Goal: Task Accomplishment & Management: Manage account settings

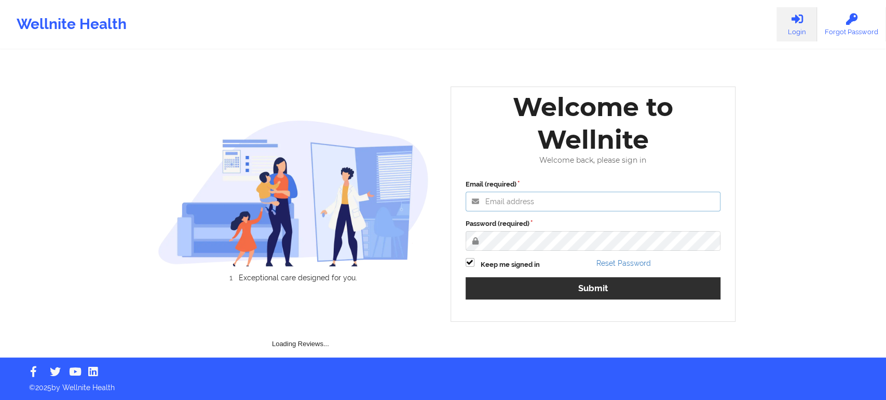
type input "[EMAIL_ADDRESS][DOMAIN_NAME]"
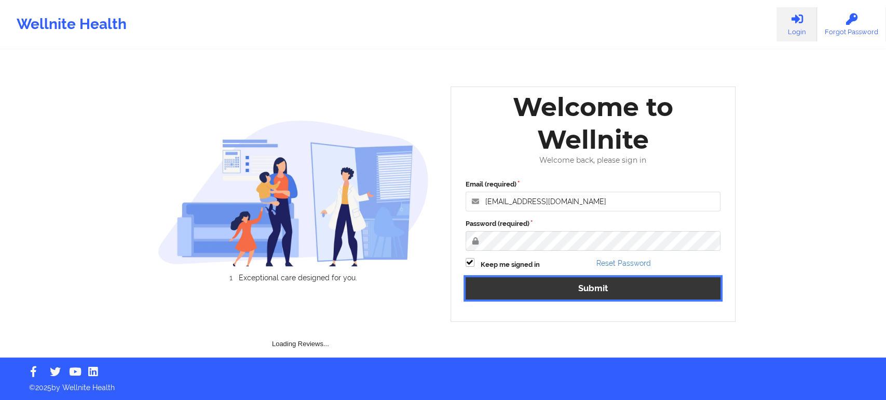
click at [513, 298] on div "Email (required) [EMAIL_ADDRESS][DOMAIN_NAME] Password (required) Keep me signe…" at bounding box center [593, 243] width 270 height 142
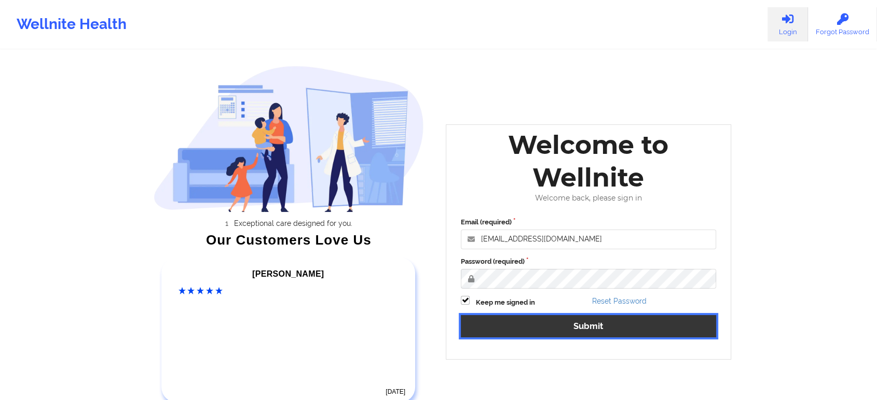
click at [512, 327] on button "Submit" at bounding box center [588, 326] width 255 height 22
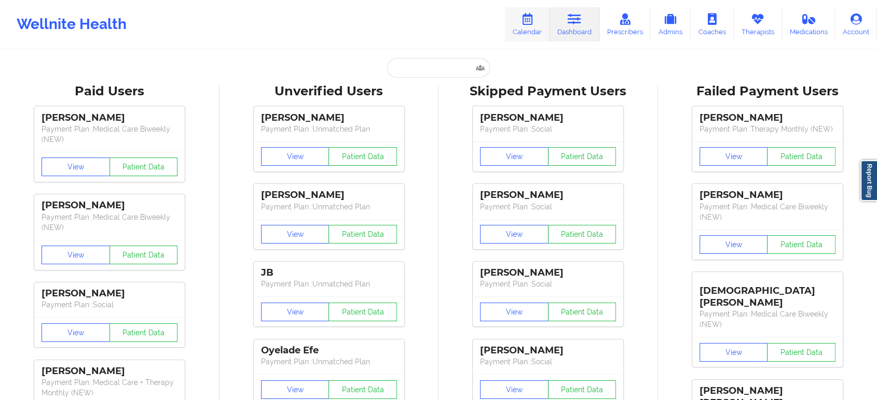
click at [523, 22] on icon at bounding box center [526, 18] width 13 height 11
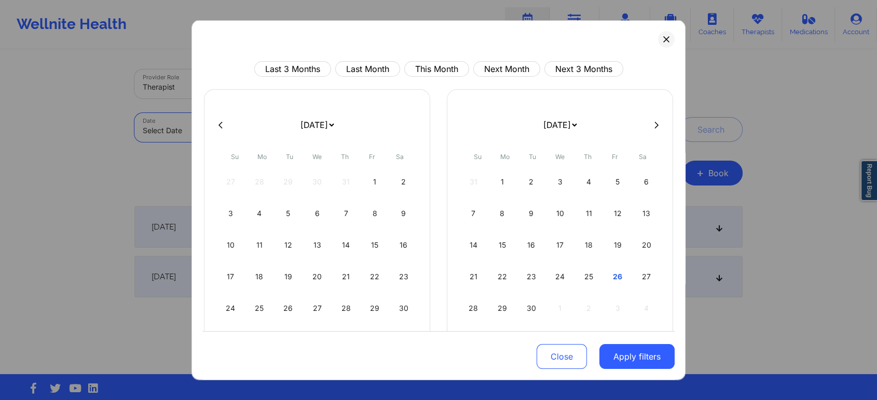
click at [245, 131] on body "Wellnite Health Calendar Dashboard Prescribers Admins Coaches Therapists Medica…" at bounding box center [438, 200] width 877 height 400
select select "2025-8"
select select "2025-9"
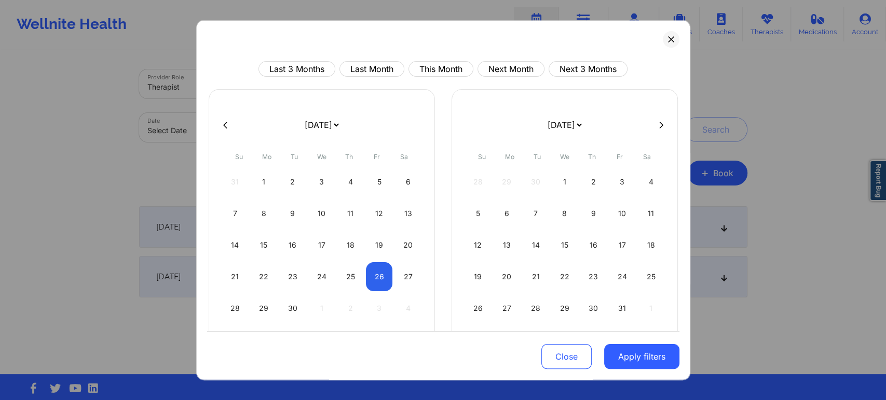
click at [428, 78] on div "Last 3 Months Last Month This Month Next Month Next 3 Months [DATE] [DATE] [DAT…" at bounding box center [443, 233] width 472 height 344
drag, startPoint x: 428, startPoint y: 78, endPoint x: 418, endPoint y: 49, distance: 30.8
click at [418, 49] on div "Last 3 Months Last Month This Month Next Month Next 3 Months [DATE] [DATE] [DAT…" at bounding box center [443, 200] width 494 height 361
click at [422, 59] on div "Last 3 Months Last Month This Month Next Month Next 3 Months [DATE] [DATE] [DAT…" at bounding box center [443, 200] width 494 height 361
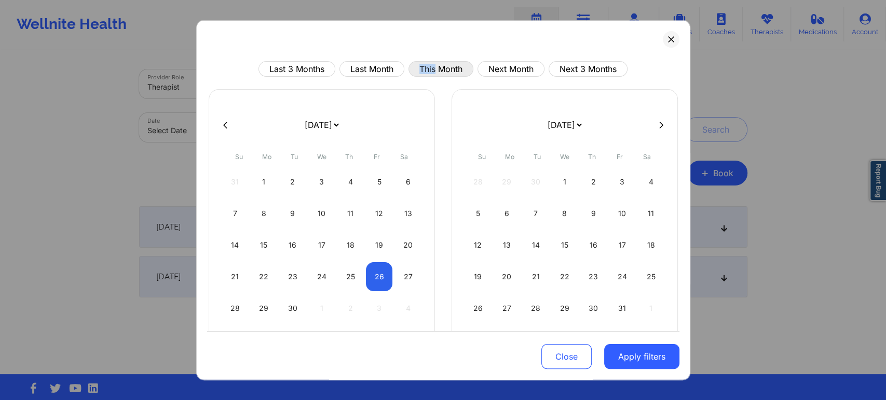
click at [423, 61] on button "This Month" at bounding box center [440, 69] width 65 height 16
select select "2025-8"
select select "2025-9"
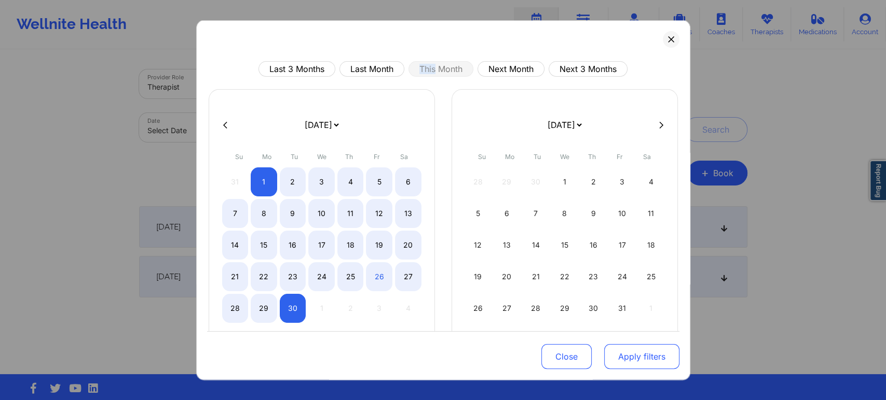
click at [630, 355] on button "Apply filters" at bounding box center [641, 356] width 75 height 25
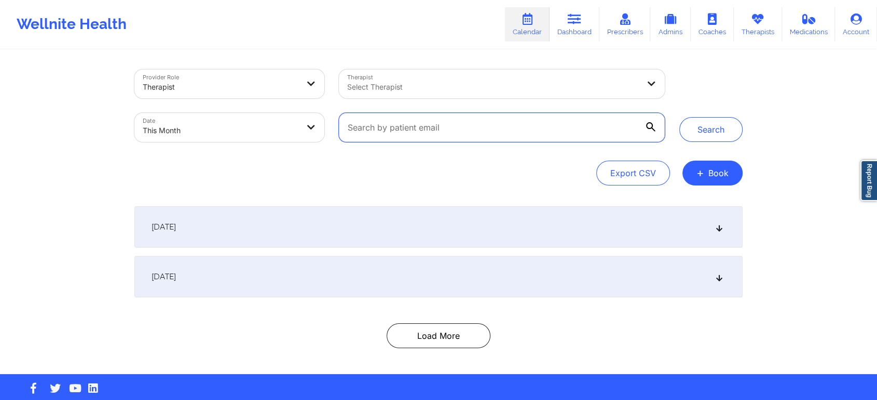
click at [416, 142] on input "text" at bounding box center [502, 127] width 326 height 29
paste input "[EMAIL_ADDRESS][DOMAIN_NAME]"
type input "[EMAIL_ADDRESS][DOMAIN_NAME]"
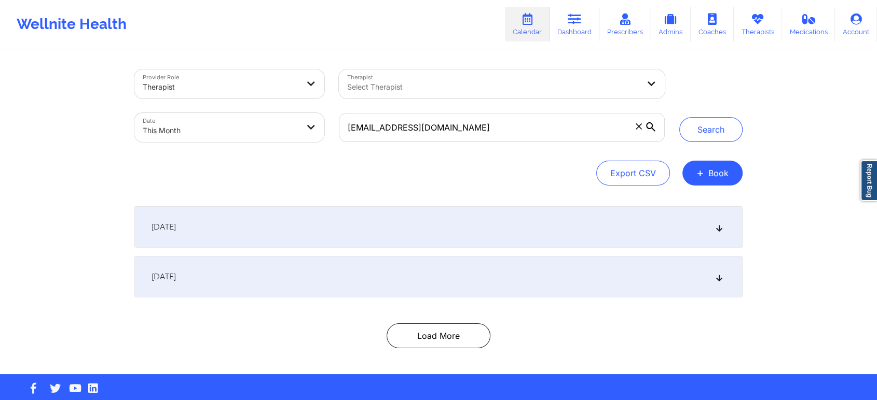
click at [366, 54] on div "Provider Role Therapist Therapist Select Therapist Date This Month [EMAIL_ADDRE…" at bounding box center [438, 213] width 623 height 324
click at [505, 112] on div "[EMAIL_ADDRESS][DOMAIN_NAME]" at bounding box center [501, 128] width 340 height 44
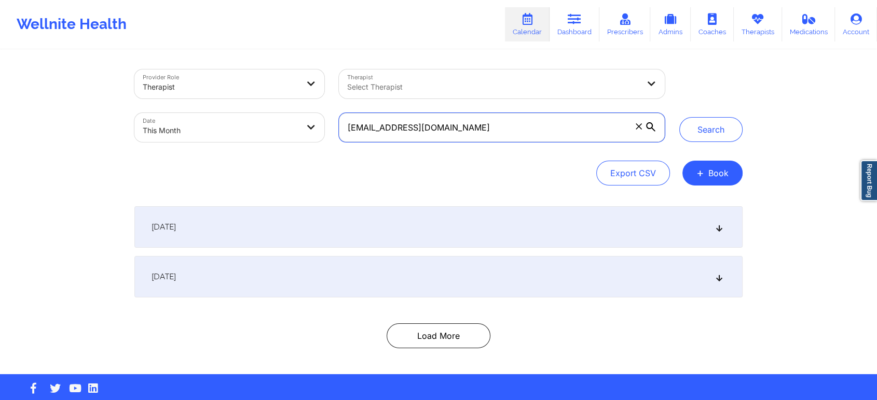
click at [497, 127] on input "[EMAIL_ADDRESS][DOMAIN_NAME]" at bounding box center [502, 127] width 326 height 29
click at [679, 117] on button "Search" at bounding box center [710, 129] width 63 height 25
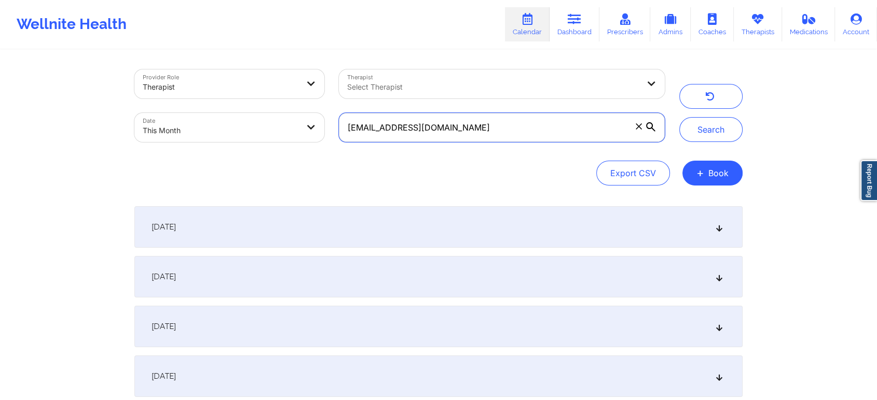
scroll to position [103, 0]
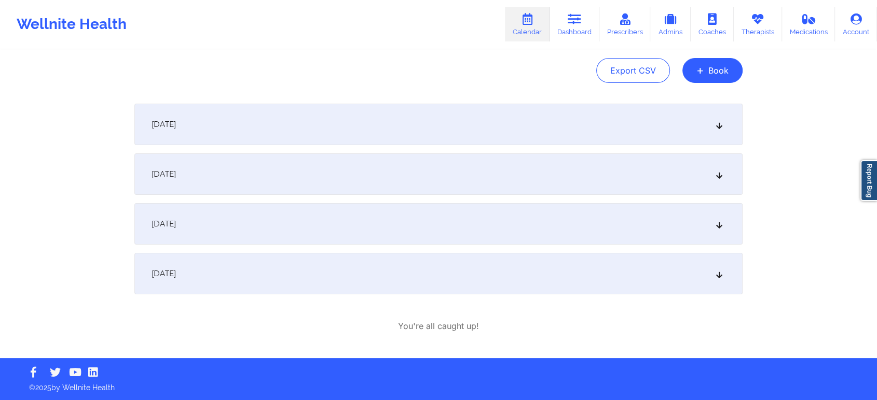
click at [202, 258] on div "[DATE]" at bounding box center [438, 274] width 608 height 42
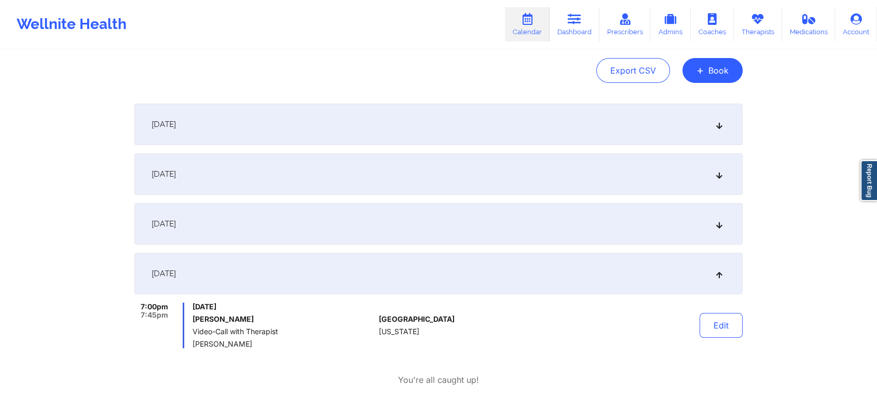
scroll to position [0, 0]
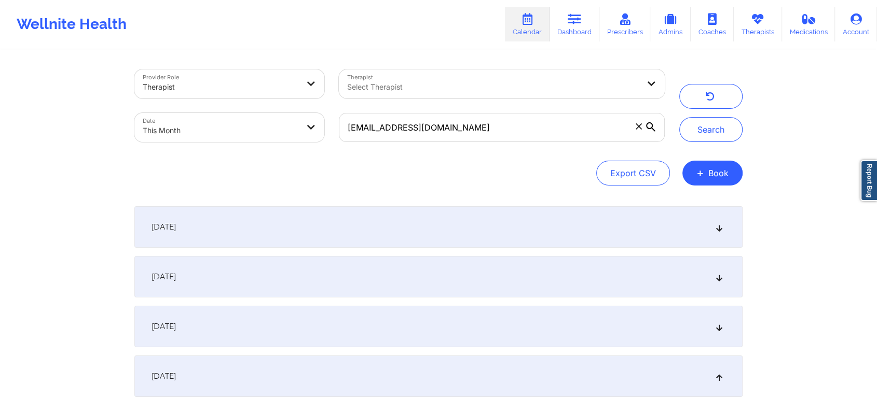
select select "2025-8"
select select "2025-9"
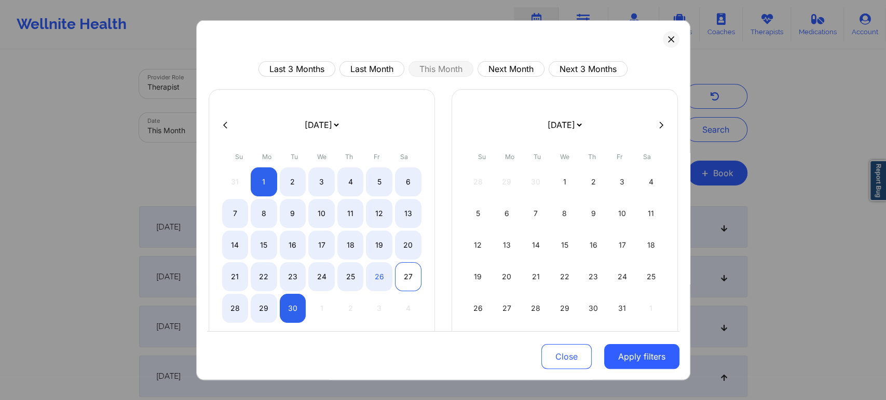
click at [398, 277] on div "27" at bounding box center [408, 276] width 26 height 29
select select "2025-8"
select select "2025-9"
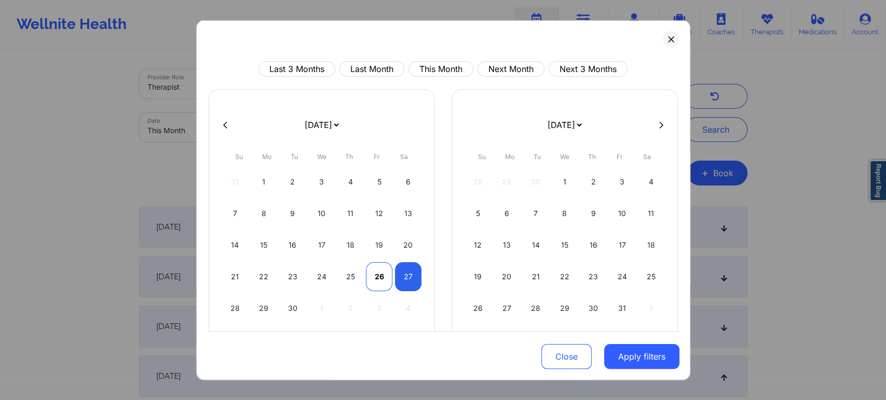
select select "2025-8"
select select "2025-9"
click at [378, 281] on div "26" at bounding box center [379, 276] width 26 height 29
select select "2025-8"
select select "2025-9"
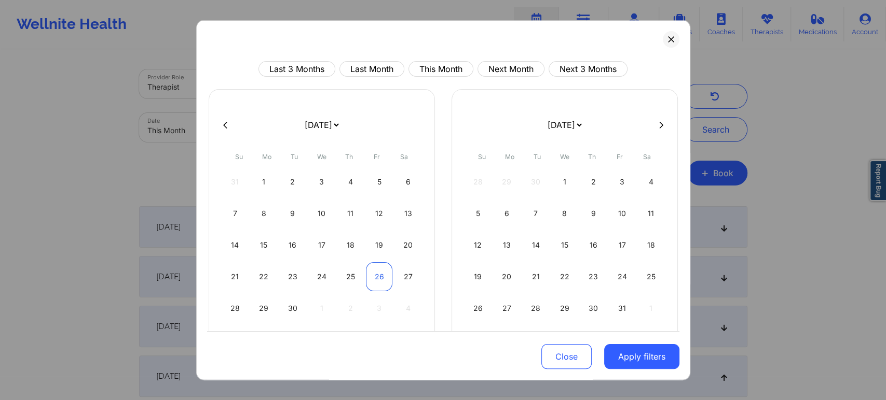
click at [378, 281] on div "26" at bounding box center [379, 276] width 26 height 29
select select "2025-8"
select select "2025-9"
click at [379, 282] on div "26" at bounding box center [379, 276] width 26 height 29
select select "2025-8"
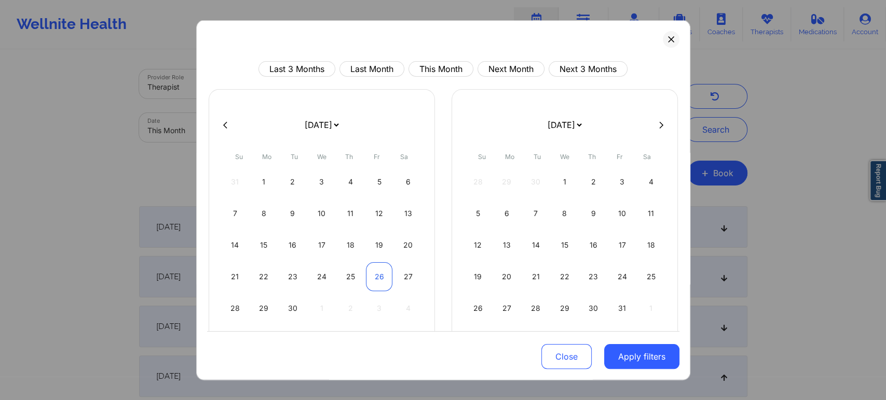
select select "2025-9"
select select "2025-8"
select select "2025-9"
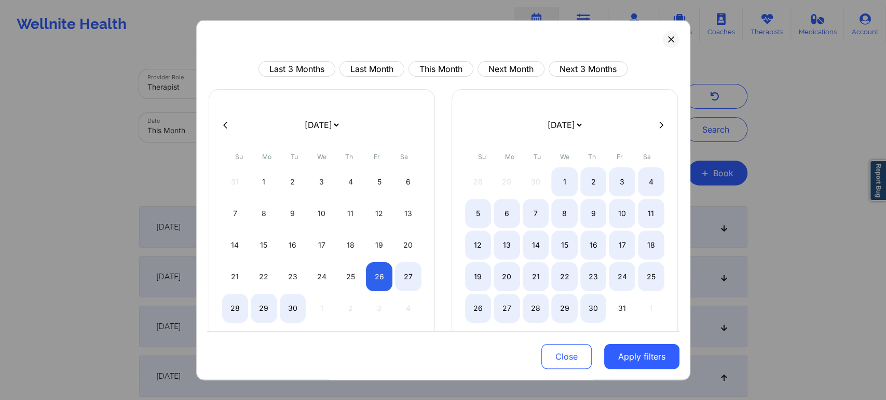
select select "2025-8"
select select "2025-9"
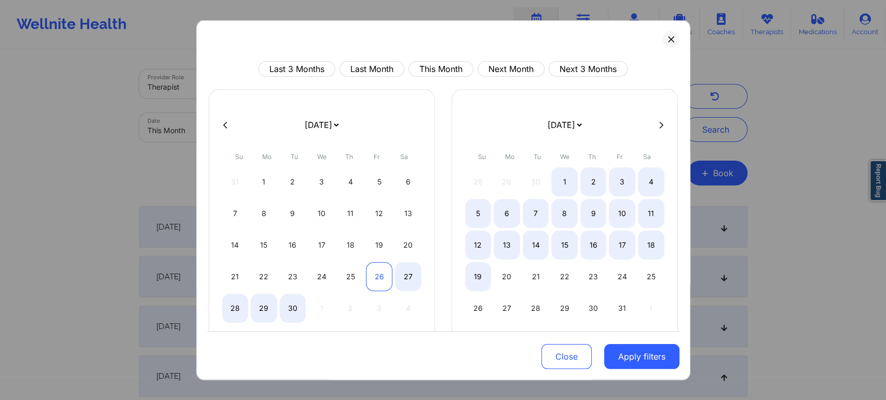
select select "2025-8"
select select "2025-9"
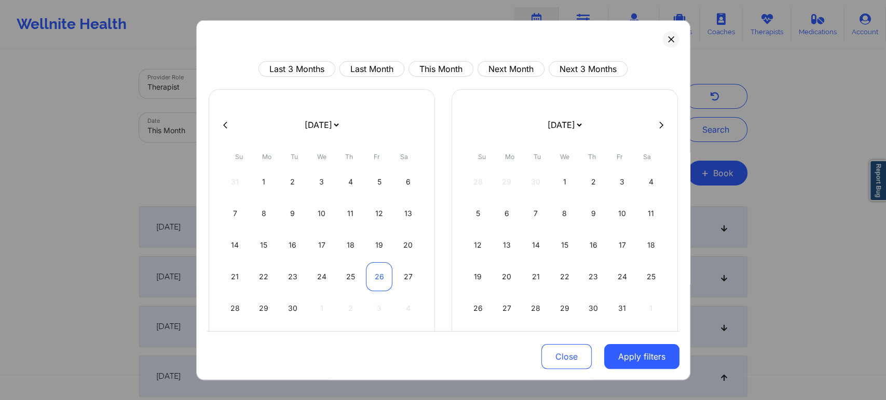
click at [373, 276] on div "26" at bounding box center [379, 276] width 26 height 29
select select "2025-8"
select select "2025-9"
click at [640, 365] on button "Apply filters" at bounding box center [641, 356] width 75 height 25
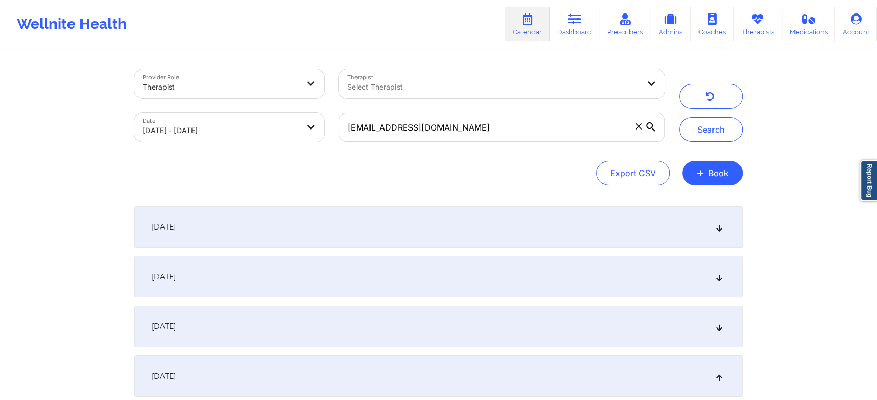
click at [636, 125] on icon at bounding box center [638, 126] width 6 height 6
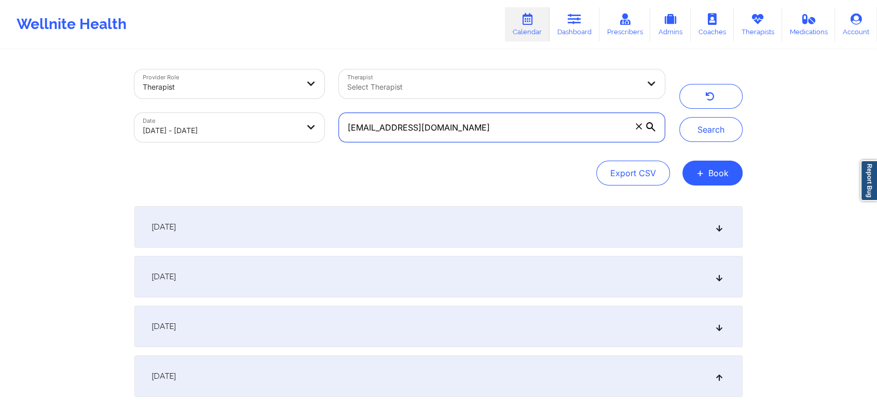
click at [636, 125] on input "[EMAIL_ADDRESS][DOMAIN_NAME]" at bounding box center [502, 127] width 326 height 29
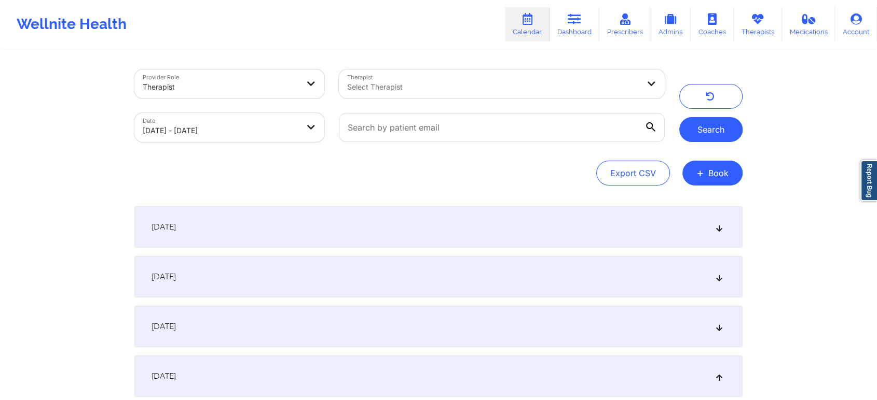
click at [698, 127] on button "Search" at bounding box center [710, 129] width 63 height 25
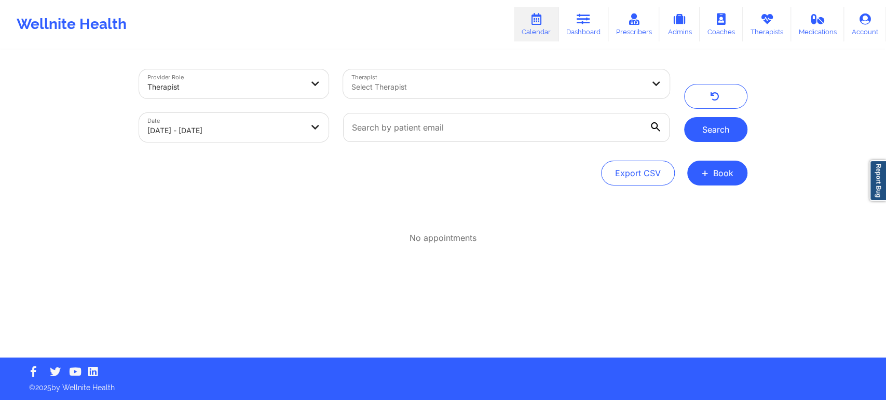
click at [698, 127] on button "Search" at bounding box center [715, 129] width 63 height 25
select select "2025-8"
select select "2025-9"
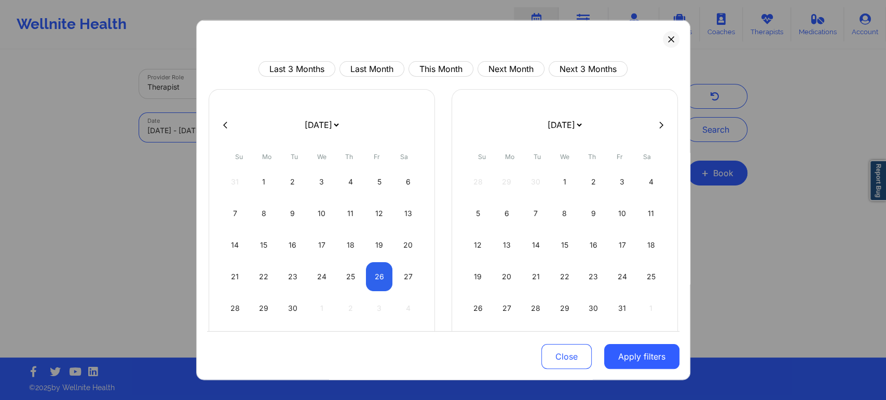
click at [219, 133] on body "Wellnite Health Calendar Dashboard Prescribers Admins Coaches Therapists Medica…" at bounding box center [443, 200] width 886 height 400
click at [370, 274] on div "26" at bounding box center [379, 276] width 26 height 29
select select "2025-8"
select select "2025-9"
select select "2025-8"
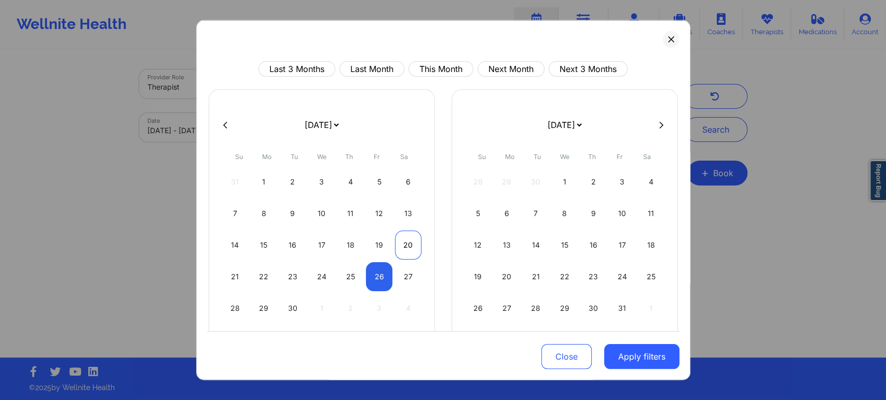
select select "2025-9"
select select "2025-8"
select select "2025-9"
click at [405, 278] on div "27" at bounding box center [408, 276] width 26 height 29
select select "2025-8"
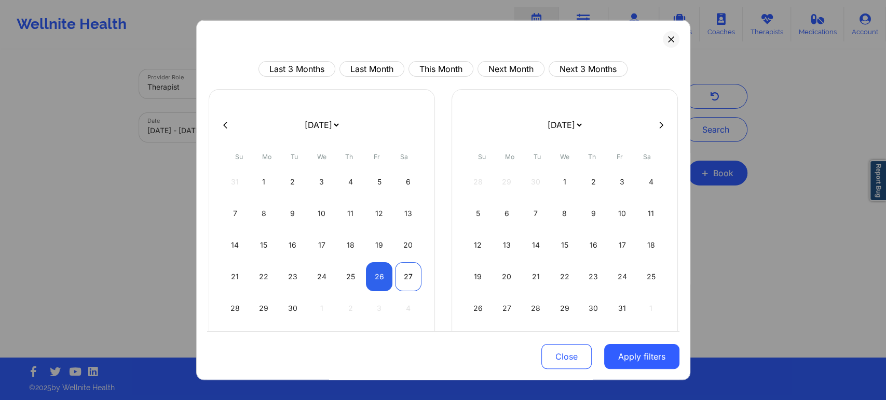
select select "2025-9"
click at [638, 365] on button "Apply filters" at bounding box center [641, 356] width 75 height 25
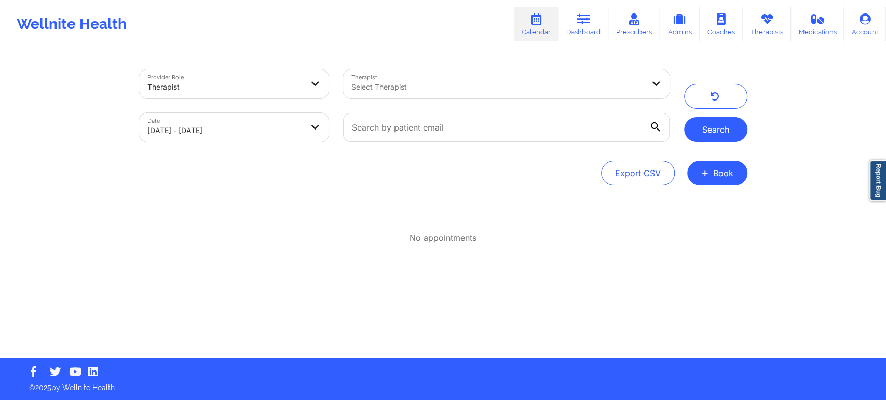
click at [714, 120] on button "Search" at bounding box center [715, 129] width 63 height 25
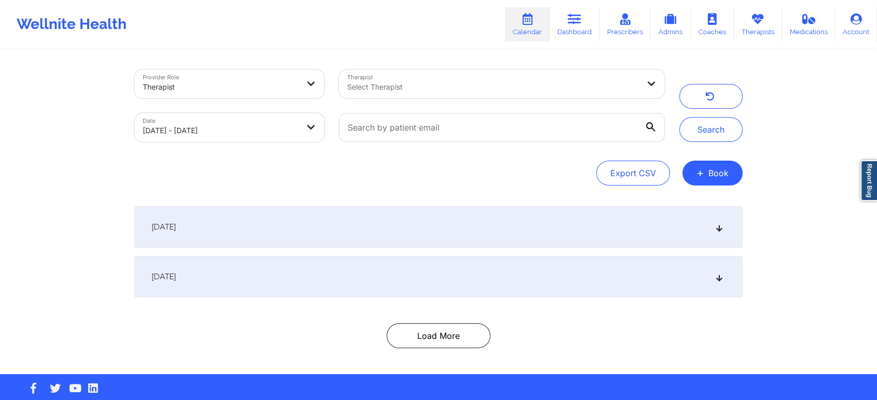
drag, startPoint x: 602, startPoint y: 254, endPoint x: 598, endPoint y: 269, distance: 15.8
click at [598, 269] on div "[DATE] 8:00pm 9:00pm [DATE] [PERSON_NAME] [PERSON_NAME] Video-Call with Therapi…" at bounding box center [438, 251] width 608 height 91
click at [598, 269] on div "[DATE]" at bounding box center [438, 277] width 608 height 42
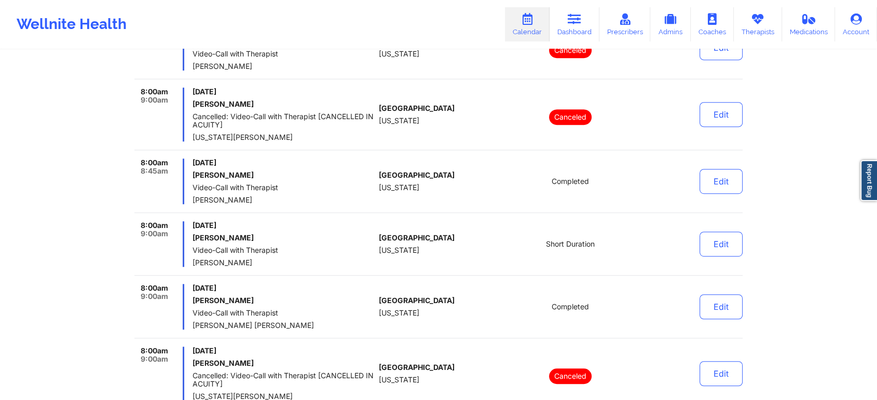
scroll to position [544, 0]
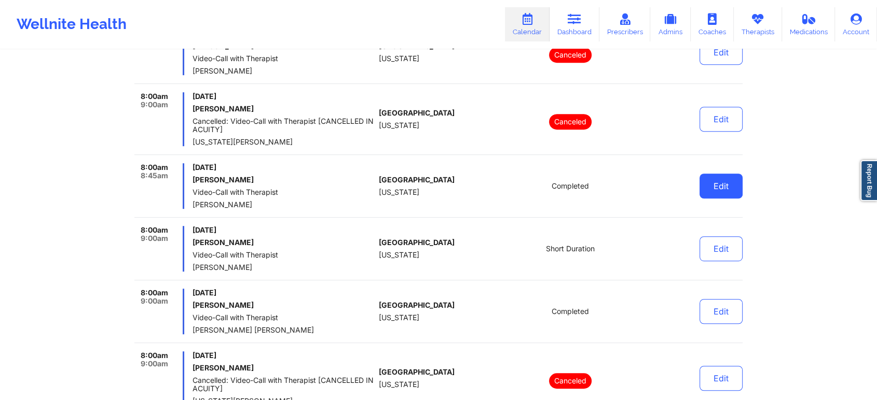
click at [701, 182] on button "Edit" at bounding box center [720, 186] width 43 height 25
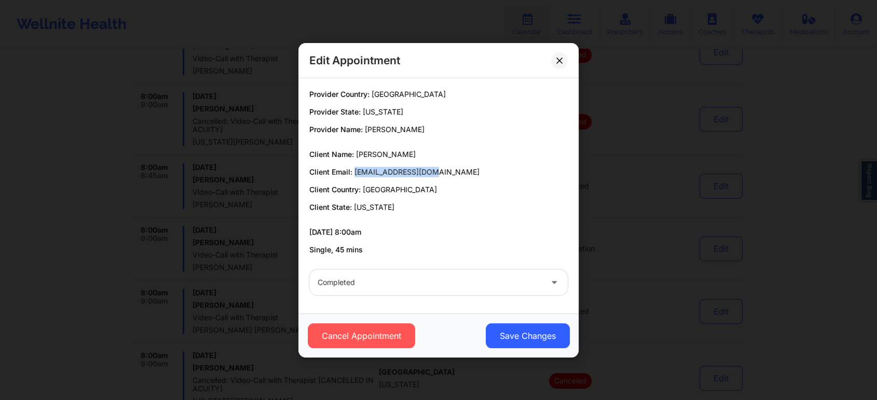
drag, startPoint x: 355, startPoint y: 169, endPoint x: 461, endPoint y: 173, distance: 105.9
click at [461, 173] on p "Client Email: [EMAIL_ADDRESS][DOMAIN_NAME]" at bounding box center [438, 172] width 258 height 10
copy span "[EMAIL_ADDRESS][DOMAIN_NAME]"
click at [552, 50] on div "Edit Appointment" at bounding box center [438, 60] width 280 height 35
click at [562, 64] on button at bounding box center [559, 60] width 17 height 17
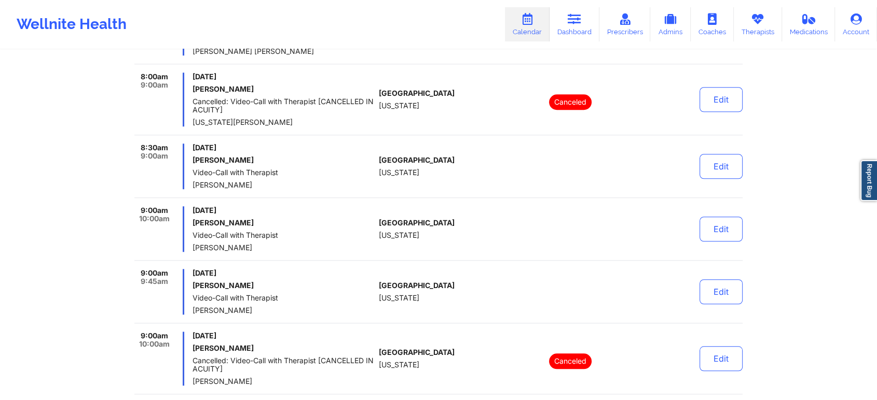
scroll to position [841, 0]
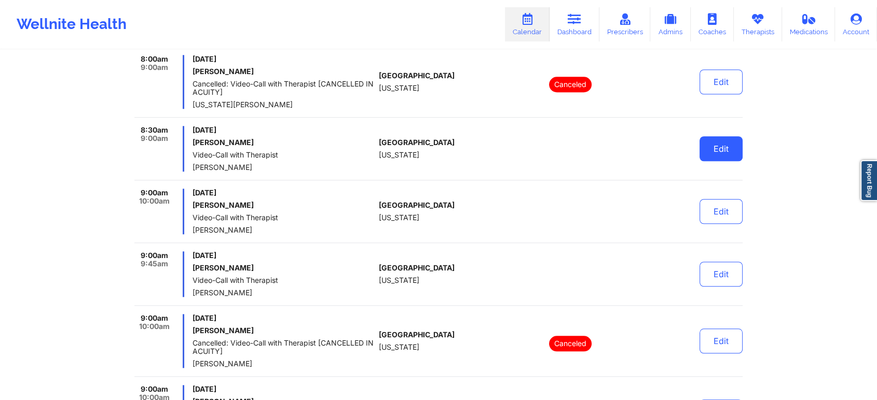
click at [726, 145] on button "Edit" at bounding box center [720, 148] width 43 height 25
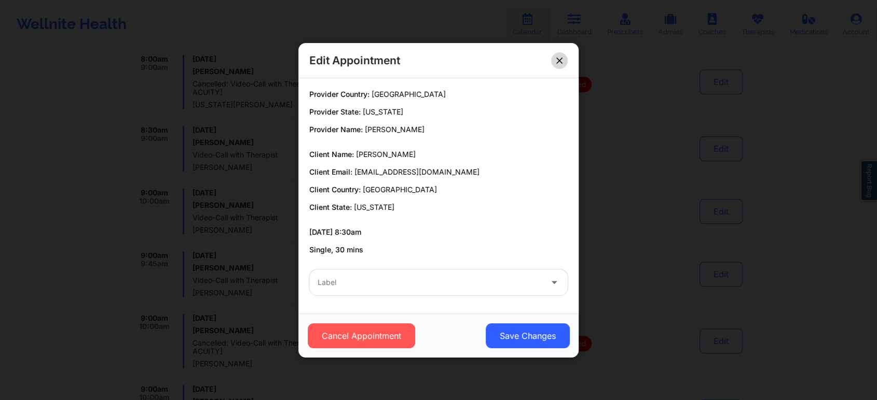
click at [558, 58] on icon at bounding box center [559, 60] width 6 height 6
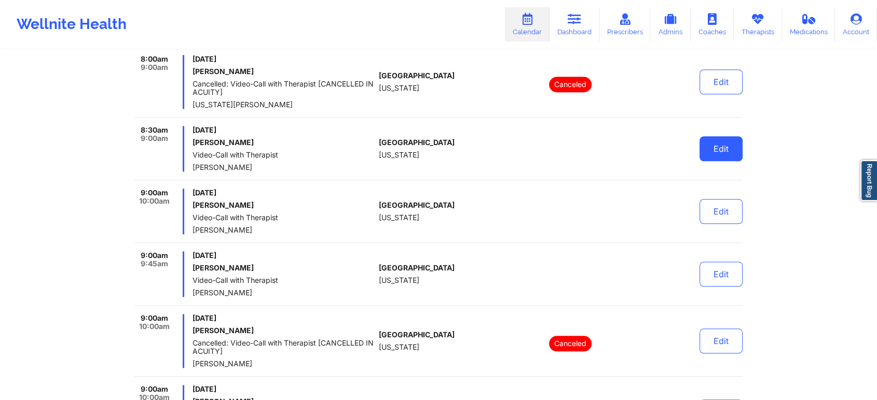
click at [708, 141] on button "Edit" at bounding box center [720, 148] width 43 height 25
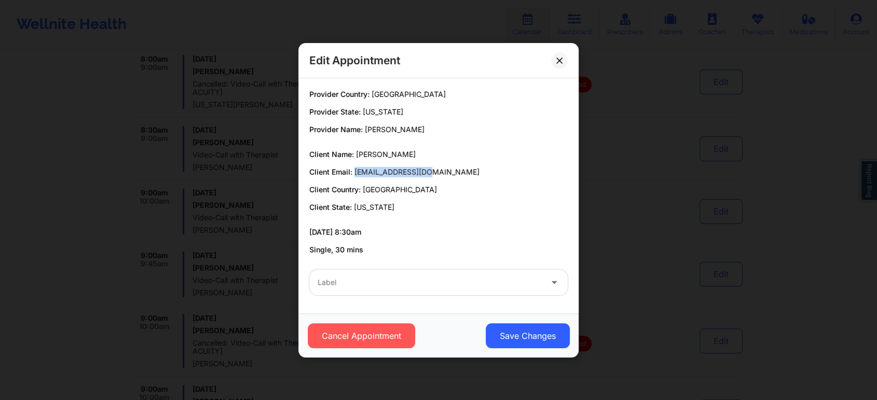
drag, startPoint x: 355, startPoint y: 170, endPoint x: 461, endPoint y: 174, distance: 105.4
click at [461, 174] on p "Client Email: [EMAIL_ADDRESS][DOMAIN_NAME]" at bounding box center [438, 172] width 258 height 10
copy span "[EMAIL_ADDRESS][DOMAIN_NAME]"
click at [557, 53] on button at bounding box center [559, 60] width 17 height 17
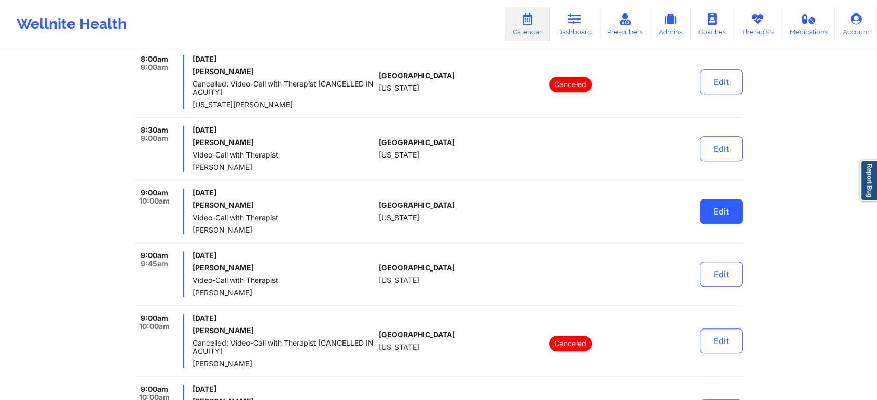
click at [713, 204] on button "Edit" at bounding box center [720, 211] width 43 height 25
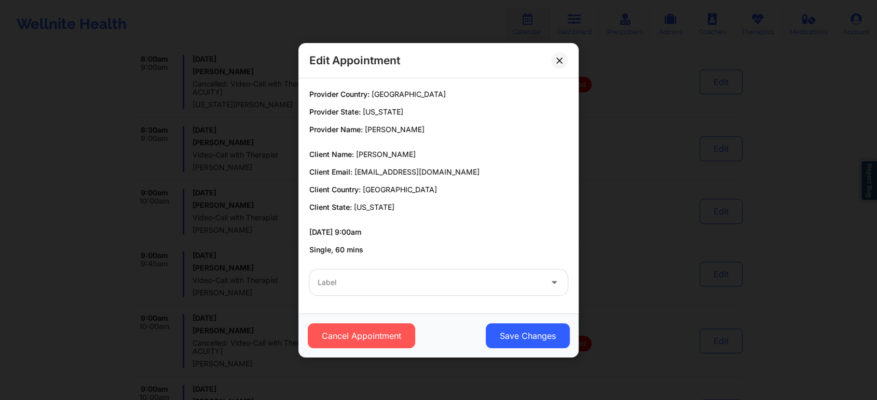
drag, startPoint x: 356, startPoint y: 157, endPoint x: 418, endPoint y: 157, distance: 61.7
click at [418, 157] on p "Client Name: [PERSON_NAME]" at bounding box center [438, 154] width 258 height 10
copy span "[PERSON_NAME]"
drag, startPoint x: 457, startPoint y: 171, endPoint x: 354, endPoint y: 168, distance: 102.2
click at [354, 168] on p "Client Email: [EMAIL_ADDRESS][DOMAIN_NAME]" at bounding box center [438, 172] width 258 height 10
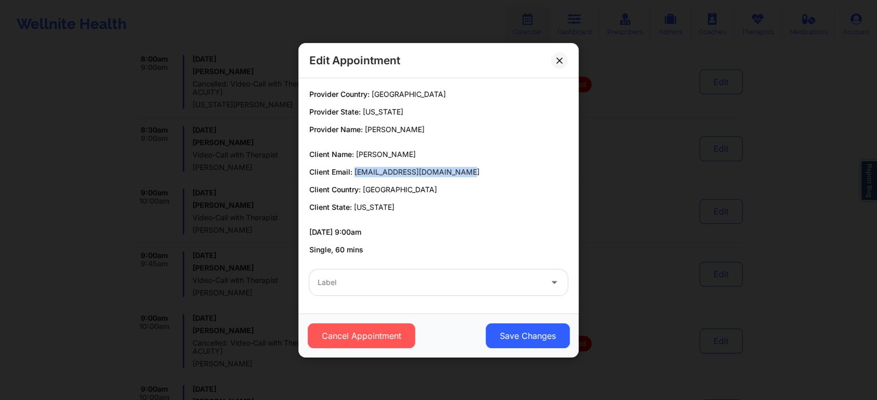
copy span "[EMAIL_ADDRESS][DOMAIN_NAME]"
click at [552, 61] on button at bounding box center [559, 60] width 17 height 17
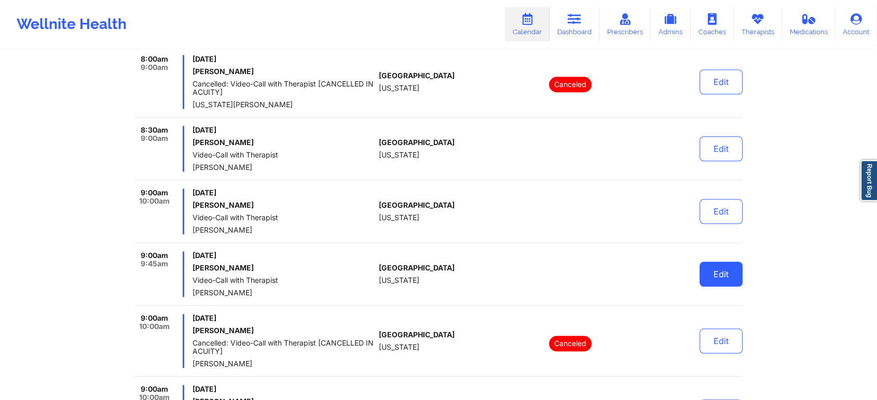
click at [718, 269] on button "Edit" at bounding box center [720, 274] width 43 height 25
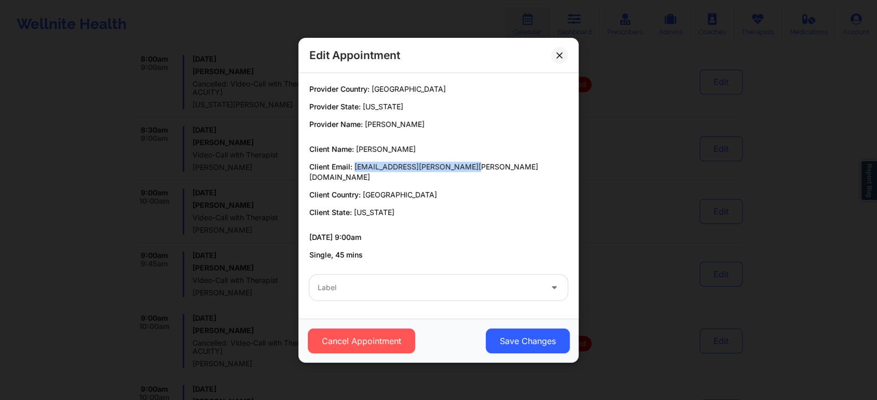
drag, startPoint x: 464, startPoint y: 170, endPoint x: 353, endPoint y: 174, distance: 111.6
click at [353, 174] on p "Client Email: [EMAIL_ADDRESS][PERSON_NAME][PERSON_NAME][DOMAIN_NAME]" at bounding box center [438, 172] width 258 height 21
copy span "[EMAIL_ADDRESS][PERSON_NAME][PERSON_NAME][DOMAIN_NAME]"
click at [554, 55] on button at bounding box center [559, 55] width 17 height 17
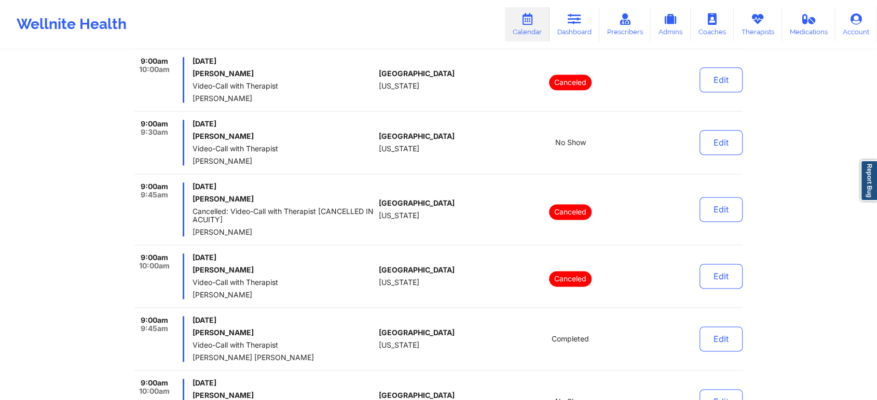
scroll to position [1307, 0]
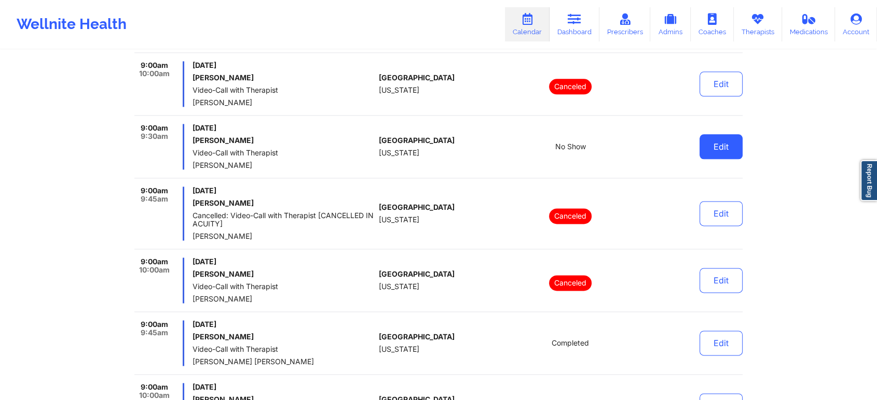
click at [722, 144] on button "Edit" at bounding box center [720, 146] width 43 height 25
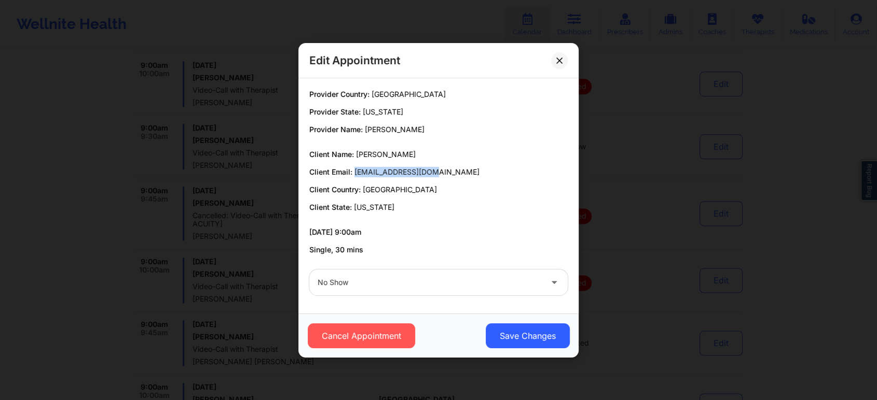
drag, startPoint x: 353, startPoint y: 172, endPoint x: 435, endPoint y: 172, distance: 82.0
click at [435, 172] on p "Client Email: [EMAIL_ADDRESS][DOMAIN_NAME]" at bounding box center [438, 172] width 258 height 10
copy span "[EMAIL_ADDRESS][DOMAIN_NAME]"
click at [557, 57] on icon at bounding box center [559, 60] width 6 height 6
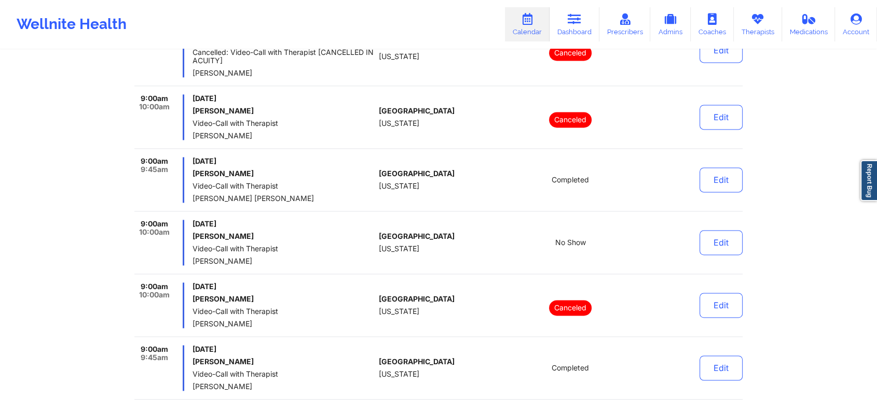
scroll to position [1475, 0]
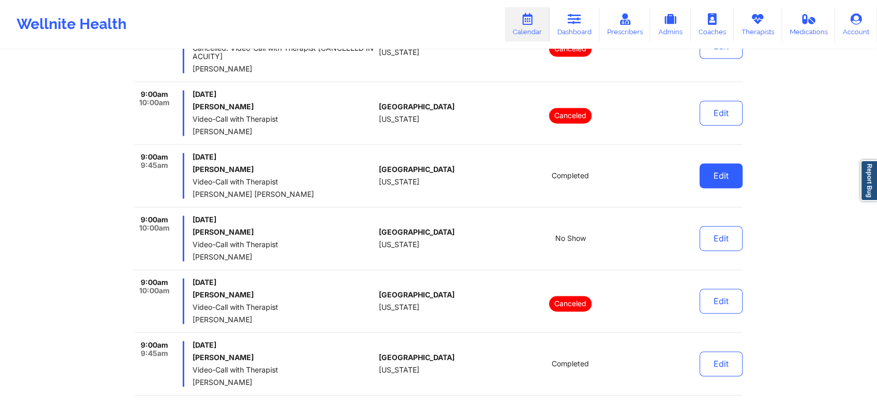
click at [722, 172] on button "Edit" at bounding box center [720, 175] width 43 height 25
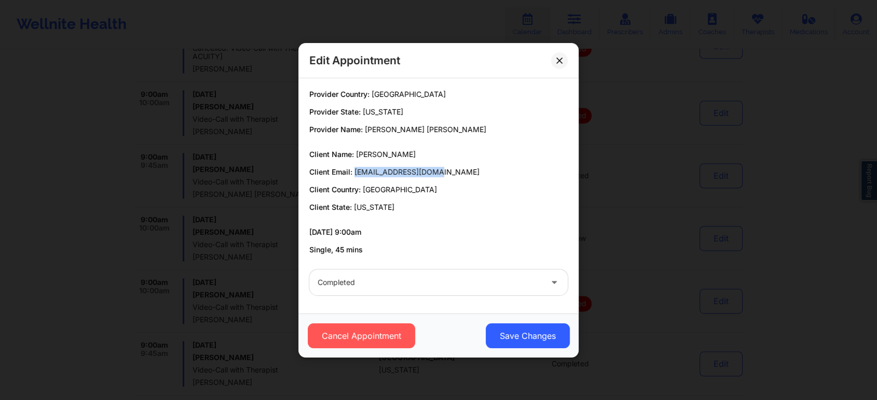
drag, startPoint x: 353, startPoint y: 169, endPoint x: 464, endPoint y: 169, distance: 111.0
click at [464, 169] on p "Client Email: [EMAIL_ADDRESS][DOMAIN_NAME]" at bounding box center [438, 172] width 258 height 10
copy span "[EMAIL_ADDRESS][DOMAIN_NAME]"
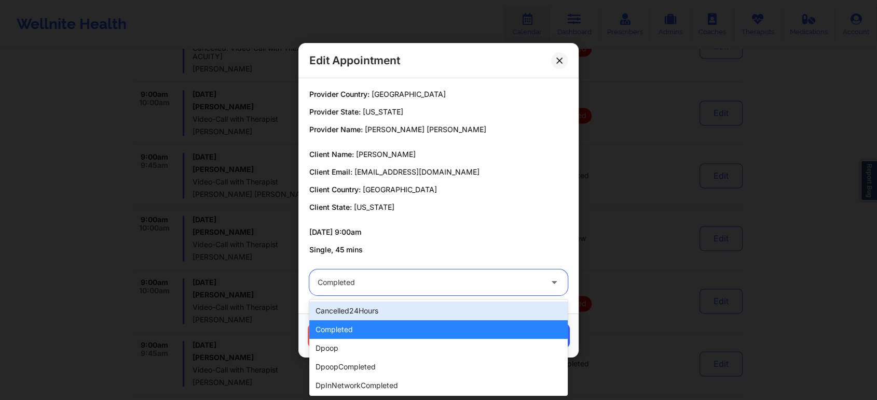
click at [374, 275] on div "Completed" at bounding box center [429, 283] width 224 height 26
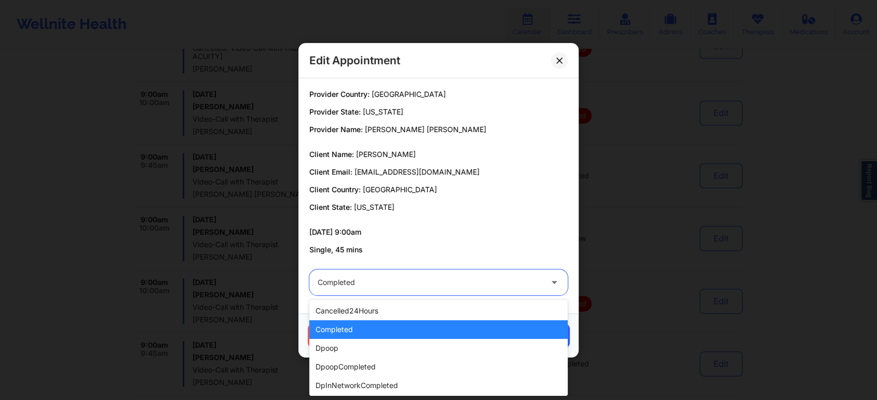
click at [369, 325] on div "completed" at bounding box center [438, 330] width 258 height 19
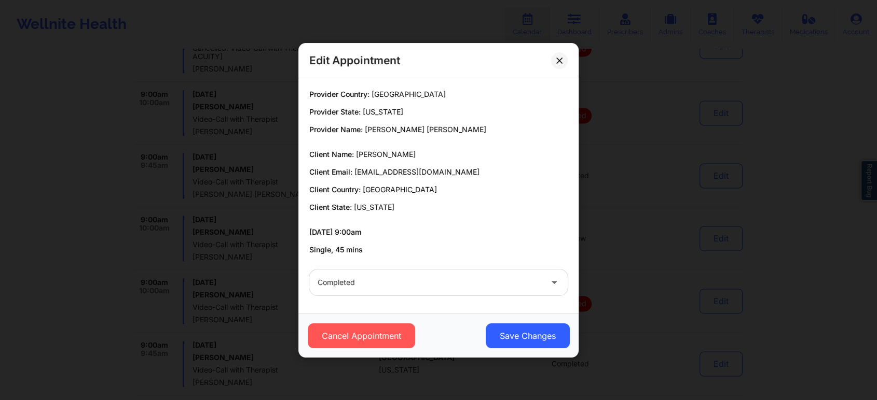
click at [510, 352] on div "Cancel Appointment Save Changes" at bounding box center [438, 336] width 280 height 44
click at [518, 335] on button "Save Changes" at bounding box center [528, 336] width 84 height 25
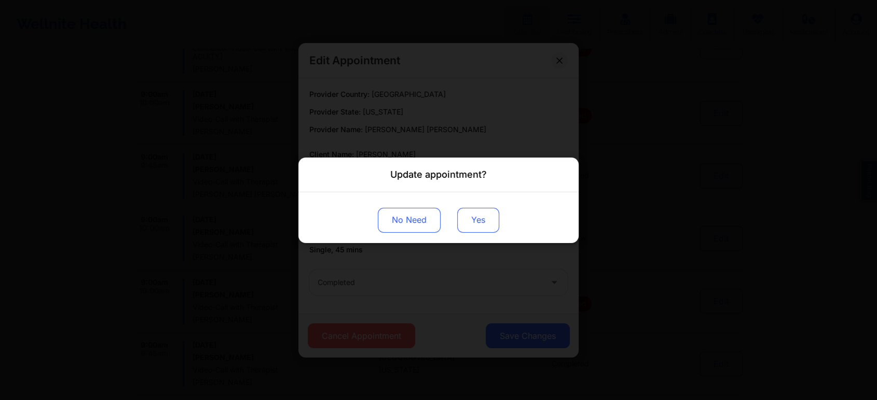
click at [482, 217] on button "Yes" at bounding box center [478, 220] width 42 height 25
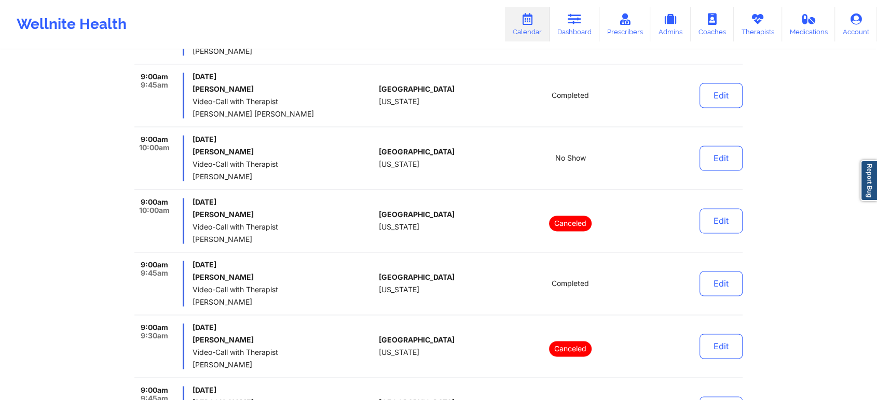
scroll to position [1559, 0]
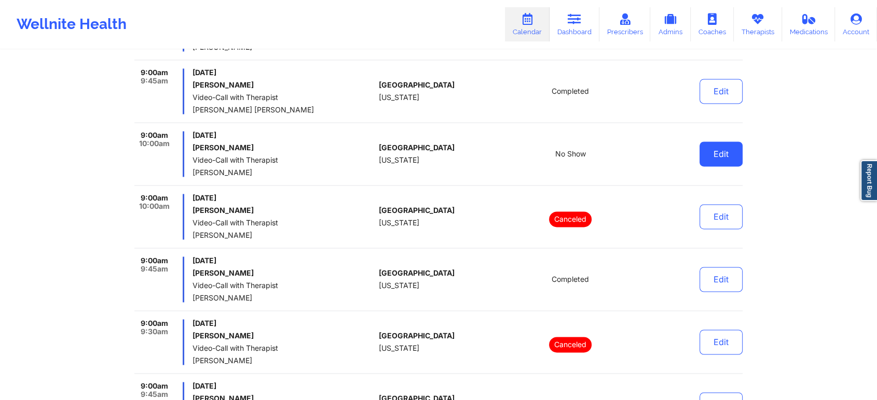
click at [716, 148] on button "Edit" at bounding box center [720, 154] width 43 height 25
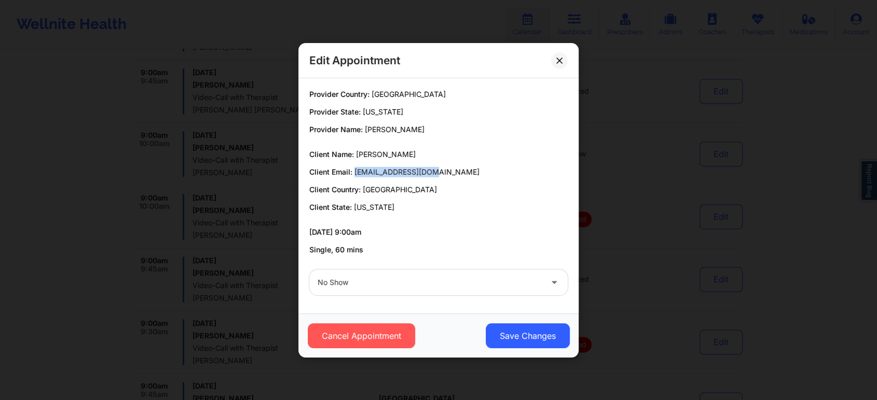
drag, startPoint x: 354, startPoint y: 170, endPoint x: 469, endPoint y: 168, distance: 115.2
click at [469, 168] on p "Client Email: [EMAIL_ADDRESS][DOMAIN_NAME]" at bounding box center [438, 172] width 258 height 10
copy span "[EMAIL_ADDRESS][DOMAIN_NAME]"
click at [565, 57] on button at bounding box center [559, 60] width 17 height 17
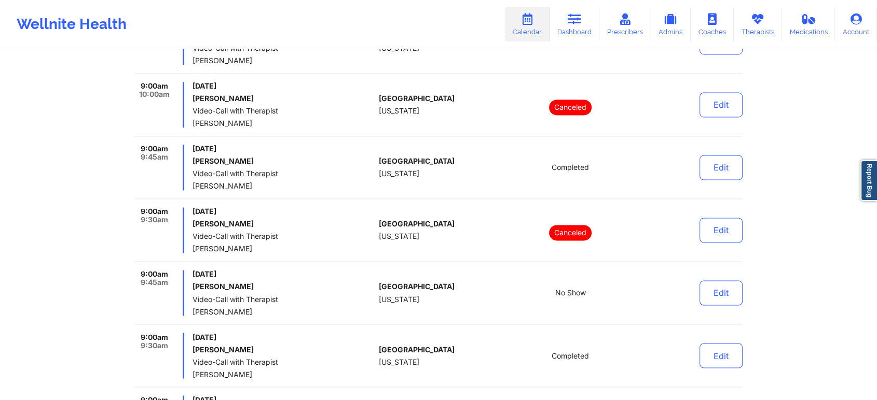
scroll to position [1668, 0]
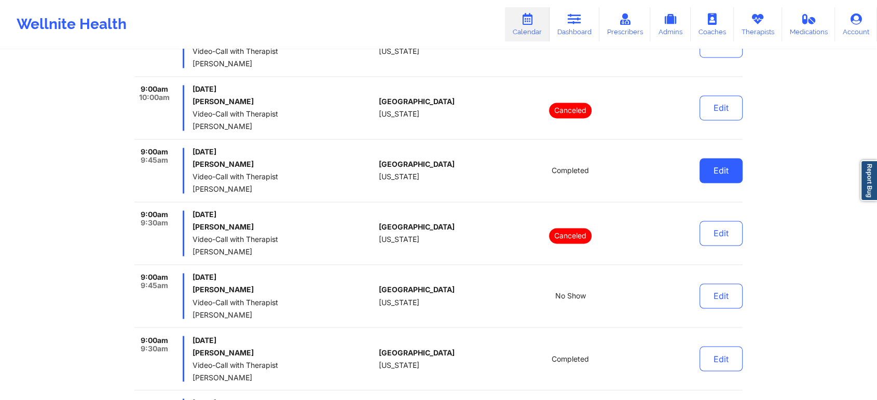
click at [706, 162] on button "Edit" at bounding box center [720, 170] width 43 height 25
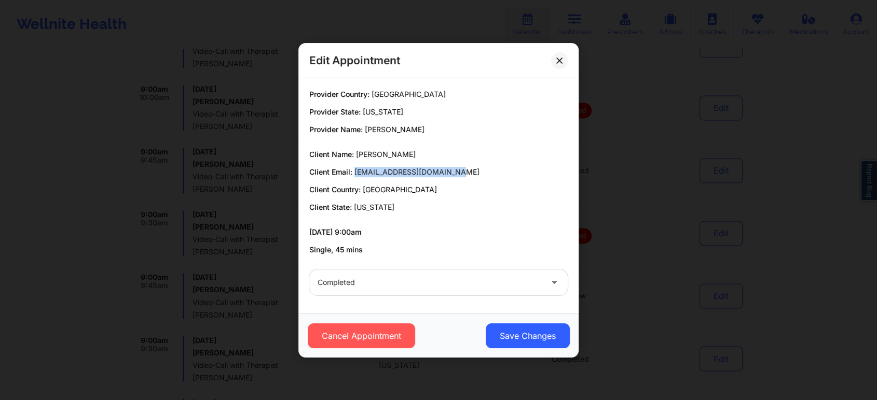
drag, startPoint x: 355, startPoint y: 171, endPoint x: 479, endPoint y: 164, distance: 123.6
click at [479, 164] on div "Client Name: [PERSON_NAME] Client Email: [EMAIL_ADDRESS][DOMAIN_NAME] Client Co…" at bounding box center [438, 180] width 258 height 63
copy span "[EMAIL_ADDRESS][DOMAIN_NAME]"
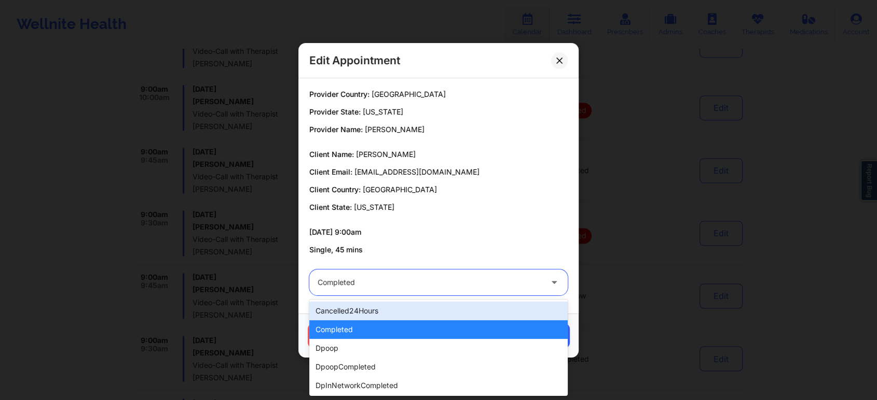
click at [406, 281] on div at bounding box center [429, 283] width 224 height 12
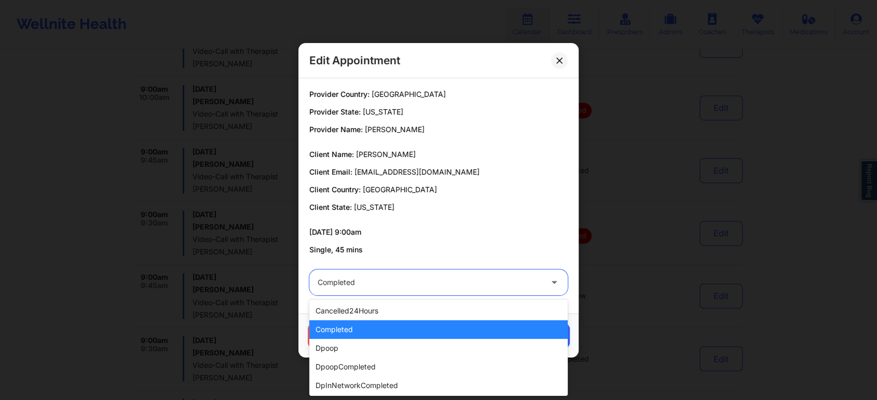
click at [375, 327] on div "completed" at bounding box center [438, 330] width 258 height 19
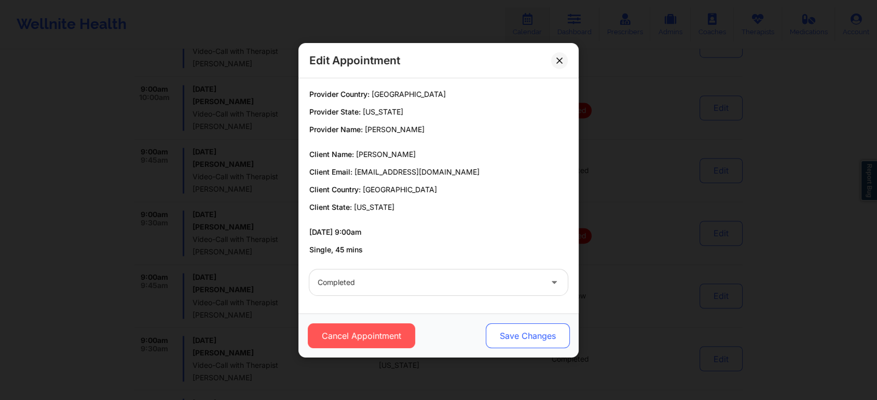
click at [501, 330] on button "Save Changes" at bounding box center [528, 336] width 84 height 25
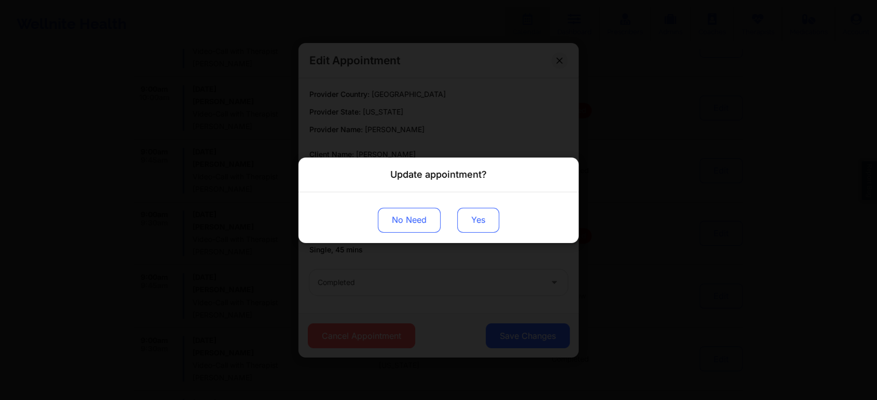
click at [471, 223] on button "Yes" at bounding box center [478, 220] width 42 height 25
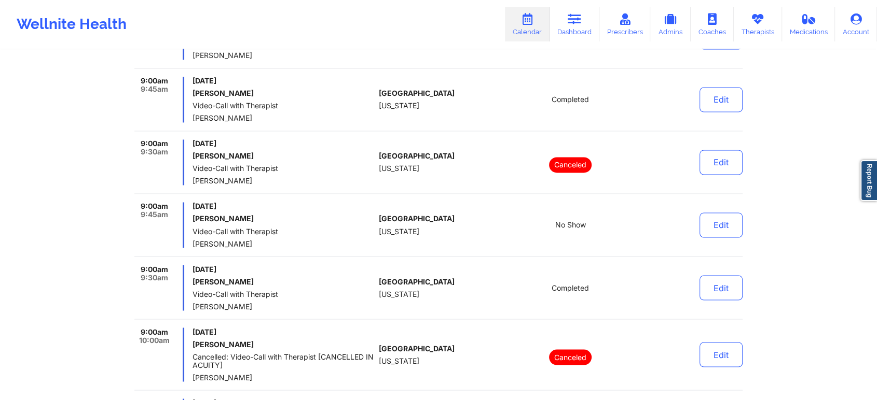
scroll to position [1760, 0]
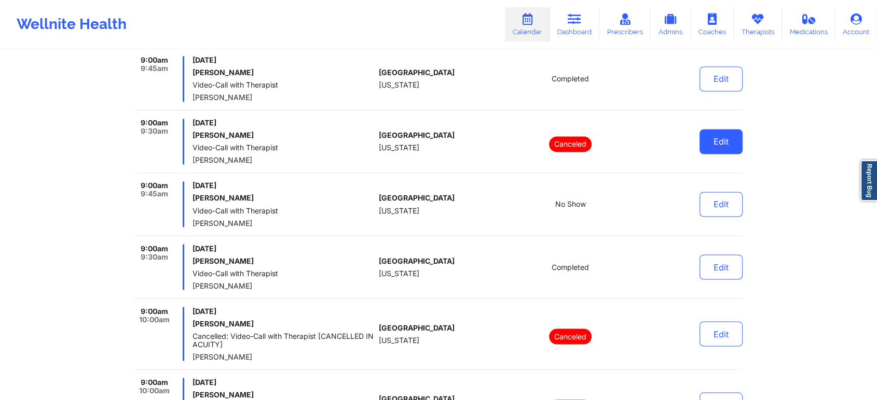
click at [708, 146] on button "Edit" at bounding box center [720, 141] width 43 height 25
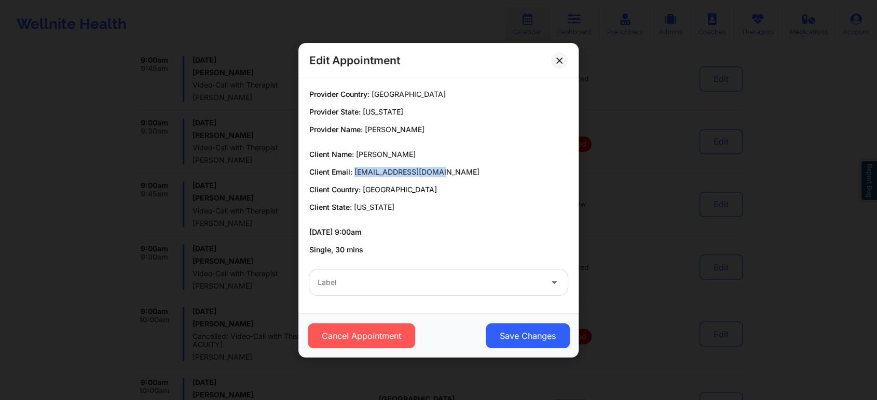
drag, startPoint x: 354, startPoint y: 171, endPoint x: 440, endPoint y: 176, distance: 86.3
click at [440, 176] on p "Client Email: [EMAIL_ADDRESS][DOMAIN_NAME]" at bounding box center [438, 172] width 258 height 10
copy span "[EMAIL_ADDRESS][DOMAIN_NAME]"
click at [552, 63] on button at bounding box center [559, 60] width 17 height 17
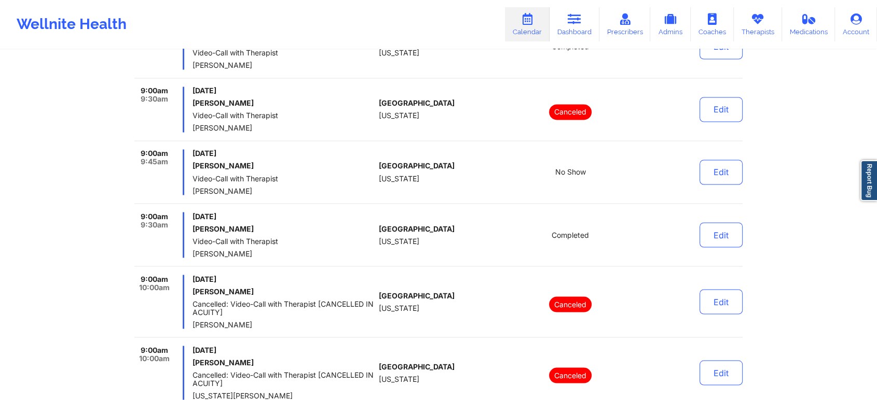
scroll to position [1788, 0]
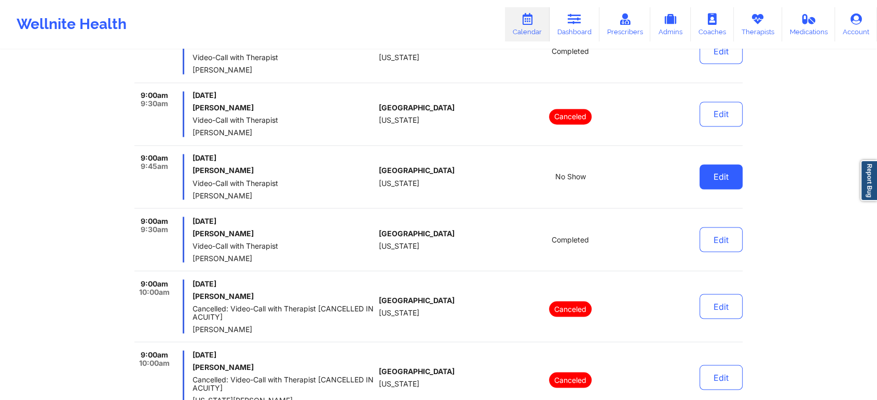
click at [725, 174] on button "Edit" at bounding box center [720, 176] width 43 height 25
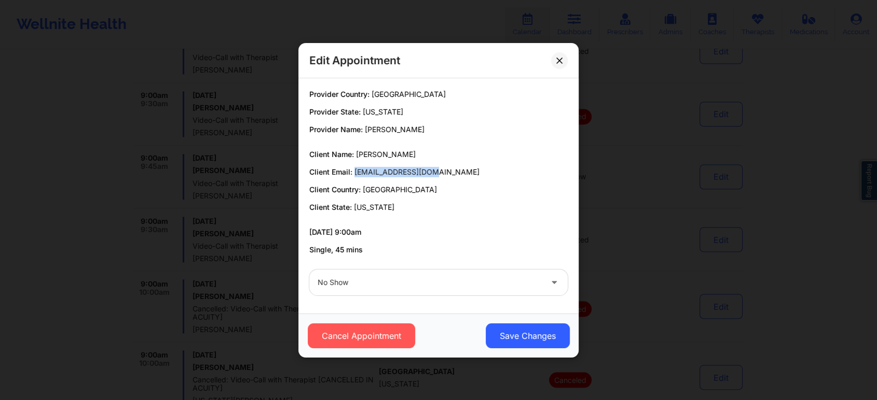
drag, startPoint x: 355, startPoint y: 172, endPoint x: 474, endPoint y: 161, distance: 119.2
click at [474, 161] on div "Client Name: [PERSON_NAME] Client Email: [EMAIL_ADDRESS][DOMAIN_NAME] Client Co…" at bounding box center [438, 180] width 258 height 63
click at [557, 59] on icon at bounding box center [559, 60] width 6 height 6
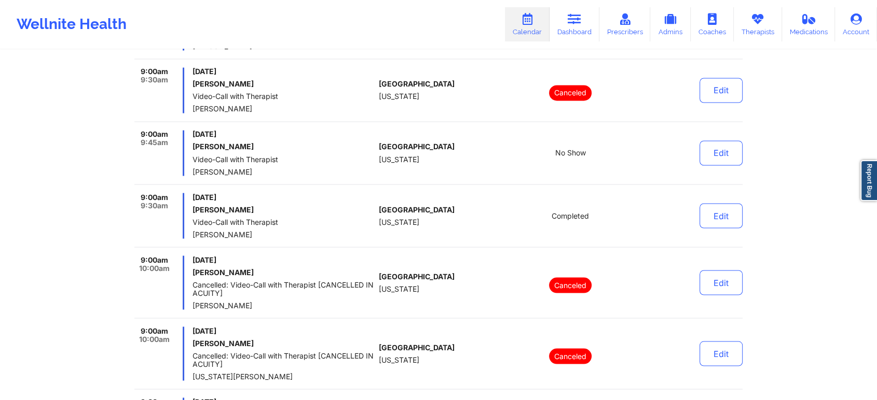
scroll to position [1820, 0]
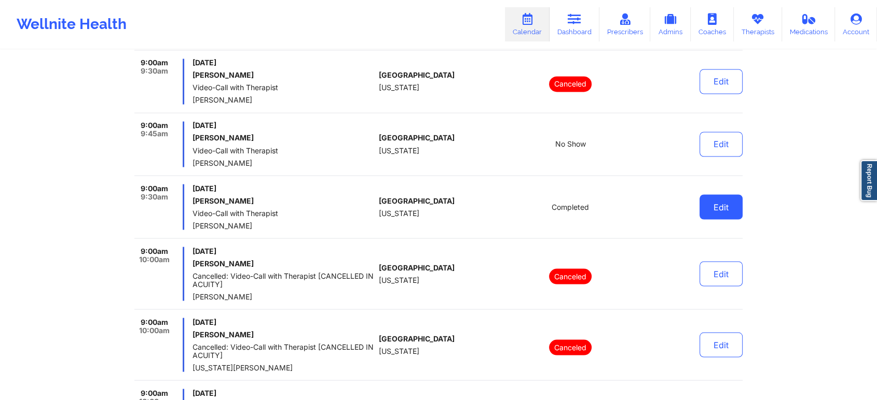
click at [720, 210] on button "Edit" at bounding box center [720, 207] width 43 height 25
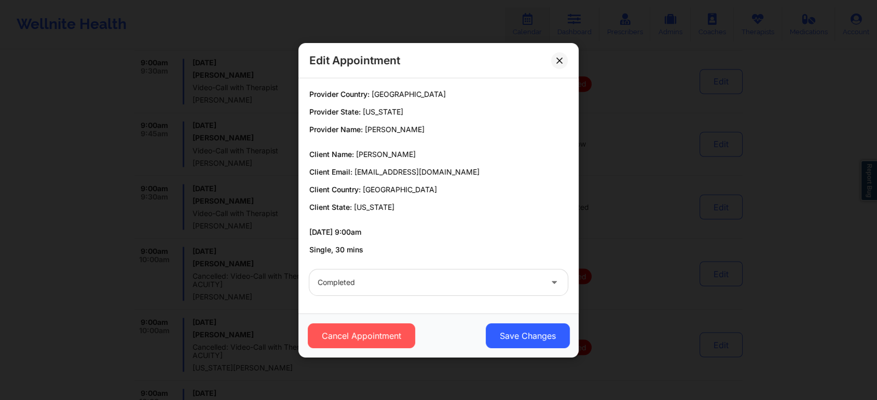
drag, startPoint x: 472, startPoint y: 175, endPoint x: 356, endPoint y: 171, distance: 116.3
click at [356, 171] on span "[EMAIL_ADDRESS][DOMAIN_NAME]" at bounding box center [416, 172] width 125 height 9
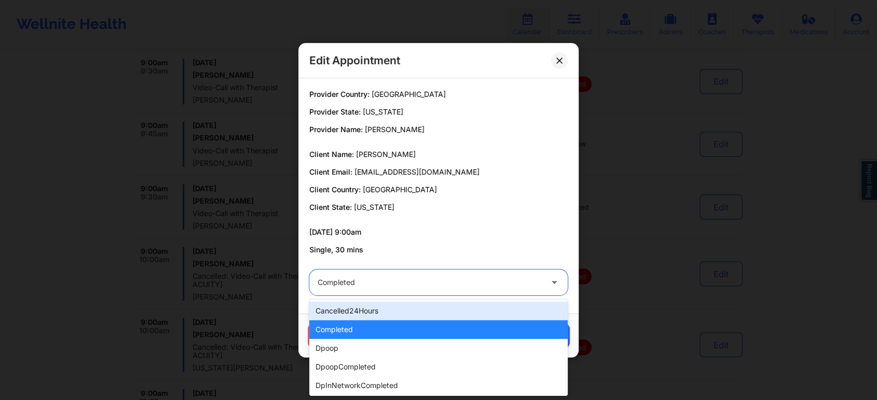
click at [373, 285] on div at bounding box center [429, 283] width 224 height 12
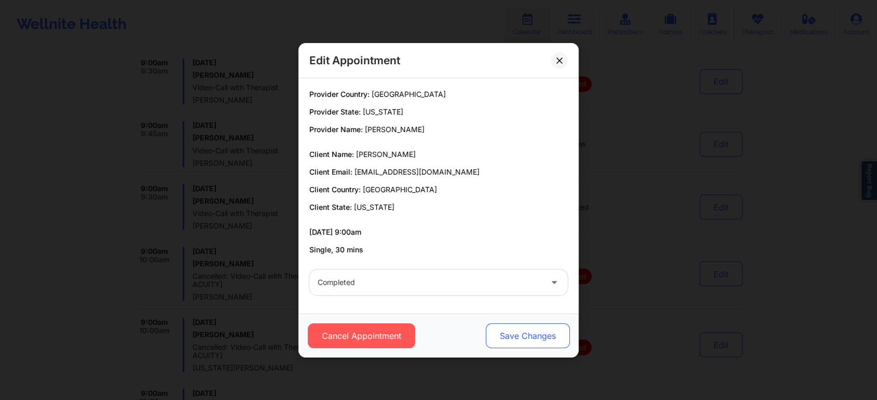
click at [519, 340] on button "Save Changes" at bounding box center [528, 336] width 84 height 25
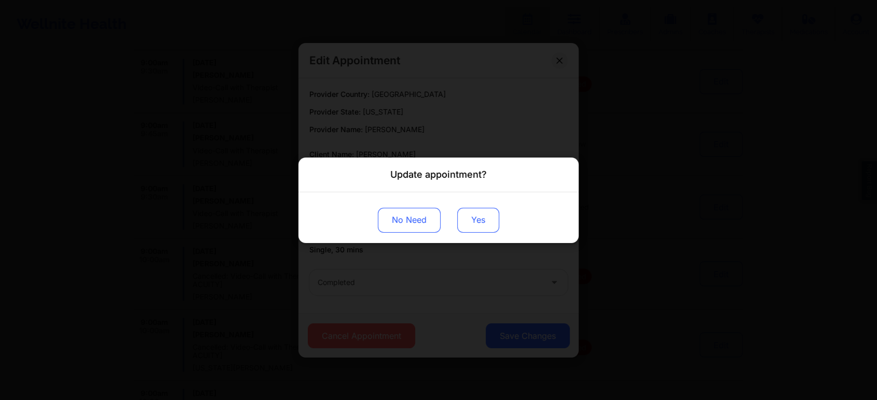
click at [465, 218] on button "Yes" at bounding box center [478, 220] width 42 height 25
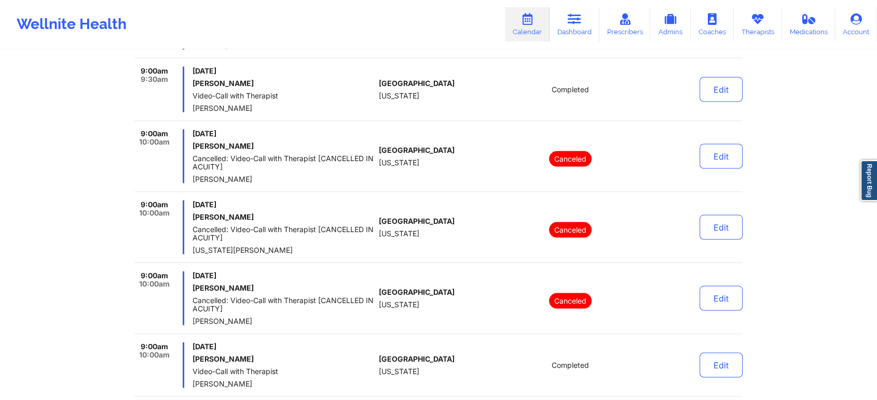
scroll to position [1936, 0]
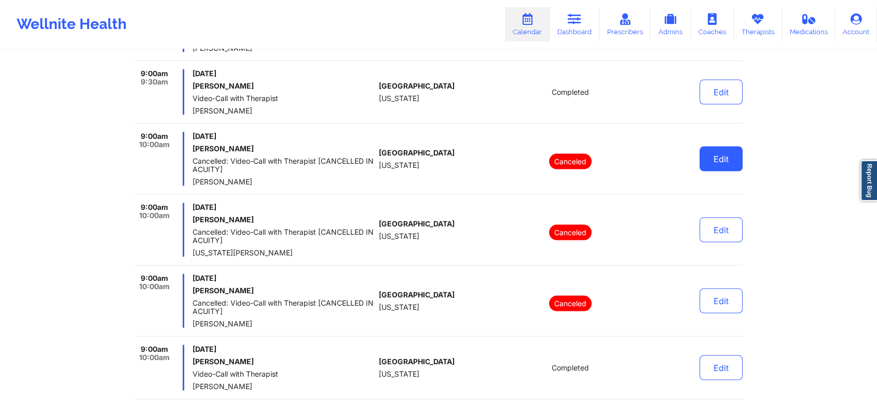
click at [735, 151] on button "Edit" at bounding box center [720, 158] width 43 height 25
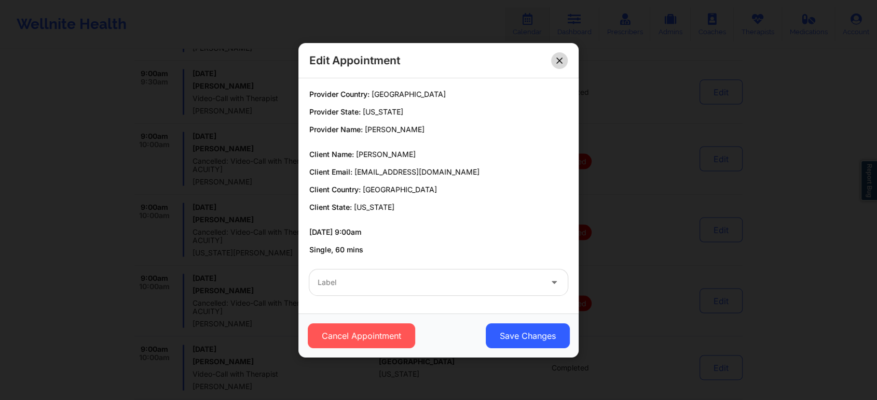
click at [556, 57] on icon at bounding box center [559, 60] width 6 height 6
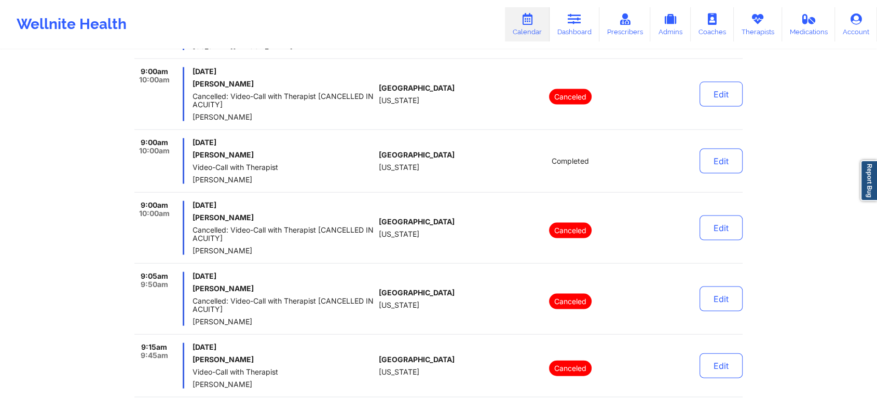
scroll to position [2166, 0]
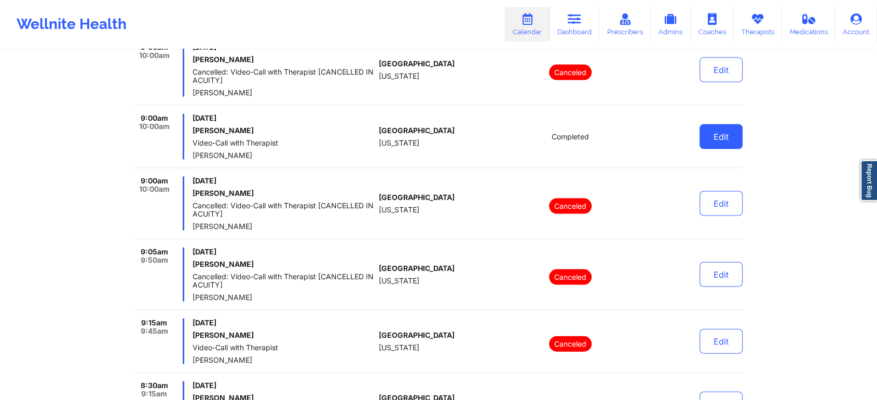
click at [715, 139] on button "Edit" at bounding box center [720, 137] width 43 height 25
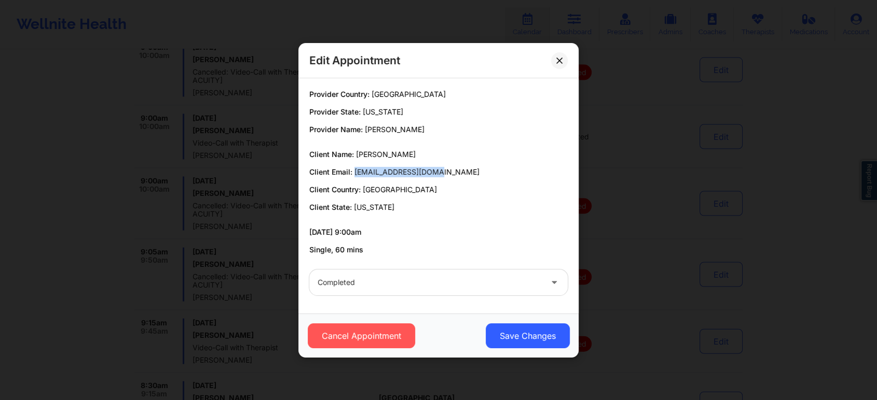
drag, startPoint x: 441, startPoint y: 168, endPoint x: 354, endPoint y: 170, distance: 87.2
click at [354, 170] on p "Client Email: [EMAIL_ADDRESS][DOMAIN_NAME]" at bounding box center [438, 172] width 258 height 10
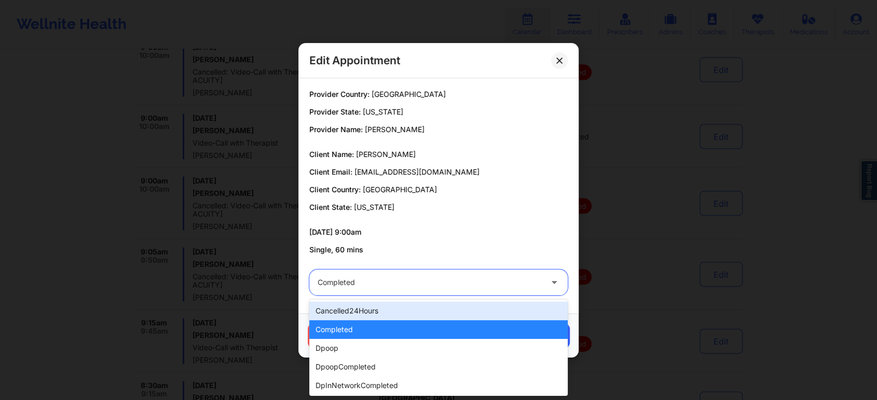
click at [433, 292] on div "Completed" at bounding box center [429, 283] width 224 height 26
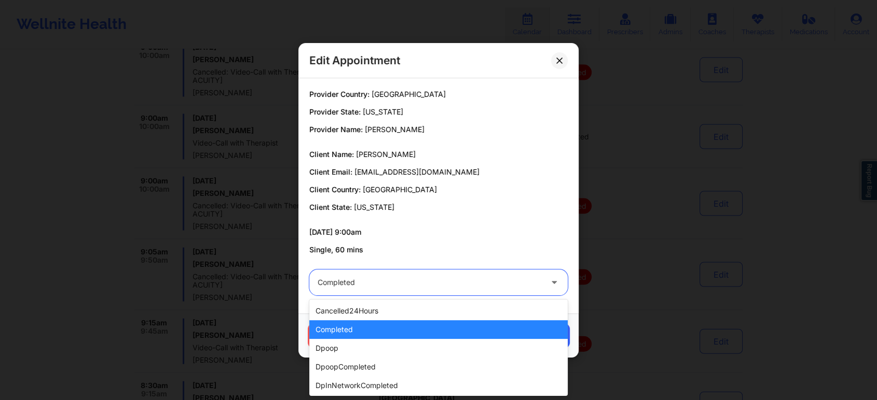
click at [365, 322] on div "completed" at bounding box center [438, 330] width 258 height 19
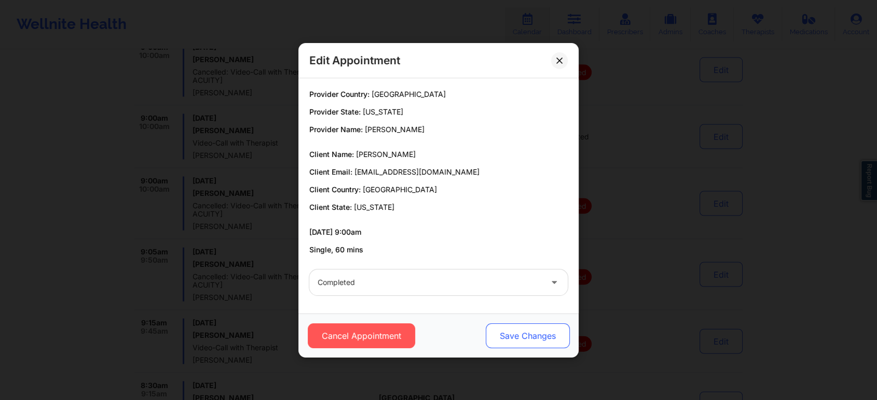
drag, startPoint x: 479, startPoint y: 327, endPoint x: 519, endPoint y: 343, distance: 43.1
click at [519, 343] on div "Cancel Appointment Save Changes" at bounding box center [439, 336] width 266 height 25
click at [519, 343] on button "Save Changes" at bounding box center [528, 336] width 84 height 25
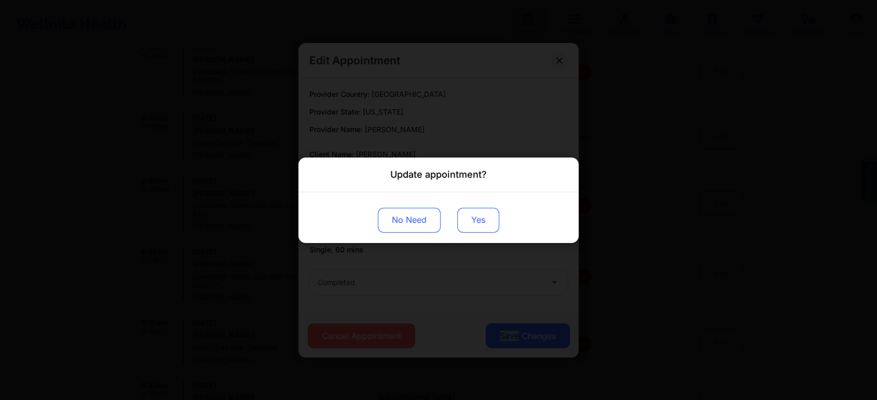
click at [475, 214] on button "Yes" at bounding box center [478, 220] width 42 height 25
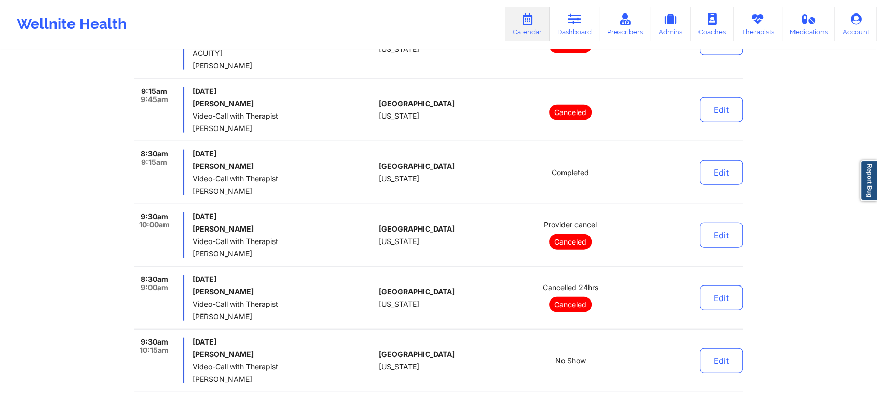
scroll to position [2420, 0]
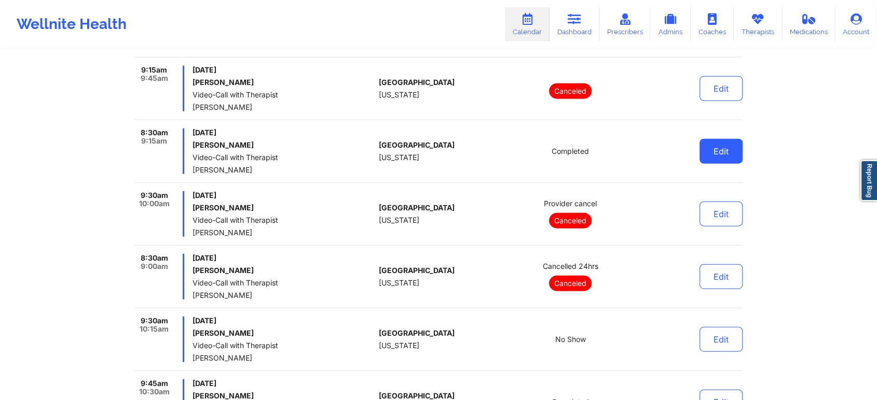
click at [724, 141] on button "Edit" at bounding box center [720, 151] width 43 height 25
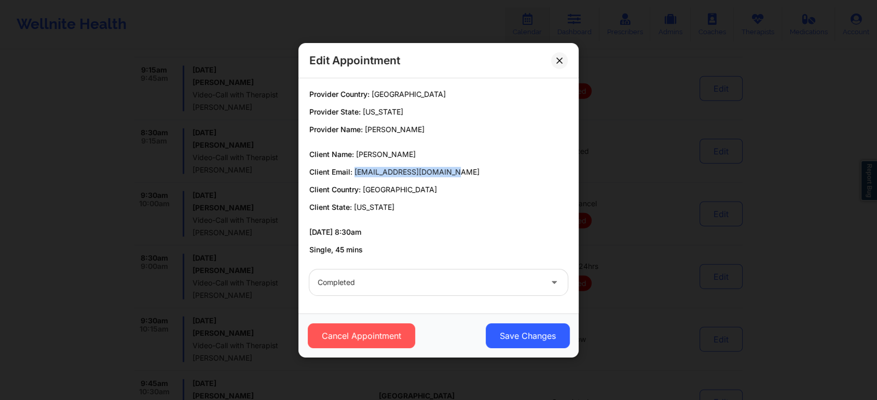
drag, startPoint x: 354, startPoint y: 174, endPoint x: 476, endPoint y: 170, distance: 121.5
click at [476, 170] on p "Client Email: [EMAIL_ADDRESS][DOMAIN_NAME]" at bounding box center [438, 172] width 258 height 10
click at [558, 57] on button at bounding box center [559, 60] width 17 height 17
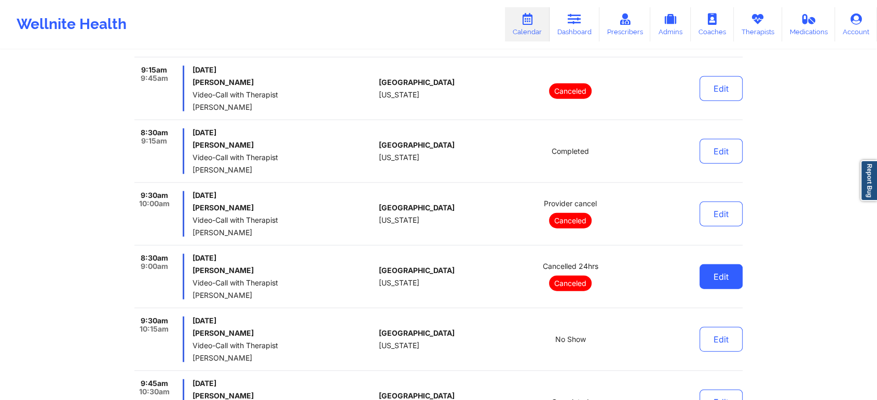
click at [726, 284] on button "Edit" at bounding box center [720, 277] width 43 height 25
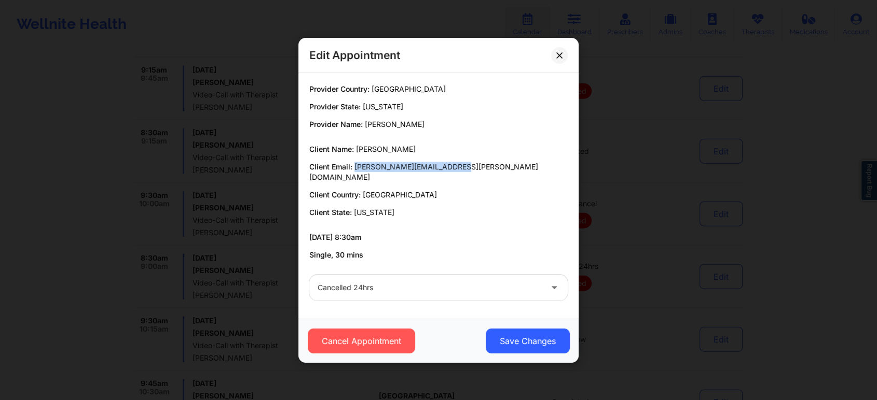
drag, startPoint x: 466, startPoint y: 166, endPoint x: 353, endPoint y: 169, distance: 113.6
click at [353, 169] on div "Client Name: [PERSON_NAME] Client Email: [PERSON_NAME][EMAIL_ADDRESS][PERSON_NA…" at bounding box center [438, 181] width 258 height 74
click at [562, 58] on icon at bounding box center [559, 55] width 6 height 6
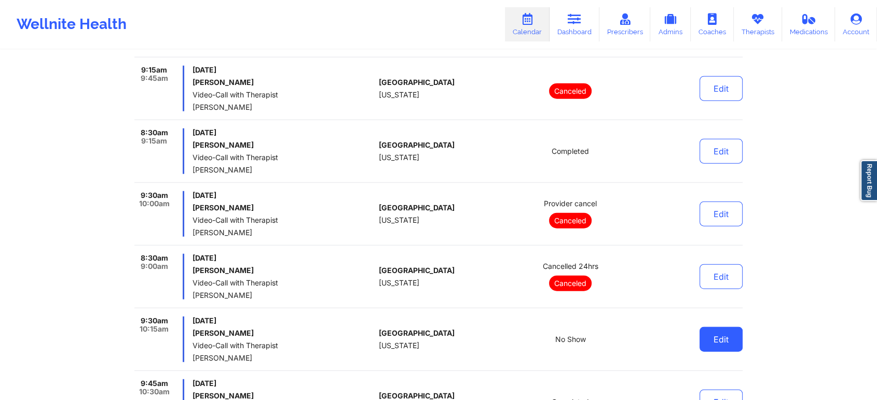
click at [730, 340] on button "Edit" at bounding box center [720, 339] width 43 height 25
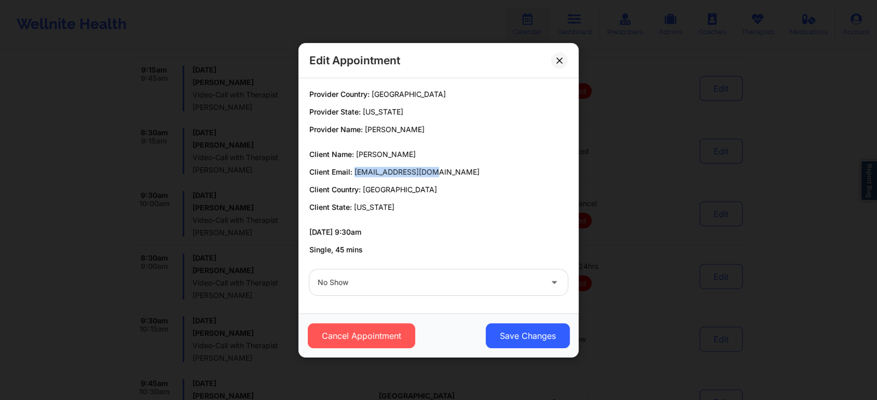
drag, startPoint x: 436, startPoint y: 171, endPoint x: 354, endPoint y: 173, distance: 82.0
click at [354, 173] on p "Client Email: [EMAIL_ADDRESS][DOMAIN_NAME]" at bounding box center [438, 172] width 258 height 10
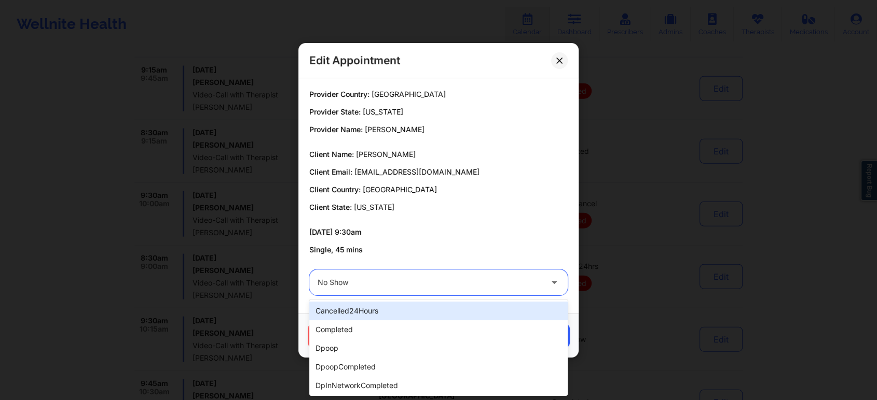
click at [391, 284] on div at bounding box center [429, 283] width 224 height 12
type input "no"
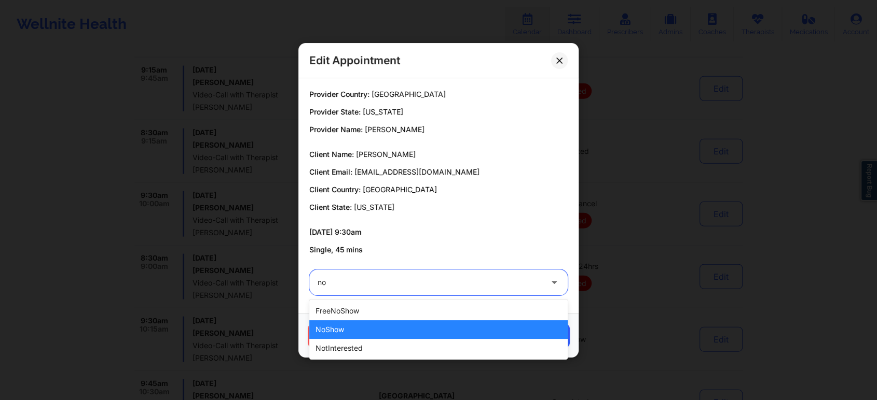
click at [396, 325] on div "noShow" at bounding box center [438, 330] width 258 height 19
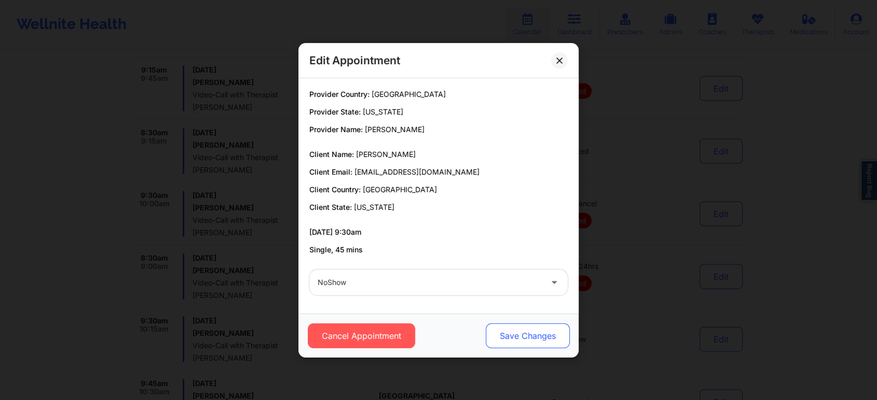
click at [506, 337] on button "Save Changes" at bounding box center [528, 336] width 84 height 25
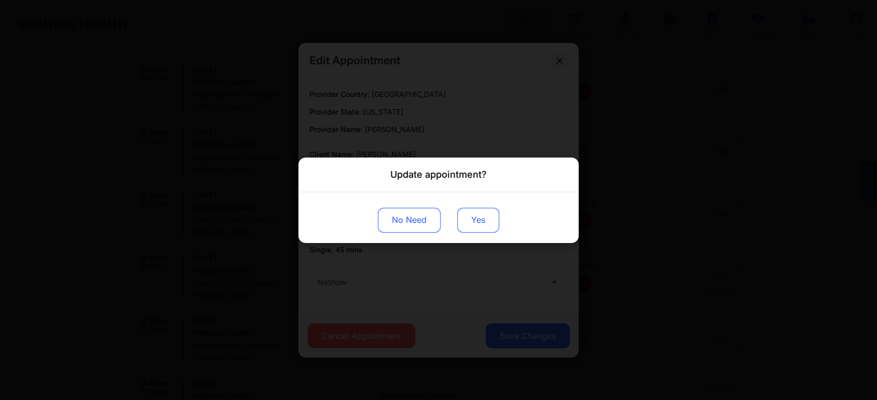
click at [477, 222] on button "Yes" at bounding box center [478, 220] width 42 height 25
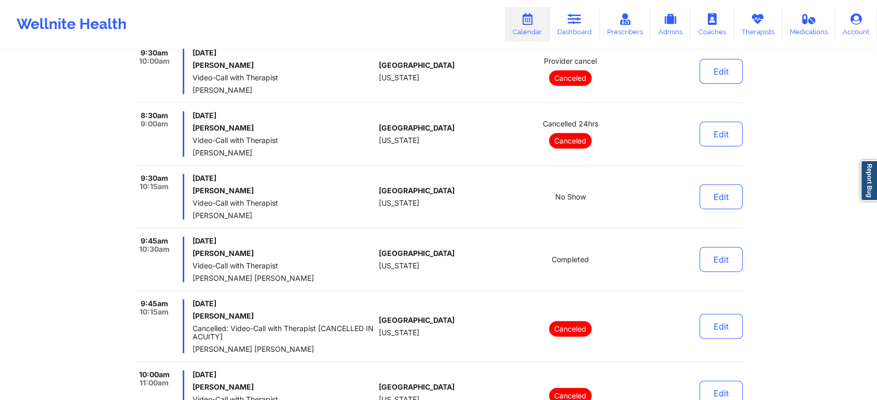
scroll to position [2571, 0]
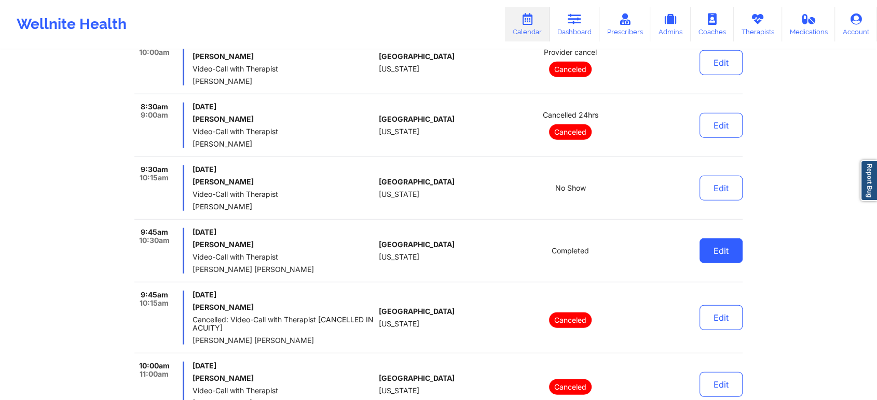
click at [710, 250] on button "Edit" at bounding box center [720, 251] width 43 height 25
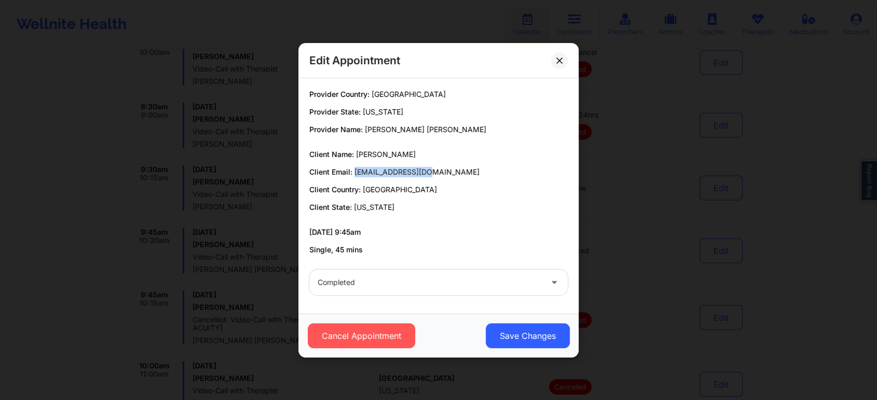
drag, startPoint x: 355, startPoint y: 171, endPoint x: 440, endPoint y: 167, distance: 84.7
click at [440, 167] on p "Client Email: [EMAIL_ADDRESS][DOMAIN_NAME]" at bounding box center [438, 172] width 258 height 10
click at [556, 61] on icon at bounding box center [559, 60] width 6 height 6
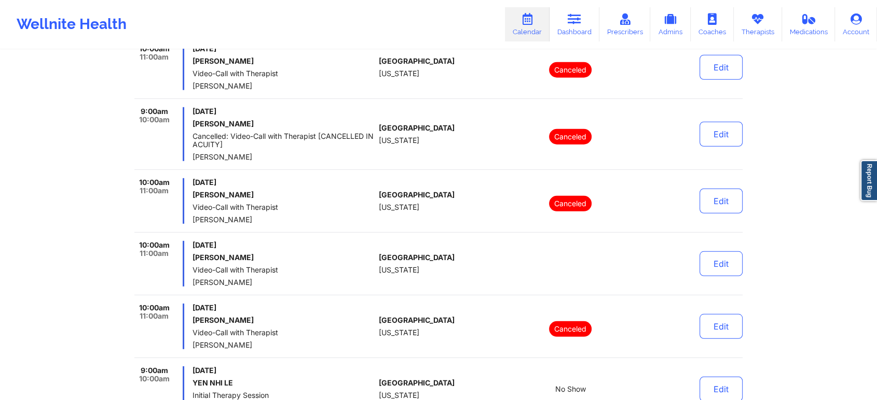
scroll to position [2880, 0]
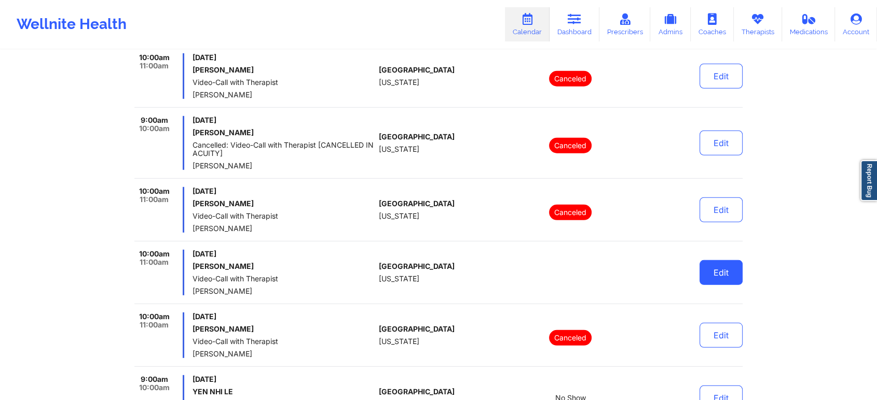
click at [712, 268] on button "Edit" at bounding box center [720, 272] width 43 height 25
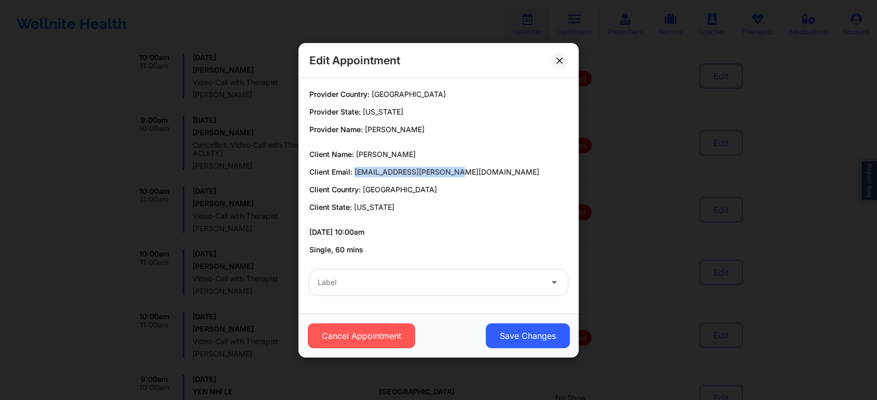
drag, startPoint x: 354, startPoint y: 172, endPoint x: 491, endPoint y: 170, distance: 137.0
click at [491, 170] on p "Client Email: [EMAIL_ADDRESS][PERSON_NAME][DOMAIN_NAME]" at bounding box center [438, 172] width 258 height 10
click at [560, 61] on icon at bounding box center [559, 60] width 6 height 6
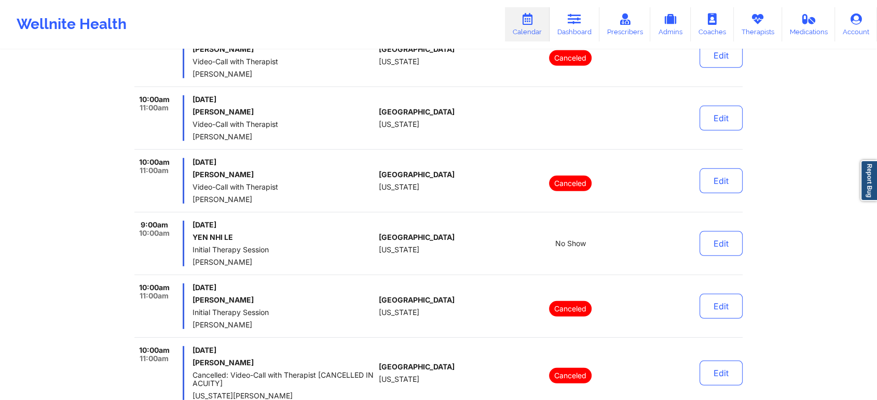
scroll to position [3038, 0]
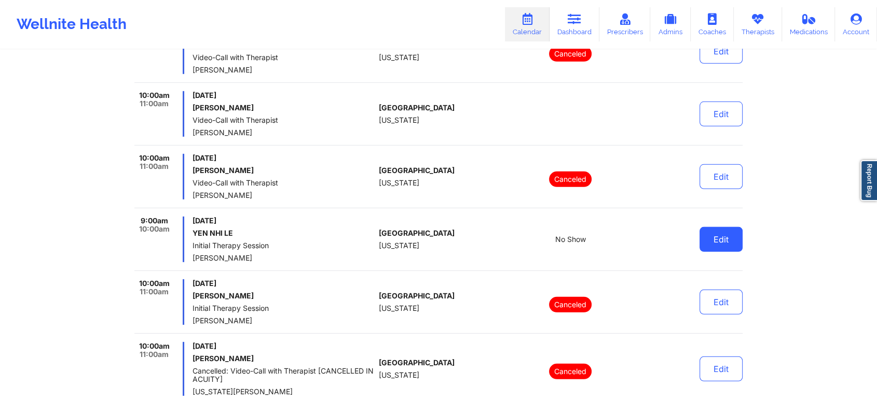
click at [703, 236] on button "Edit" at bounding box center [720, 239] width 43 height 25
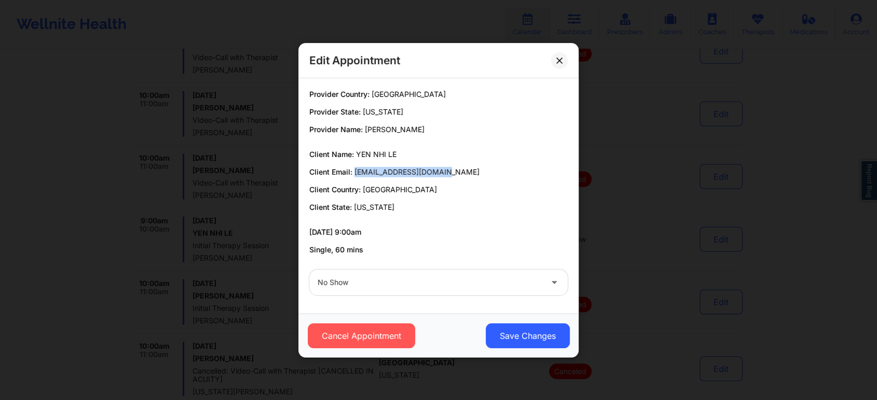
drag, startPoint x: 355, startPoint y: 173, endPoint x: 450, endPoint y: 175, distance: 95.5
click at [450, 175] on p "Client Email: [EMAIL_ADDRESS][DOMAIN_NAME]" at bounding box center [438, 172] width 258 height 10
click at [561, 64] on button at bounding box center [559, 60] width 17 height 17
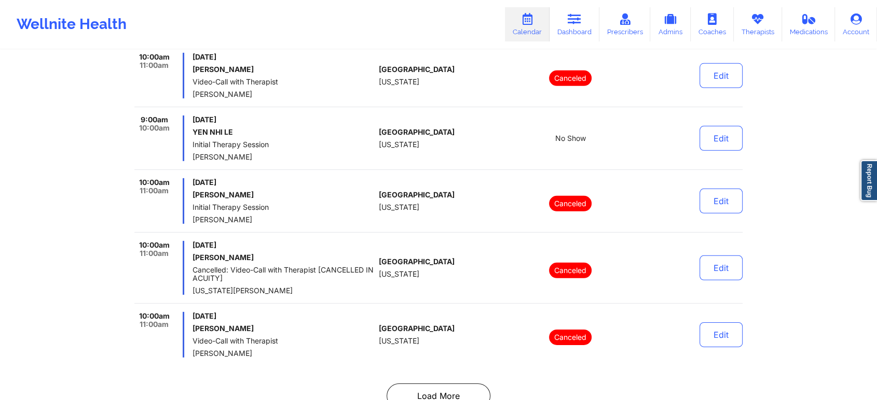
scroll to position [3213, 0]
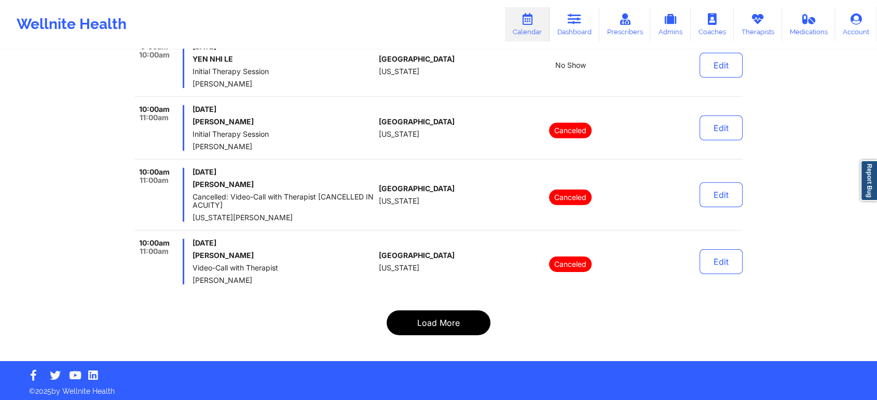
click at [442, 322] on button "Load More" at bounding box center [438, 323] width 104 height 25
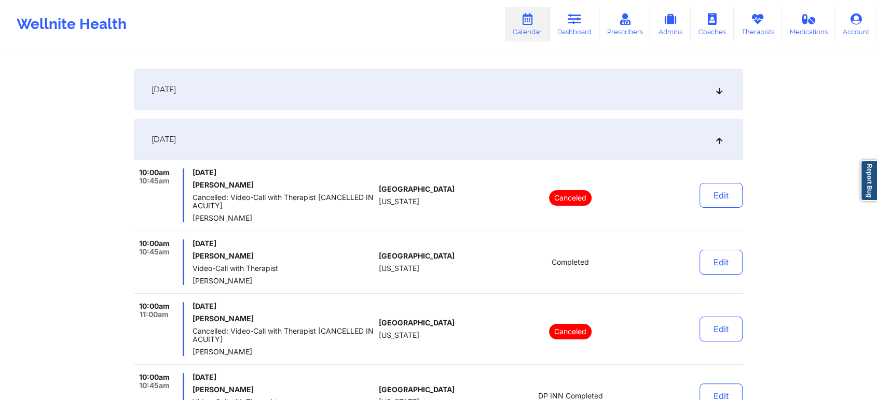
scroll to position [113, 0]
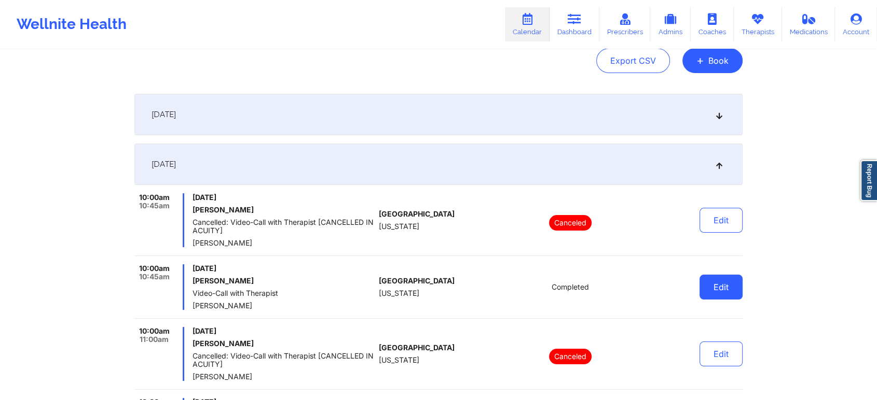
click at [725, 295] on button "Edit" at bounding box center [720, 287] width 43 height 25
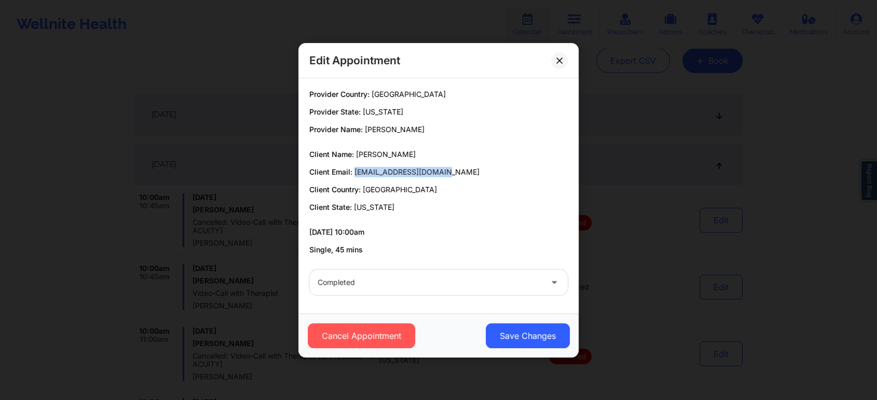
drag, startPoint x: 356, startPoint y: 172, endPoint x: 459, endPoint y: 172, distance: 102.7
click at [459, 172] on p "Client Email: [EMAIL_ADDRESS][DOMAIN_NAME]" at bounding box center [438, 172] width 258 height 10
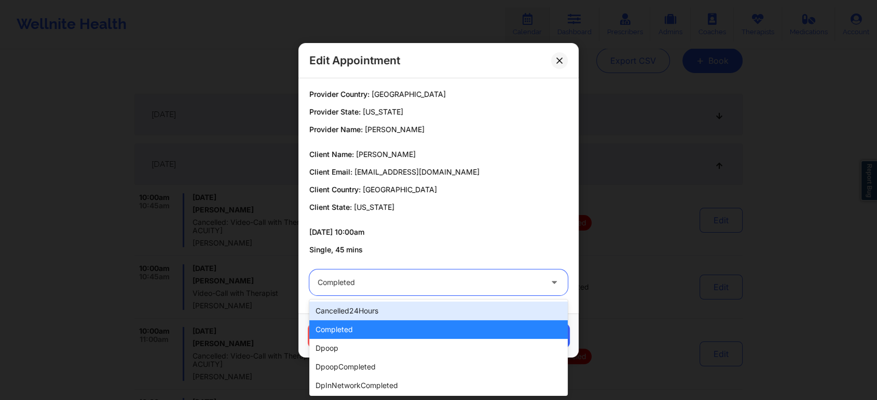
click at [408, 282] on div at bounding box center [429, 283] width 224 height 12
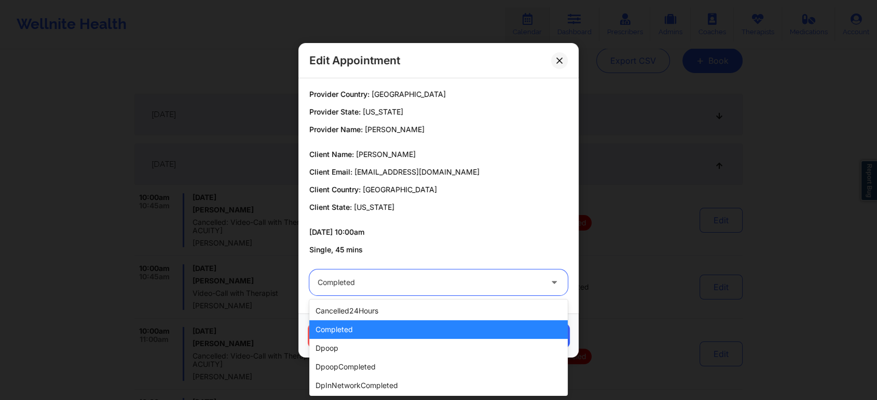
click at [363, 330] on div "completed" at bounding box center [438, 330] width 258 height 19
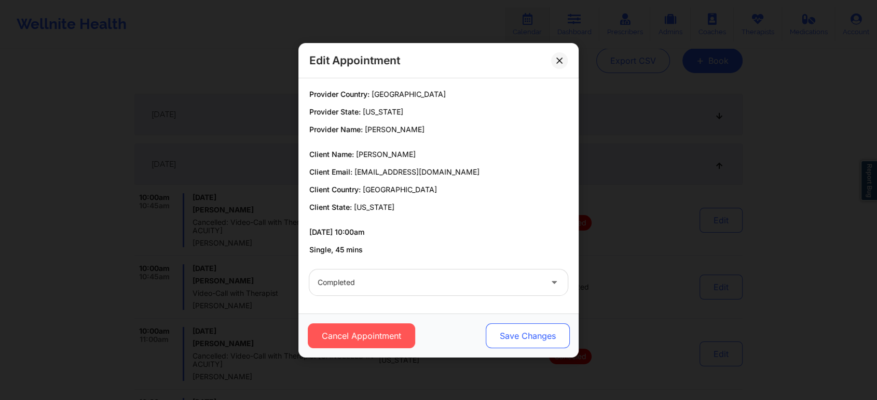
click at [511, 327] on button "Save Changes" at bounding box center [528, 336] width 84 height 25
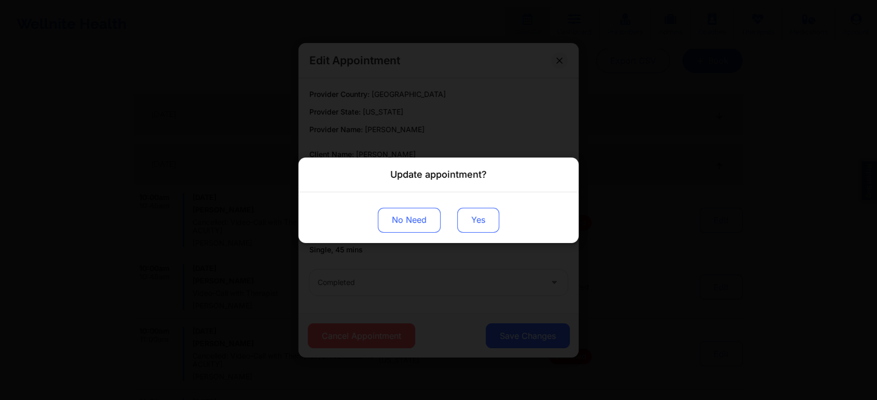
click at [473, 220] on button "Yes" at bounding box center [478, 220] width 42 height 25
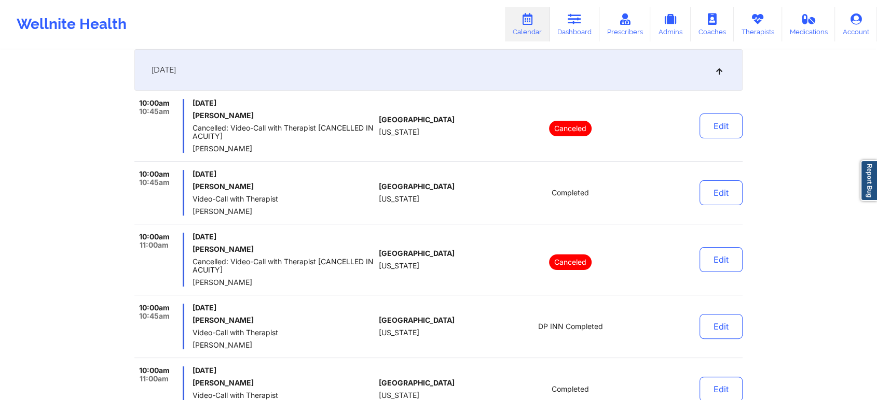
scroll to position [291, 0]
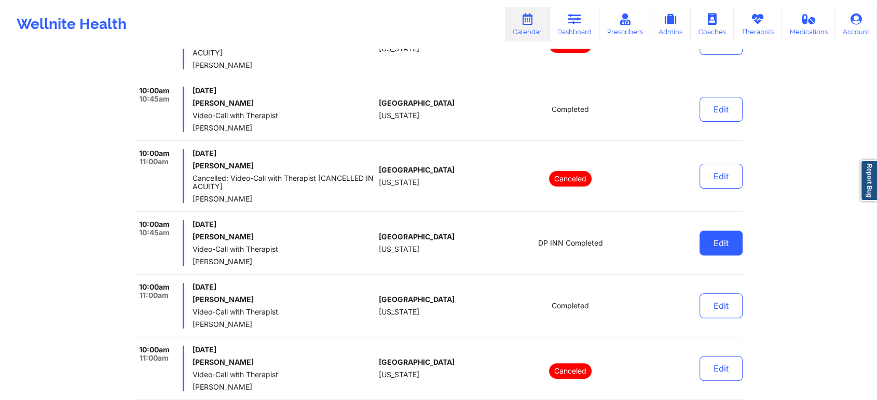
click at [733, 248] on button "Edit" at bounding box center [720, 243] width 43 height 25
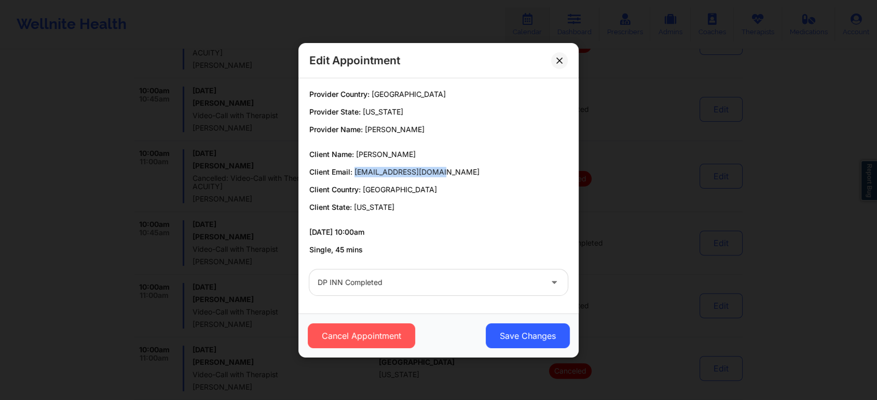
drag, startPoint x: 354, startPoint y: 173, endPoint x: 463, endPoint y: 161, distance: 109.0
click at [463, 161] on div "Client Name: [PERSON_NAME] Client Email: [EMAIL_ADDRESS][DOMAIN_NAME] Client Co…" at bounding box center [438, 180] width 258 height 63
click at [564, 59] on button at bounding box center [559, 60] width 17 height 17
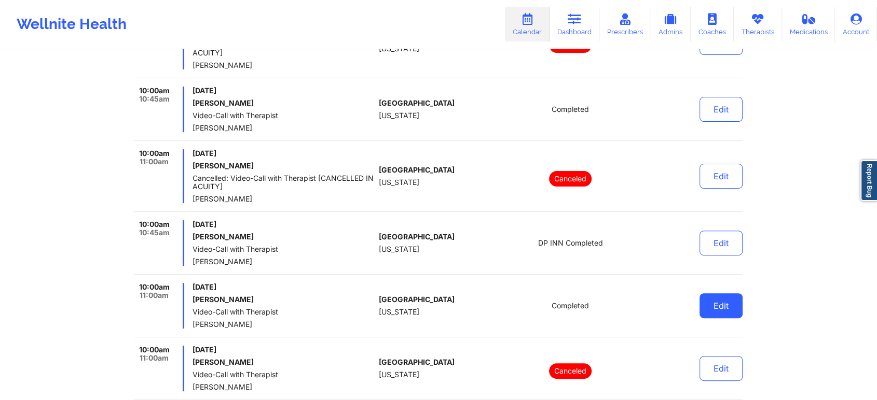
click at [718, 310] on button "Edit" at bounding box center [720, 306] width 43 height 25
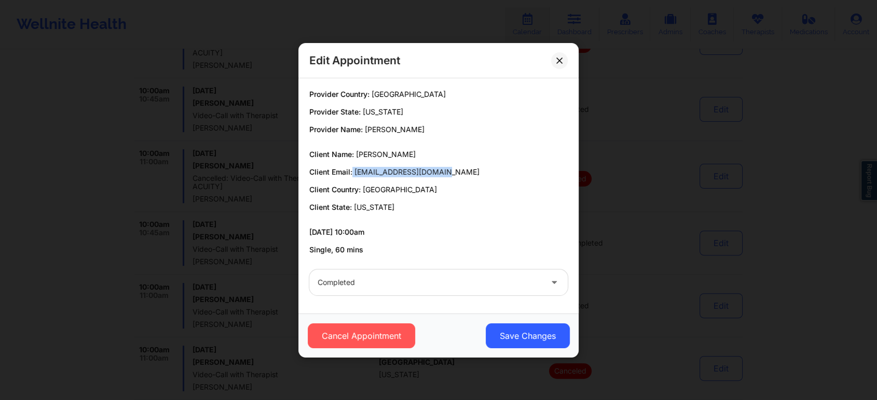
drag, startPoint x: 434, startPoint y: 170, endPoint x: 353, endPoint y: 167, distance: 81.0
click at [353, 167] on p "Client Email: [EMAIL_ADDRESS][DOMAIN_NAME]" at bounding box center [438, 172] width 258 height 10
click at [562, 61] on icon at bounding box center [559, 60] width 6 height 6
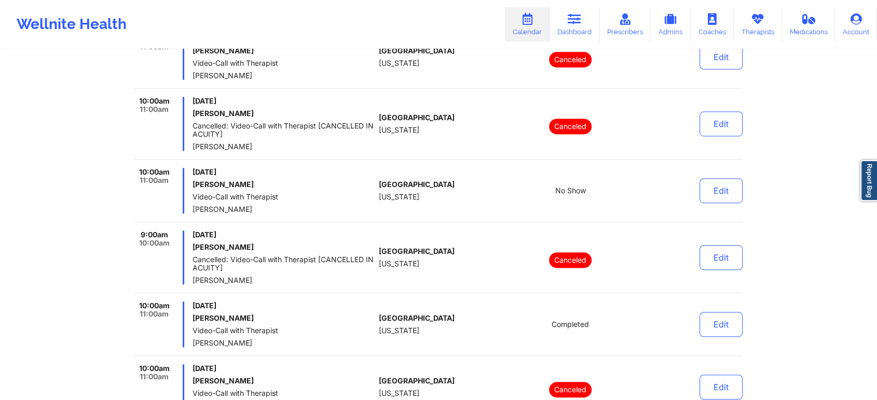
scroll to position [627, 0]
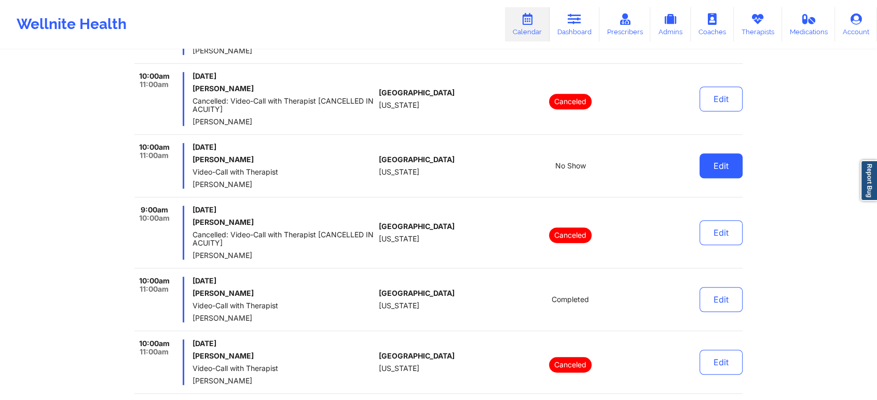
click at [729, 171] on button "Edit" at bounding box center [720, 166] width 43 height 25
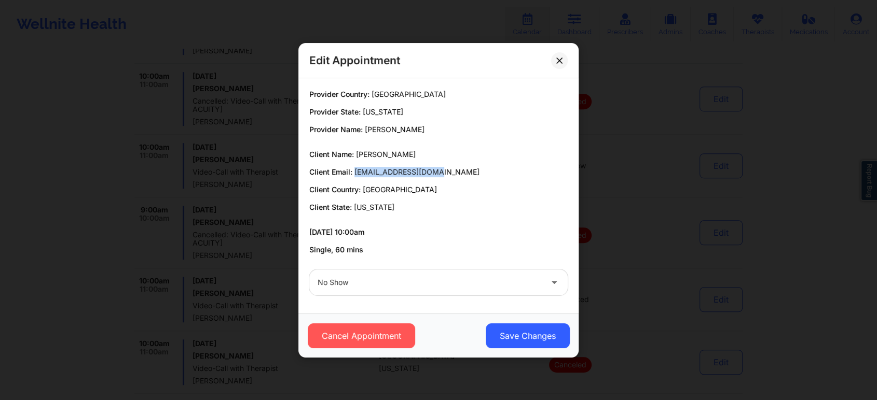
drag, startPoint x: 353, startPoint y: 172, endPoint x: 458, endPoint y: 165, distance: 105.5
click at [458, 165] on div "Client Name: [PERSON_NAME] Client Email: [EMAIL_ADDRESS][DOMAIN_NAME] Client Co…" at bounding box center [438, 180] width 258 height 63
click at [393, 327] on button "Cancel Appointment" at bounding box center [361, 336] width 107 height 25
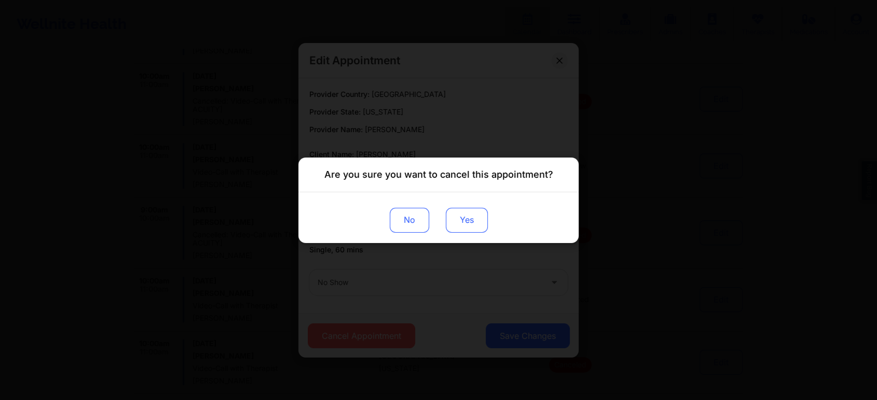
click at [472, 210] on button "Yes" at bounding box center [467, 220] width 42 height 25
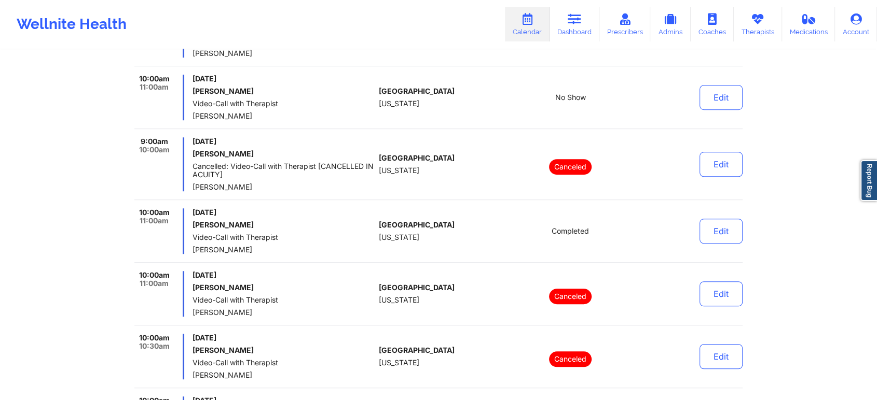
scroll to position [720, 0]
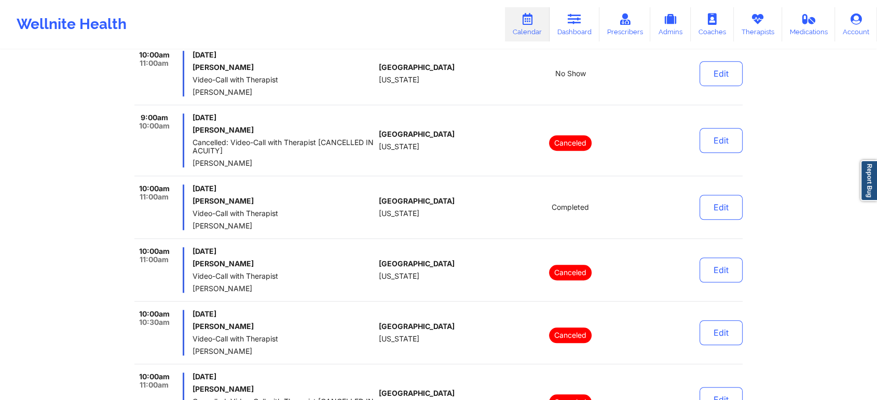
click at [724, 211] on button "Edit" at bounding box center [720, 207] width 43 height 25
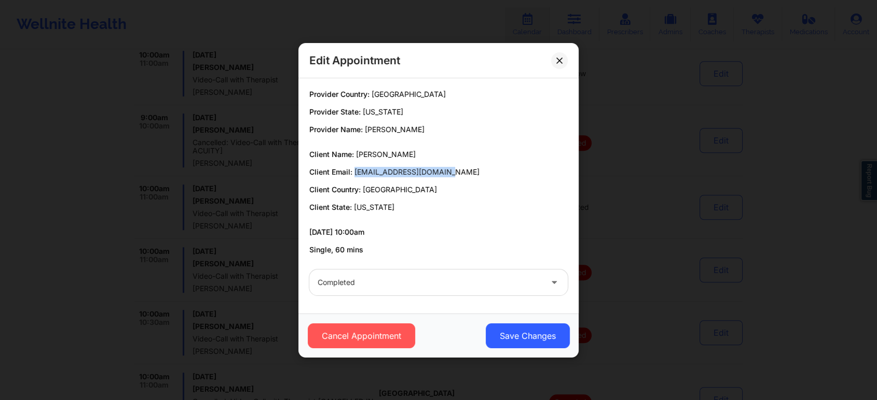
drag, startPoint x: 355, startPoint y: 174, endPoint x: 488, endPoint y: 175, distance: 132.3
click at [488, 175] on p "Client Email: [EMAIL_ADDRESS][DOMAIN_NAME]" at bounding box center [438, 172] width 258 height 10
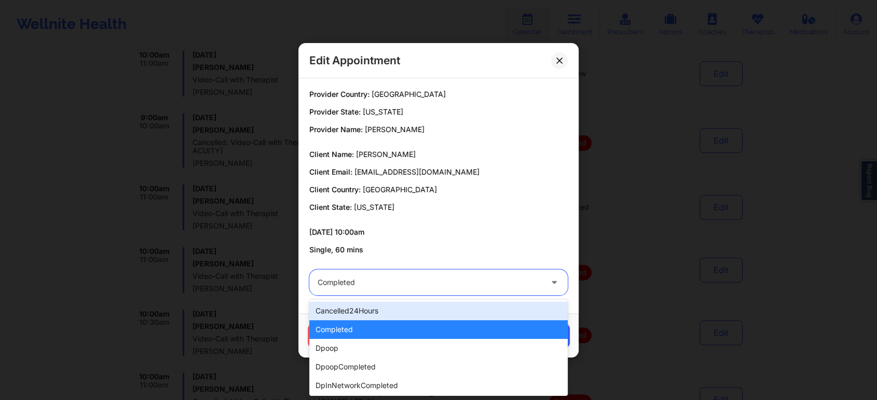
click at [491, 291] on div "Completed" at bounding box center [429, 283] width 224 height 26
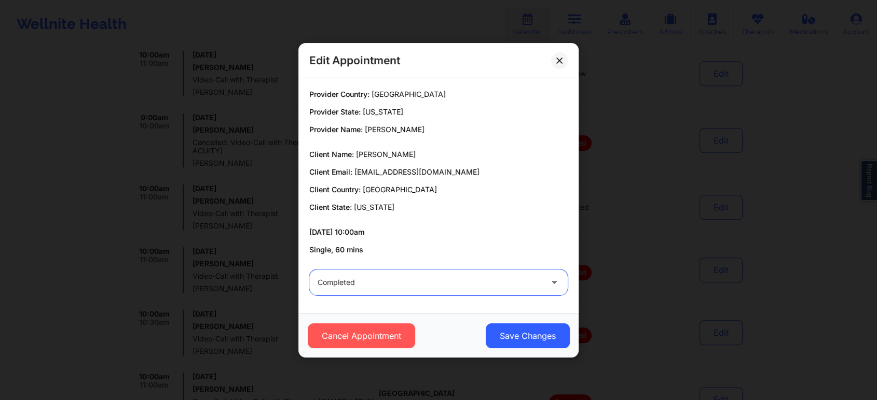
click at [491, 291] on div "Completed" at bounding box center [429, 283] width 224 height 26
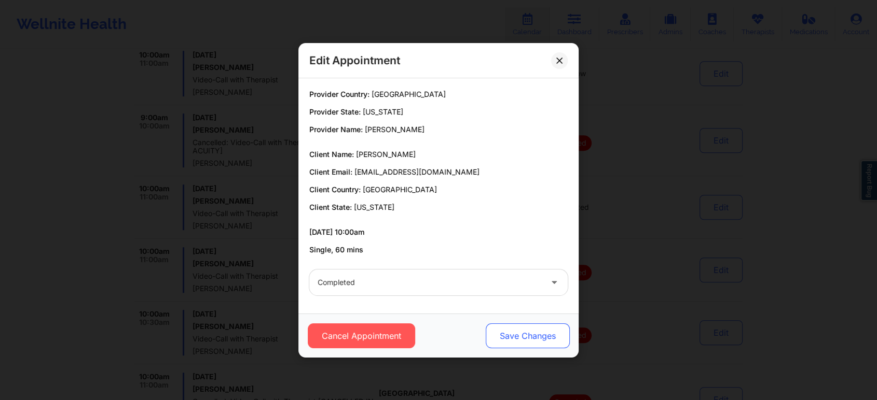
click at [518, 340] on button "Save Changes" at bounding box center [528, 336] width 84 height 25
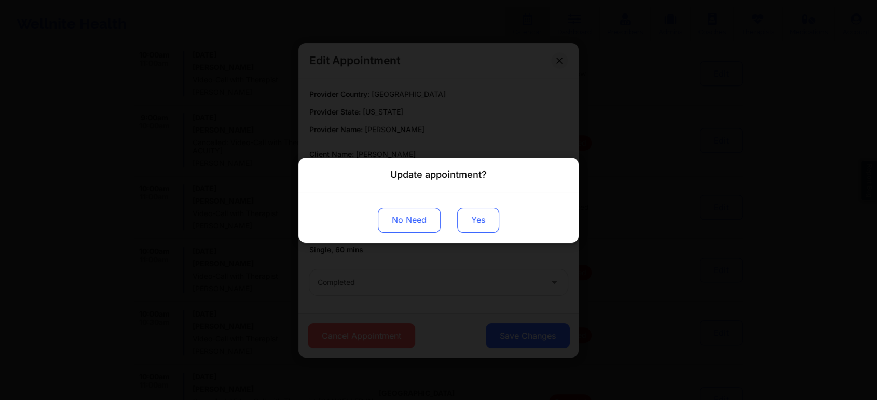
click at [475, 219] on button "Yes" at bounding box center [478, 220] width 42 height 25
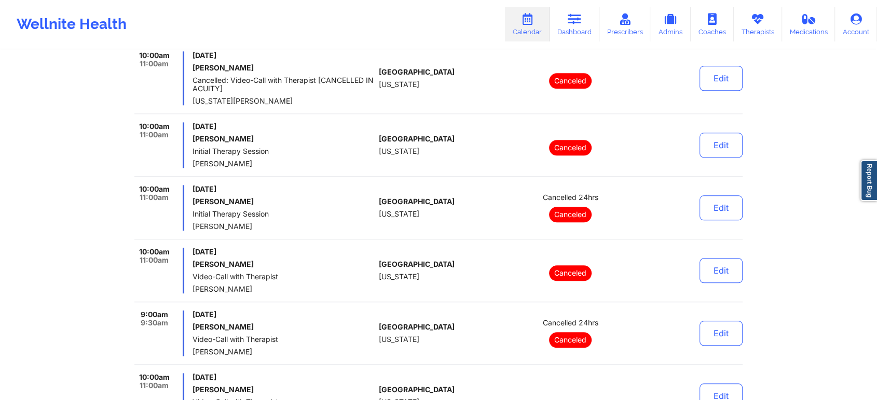
scroll to position [1066, 0]
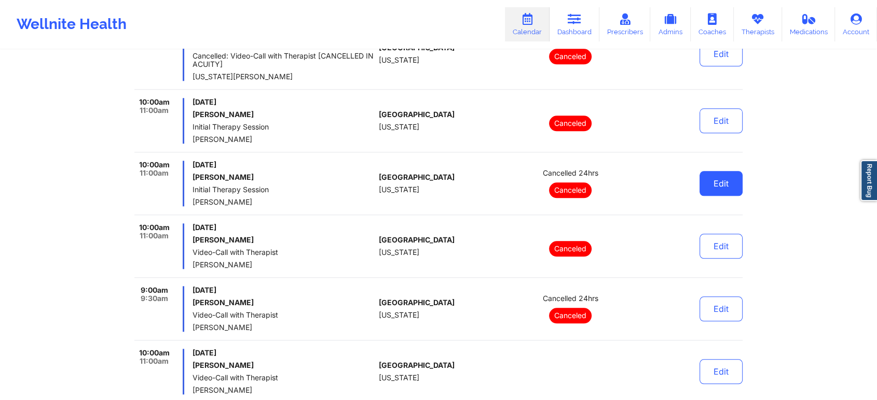
click at [717, 186] on button "Edit" at bounding box center [720, 183] width 43 height 25
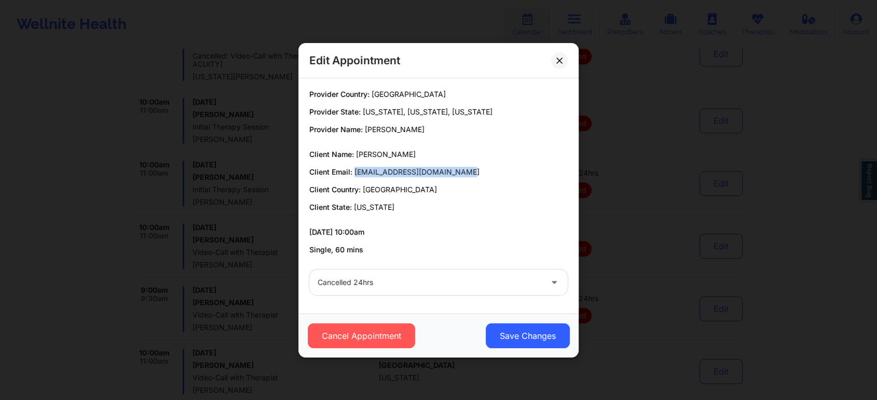
drag, startPoint x: 353, startPoint y: 172, endPoint x: 506, endPoint y: 169, distance: 153.1
click at [506, 169] on p "Client Email: [EMAIL_ADDRESS][DOMAIN_NAME]" at bounding box center [438, 172] width 258 height 10
drag, startPoint x: 484, startPoint y: 14, endPoint x: 278, endPoint y: -70, distance: 222.9
click at [558, 63] on icon at bounding box center [559, 60] width 6 height 6
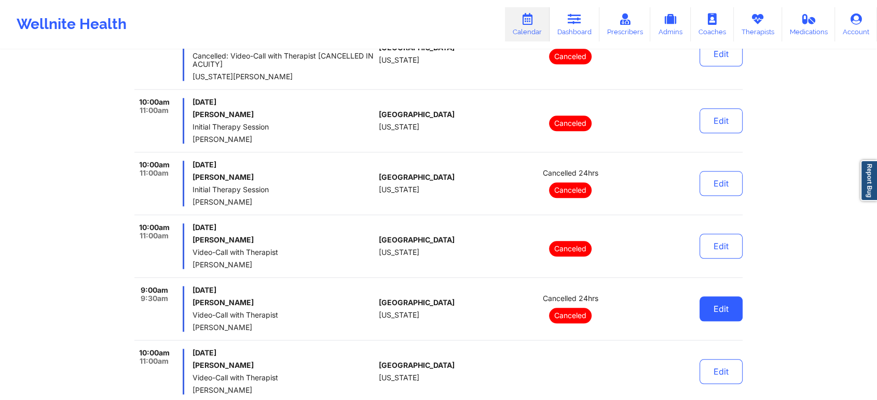
click at [714, 310] on button "Edit" at bounding box center [720, 309] width 43 height 25
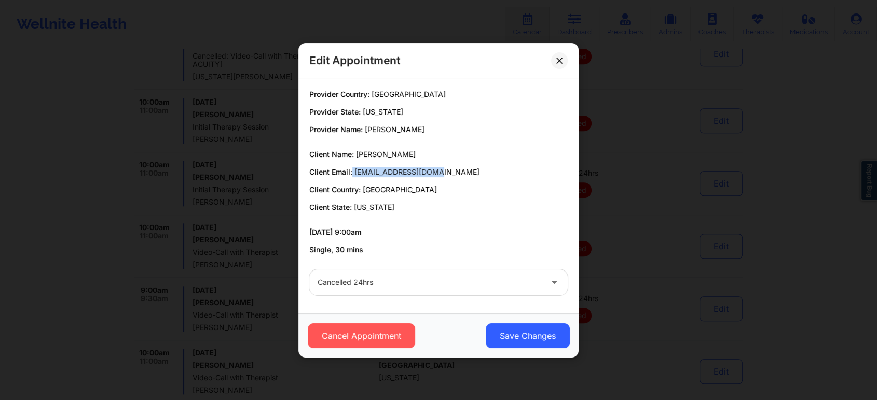
drag, startPoint x: 444, startPoint y: 175, endPoint x: 351, endPoint y: 170, distance: 93.0
click at [351, 170] on p "Client Email: [EMAIL_ADDRESS][DOMAIN_NAME]" at bounding box center [438, 172] width 258 height 10
click at [557, 61] on icon at bounding box center [559, 60] width 6 height 6
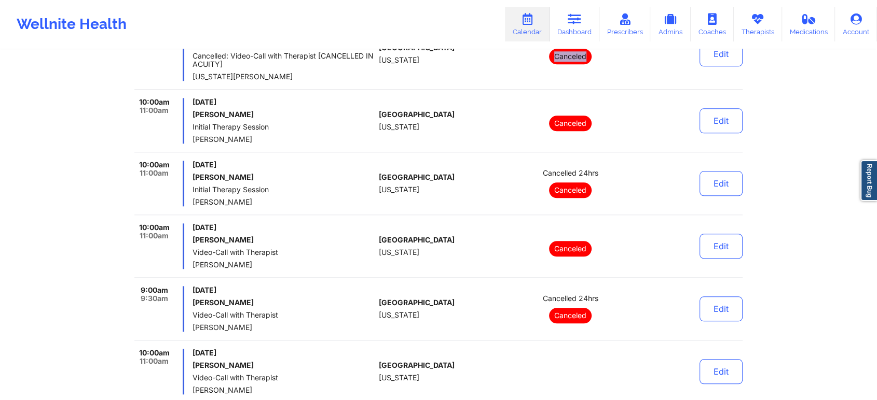
click at [557, 61] on p "Canceled" at bounding box center [570, 57] width 43 height 16
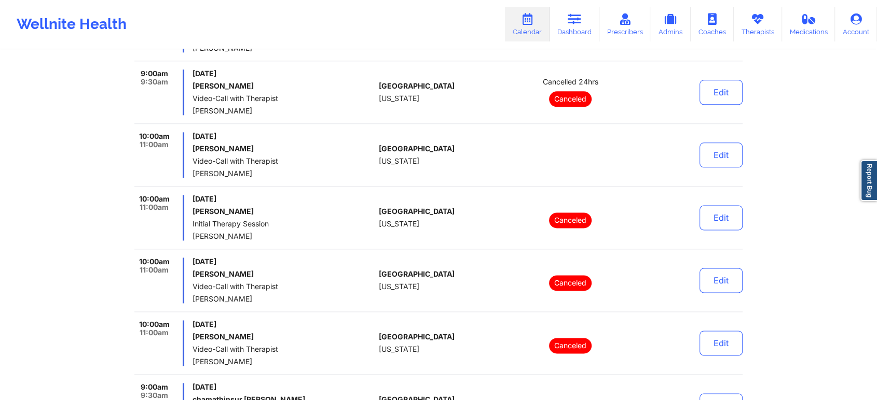
scroll to position [1296, 0]
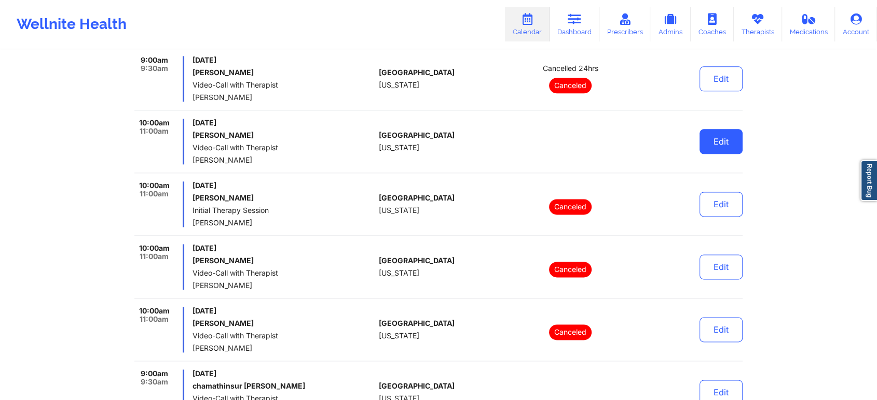
click at [719, 144] on button "Edit" at bounding box center [720, 141] width 43 height 25
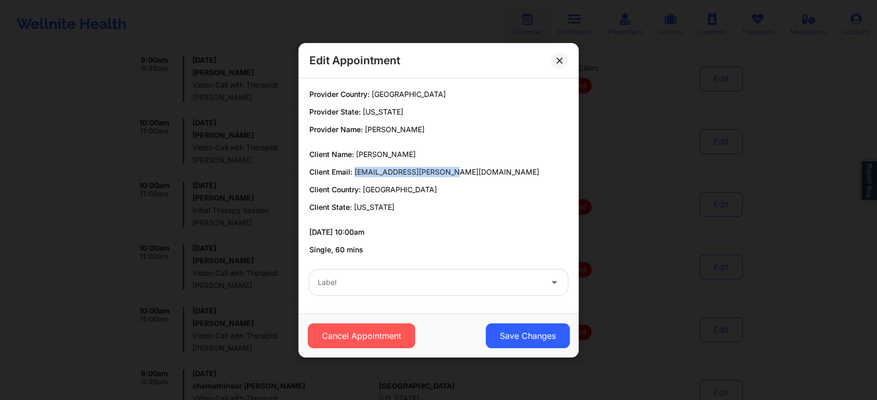
drag, startPoint x: 353, startPoint y: 173, endPoint x: 450, endPoint y: 173, distance: 97.0
click at [450, 173] on p "Client Email: [EMAIL_ADDRESS][PERSON_NAME][DOMAIN_NAME]" at bounding box center [438, 172] width 258 height 10
click at [450, 173] on span "[EMAIL_ADDRESS][PERSON_NAME][DOMAIN_NAME]" at bounding box center [446, 172] width 185 height 9
drag, startPoint x: 354, startPoint y: 168, endPoint x: 473, endPoint y: 162, distance: 118.9
click at [473, 162] on div "Client Name: [PERSON_NAME] Client Email: [EMAIL_ADDRESS][PERSON_NAME][DOMAIN_NA…" at bounding box center [438, 180] width 258 height 63
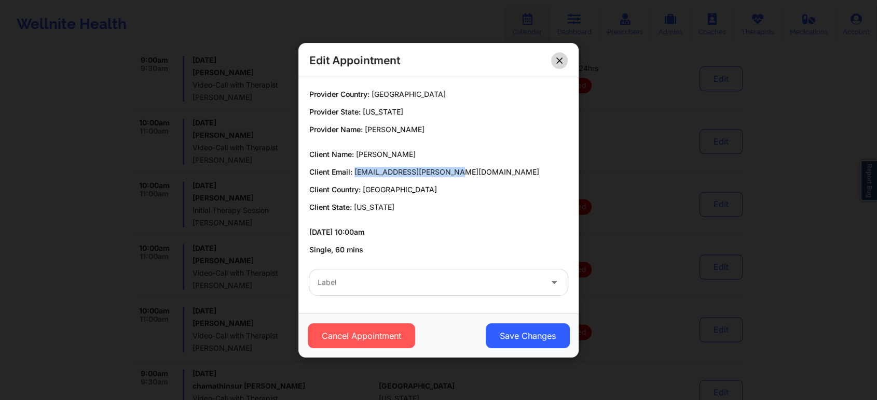
click at [559, 56] on button at bounding box center [559, 60] width 17 height 17
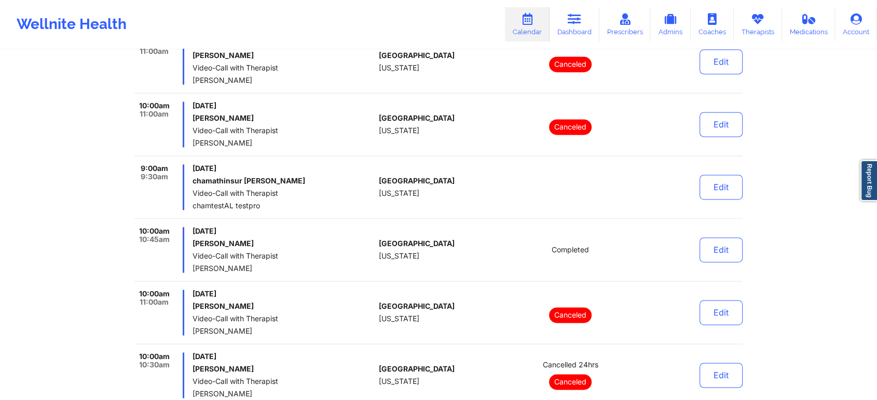
scroll to position [1503, 0]
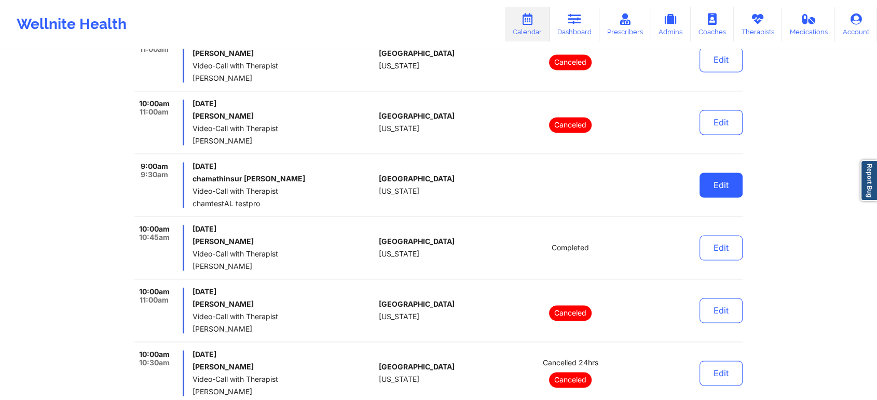
click at [720, 190] on button "Edit" at bounding box center [720, 185] width 43 height 25
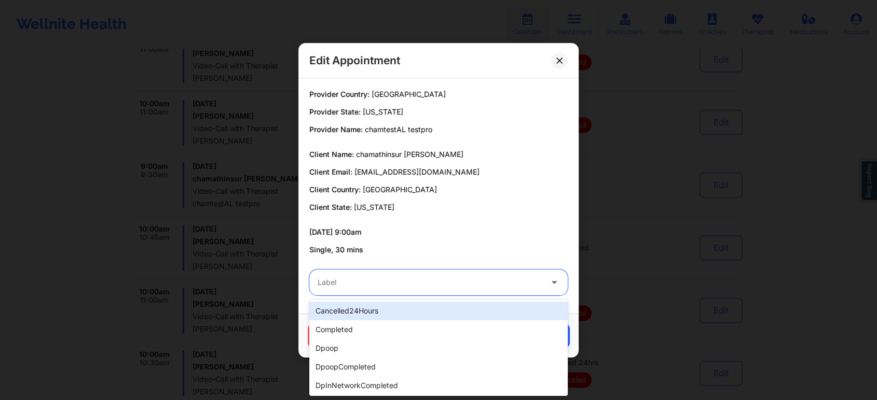
click at [453, 292] on div "Label" at bounding box center [425, 283] width 233 height 26
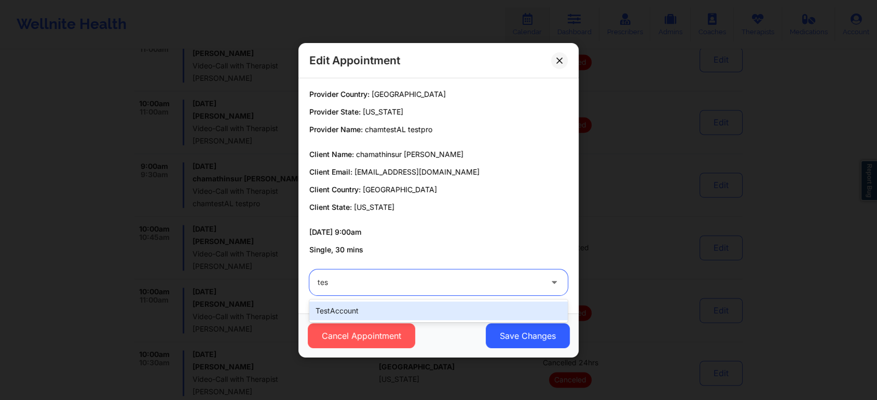
type input "test"
click at [421, 317] on div "testAccount" at bounding box center [438, 311] width 258 height 19
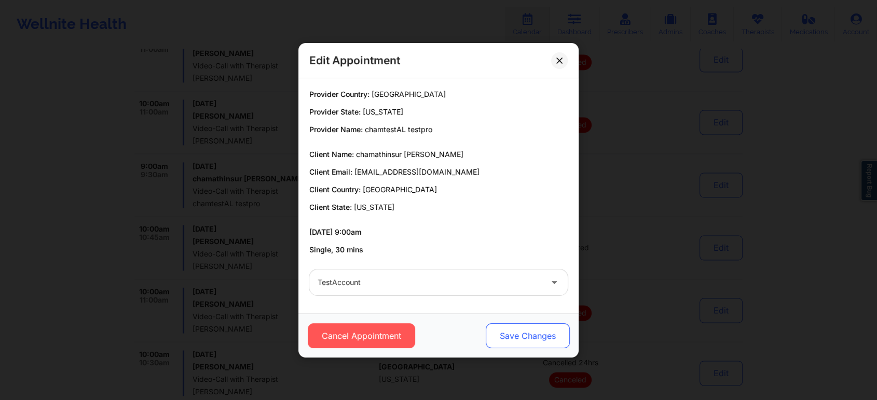
click at [503, 337] on button "Save Changes" at bounding box center [528, 336] width 84 height 25
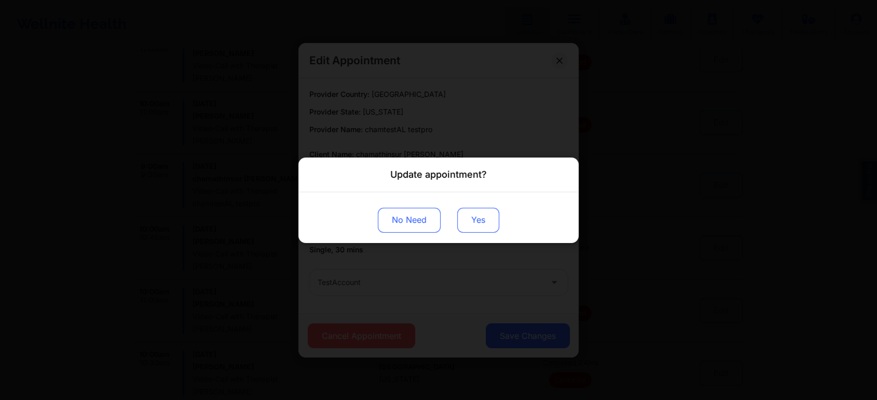
click at [469, 222] on button "Yes" at bounding box center [478, 220] width 42 height 25
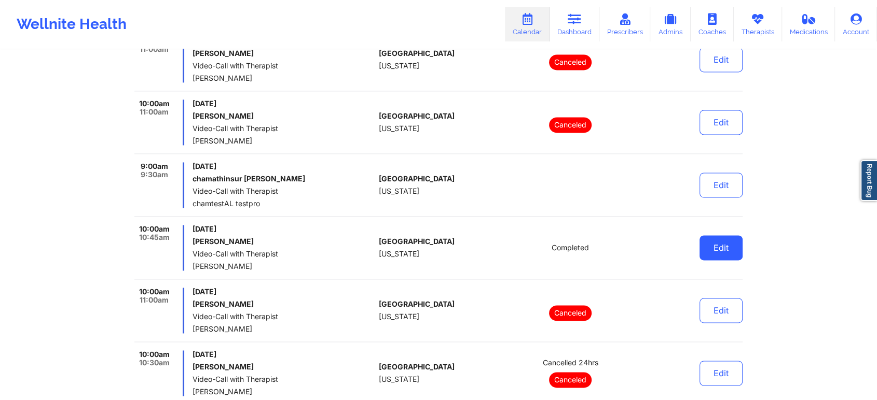
click at [714, 244] on button "Edit" at bounding box center [720, 248] width 43 height 25
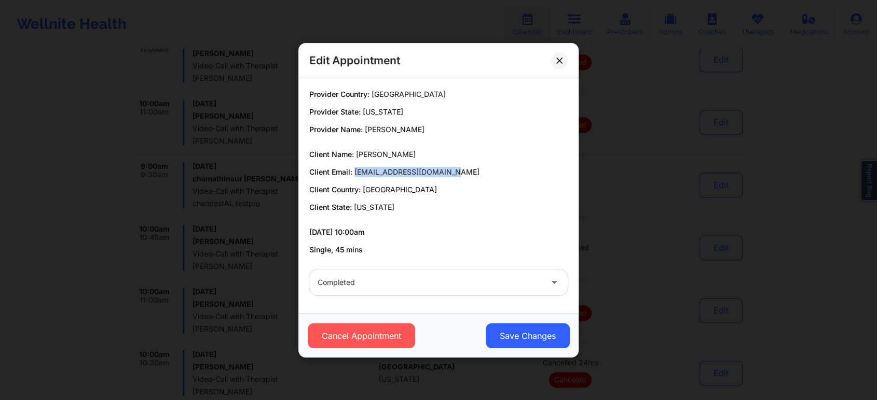
drag, startPoint x: 353, startPoint y: 173, endPoint x: 461, endPoint y: 175, distance: 107.9
click at [461, 175] on p "Client Email: [EMAIL_ADDRESS][DOMAIN_NAME]" at bounding box center [438, 172] width 258 height 10
click at [559, 59] on icon at bounding box center [559, 60] width 6 height 6
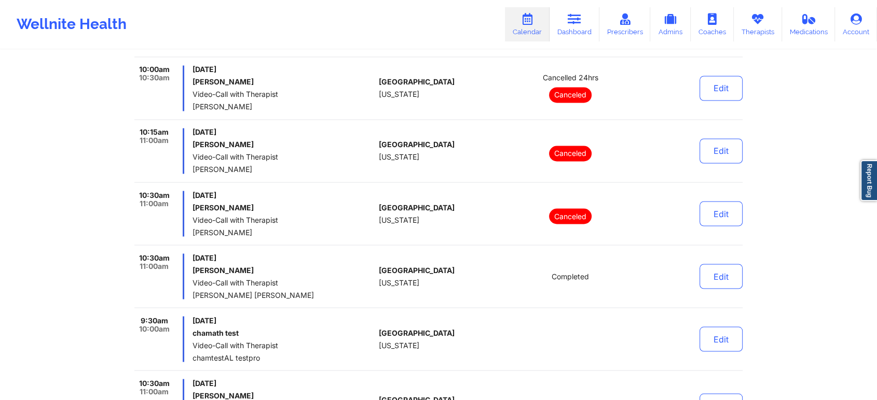
scroll to position [1764, 0]
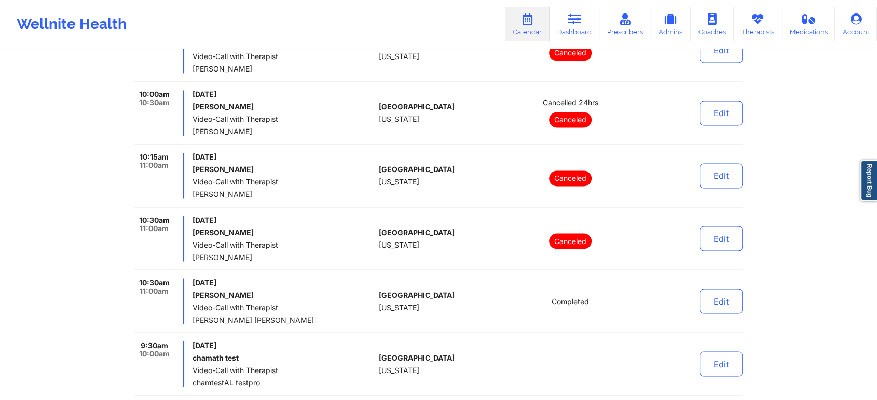
drag, startPoint x: 469, startPoint y: 399, endPoint x: 477, endPoint y: 423, distance: 25.1
click at [733, 110] on button "Edit" at bounding box center [720, 113] width 43 height 25
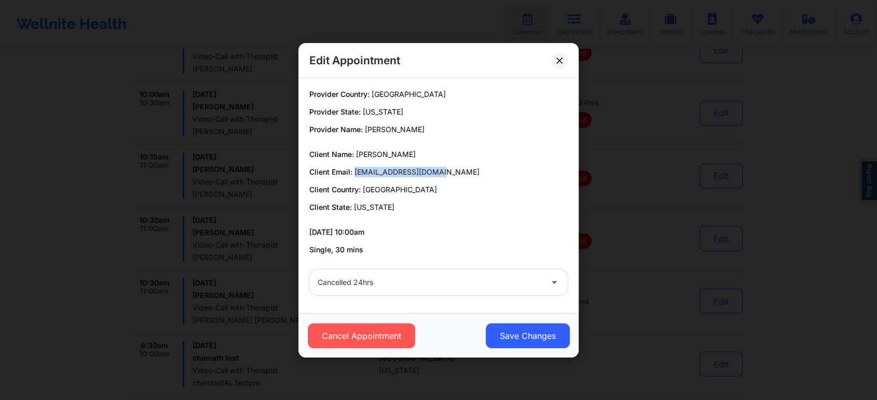
drag, startPoint x: 433, startPoint y: 174, endPoint x: 354, endPoint y: 169, distance: 79.5
click at [354, 169] on p "Client Email: [EMAIL_ADDRESS][DOMAIN_NAME]" at bounding box center [438, 172] width 258 height 10
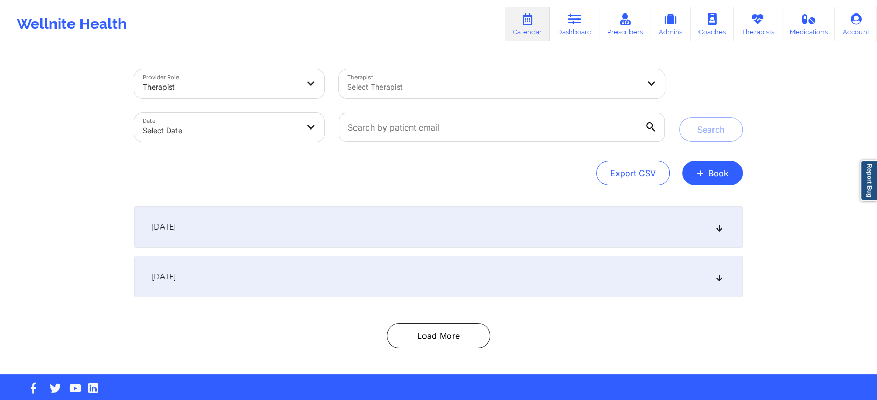
click at [297, 122] on body "Wellnite Health Calendar Dashboard Prescribers Admins Coaches Therapists Medica…" at bounding box center [438, 200] width 877 height 400
select select "2025-8"
select select "2025-9"
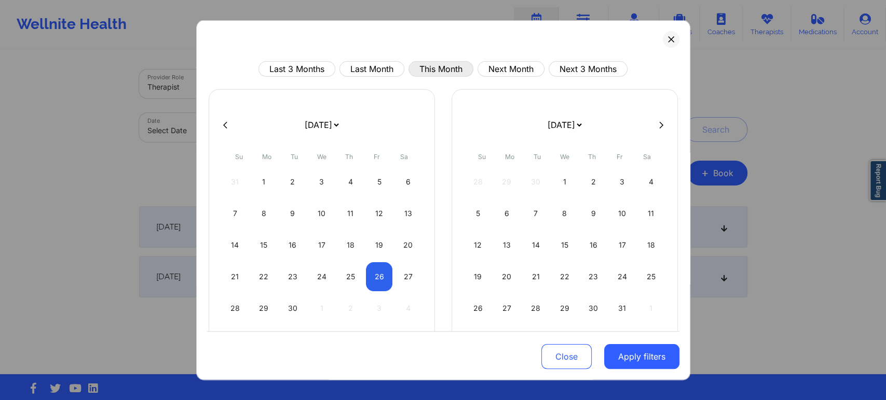
click at [435, 63] on button "This Month" at bounding box center [440, 69] width 65 height 16
select select "2025-8"
select select "2025-9"
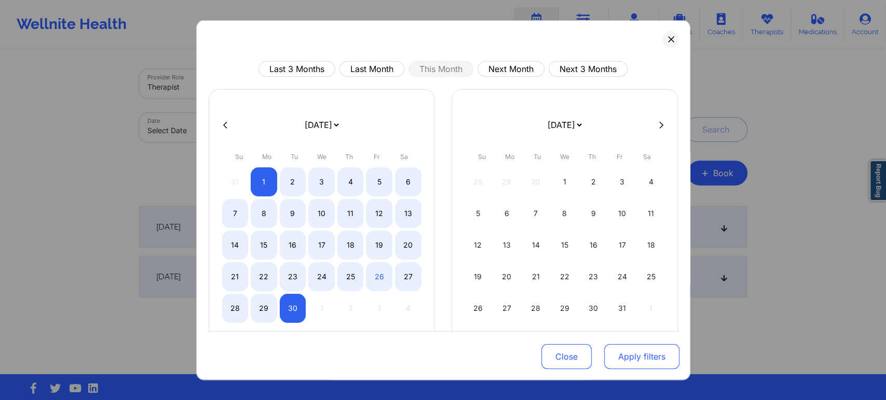
click at [653, 368] on button "Apply filters" at bounding box center [641, 356] width 75 height 25
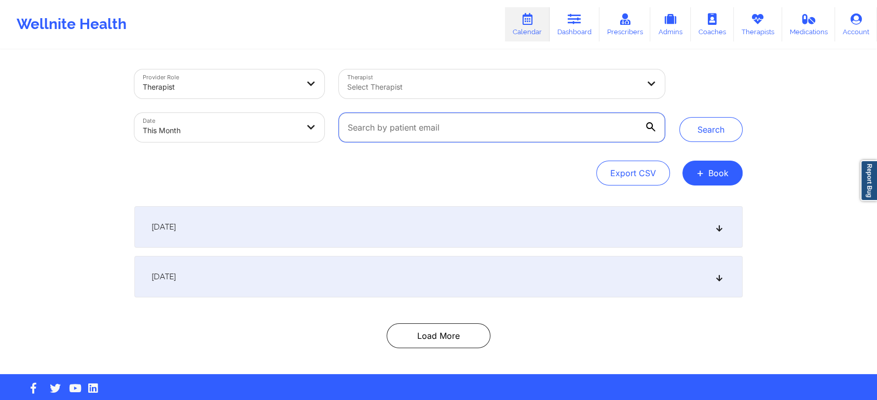
click at [540, 136] on input "text" at bounding box center [502, 127] width 326 height 29
paste input "athe_7@yahoo.com"
click at [679, 117] on button "Search" at bounding box center [710, 129] width 63 height 25
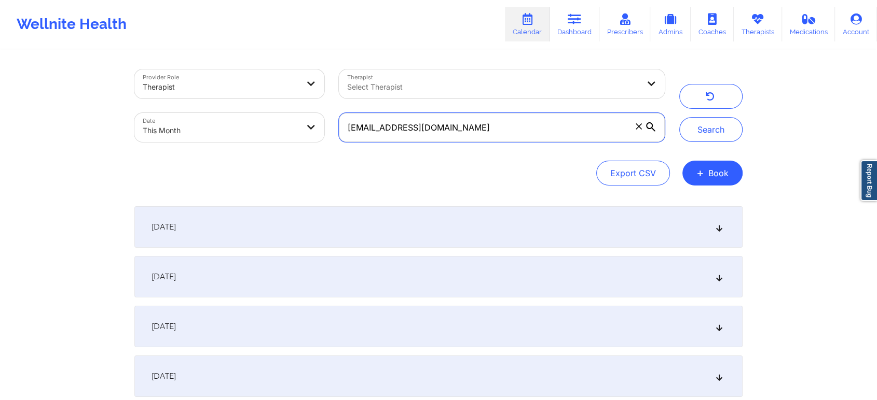
scroll to position [103, 0]
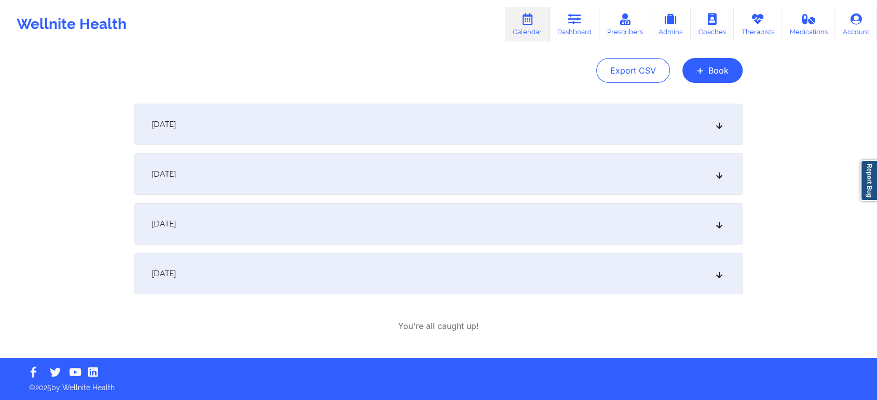
click at [398, 263] on div "[DATE]" at bounding box center [438, 274] width 608 height 42
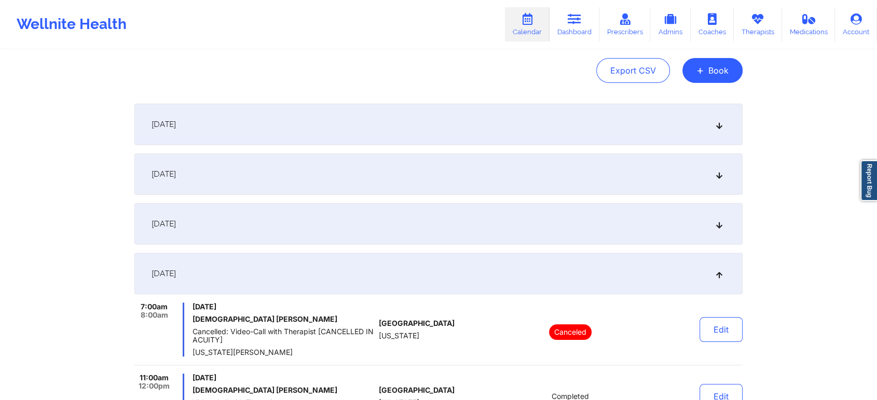
scroll to position [228, 0]
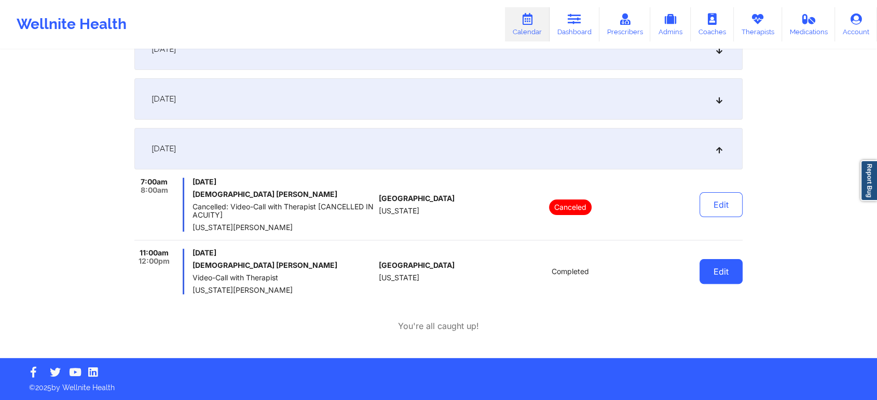
click at [730, 272] on button "Edit" at bounding box center [720, 271] width 43 height 25
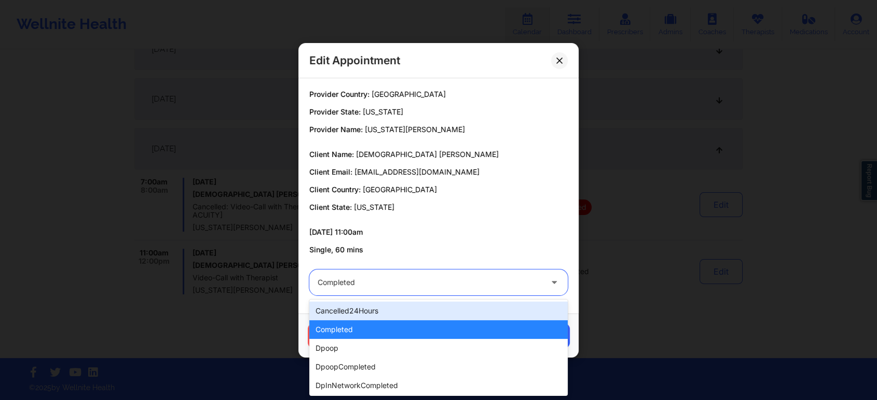
click at [403, 283] on div at bounding box center [429, 283] width 224 height 12
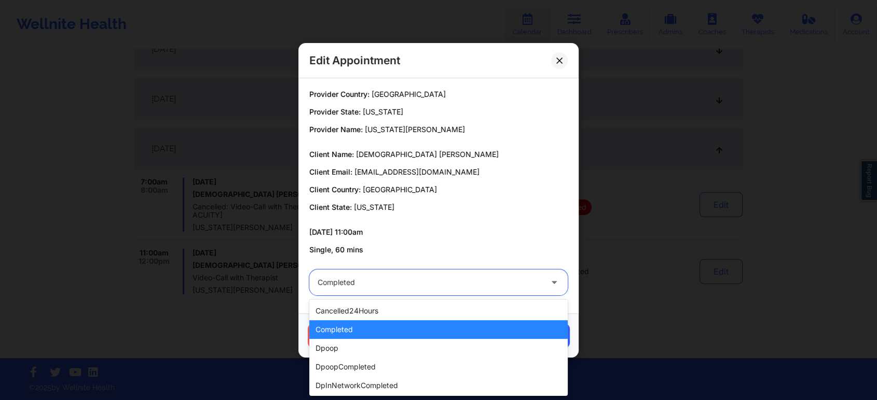
click at [369, 331] on div "completed" at bounding box center [438, 330] width 258 height 19
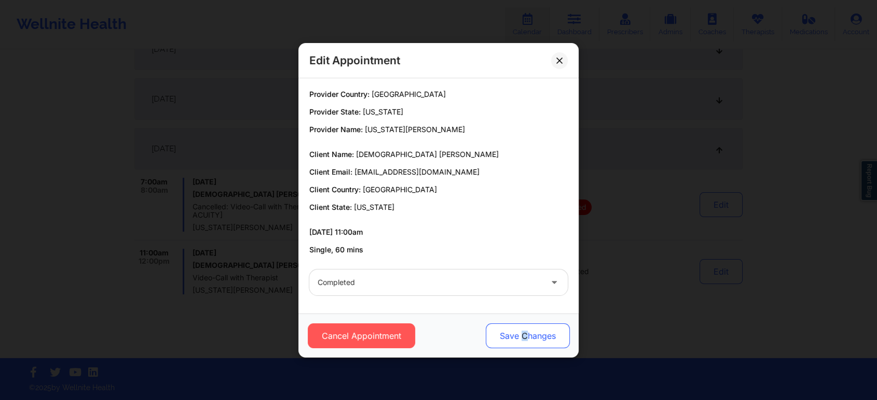
drag, startPoint x: 523, startPoint y: 351, endPoint x: 527, endPoint y: 345, distance: 6.8
click at [527, 345] on div "Cancel Appointment Save Changes" at bounding box center [438, 336] width 280 height 44
click at [527, 345] on button "Save Changes" at bounding box center [528, 336] width 84 height 25
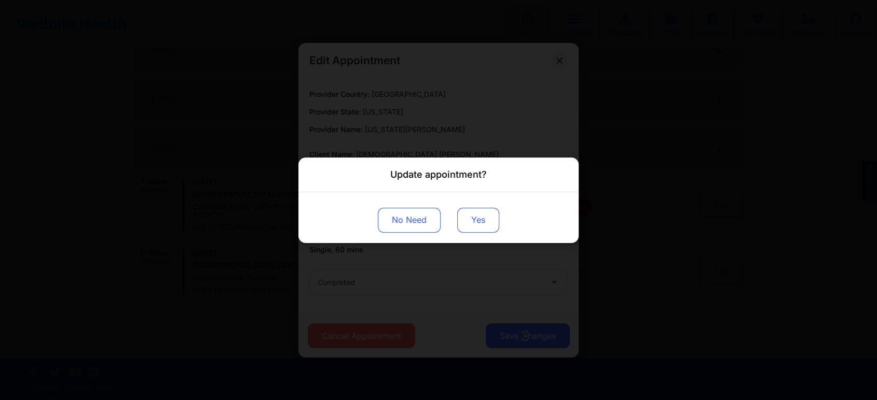
click at [468, 226] on button "Yes" at bounding box center [478, 220] width 42 height 25
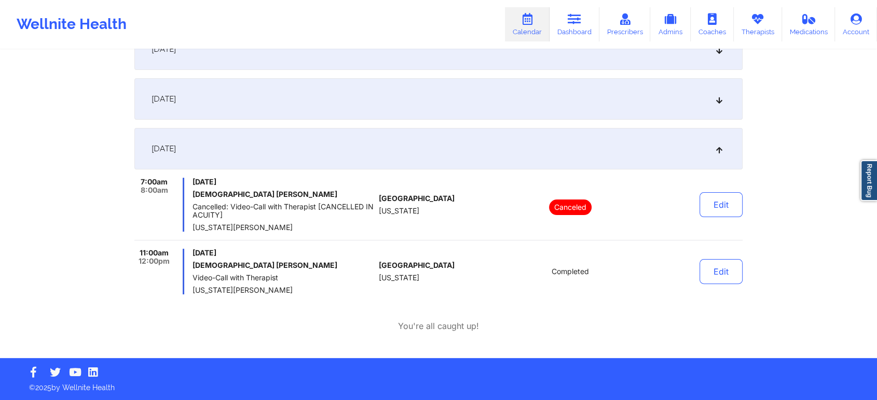
scroll to position [0, 0]
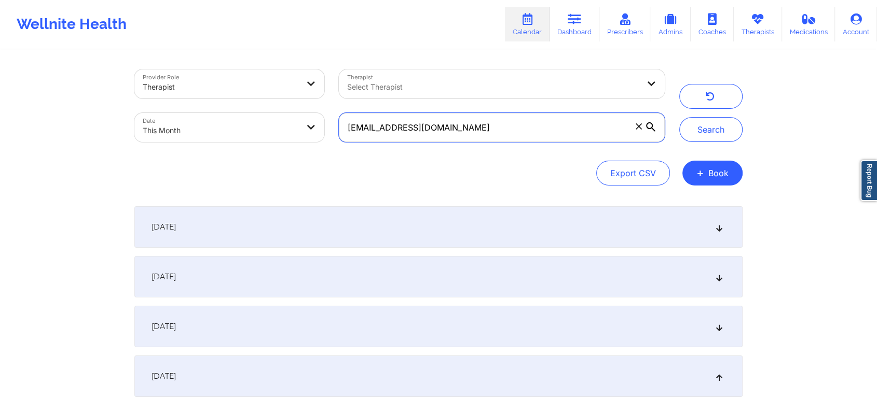
drag, startPoint x: 486, startPoint y: 118, endPoint x: 288, endPoint y: 95, distance: 198.9
click at [288, 95] on div "Provider Role Therapist Therapist Select Therapist Date This Month athe_7@yahoo…" at bounding box center [399, 105] width 545 height 87
paste input "iamblessedx777@gmail"
click at [679, 117] on button "Search" at bounding box center [710, 129] width 63 height 25
drag, startPoint x: 499, startPoint y: 127, endPoint x: 286, endPoint y: 71, distance: 219.9
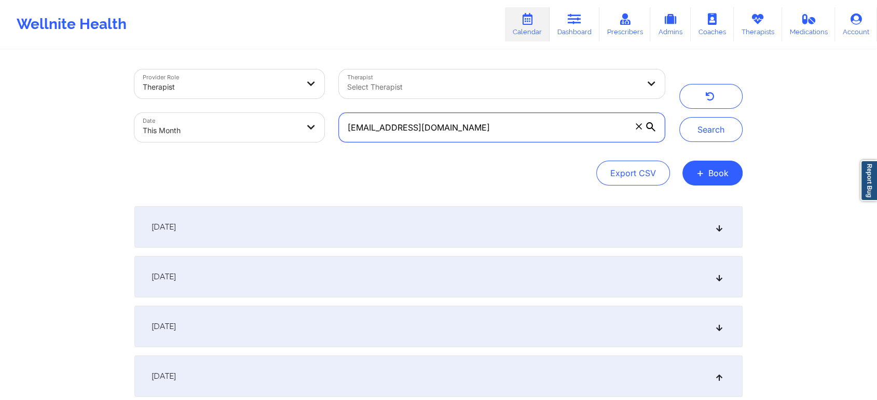
click at [286, 71] on div "Provider Role Therapist Therapist Select Therapist Date This Month iamblessedx7…" at bounding box center [399, 105] width 545 height 87
paste input "hanjycharles@me"
click at [679, 117] on button "Search" at bounding box center [710, 129] width 63 height 25
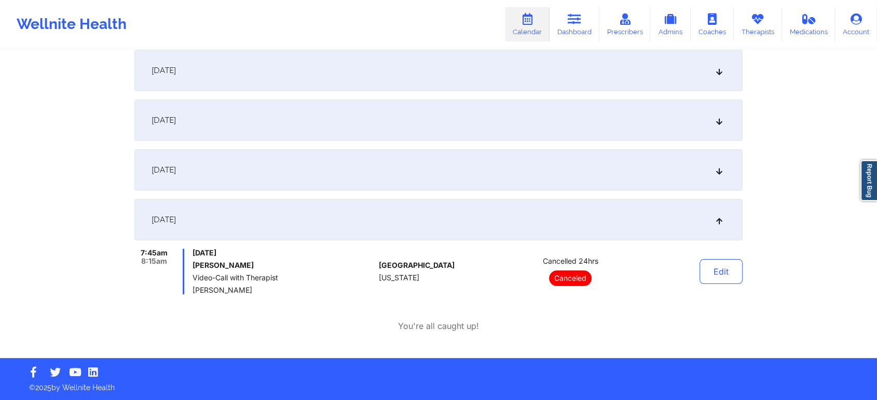
scroll to position [7, 0]
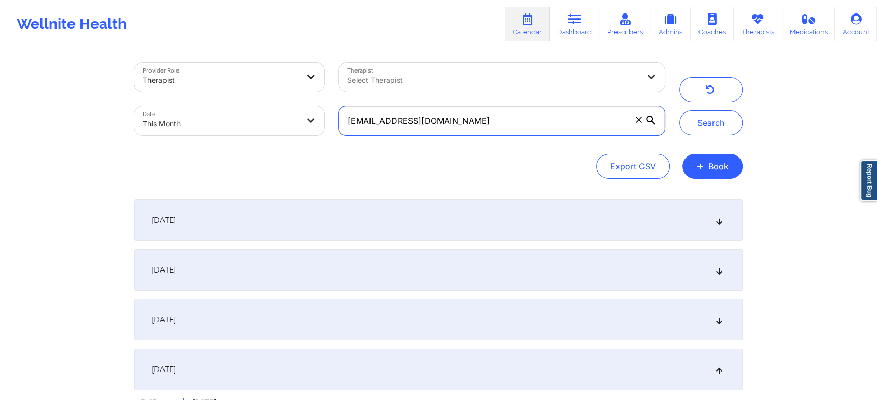
drag, startPoint x: 467, startPoint y: 129, endPoint x: 246, endPoint y: 109, distance: 221.9
click at [246, 109] on div "Provider Role Therapist Therapist Select Therapist Date This Month hanjycharles…" at bounding box center [399, 99] width 545 height 87
paste input "mhtrobman@gmail"
click at [679, 110] on button "Search" at bounding box center [710, 122] width 63 height 25
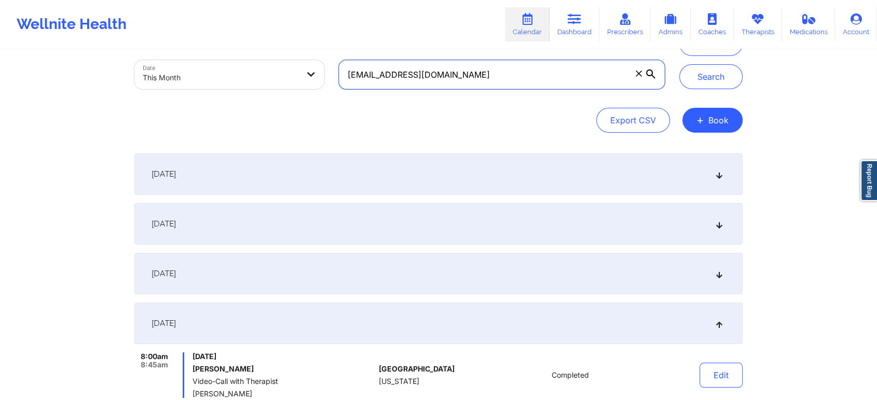
scroll to position [0, 0]
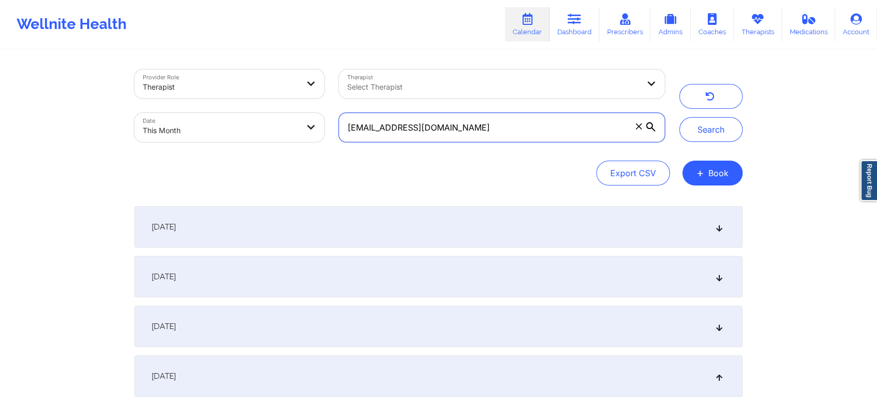
drag, startPoint x: 502, startPoint y: 123, endPoint x: 298, endPoint y: 101, distance: 205.1
click at [298, 101] on div "Provider Role Therapist Therapist Select Therapist Date This Month mhtrobman@gm…" at bounding box center [399, 105] width 545 height 87
paste input "[PERSON_NAME]"
click at [679, 117] on button "Search" at bounding box center [710, 129] width 63 height 25
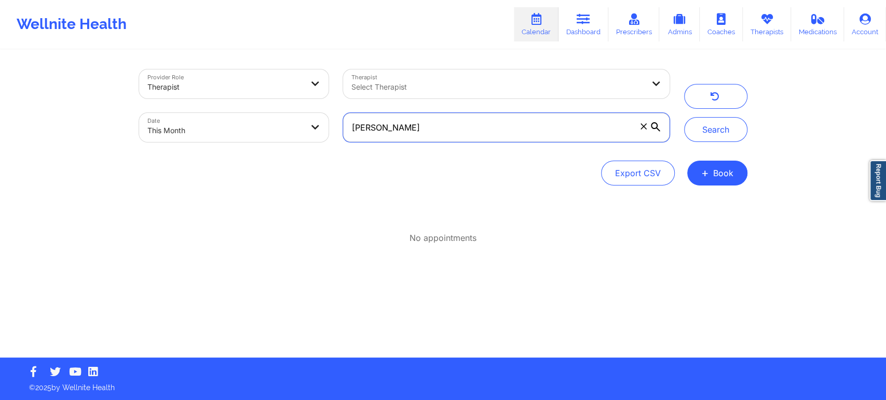
drag, startPoint x: 552, startPoint y: 117, endPoint x: 317, endPoint y: 129, distance: 235.3
click at [317, 129] on div "Provider Role Therapist Therapist Select Therapist Date This Month Starbrina Su…" at bounding box center [404, 105] width 545 height 87
paste input "[EMAIL_ADDRESS][DOMAIN_NAME]"
click at [684, 117] on button "Search" at bounding box center [715, 129] width 63 height 25
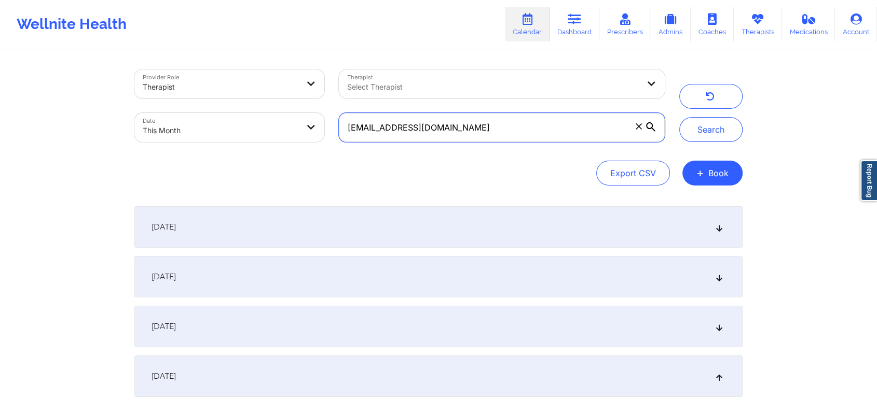
drag, startPoint x: 491, startPoint y: 126, endPoint x: 332, endPoint y: 93, distance: 162.2
click at [332, 93] on div "Provider Role Therapist Therapist Select Therapist Date This Month starbrinasul…" at bounding box center [399, 105] width 545 height 87
paste input "indiampls"
click at [679, 117] on button "Search" at bounding box center [710, 129] width 63 height 25
drag, startPoint x: 482, startPoint y: 140, endPoint x: 311, endPoint y: 139, distance: 171.2
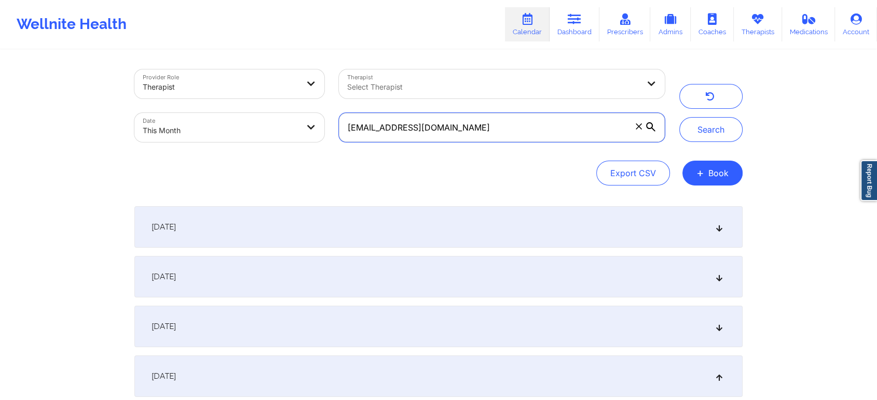
click at [311, 139] on div "Provider Role Therapist Therapist Select Therapist Date This Month indiampls@gm…" at bounding box center [399, 105] width 545 height 87
paste input "fanamafaith"
click at [679, 117] on button "Search" at bounding box center [710, 129] width 63 height 25
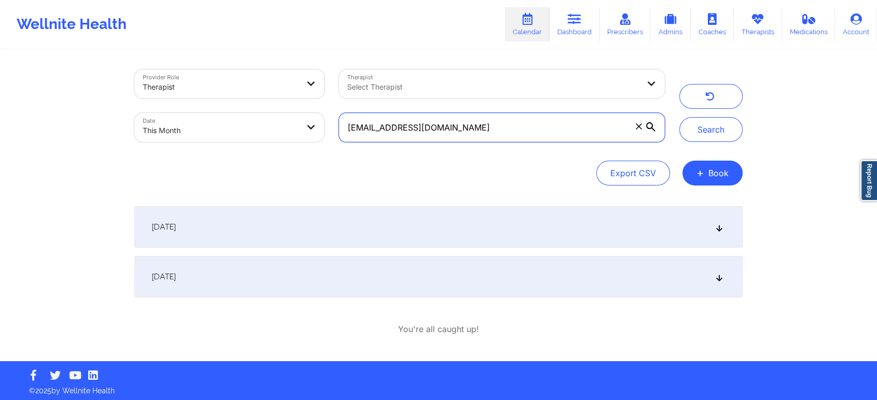
scroll to position [3, 0]
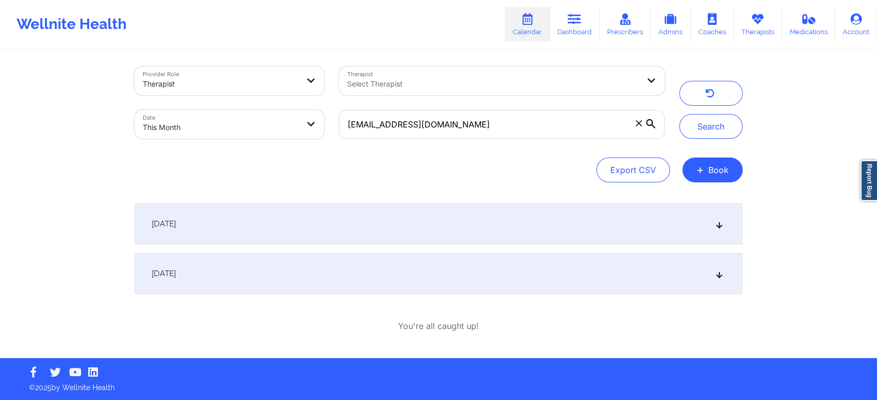
click at [268, 259] on div "[DATE]" at bounding box center [438, 274] width 608 height 42
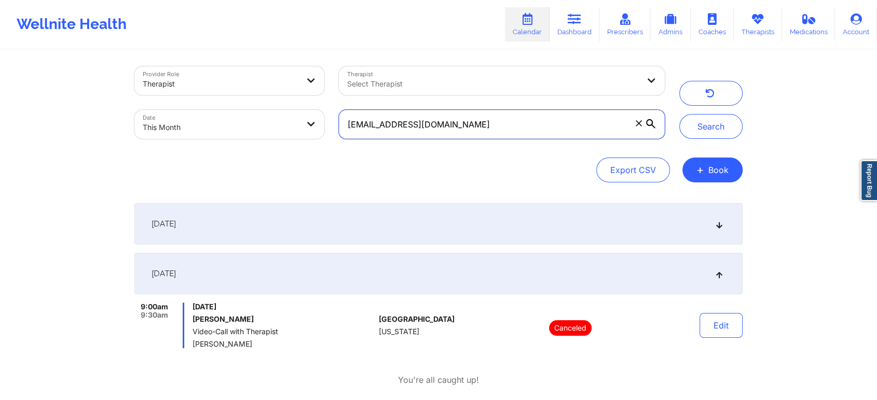
drag, startPoint x: 494, startPoint y: 131, endPoint x: 120, endPoint y: 181, distance: 376.8
click at [120, 181] on div "Provider Role Therapist Therapist Select Therapist Date This Month fanamafaith@…" at bounding box center [438, 205] width 877 height 416
paste input "Hi Paul. Trust you are doing great. Kindly confirm if you met Nichole Simmons o…"
click at [679, 114] on button "Search" at bounding box center [710, 126] width 63 height 25
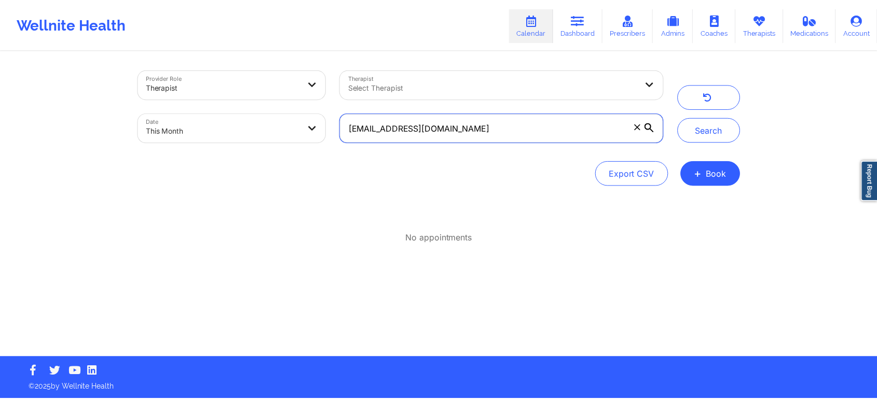
scroll to position [0, 0]
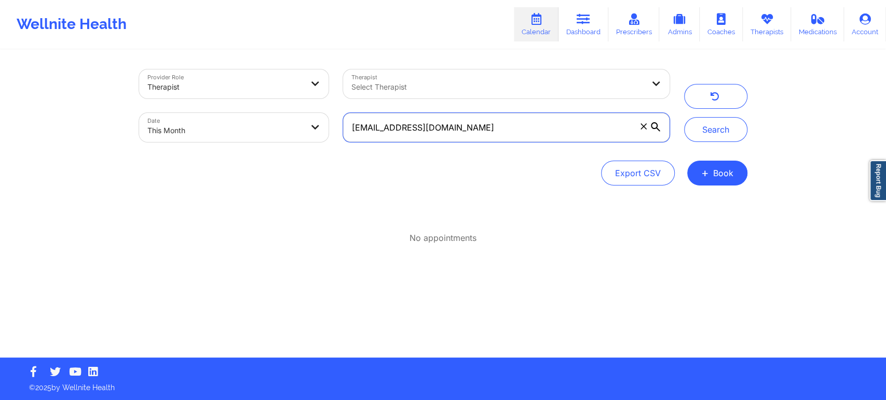
paste input "cuku4coco"
click at [684, 117] on button "Search" at bounding box center [715, 129] width 63 height 25
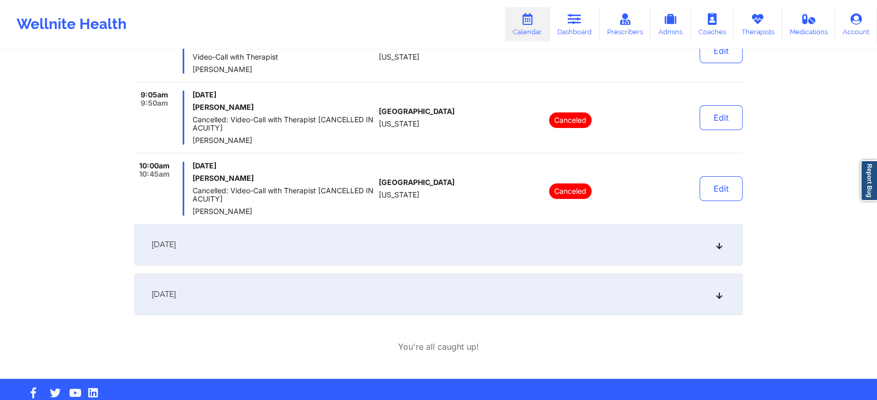
scroll to position [275, 0]
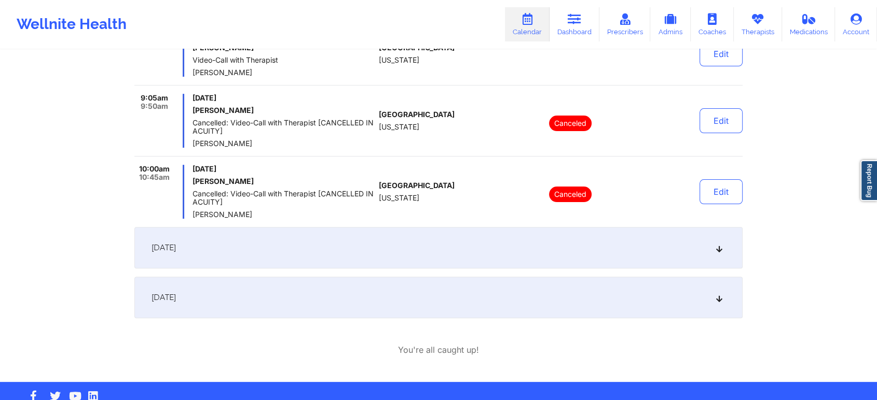
click at [545, 281] on div "[DATE]" at bounding box center [438, 298] width 608 height 42
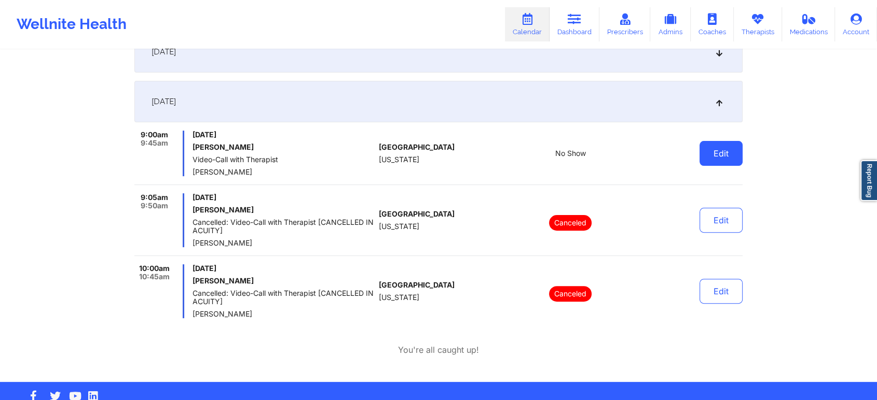
click at [728, 155] on button "Edit" at bounding box center [720, 153] width 43 height 25
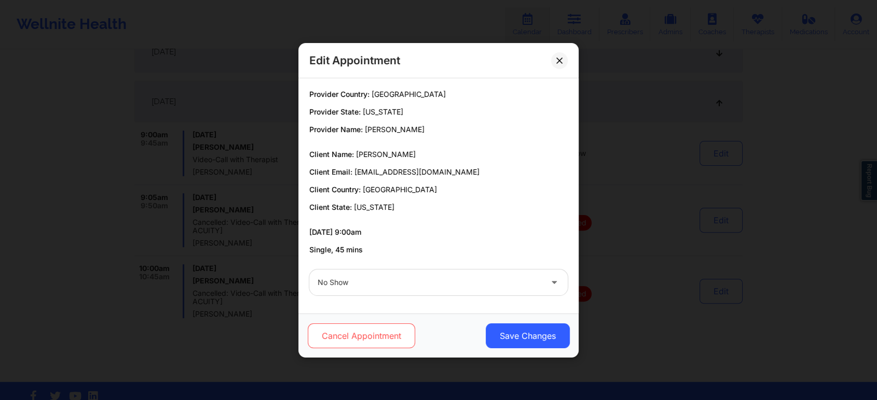
click at [381, 335] on button "Cancel Appointment" at bounding box center [361, 336] width 107 height 25
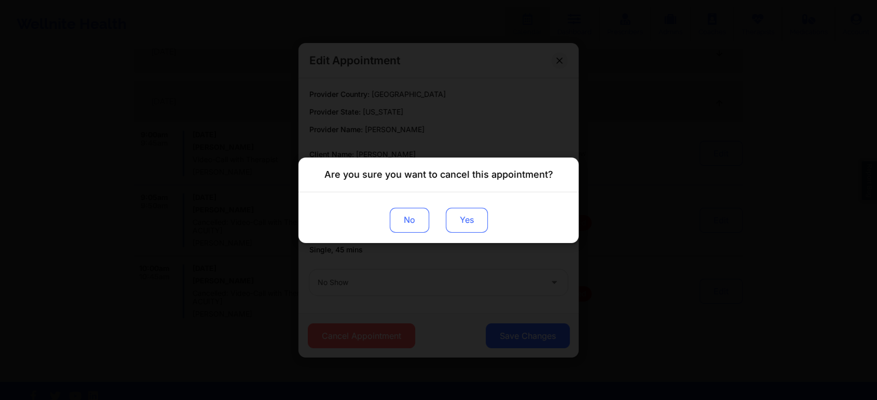
click at [462, 214] on button "Yes" at bounding box center [467, 220] width 42 height 25
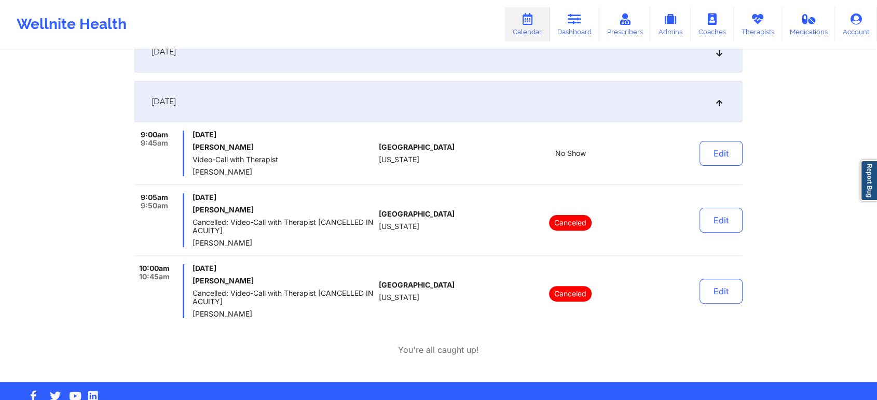
scroll to position [0, 0]
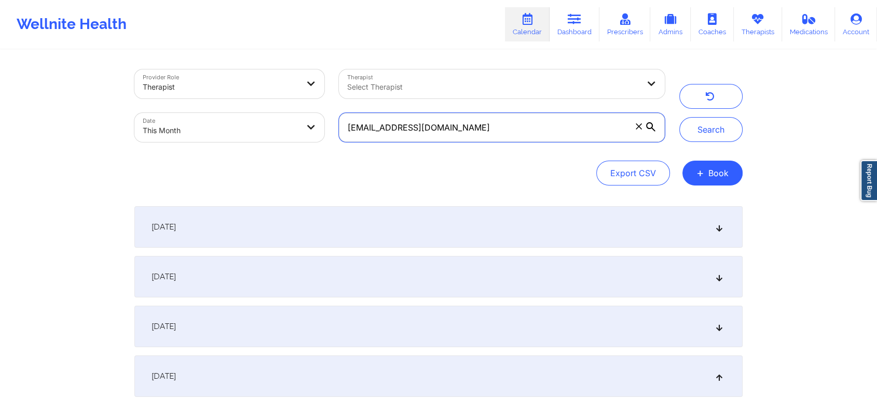
drag, startPoint x: 478, startPoint y: 127, endPoint x: 292, endPoint y: 91, distance: 189.6
click at [292, 91] on div "Provider Role Therapist Therapist Select Therapist Date This Month cuku4coco@gm…" at bounding box center [399, 105] width 545 height 87
paste input "hcepeda08"
click at [679, 117] on button "Search" at bounding box center [710, 129] width 63 height 25
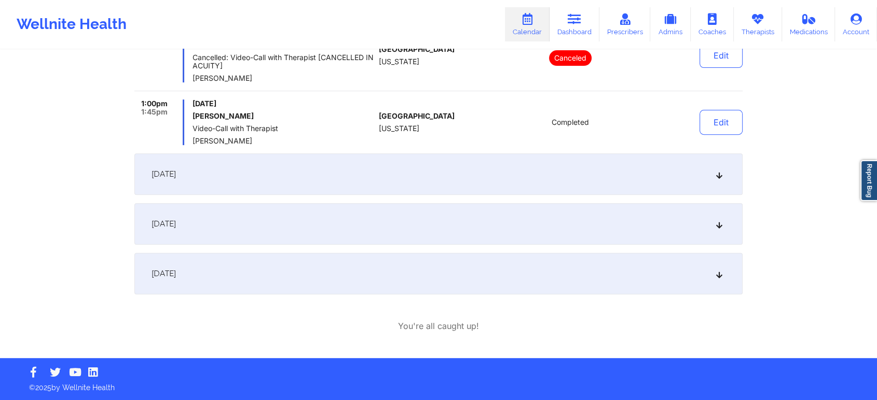
click at [362, 227] on div "[DATE]" at bounding box center [438, 224] width 608 height 42
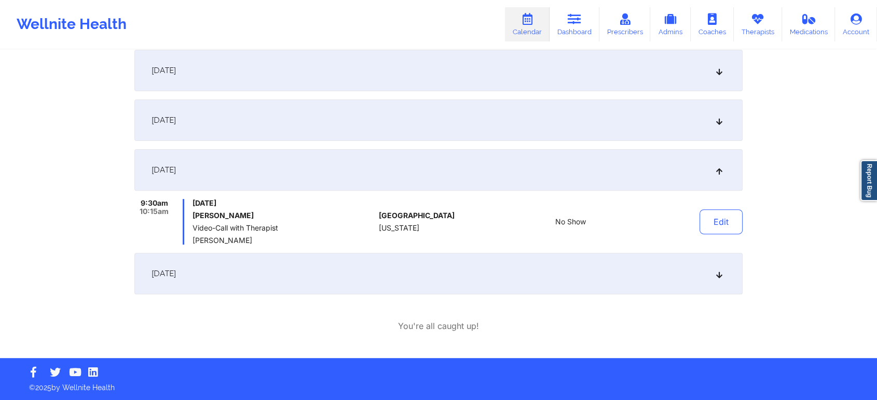
scroll to position [306, 0]
click at [723, 211] on button "Edit" at bounding box center [720, 222] width 43 height 25
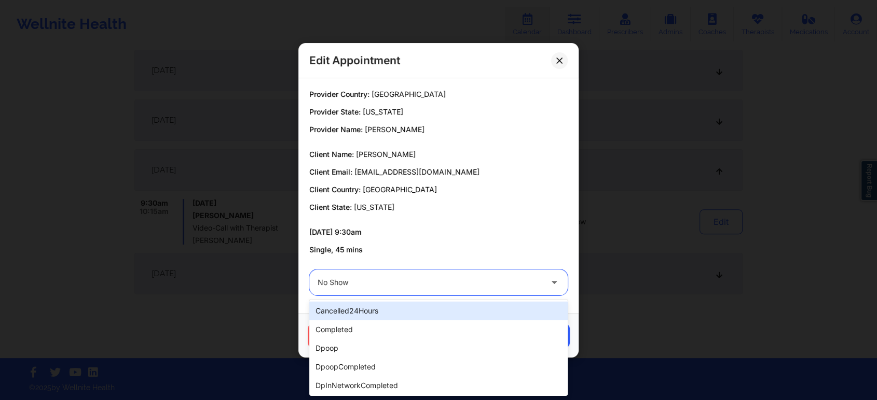
click at [415, 280] on div at bounding box center [429, 283] width 224 height 12
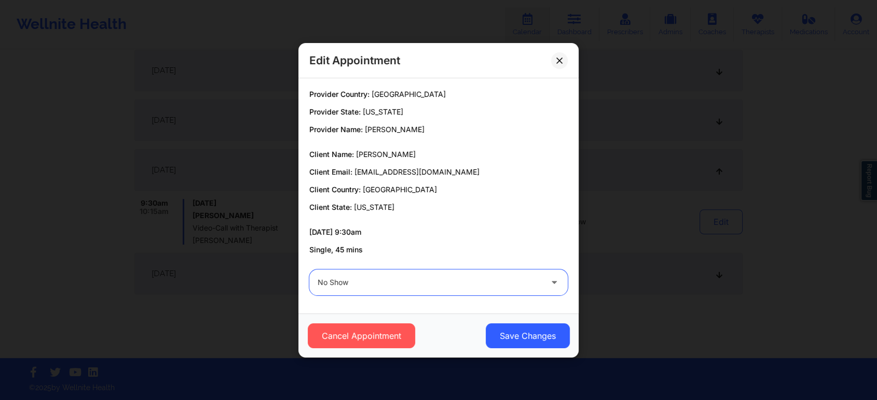
click at [415, 280] on div at bounding box center [429, 283] width 224 height 12
click at [556, 61] on icon at bounding box center [559, 60] width 6 height 6
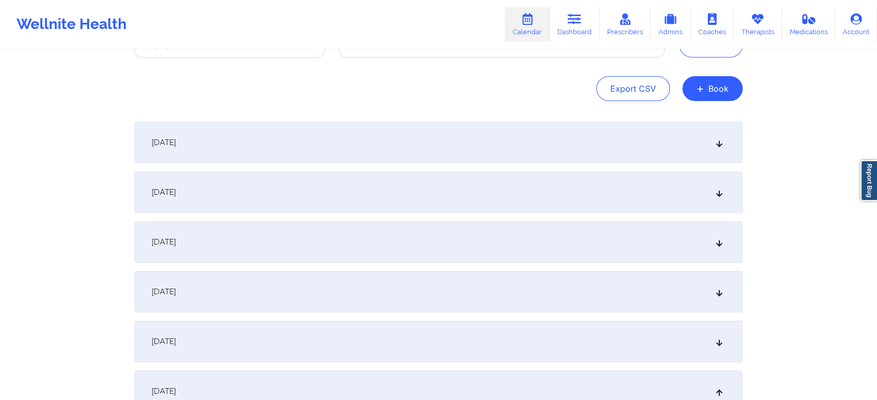
scroll to position [0, 0]
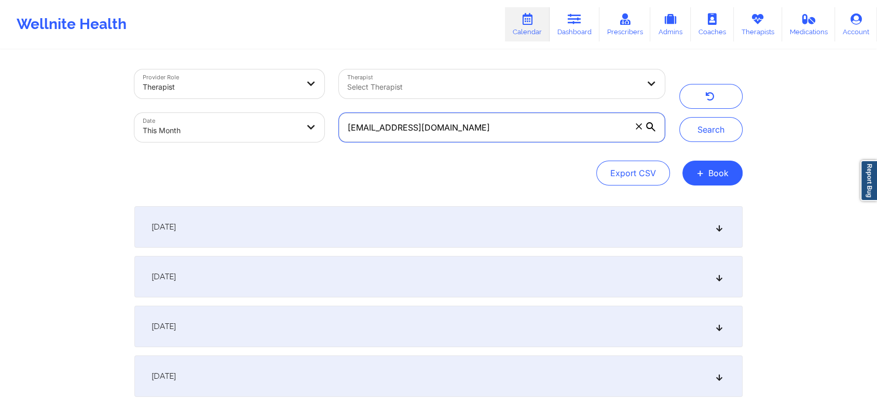
drag, startPoint x: 460, startPoint y: 125, endPoint x: 299, endPoint y: 129, distance: 161.4
click at [299, 129] on div "Provider Role Therapist Therapist Select Therapist Date This Month hcepeda08@gm…" at bounding box center [399, 105] width 545 height 87
paste input "ead62000"
click at [679, 117] on button "Search" at bounding box center [710, 129] width 63 height 25
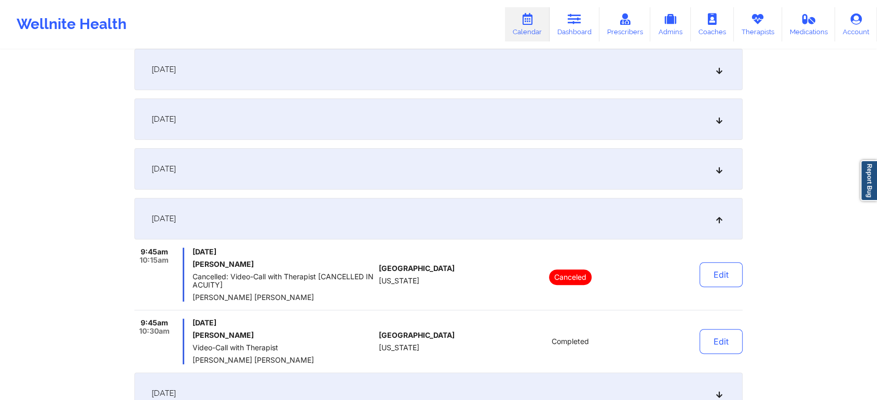
scroll to position [427, 0]
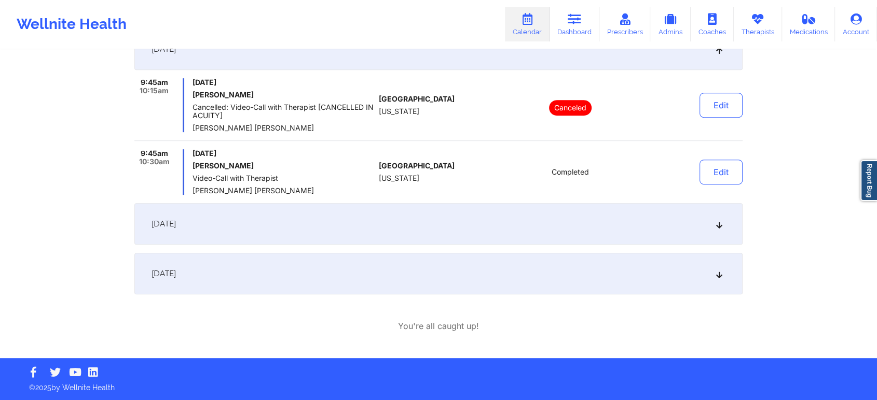
click at [427, 277] on div "[DATE]" at bounding box center [438, 274] width 608 height 42
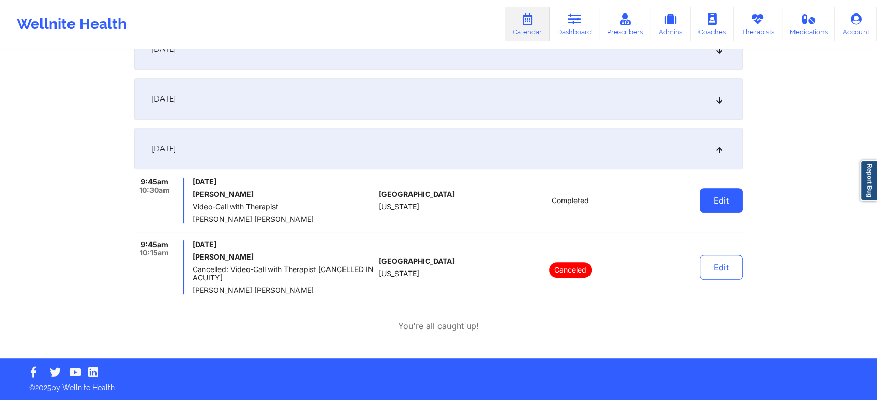
click at [717, 190] on button "Edit" at bounding box center [720, 200] width 43 height 25
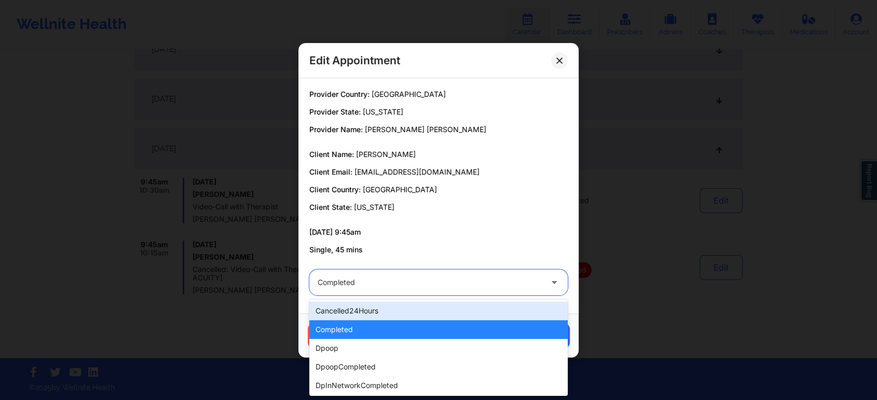
click at [384, 273] on div "Completed" at bounding box center [429, 283] width 224 height 26
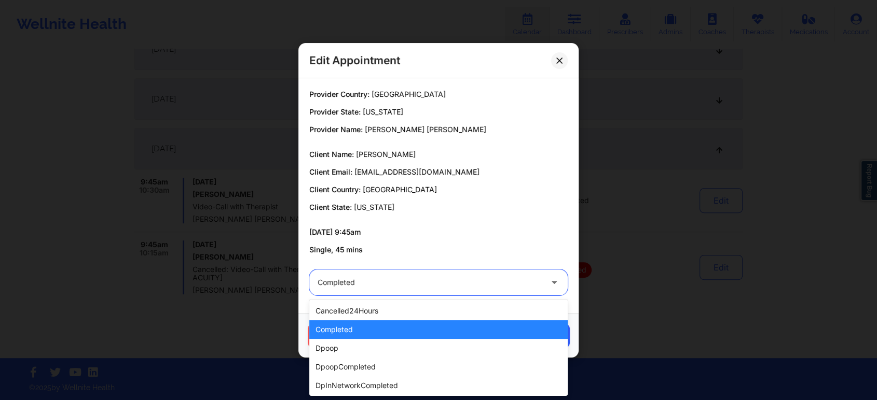
click at [358, 329] on div "completed" at bounding box center [438, 330] width 258 height 19
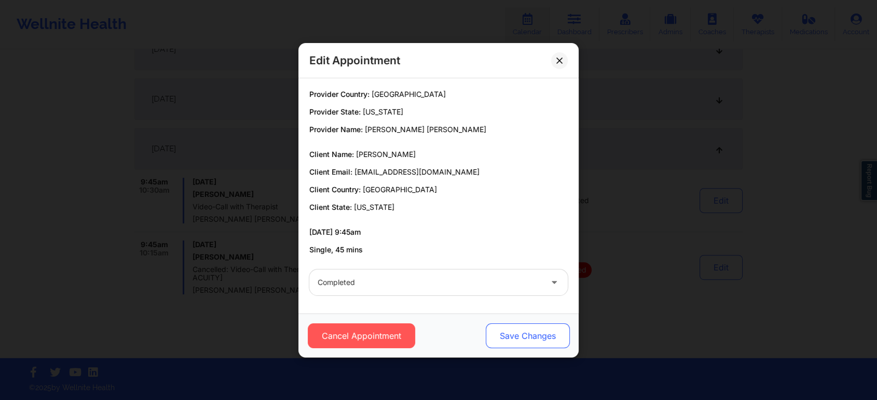
click at [502, 335] on button "Save Changes" at bounding box center [528, 336] width 84 height 25
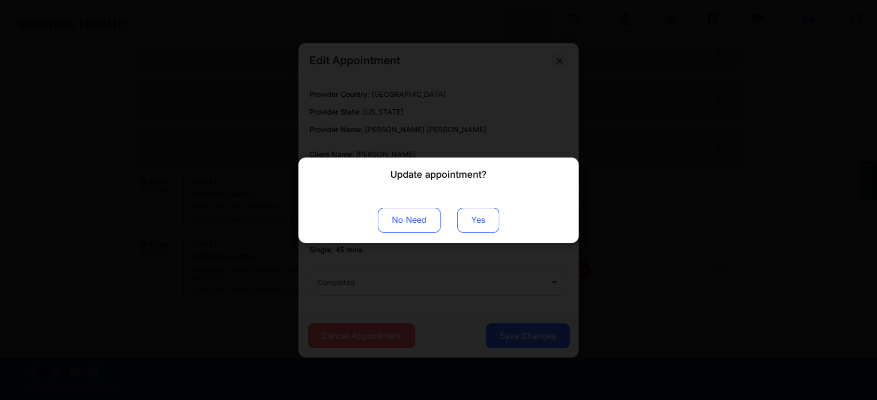
click at [482, 218] on button "Yes" at bounding box center [478, 220] width 42 height 25
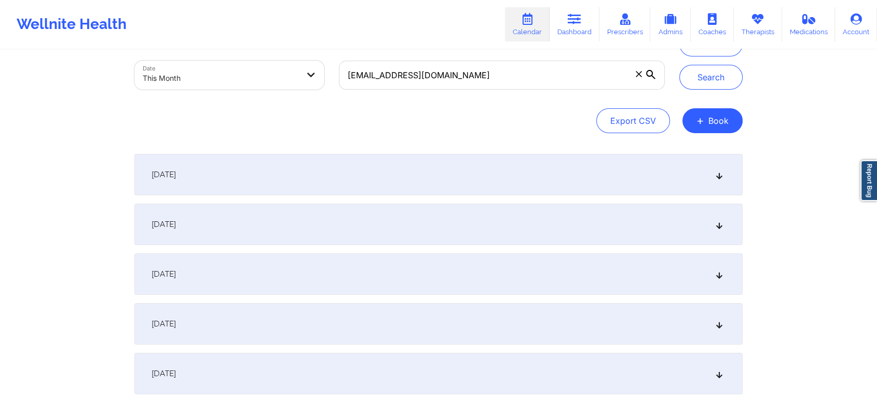
scroll to position [0, 0]
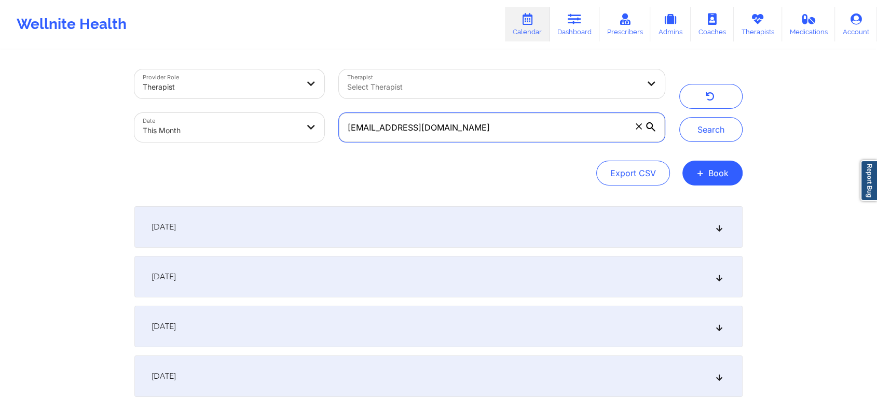
drag, startPoint x: 476, startPoint y: 118, endPoint x: 296, endPoint y: 119, distance: 179.5
click at [296, 119] on div "Provider Role Therapist Therapist Select Therapist Date This Month ead62000@gma…" at bounding box center [399, 105] width 545 height 87
paste input "keanne.horsford@yahoo"
click at [679, 117] on button "Search" at bounding box center [710, 129] width 63 height 25
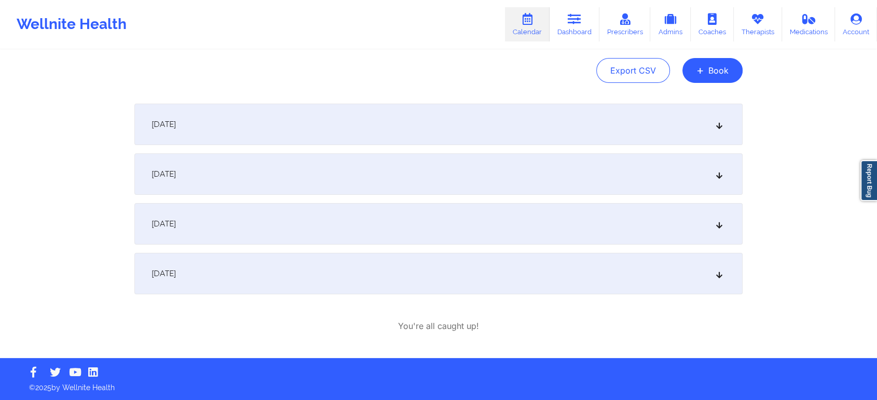
click at [390, 274] on div "[DATE]" at bounding box center [438, 274] width 608 height 42
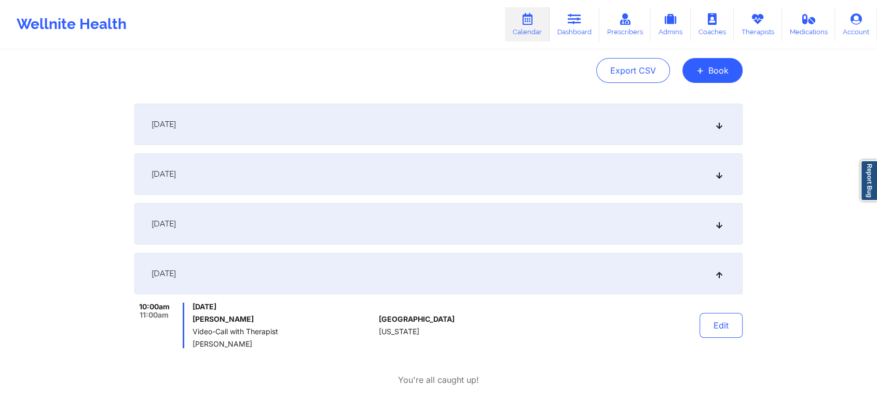
scroll to position [0, 0]
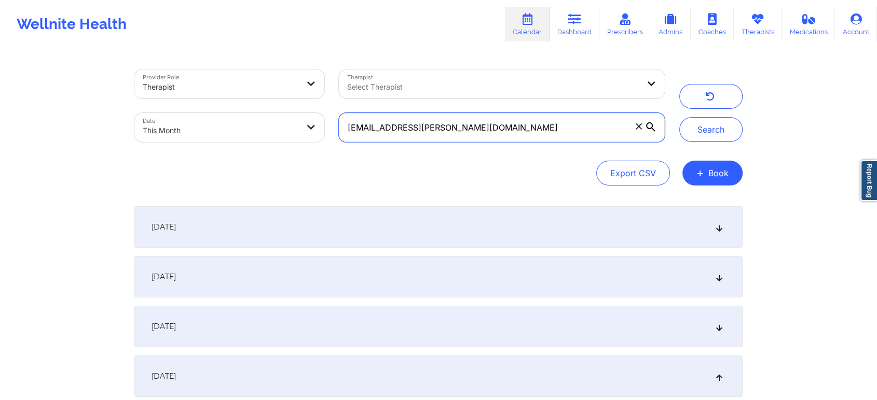
drag, startPoint x: 510, startPoint y: 121, endPoint x: 328, endPoint y: 126, distance: 182.7
click at [328, 126] on div "Provider Role Therapist Therapist Select Therapist Date This Month keanne.horsf…" at bounding box center [399, 105] width 545 height 87
paste input "yennhi.le171@gmail"
click at [679, 117] on button "Search" at bounding box center [710, 129] width 63 height 25
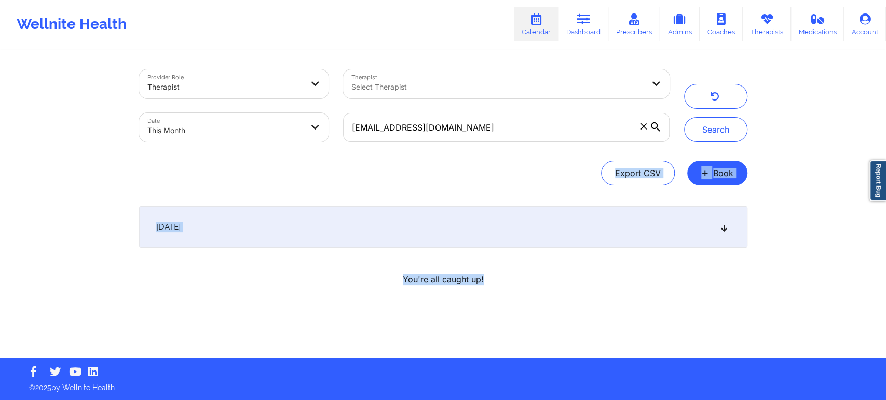
drag, startPoint x: 884, startPoint y: 136, endPoint x: 884, endPoint y: 288, distance: 151.5
click at [884, 288] on div "Provider Role Therapist Therapist Select Therapist Date This Month yennhi.le171…" at bounding box center [443, 179] width 886 height 358
click at [421, 237] on div "[DATE]" at bounding box center [443, 227] width 608 height 42
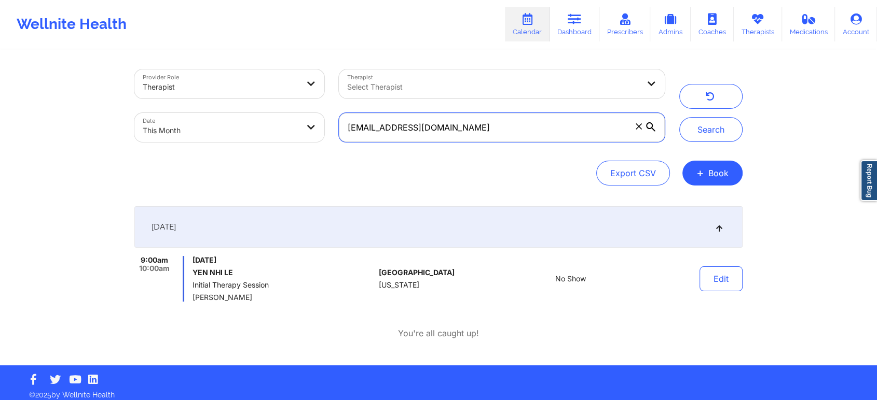
drag, startPoint x: 502, startPoint y: 126, endPoint x: 219, endPoint y: 141, distance: 282.6
click at [219, 141] on div "Provider Role Therapist Therapist Select Therapist Date This Month yennhi.le171…" at bounding box center [399, 105] width 545 height 87
paste input "worldnurse1@icloud"
click at [679, 117] on button "Search" at bounding box center [710, 129] width 63 height 25
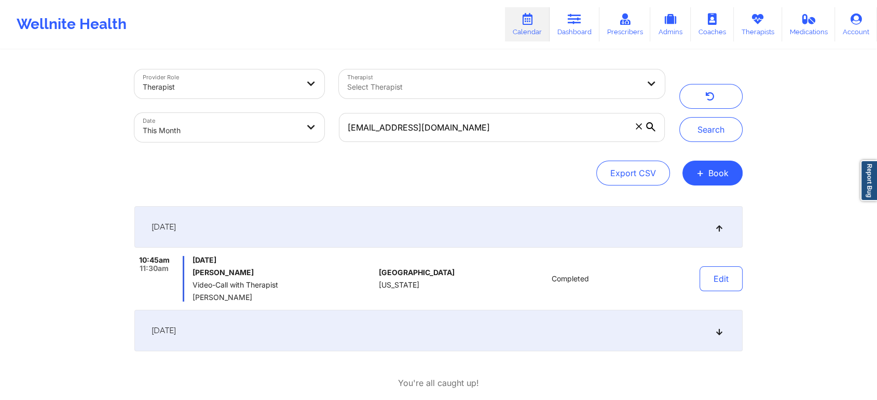
click at [615, 310] on div "[DATE]" at bounding box center [438, 331] width 608 height 42
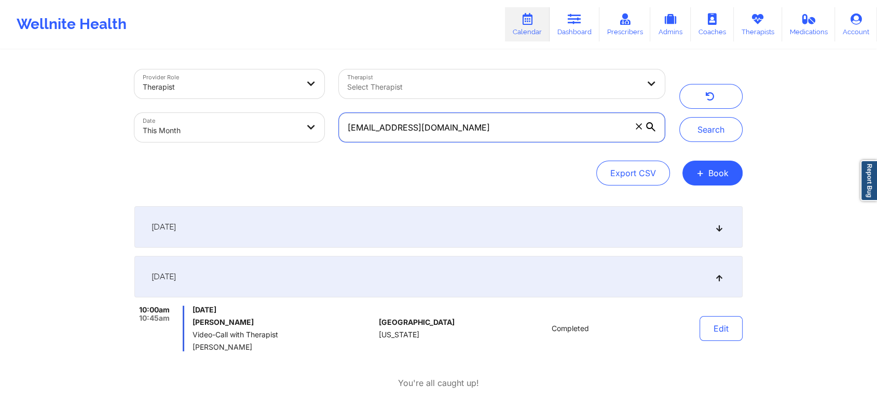
drag, startPoint x: 498, startPoint y: 122, endPoint x: 253, endPoint y: 99, distance: 246.5
click at [253, 99] on div "Provider Role Therapist Therapist Select Therapist Date This Month worldnurse1@…" at bounding box center [399, 105] width 545 height 87
paste input "lantanajoe@gmail"
click at [679, 117] on button "Search" at bounding box center [710, 129] width 63 height 25
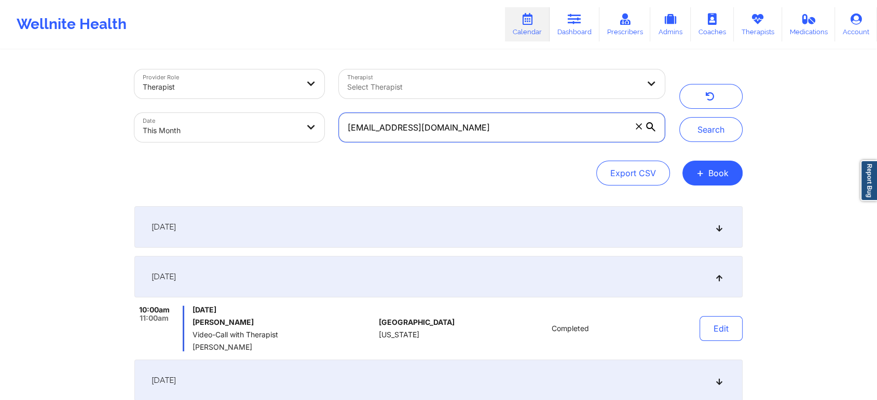
scroll to position [356, 0]
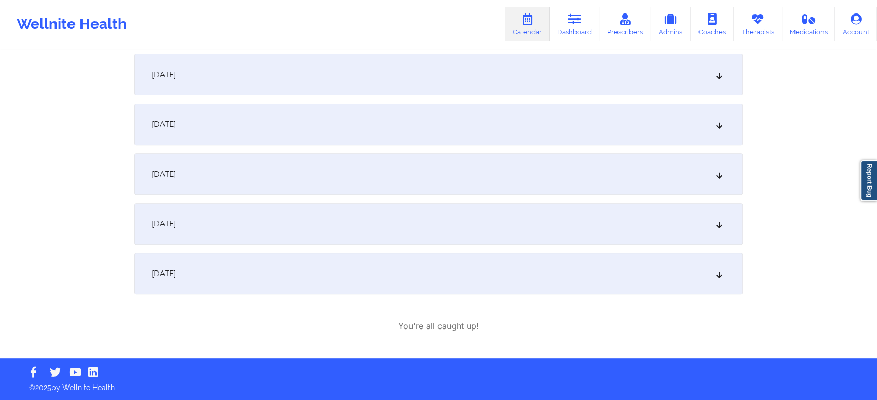
click at [446, 289] on div "[DATE]" at bounding box center [438, 274] width 608 height 42
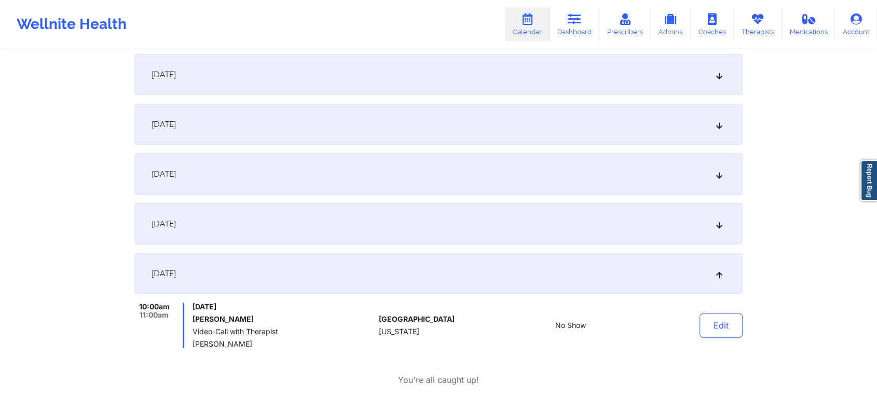
scroll to position [0, 0]
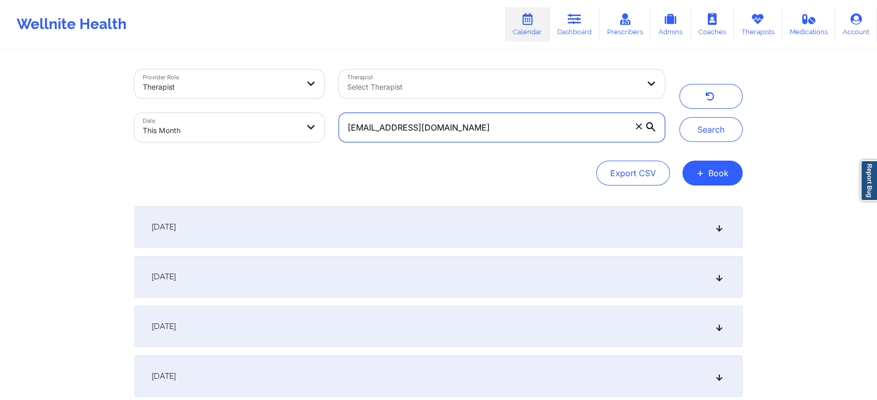
drag, startPoint x: 449, startPoint y: 117, endPoint x: 156, endPoint y: 145, distance: 294.5
click at [156, 145] on div "Provider Role Therapist Therapist Select Therapist Date This Month lantanajoe@g…" at bounding box center [399, 105] width 545 height 87
paste input "danielplajeuness"
click at [679, 117] on button "Search" at bounding box center [710, 129] width 63 height 25
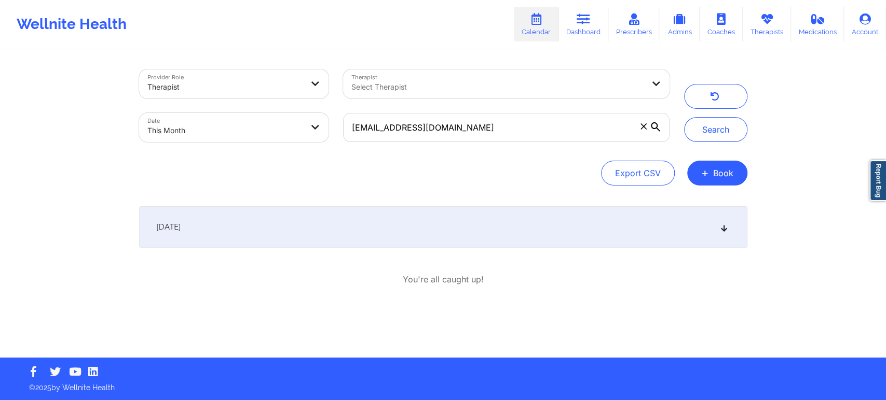
click at [610, 231] on div "[DATE]" at bounding box center [443, 227] width 608 height 42
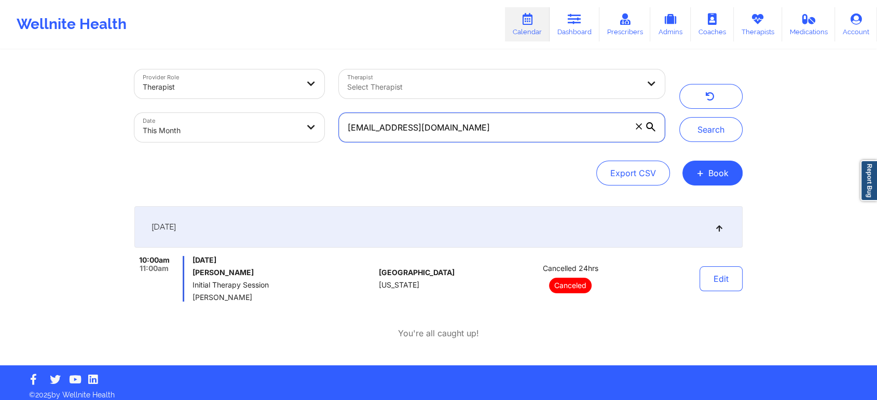
drag, startPoint x: 480, startPoint y: 123, endPoint x: 125, endPoint y: 105, distance: 355.8
click at [125, 105] on div "Provider Role Therapist Therapist Select Therapist Date This Month danielplajeu…" at bounding box center [438, 183] width 877 height 366
paste input "mir.manwar"
click at [679, 117] on button "Search" at bounding box center [710, 129] width 63 height 25
drag, startPoint x: 481, startPoint y: 128, endPoint x: 274, endPoint y: 160, distance: 209.0
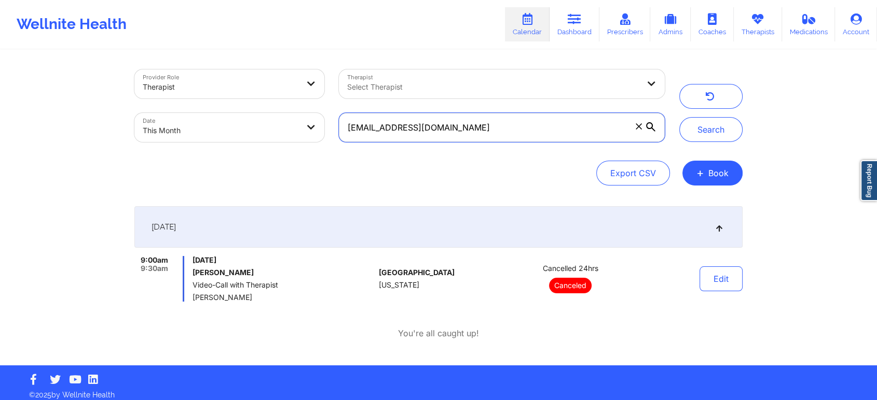
click at [274, 160] on div "Provider Role Therapist Therapist Select Therapist Date This Month mir.manwar@g…" at bounding box center [438, 128] width 608 height 116
paste input "keanne.horsford@yahoo"
click at [679, 117] on button "Search" at bounding box center [710, 129] width 63 height 25
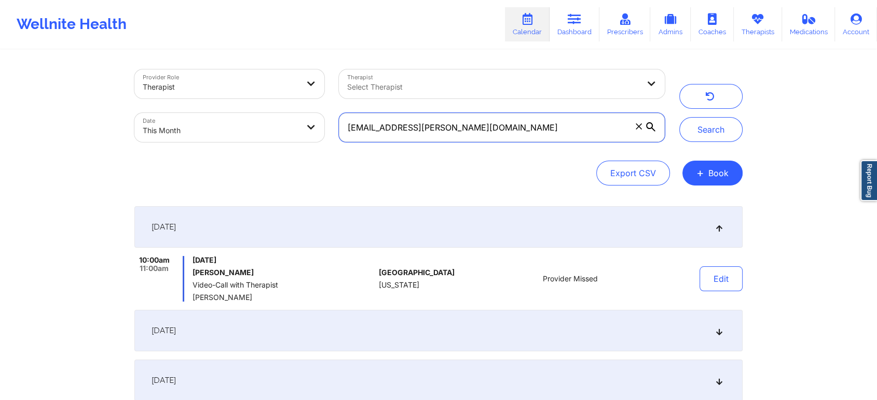
scroll to position [157, 0]
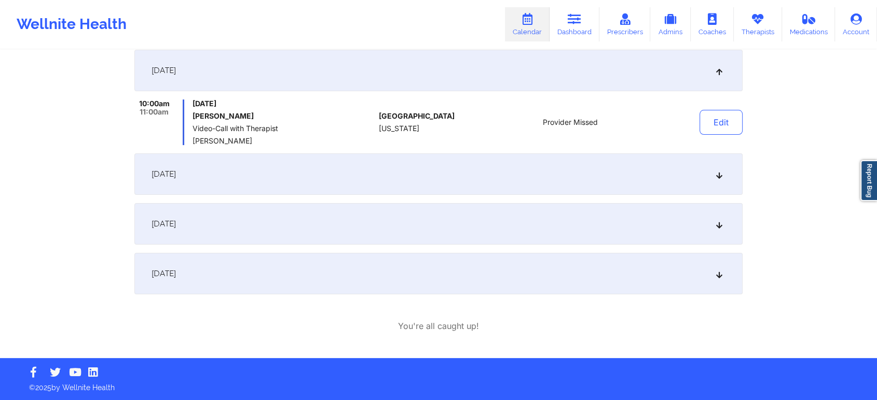
click at [425, 286] on div "[DATE]" at bounding box center [438, 274] width 608 height 42
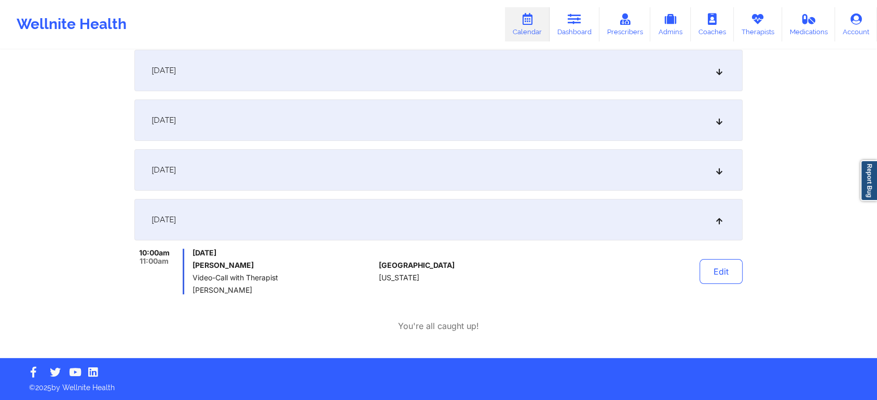
scroll to position [0, 0]
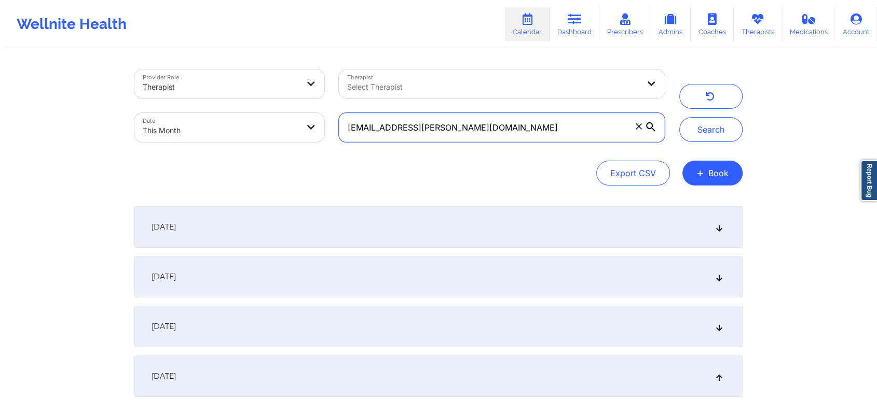
click at [532, 125] on input "[EMAIL_ADDRESS][PERSON_NAME][DOMAIN_NAME]" at bounding box center [502, 127] width 326 height 29
drag, startPoint x: 532, startPoint y: 125, endPoint x: 340, endPoint y: 93, distance: 194.1
click at [340, 93] on div "Provider Role Therapist Therapist Select Therapist Date This Month keanne.horsf…" at bounding box center [399, 105] width 545 height 87
paste input "britnaybeaudry@gmail"
type input "[EMAIL_ADDRESS][DOMAIN_NAME]"
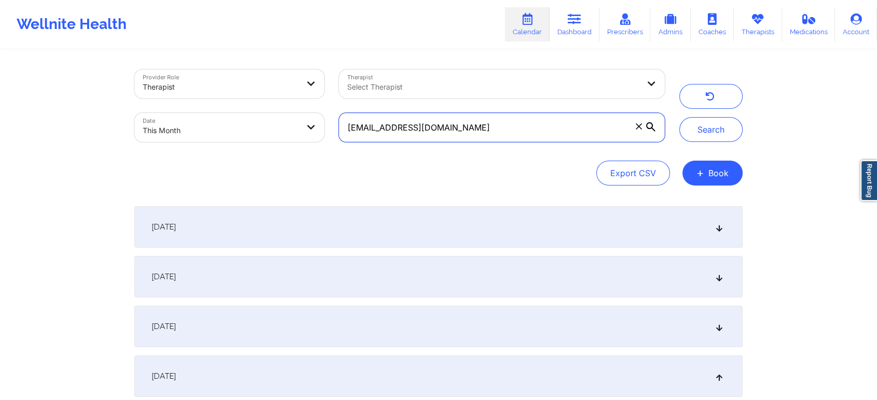
click at [679, 117] on button "Search" at bounding box center [710, 129] width 63 height 25
drag, startPoint x: 489, startPoint y: 136, endPoint x: 318, endPoint y: 106, distance: 173.3
click at [318, 106] on div "Provider Role Therapist Therapist Select Therapist Date This Month britnaybeaud…" at bounding box center [399, 105] width 545 height 87
paste input "slittlebear13@ao"
click at [679, 117] on button "Search" at bounding box center [710, 129] width 63 height 25
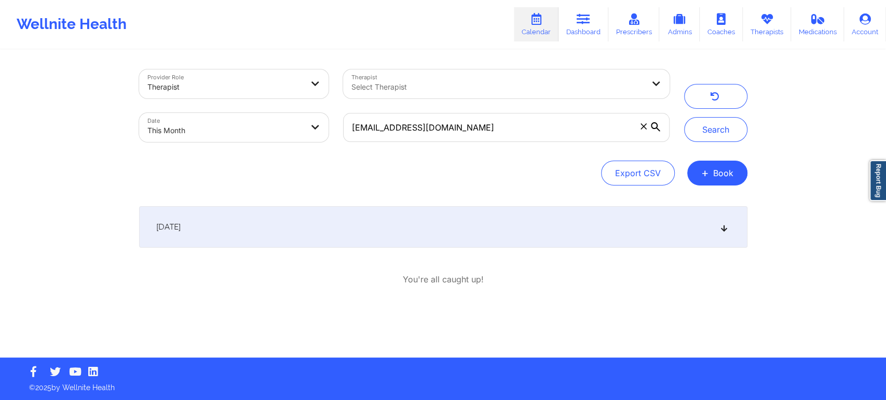
click at [518, 222] on div "[DATE]" at bounding box center [443, 227] width 608 height 42
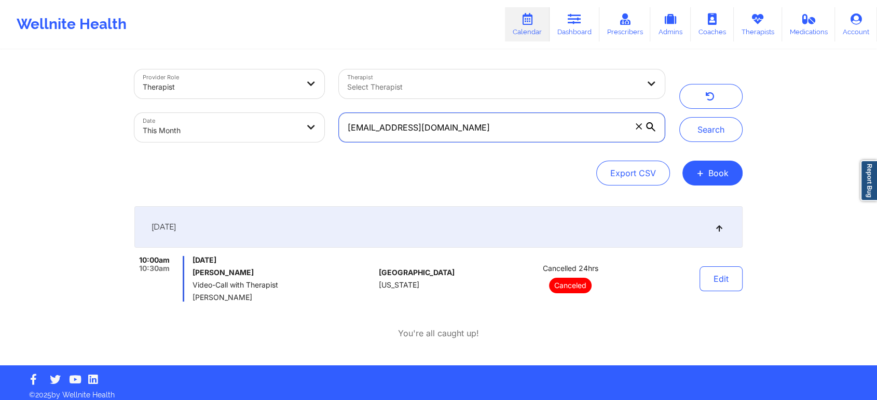
drag, startPoint x: 535, startPoint y: 128, endPoint x: 334, endPoint y: 98, distance: 203.4
click at [334, 98] on div "Provider Role Therapist Therapist Select Therapist Date This Month slittlebear1…" at bounding box center [399, 105] width 545 height 87
paste input "ambersupernor@yahoo"
click at [679, 117] on button "Search" at bounding box center [710, 129] width 63 height 25
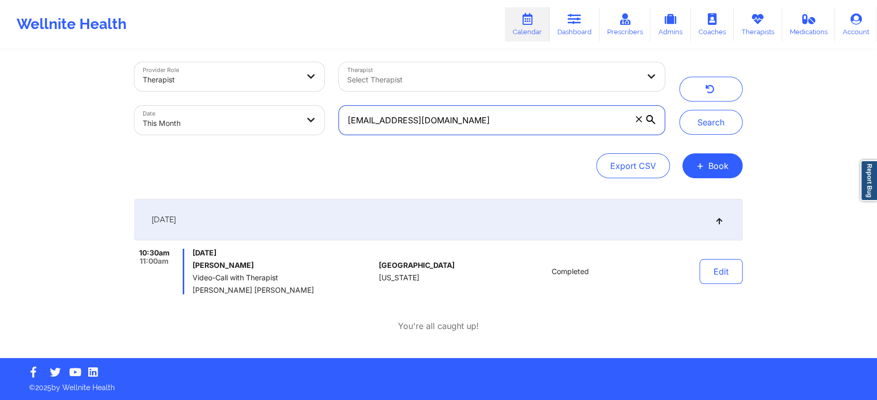
drag, startPoint x: 506, startPoint y: 131, endPoint x: 317, endPoint y: 123, distance: 189.0
click at [317, 123] on div "Provider Role Therapist Therapist Select Therapist Date This Month ambersuperno…" at bounding box center [399, 98] width 545 height 87
paste input "danielle_smith@fitnyc.edu"
click at [679, 110] on button "Search" at bounding box center [710, 122] width 63 height 25
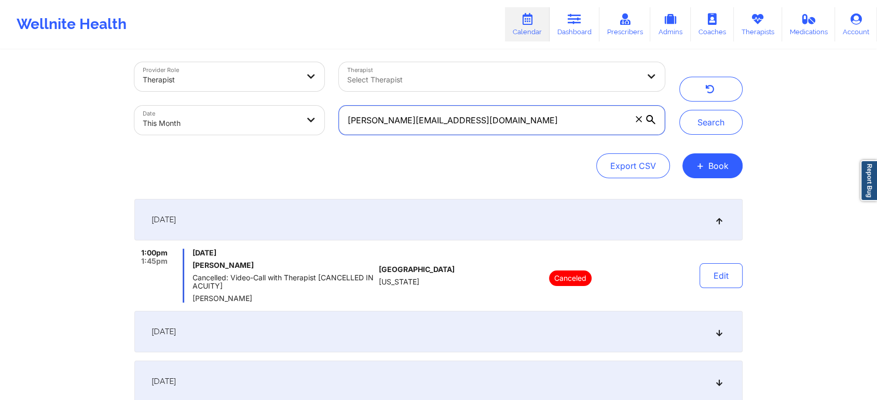
scroll to position [314, 0]
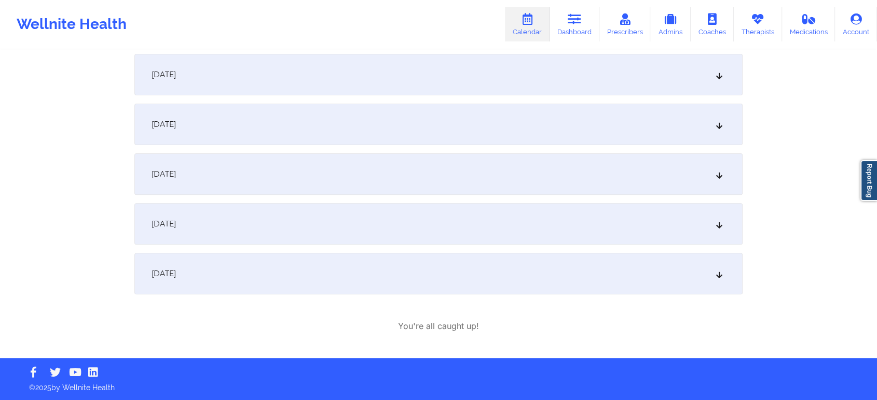
click at [286, 212] on div "[DATE]" at bounding box center [438, 224] width 608 height 42
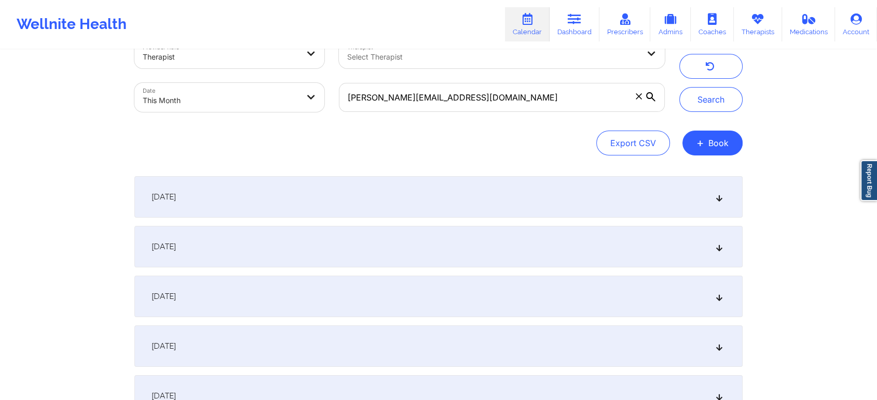
scroll to position [0, 0]
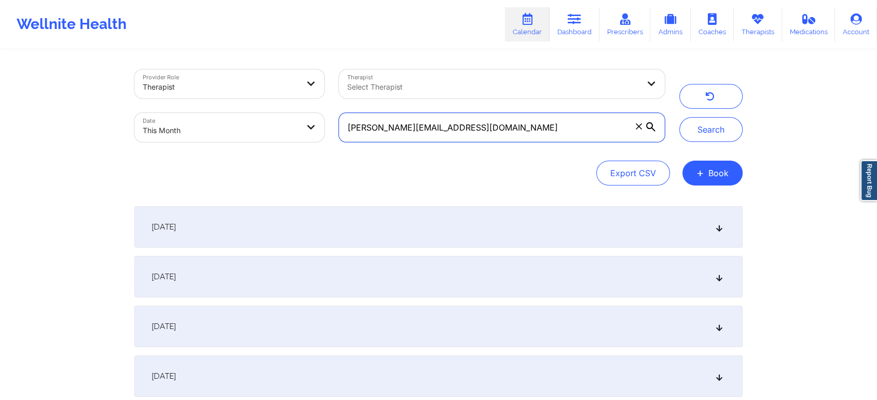
drag, startPoint x: 464, startPoint y: 131, endPoint x: 310, endPoint y: 115, distance: 154.9
click at [310, 115] on div "Provider Role Therapist Therapist Select Therapist Date This Month danielle_smi…" at bounding box center [399, 105] width 545 height 87
paste input "ykhenry6@yahoo.com"
click at [679, 117] on button "Search" at bounding box center [710, 129] width 63 height 25
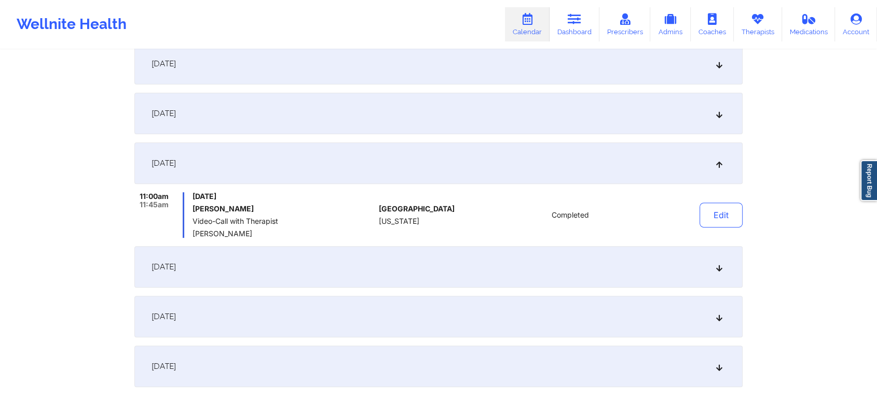
scroll to position [345, 0]
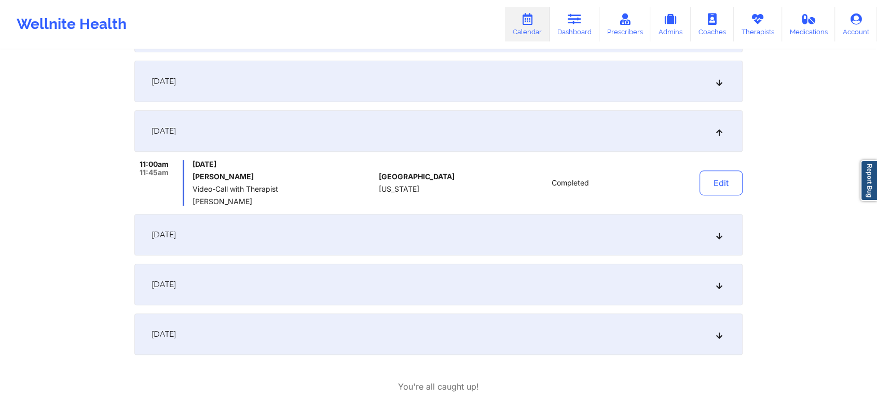
click at [299, 352] on div "[DATE]" at bounding box center [438, 335] width 608 height 42
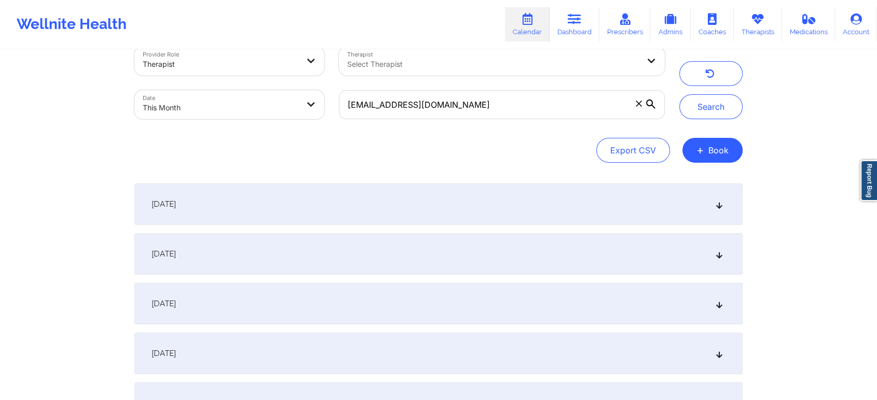
scroll to position [0, 0]
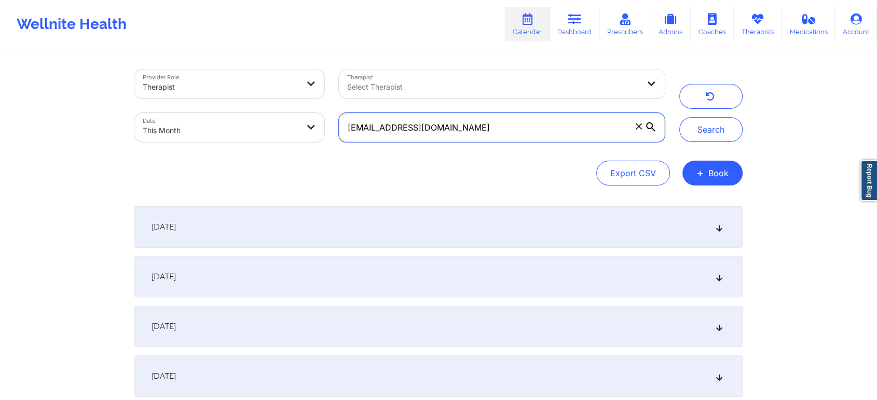
drag, startPoint x: 451, startPoint y: 128, endPoint x: 291, endPoint y: 112, distance: 161.1
click at [291, 112] on div "Provider Role Therapist Therapist Select Therapist Date This Month ykhenry6@yah…" at bounding box center [399, 105] width 545 height 87
paste input "domdiamond89@gmail"
click at [679, 117] on button "Search" at bounding box center [710, 129] width 63 height 25
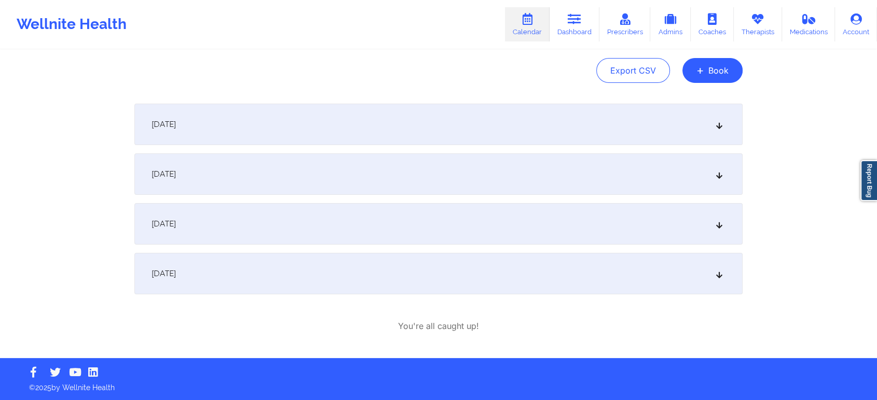
click at [403, 268] on div "[DATE]" at bounding box center [438, 274] width 608 height 42
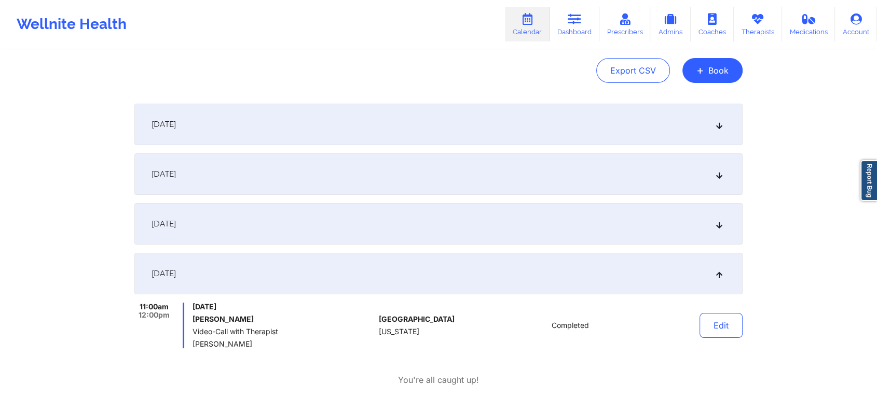
scroll to position [0, 0]
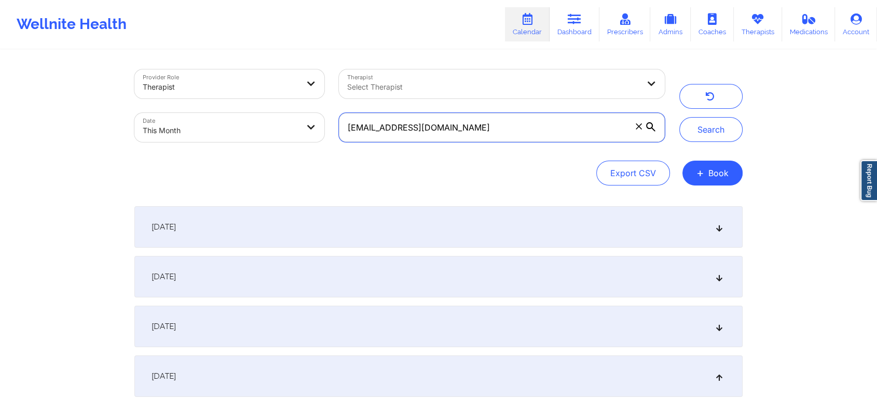
drag, startPoint x: 516, startPoint y: 134, endPoint x: 265, endPoint y: 139, distance: 251.1
click at [265, 139] on div "Provider Role Therapist Therapist Select Therapist Date This Month domdiamond89…" at bounding box center [399, 105] width 545 height 87
paste input "latisha.thomas"
click at [679, 117] on button "Search" at bounding box center [710, 129] width 63 height 25
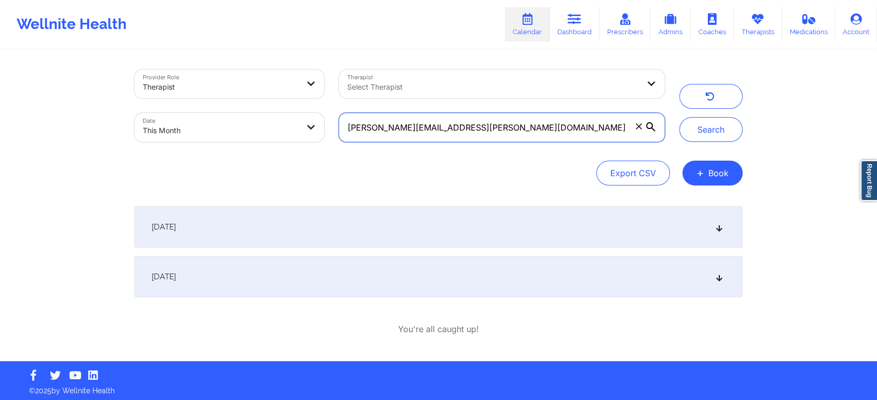
scroll to position [3, 0]
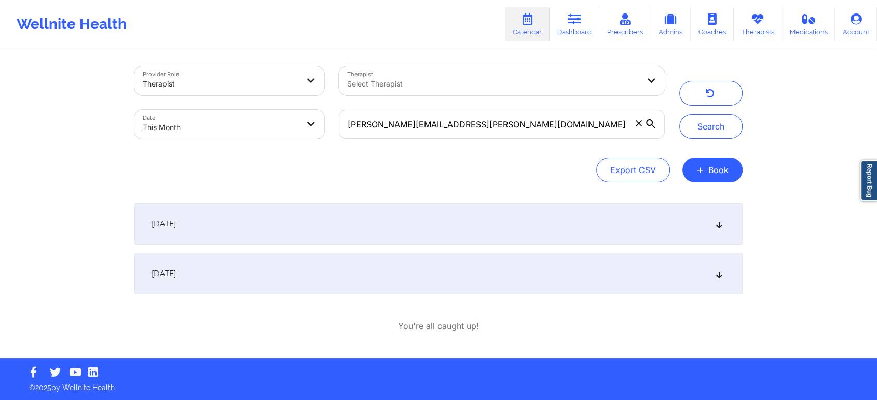
click at [570, 290] on div "[DATE]" at bounding box center [438, 274] width 608 height 42
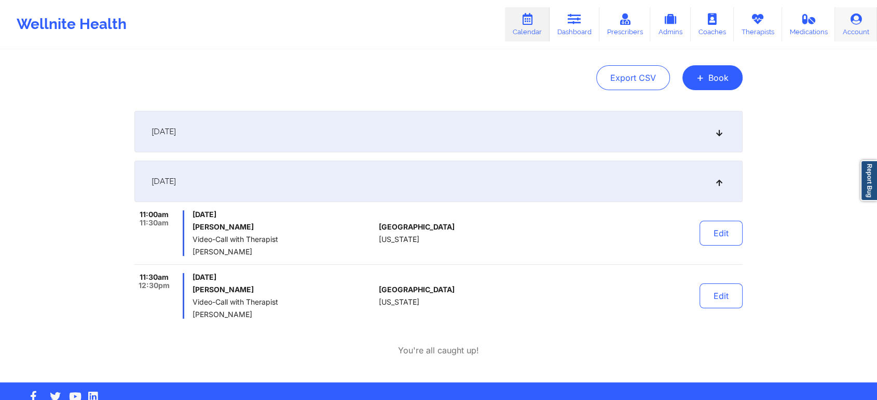
scroll to position [0, 0]
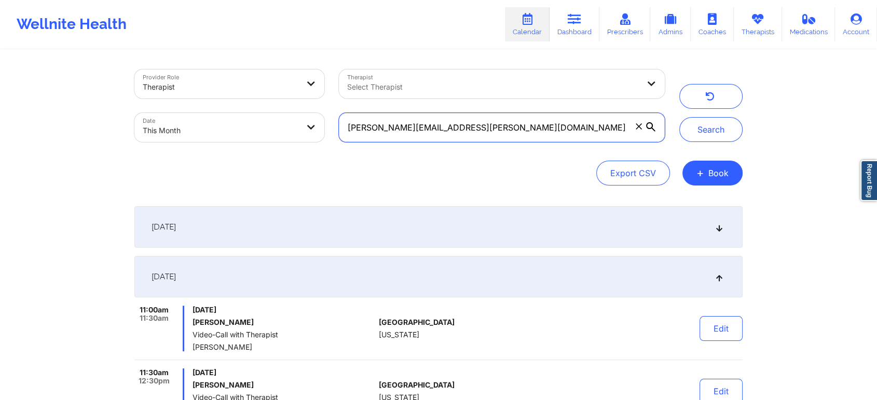
drag, startPoint x: 551, startPoint y: 119, endPoint x: 331, endPoint y: 140, distance: 220.9
click at [331, 140] on div "latisha.thomas@gmail.com" at bounding box center [501, 128] width 340 height 44
paste input "+1830-488-5446"
type input "+"
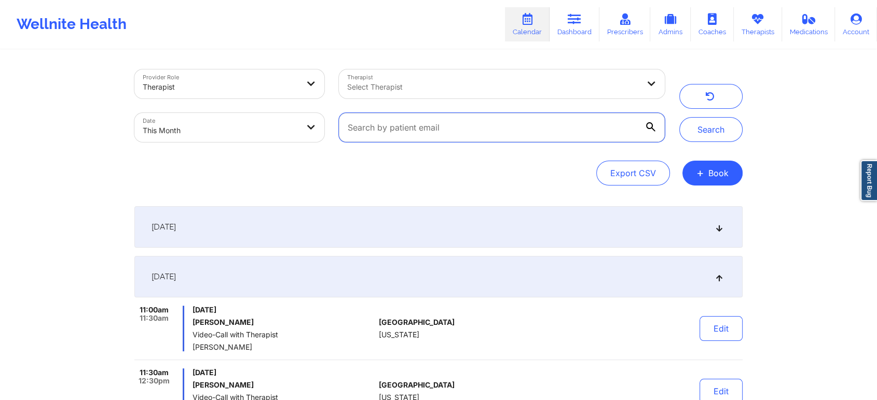
paste input "lilyalvardo@hotmail.com"
click at [679, 117] on button "Search" at bounding box center [710, 129] width 63 height 25
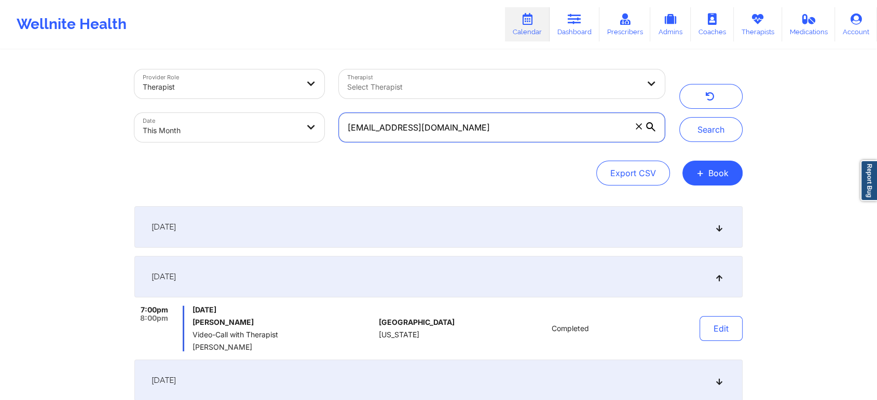
scroll to position [157, 0]
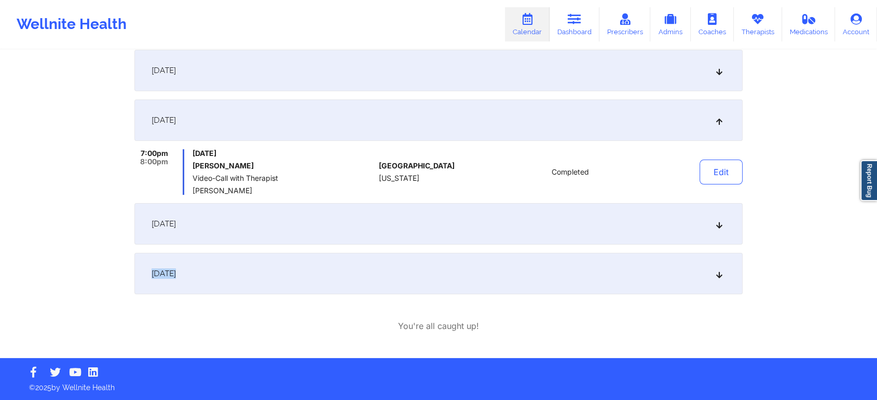
drag, startPoint x: 872, startPoint y: 266, endPoint x: 876, endPoint y: 209, distance: 57.2
click at [876, 209] on div "Provider Role Therapist Therapist Select Therapist Date This Month lilyalvardo@…" at bounding box center [438, 100] width 877 height 515
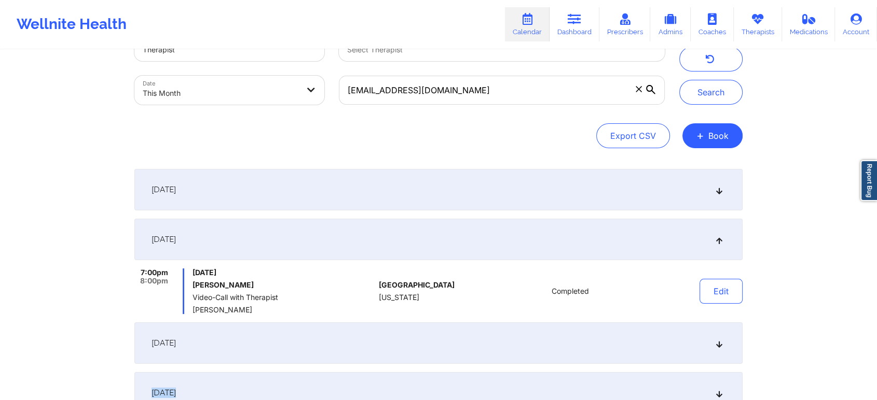
scroll to position [33, 0]
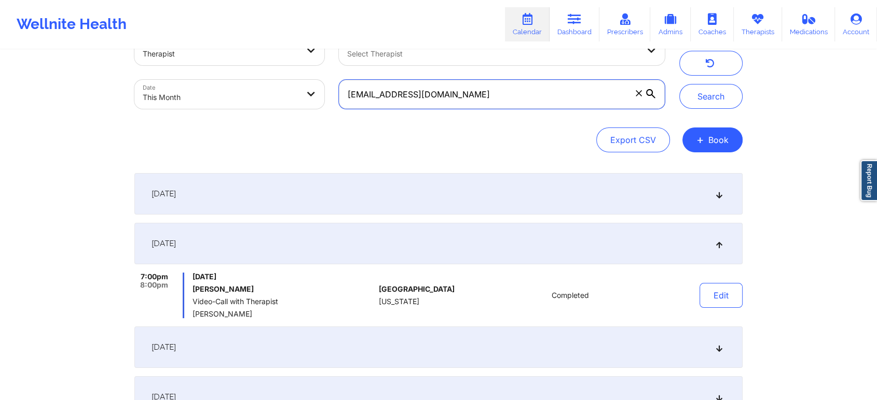
drag, startPoint x: 524, startPoint y: 92, endPoint x: 295, endPoint y: 133, distance: 232.4
click at [295, 133] on div "Provider Role Therapist Therapist Select Therapist Date This Month lilyalvardo@…" at bounding box center [438, 94] width 608 height 116
paste input "williambwisley@g"
click at [679, 84] on button "Search" at bounding box center [710, 96] width 63 height 25
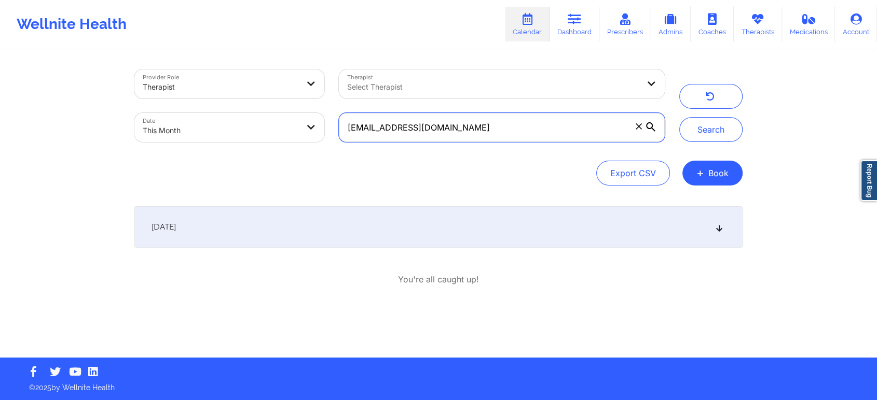
scroll to position [0, 0]
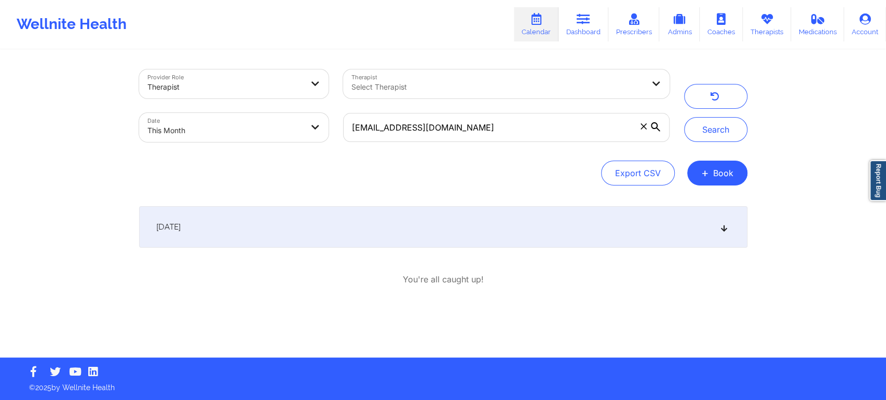
click at [620, 229] on div "[DATE]" at bounding box center [443, 227] width 608 height 42
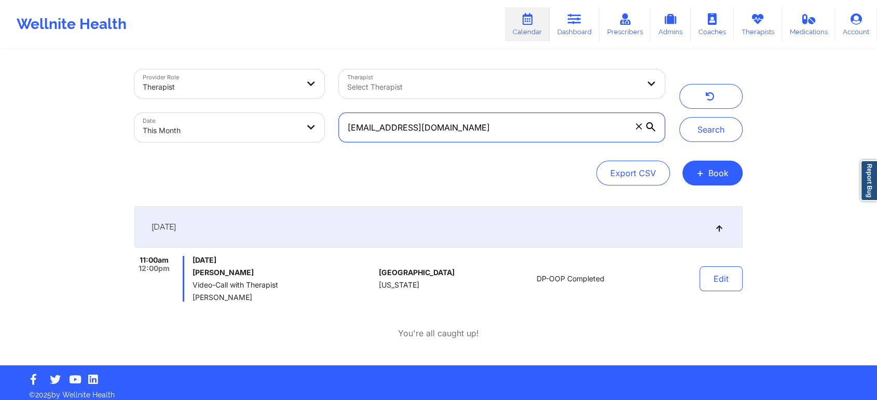
click at [469, 140] on input "williambwisley@gmail.com" at bounding box center [502, 127] width 326 height 29
drag, startPoint x: 469, startPoint y: 140, endPoint x: 283, endPoint y: 137, distance: 186.3
click at [283, 137] on div "Provider Role Therapist Therapist Select Therapist Date This Month williambwisl…" at bounding box center [399, 105] width 545 height 87
paste input "samreenpt"
click at [679, 117] on button "Search" at bounding box center [710, 129] width 63 height 25
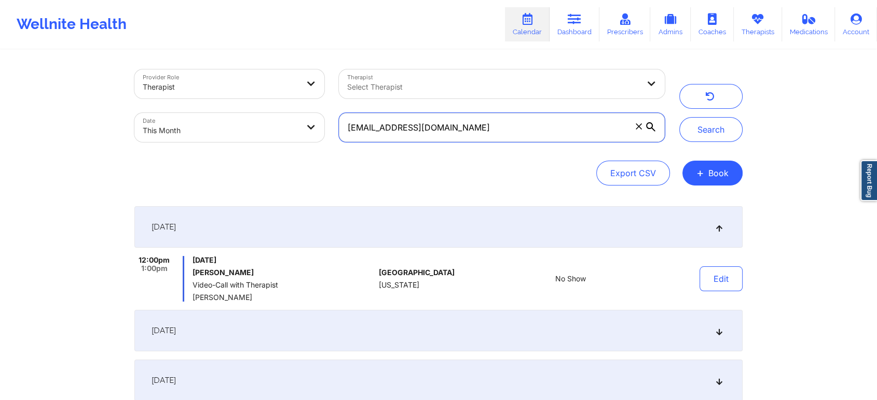
drag, startPoint x: 481, startPoint y: 119, endPoint x: 276, endPoint y: 129, distance: 205.7
click at [276, 129] on div "Provider Role Therapist Therapist Select Therapist Date This Month samreenpt@gm…" at bounding box center [399, 105] width 545 height 87
paste input "[PERSON_NAME] [PERSON_NAME]"
click at [679, 117] on button "Search" at bounding box center [710, 129] width 63 height 25
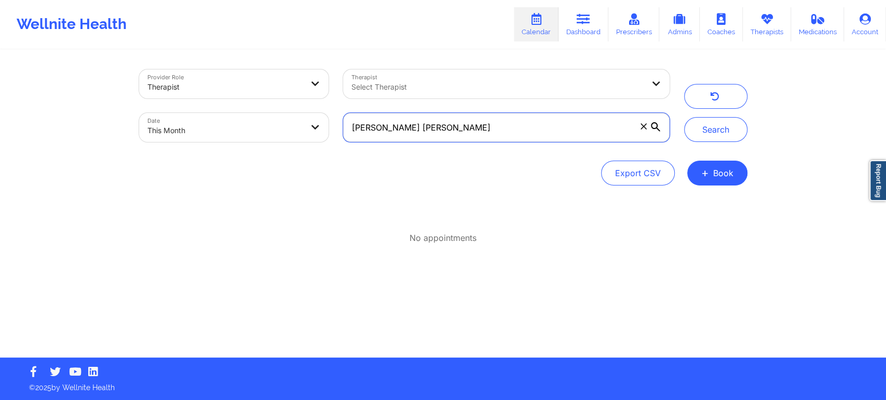
drag, startPoint x: 573, startPoint y: 131, endPoint x: 306, endPoint y: 172, distance: 270.3
click at [306, 172] on div "Provider Role Therapist Therapist Select Therapist Date This Month Alex G Lopez…" at bounding box center [443, 128] width 608 height 116
paste input "nya91@aol.com"
click at [684, 117] on button "Search" at bounding box center [715, 129] width 63 height 25
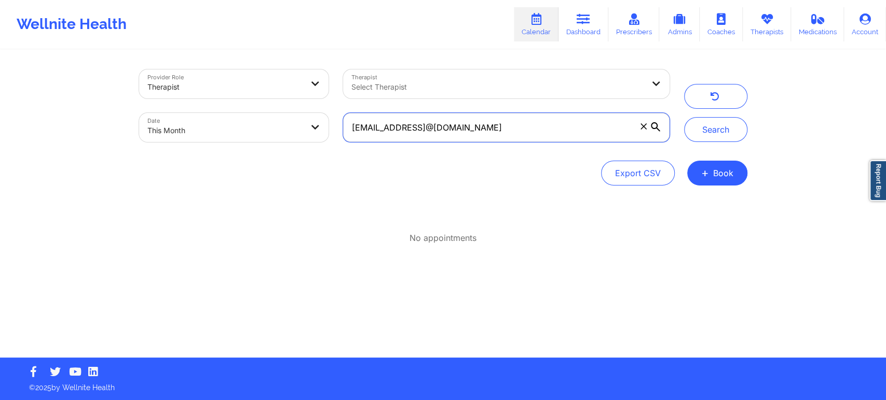
drag, startPoint x: 509, startPoint y: 129, endPoint x: 410, endPoint y: 126, distance: 99.7
click at [410, 126] on input "nya91@aol.comnya91@aol.com" at bounding box center [506, 127] width 326 height 29
click at [684, 117] on button "Search" at bounding box center [715, 129] width 63 height 25
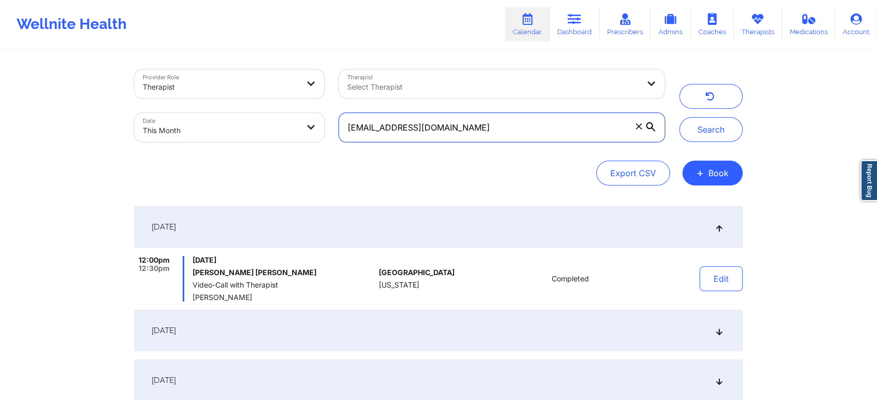
scroll to position [206, 0]
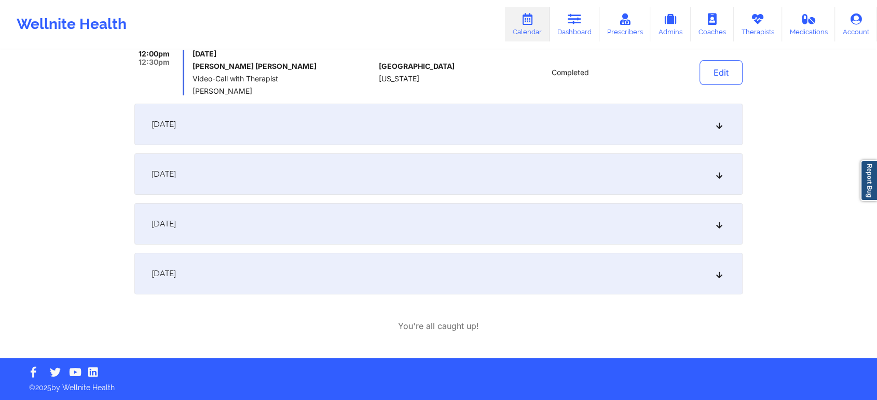
click at [461, 256] on div "[DATE]" at bounding box center [438, 274] width 608 height 42
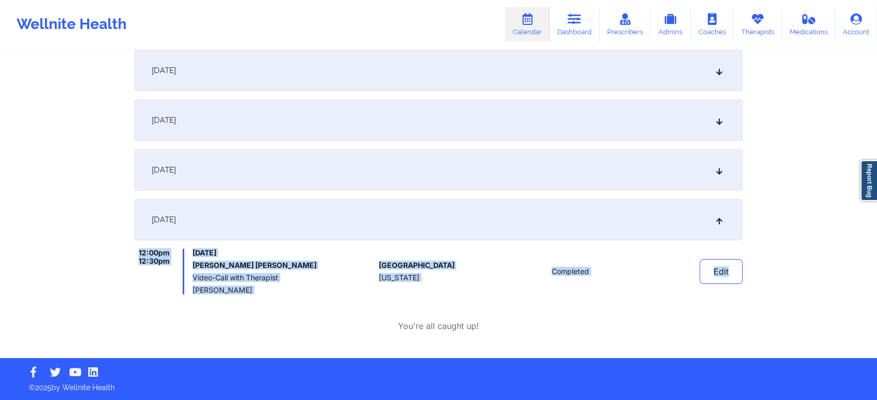
drag, startPoint x: 853, startPoint y: 241, endPoint x: 884, endPoint y: 231, distance: 33.1
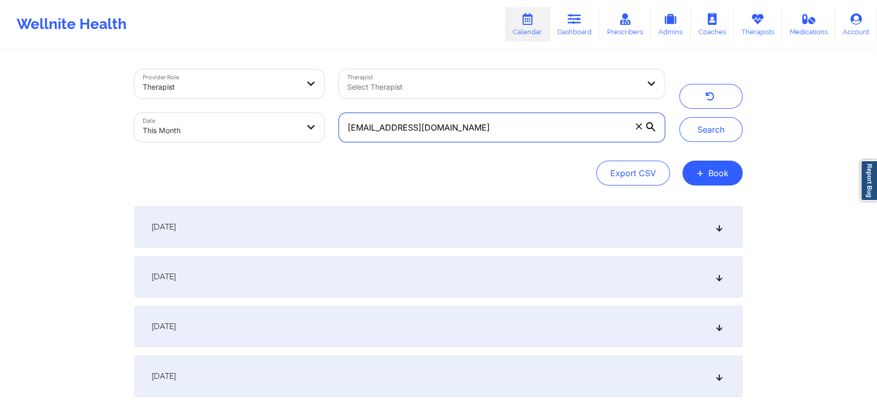
drag, startPoint x: 475, startPoint y: 118, endPoint x: 257, endPoint y: 132, distance: 218.3
click at [257, 132] on div "Provider Role Therapist Therapist Select Therapist Date This Month nya91@aol.com" at bounding box center [399, 105] width 545 height 87
paste input "Hi Colis. Trust you are doing great. Kindly confirm if you met with Maya Blanc …"
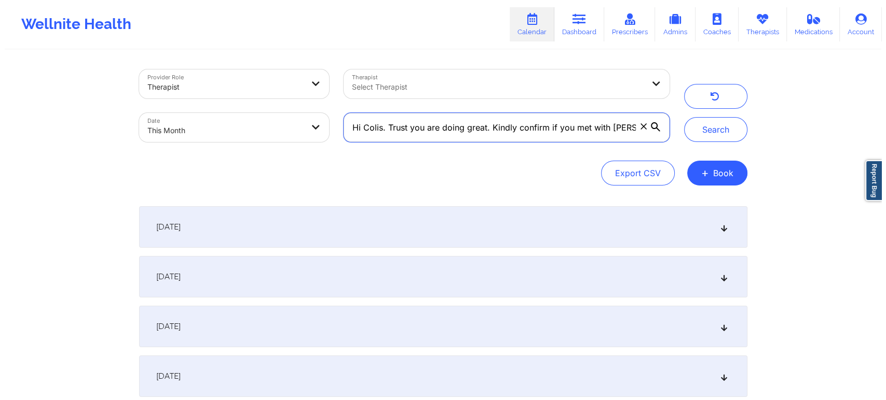
scroll to position [0, 238]
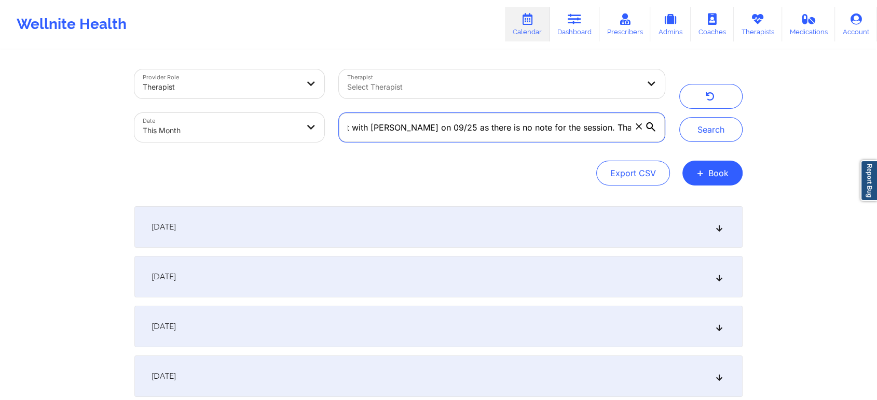
click at [679, 117] on button "Search" at bounding box center [710, 129] width 63 height 25
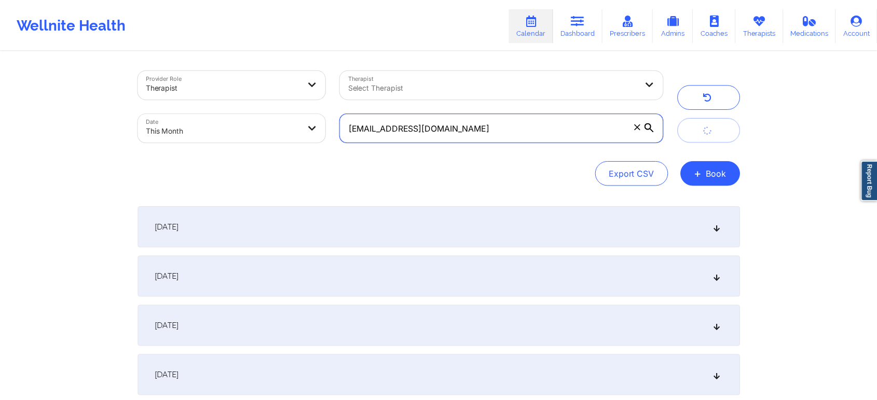
scroll to position [0, 0]
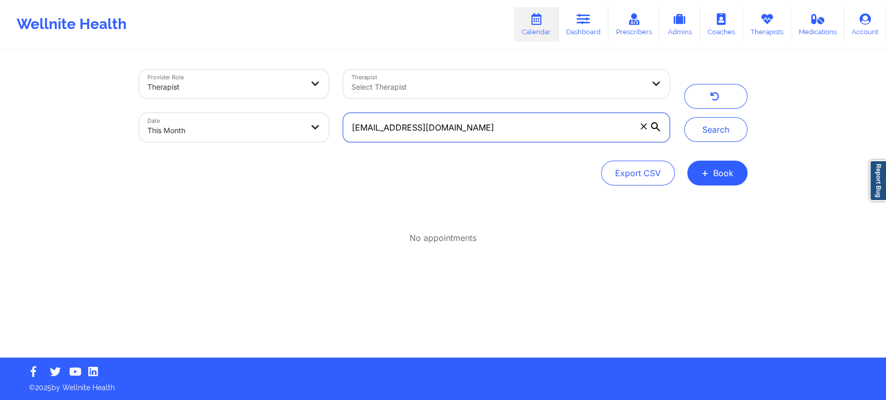
paste input "xmayablanc@gmai"
click at [684, 117] on button "Search" at bounding box center [715, 129] width 63 height 25
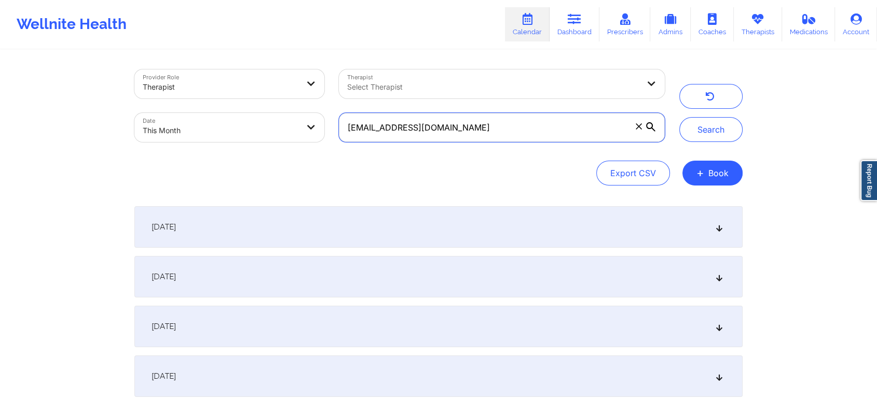
scroll to position [103, 0]
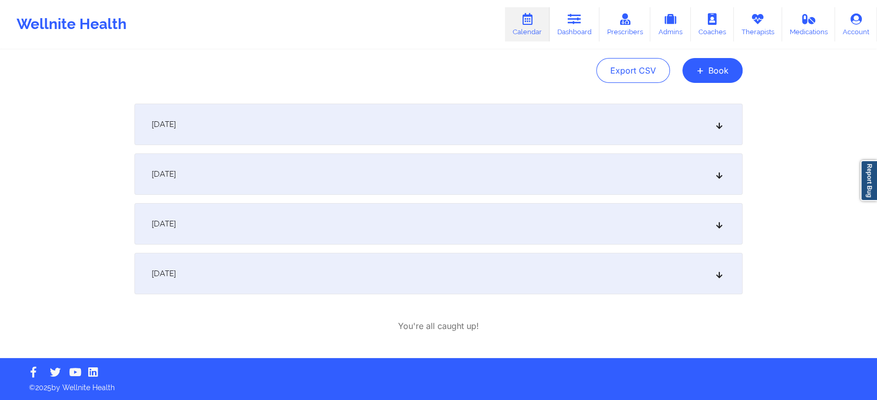
click at [393, 216] on div "[DATE]" at bounding box center [438, 224] width 608 height 42
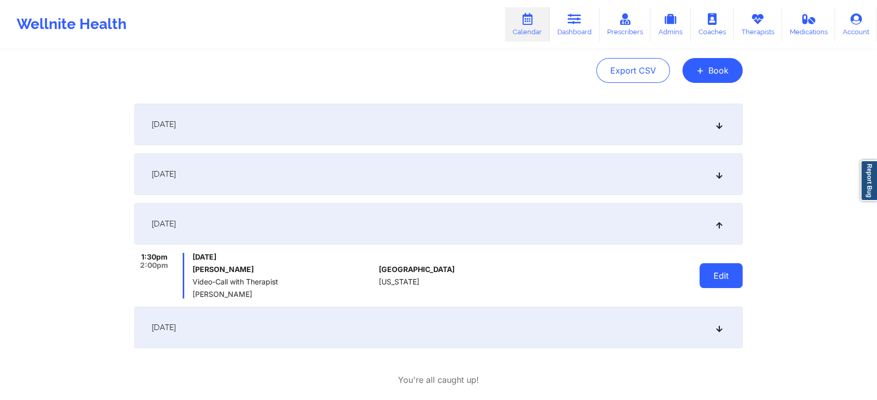
click at [729, 283] on button "Edit" at bounding box center [720, 276] width 43 height 25
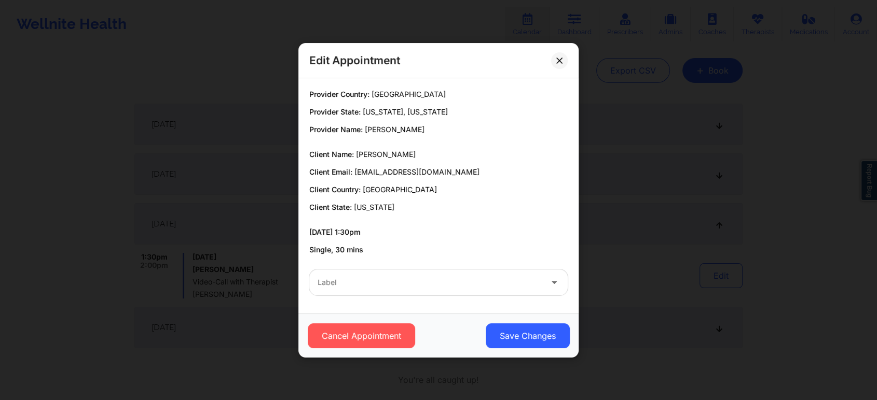
click at [372, 318] on div "Cancel Appointment Save Changes" at bounding box center [438, 336] width 280 height 44
click at [364, 326] on button "Cancel Appointment" at bounding box center [361, 336] width 107 height 25
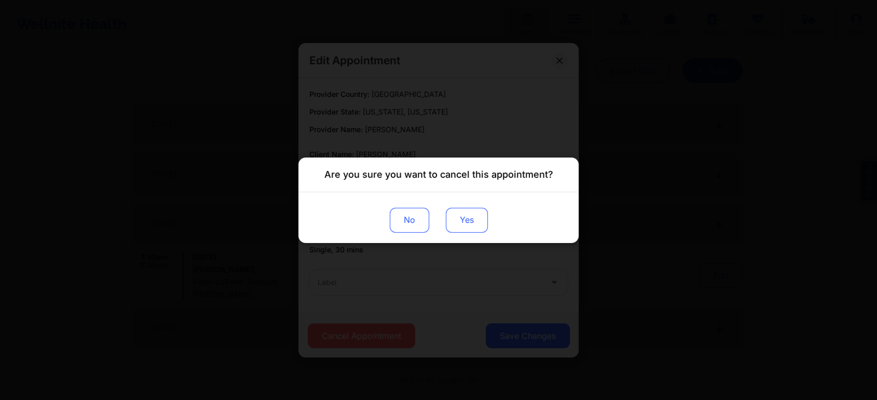
click at [465, 218] on button "Yes" at bounding box center [467, 220] width 42 height 25
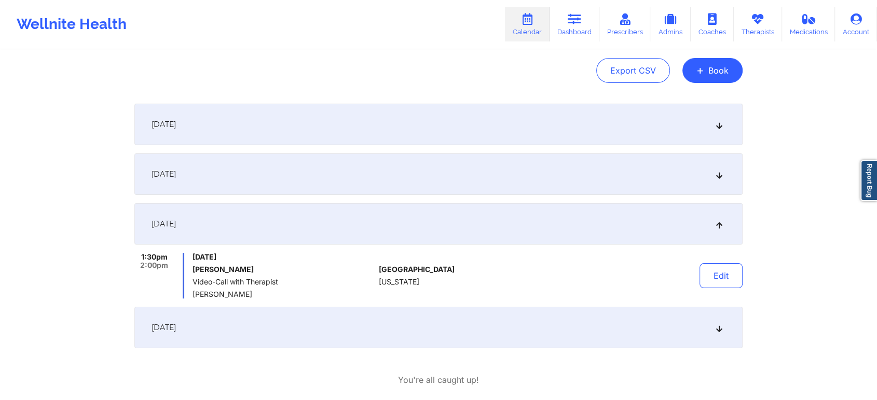
scroll to position [0, 0]
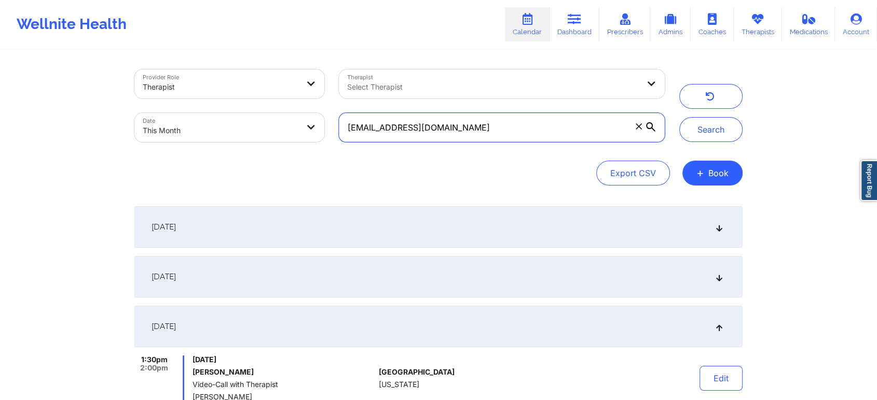
drag, startPoint x: 491, startPoint y: 140, endPoint x: 267, endPoint y: 145, distance: 224.2
click at [267, 145] on div "Provider Role Therapist Therapist Select Therapist Date This Month xmayablanc@g…" at bounding box center [399, 105] width 545 height 87
click at [679, 117] on button "Search" at bounding box center [710, 129] width 63 height 25
drag, startPoint x: 504, startPoint y: 133, endPoint x: 323, endPoint y: 149, distance: 181.8
click at [323, 149] on div "Provider Role Therapist Therapist Select Therapist Date This Month xmayablanc@g…" at bounding box center [438, 128] width 608 height 116
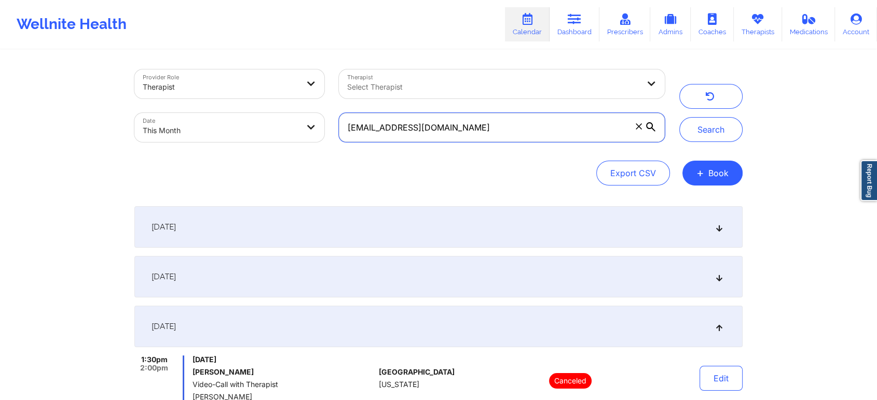
paste input "cherylwatkins4658"
click at [679, 117] on button "Search" at bounding box center [710, 129] width 63 height 25
drag, startPoint x: 481, startPoint y: 139, endPoint x: 270, endPoint y: 129, distance: 211.9
click at [270, 129] on div "Provider Role Therapist Therapist Select Therapist Date This Month cherylwatkin…" at bounding box center [399, 105] width 545 height 87
paste input "natasha.i652"
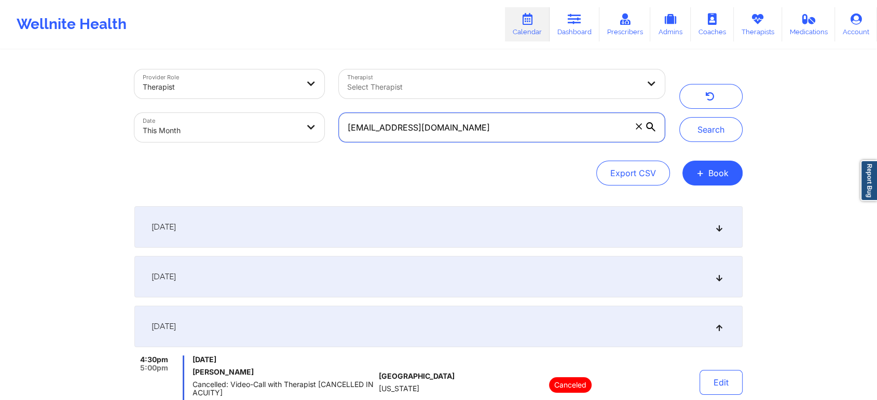
click at [679, 117] on button "Search" at bounding box center [710, 129] width 63 height 25
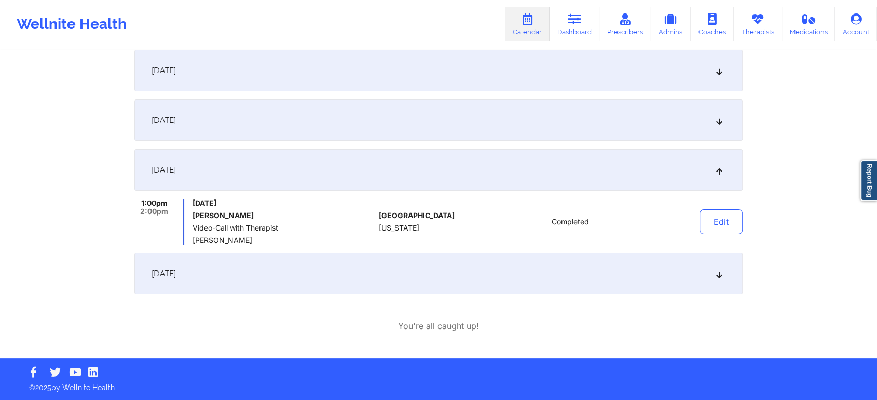
click at [407, 283] on div "[DATE]" at bounding box center [438, 274] width 608 height 42
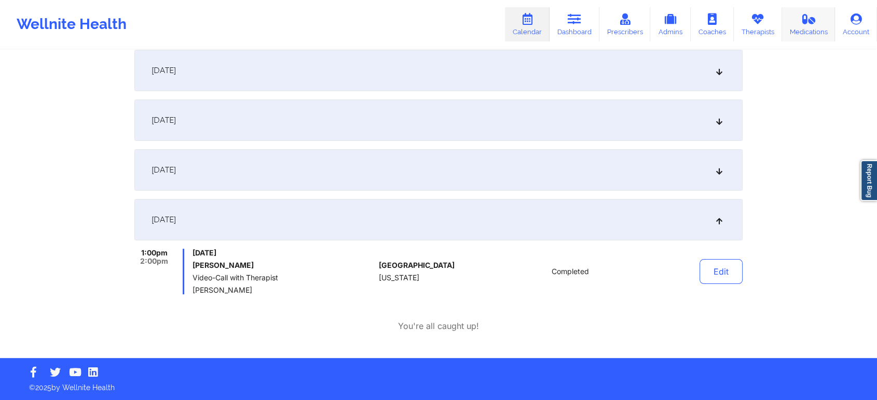
scroll to position [0, 0]
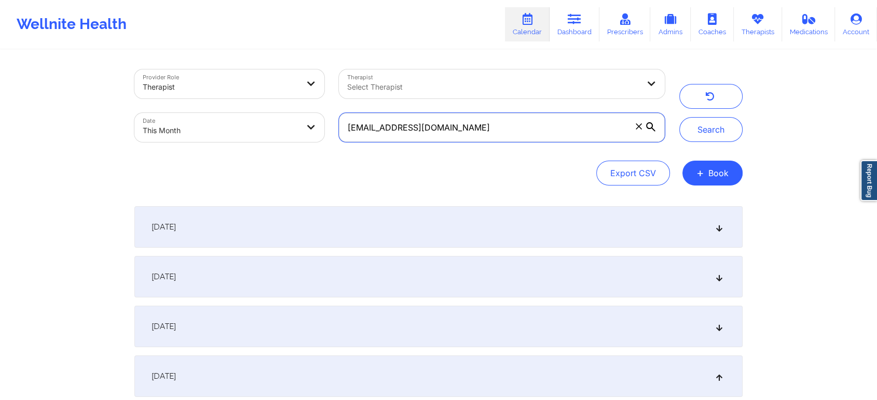
drag, startPoint x: 459, startPoint y: 132, endPoint x: 262, endPoint y: 114, distance: 197.4
click at [262, 114] on div "Provider Role Therapist Therapist Select Therapist Date This Month natasha.i652…" at bounding box center [399, 105] width 545 height 87
paste input "beauddoyle"
click at [679, 117] on button "Search" at bounding box center [710, 129] width 63 height 25
drag, startPoint x: 467, startPoint y: 123, endPoint x: 232, endPoint y: 95, distance: 236.7
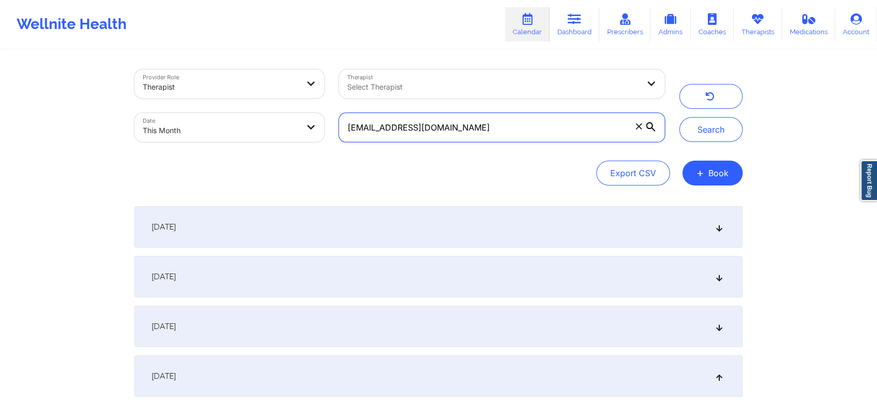
click at [232, 95] on div "Provider Role Therapist Therapist Select Therapist Date This Month beauddoyle@g…" at bounding box center [399, 105] width 545 height 87
drag, startPoint x: 478, startPoint y: 136, endPoint x: 320, endPoint y: 103, distance: 162.1
click at [320, 103] on div "Provider Role Therapist Therapist Select Therapist Date This Month beauddoyle@g…" at bounding box center [399, 105] width 545 height 87
paste input "xmayablanc"
click at [679, 117] on button "Search" at bounding box center [710, 129] width 63 height 25
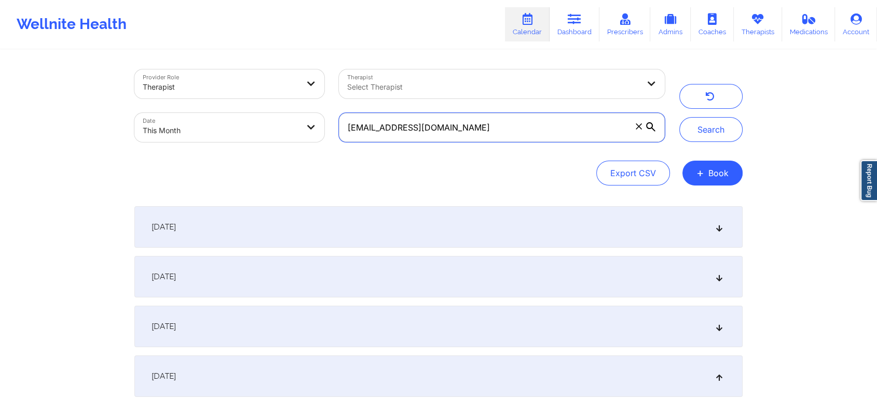
scroll to position [219, 0]
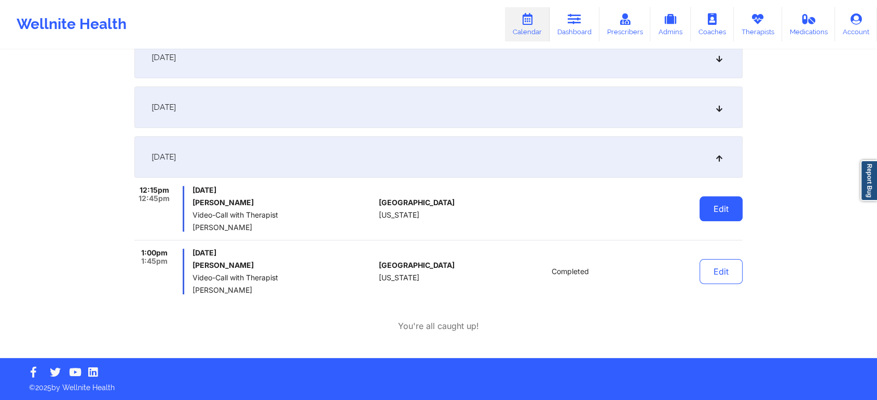
click at [728, 210] on button "Edit" at bounding box center [720, 209] width 43 height 25
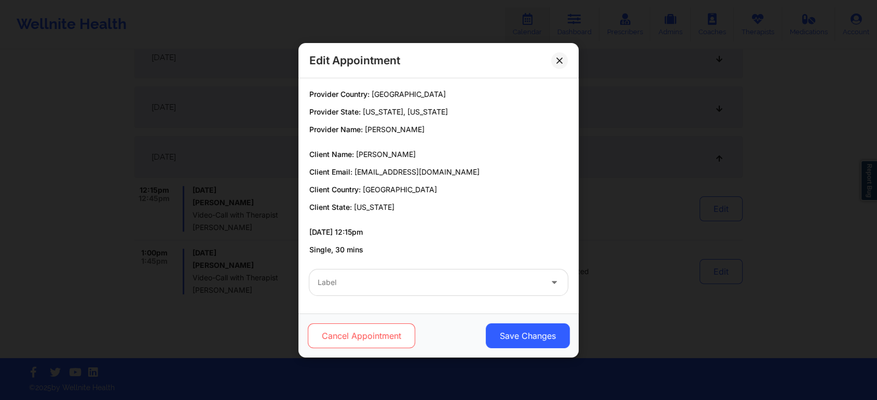
click at [389, 335] on button "Cancel Appointment" at bounding box center [361, 336] width 107 height 25
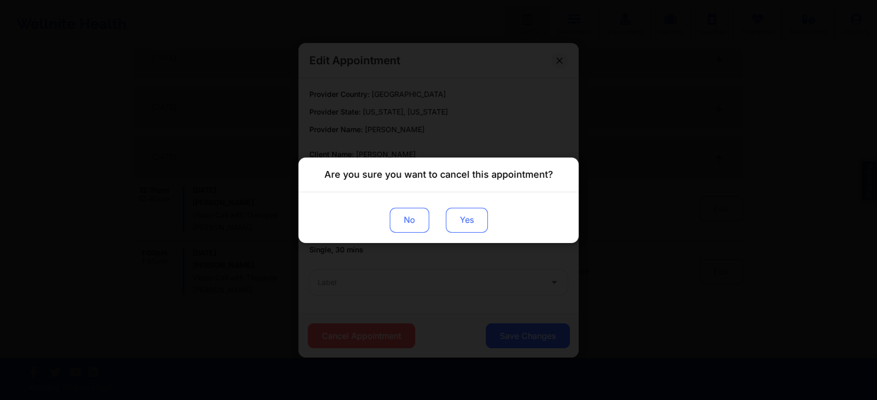
click at [464, 218] on button "Yes" at bounding box center [467, 220] width 42 height 25
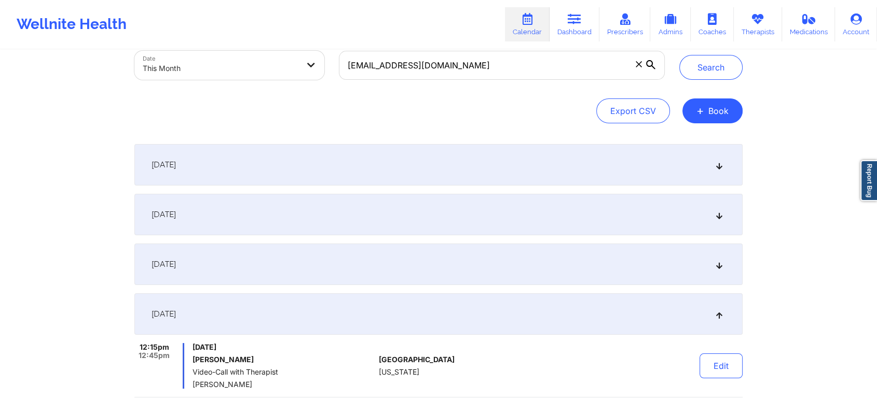
scroll to position [0, 0]
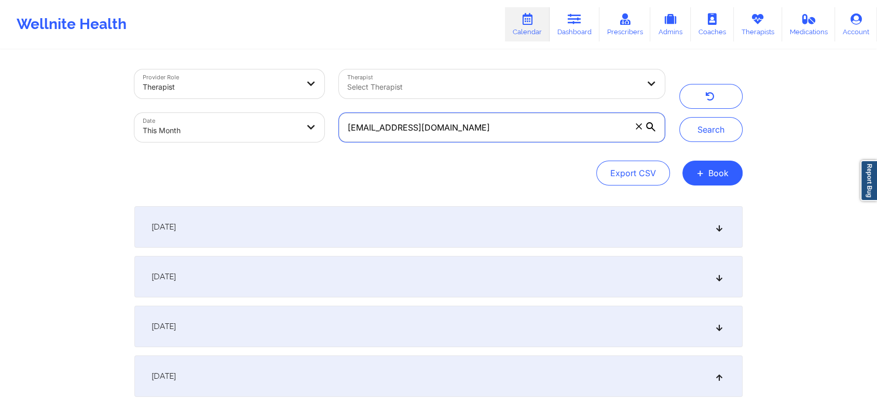
drag, startPoint x: 460, startPoint y: 137, endPoint x: 273, endPoint y: 66, distance: 200.1
click at [273, 66] on div "Provider Role Therapist Therapist Select Therapist Date This Month xmayablanc@g…" at bounding box center [399, 105] width 545 height 87
paste input "victoriakelly985"
click at [679, 117] on button "Search" at bounding box center [710, 129] width 63 height 25
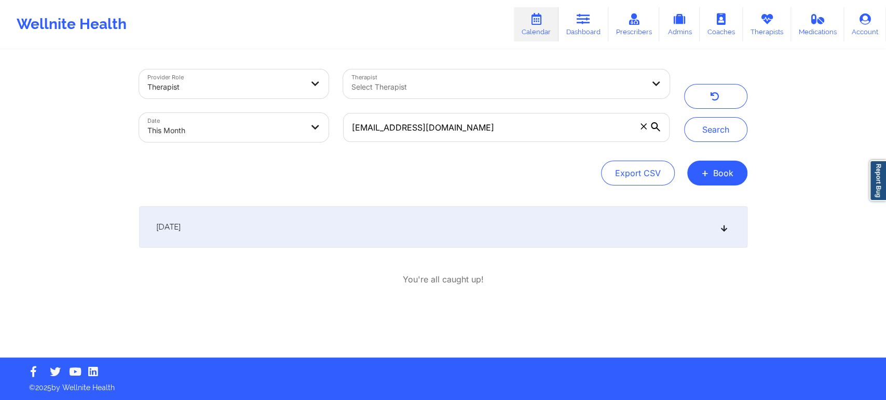
click at [482, 219] on div "[DATE]" at bounding box center [443, 227] width 608 height 42
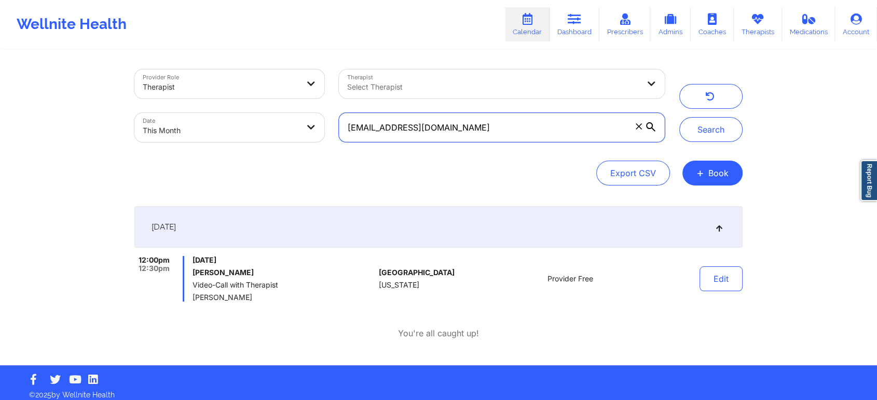
drag, startPoint x: 534, startPoint y: 126, endPoint x: 312, endPoint y: 126, distance: 222.0
click at [312, 126] on div "Provider Role Therapist Therapist Select Therapist Date This Month victoriakell…" at bounding box center [399, 105] width 545 height 87
paste input "biancacarbone03"
click at [679, 117] on button "Search" at bounding box center [710, 129] width 63 height 25
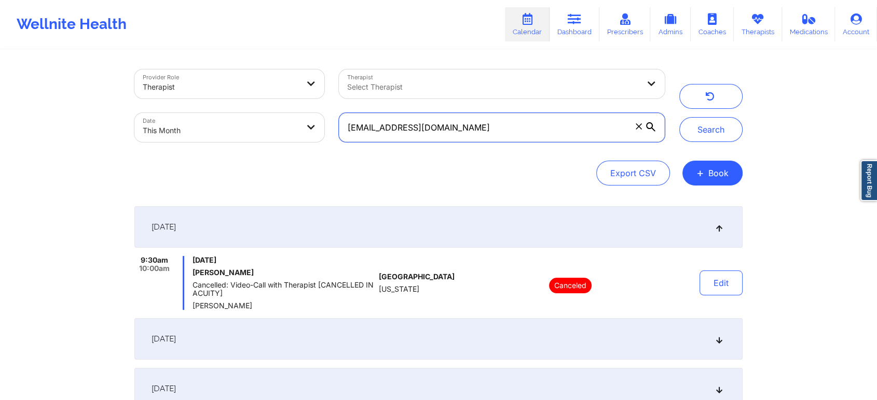
drag, startPoint x: 485, startPoint y: 135, endPoint x: 248, endPoint y: 122, distance: 236.9
click at [248, 122] on div "Provider Role Therapist Therapist Select Therapist Date This Month biancacarbon…" at bounding box center [399, 105] width 545 height 87
paste input "helsea.messinabills@outlook"
click at [679, 117] on button "Search" at bounding box center [710, 129] width 63 height 25
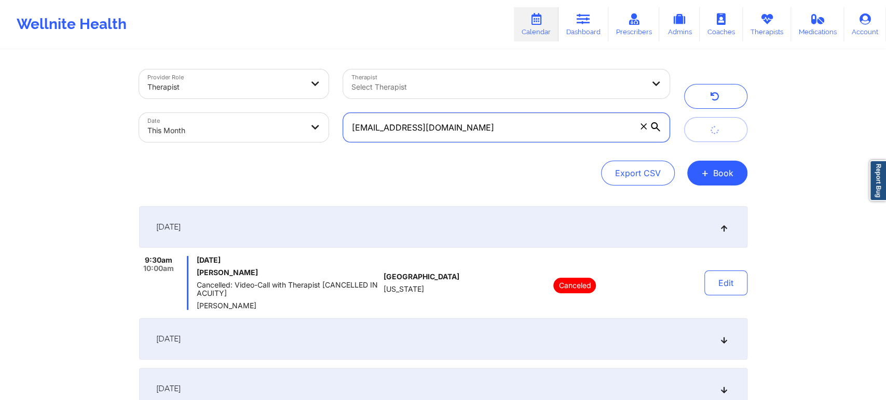
click at [684, 117] on button "submit" at bounding box center [715, 129] width 63 height 25
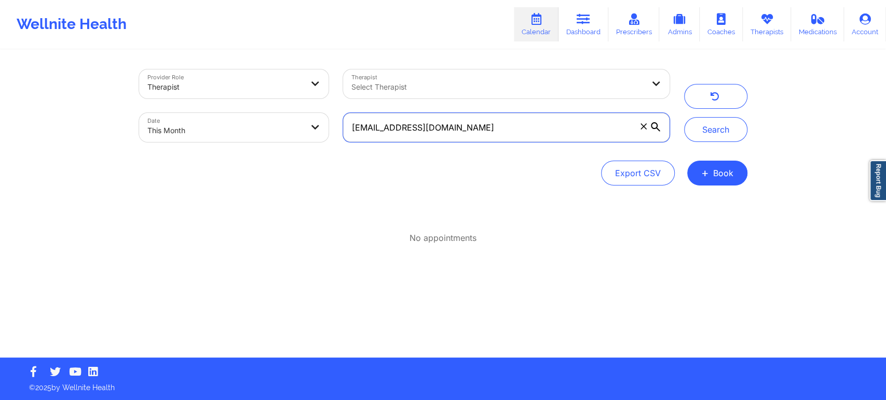
click at [352, 129] on input "helsea.messinabills@outlook.com" at bounding box center [506, 127] width 326 height 29
click at [684, 117] on button "Search" at bounding box center [715, 129] width 63 height 25
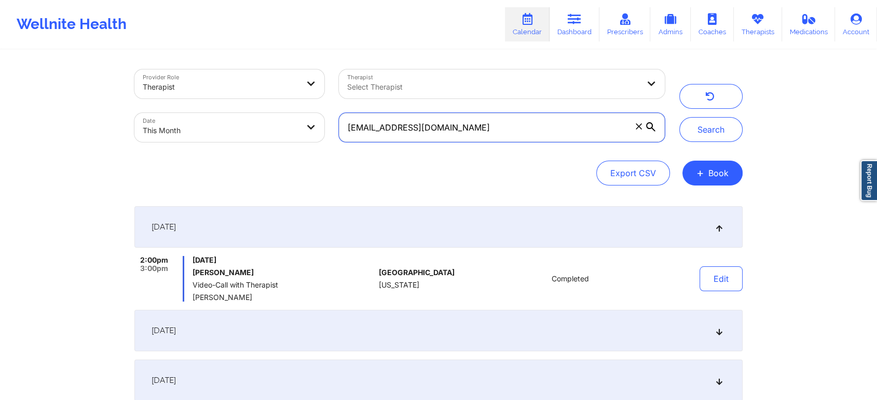
scroll to position [157, 0]
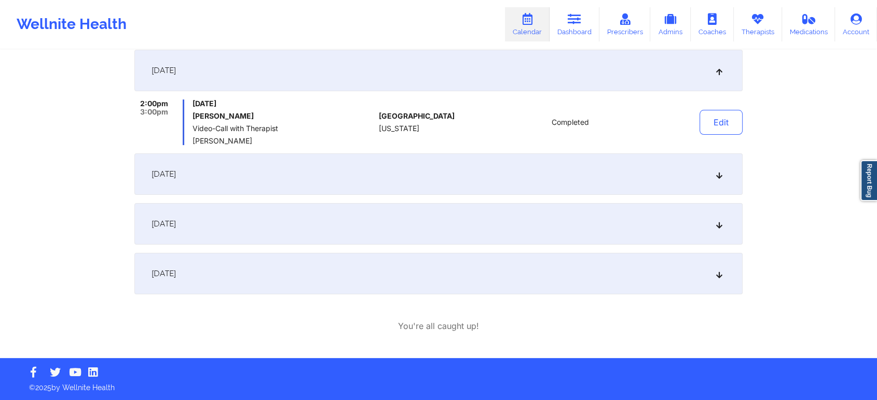
click at [494, 277] on div "[DATE]" at bounding box center [438, 274] width 608 height 42
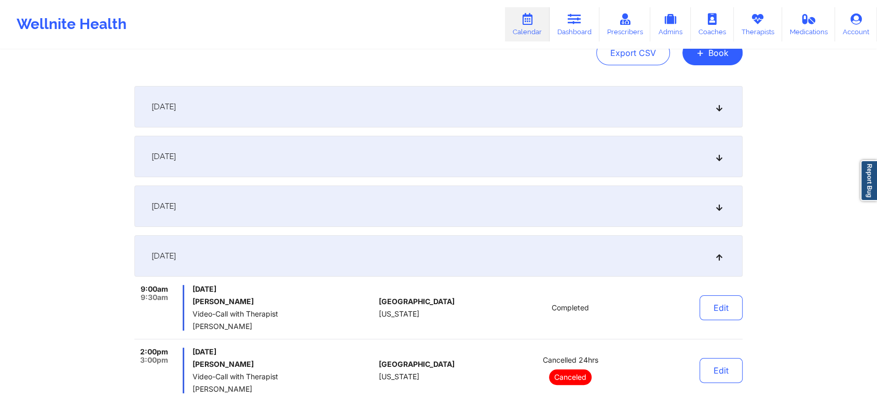
scroll to position [0, 0]
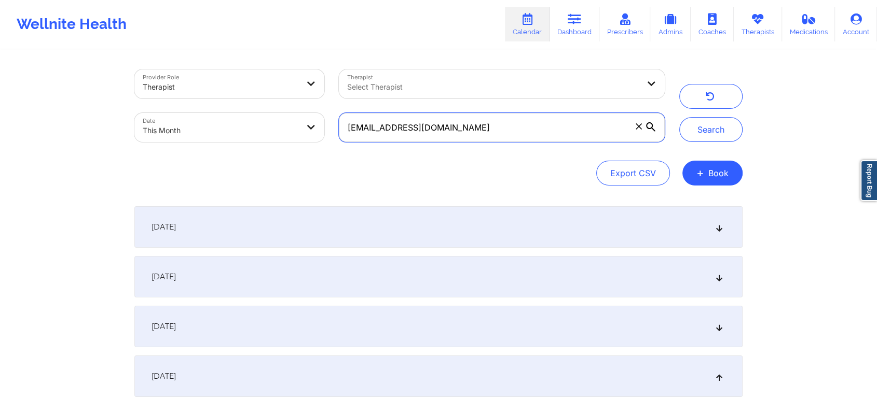
drag, startPoint x: 503, startPoint y: 125, endPoint x: 239, endPoint y: 104, distance: 265.4
click at [239, 104] on div "Provider Role Therapist Therapist Select Therapist Date This Month chelsea.mess…" at bounding box center [399, 105] width 545 height 87
paste input "rymndlp@gmail"
click at [679, 117] on button "Search" at bounding box center [710, 129] width 63 height 25
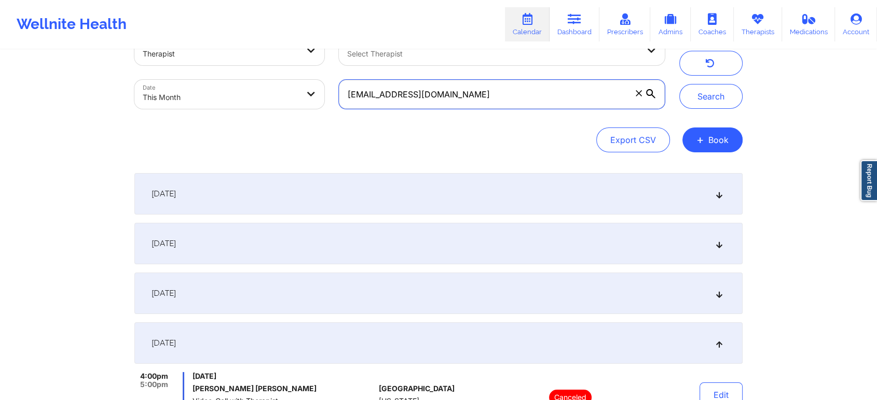
scroll to position [157, 0]
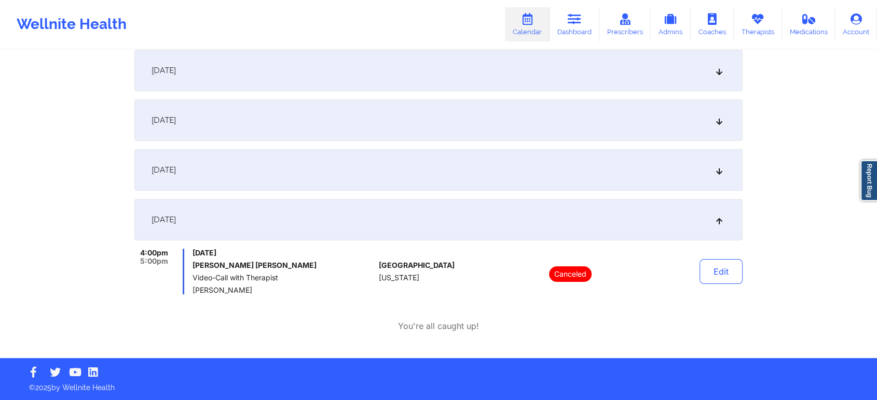
click at [296, 121] on div "September 18, 2025" at bounding box center [438, 121] width 608 height 42
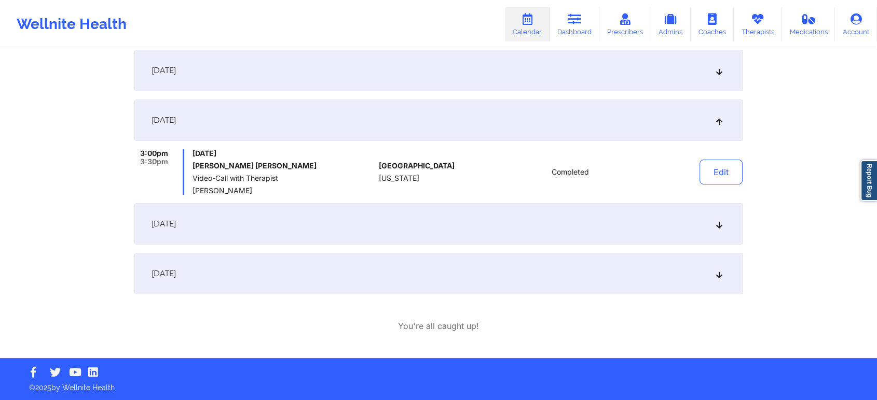
drag, startPoint x: 289, startPoint y: 208, endPoint x: 282, endPoint y: 236, distance: 28.8
click at [282, 236] on div "[DATE]" at bounding box center [438, 224] width 608 height 42
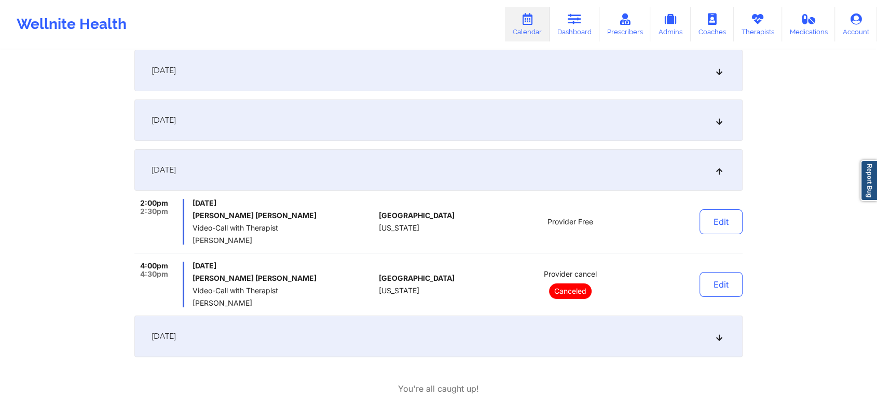
click at [282, 237] on span "[PERSON_NAME]" at bounding box center [283, 241] width 182 height 8
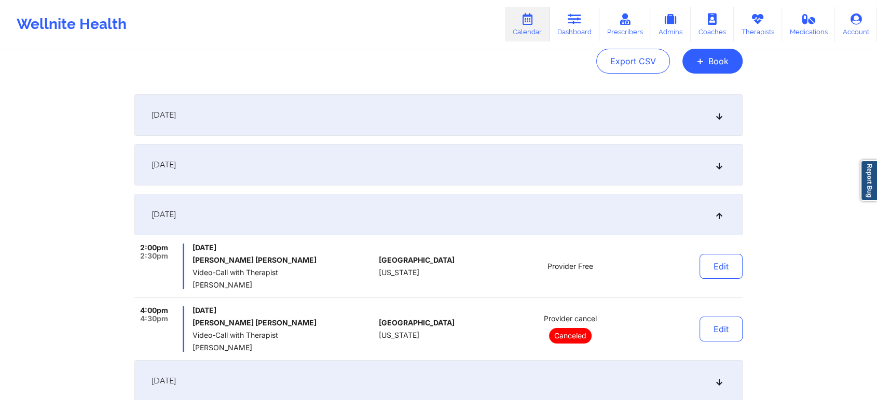
scroll to position [0, 0]
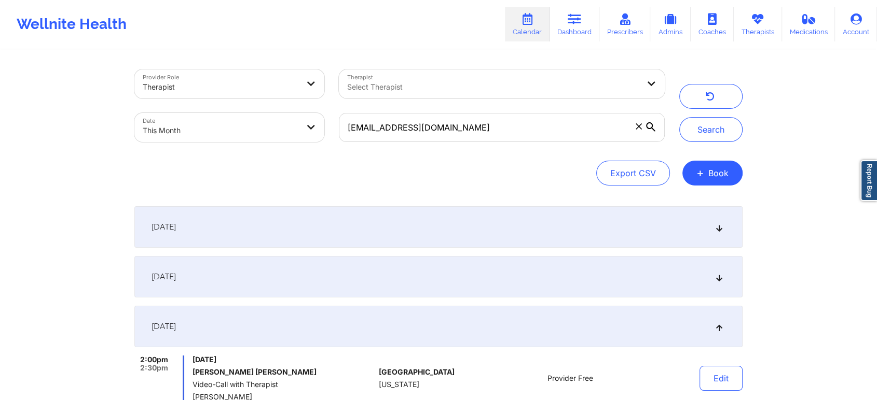
drag, startPoint x: 449, startPoint y: 148, endPoint x: 487, endPoint y: 140, distance: 38.8
click at [487, 140] on div "rymndlp@gmail.com" at bounding box center [501, 128] width 340 height 44
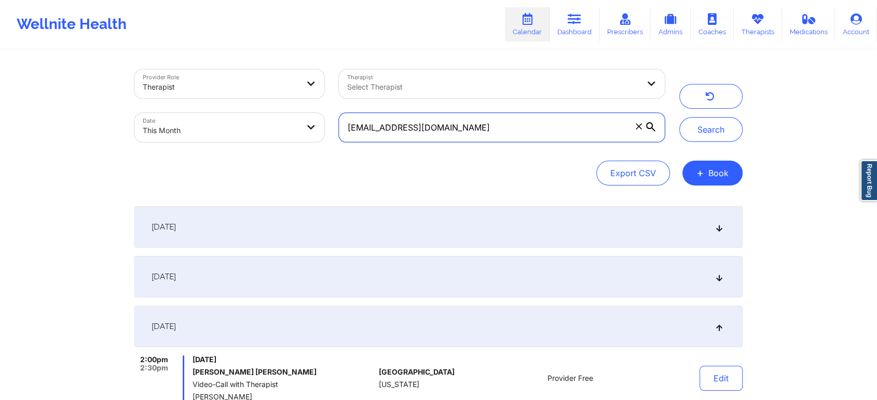
drag, startPoint x: 487, startPoint y: 140, endPoint x: 190, endPoint y: 49, distance: 310.3
click at [190, 49] on div "Provider Role Therapist Therapist Select Therapist Date This Month rymndlp@gmai…" at bounding box center [438, 289] width 877 height 578
paste input "ytarpley@att.net"
type input "ytarpley@att.net"
click at [679, 117] on button "Search" at bounding box center [710, 129] width 63 height 25
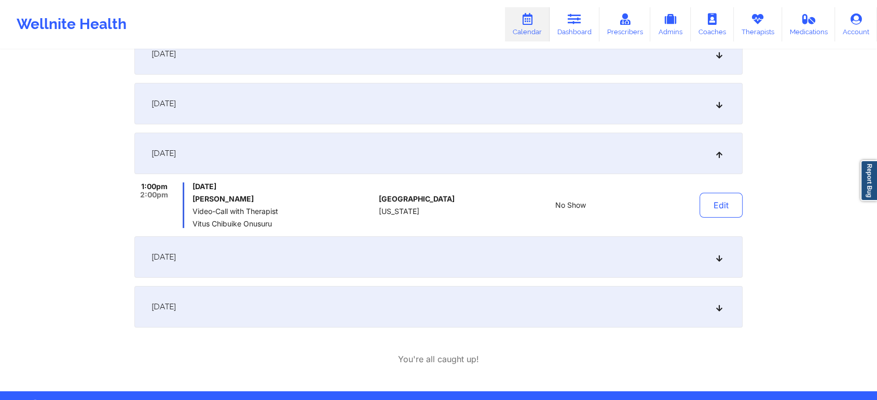
scroll to position [206, 0]
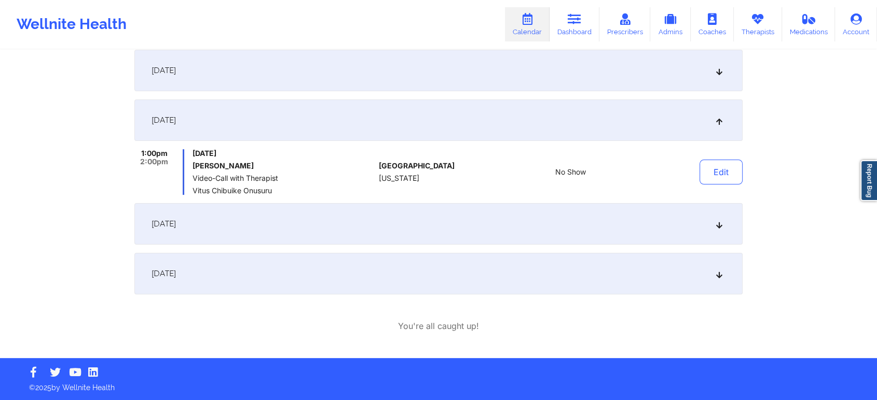
click at [319, 275] on div "[DATE]" at bounding box center [438, 274] width 608 height 42
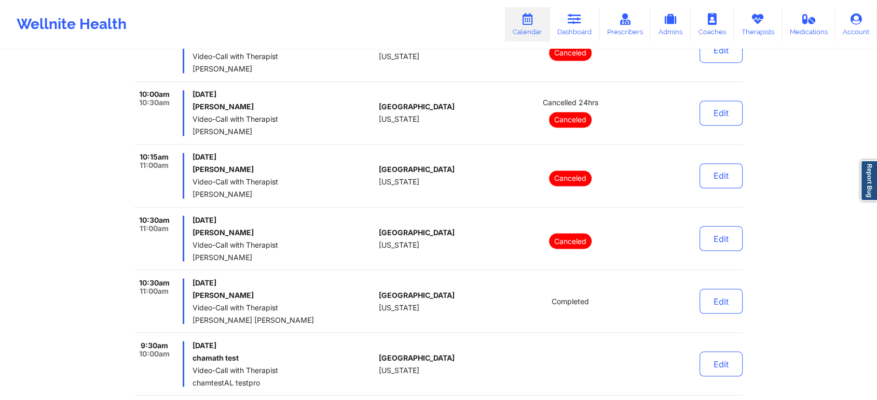
scroll to position [1764, 0]
click at [707, 309] on button "Edit" at bounding box center [720, 301] width 43 height 25
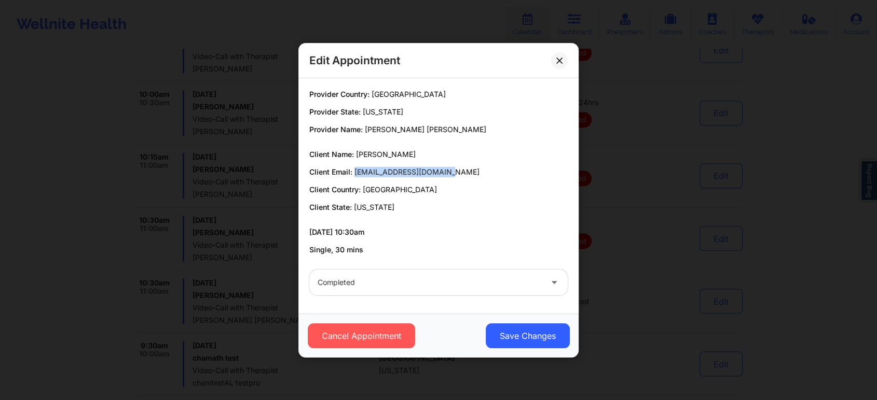
drag, startPoint x: 354, startPoint y: 169, endPoint x: 455, endPoint y: 161, distance: 101.5
click at [455, 161] on div "Client Name: Amber Supernor Client Email: ambersupernor@yahoo.com Client Countr…" at bounding box center [438, 180] width 258 height 63
copy span "ambersupernor@yahoo.com"
click at [559, 70] on div "Edit Appointment" at bounding box center [438, 60] width 280 height 35
drag, startPoint x: 564, startPoint y: 53, endPoint x: 554, endPoint y: 64, distance: 15.1
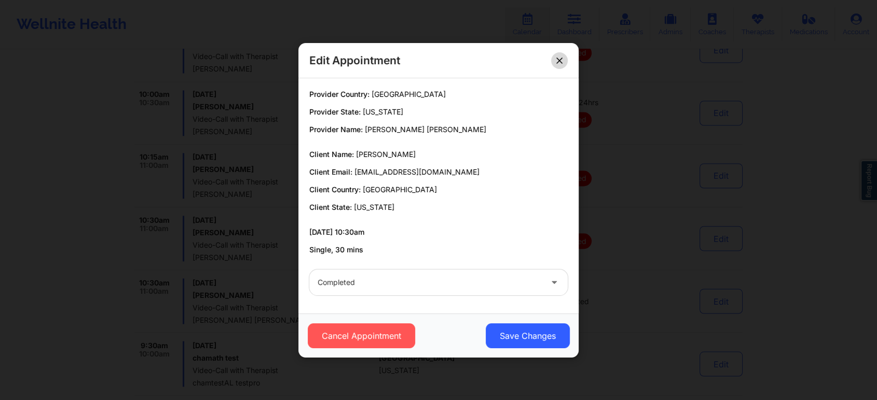
click at [554, 64] on div "Edit Appointment" at bounding box center [438, 60] width 280 height 35
click at [554, 64] on button at bounding box center [559, 60] width 17 height 17
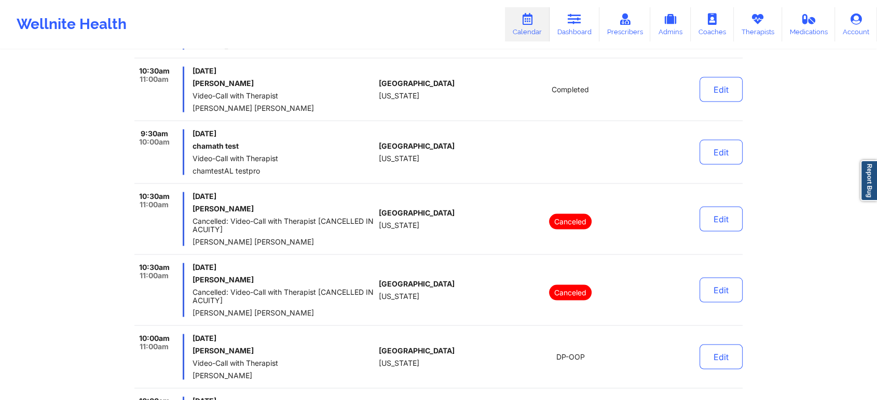
scroll to position [1984, 0]
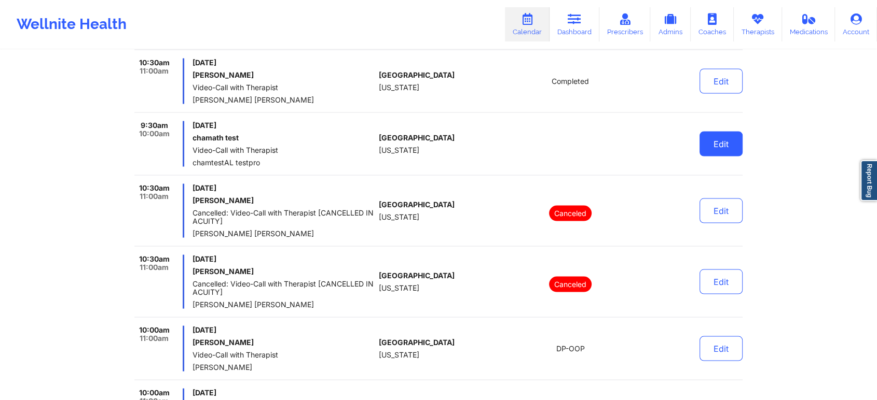
click at [721, 141] on button "Edit" at bounding box center [720, 144] width 43 height 25
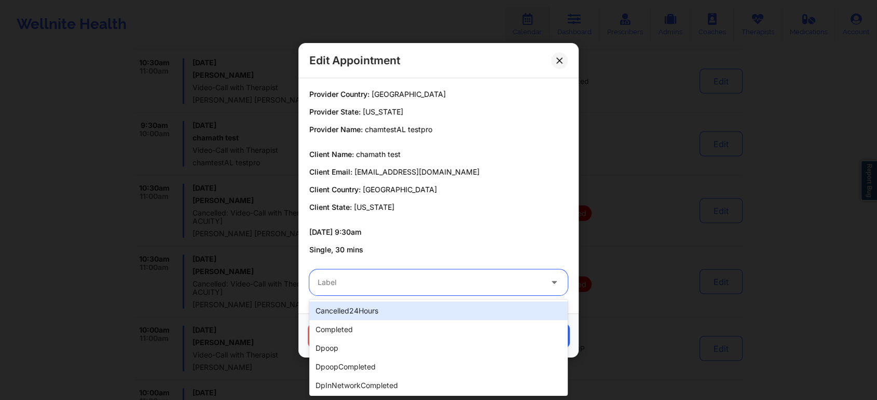
click at [447, 274] on div "Label" at bounding box center [425, 283] width 233 height 26
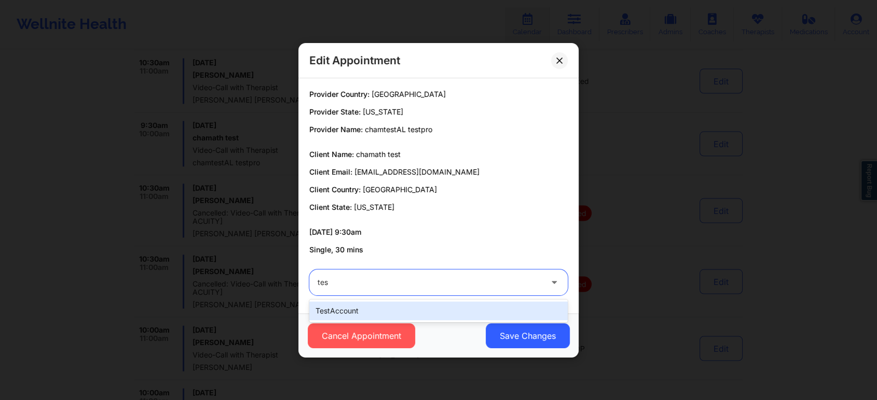
type input "test"
click at [374, 309] on div "testAccount" at bounding box center [438, 311] width 258 height 19
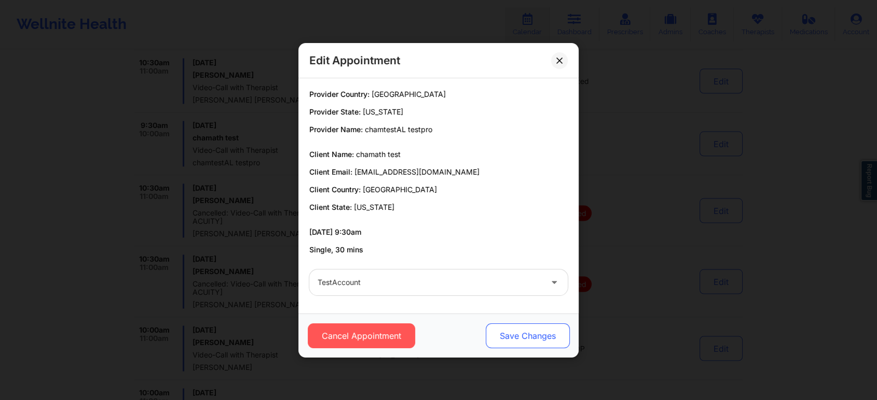
click at [540, 343] on button "Save Changes" at bounding box center [528, 336] width 84 height 25
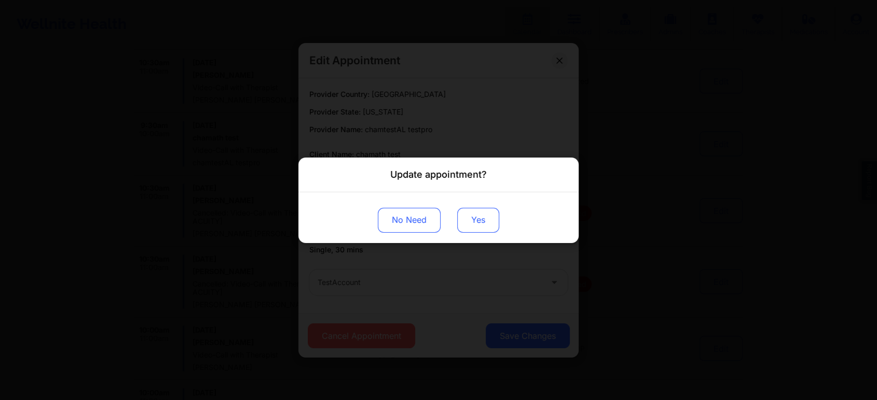
click at [480, 219] on button "Yes" at bounding box center [478, 220] width 42 height 25
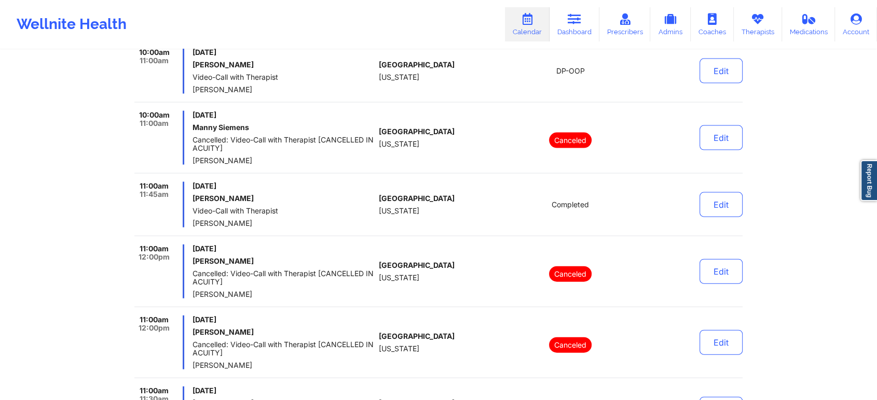
scroll to position [2287, 0]
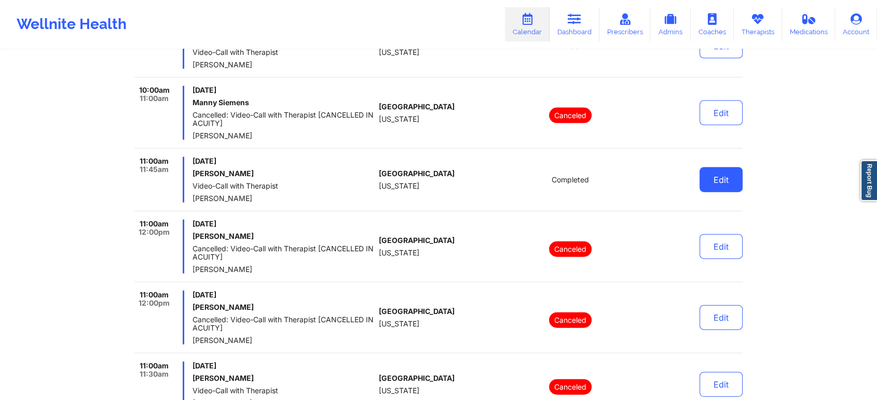
click at [714, 182] on button "Edit" at bounding box center [720, 180] width 43 height 25
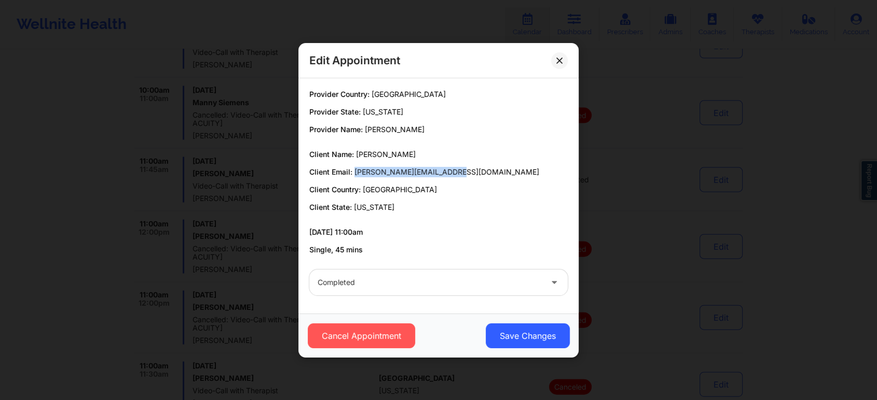
drag, startPoint x: 354, startPoint y: 174, endPoint x: 461, endPoint y: 164, distance: 107.8
click at [461, 164] on div "Client Name: Danielle Smith Client Email: danielle_smith@fitnyc.edu Client Coun…" at bounding box center [438, 180] width 258 height 63
copy span "danielle_smith@fitnyc.edu"
click at [559, 61] on icon at bounding box center [559, 60] width 6 height 6
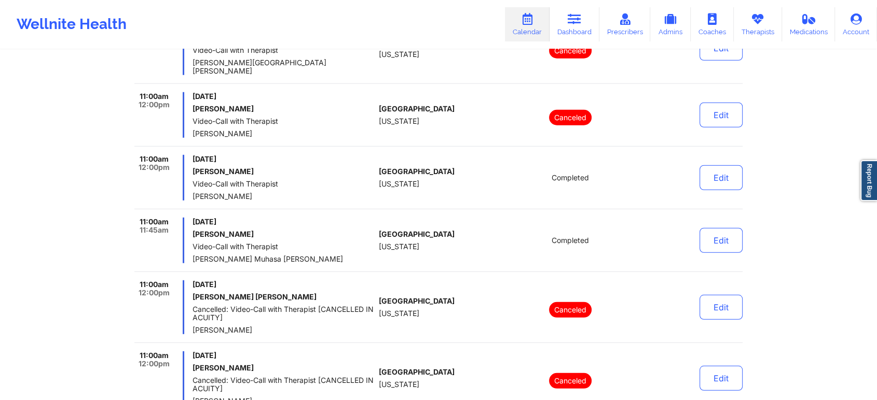
scroll to position [2817, 0]
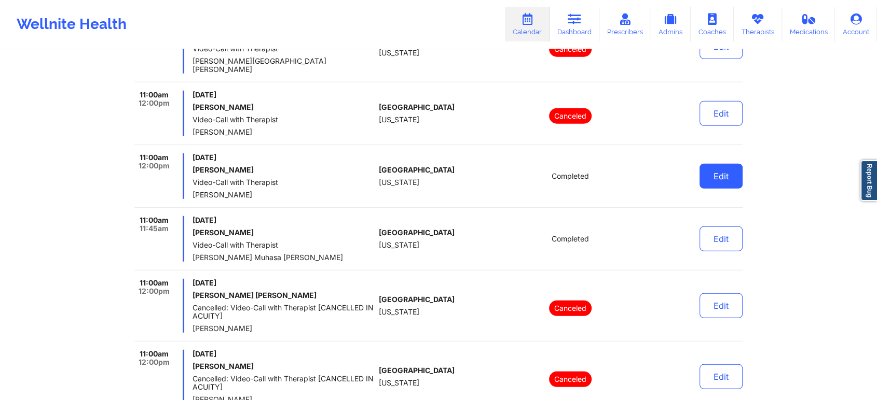
click at [710, 164] on button "Edit" at bounding box center [720, 176] width 43 height 25
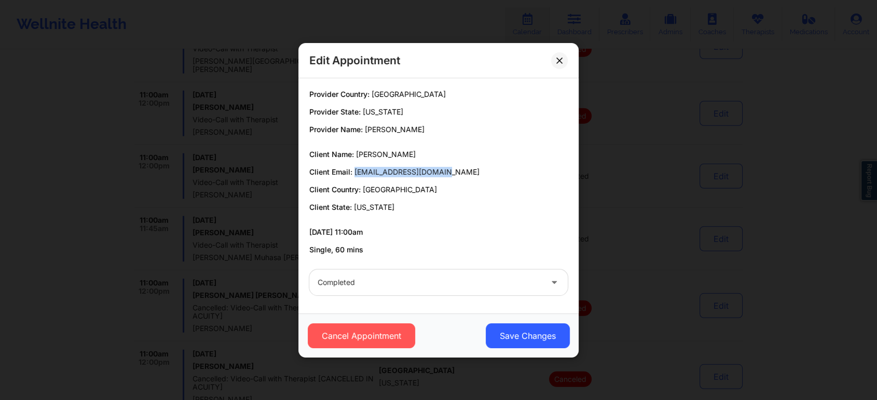
drag, startPoint x: 441, startPoint y: 173, endPoint x: 355, endPoint y: 170, distance: 86.2
click at [355, 170] on p "Client Email: whittfamily7@gmail.com" at bounding box center [438, 172] width 258 height 10
copy span "whittfamily7@gmail.com"
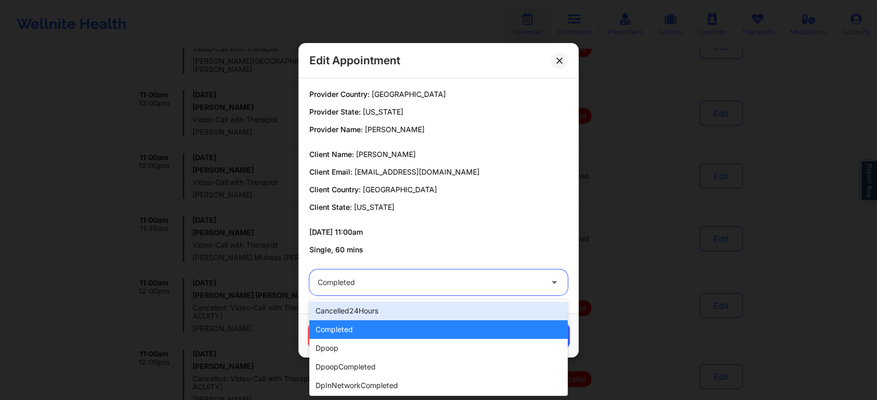
click at [331, 288] on div at bounding box center [429, 283] width 224 height 12
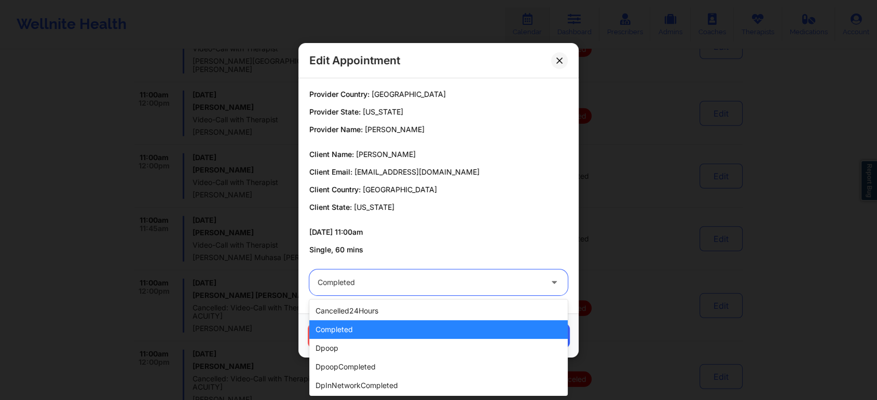
click at [361, 323] on div "completed" at bounding box center [438, 330] width 258 height 19
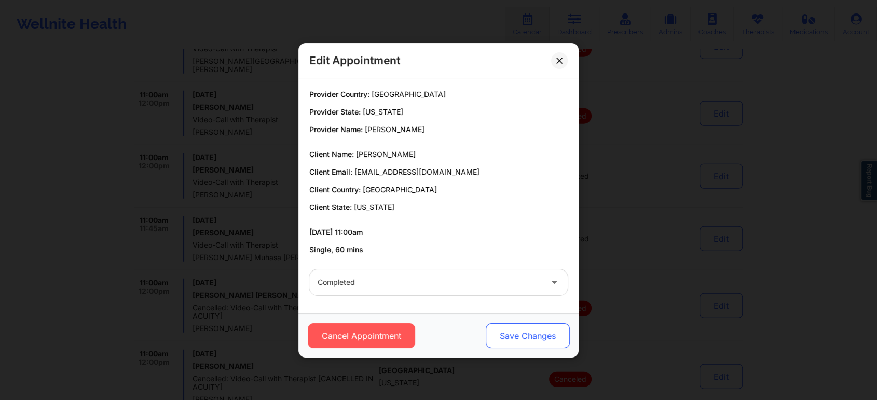
click at [558, 334] on button "Save Changes" at bounding box center [528, 336] width 84 height 25
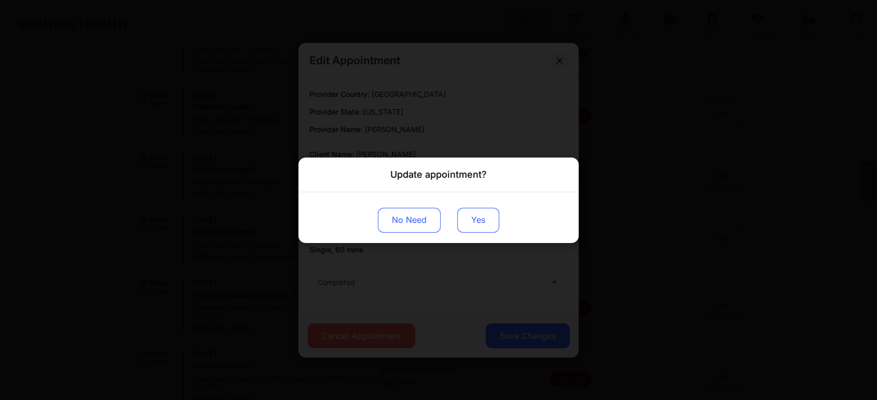
click at [481, 228] on button "Yes" at bounding box center [478, 220] width 42 height 25
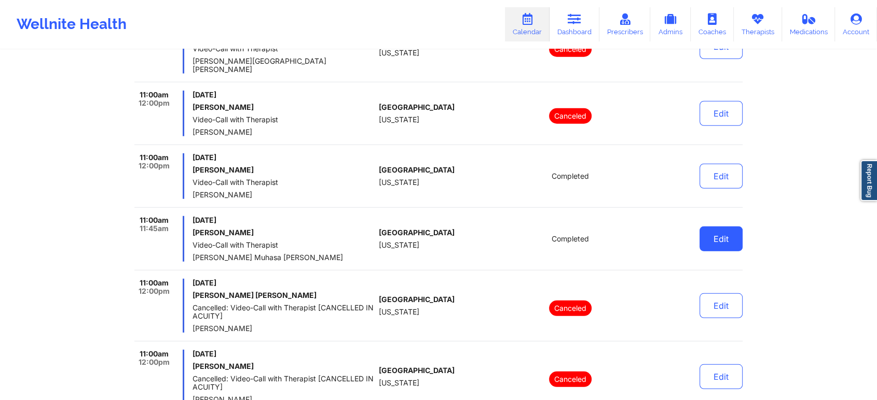
click at [710, 227] on button "Edit" at bounding box center [720, 239] width 43 height 25
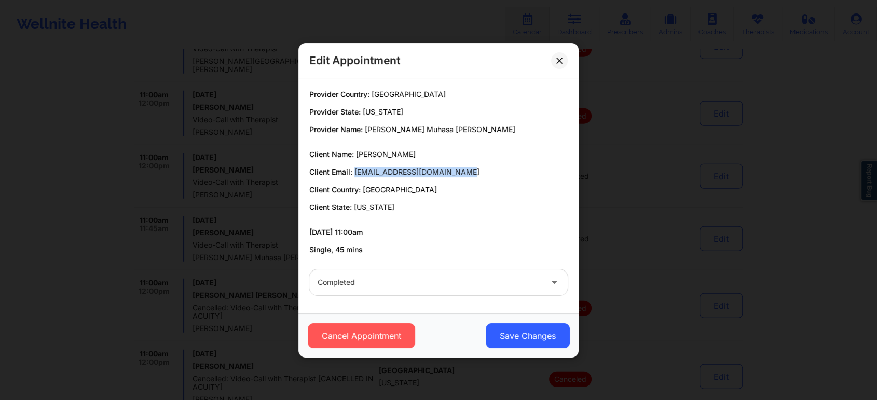
drag, startPoint x: 354, startPoint y: 170, endPoint x: 500, endPoint y: 167, distance: 146.3
click at [500, 167] on p "Client Email: irmaliriverabazan@gmail.com" at bounding box center [438, 172] width 258 height 10
copy span "irmaliriverabazan@gmail.com"
click at [569, 61] on div "Edit Appointment" at bounding box center [438, 60] width 280 height 35
click at [565, 61] on button at bounding box center [559, 60] width 17 height 17
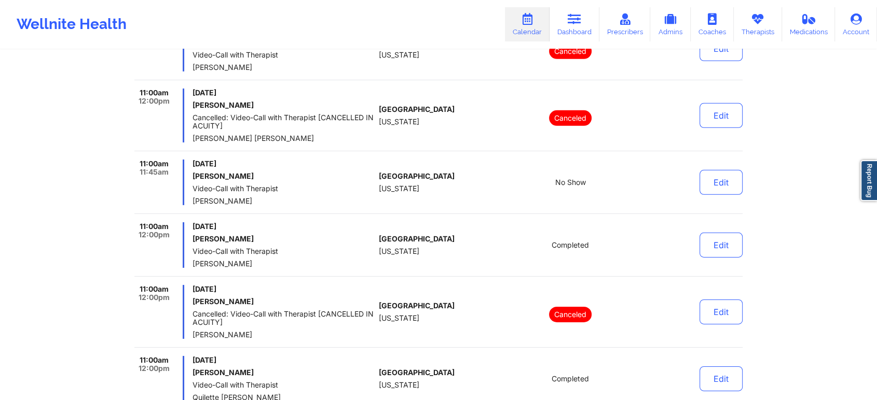
scroll to position [3238, 0]
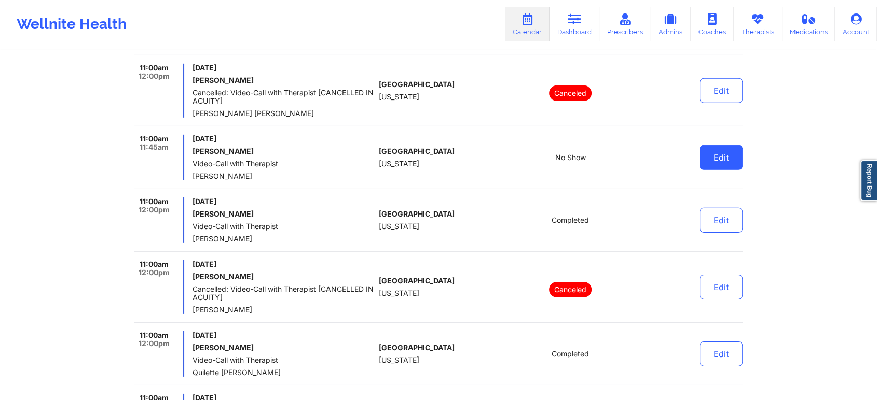
click at [718, 145] on button "Edit" at bounding box center [720, 157] width 43 height 25
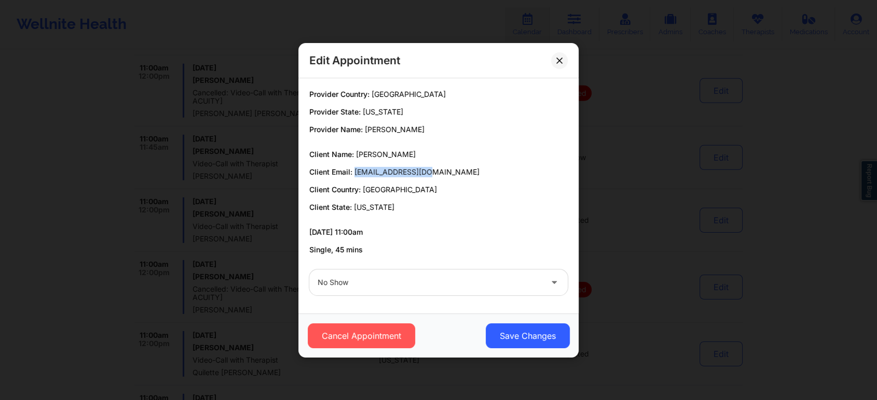
drag, startPoint x: 354, startPoint y: 173, endPoint x: 443, endPoint y: 176, distance: 89.3
click at [443, 176] on p "Client Email: ykhenry6@yahoo.com" at bounding box center [438, 172] width 258 height 10
copy span "ykhenry6@yahoo.com"
click at [561, 60] on icon at bounding box center [559, 60] width 6 height 6
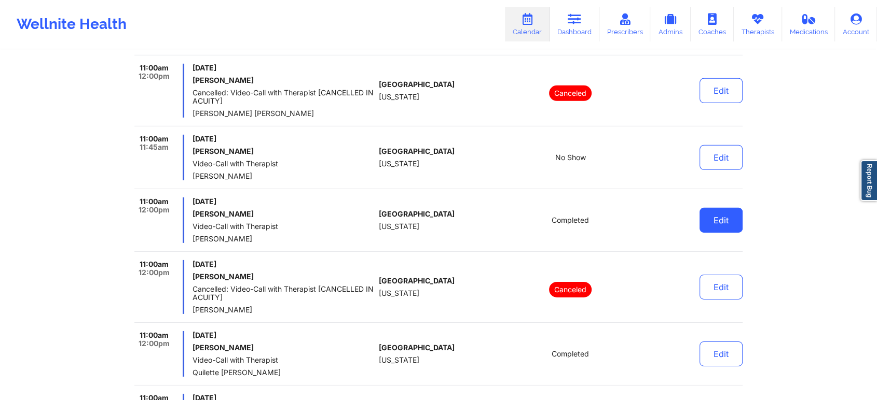
click at [737, 208] on button "Edit" at bounding box center [720, 220] width 43 height 25
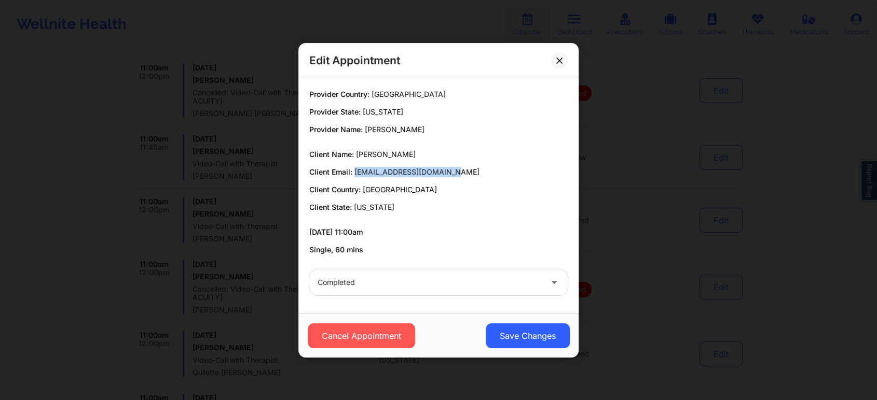
drag, startPoint x: 354, startPoint y: 171, endPoint x: 449, endPoint y: 175, distance: 95.5
click at [449, 175] on span "cheyanna.adapt@gmail.com" at bounding box center [416, 172] width 125 height 9
copy span "cheyanna.adapt@gmail.com"
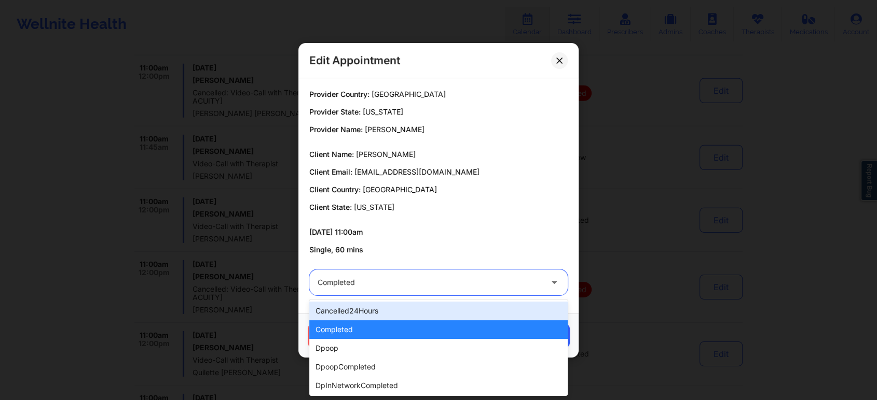
click at [363, 275] on div "Completed" at bounding box center [429, 283] width 224 height 26
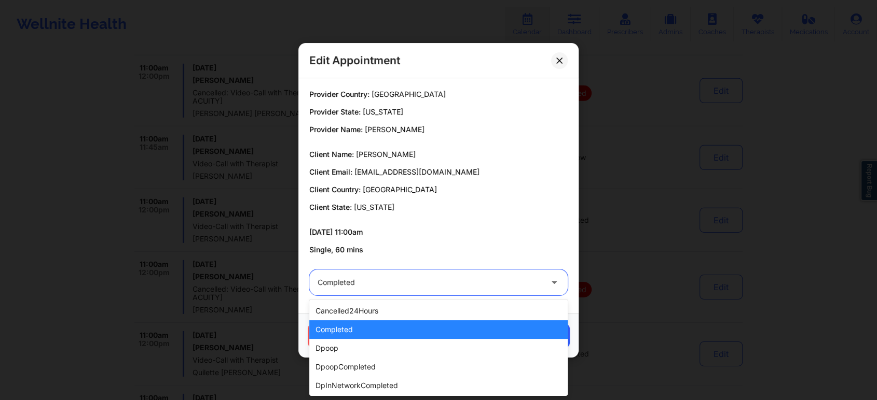
click at [357, 325] on div "completed" at bounding box center [438, 330] width 258 height 19
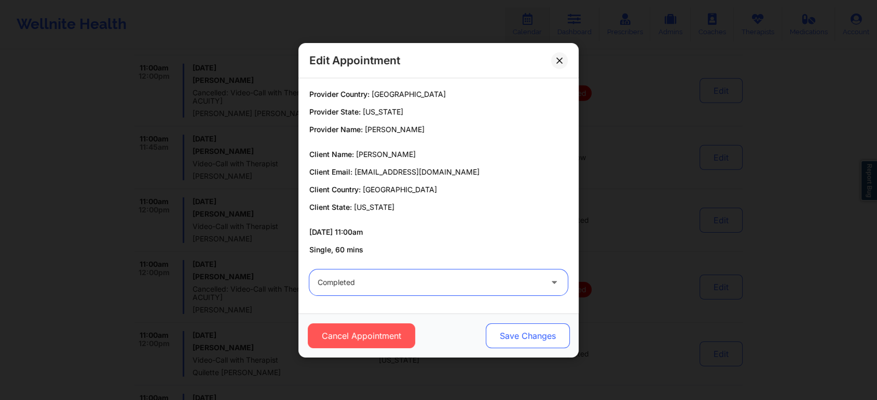
click at [518, 334] on button "Save Changes" at bounding box center [528, 336] width 84 height 25
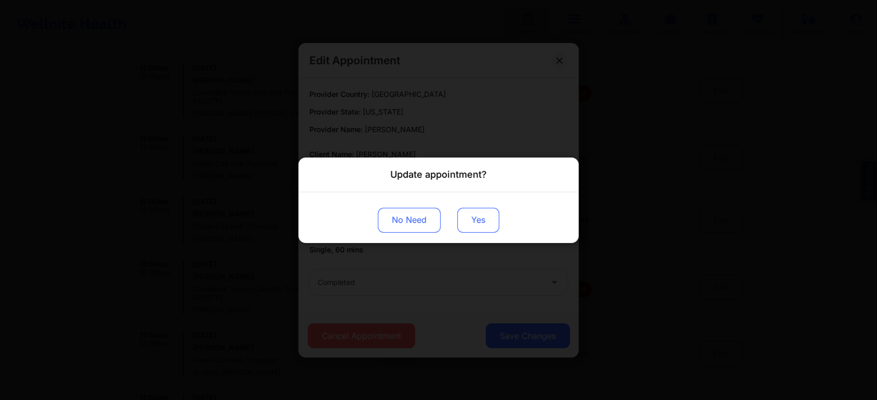
click at [461, 211] on button "Yes" at bounding box center [478, 220] width 42 height 25
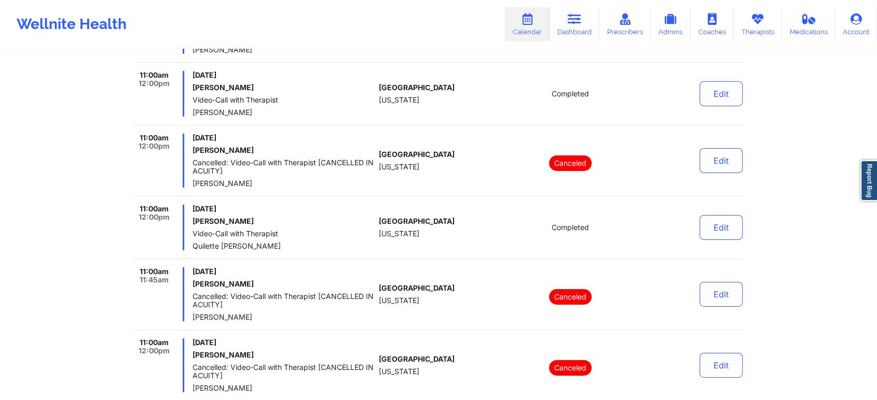
scroll to position [3399, 0]
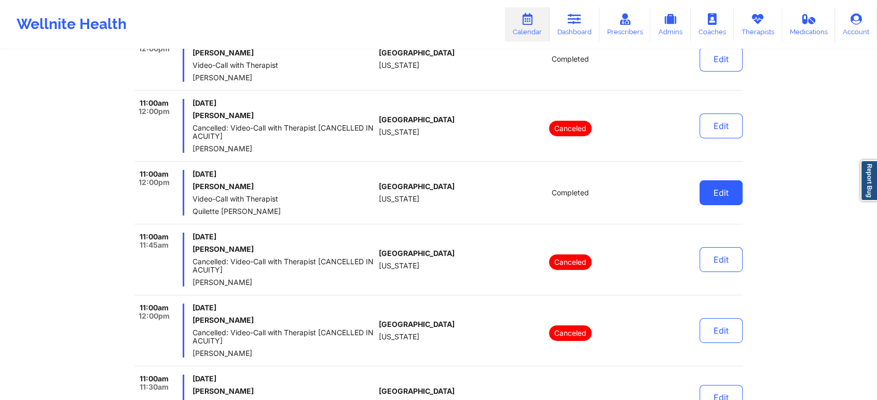
click at [714, 188] on button "Edit" at bounding box center [720, 193] width 43 height 25
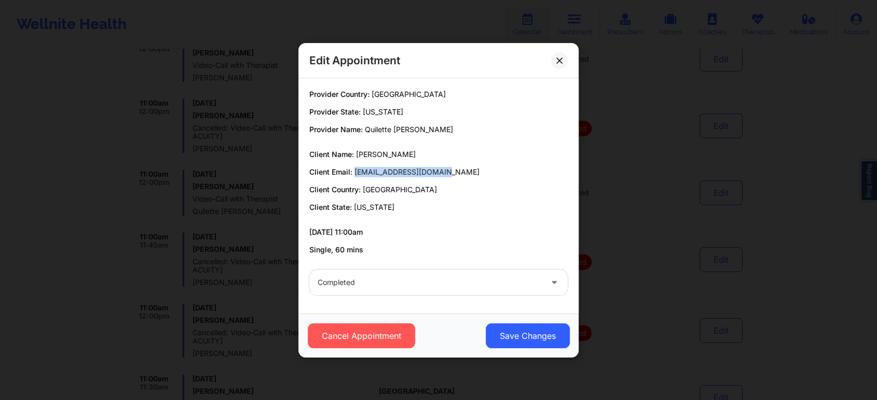
drag, startPoint x: 353, startPoint y: 172, endPoint x: 489, endPoint y: 172, distance: 135.4
click at [489, 172] on p "Client Email: christinee80@gmail.com" at bounding box center [438, 172] width 258 height 10
copy span "christinee80@gmail.com"
click at [557, 60] on icon at bounding box center [559, 60] width 6 height 6
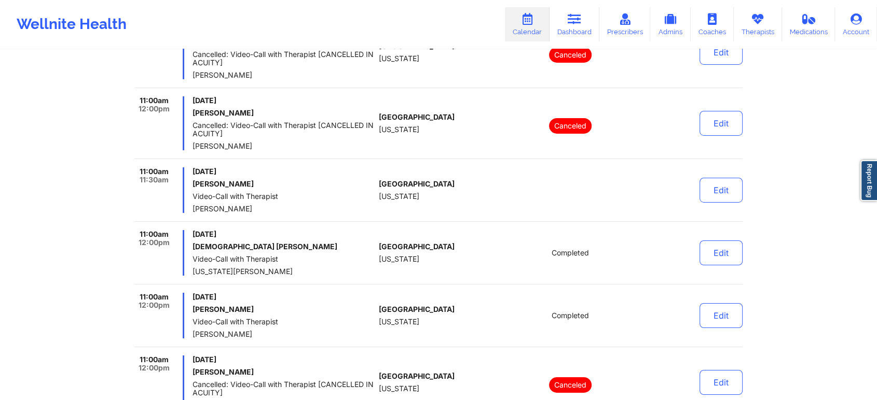
scroll to position [3630, 0]
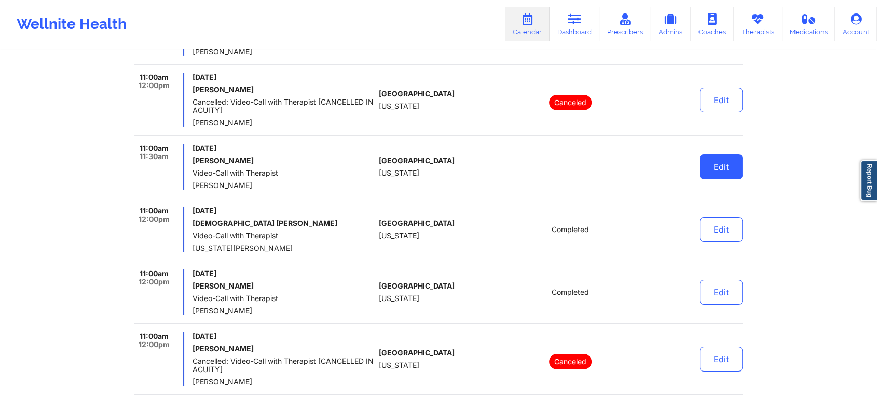
click at [725, 157] on button "Edit" at bounding box center [720, 167] width 43 height 25
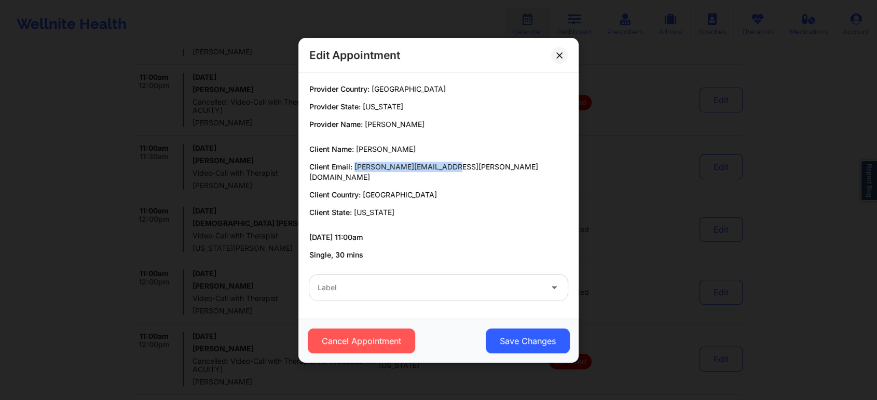
drag, startPoint x: 353, startPoint y: 173, endPoint x: 452, endPoint y: 171, distance: 99.6
click at [452, 171] on p "Client Email: latisha.thomas@gmail.com" at bounding box center [438, 172] width 258 height 21
copy span "latisha.thomas@gmail.com"
click at [556, 57] on button at bounding box center [559, 55] width 17 height 17
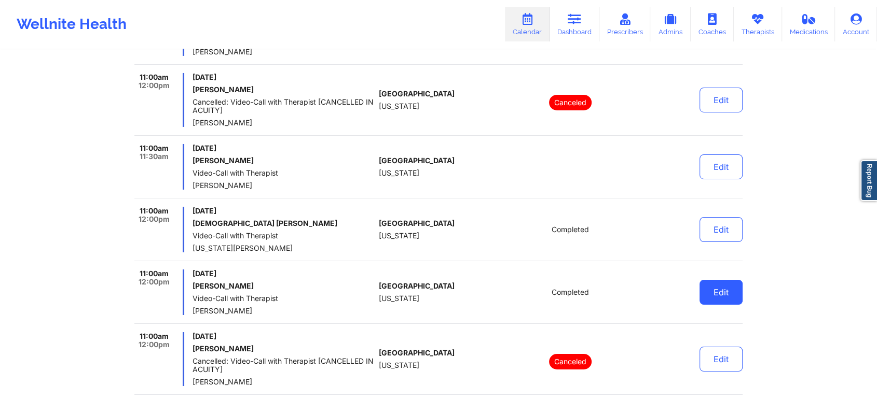
click at [724, 280] on button "Edit" at bounding box center [720, 292] width 43 height 25
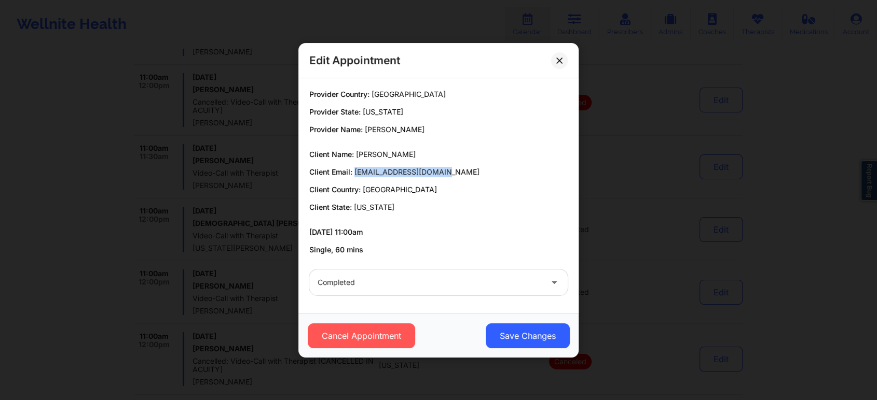
drag, startPoint x: 354, startPoint y: 170, endPoint x: 456, endPoint y: 177, distance: 102.5
click at [456, 177] on p "Client Email: domdiamond89@gmail.com" at bounding box center [438, 172] width 258 height 10
copy span "domdiamond89@gmail.com"
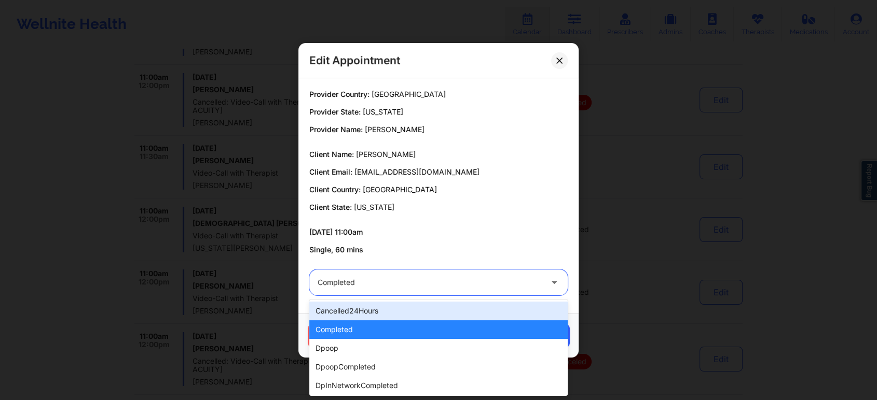
click at [396, 282] on div at bounding box center [429, 283] width 224 height 12
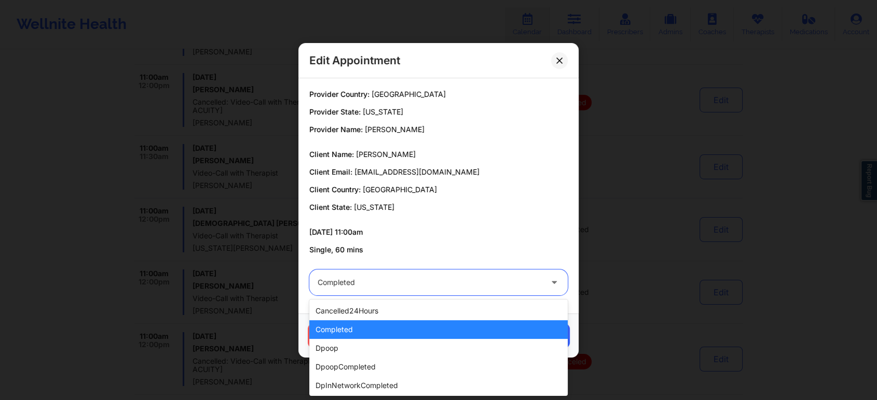
click at [369, 327] on div "completed" at bounding box center [438, 330] width 258 height 19
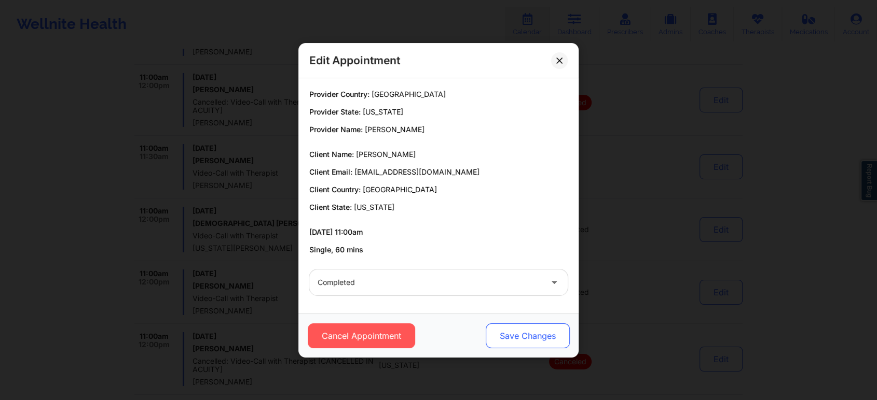
click at [522, 329] on button "Save Changes" at bounding box center [528, 336] width 84 height 25
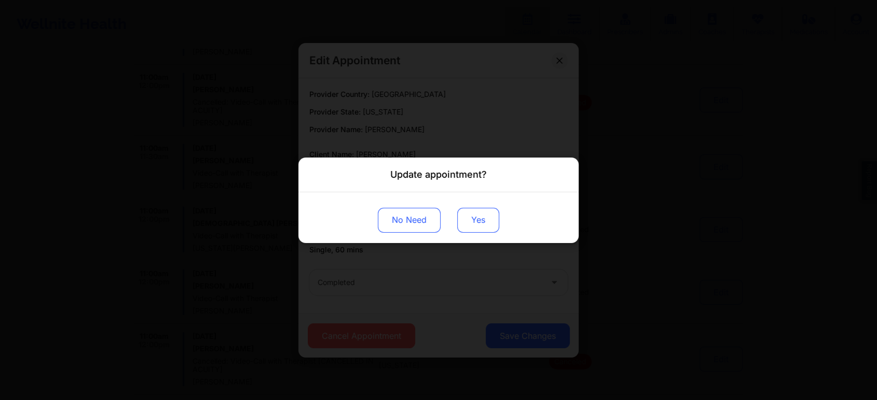
click at [472, 222] on button "Yes" at bounding box center [478, 220] width 42 height 25
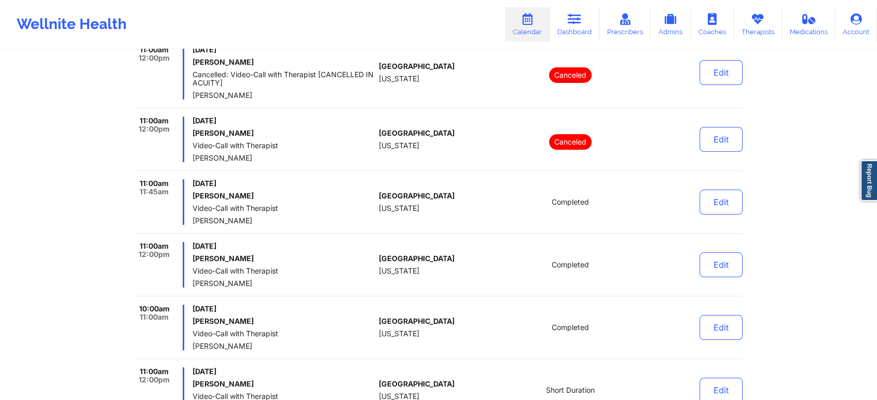
scroll to position [3975, 0]
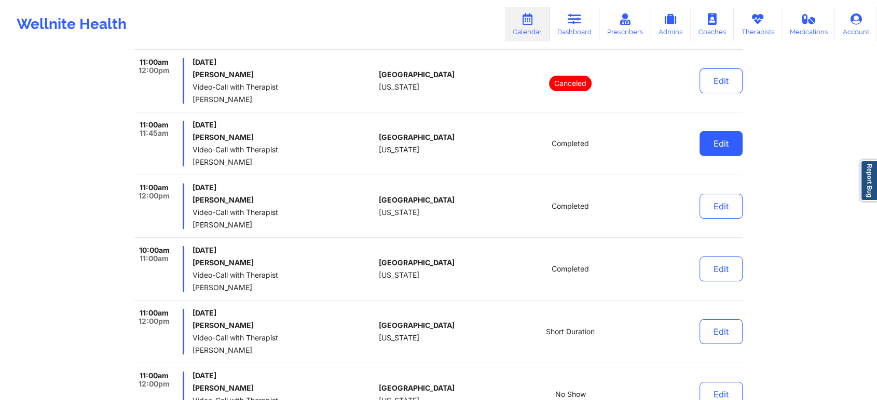
click at [732, 131] on button "Edit" at bounding box center [720, 143] width 43 height 25
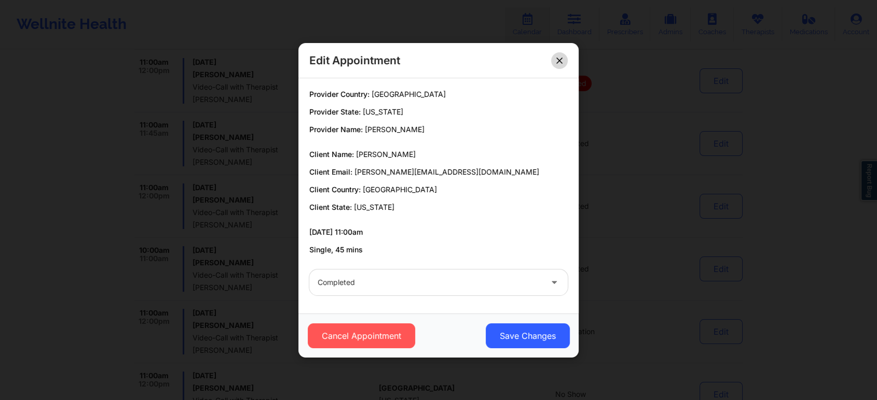
click at [562, 58] on button at bounding box center [559, 60] width 17 height 17
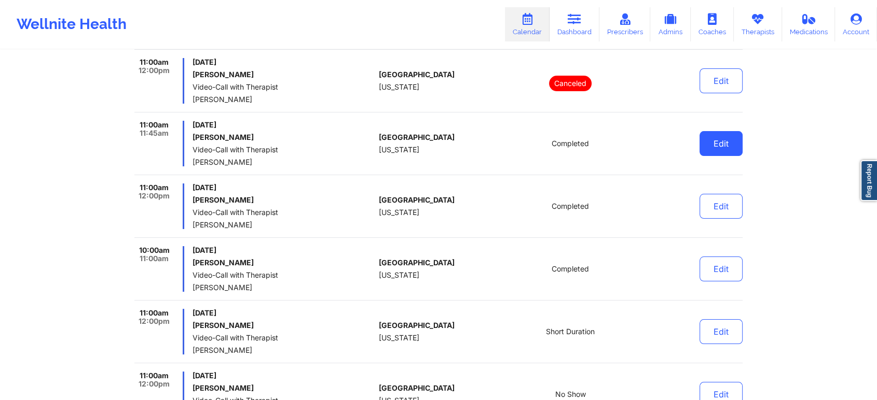
click at [715, 133] on button "Edit" at bounding box center [720, 143] width 43 height 25
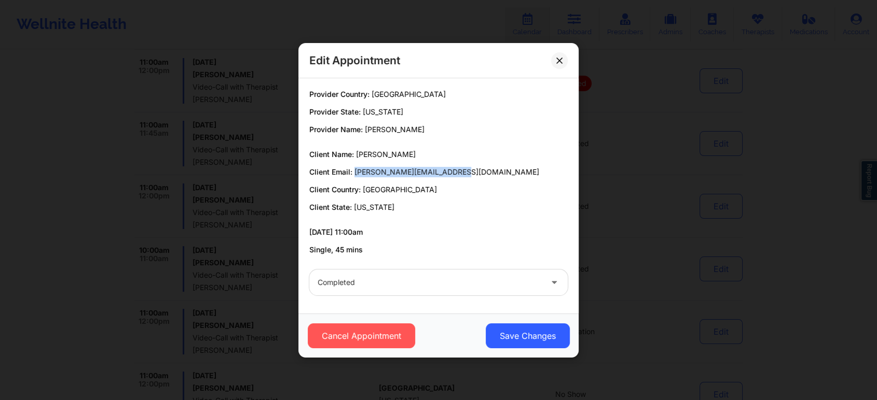
drag, startPoint x: 354, startPoint y: 174, endPoint x: 462, endPoint y: 170, distance: 108.0
click at [462, 170] on p "Client Email: nicole.phillip22@gmail.com" at bounding box center [438, 172] width 258 height 10
copy span "nicole.phillip22@gmail.com"
click at [555, 58] on button at bounding box center [559, 60] width 17 height 17
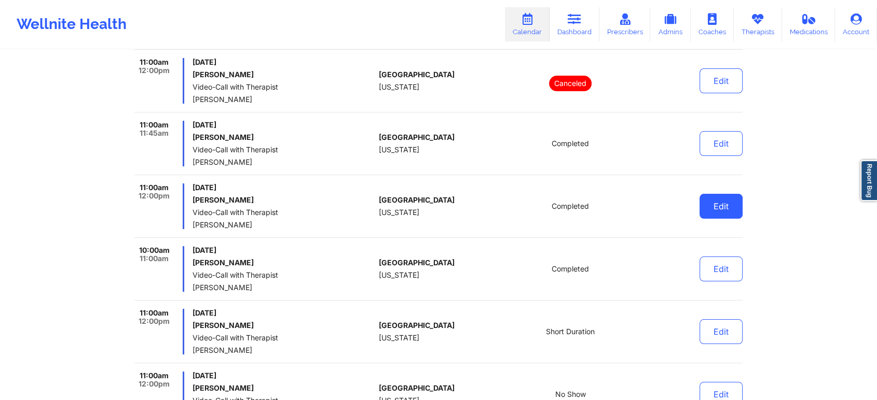
click at [728, 195] on button "Edit" at bounding box center [720, 206] width 43 height 25
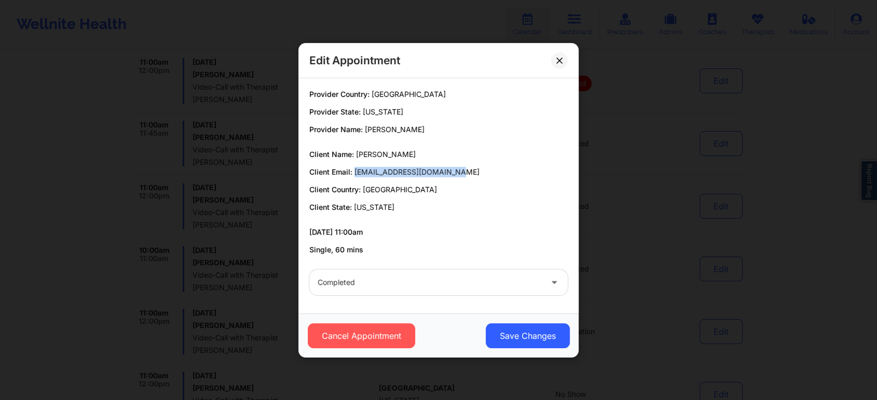
drag, startPoint x: 355, startPoint y: 172, endPoint x: 470, endPoint y: 171, distance: 114.7
click at [470, 171] on p "Client Email: alyssatorres102@gmail.com" at bounding box center [438, 172] width 258 height 10
click at [562, 61] on button at bounding box center [559, 60] width 17 height 17
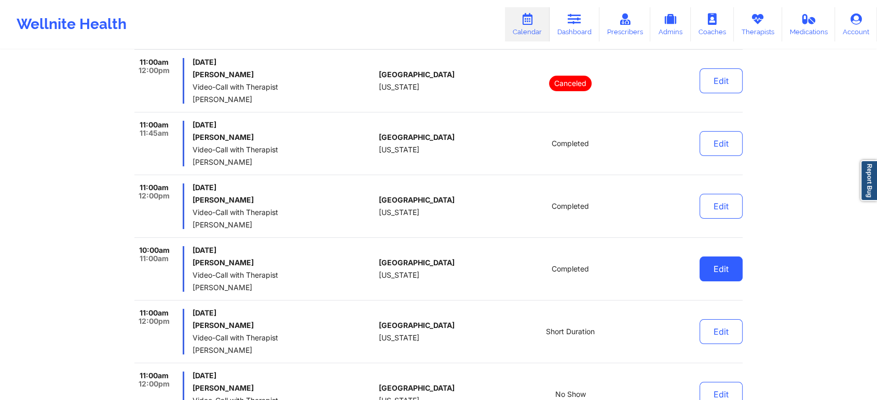
click at [714, 260] on button "Edit" at bounding box center [720, 269] width 43 height 25
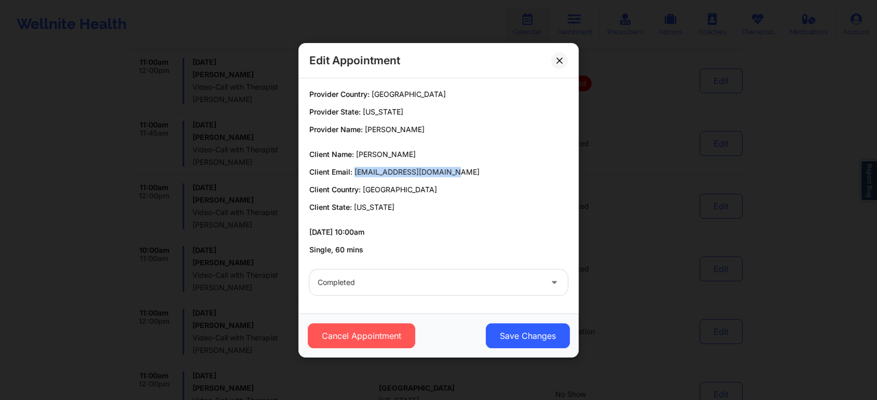
drag, startPoint x: 354, startPoint y: 169, endPoint x: 473, endPoint y: 162, distance: 119.5
click at [473, 162] on div "Client Name: Skylar Simpson Client Email: shadowwolf1016@gmail.com Client Count…" at bounding box center [438, 180] width 258 height 63
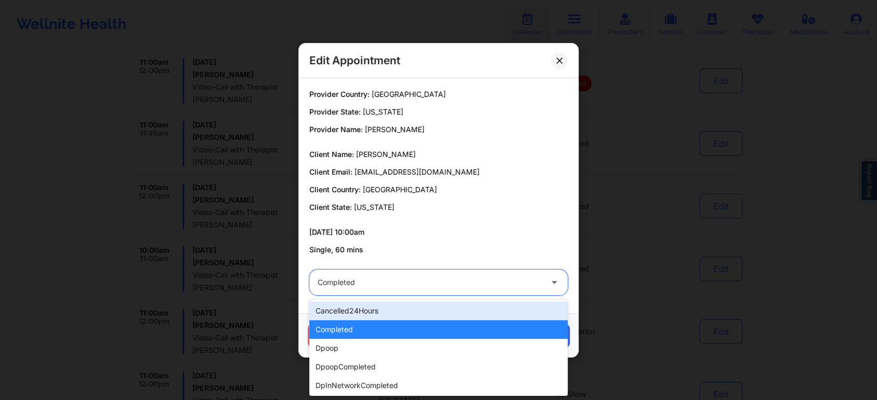
click at [397, 284] on div at bounding box center [429, 283] width 224 height 12
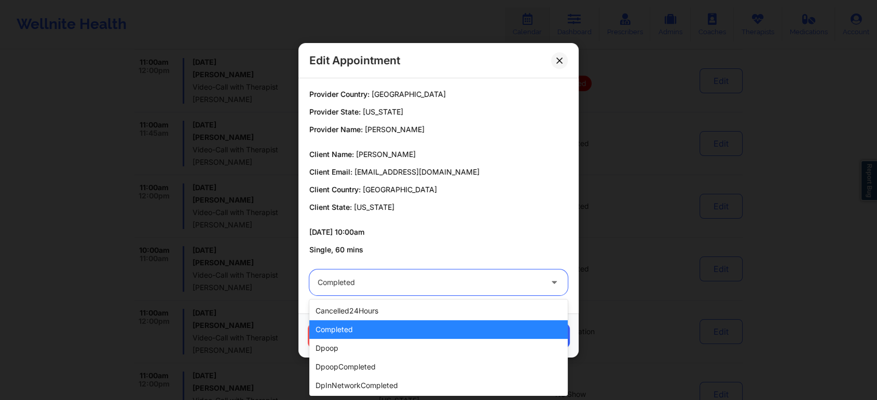
click at [356, 324] on div "completed" at bounding box center [438, 330] width 258 height 19
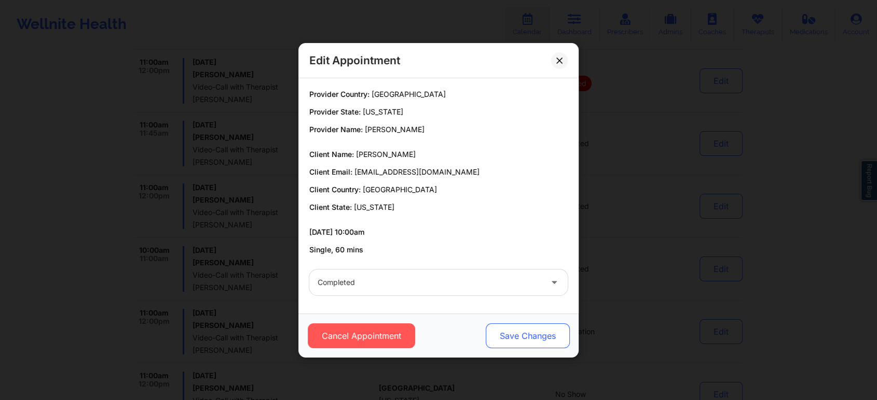
click at [515, 340] on button "Save Changes" at bounding box center [528, 336] width 84 height 25
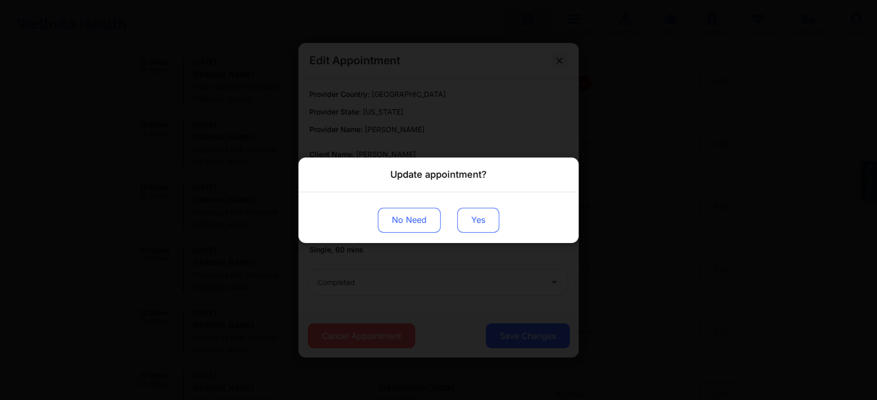
click at [489, 224] on button "Yes" at bounding box center [478, 220] width 42 height 25
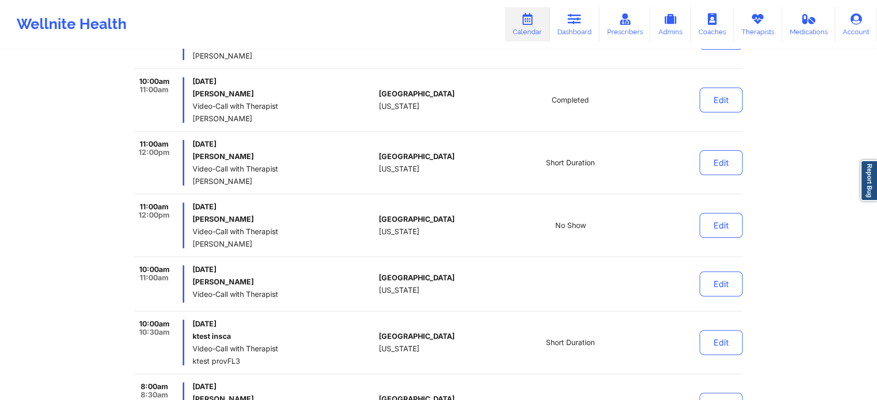
scroll to position [4153, 0]
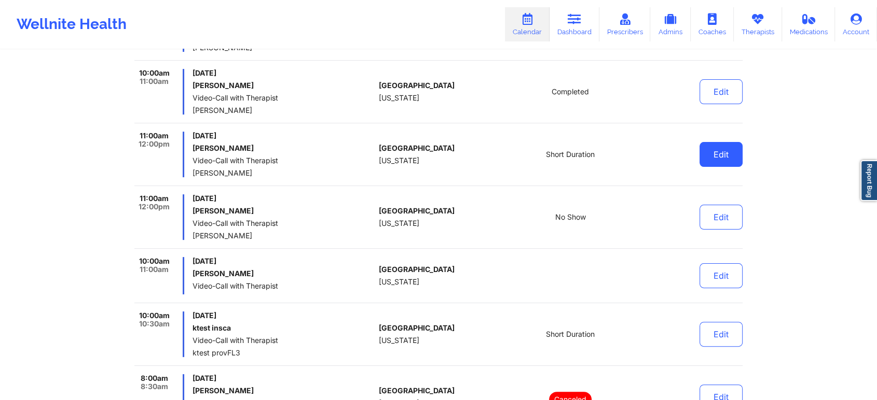
click at [738, 142] on button "Edit" at bounding box center [720, 154] width 43 height 25
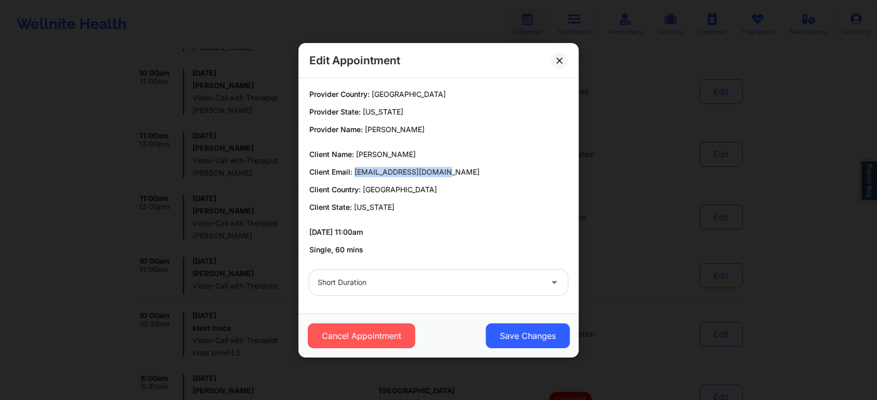
drag, startPoint x: 353, startPoint y: 171, endPoint x: 471, endPoint y: 170, distance: 117.8
click at [471, 170] on p "Client Email: azaleagale36@gmail.com" at bounding box center [438, 172] width 258 height 10
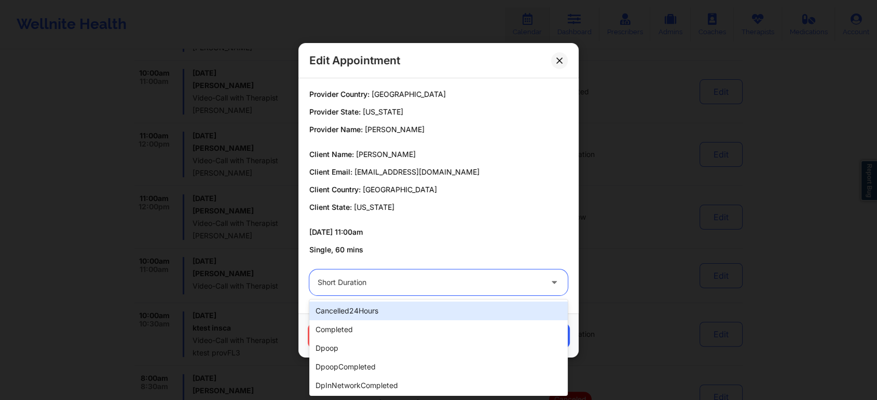
click at [364, 277] on div at bounding box center [429, 283] width 224 height 12
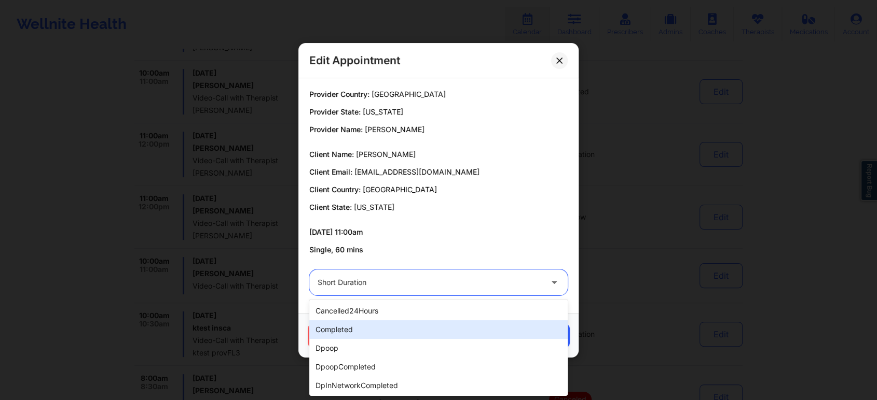
click at [355, 329] on div "completed" at bounding box center [438, 330] width 258 height 19
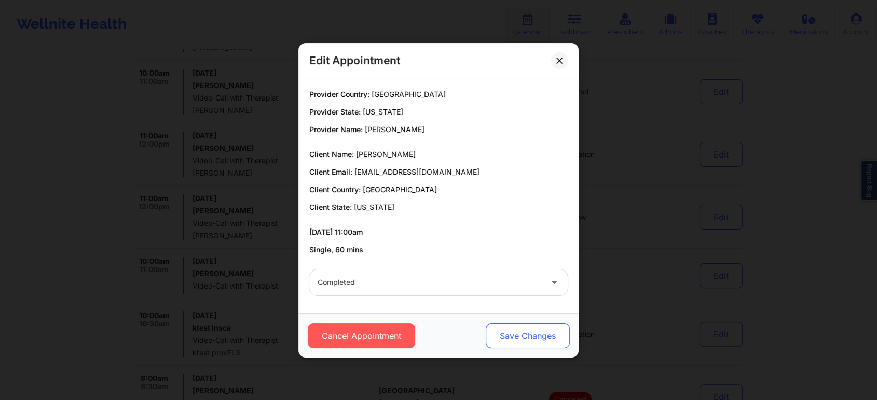
click at [518, 336] on button "Save Changes" at bounding box center [528, 336] width 84 height 25
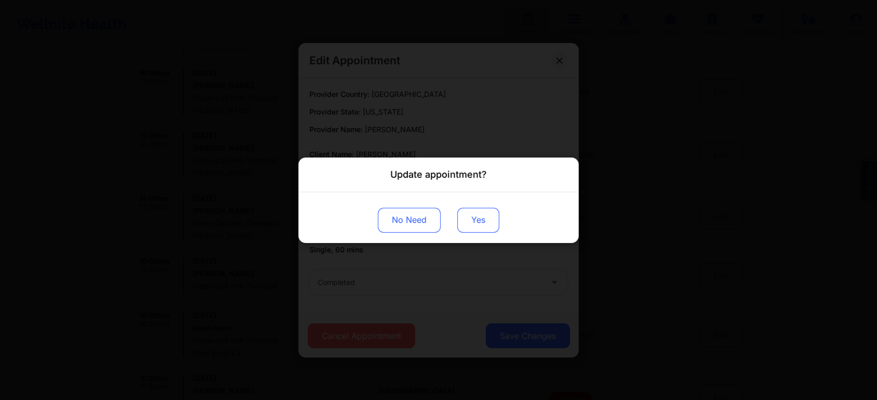
click at [473, 219] on button "Yes" at bounding box center [478, 220] width 42 height 25
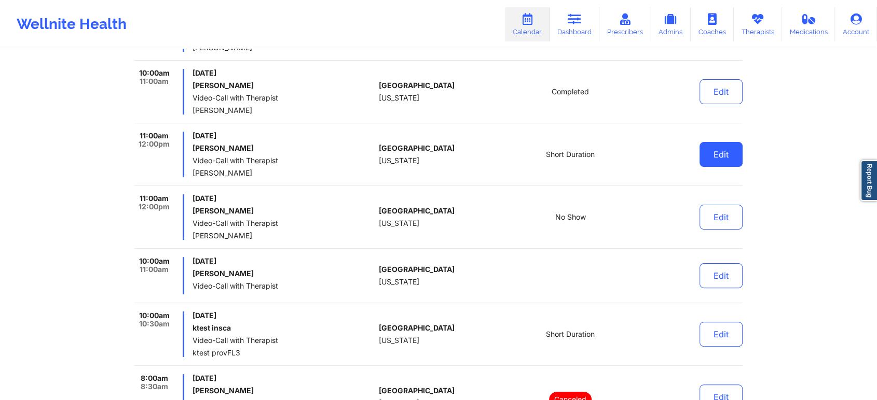
click at [725, 151] on button "Edit" at bounding box center [720, 154] width 43 height 25
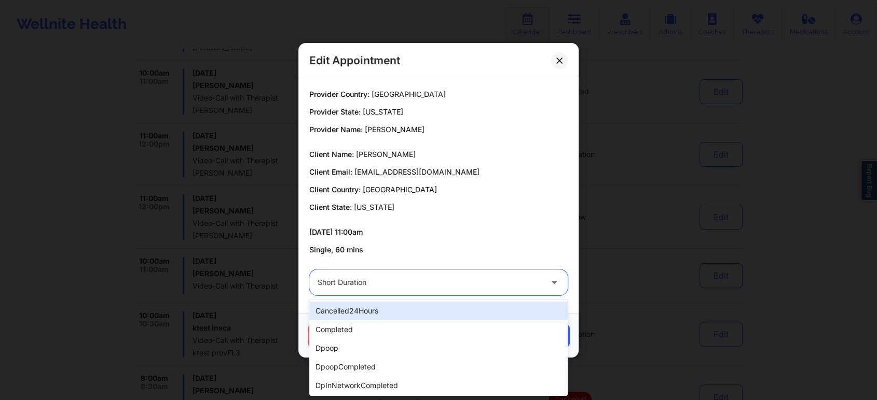
drag, startPoint x: 434, startPoint y: 278, endPoint x: 388, endPoint y: 327, distance: 66.8
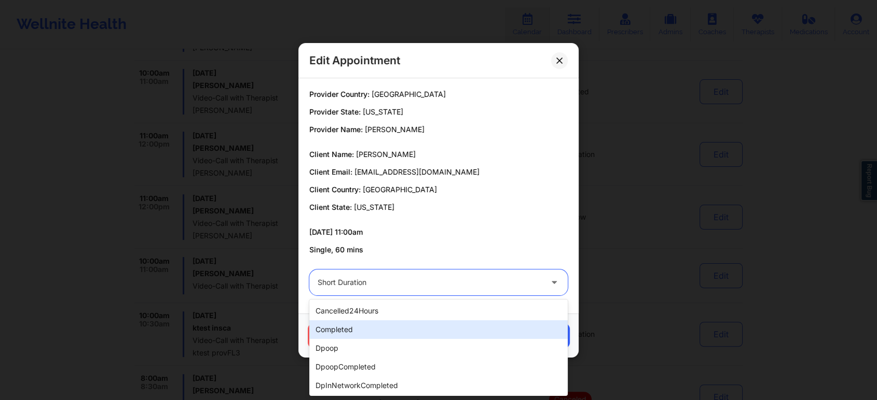
click at [388, 327] on div "completed" at bounding box center [438, 330] width 258 height 19
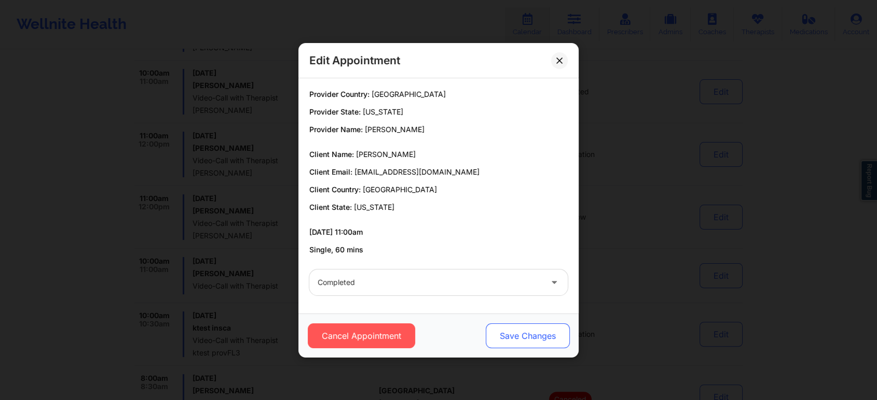
click at [498, 334] on button "Save Changes" at bounding box center [528, 336] width 84 height 25
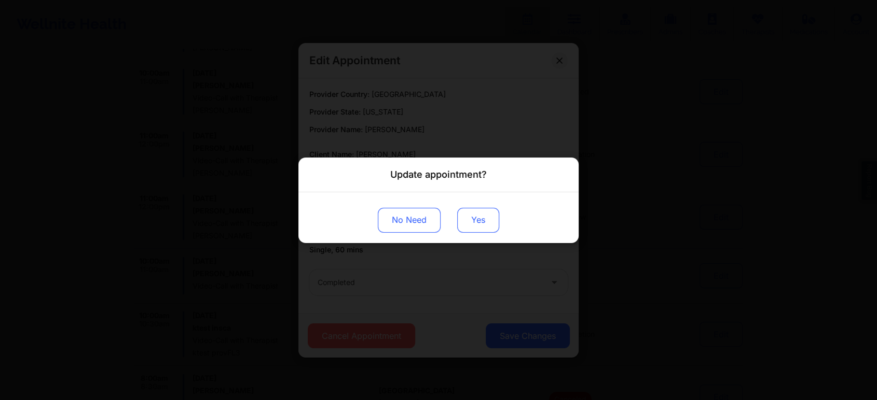
click at [465, 219] on button "Yes" at bounding box center [478, 220] width 42 height 25
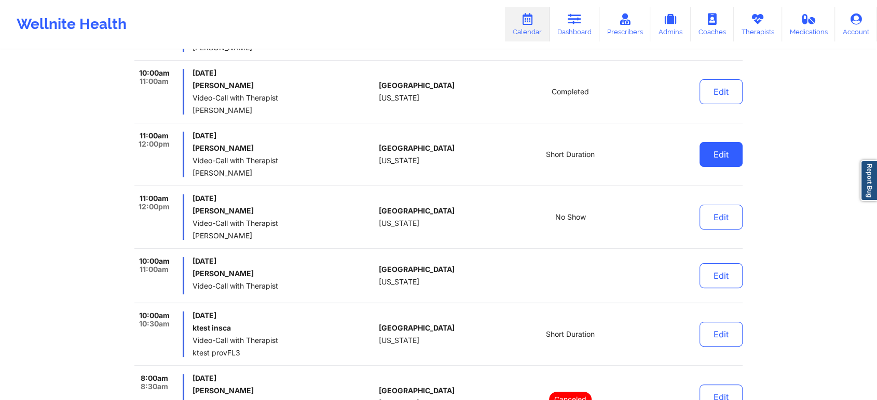
click at [724, 153] on button "Edit" at bounding box center [720, 154] width 43 height 25
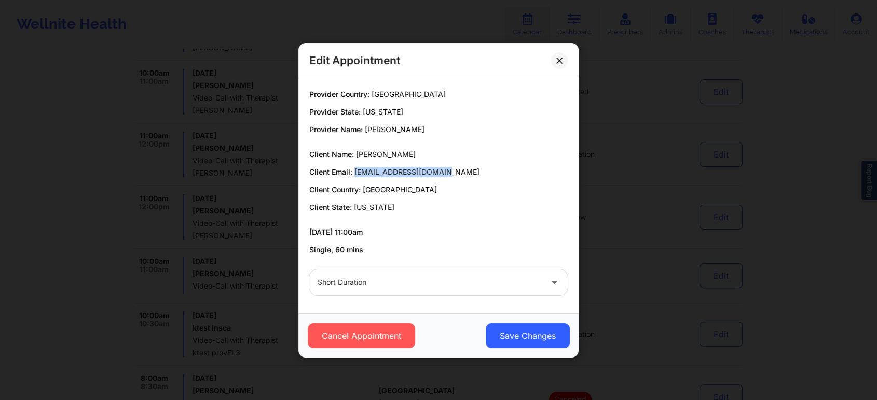
drag, startPoint x: 353, startPoint y: 170, endPoint x: 499, endPoint y: 168, distance: 146.3
click at [499, 168] on p "Client Email: azaleagale36@gmail.com" at bounding box center [438, 172] width 258 height 10
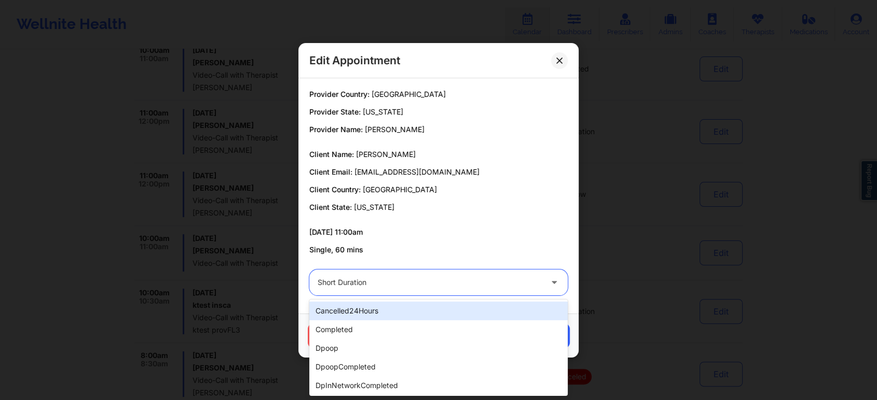
click at [426, 283] on div at bounding box center [429, 283] width 224 height 12
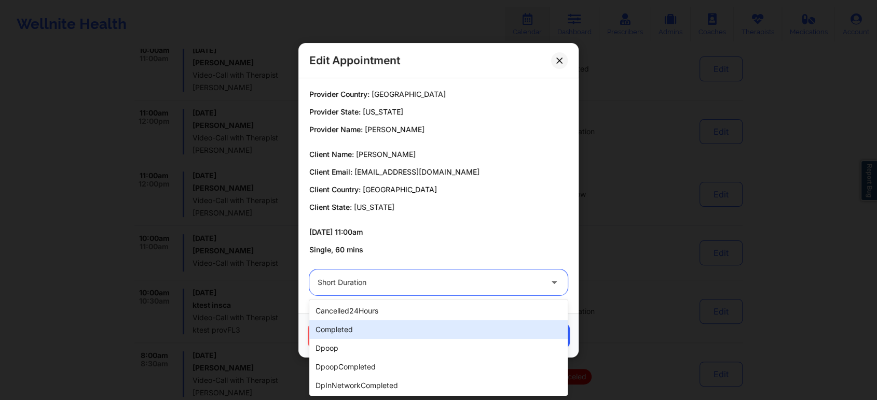
click at [386, 323] on div "completed" at bounding box center [438, 330] width 258 height 19
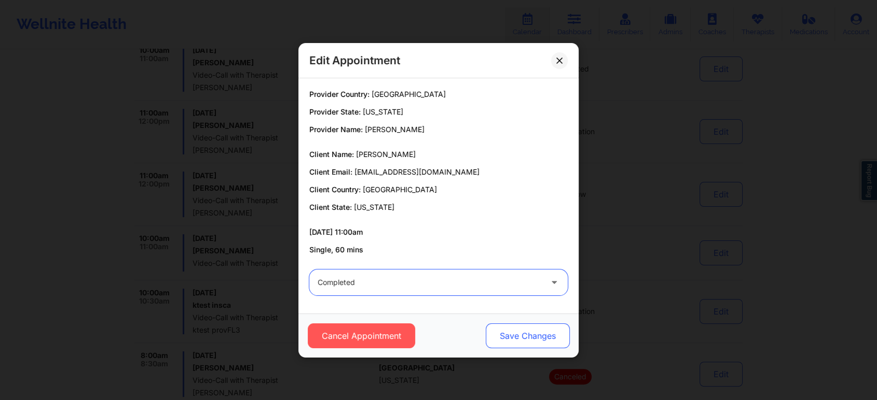
click at [520, 335] on button "Save Changes" at bounding box center [528, 336] width 84 height 25
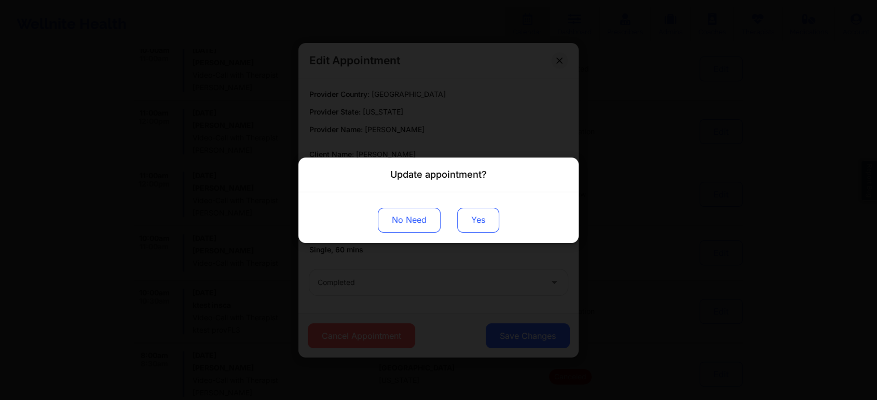
click at [483, 211] on button "Yes" at bounding box center [478, 220] width 42 height 25
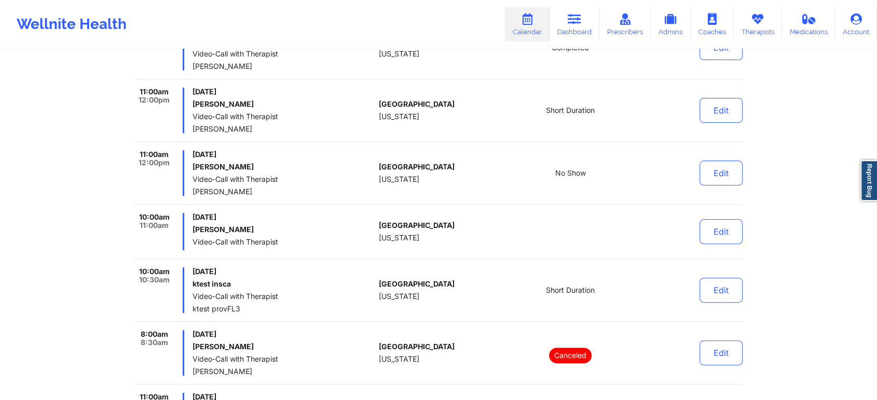
scroll to position [4199, 0]
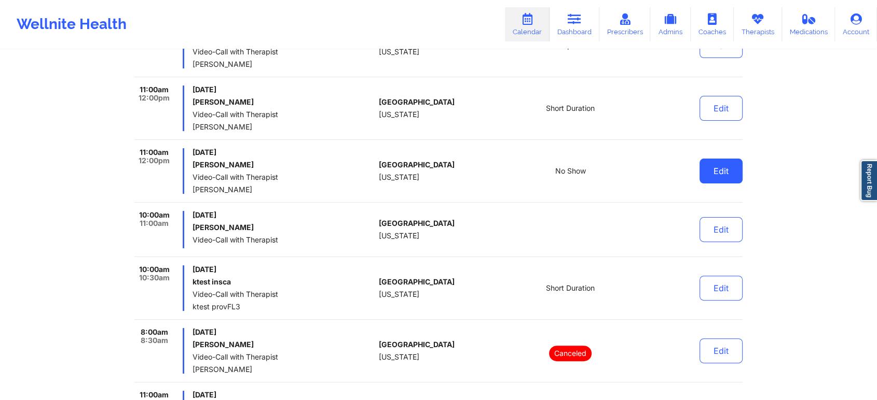
click at [708, 160] on button "Edit" at bounding box center [720, 171] width 43 height 25
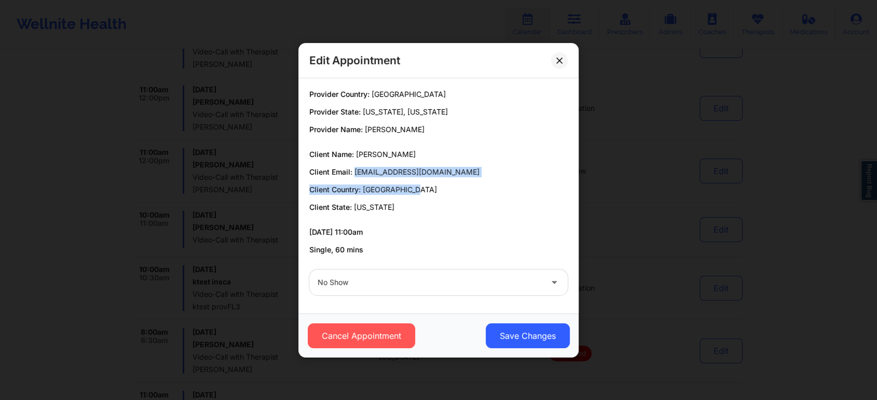
drag, startPoint x: 354, startPoint y: 169, endPoint x: 447, endPoint y: 183, distance: 93.9
click at [447, 183] on div "Client Name: Dava B Elliott Client Email: davaelliott@gmail.com Client Country:…" at bounding box center [438, 180] width 258 height 63
drag, startPoint x: 355, startPoint y: 171, endPoint x: 454, endPoint y: 175, distance: 98.7
click at [454, 175] on p "Client Email: davaelliott@gmail.com" at bounding box center [438, 172] width 258 height 10
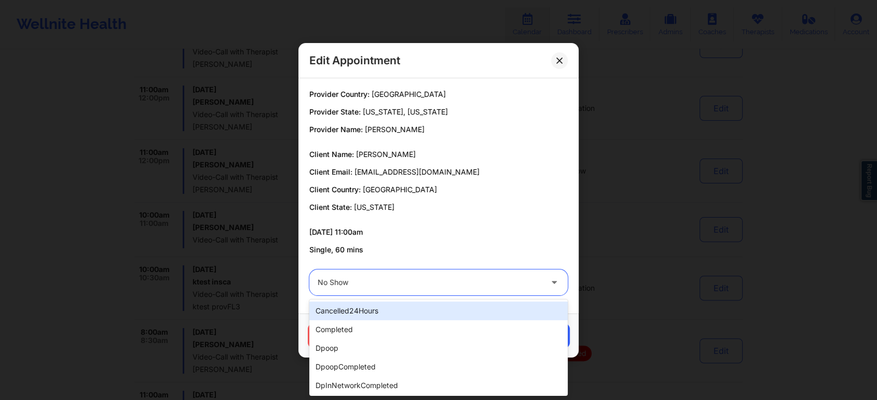
click at [379, 275] on div "No Show" at bounding box center [429, 283] width 224 height 26
type input "no"
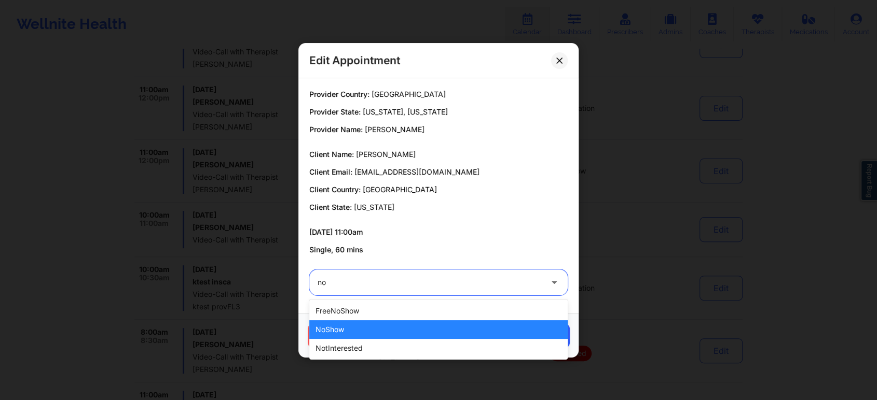
click at [393, 329] on div "noShow" at bounding box center [438, 330] width 258 height 19
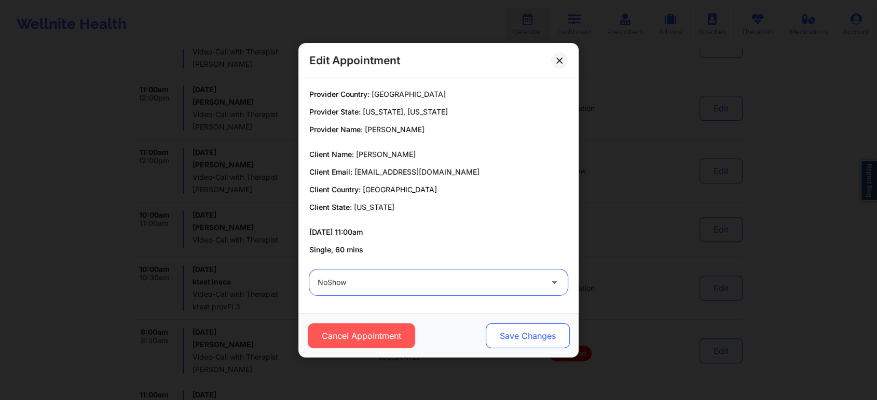
click at [552, 337] on button "Save Changes" at bounding box center [528, 336] width 84 height 25
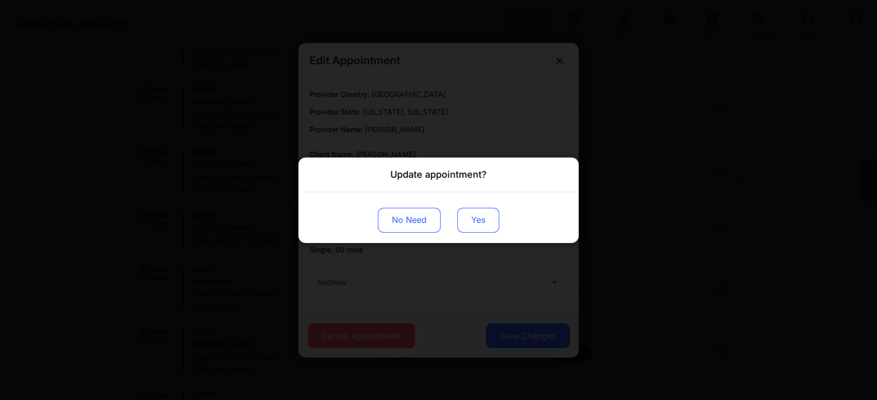
click at [477, 212] on button "Yes" at bounding box center [478, 220] width 42 height 25
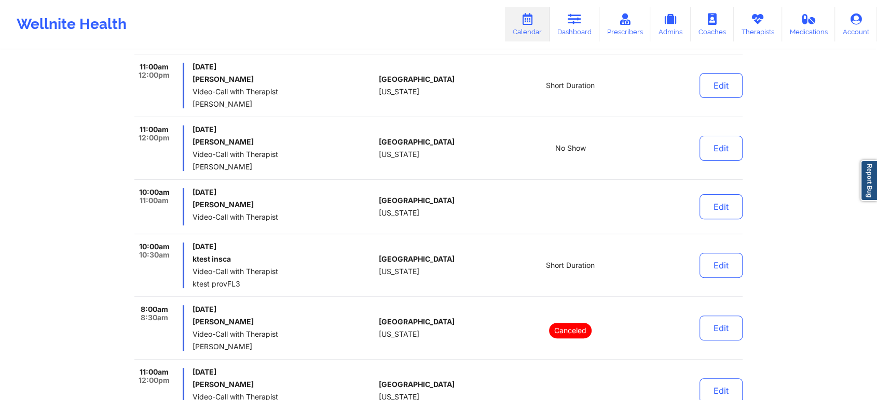
scroll to position [4245, 0]
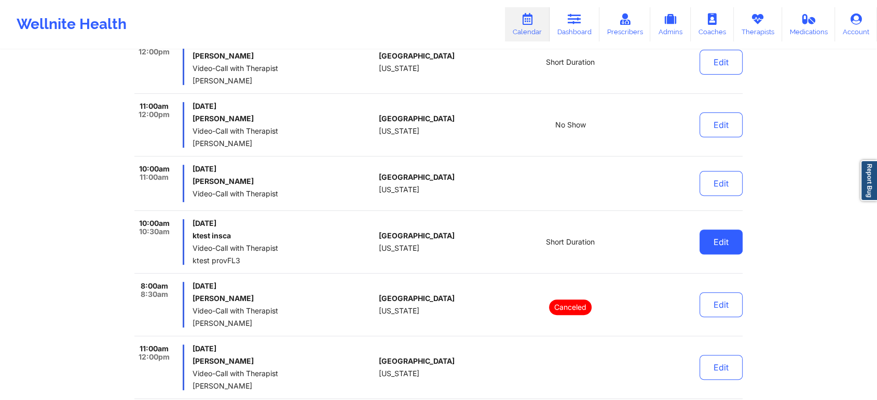
click at [723, 233] on button "Edit" at bounding box center [720, 242] width 43 height 25
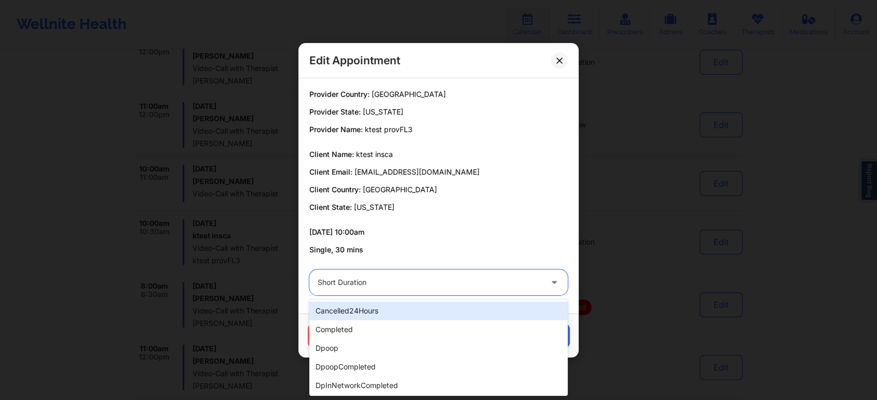
click at [494, 273] on div "Short Duration" at bounding box center [429, 283] width 224 height 26
type input "test"
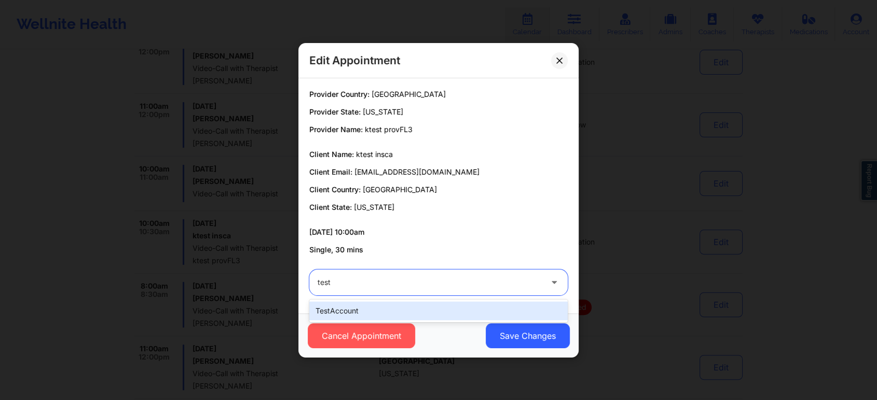
click at [435, 305] on div "testAccount" at bounding box center [438, 311] width 258 height 19
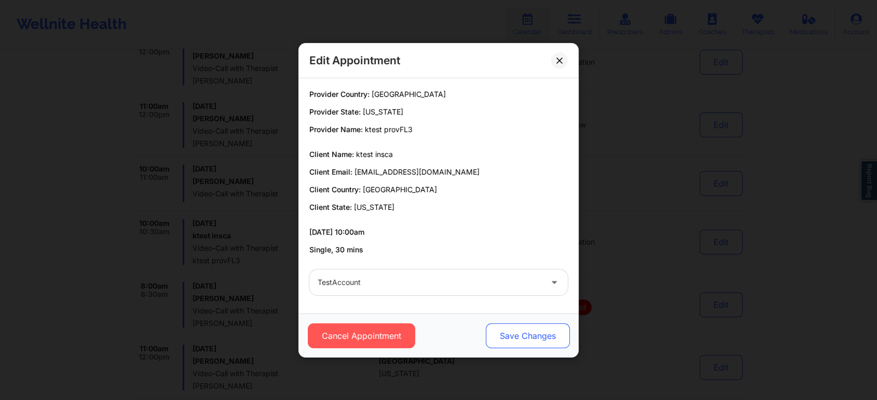
click at [521, 327] on button "Save Changes" at bounding box center [528, 336] width 84 height 25
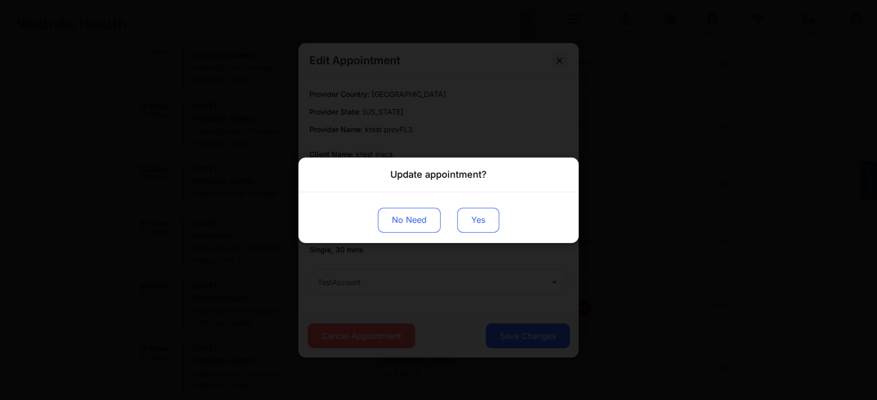
click at [481, 220] on button "Yes" at bounding box center [478, 220] width 42 height 25
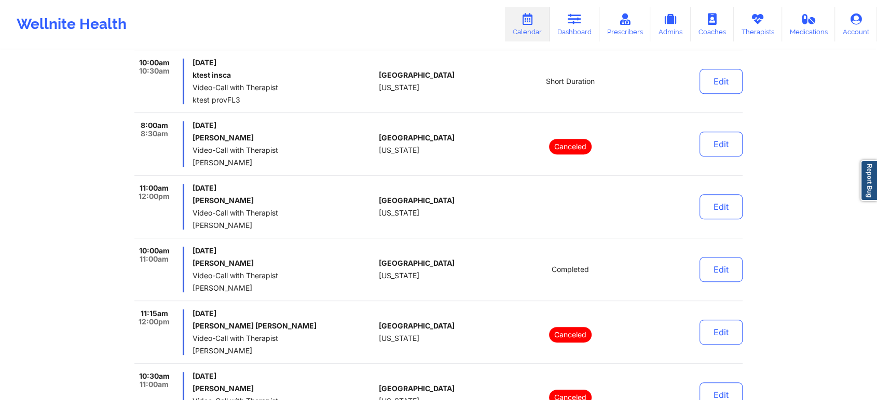
scroll to position [4423, 0]
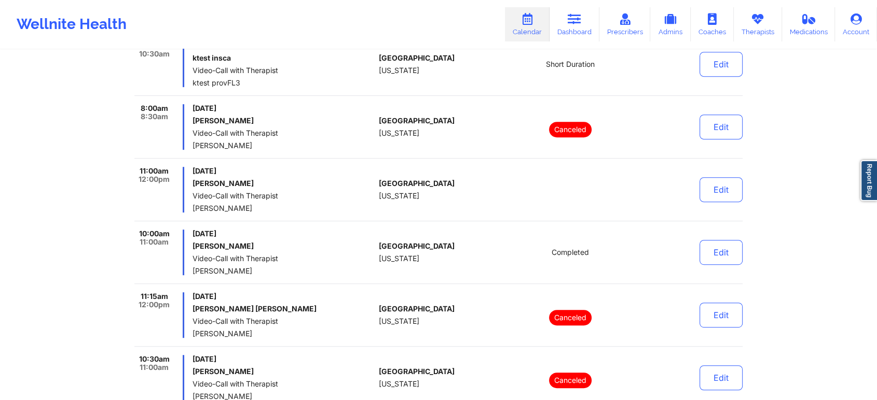
click at [715, 195] on div "Edit" at bounding box center [694, 190] width 96 height 46
click at [730, 196] on div "Edit" at bounding box center [694, 190] width 96 height 46
click at [723, 181] on button "Edit" at bounding box center [720, 189] width 43 height 25
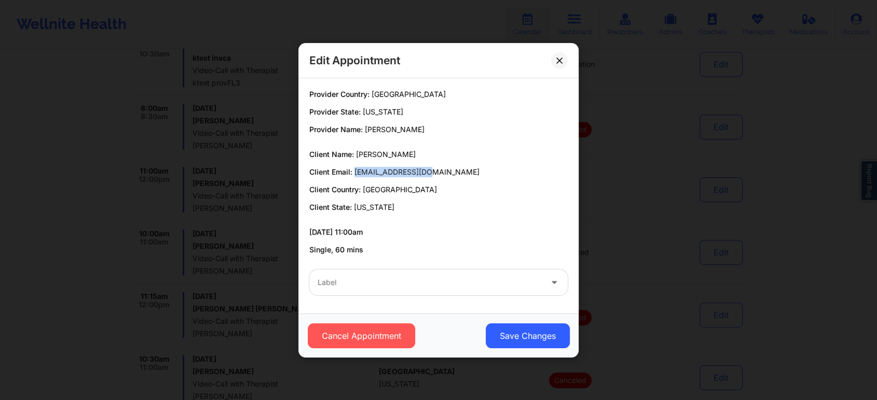
drag, startPoint x: 353, startPoint y: 173, endPoint x: 452, endPoint y: 172, distance: 99.1
click at [452, 172] on p "Client Email: pazman53@yahoo.com" at bounding box center [438, 172] width 258 height 10
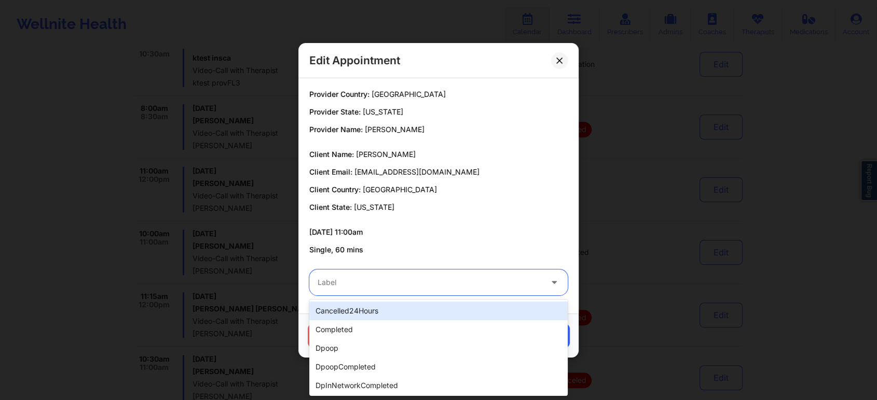
click at [338, 270] on div "Label" at bounding box center [425, 283] width 233 height 26
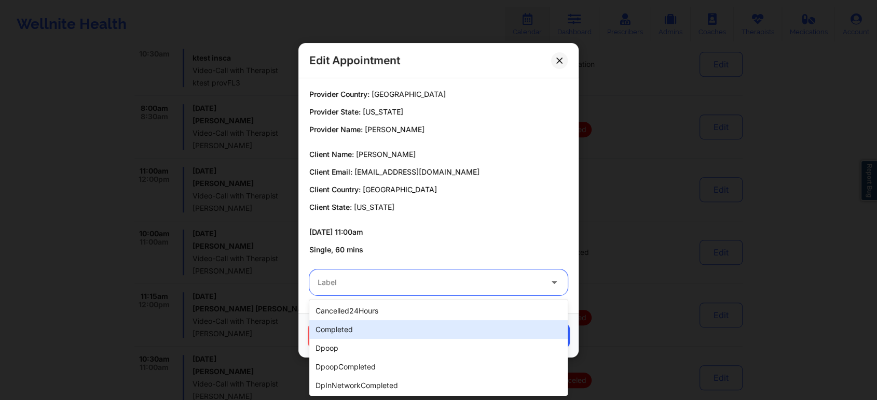
click at [353, 329] on div "completed" at bounding box center [438, 330] width 258 height 19
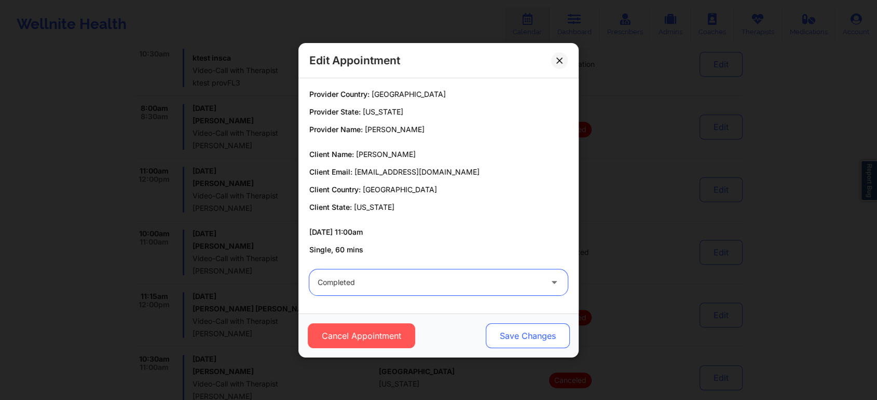
click at [543, 341] on button "Save Changes" at bounding box center [528, 336] width 84 height 25
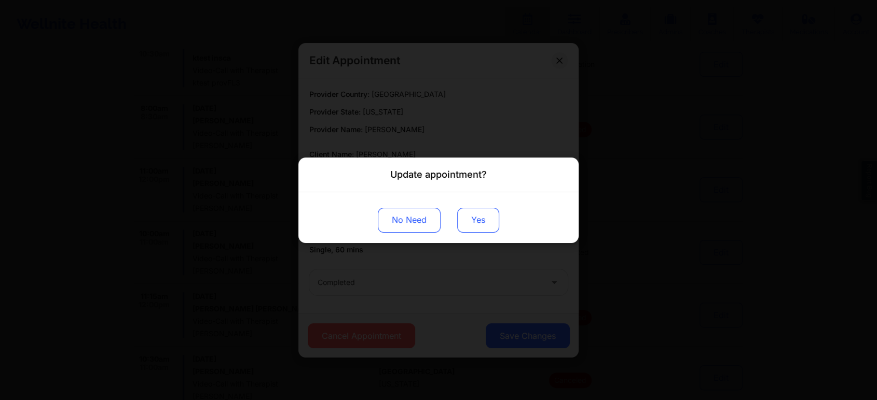
click at [481, 218] on button "Yes" at bounding box center [478, 220] width 42 height 25
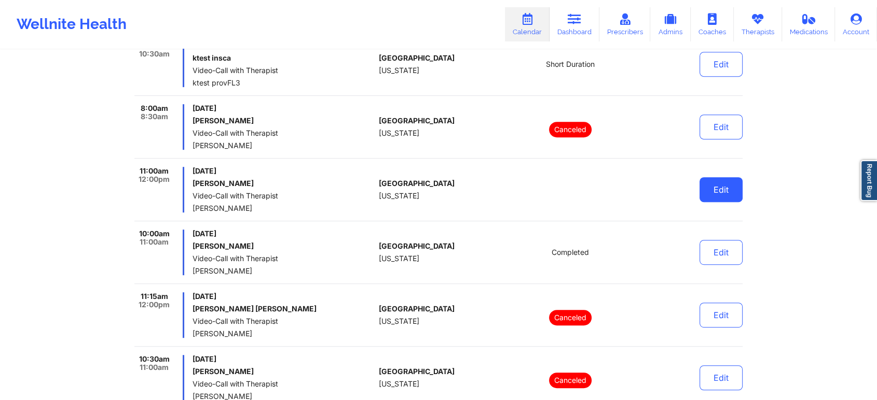
click at [707, 177] on button "Edit" at bounding box center [720, 189] width 43 height 25
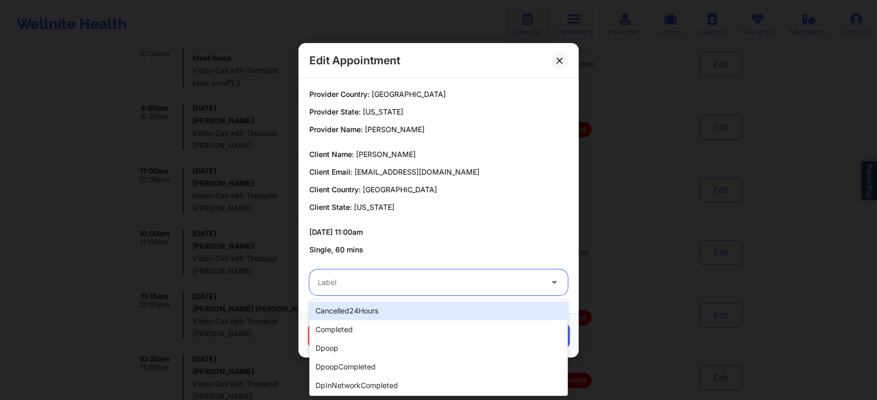
click at [397, 280] on div at bounding box center [429, 283] width 224 height 12
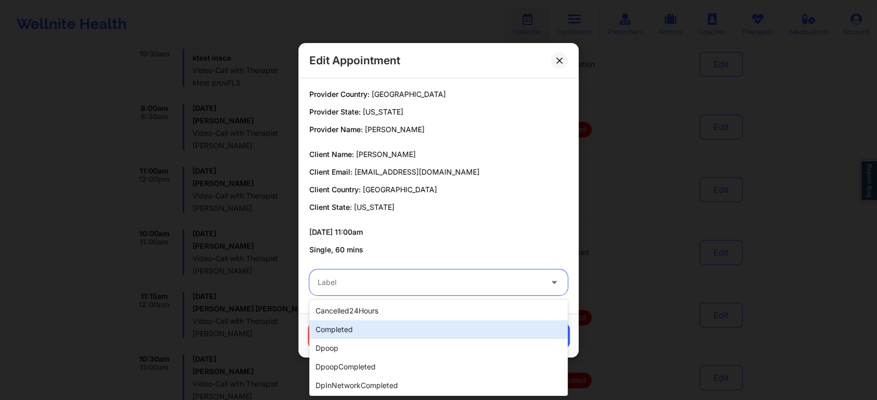
click at [367, 330] on div "completed" at bounding box center [438, 330] width 258 height 19
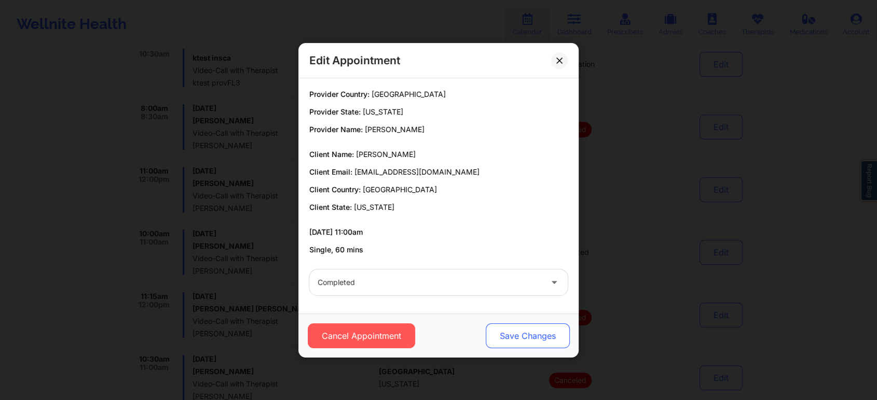
click at [540, 336] on button "Save Changes" at bounding box center [528, 336] width 84 height 25
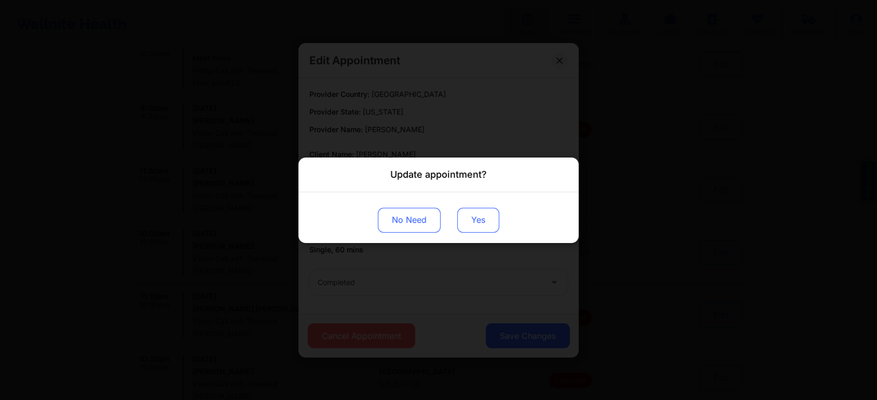
click at [493, 218] on button "Yes" at bounding box center [478, 220] width 42 height 25
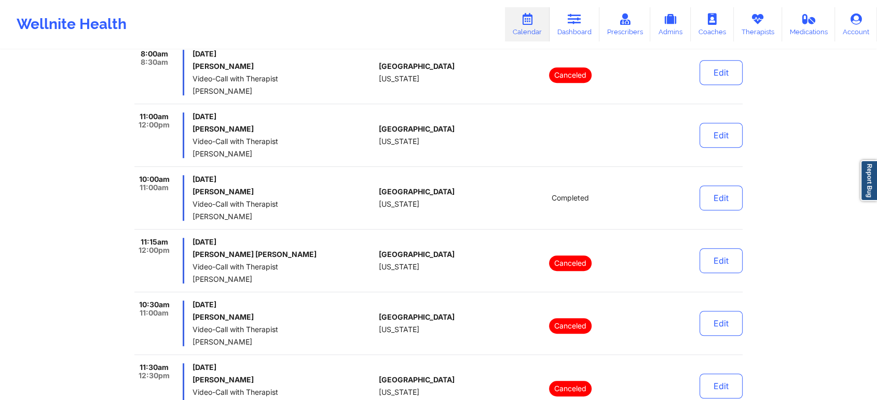
scroll to position [4492, 0]
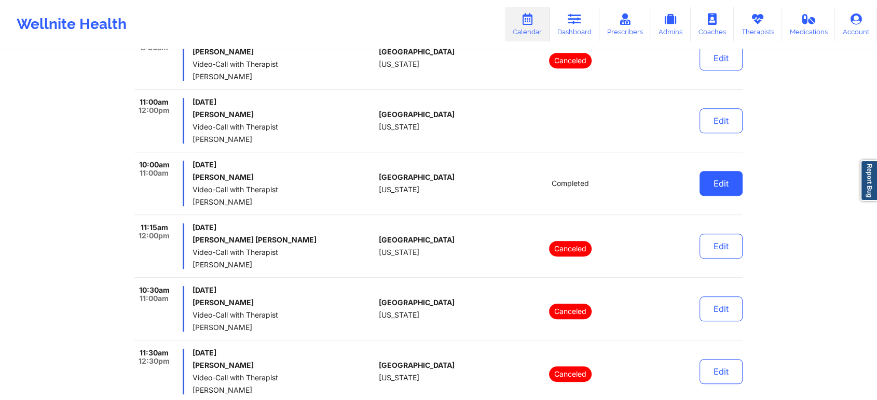
click at [729, 171] on button "Edit" at bounding box center [720, 183] width 43 height 25
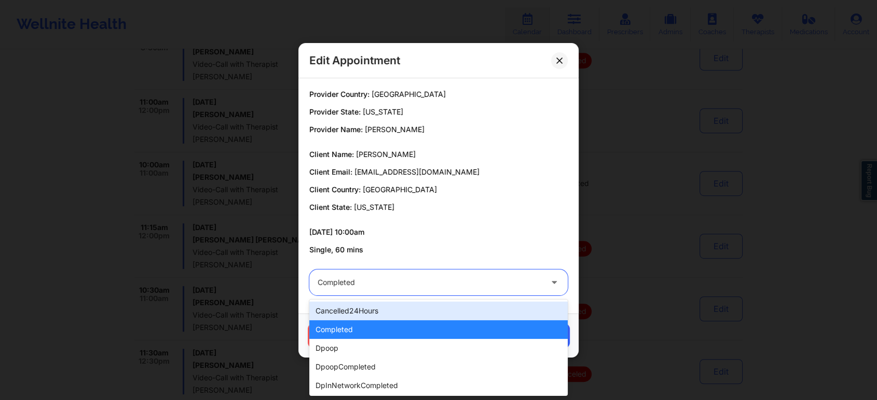
click at [411, 277] on div at bounding box center [429, 283] width 224 height 12
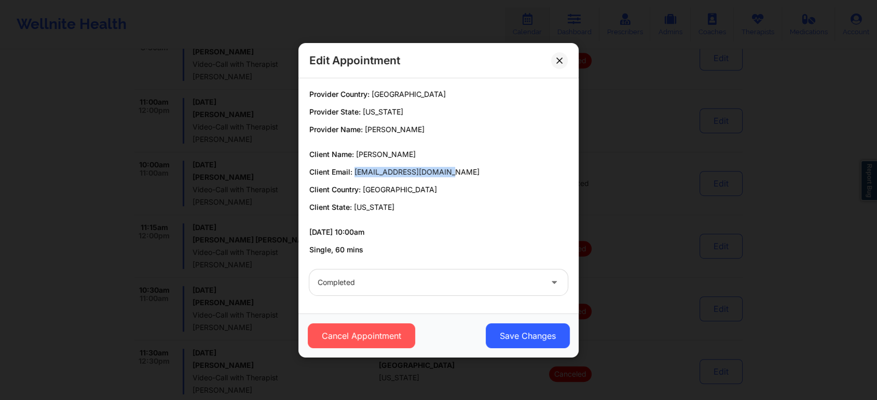
drag, startPoint x: 356, startPoint y: 172, endPoint x: 454, endPoint y: 171, distance: 98.1
click at [454, 171] on p "Client Email: ngraquitena@hotmail.com" at bounding box center [438, 172] width 258 height 10
click at [396, 294] on div "Completed" at bounding box center [429, 283] width 224 height 26
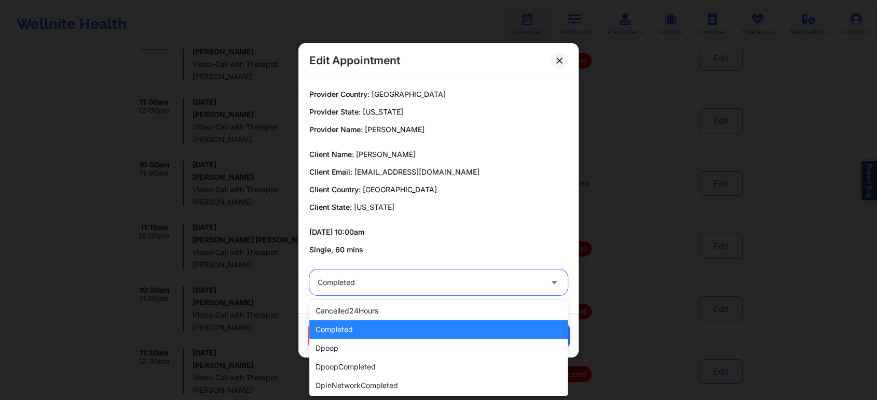
click at [374, 331] on div "completed" at bounding box center [438, 330] width 258 height 19
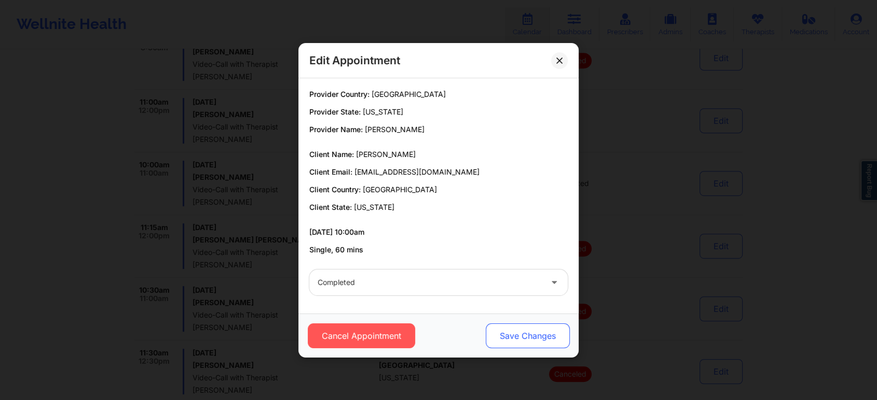
click at [552, 330] on button "Save Changes" at bounding box center [528, 336] width 84 height 25
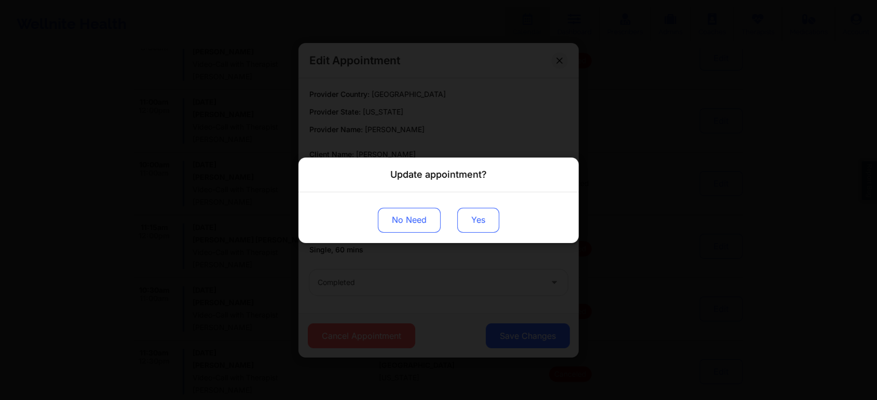
click at [496, 224] on button "Yes" at bounding box center [478, 220] width 42 height 25
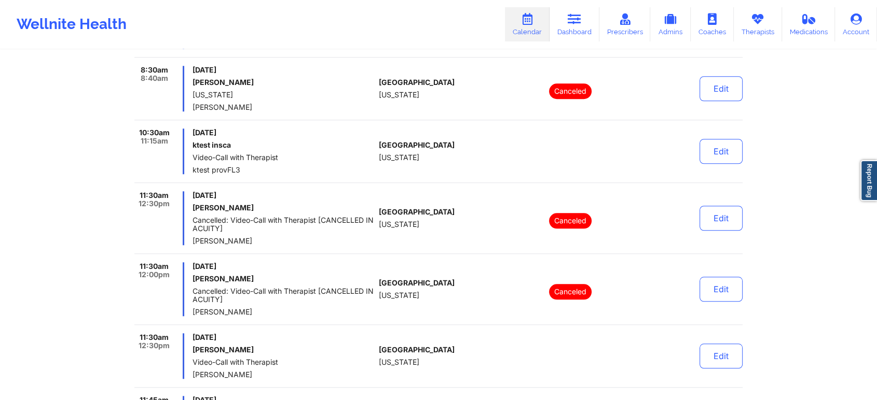
scroll to position [4815, 0]
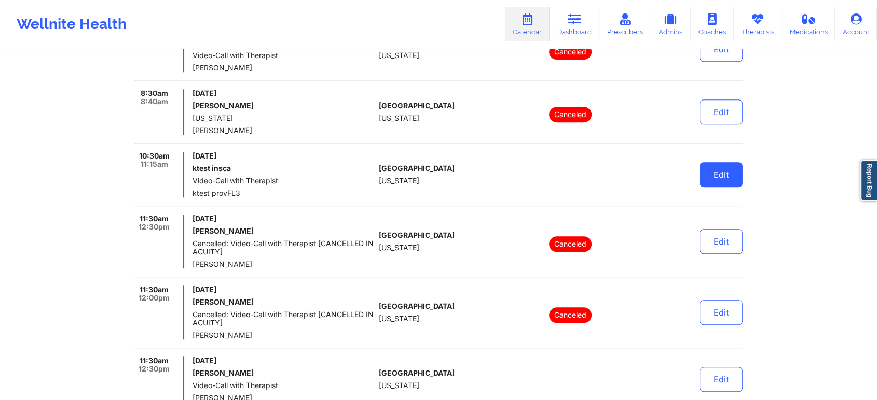
click at [739, 169] on button "Edit" at bounding box center [720, 174] width 43 height 25
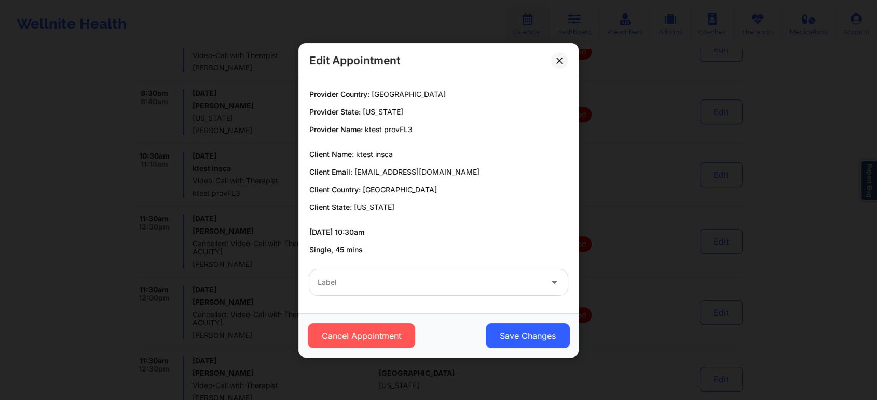
click at [396, 295] on div "Label" at bounding box center [438, 282] width 273 height 40
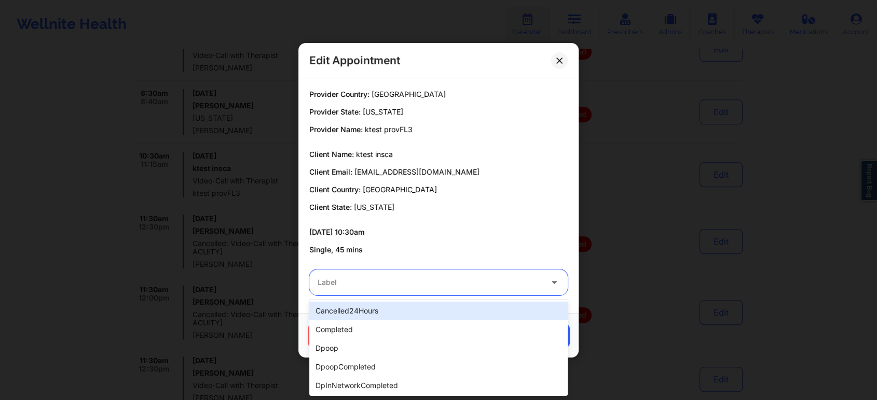
click at [411, 294] on div "Label" at bounding box center [425, 283] width 233 height 26
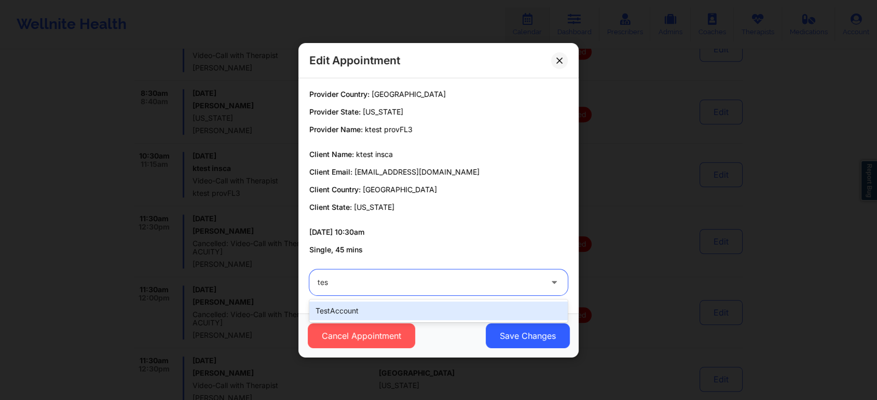
type input "test"
click at [383, 309] on div "testAccount" at bounding box center [438, 311] width 258 height 19
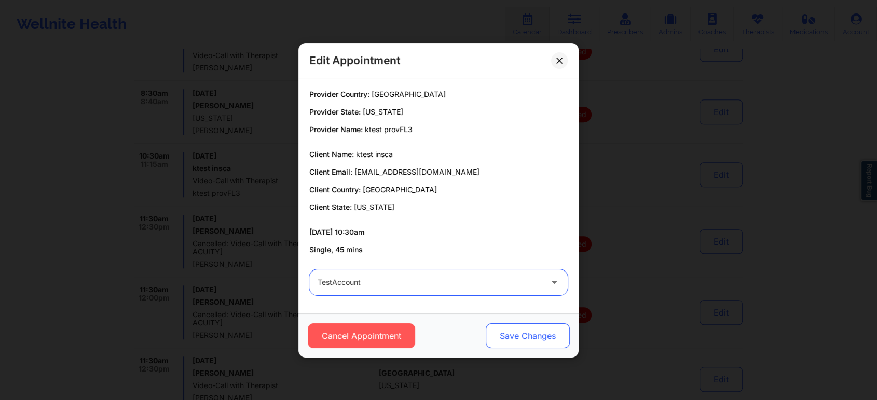
click at [524, 331] on button "Save Changes" at bounding box center [528, 336] width 84 height 25
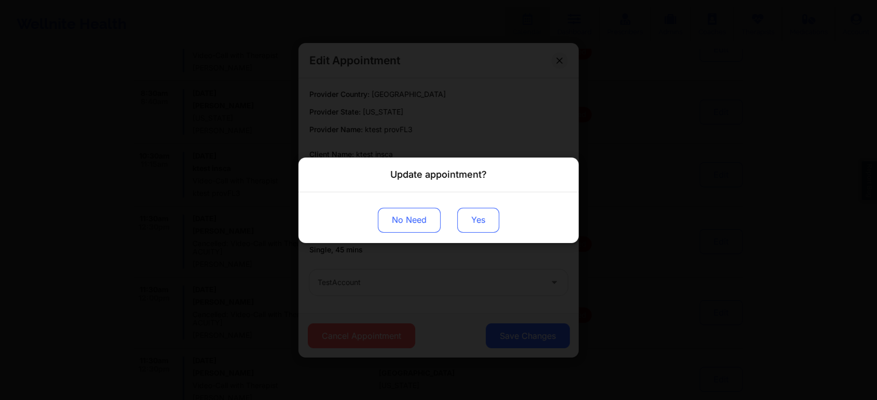
click at [469, 224] on button "Yes" at bounding box center [478, 220] width 42 height 25
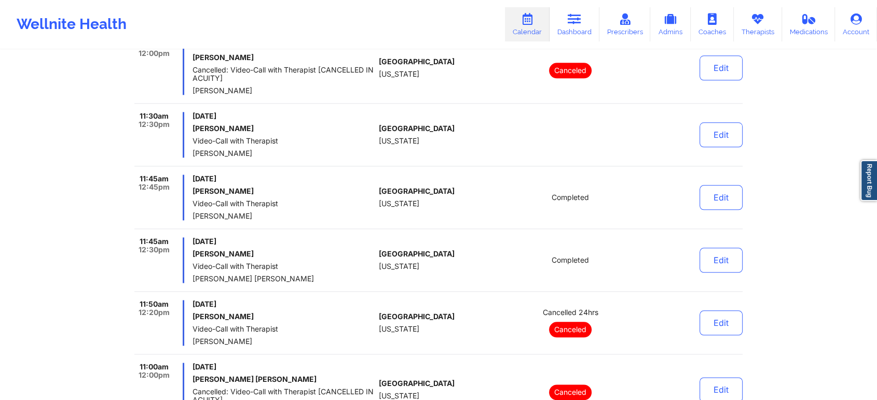
scroll to position [5076, 0]
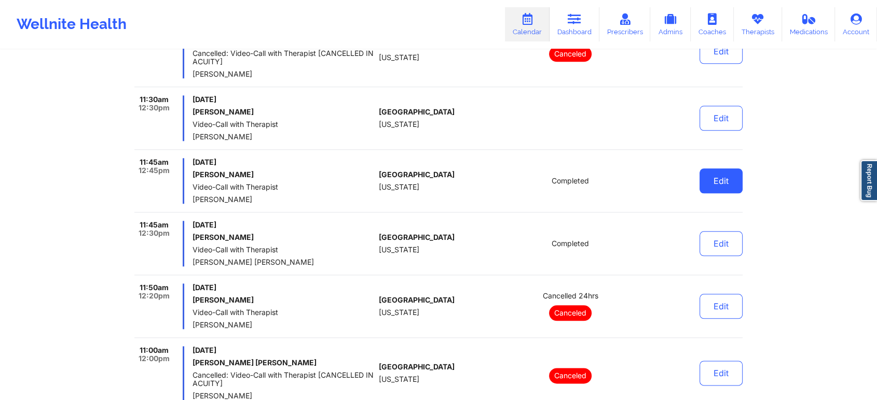
click at [727, 177] on button "Edit" at bounding box center [720, 181] width 43 height 25
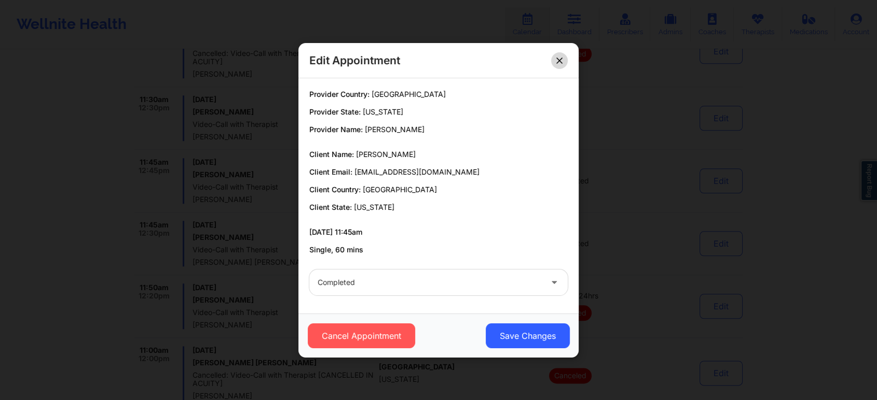
click at [552, 55] on button at bounding box center [559, 60] width 17 height 17
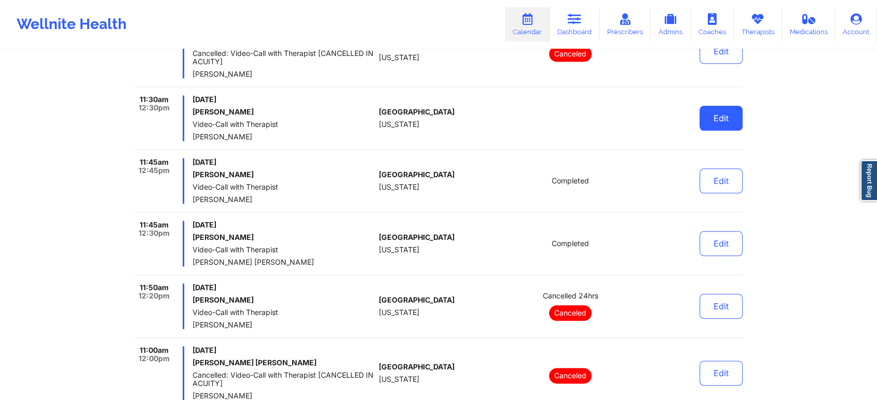
click at [717, 109] on button "Edit" at bounding box center [720, 118] width 43 height 25
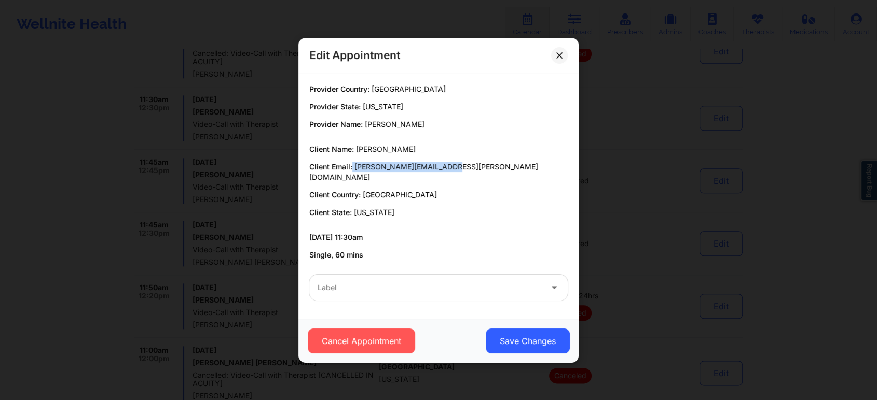
drag, startPoint x: 353, startPoint y: 169, endPoint x: 459, endPoint y: 174, distance: 106.4
click at [459, 174] on p "Client Email: latisha.thomas@gmail.com" at bounding box center [438, 172] width 258 height 21
click at [557, 58] on icon at bounding box center [559, 55] width 6 height 6
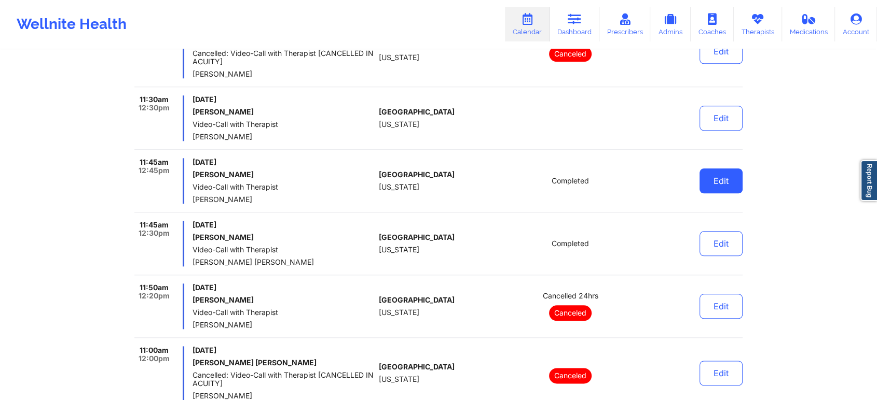
click at [724, 178] on button "Edit" at bounding box center [720, 181] width 43 height 25
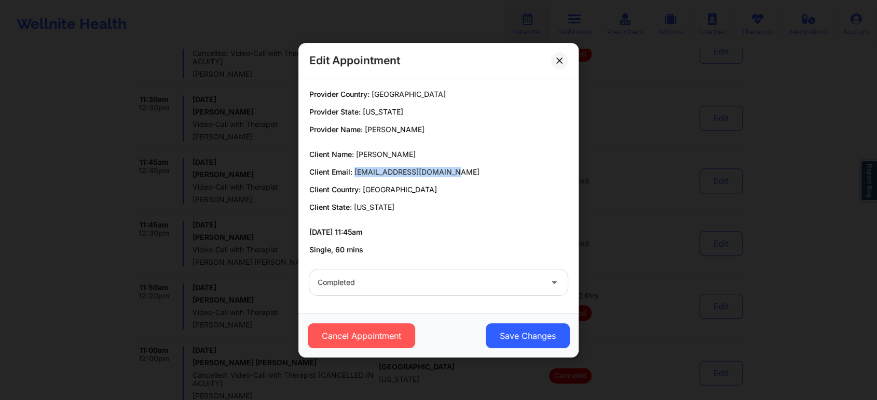
drag, startPoint x: 355, startPoint y: 171, endPoint x: 486, endPoint y: 169, distance: 130.7
click at [486, 169] on p "Client Email: meganlcharette@gmail.com" at bounding box center [438, 172] width 258 height 10
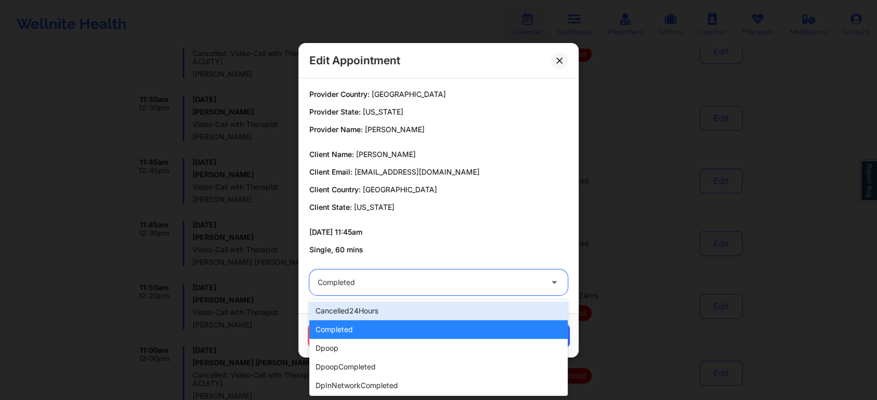
click at [357, 285] on div at bounding box center [429, 283] width 224 height 12
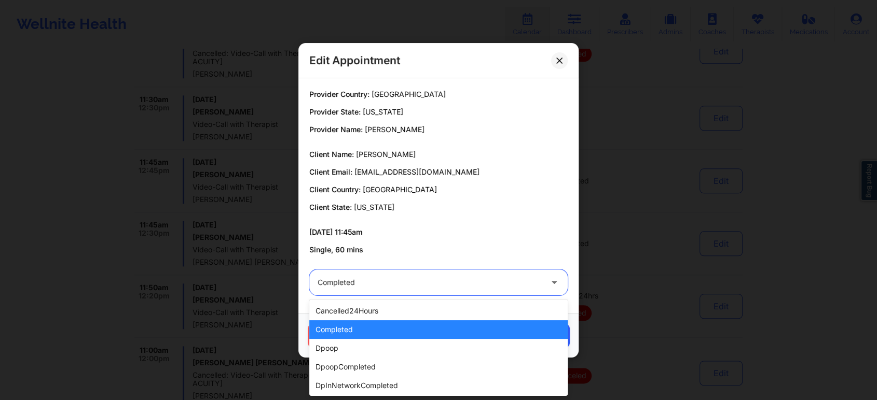
click at [342, 336] on div "completed" at bounding box center [438, 330] width 258 height 19
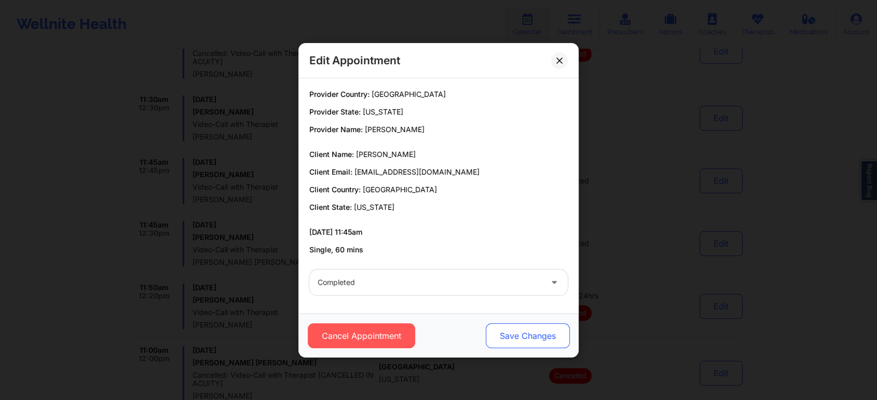
click at [525, 324] on button "Save Changes" at bounding box center [528, 336] width 84 height 25
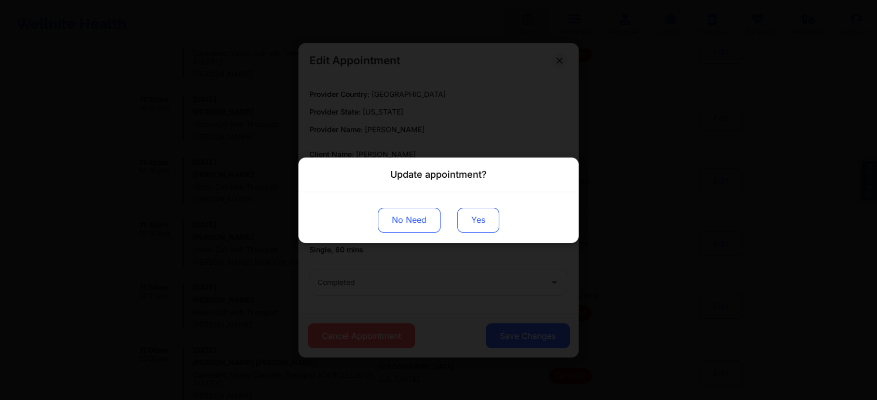
drag, startPoint x: 475, startPoint y: 227, endPoint x: 473, endPoint y: 215, distance: 12.5
click at [473, 215] on button "Yes" at bounding box center [478, 220] width 42 height 25
click at [258, 61] on div "Update appointment? No Need" at bounding box center [438, 200] width 877 height 400
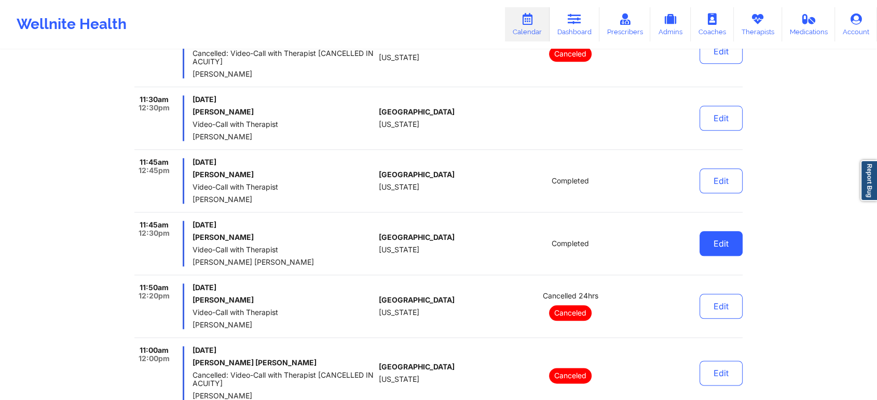
click at [720, 232] on button "Edit" at bounding box center [720, 243] width 43 height 25
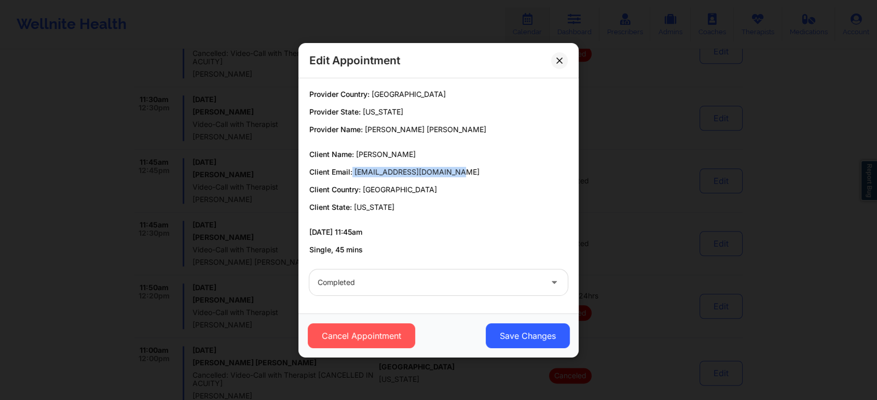
drag, startPoint x: 353, startPoint y: 172, endPoint x: 495, endPoint y: 168, distance: 142.2
click at [495, 168] on p "Client Email: elmartinezj1111@gmail.com" at bounding box center [438, 172] width 258 height 10
click at [555, 52] on div "Edit Appointment" at bounding box center [438, 60] width 280 height 35
click at [560, 60] on icon at bounding box center [559, 60] width 6 height 6
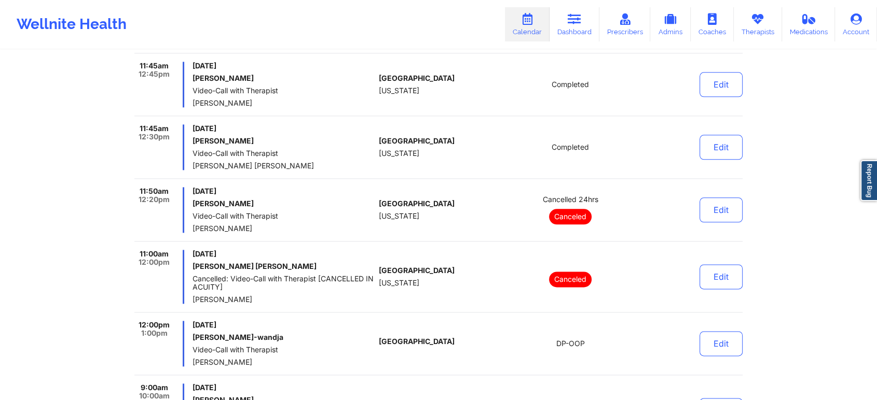
scroll to position [5164, 0]
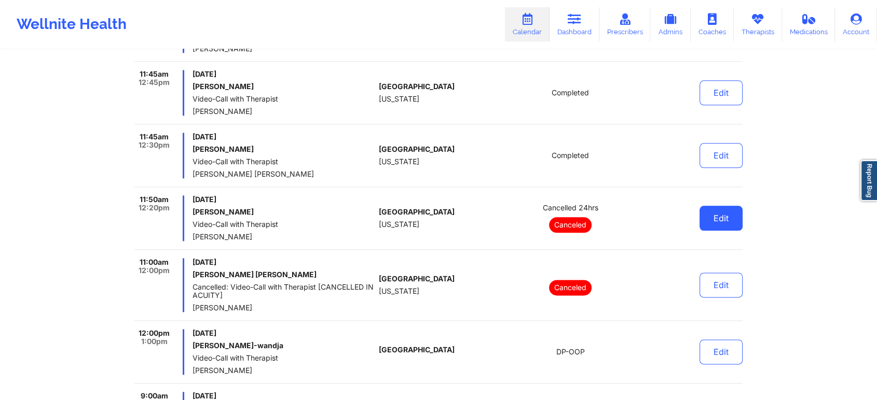
click at [710, 206] on button "Edit" at bounding box center [720, 218] width 43 height 25
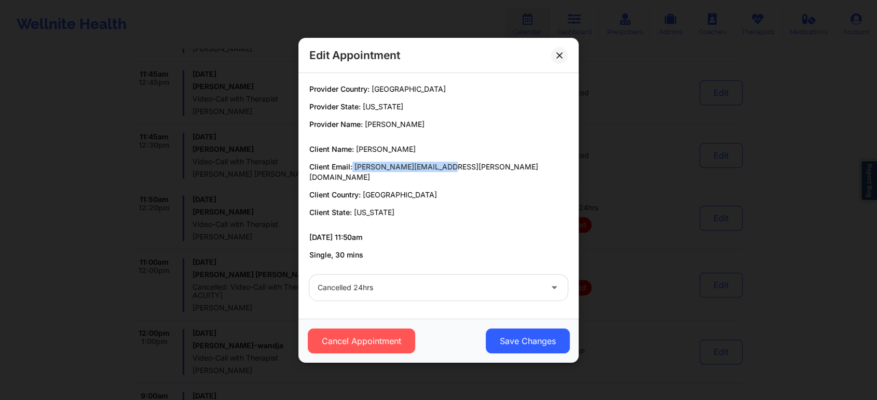
drag, startPoint x: 352, startPoint y: 170, endPoint x: 502, endPoint y: 168, distance: 149.9
click at [502, 168] on p "Client Email: lillia.tramel@yahoo.com" at bounding box center [438, 172] width 258 height 21
click at [561, 58] on icon at bounding box center [559, 55] width 6 height 6
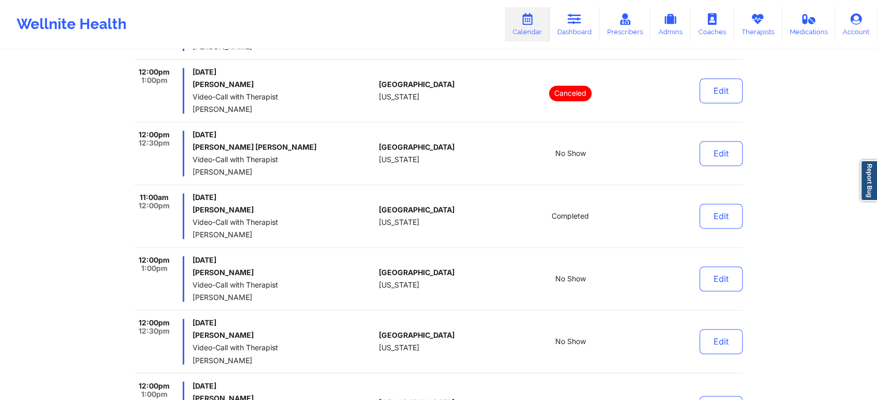
scroll to position [5568, 0]
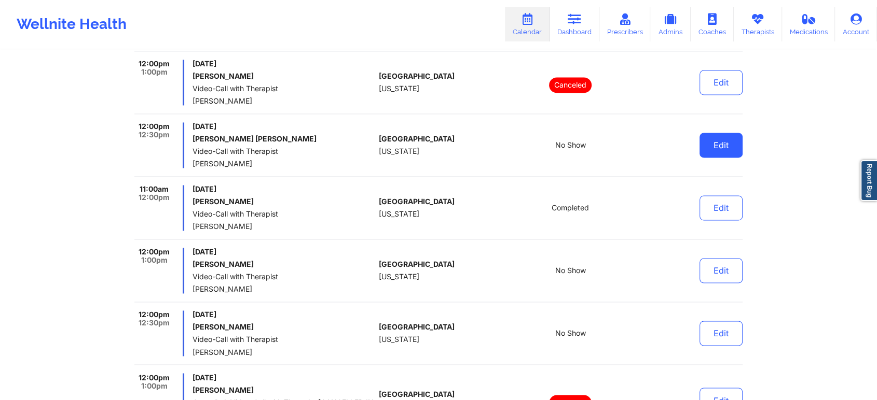
click at [721, 133] on button "Edit" at bounding box center [720, 145] width 43 height 25
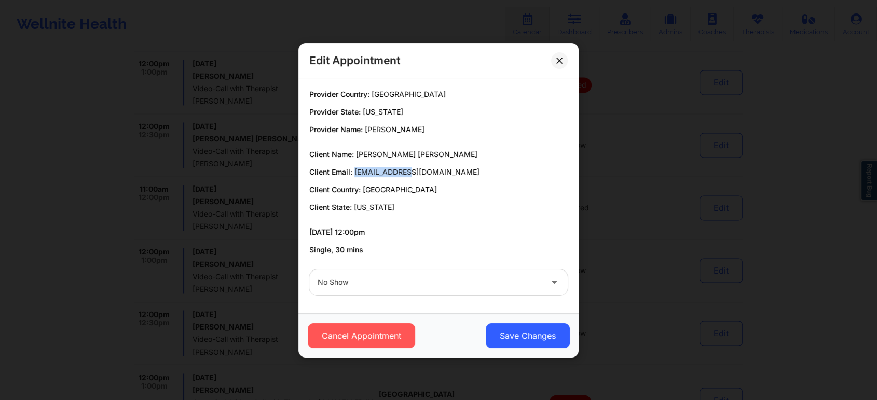
drag, startPoint x: 356, startPoint y: 176, endPoint x: 427, endPoint y: 177, distance: 71.6
click at [427, 177] on p "Client Email: nya91@aol.com" at bounding box center [438, 172] width 258 height 10
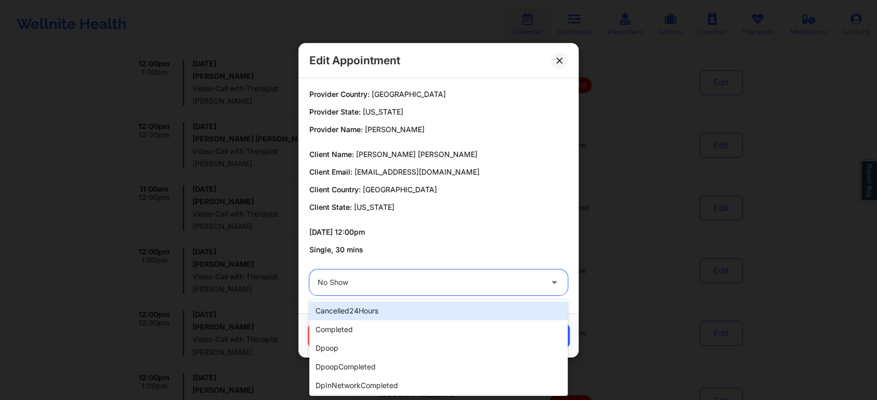
click at [343, 289] on div "No Show" at bounding box center [429, 283] width 224 height 26
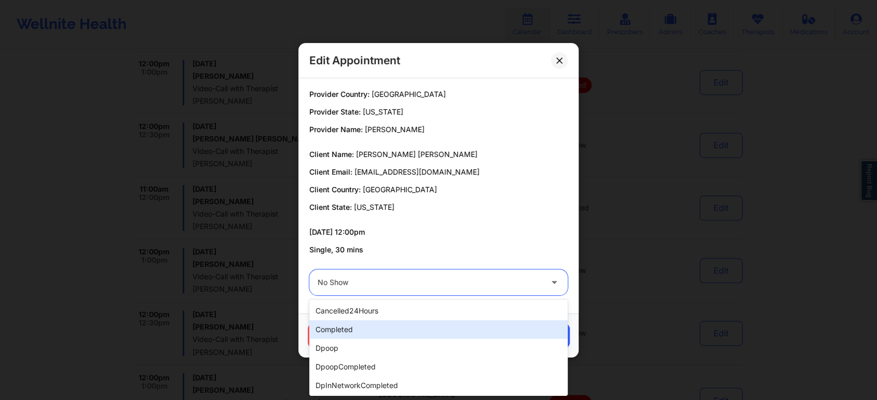
click at [358, 329] on div "completed" at bounding box center [438, 330] width 258 height 19
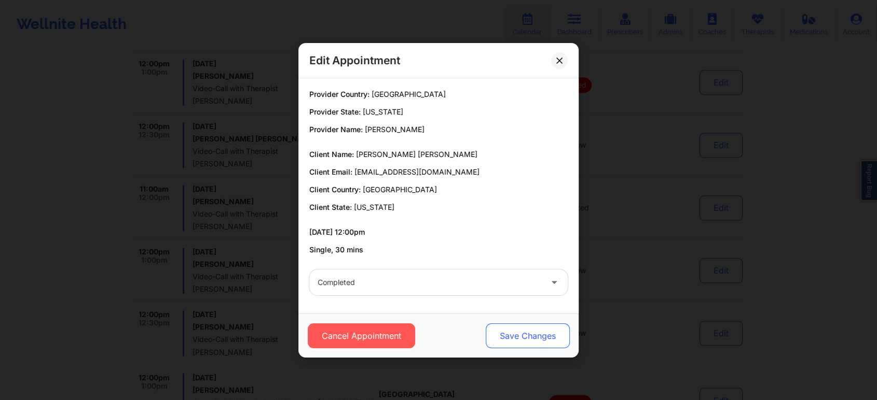
click at [511, 336] on button "Save Changes" at bounding box center [528, 336] width 84 height 25
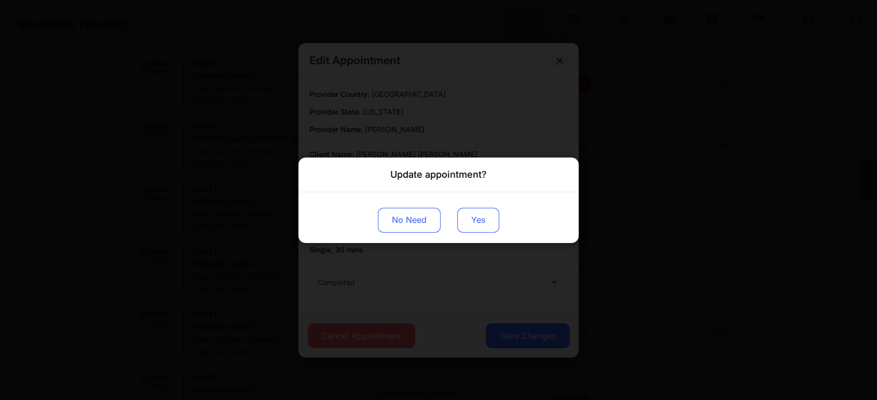
click at [462, 213] on button "Yes" at bounding box center [478, 220] width 42 height 25
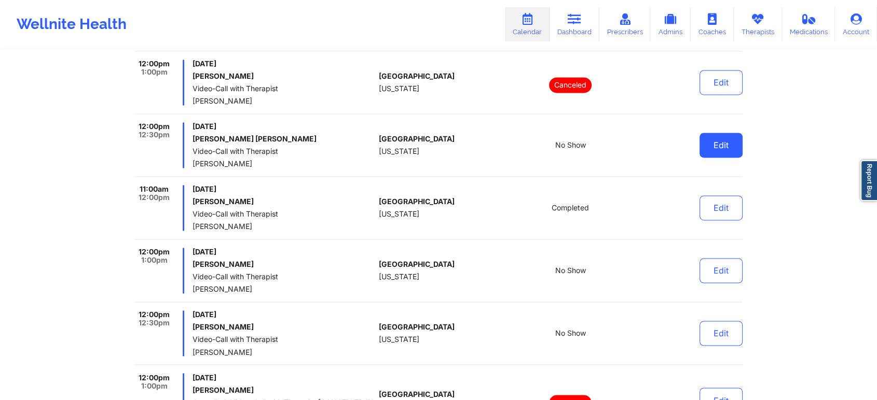
click at [715, 133] on button "Edit" at bounding box center [720, 145] width 43 height 25
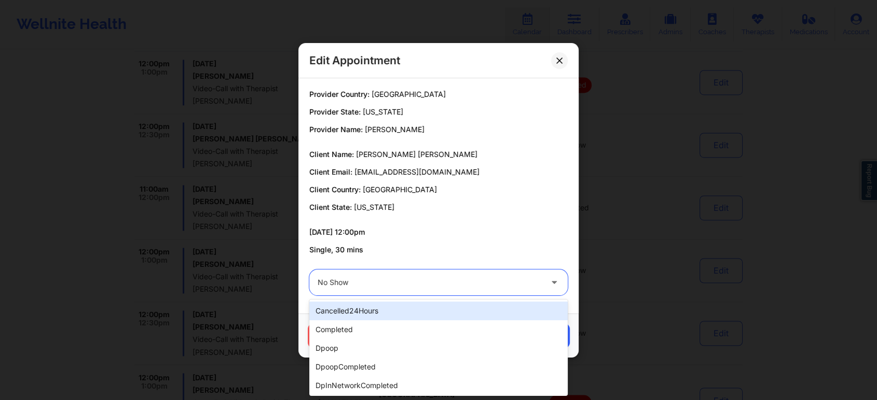
click at [472, 277] on div at bounding box center [429, 283] width 224 height 12
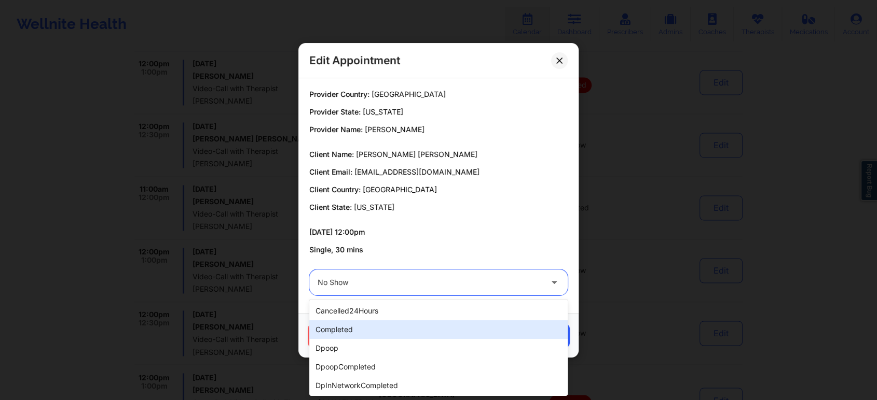
click at [408, 327] on div "completed" at bounding box center [438, 330] width 258 height 19
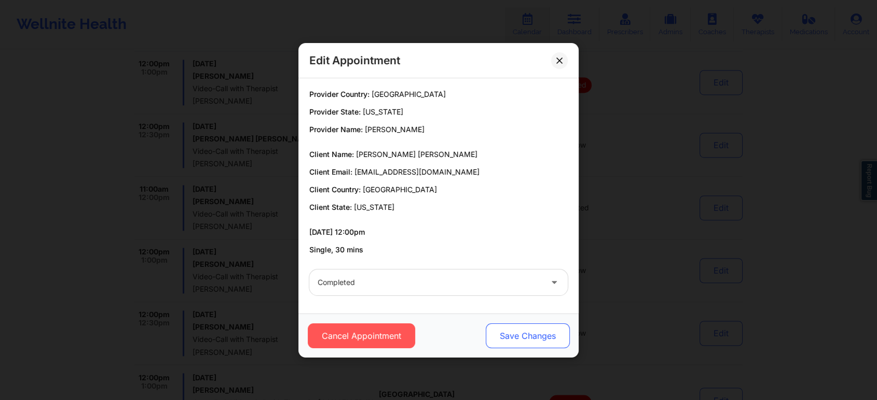
click at [500, 331] on button "Save Changes" at bounding box center [528, 336] width 84 height 25
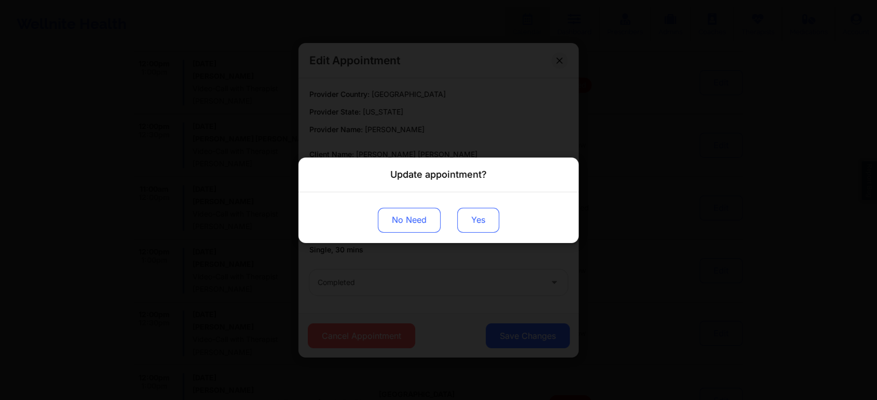
click at [475, 214] on button "Yes" at bounding box center [478, 220] width 42 height 25
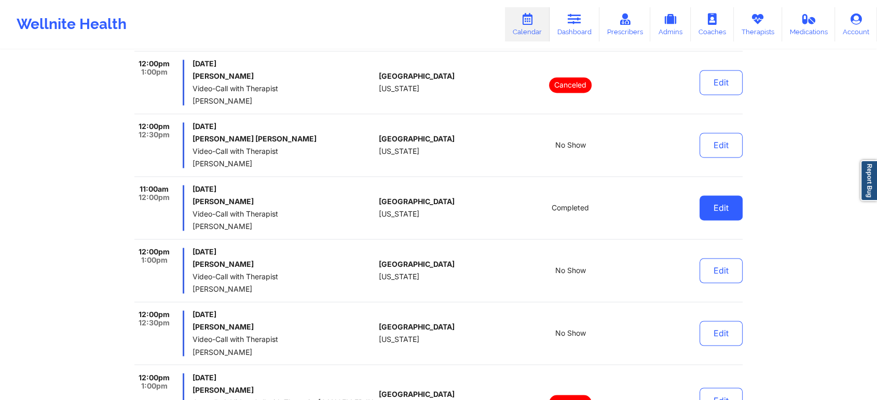
click at [731, 196] on button "Edit" at bounding box center [720, 208] width 43 height 25
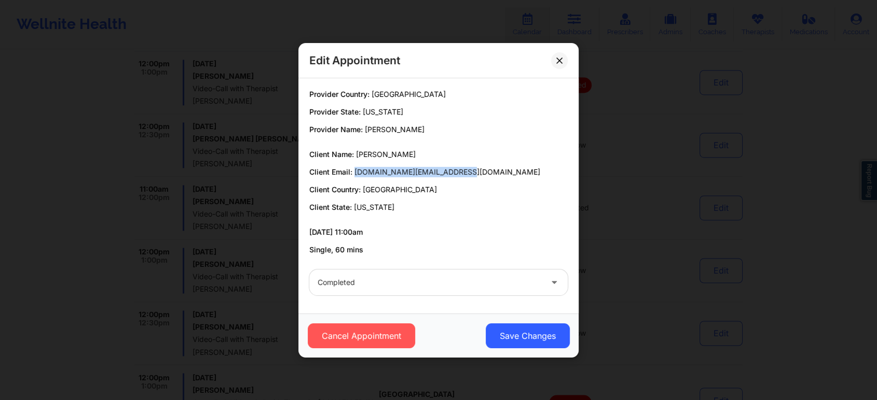
drag, startPoint x: 355, startPoint y: 171, endPoint x: 491, endPoint y: 173, distance: 136.5
click at [491, 173] on p "Client Email: traviscrocker.law@gmail.com" at bounding box center [438, 172] width 258 height 10
click at [564, 62] on button at bounding box center [559, 60] width 17 height 17
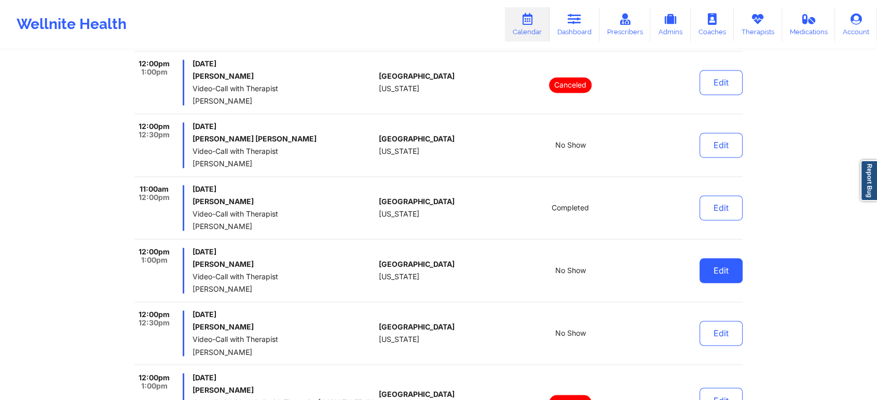
click at [727, 260] on button "Edit" at bounding box center [720, 270] width 43 height 25
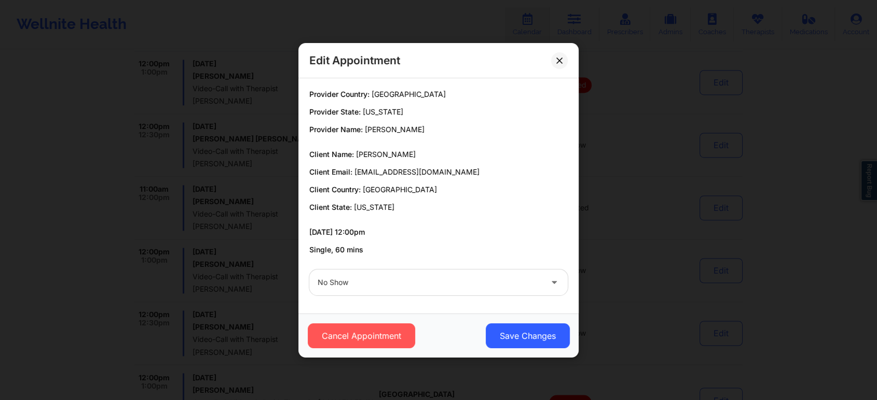
drag, startPoint x: 354, startPoint y: 169, endPoint x: 475, endPoint y: 158, distance: 120.8
click at [475, 158] on div "Client Name: Don Lochana Ekanayake Client Email: dekanaya07@gmail.com Client Co…" at bounding box center [438, 180] width 258 height 63
drag, startPoint x: 458, startPoint y: 174, endPoint x: 356, endPoint y: 170, distance: 101.8
click at [356, 170] on p "Client Email: dekanaya07@gmail.com" at bounding box center [438, 172] width 258 height 10
click at [565, 60] on button at bounding box center [559, 60] width 17 height 17
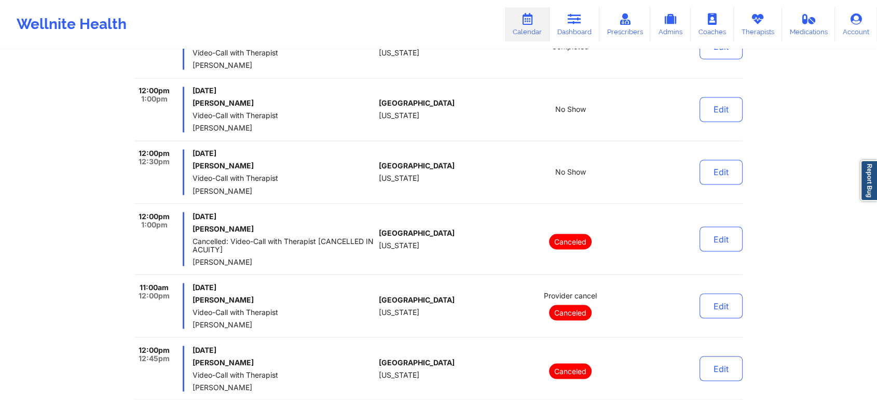
scroll to position [5752, 0]
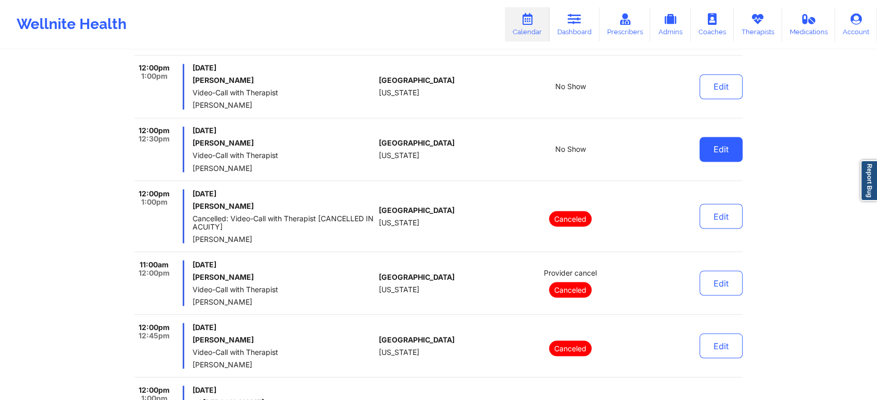
click at [725, 141] on button "Edit" at bounding box center [720, 149] width 43 height 25
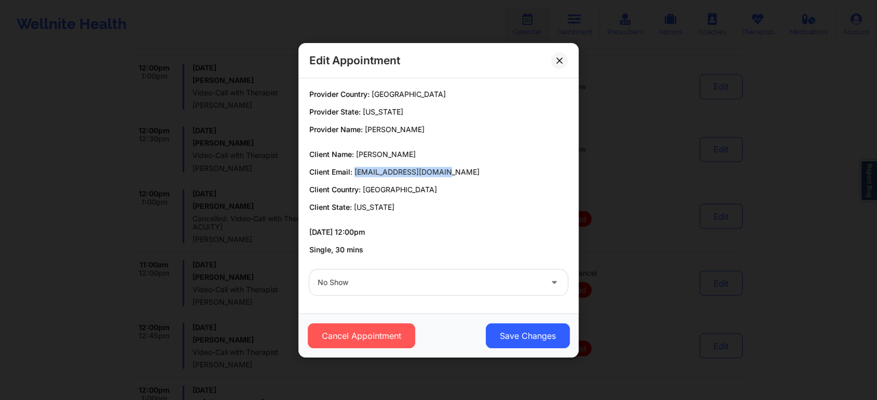
drag, startPoint x: 354, startPoint y: 171, endPoint x: 457, endPoint y: 170, distance: 102.7
click at [457, 170] on p "Client Email: ssaunders750@gmail.com" at bounding box center [438, 172] width 258 height 10
click at [353, 165] on div "Client Name: Kaylah Wade Client Email: ssaunders750@gmail.com Client Country: U…" at bounding box center [438, 180] width 258 height 63
drag, startPoint x: 354, startPoint y: 174, endPoint x: 460, endPoint y: 173, distance: 105.8
click at [460, 173] on p "Client Email: ssaunders750@gmail.com" at bounding box center [438, 172] width 258 height 10
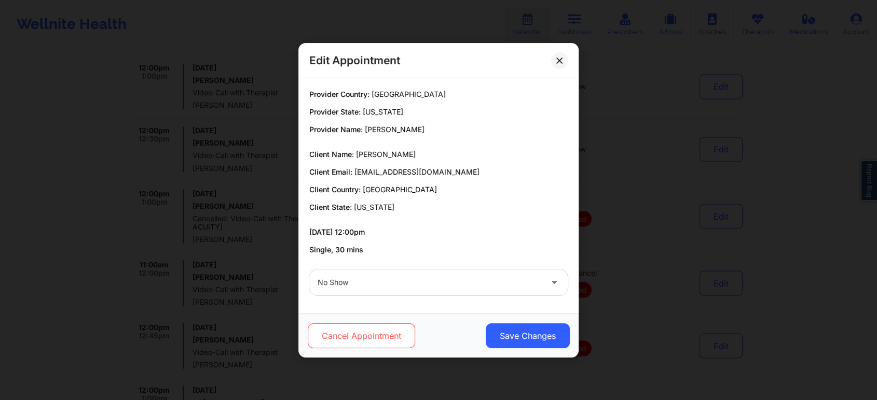
click at [353, 334] on button "Cancel Appointment" at bounding box center [361, 336] width 107 height 25
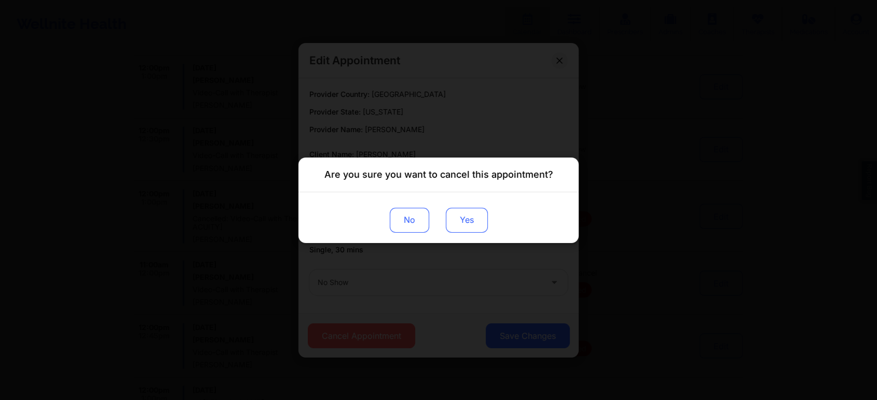
click at [465, 218] on button "Yes" at bounding box center [467, 220] width 42 height 25
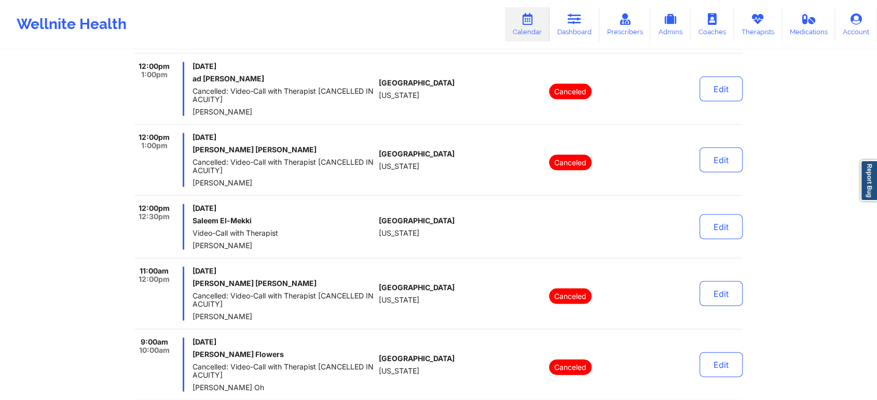
scroll to position [6075, 0]
click at [712, 218] on button "Edit" at bounding box center [720, 227] width 43 height 25
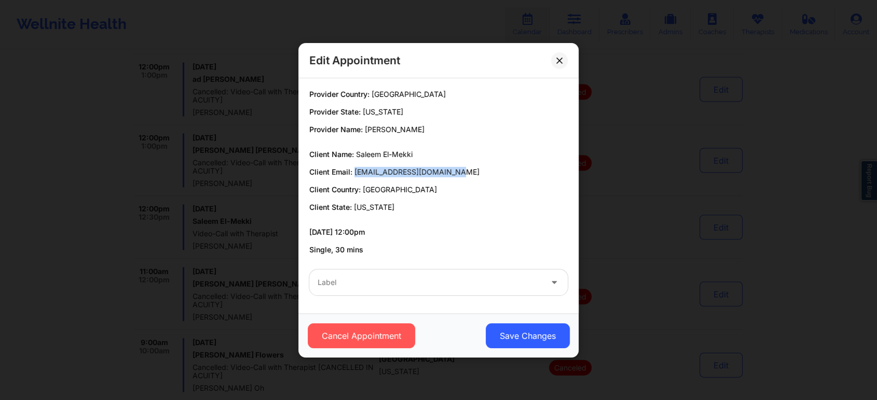
drag, startPoint x: 355, startPoint y: 172, endPoint x: 467, endPoint y: 171, distance: 111.5
click at [467, 171] on p "Client Email: saleemajelmekki@gmail.com" at bounding box center [438, 172] width 258 height 10
click at [558, 57] on icon at bounding box center [559, 60] width 6 height 6
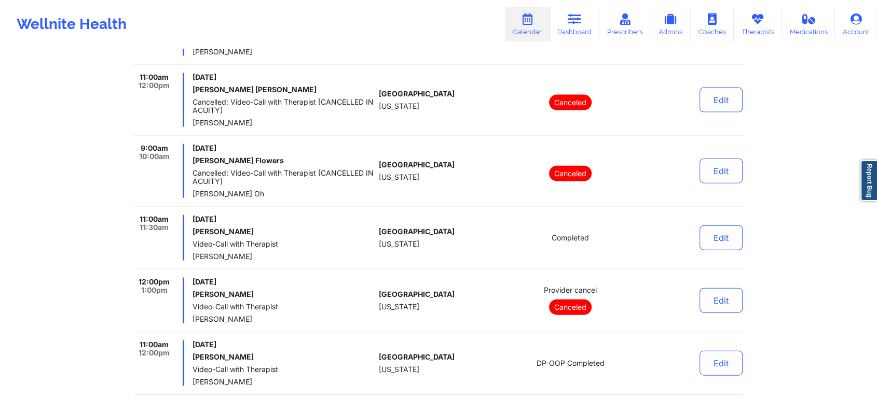
scroll to position [6278, 0]
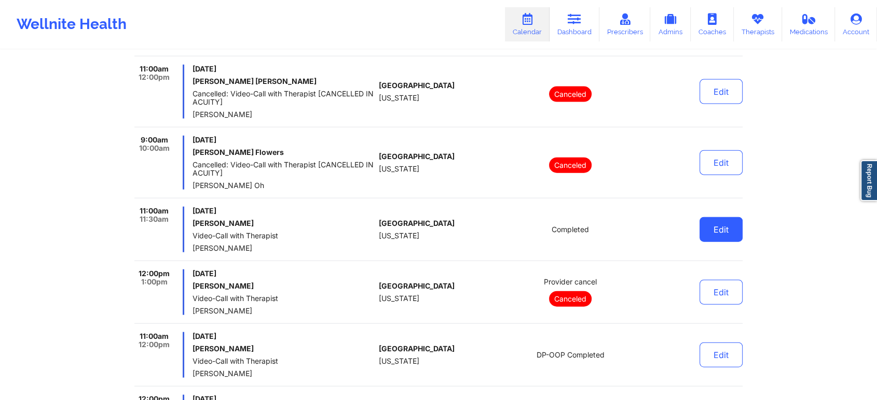
click at [717, 217] on button "Edit" at bounding box center [720, 229] width 43 height 25
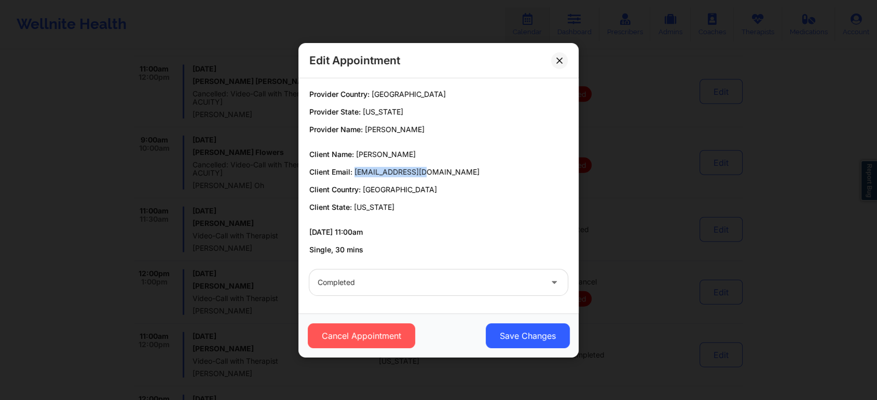
drag, startPoint x: 354, startPoint y: 170, endPoint x: 433, endPoint y: 170, distance: 78.9
click at [433, 170] on p "Client Email: 0737929@gmail.com" at bounding box center [438, 172] width 258 height 10
click at [502, 329] on button "Save Changes" at bounding box center [528, 336] width 84 height 25
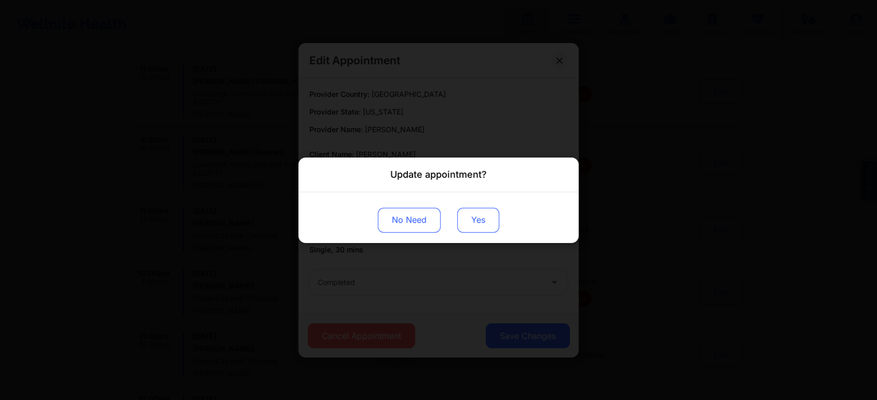
click at [468, 216] on button "Yes" at bounding box center [478, 220] width 42 height 25
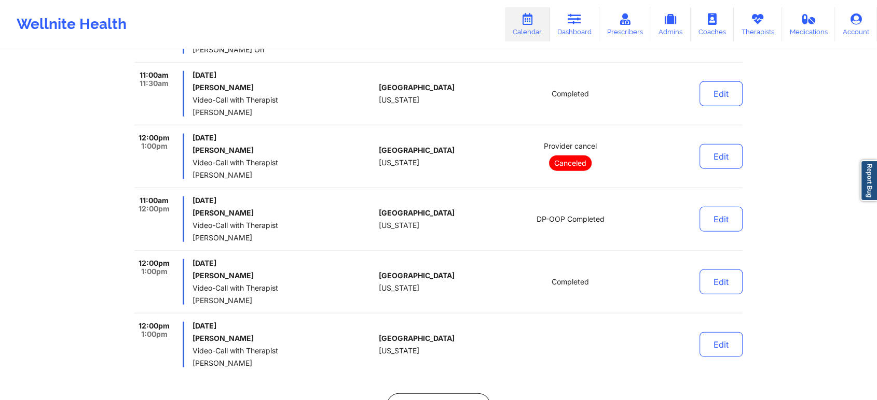
scroll to position [6431, 0]
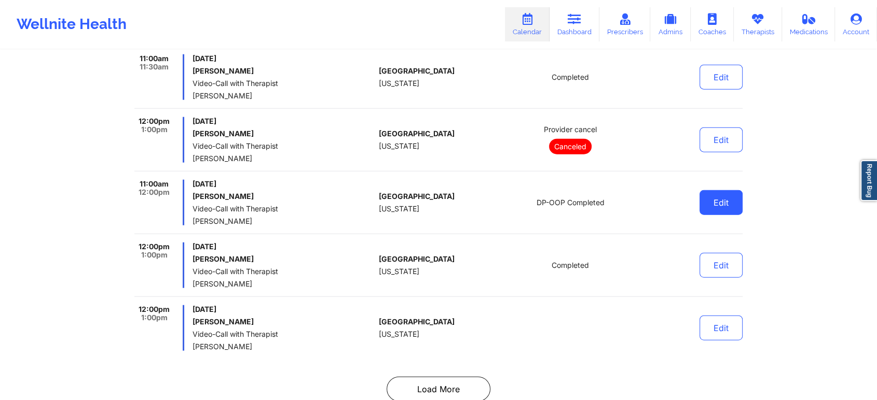
click at [721, 190] on button "Edit" at bounding box center [720, 202] width 43 height 25
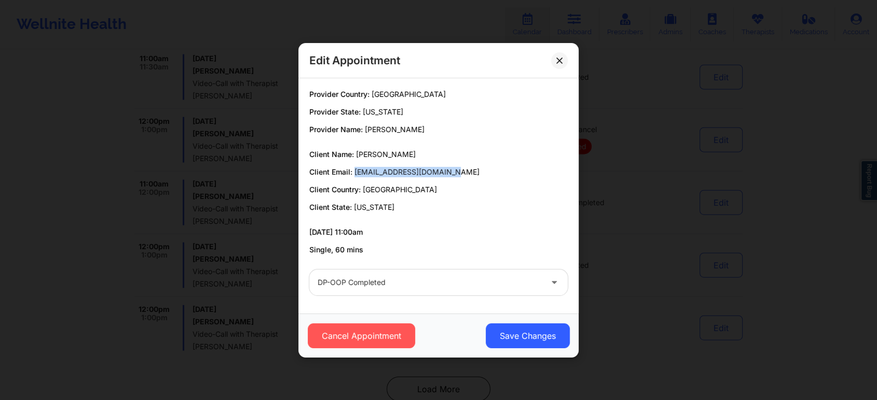
drag, startPoint x: 355, startPoint y: 173, endPoint x: 487, endPoint y: 164, distance: 132.1
click at [487, 164] on div "Client Name: William Wisley Client Email: williambwisley@gmail.com Client Count…" at bounding box center [438, 180] width 258 height 63
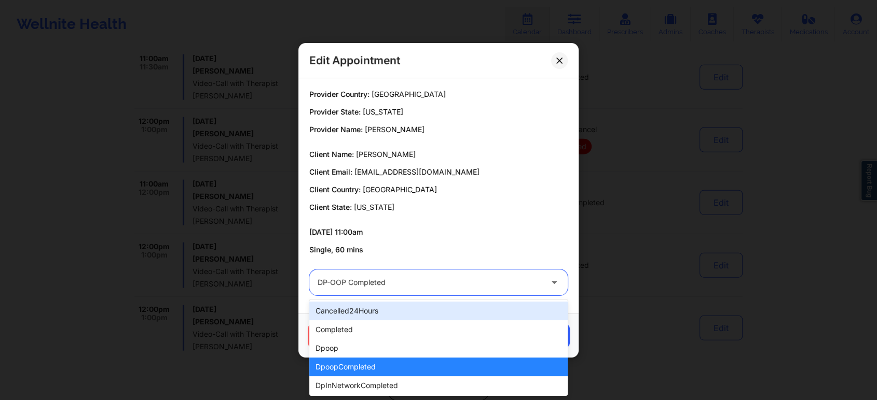
click at [399, 285] on div at bounding box center [429, 283] width 224 height 12
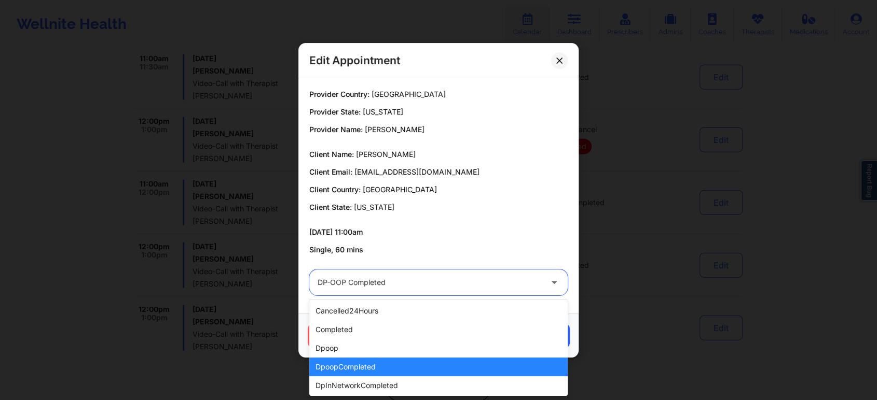
click at [383, 360] on div "dpoopCompleted" at bounding box center [438, 367] width 258 height 19
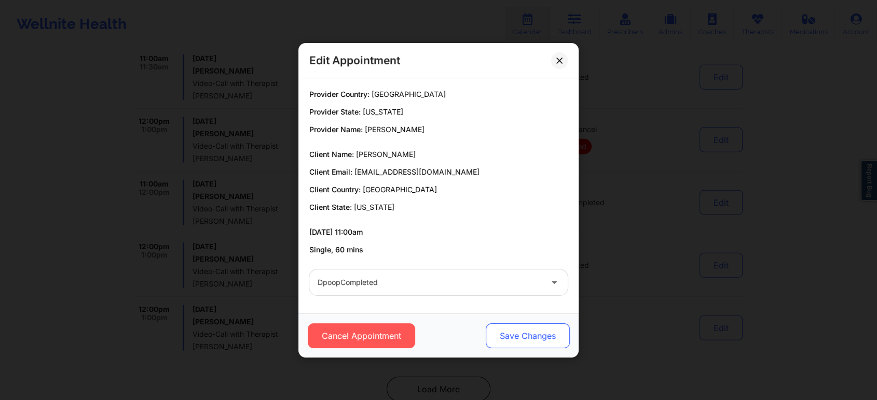
click at [515, 337] on button "Save Changes" at bounding box center [528, 336] width 84 height 25
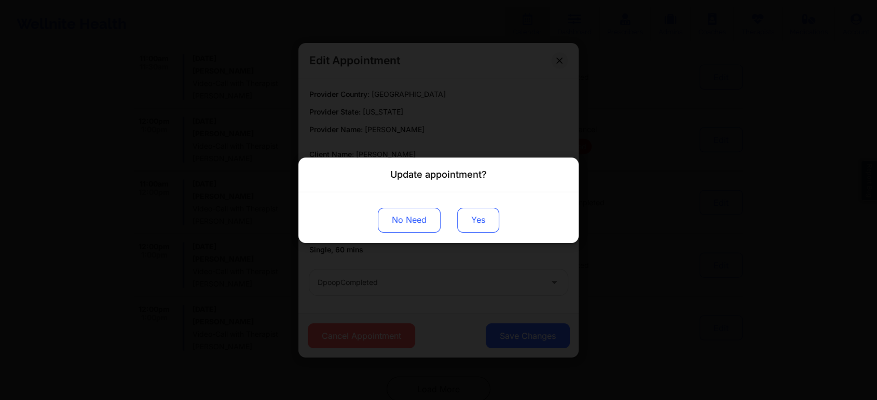
click at [476, 225] on button "Yes" at bounding box center [478, 220] width 42 height 25
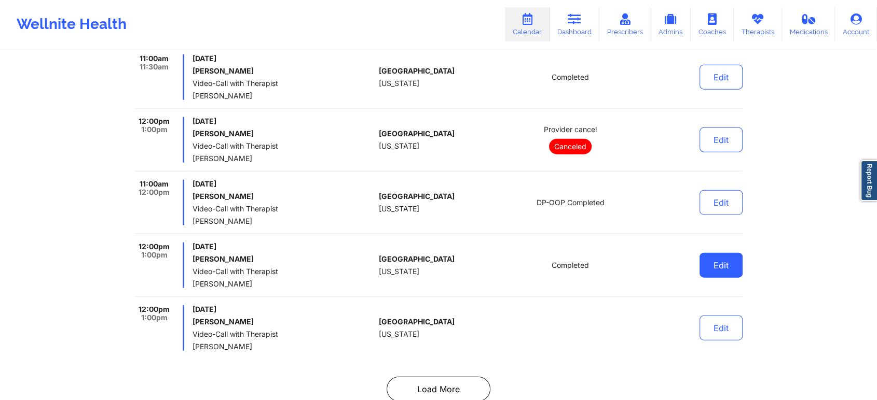
click at [725, 257] on button "Edit" at bounding box center [720, 265] width 43 height 25
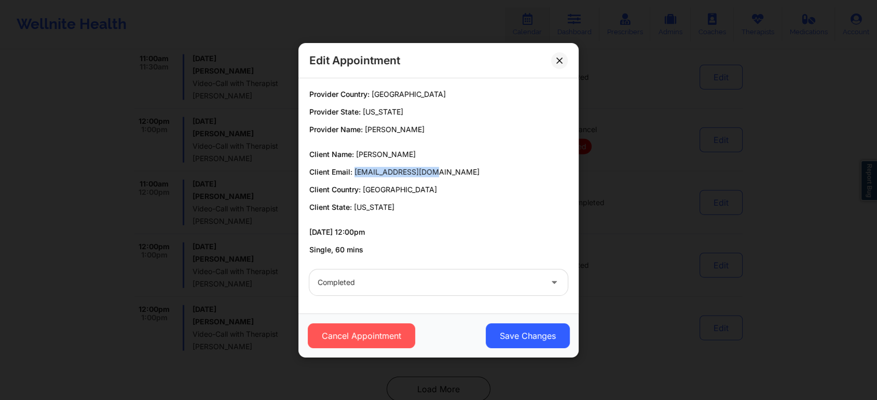
drag, startPoint x: 355, startPoint y: 173, endPoint x: 452, endPoint y: 172, distance: 97.0
click at [452, 172] on p "Client Email: samreenpt@gmail.com" at bounding box center [438, 172] width 258 height 10
click at [523, 327] on button "Save Changes" at bounding box center [528, 336] width 84 height 25
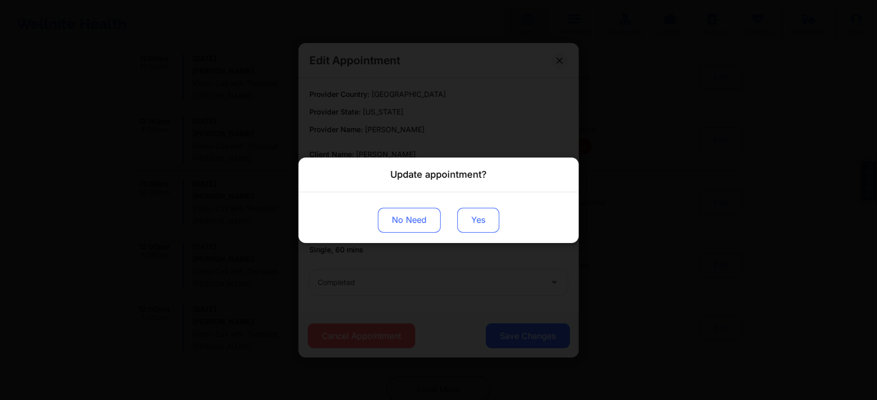
click at [479, 211] on button "Yes" at bounding box center [478, 220] width 42 height 25
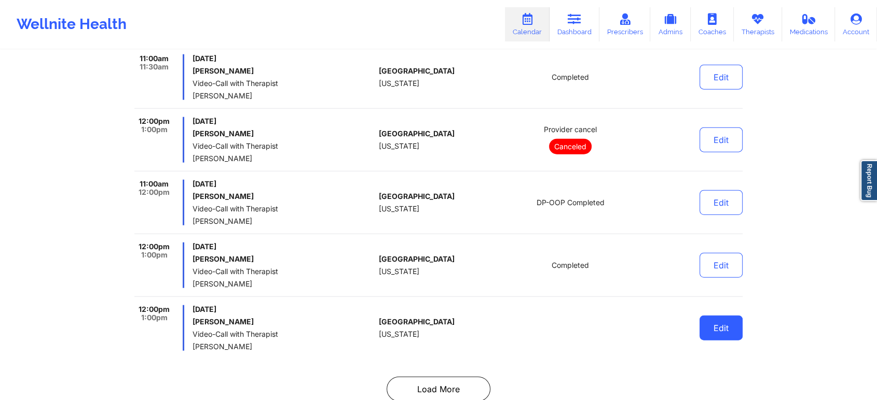
click at [728, 316] on button "Edit" at bounding box center [720, 328] width 43 height 25
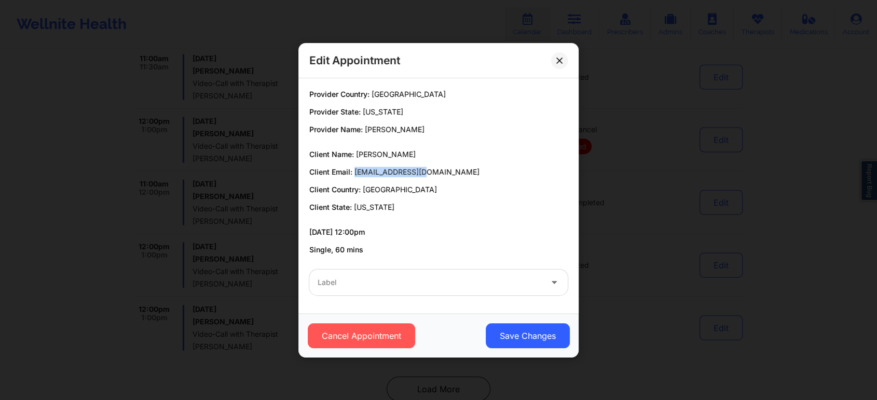
drag, startPoint x: 355, startPoint y: 172, endPoint x: 455, endPoint y: 174, distance: 100.2
click at [455, 174] on p "Client Email: edefuso@gmail.com" at bounding box center [438, 172] width 258 height 10
click at [564, 61] on button at bounding box center [559, 60] width 17 height 17
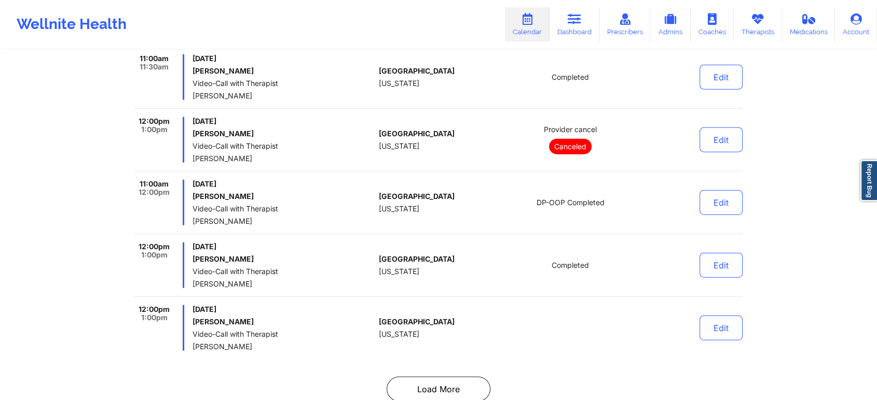
scroll to position [6486, 0]
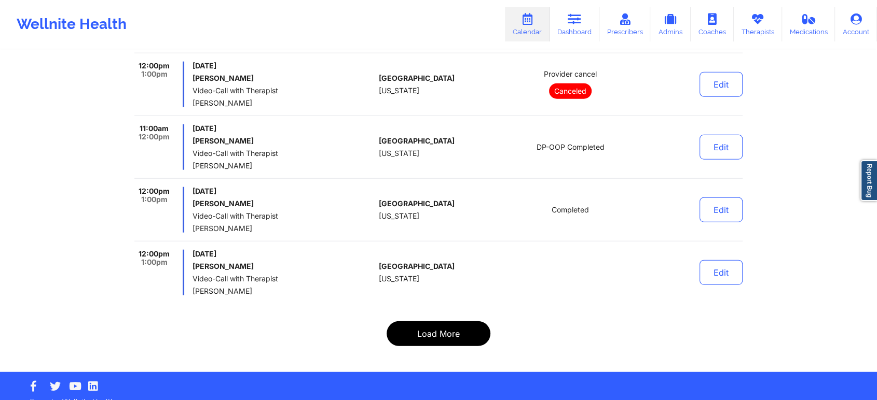
click at [416, 322] on button "Load More" at bounding box center [438, 334] width 104 height 25
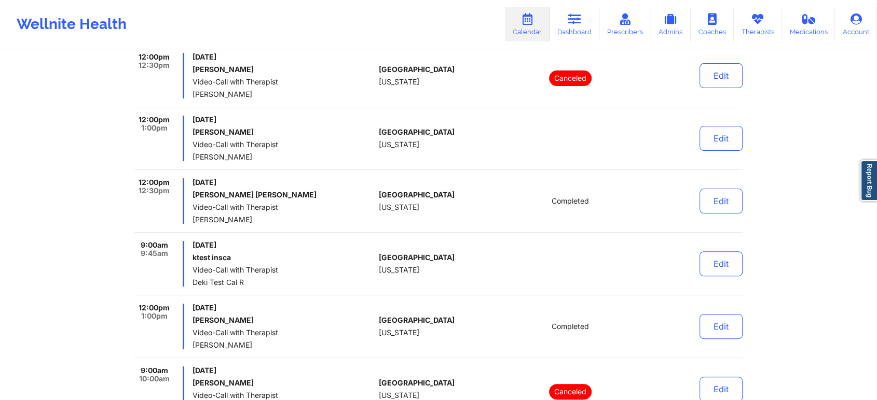
scroll to position [170, 0]
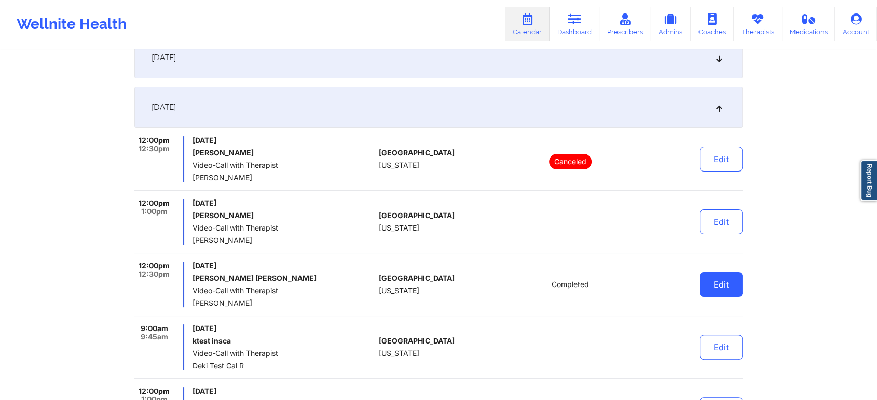
click at [714, 291] on button "Edit" at bounding box center [720, 284] width 43 height 25
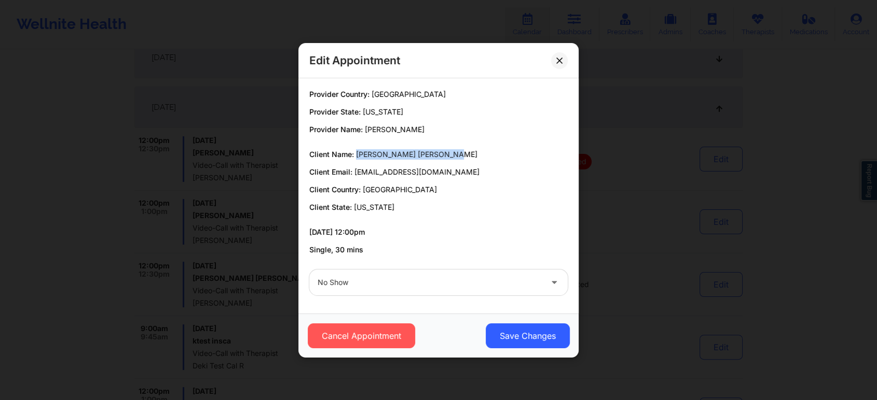
drag, startPoint x: 355, startPoint y: 153, endPoint x: 462, endPoint y: 148, distance: 107.5
click at [462, 149] on p "Client Name: Alex G Lopez Rivadeneira" at bounding box center [438, 154] width 258 height 10
drag, startPoint x: 353, startPoint y: 174, endPoint x: 444, endPoint y: 165, distance: 91.2
click at [444, 165] on div "Client Name: Alex G Lopez Rivadeneira Client Email: nya91@aol.com Client Countr…" at bounding box center [438, 180] width 258 height 63
click at [552, 62] on button at bounding box center [559, 60] width 17 height 17
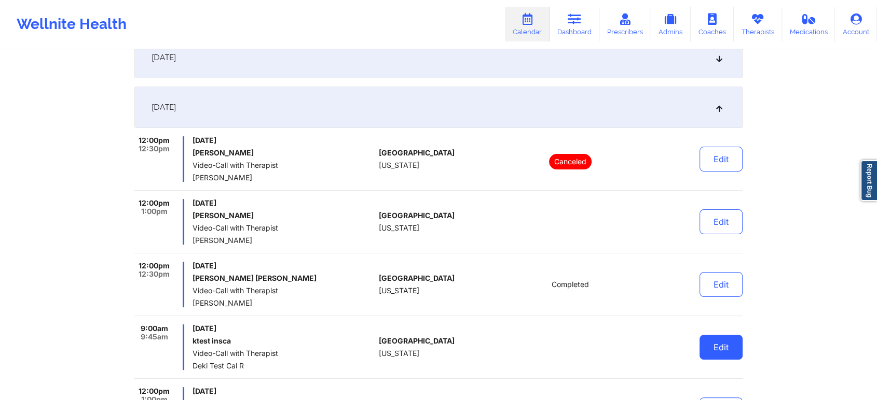
click at [738, 349] on button "Edit" at bounding box center [720, 347] width 43 height 25
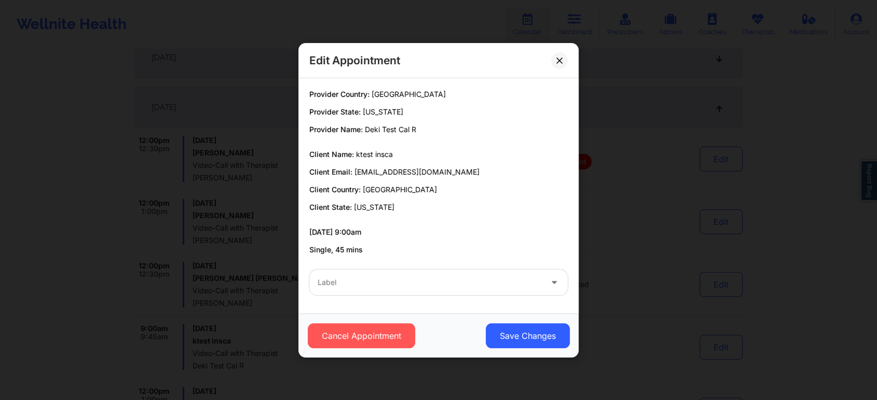
click at [481, 284] on div at bounding box center [429, 283] width 224 height 12
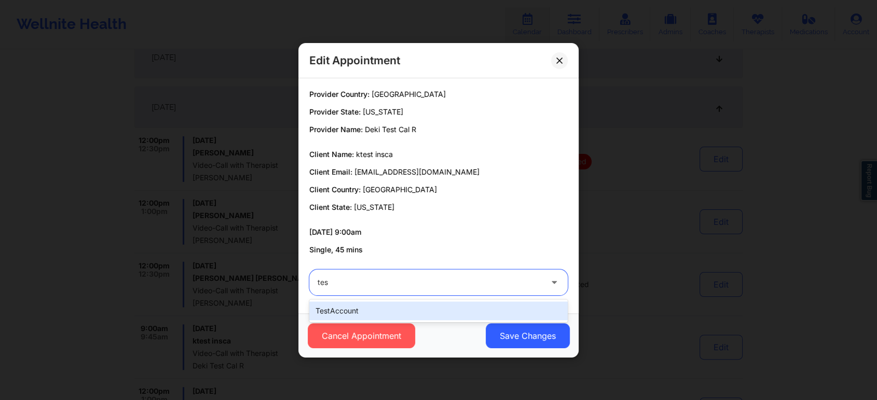
type input "test"
click at [449, 314] on div "testAccount" at bounding box center [438, 311] width 258 height 19
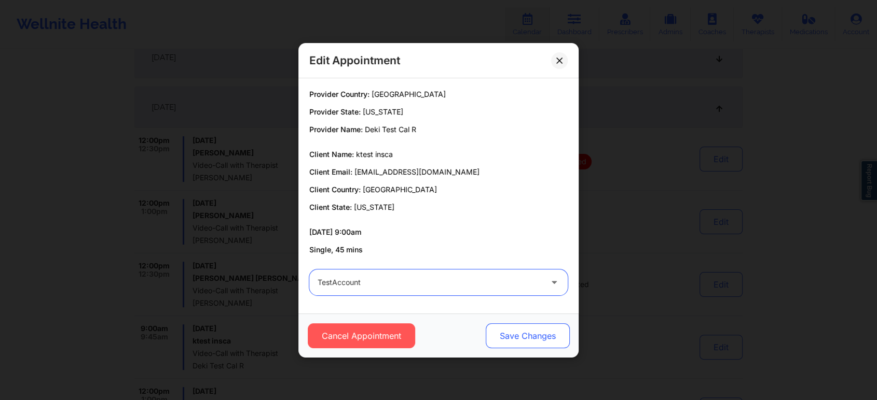
click at [528, 342] on button "Save Changes" at bounding box center [528, 336] width 84 height 25
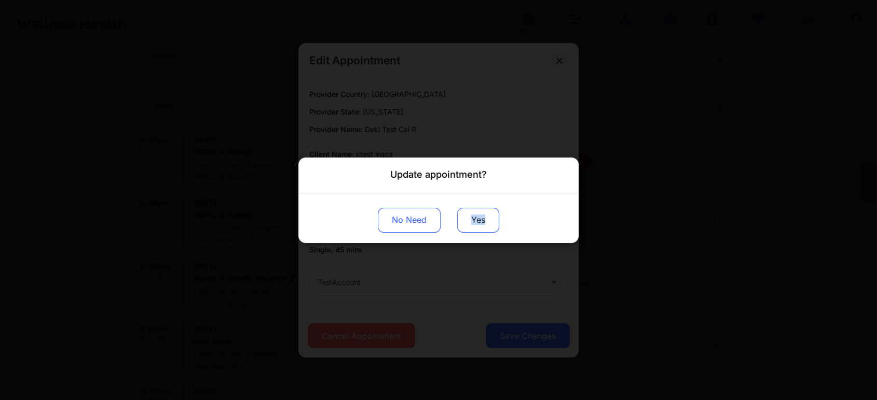
drag, startPoint x: 469, startPoint y: 238, endPoint x: 492, endPoint y: 210, distance: 36.1
click at [492, 210] on div "No Need Yes" at bounding box center [438, 217] width 280 height 51
click at [492, 210] on button "Yes" at bounding box center [478, 220] width 42 height 25
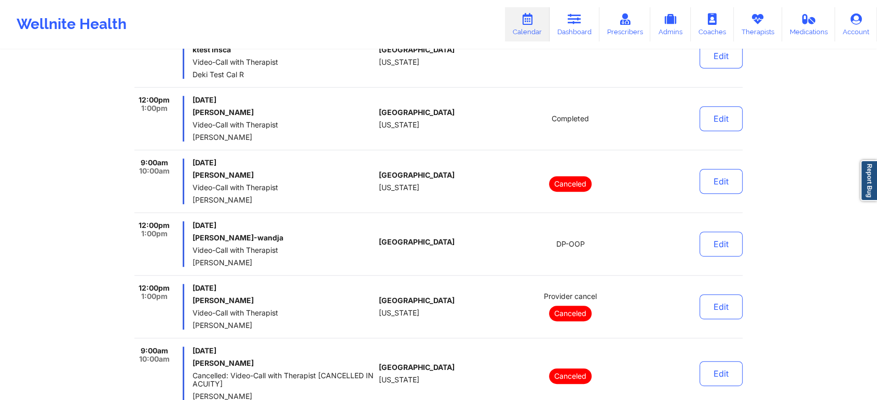
scroll to position [469, 0]
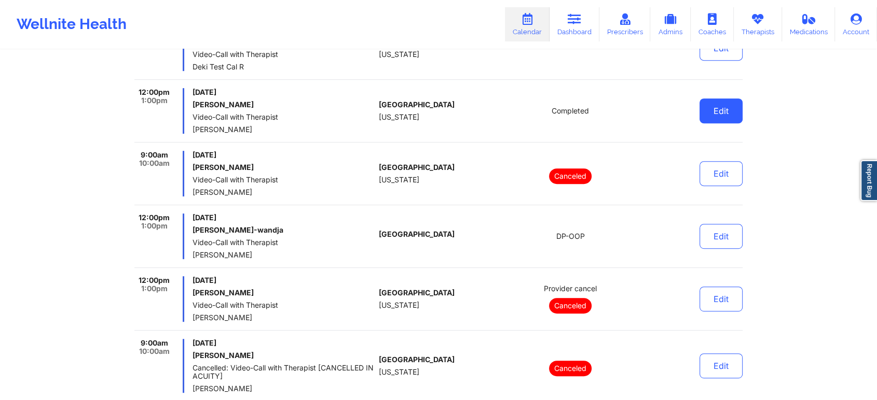
click at [707, 115] on button "Edit" at bounding box center [720, 111] width 43 height 25
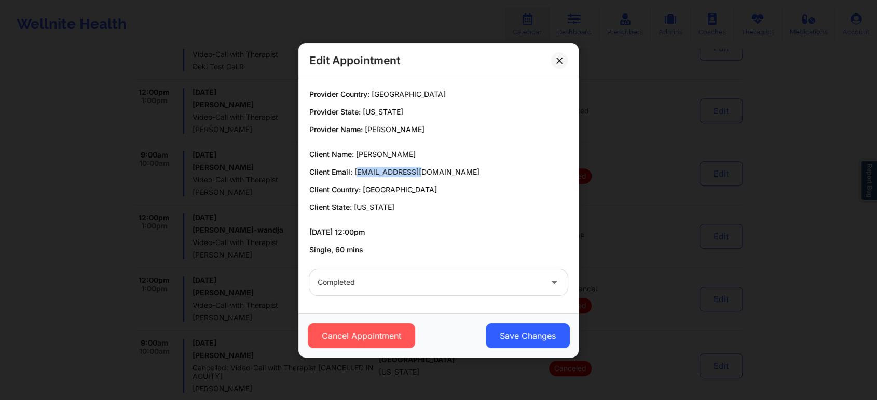
drag, startPoint x: 355, startPoint y: 174, endPoint x: 493, endPoint y: 172, distance: 137.5
click at [493, 172] on p "Client Email: irlestat@aol.com" at bounding box center [438, 172] width 258 height 10
click at [486, 296] on div "Completed" at bounding box center [438, 282] width 273 height 40
click at [526, 335] on button "Save Changes" at bounding box center [528, 336] width 84 height 25
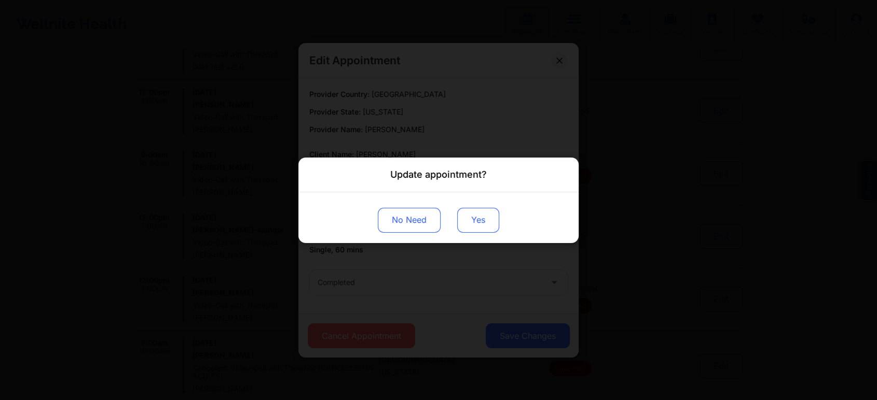
click at [468, 223] on button "Yes" at bounding box center [478, 220] width 42 height 25
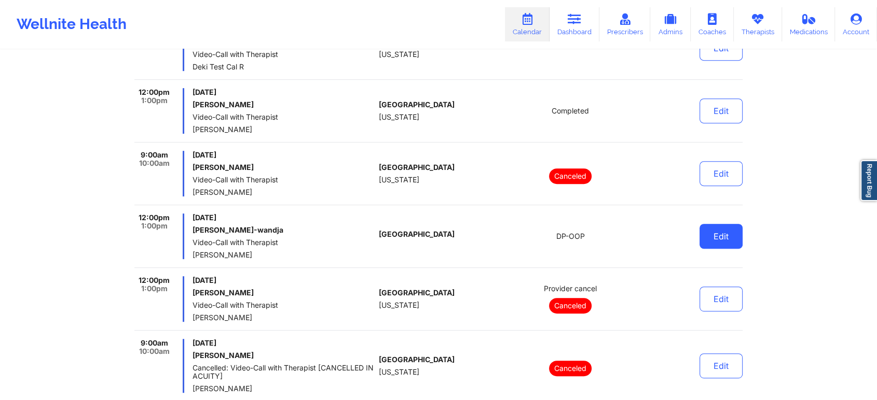
click at [710, 230] on button "Edit" at bounding box center [720, 236] width 43 height 25
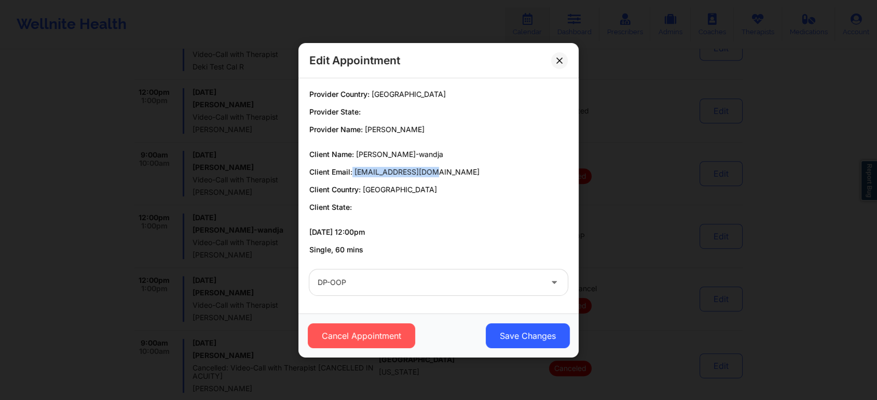
drag, startPoint x: 352, startPoint y: 169, endPoint x: 446, endPoint y: 176, distance: 94.2
click at [446, 176] on p "Client Email: jeremiepw@gmail.com" at bounding box center [438, 172] width 258 height 10
click at [520, 336] on button "Save Changes" at bounding box center [528, 336] width 84 height 25
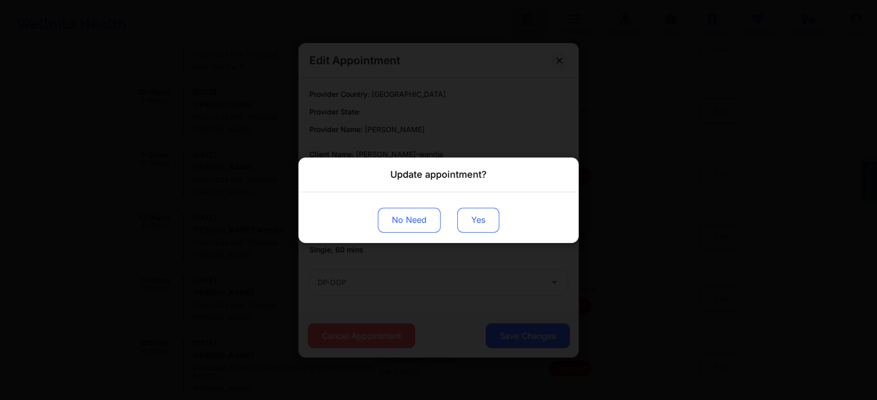
click at [477, 216] on button "Yes" at bounding box center [478, 220] width 42 height 25
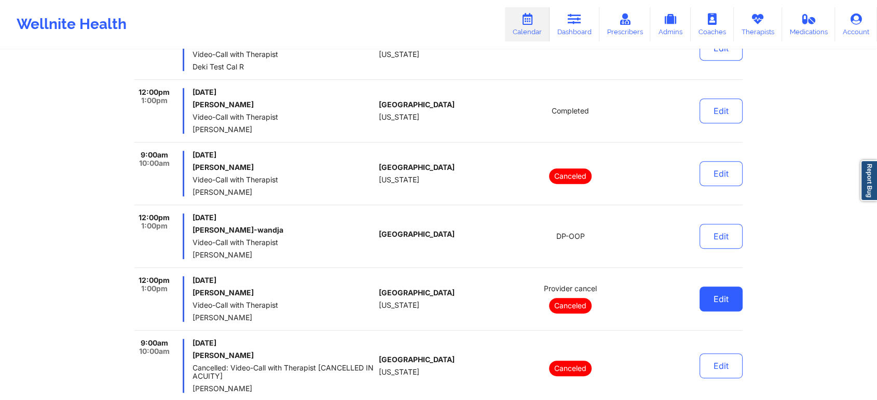
click at [731, 296] on button "Edit" at bounding box center [720, 299] width 43 height 25
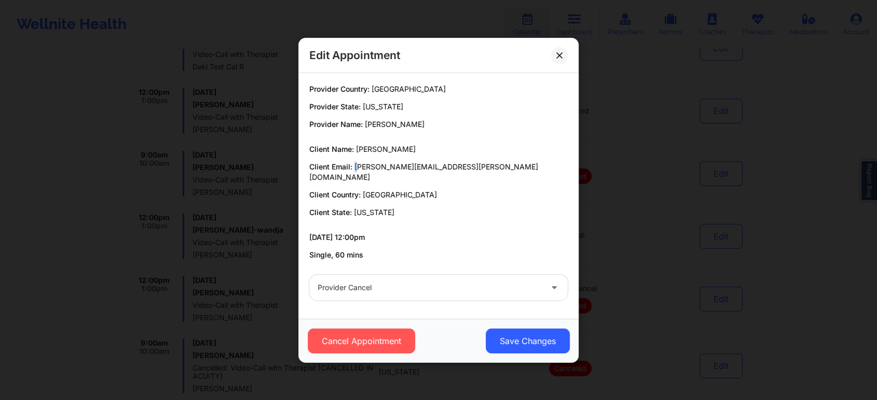
click at [355, 171] on span "hoyt.christy@yahoo.com" at bounding box center [423, 171] width 229 height 19
click at [440, 168] on p "Client Email: hoyt.christy@yahoo.com" at bounding box center [438, 172] width 258 height 21
drag, startPoint x: 355, startPoint y: 173, endPoint x: 455, endPoint y: 162, distance: 100.1
click at [455, 162] on div "Client Name: Christina Hoyt Client Email: hoyt.christy@yahoo.com Client Country…" at bounding box center [438, 181] width 258 height 74
click at [557, 58] on icon at bounding box center [559, 55] width 6 height 6
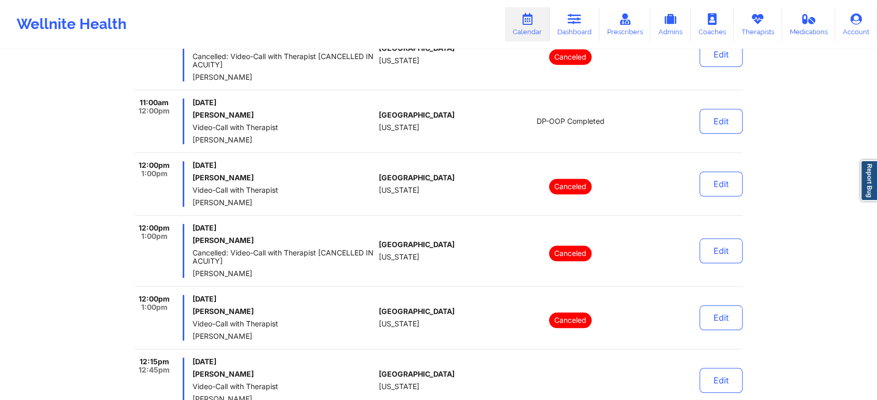
scroll to position [946, 0]
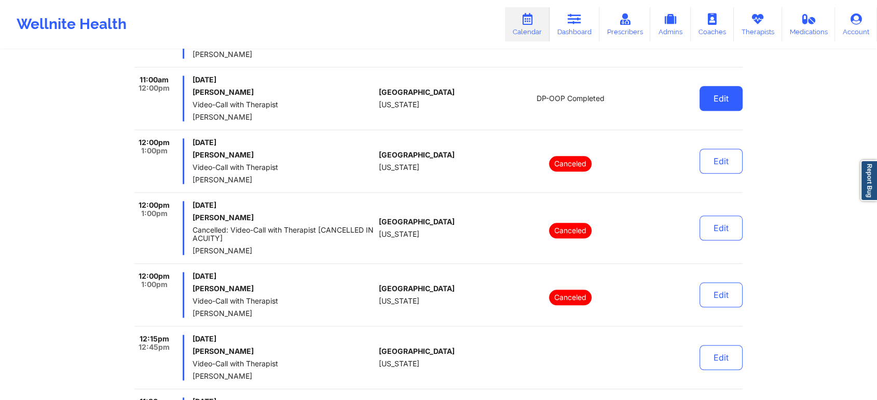
click at [717, 107] on button "Edit" at bounding box center [720, 98] width 43 height 25
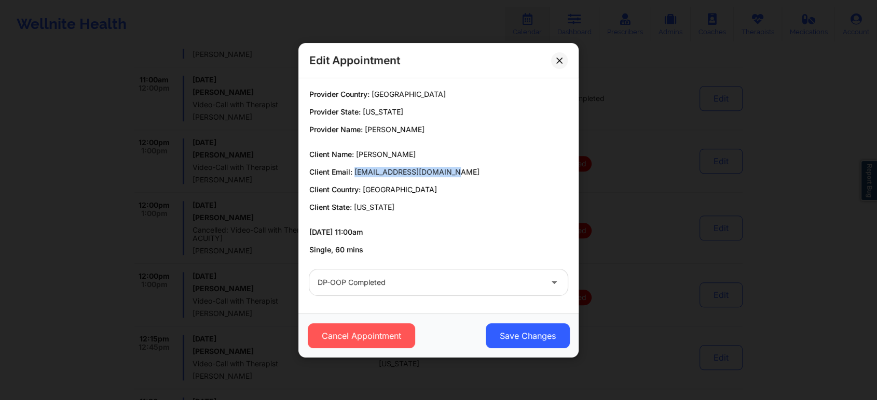
drag, startPoint x: 355, startPoint y: 173, endPoint x: 486, endPoint y: 164, distance: 131.5
click at [486, 164] on div "Client Name: William Wisley Client Email: williambwisley@gmail.com Client Count…" at bounding box center [438, 180] width 258 height 63
click at [560, 55] on button at bounding box center [559, 60] width 17 height 17
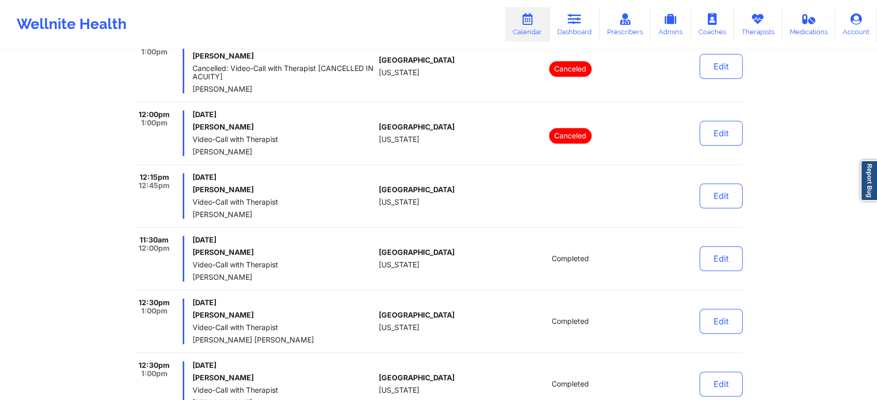
scroll to position [1100, 0]
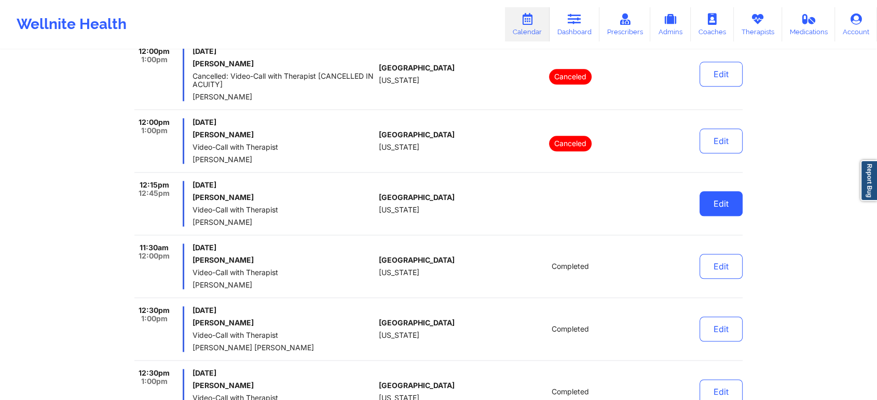
click at [714, 201] on button "Edit" at bounding box center [720, 203] width 43 height 25
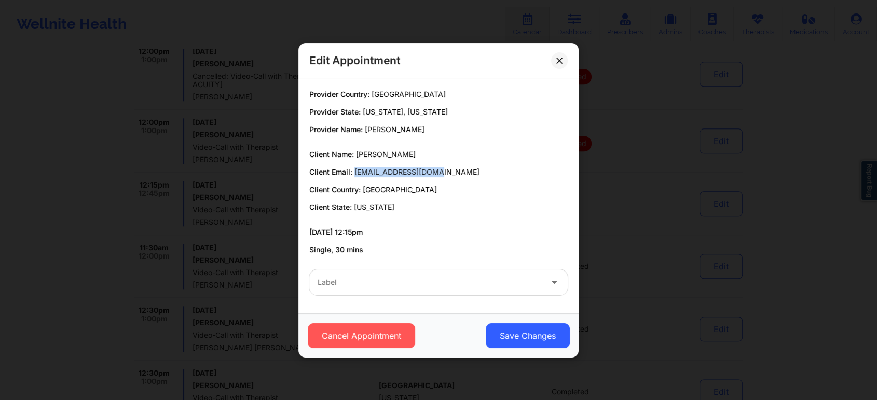
drag, startPoint x: 353, startPoint y: 170, endPoint x: 447, endPoint y: 167, distance: 93.9
click at [447, 167] on p "Client Email: xmayablanc@gmail.com" at bounding box center [438, 172] width 258 height 10
click at [562, 61] on button at bounding box center [559, 60] width 17 height 17
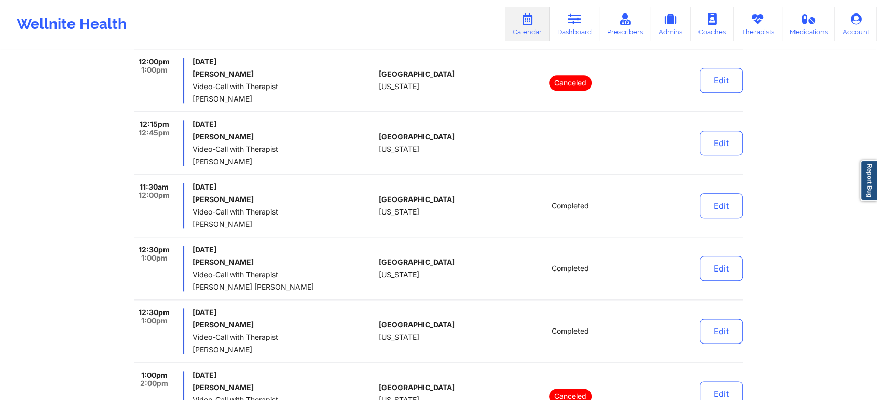
scroll to position [1169, 0]
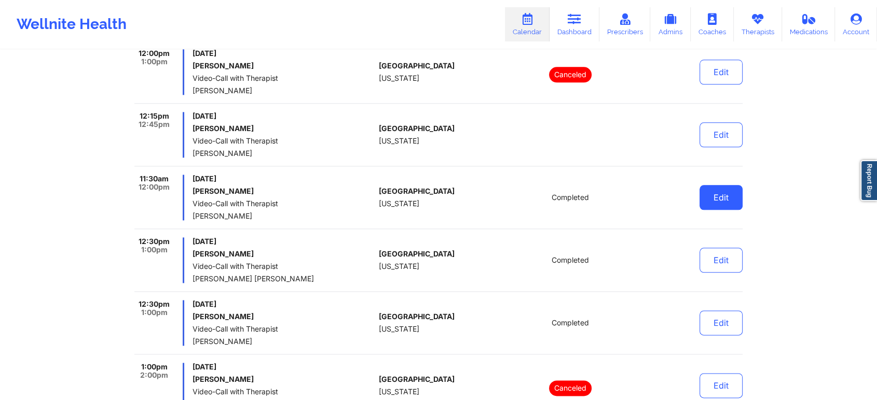
click at [725, 196] on button "Edit" at bounding box center [720, 197] width 43 height 25
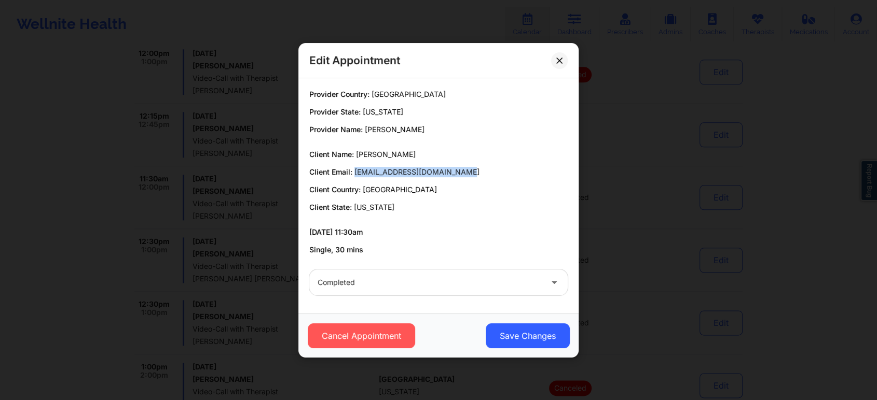
drag, startPoint x: 355, startPoint y: 169, endPoint x: 465, endPoint y: 160, distance: 110.8
click at [465, 160] on div "Client Name: Cheryl Watkins Client Email: cherylwatkins4658@gmail.com Client Co…" at bounding box center [438, 180] width 258 height 63
click at [559, 67] on button at bounding box center [559, 60] width 17 height 17
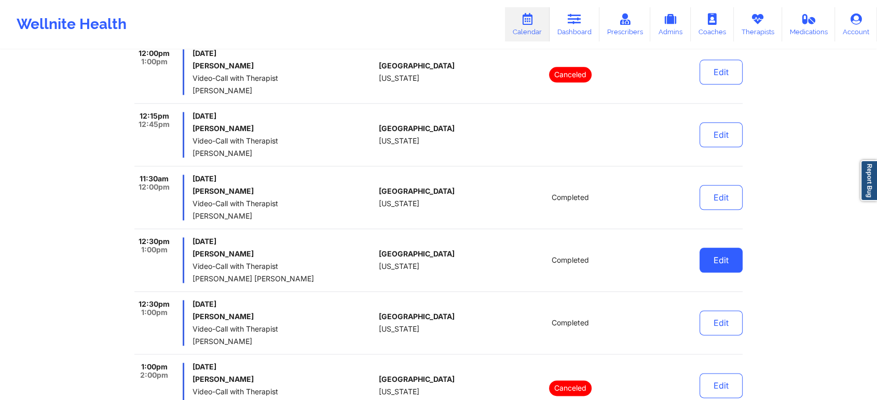
click at [728, 271] on button "Edit" at bounding box center [720, 260] width 43 height 25
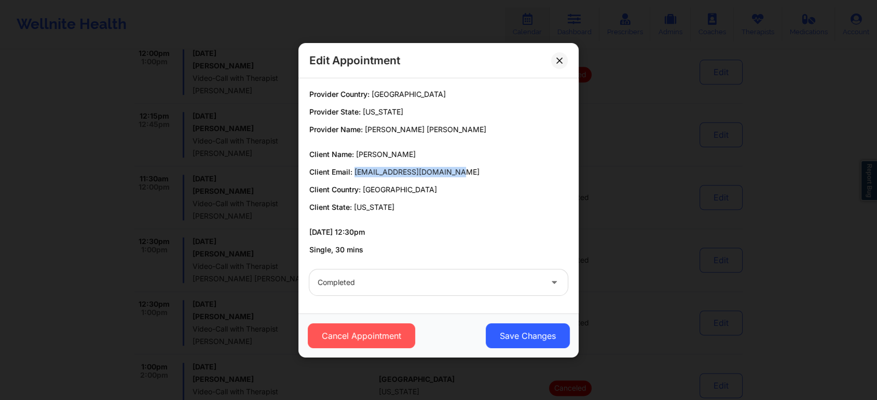
drag, startPoint x: 353, startPoint y: 174, endPoint x: 501, endPoint y: 173, distance: 147.9
click at [501, 173] on p "Client Email: amandaclabough@icloud.com" at bounding box center [438, 172] width 258 height 10
click at [562, 58] on button at bounding box center [559, 60] width 17 height 17
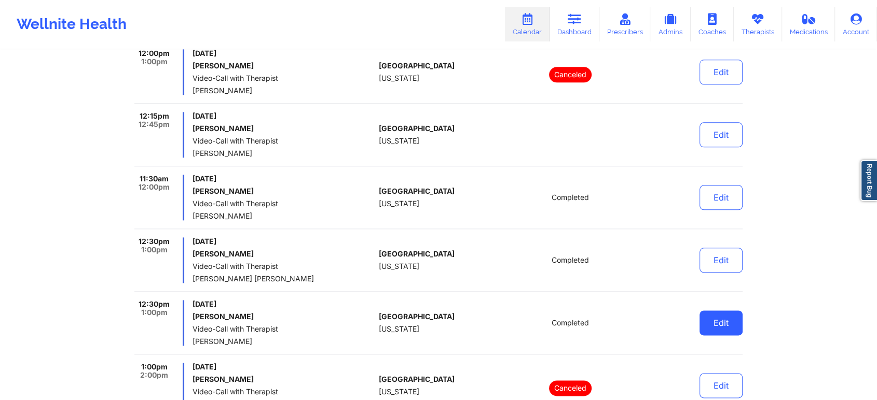
click at [720, 324] on button "Edit" at bounding box center [720, 323] width 43 height 25
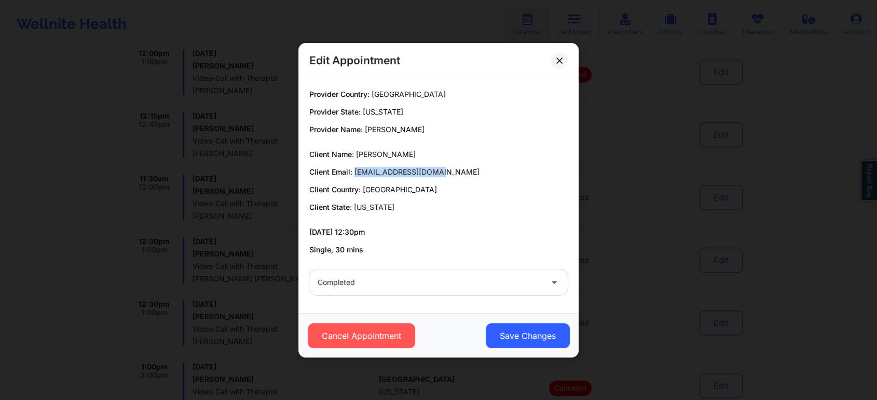
drag, startPoint x: 353, startPoint y: 169, endPoint x: 451, endPoint y: 172, distance: 97.6
click at [451, 172] on p "Client Email: alifamularo@gmail.com" at bounding box center [438, 172] width 258 height 10
click at [565, 54] on button at bounding box center [559, 60] width 17 height 17
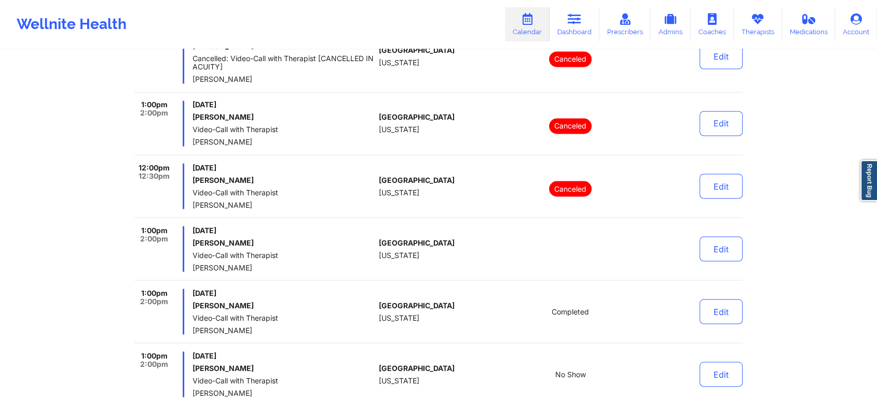
scroll to position [1883, 0]
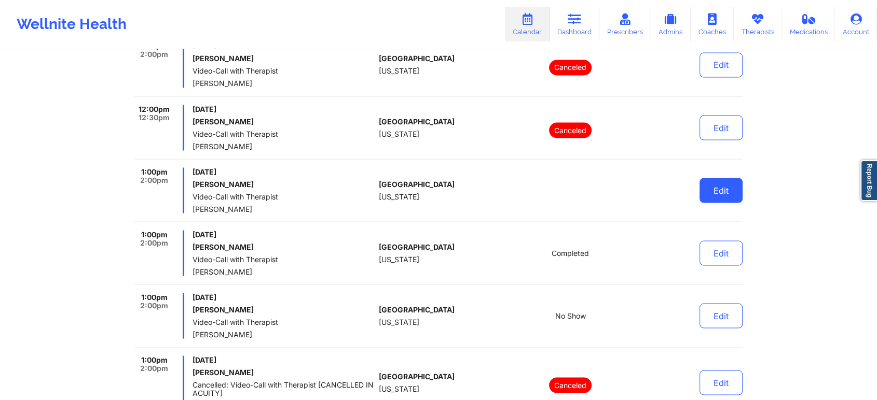
click at [723, 184] on button "Edit" at bounding box center [720, 190] width 43 height 25
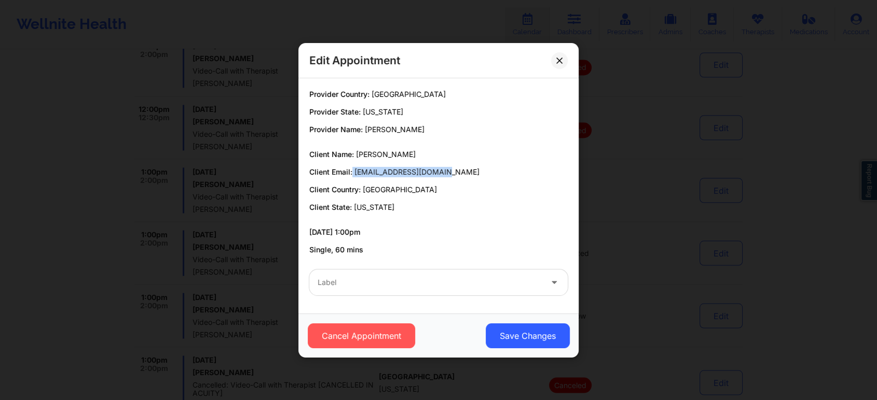
drag, startPoint x: 352, startPoint y: 174, endPoint x: 465, endPoint y: 174, distance: 113.1
click at [465, 174] on p "Client Email: aclockett1@hotmail.com" at bounding box center [438, 172] width 258 height 10
drag, startPoint x: 356, startPoint y: 172, endPoint x: 470, endPoint y: 164, distance: 114.4
click at [470, 164] on div "Client Name: Avery Lockett Client Email: aclockett1@hotmail.com Client Country:…" at bounding box center [438, 180] width 258 height 63
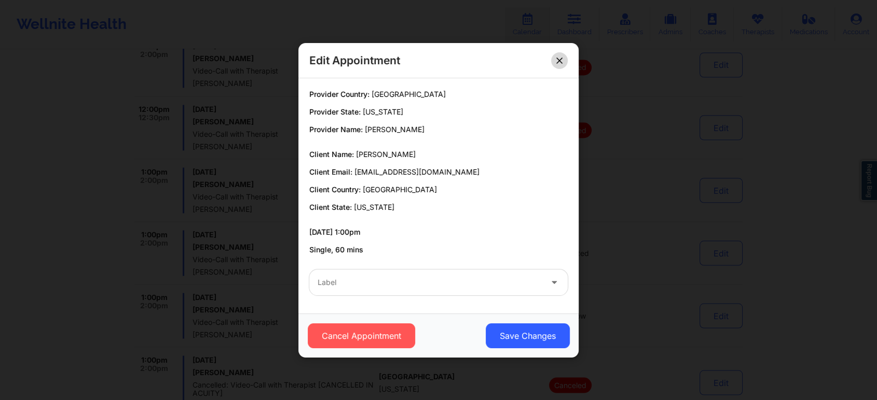
drag, startPoint x: 550, startPoint y: 57, endPoint x: 560, endPoint y: 58, distance: 10.4
click at [560, 58] on div "Edit Appointment" at bounding box center [438, 60] width 280 height 35
click at [560, 58] on icon at bounding box center [559, 60] width 6 height 6
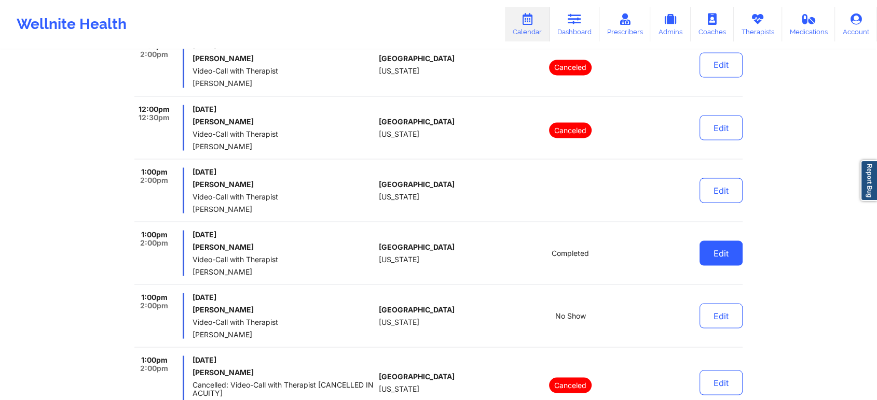
click at [708, 258] on button "Edit" at bounding box center [720, 253] width 43 height 25
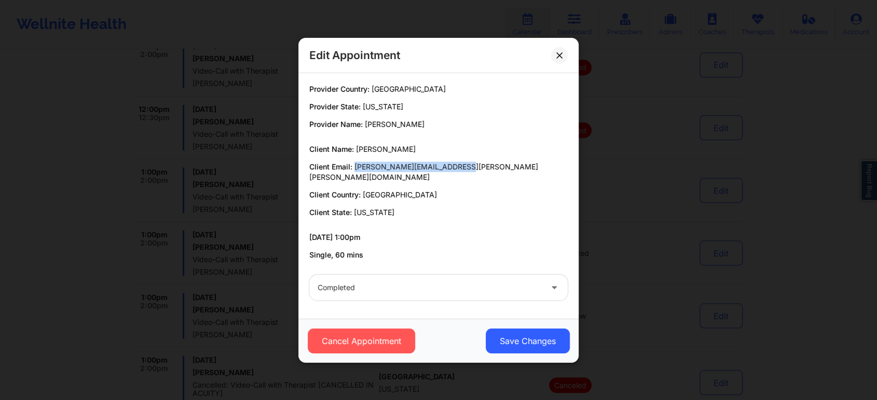
drag, startPoint x: 355, startPoint y: 171, endPoint x: 476, endPoint y: 172, distance: 120.9
click at [476, 172] on p "Client Email: bonnie.lee.bagley@gmail.com" at bounding box center [438, 172] width 258 height 21
click at [530, 330] on button "Save Changes" at bounding box center [528, 341] width 84 height 25
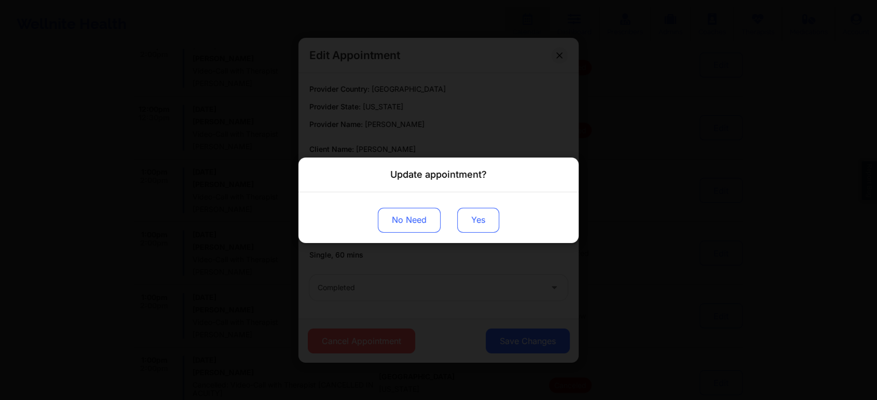
click at [480, 227] on button "Yes" at bounding box center [478, 220] width 42 height 25
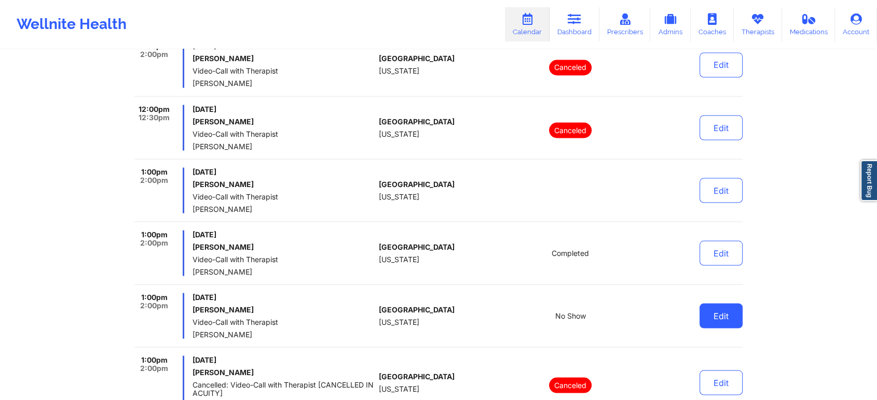
click at [703, 319] on button "Edit" at bounding box center [720, 315] width 43 height 25
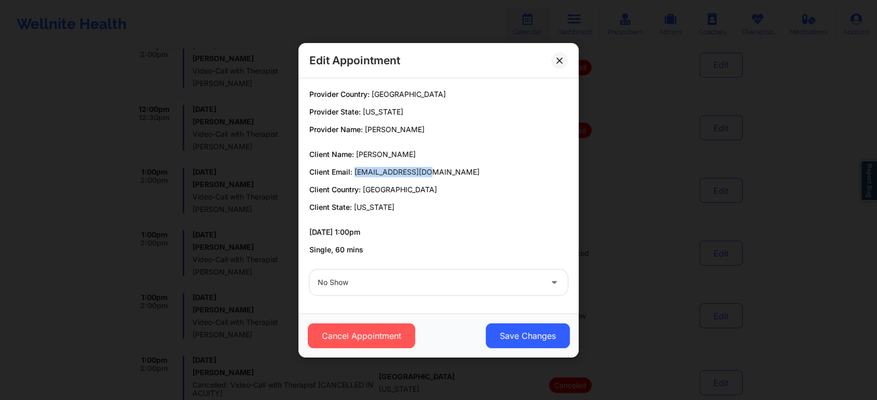
drag, startPoint x: 355, startPoint y: 176, endPoint x: 461, endPoint y: 174, distance: 106.4
click at [461, 174] on p "Client Email: ayojjay@icloud.com" at bounding box center [438, 172] width 258 height 10
click at [563, 65] on button at bounding box center [559, 60] width 17 height 17
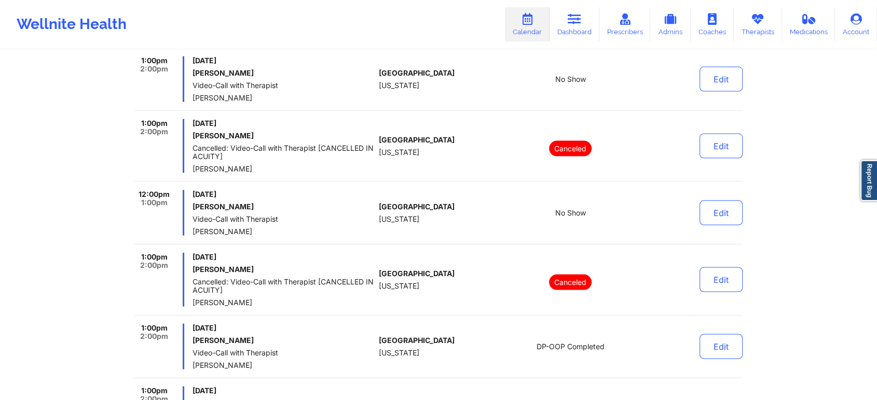
scroll to position [2128, 0]
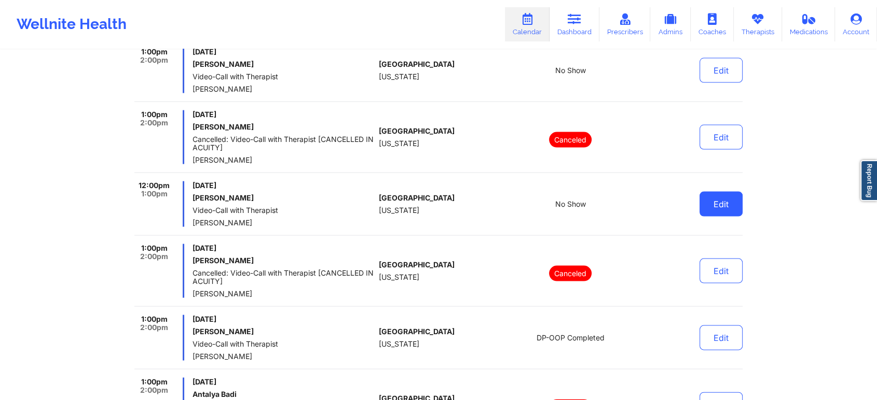
click at [709, 198] on button "Edit" at bounding box center [720, 204] width 43 height 25
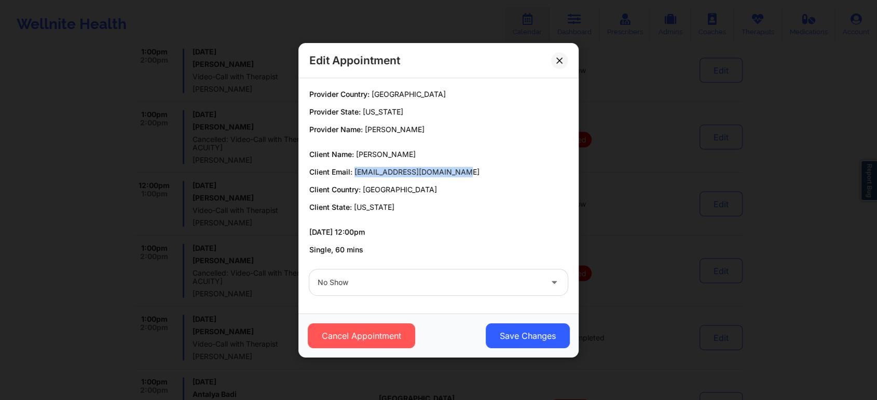
drag, startPoint x: 354, startPoint y: 170, endPoint x: 459, endPoint y: 172, distance: 104.3
click at [459, 172] on p "Client Email: nishsenthilkumar@gmail.com" at bounding box center [438, 172] width 258 height 10
click at [380, 266] on div "No Show" at bounding box center [438, 282] width 273 height 40
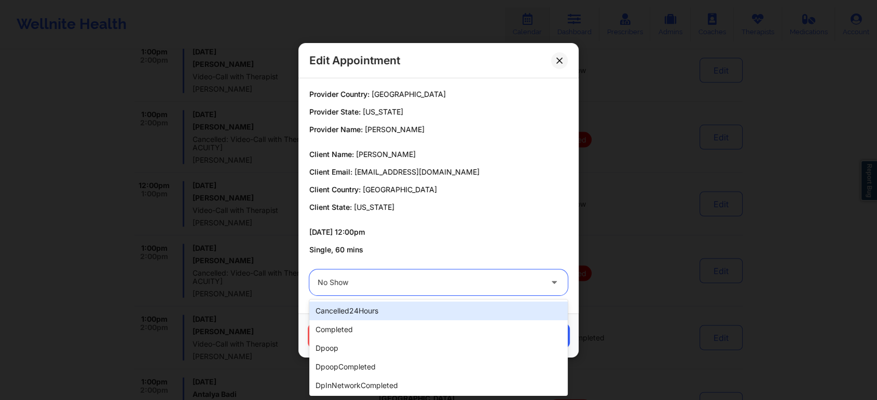
click at [371, 275] on div "No Show" at bounding box center [429, 283] width 224 height 26
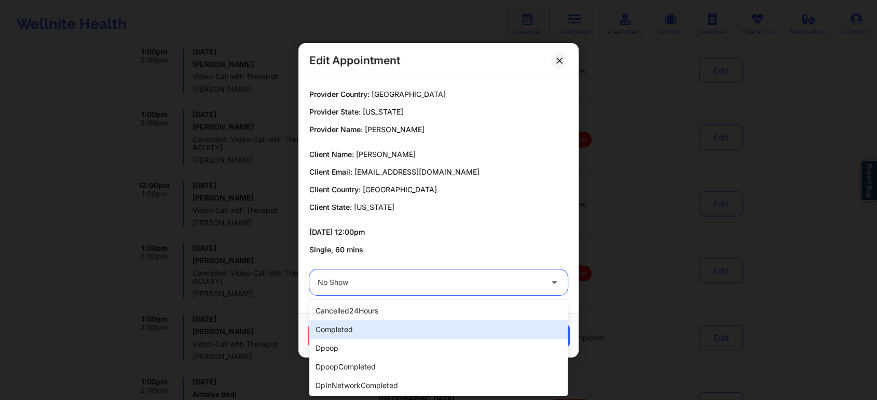
click at [361, 327] on div "completed" at bounding box center [438, 330] width 258 height 19
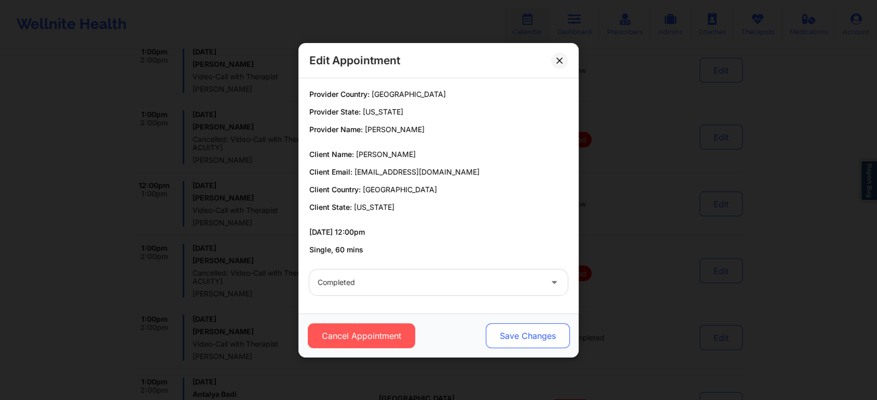
click at [506, 332] on button "Save Changes" at bounding box center [528, 336] width 84 height 25
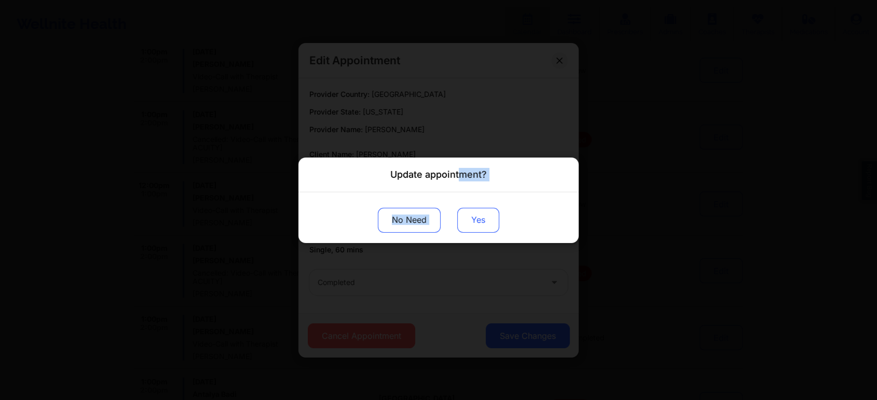
drag, startPoint x: 459, startPoint y: 186, endPoint x: 467, endPoint y: 227, distance: 41.8
click at [467, 227] on div "Update appointment? No Need Yes" at bounding box center [438, 201] width 280 height 86
click at [467, 227] on button "Yes" at bounding box center [478, 220] width 42 height 25
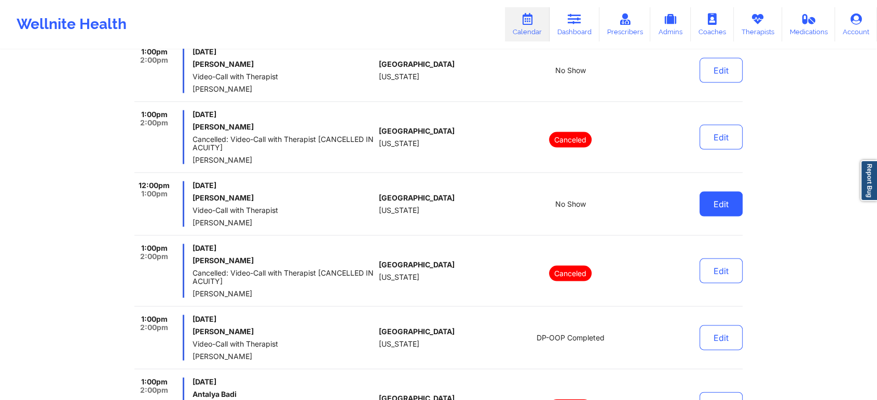
click at [716, 197] on button "Edit" at bounding box center [720, 204] width 43 height 25
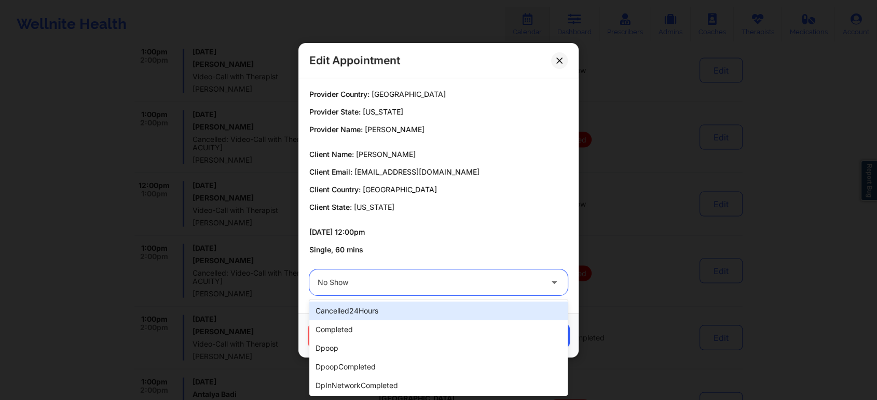
click at [491, 273] on div "No Show" at bounding box center [429, 283] width 224 height 26
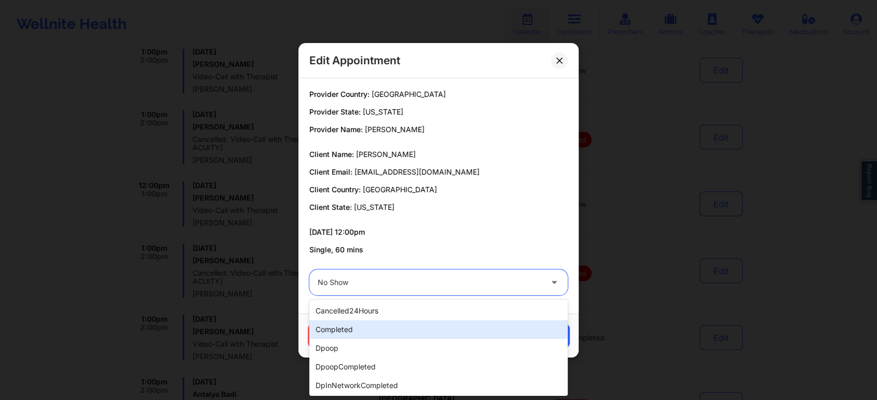
click at [407, 328] on div "completed" at bounding box center [438, 330] width 258 height 19
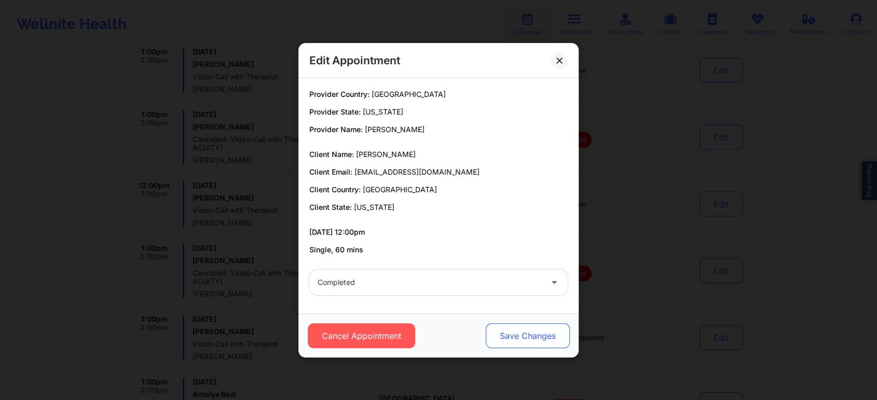
click at [518, 339] on button "Save Changes" at bounding box center [528, 336] width 84 height 25
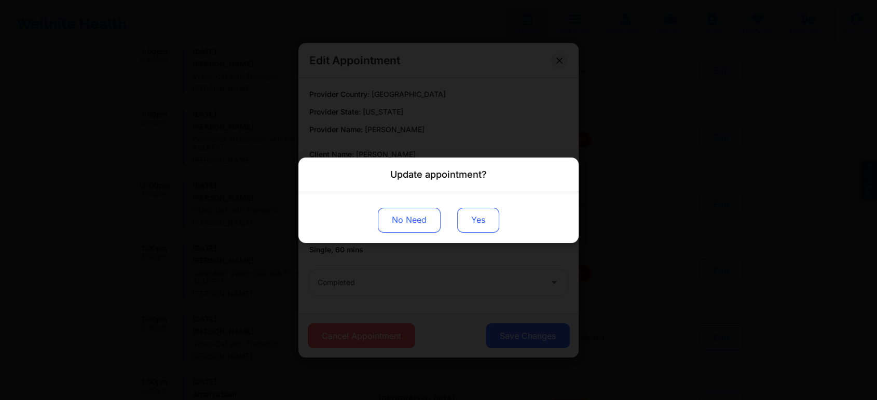
click at [465, 228] on button "Yes" at bounding box center [478, 220] width 42 height 25
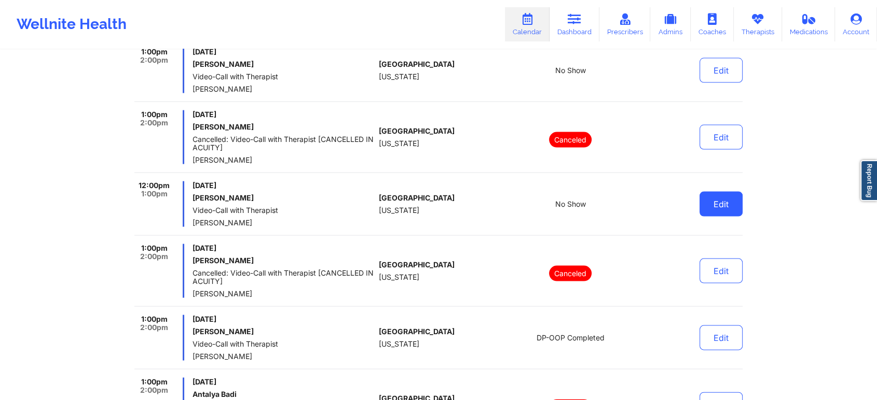
click at [714, 198] on button "Edit" at bounding box center [720, 204] width 43 height 25
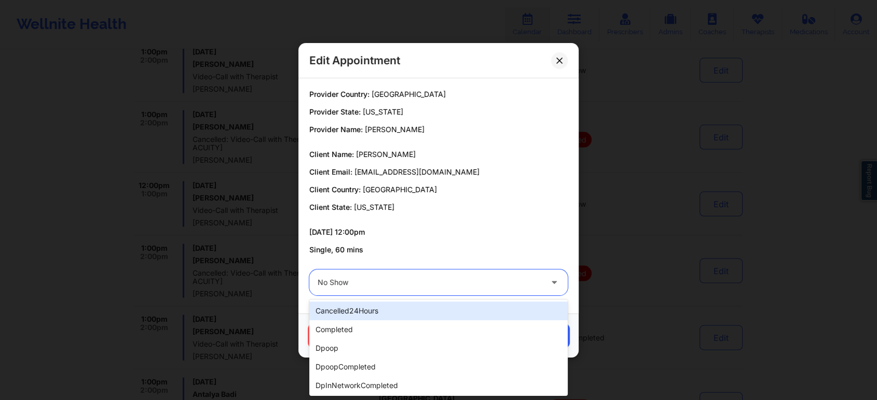
click at [408, 271] on div "No Show" at bounding box center [429, 283] width 224 height 26
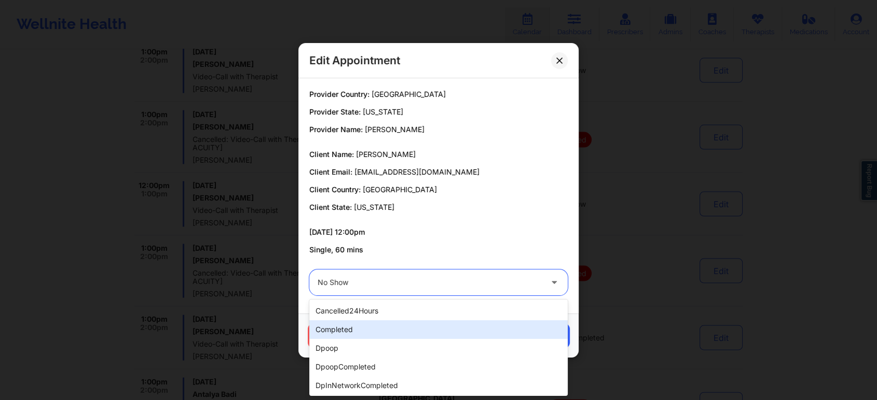
click at [358, 331] on div "completed" at bounding box center [438, 330] width 258 height 19
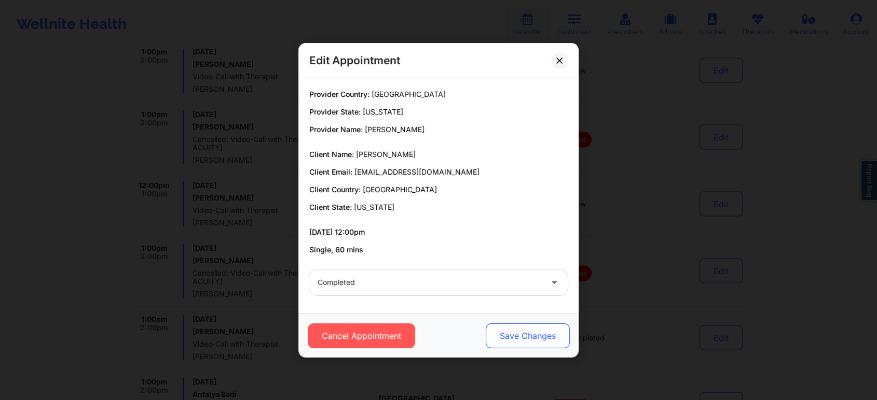
click at [563, 335] on button "Save Changes" at bounding box center [528, 336] width 84 height 25
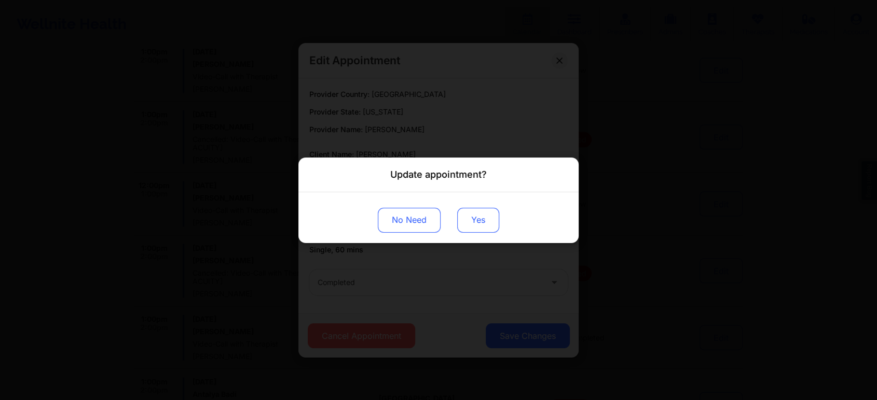
click at [478, 217] on button "Yes" at bounding box center [478, 220] width 42 height 25
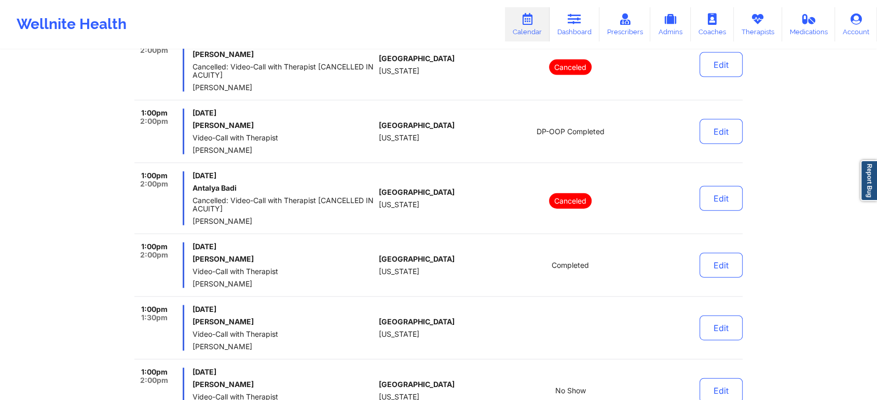
scroll to position [2336, 0]
click at [716, 137] on button "Edit" at bounding box center [720, 130] width 43 height 25
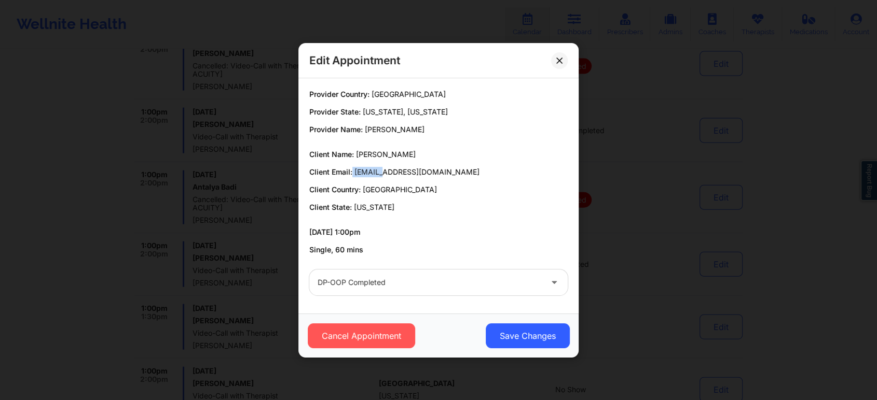
drag, startPoint x: 352, startPoint y: 168, endPoint x: 382, endPoint y: 169, distance: 29.6
click at [382, 169] on p "Client Email: hoodtracie9@gmail.com" at bounding box center [438, 172] width 258 height 10
click at [368, 169] on span "hoodtracie9@gmail.com" at bounding box center [416, 172] width 125 height 9
click at [356, 173] on span "hoodtracie9@gmail.com" at bounding box center [416, 172] width 125 height 9
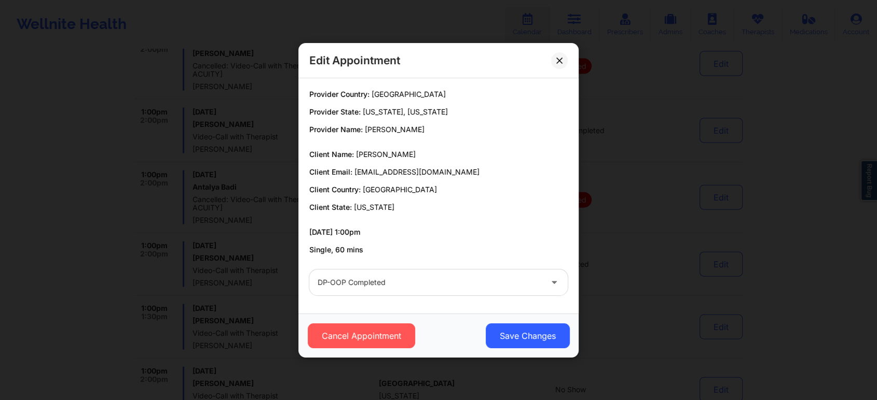
click at [356, 173] on span "hoodtracie9@gmail.com" at bounding box center [416, 172] width 125 height 9
drag, startPoint x: 356, startPoint y: 173, endPoint x: 448, endPoint y: 170, distance: 92.4
click at [448, 170] on p "Client Email: hoodtracie9@gmail.com" at bounding box center [438, 172] width 258 height 10
click at [425, 269] on div "DP-OOP Completed" at bounding box center [438, 282] width 273 height 40
click at [417, 280] on div at bounding box center [429, 283] width 224 height 12
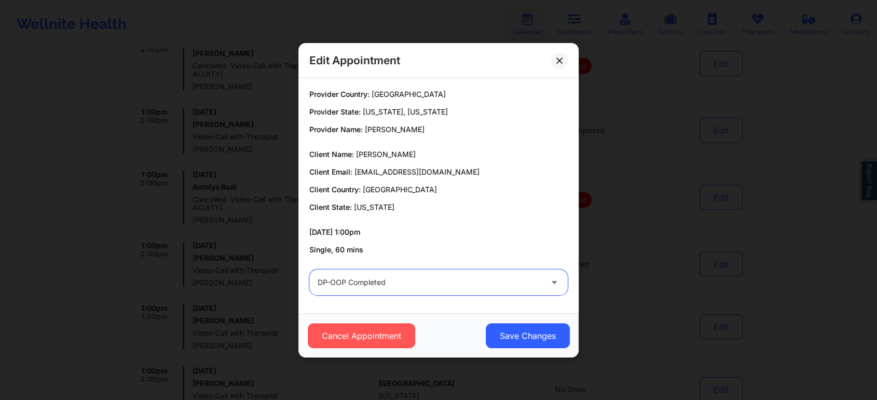
click at [417, 280] on div at bounding box center [429, 283] width 224 height 12
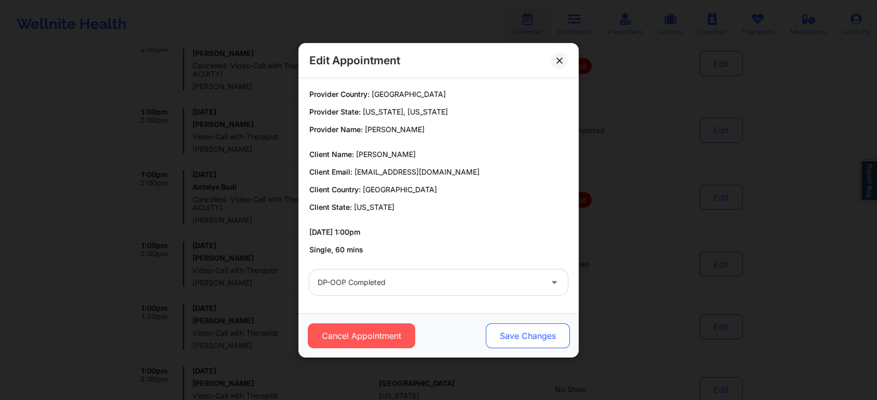
click at [510, 337] on button "Save Changes" at bounding box center [528, 336] width 84 height 25
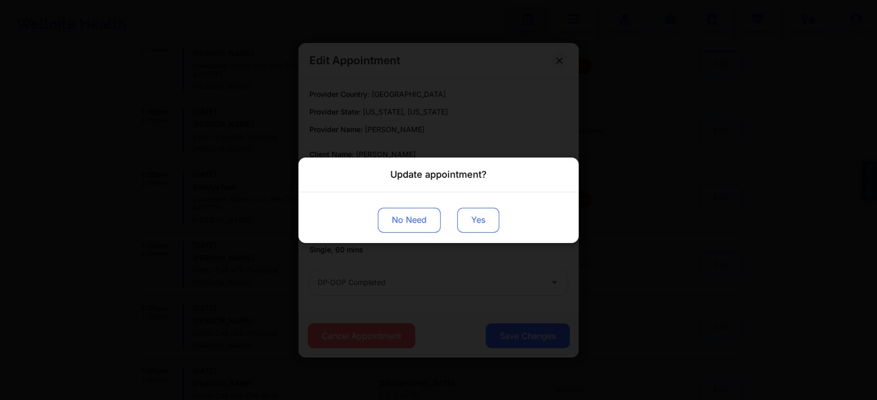
click at [461, 209] on button "Yes" at bounding box center [478, 220] width 42 height 25
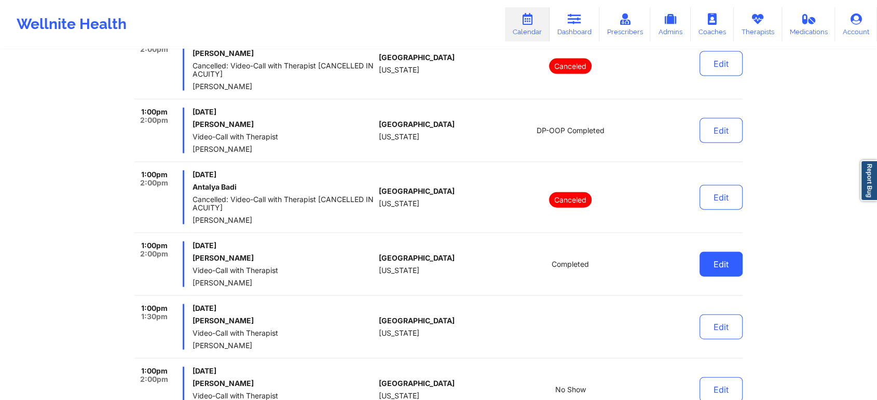
click at [711, 264] on button "Edit" at bounding box center [720, 264] width 43 height 25
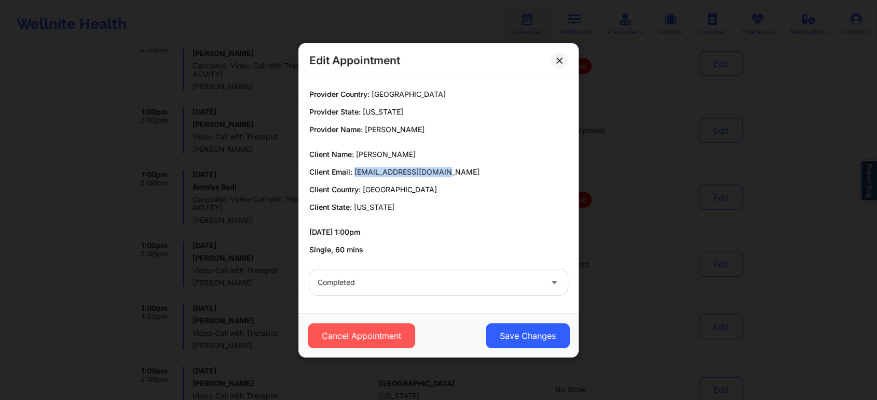
drag, startPoint x: 353, startPoint y: 170, endPoint x: 457, endPoint y: 161, distance: 103.6
click at [457, 161] on div "Client Name: Natasha Infante Client Email: natasha.i652@gmail.com Client Countr…" at bounding box center [438, 180] width 258 height 63
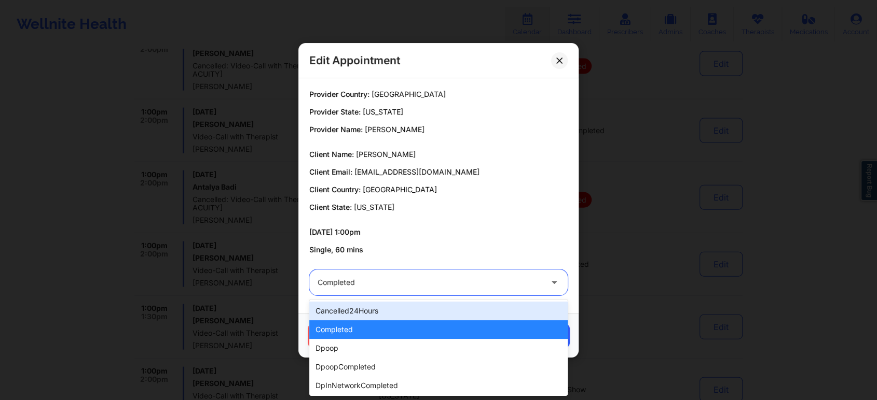
click at [396, 277] on div at bounding box center [429, 283] width 224 height 12
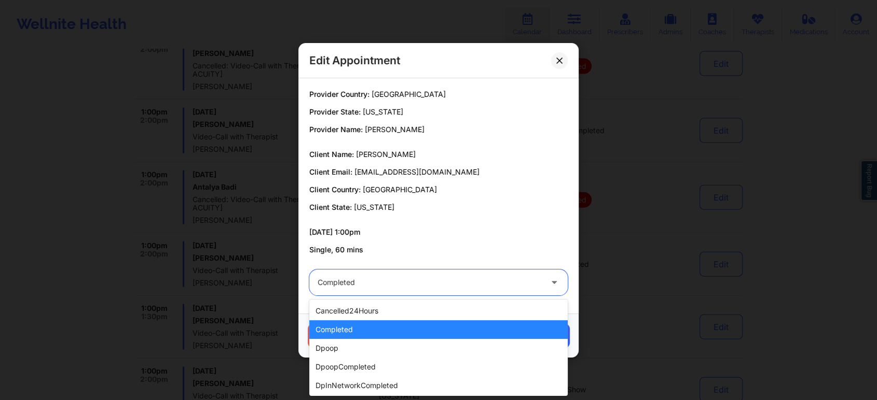
click at [335, 323] on div "completed" at bounding box center [438, 330] width 258 height 19
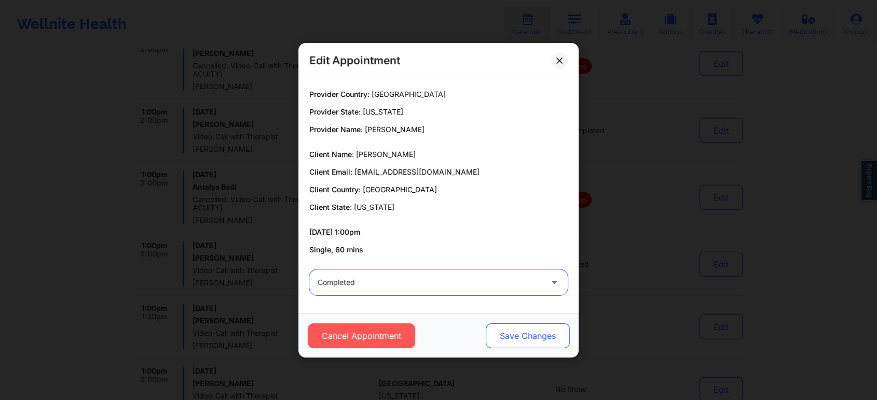
click at [540, 337] on button "Save Changes" at bounding box center [528, 336] width 84 height 25
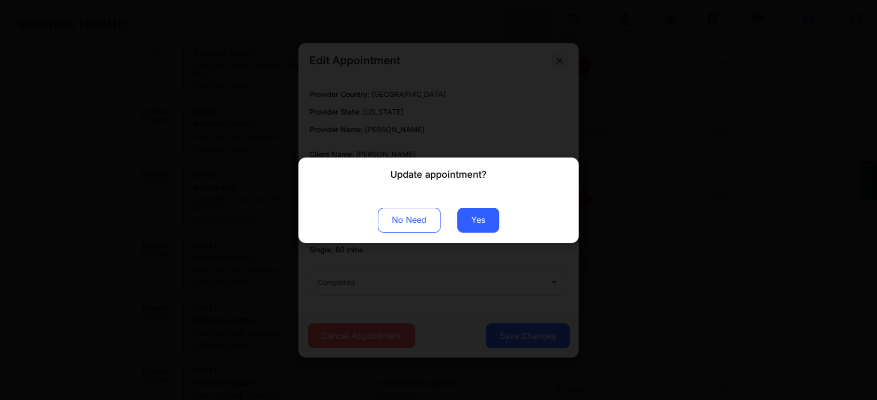
click at [475, 207] on div "No Need Yes" at bounding box center [438, 217] width 280 height 51
click at [483, 227] on button "Yes" at bounding box center [478, 220] width 42 height 25
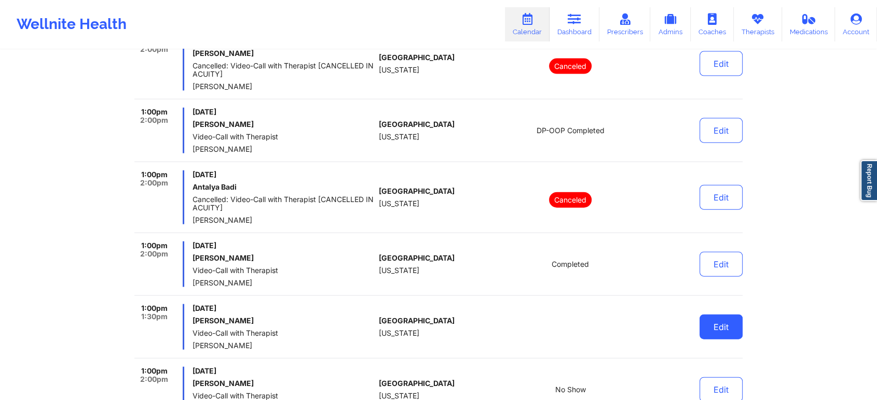
click at [709, 315] on button "Edit" at bounding box center [720, 327] width 43 height 25
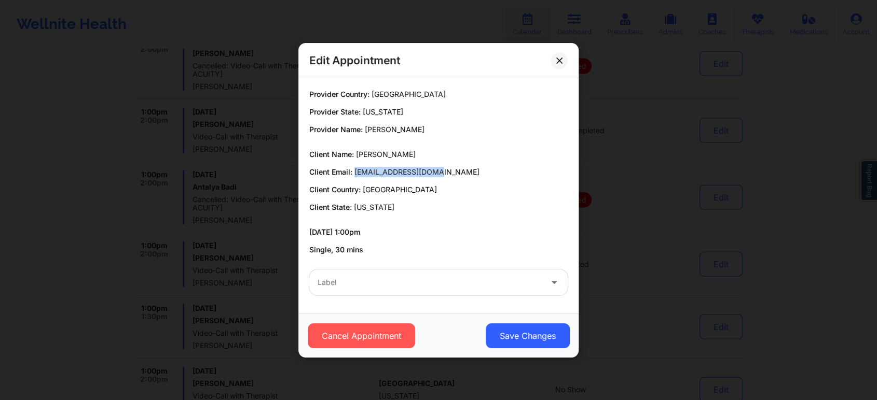
drag, startPoint x: 354, startPoint y: 170, endPoint x: 455, endPoint y: 175, distance: 101.3
click at [455, 175] on p "Client Email: tmasiasade@gmail.com" at bounding box center [438, 172] width 258 height 10
click at [558, 61] on icon at bounding box center [559, 60] width 6 height 6
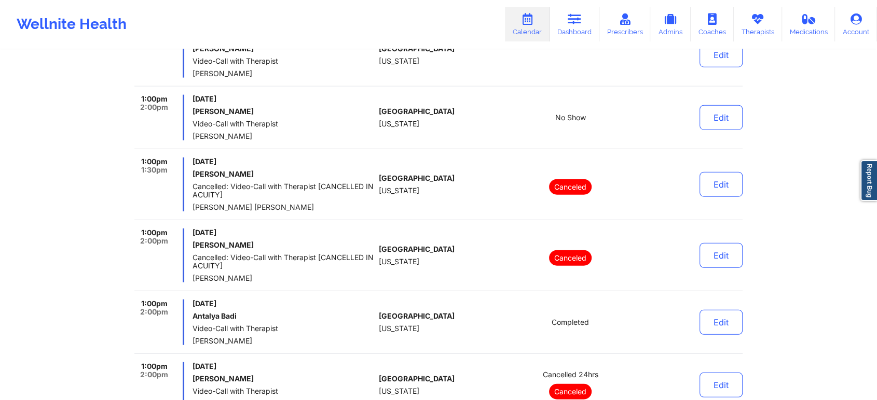
scroll to position [2617, 0]
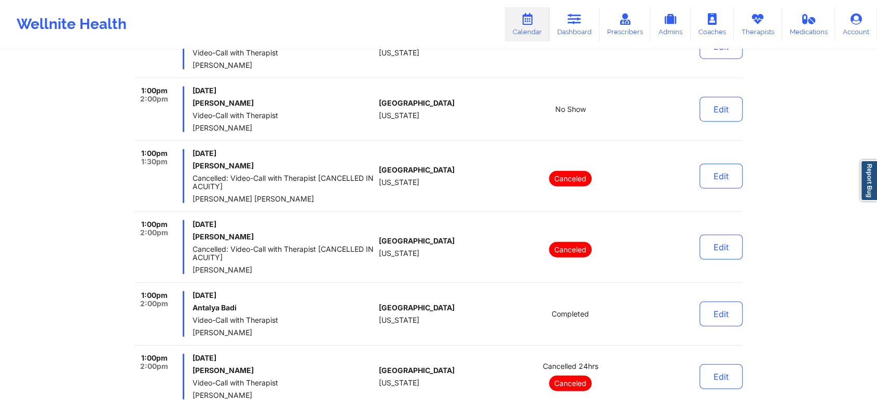
click at [711, 121] on div "Edit" at bounding box center [694, 110] width 96 height 46
click at [718, 110] on button "Edit" at bounding box center [720, 109] width 43 height 25
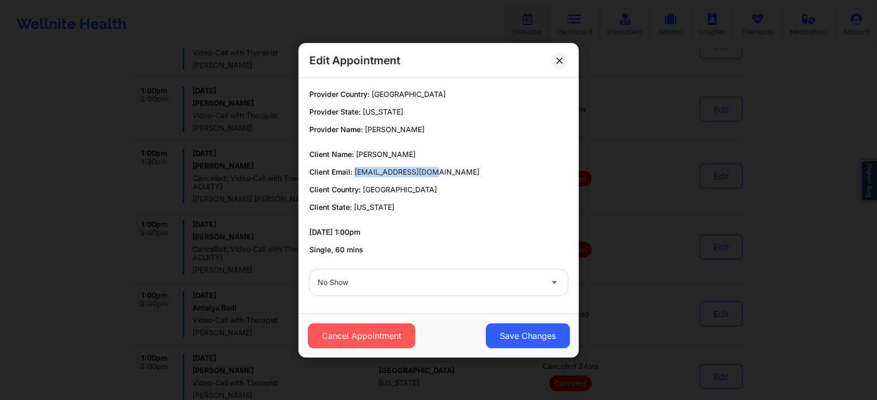
drag, startPoint x: 353, startPoint y: 171, endPoint x: 436, endPoint y: 173, distance: 83.0
click at [436, 173] on p "Client Email: cierra611@gmail.com" at bounding box center [438, 172] width 258 height 10
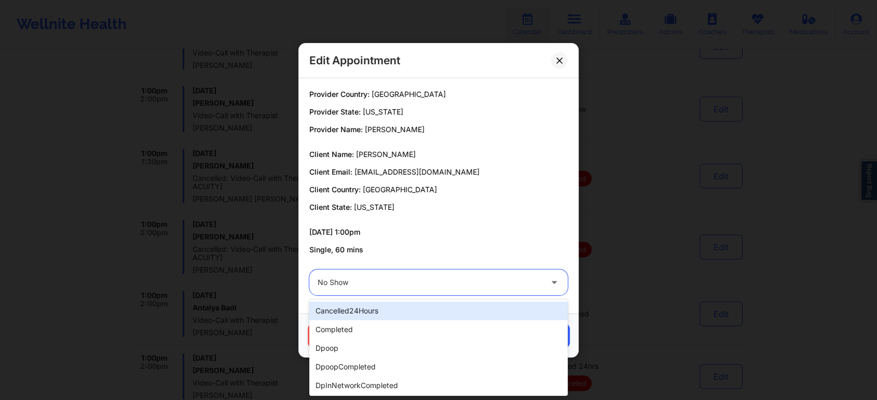
click at [355, 294] on div "No Show" at bounding box center [429, 283] width 224 height 26
click at [380, 282] on div at bounding box center [429, 283] width 224 height 12
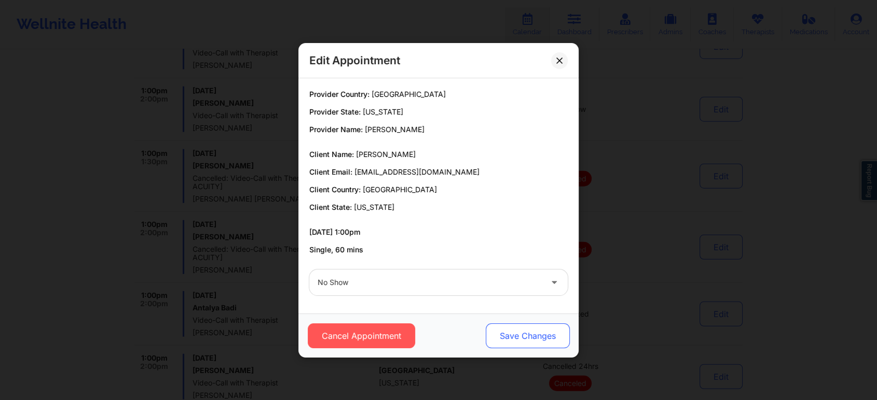
click at [516, 334] on button "Save Changes" at bounding box center [528, 336] width 84 height 25
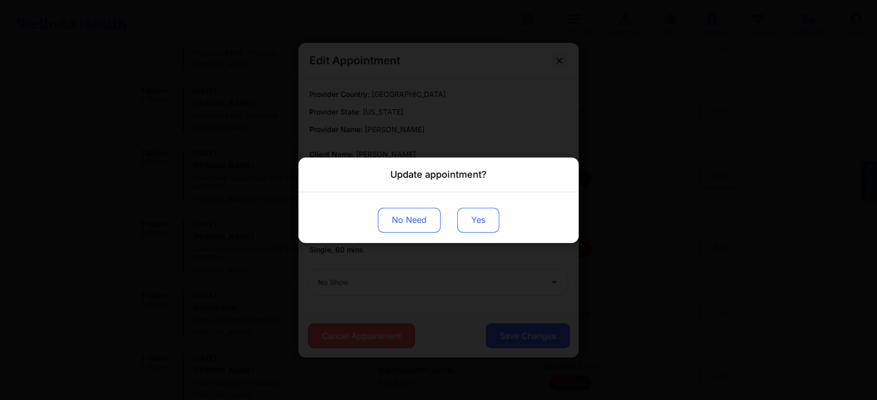
click at [492, 217] on button "Yes" at bounding box center [478, 220] width 42 height 25
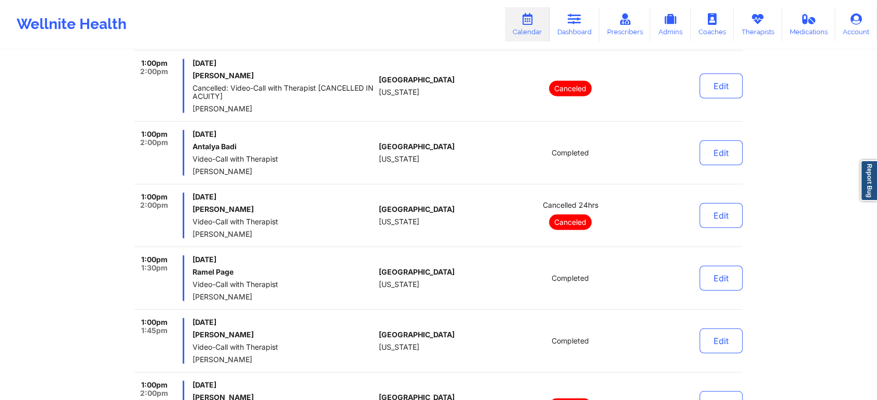
scroll to position [2795, 0]
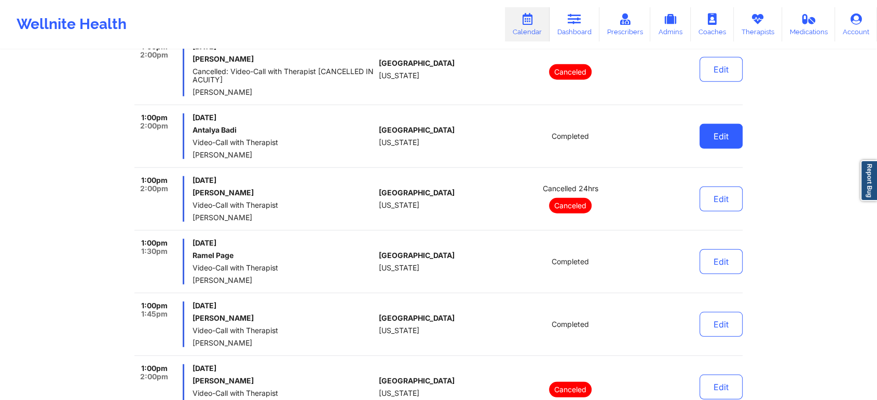
click at [735, 134] on button "Edit" at bounding box center [720, 136] width 43 height 25
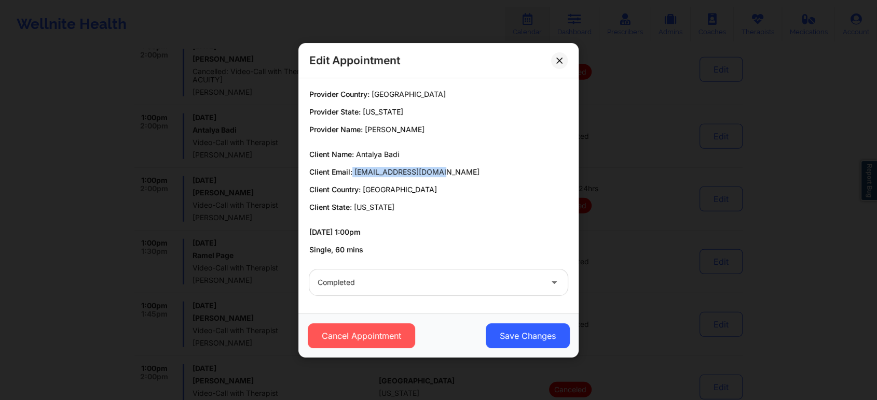
drag, startPoint x: 438, startPoint y: 173, endPoint x: 352, endPoint y: 160, distance: 87.6
click at [352, 160] on div "Client Name: Antalya Badi Client Email: antalyabadi@gmail.com Client Country: U…" at bounding box center [438, 180] width 258 height 63
click at [433, 180] on div "Client Name: Antalya Badi Client Email: antalyabadi@gmail.com Client Country: U…" at bounding box center [438, 180] width 258 height 63
drag, startPoint x: 353, startPoint y: 170, endPoint x: 448, endPoint y: 167, distance: 95.0
click at [448, 167] on p "Client Email: antalyabadi@gmail.com" at bounding box center [438, 172] width 258 height 10
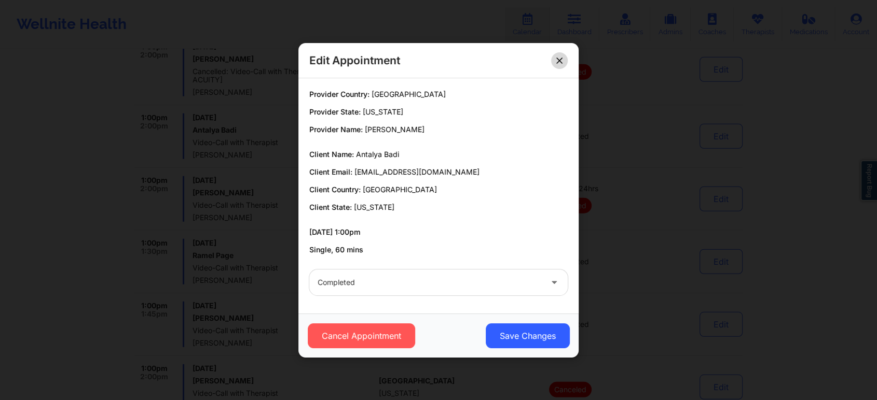
click at [560, 58] on icon at bounding box center [559, 60] width 6 height 6
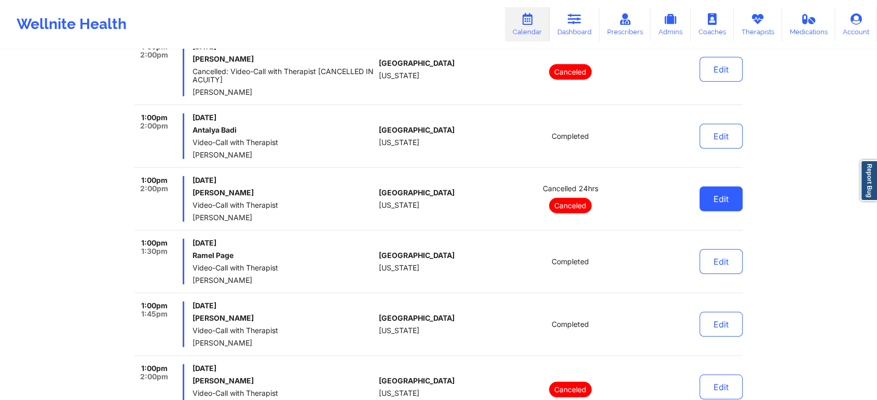
click at [732, 202] on button "Edit" at bounding box center [720, 199] width 43 height 25
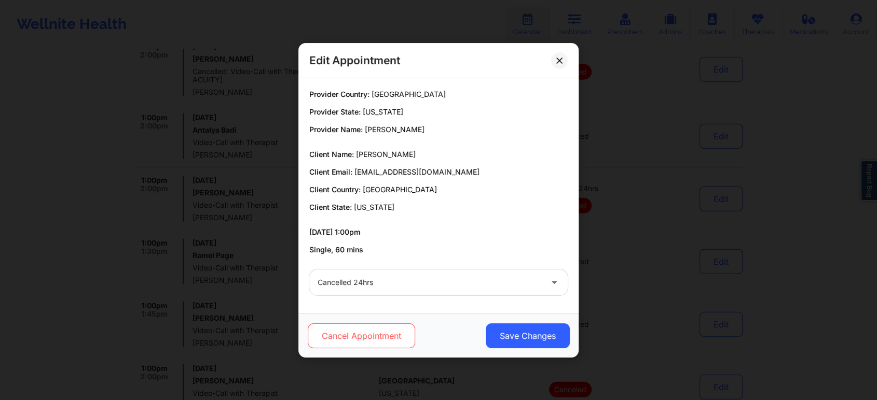
click at [394, 327] on button "Cancel Appointment" at bounding box center [361, 336] width 107 height 25
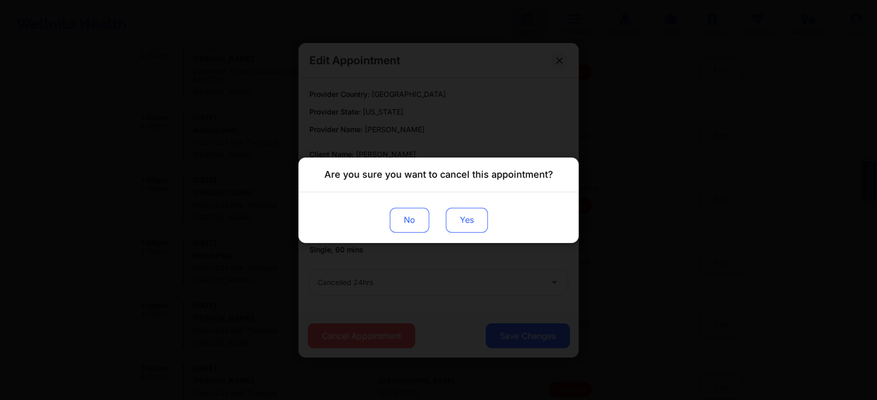
click at [459, 222] on button "Yes" at bounding box center [467, 220] width 42 height 25
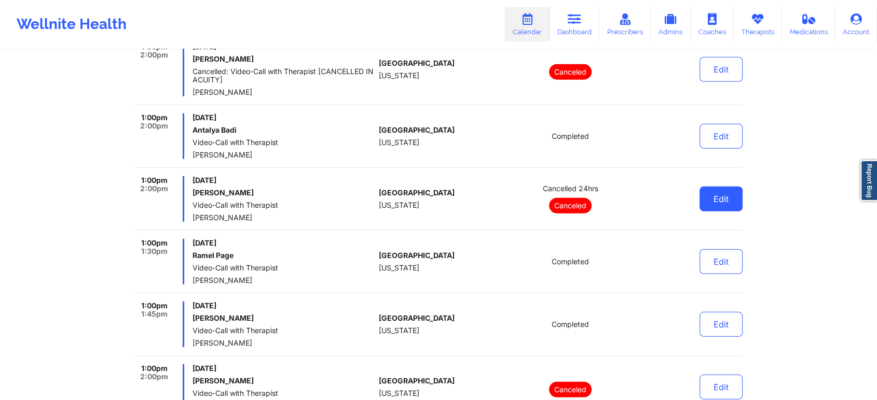
click at [716, 206] on button "Edit" at bounding box center [720, 199] width 43 height 25
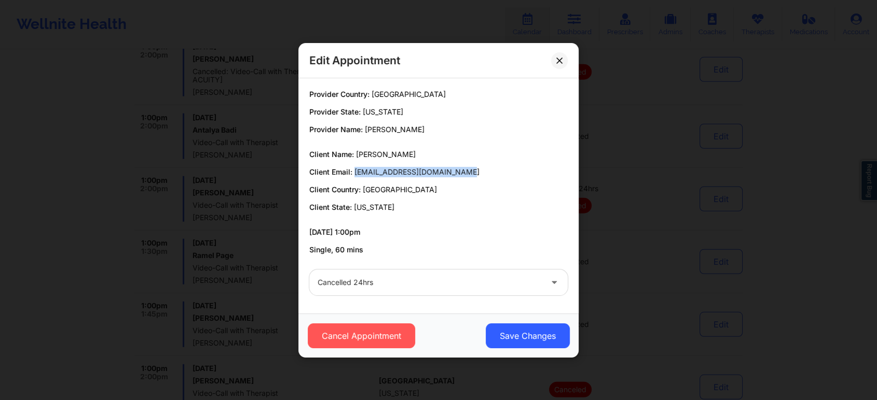
drag, startPoint x: 355, startPoint y: 167, endPoint x: 476, endPoint y: 172, distance: 121.0
click at [476, 172] on p "Client Email: sabrinalcharlotte@gmail.com" at bounding box center [438, 172] width 258 height 10
click at [556, 60] on icon at bounding box center [559, 60] width 6 height 6
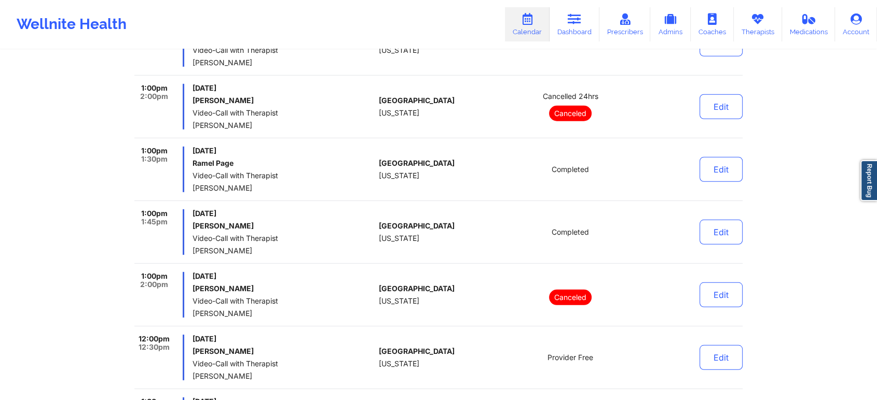
scroll to position [2910, 0]
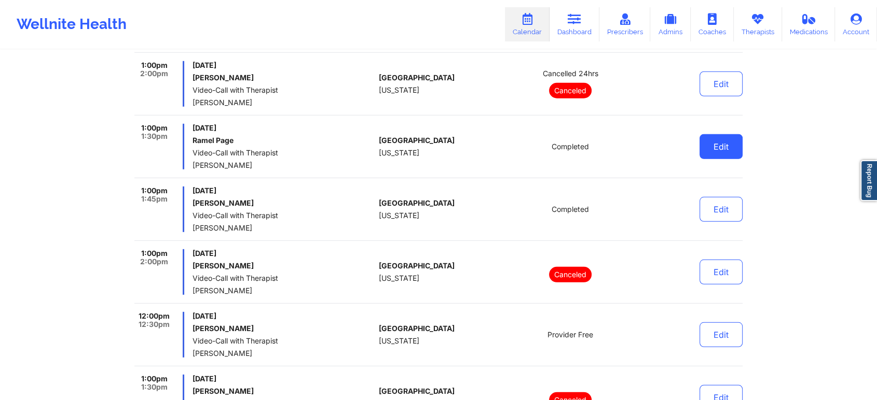
click at [735, 136] on button "Edit" at bounding box center [720, 146] width 43 height 25
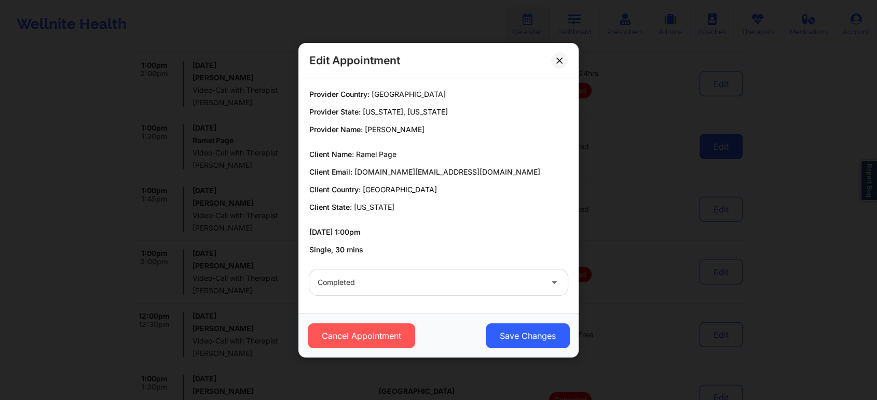
click at [729, 140] on div "Edit Appointment Provider Country: United States Provider State: New York, Flor…" at bounding box center [438, 200] width 877 height 400
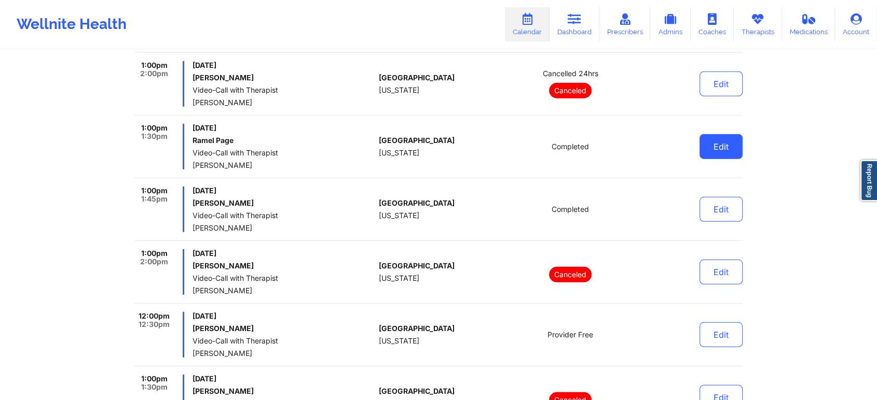
click at [706, 134] on button "Edit" at bounding box center [720, 146] width 43 height 25
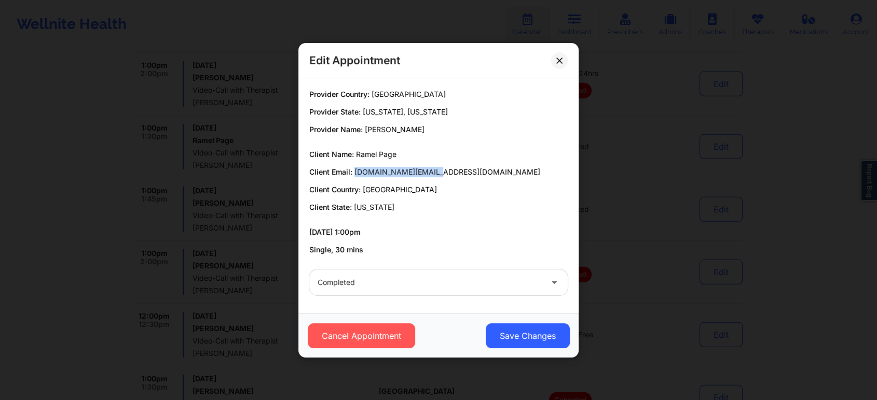
drag, startPoint x: 353, startPoint y: 173, endPoint x: 444, endPoint y: 174, distance: 90.3
click at [444, 174] on p "Client Email: ramel.page@gmail.com" at bounding box center [438, 172] width 258 height 10
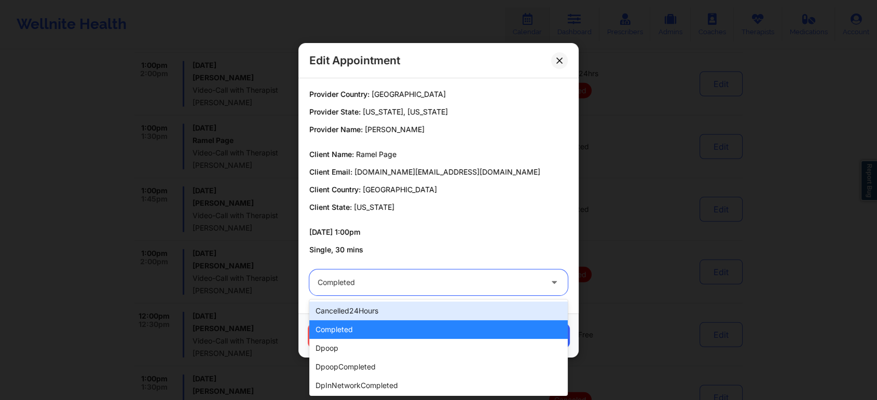
click at [418, 283] on div at bounding box center [429, 283] width 224 height 12
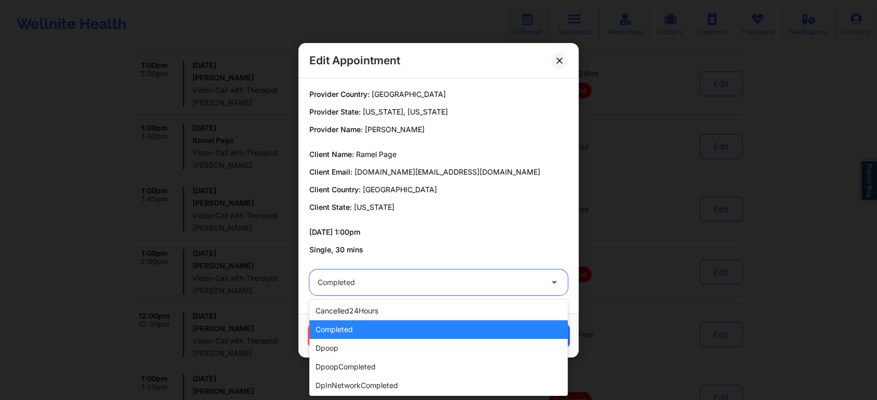
click at [398, 329] on div "completed" at bounding box center [438, 330] width 258 height 19
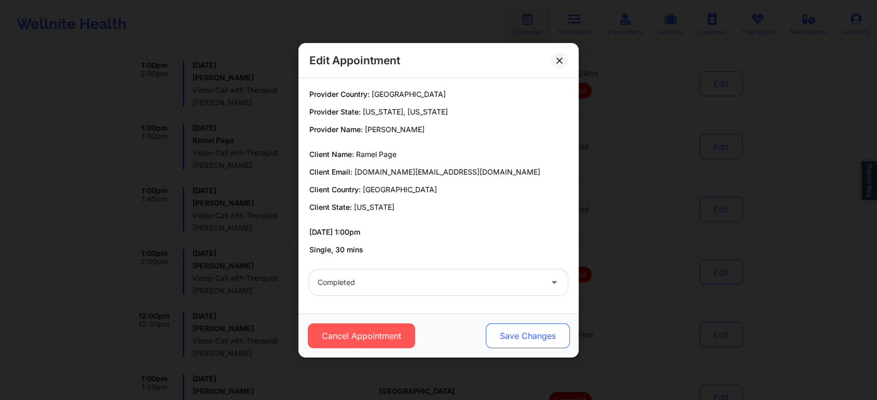
click at [502, 340] on button "Save Changes" at bounding box center [528, 336] width 84 height 25
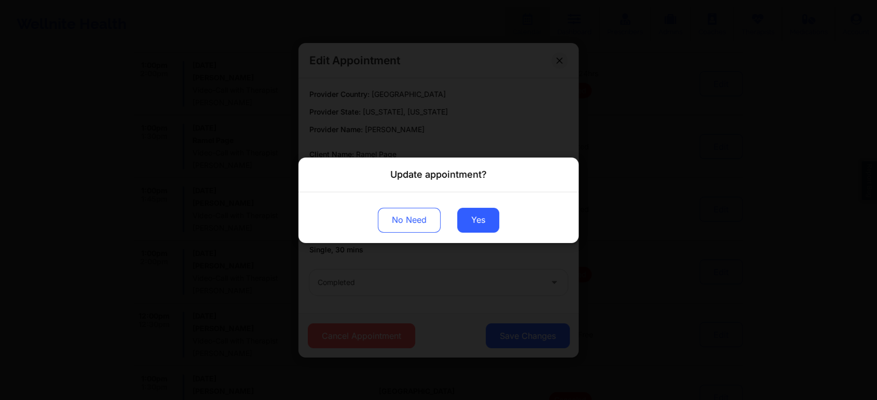
click at [476, 206] on div "No Need Yes" at bounding box center [438, 217] width 280 height 51
drag, startPoint x: 476, startPoint y: 207, endPoint x: 473, endPoint y: 220, distance: 13.7
click at [473, 220] on div "No Need Yes" at bounding box center [438, 217] width 280 height 51
click at [473, 220] on button "Yes" at bounding box center [478, 220] width 42 height 25
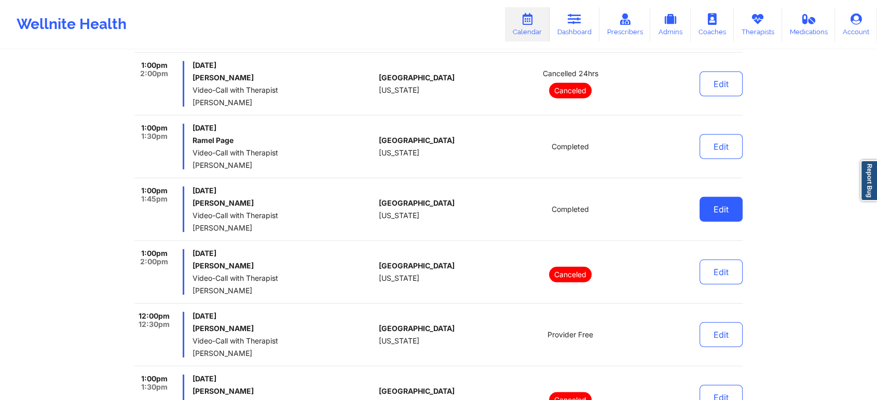
click at [715, 217] on button "Edit" at bounding box center [720, 209] width 43 height 25
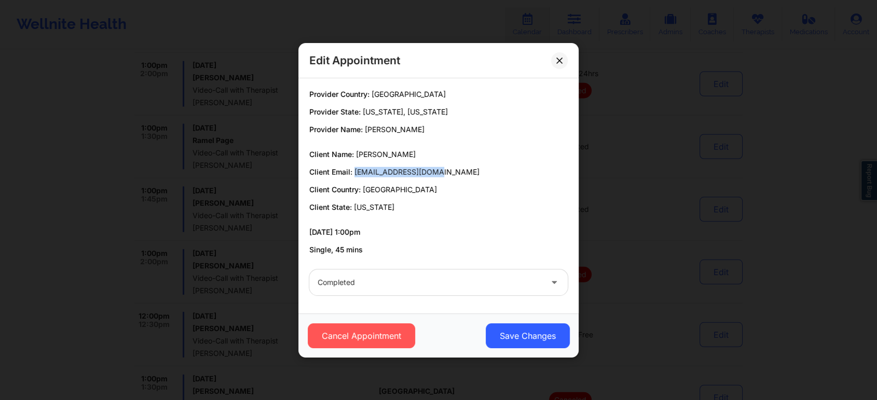
drag, startPoint x: 354, startPoint y: 173, endPoint x: 461, endPoint y: 176, distance: 107.4
click at [461, 176] on p "Client Email: xmayablanc@gmail.com" at bounding box center [438, 172] width 258 height 10
click at [552, 53] on div "Edit Appointment" at bounding box center [438, 60] width 280 height 35
click at [562, 61] on icon at bounding box center [559, 60] width 6 height 6
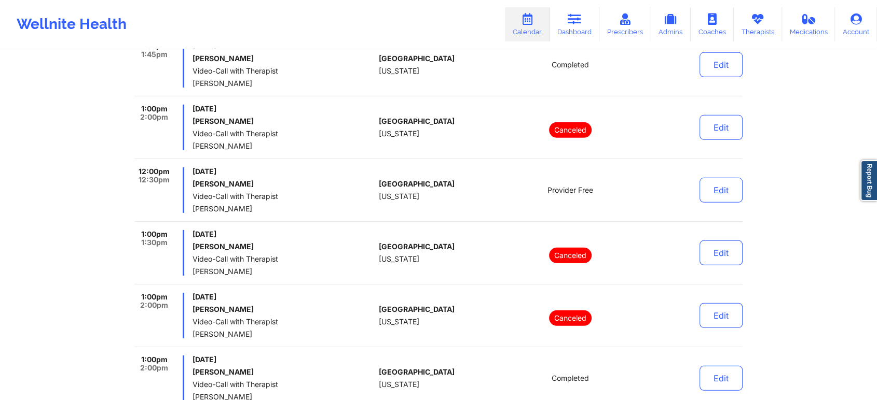
scroll to position [3063, 0]
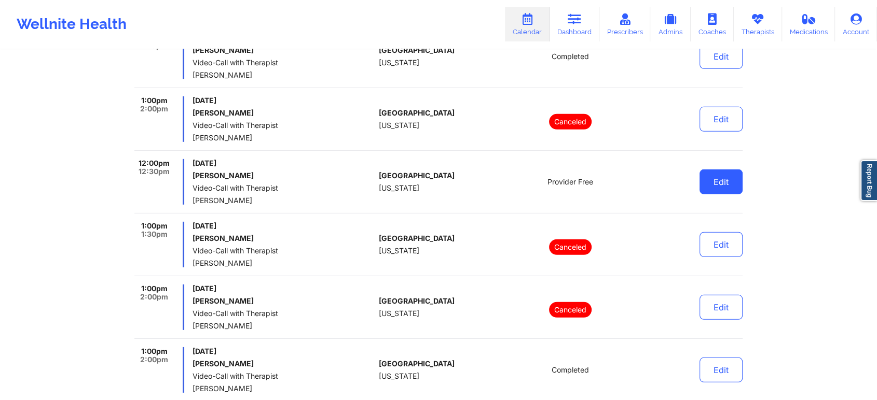
click at [715, 175] on button "Edit" at bounding box center [720, 182] width 43 height 25
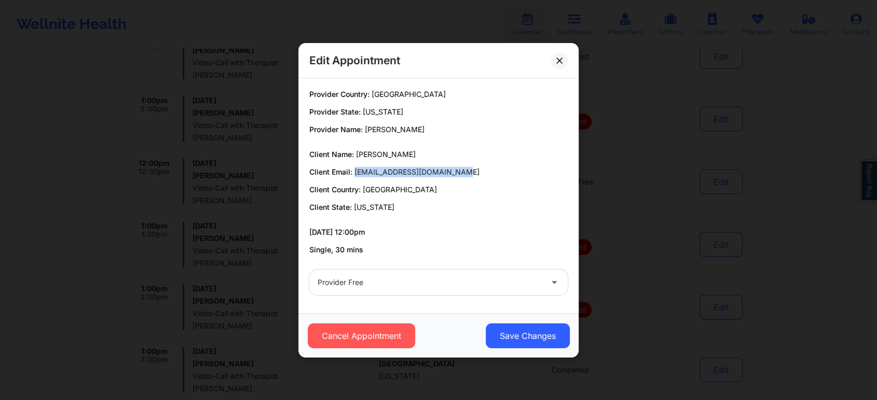
drag, startPoint x: 355, startPoint y: 173, endPoint x: 489, endPoint y: 168, distance: 133.9
click at [489, 168] on p "Client Email: victoriakelly985@gmail.com" at bounding box center [438, 172] width 258 height 10
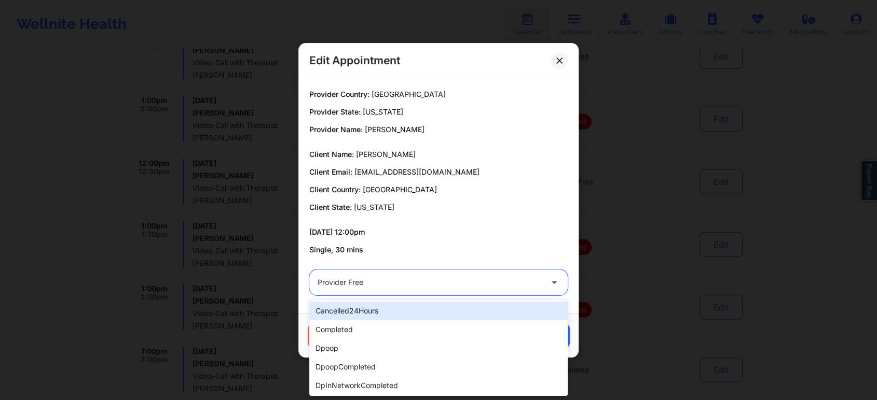
click at [418, 281] on div at bounding box center [429, 283] width 224 height 12
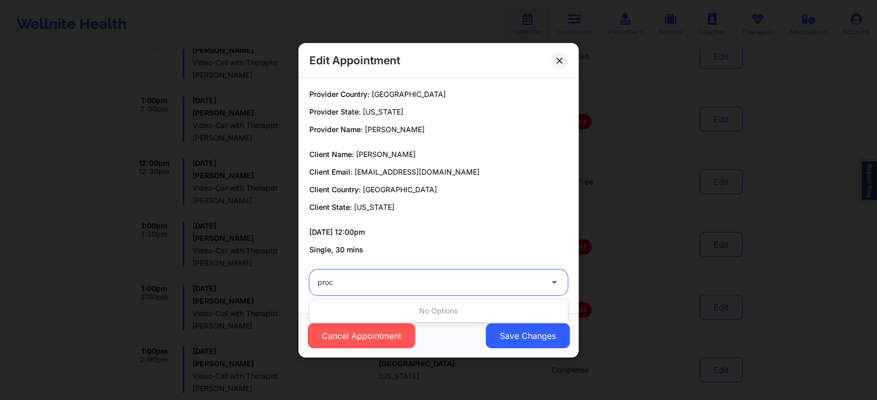
type input "pro"
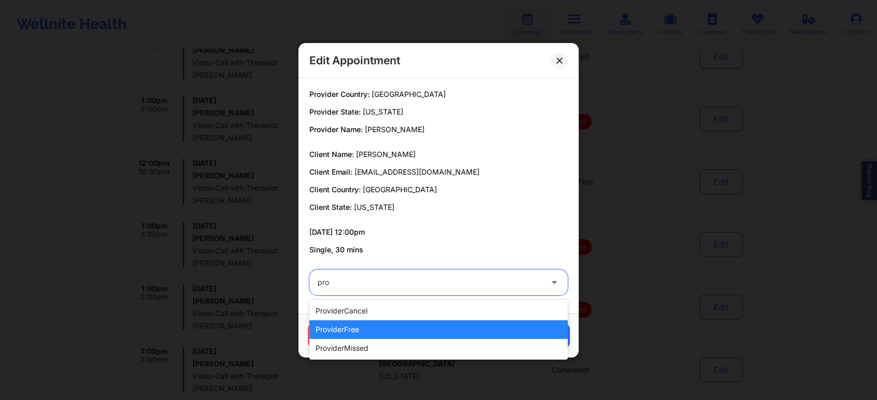
click at [353, 330] on div "providerFree" at bounding box center [438, 330] width 258 height 19
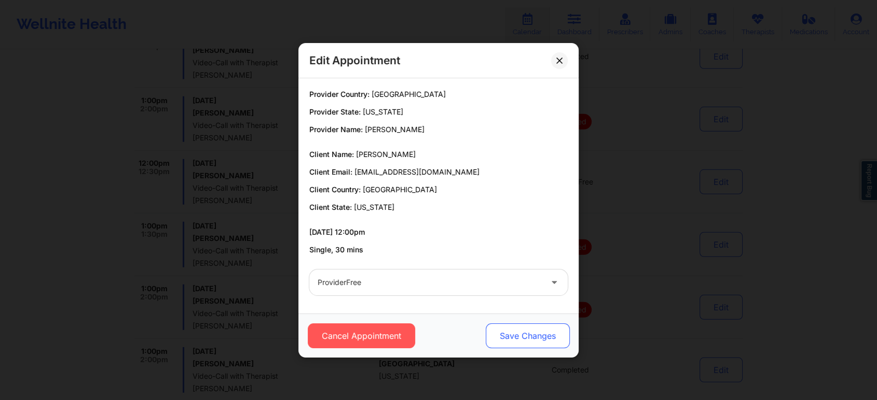
click at [524, 329] on button "Save Changes" at bounding box center [528, 336] width 84 height 25
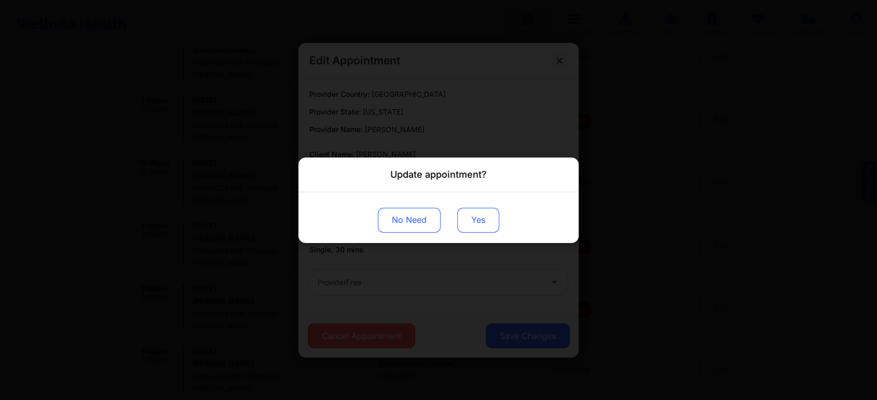
click at [476, 214] on button "Yes" at bounding box center [478, 220] width 42 height 25
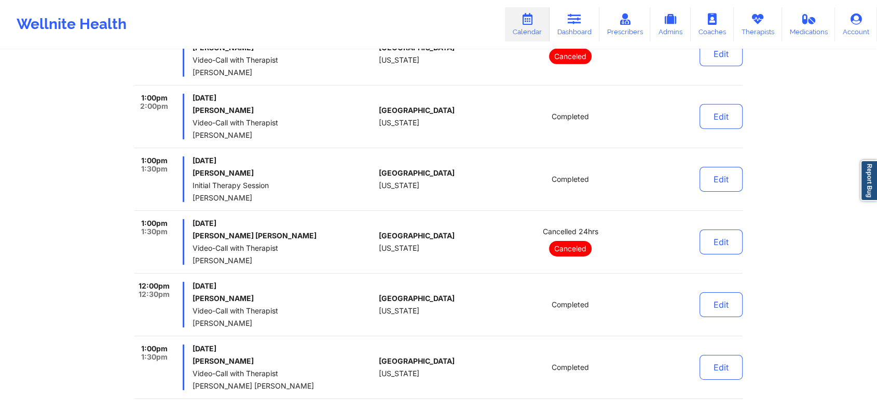
scroll to position [3294, 0]
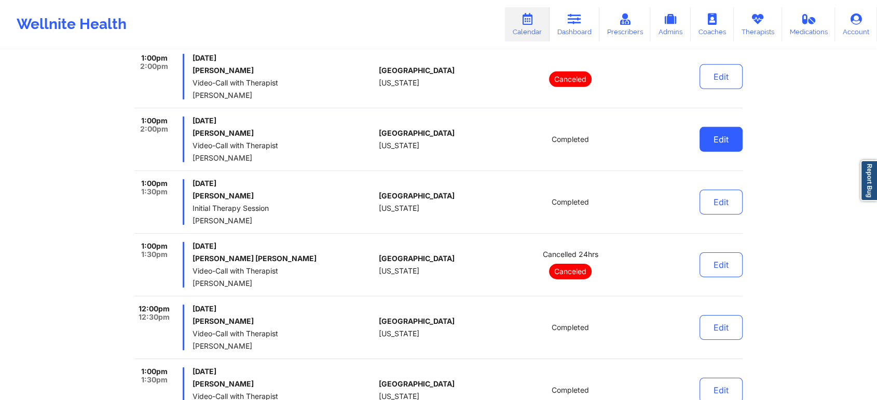
click at [711, 136] on button "Edit" at bounding box center [720, 139] width 43 height 25
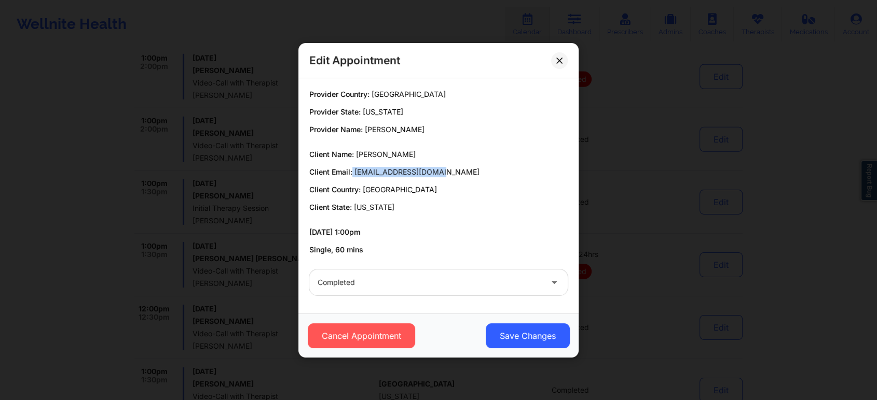
drag, startPoint x: 352, startPoint y: 170, endPoint x: 499, endPoint y: 170, distance: 147.3
click at [499, 170] on p "Client Email: jordanhollo@gmail.com" at bounding box center [438, 172] width 258 height 10
click at [516, 338] on button "Save Changes" at bounding box center [528, 336] width 84 height 25
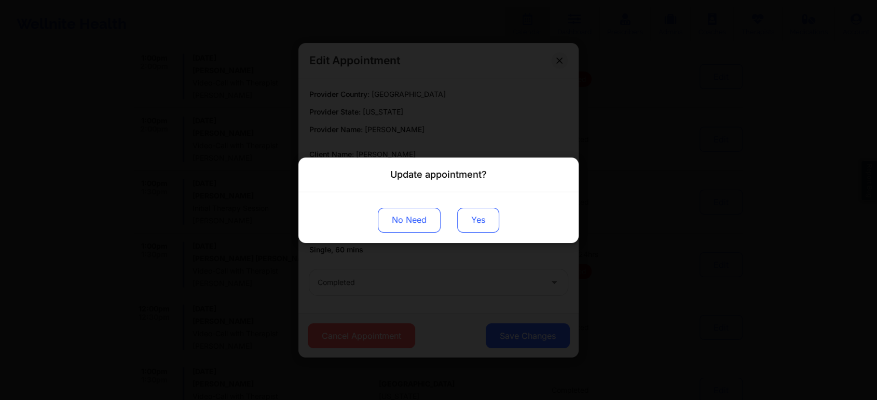
click at [476, 223] on button "Yes" at bounding box center [478, 220] width 42 height 25
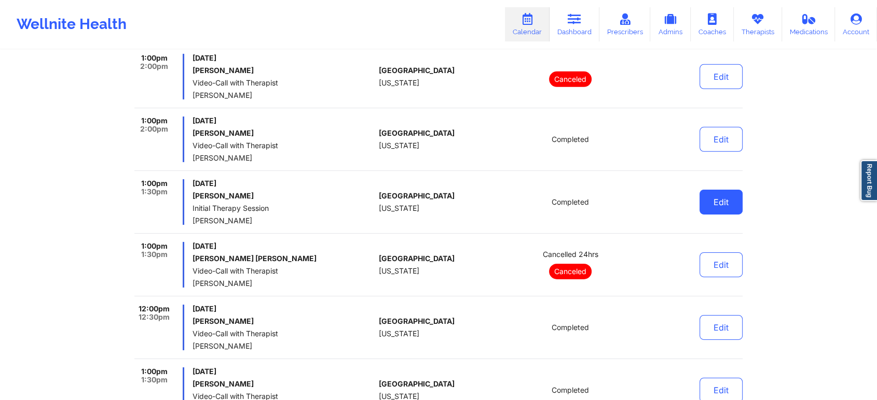
click at [734, 205] on button "Edit" at bounding box center [720, 202] width 43 height 25
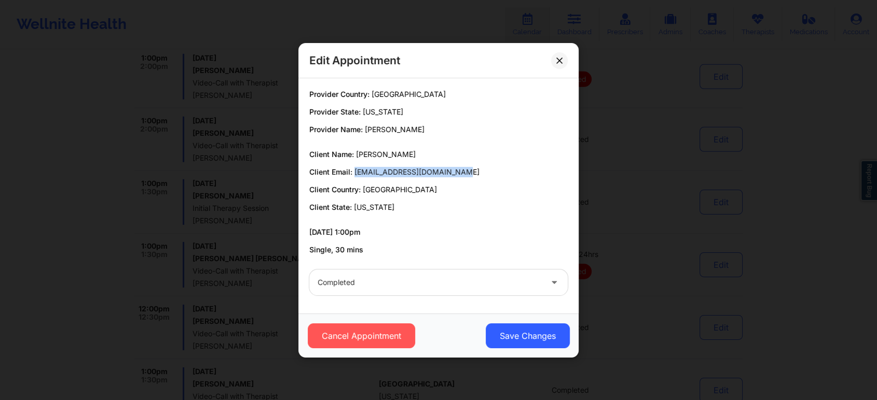
drag, startPoint x: 354, startPoint y: 172, endPoint x: 496, endPoint y: 173, distance: 142.1
click at [496, 173] on p "Client Email: meesha.hoodutsey@yahoo.com" at bounding box center [438, 172] width 258 height 10
click at [519, 343] on button "Save Changes" at bounding box center [528, 336] width 84 height 25
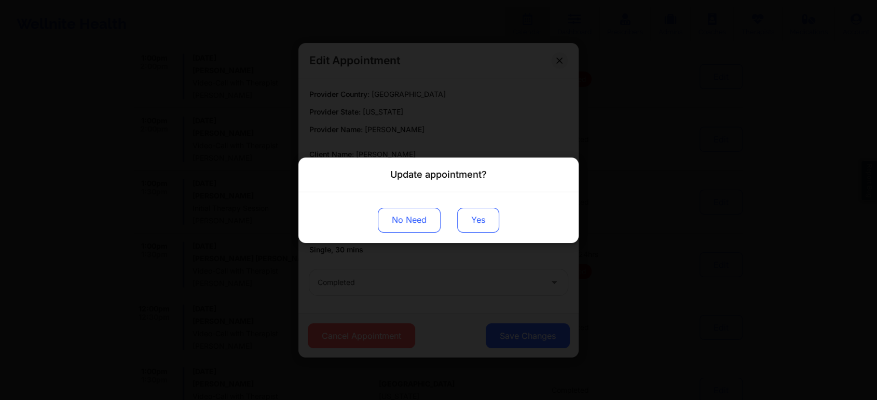
click at [476, 226] on button "Yes" at bounding box center [478, 220] width 42 height 25
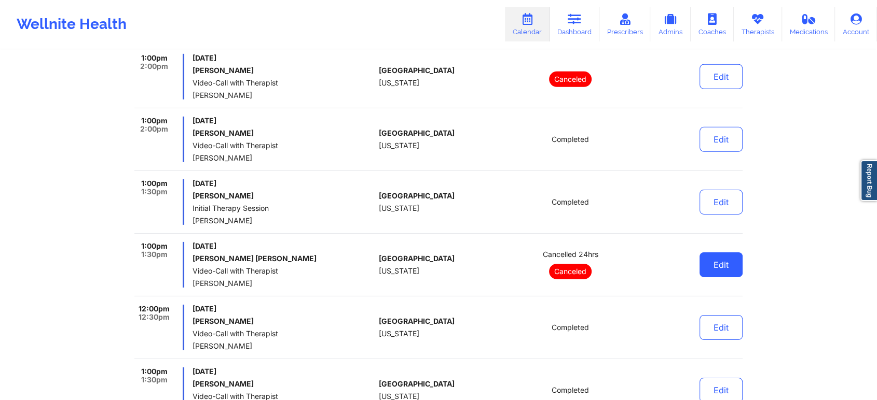
click at [715, 274] on button "Edit" at bounding box center [720, 265] width 43 height 25
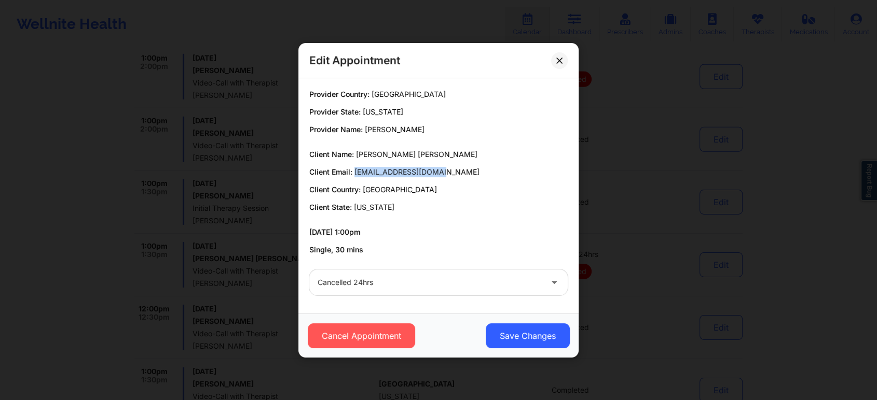
drag, startPoint x: 355, startPoint y: 170, endPoint x: 456, endPoint y: 170, distance: 100.6
click at [456, 170] on p "Client Email: klugester12@gmail.com" at bounding box center [438, 172] width 258 height 10
click at [558, 63] on icon at bounding box center [559, 60] width 6 height 6
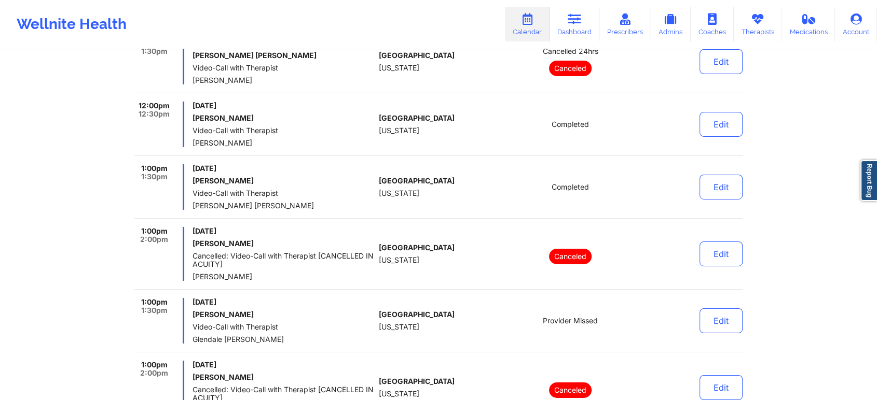
scroll to position [3489, 0]
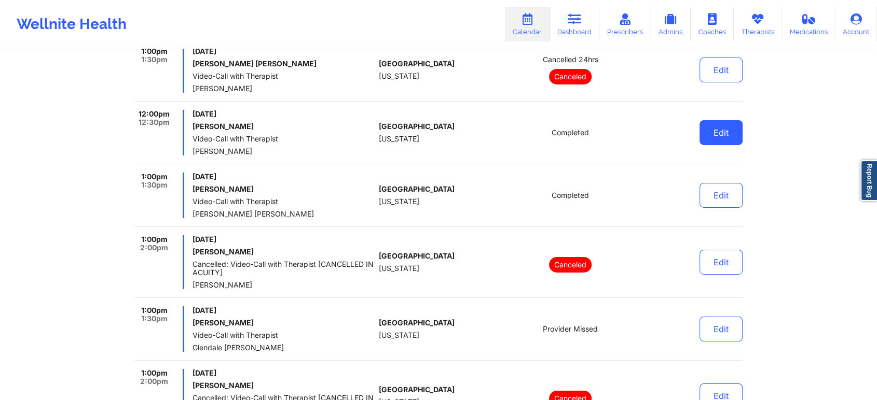
click at [718, 127] on button "Edit" at bounding box center [720, 132] width 43 height 25
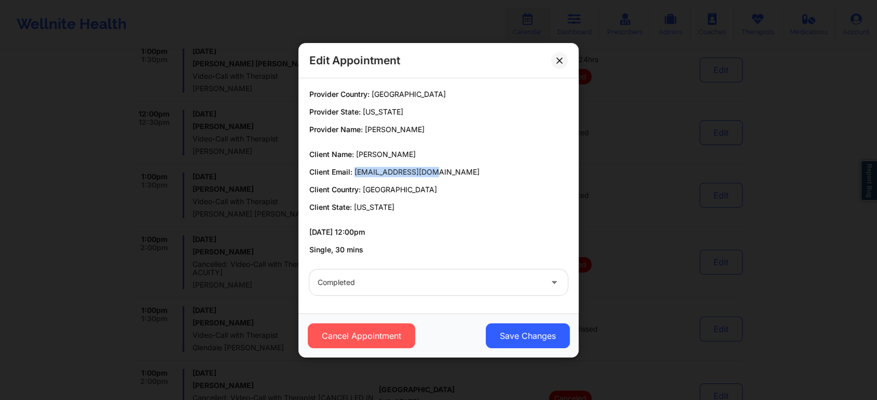
drag, startPoint x: 353, startPoint y: 170, endPoint x: 450, endPoint y: 167, distance: 97.1
click at [450, 167] on p "Client Email: jaclynndb@gmail.com" at bounding box center [438, 172] width 258 height 10
drag, startPoint x: 556, startPoint y: 47, endPoint x: 559, endPoint y: 63, distance: 16.3
click at [559, 63] on div "Edit Appointment" at bounding box center [438, 60] width 280 height 35
click at [559, 63] on icon at bounding box center [559, 60] width 6 height 6
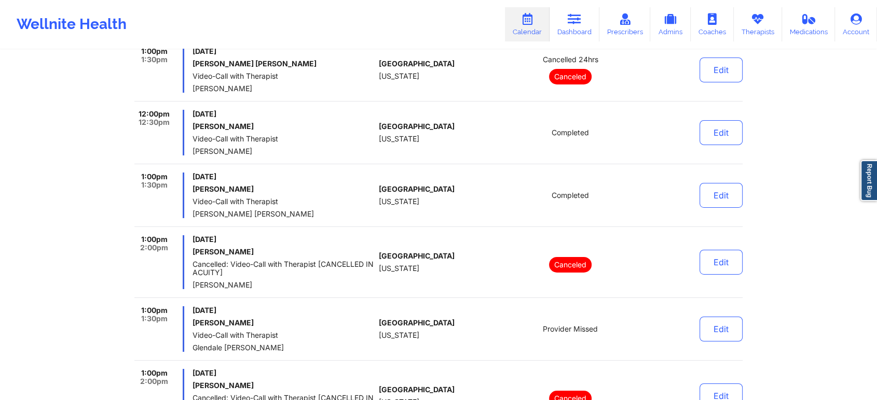
click at [699, 204] on div "Edit" at bounding box center [694, 196] width 96 height 46
click at [715, 200] on button "Edit" at bounding box center [720, 195] width 43 height 25
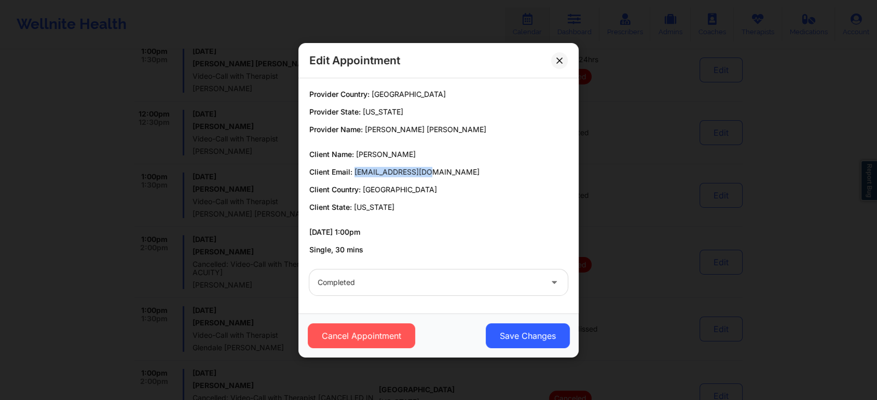
drag, startPoint x: 354, startPoint y: 172, endPoint x: 457, endPoint y: 173, distance: 102.2
click at [457, 173] on p "Client Email: ebenz493@gmail.com" at bounding box center [438, 172] width 258 height 10
click at [560, 64] on button at bounding box center [559, 60] width 17 height 17
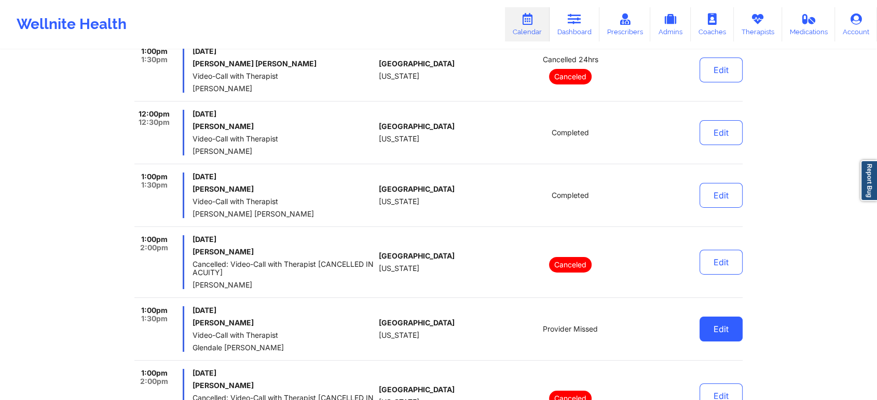
click at [732, 331] on button "Edit" at bounding box center [720, 329] width 43 height 25
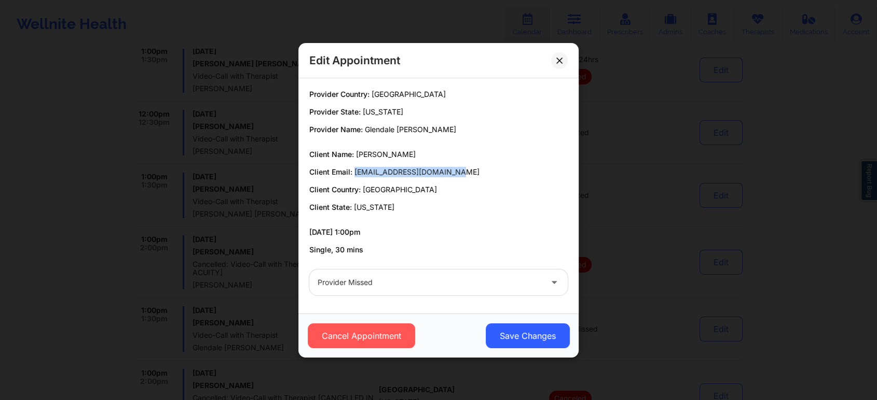
drag, startPoint x: 353, startPoint y: 170, endPoint x: 478, endPoint y: 170, distance: 125.0
click at [478, 170] on p "Client Email: biancacarbone03@gmail.com" at bounding box center [438, 172] width 258 height 10
click at [553, 62] on button at bounding box center [559, 60] width 17 height 17
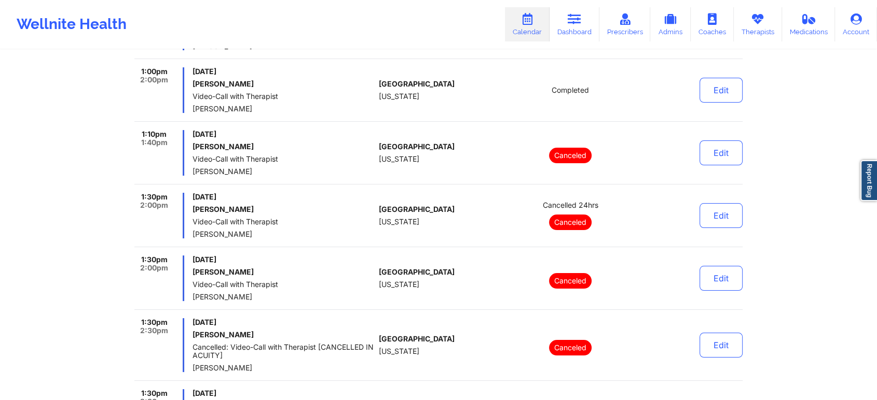
scroll to position [3916, 0]
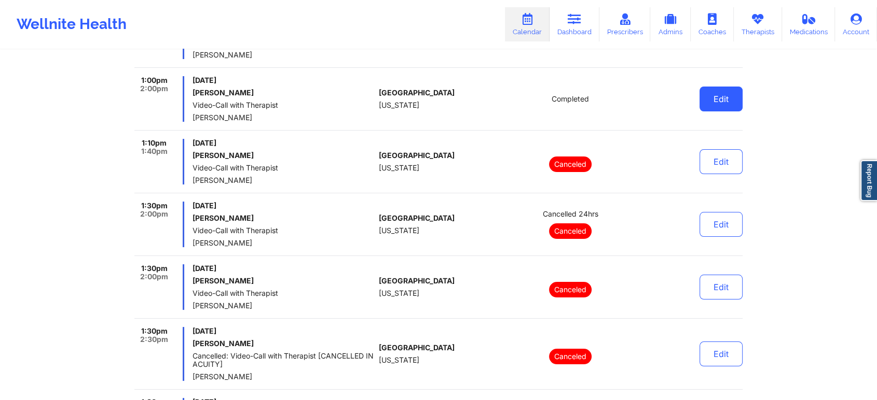
click at [726, 99] on button "Edit" at bounding box center [720, 99] width 43 height 25
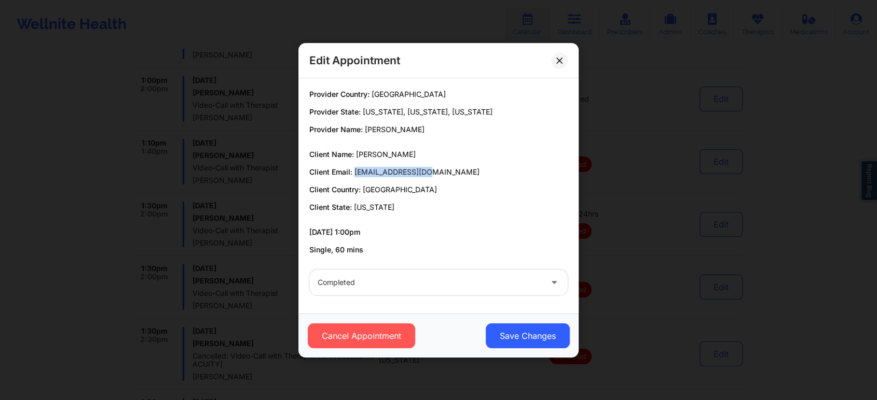
drag, startPoint x: 355, startPoint y: 174, endPoint x: 436, endPoint y: 167, distance: 81.7
click at [436, 167] on p "Client Email: acercone@opers.org" at bounding box center [438, 172] width 258 height 10
click at [503, 338] on button "Save Changes" at bounding box center [528, 336] width 84 height 25
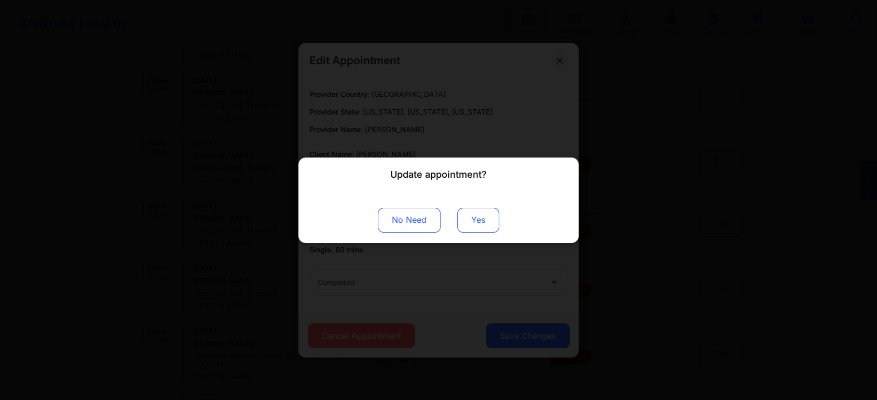
click at [492, 232] on div "No Need Yes" at bounding box center [438, 217] width 280 height 51
drag, startPoint x: 477, startPoint y: 203, endPoint x: 477, endPoint y: 223, distance: 20.2
click at [477, 223] on div "No Need Yes" at bounding box center [438, 217] width 280 height 51
click at [477, 223] on button "Yes" at bounding box center [478, 220] width 42 height 25
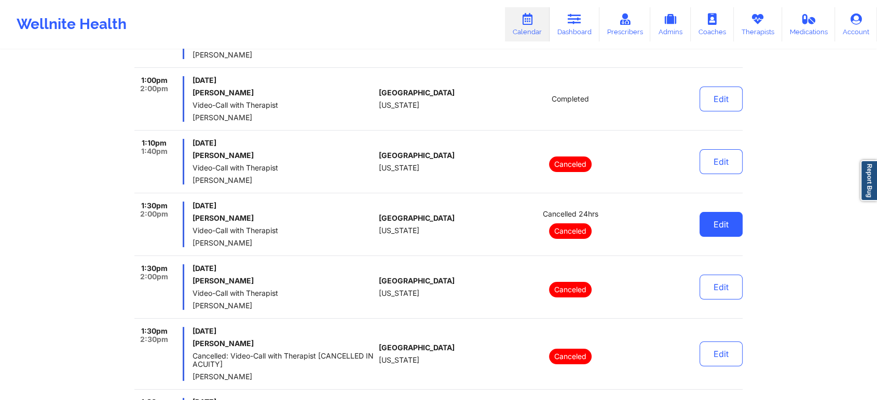
click at [724, 227] on button "Edit" at bounding box center [720, 224] width 43 height 25
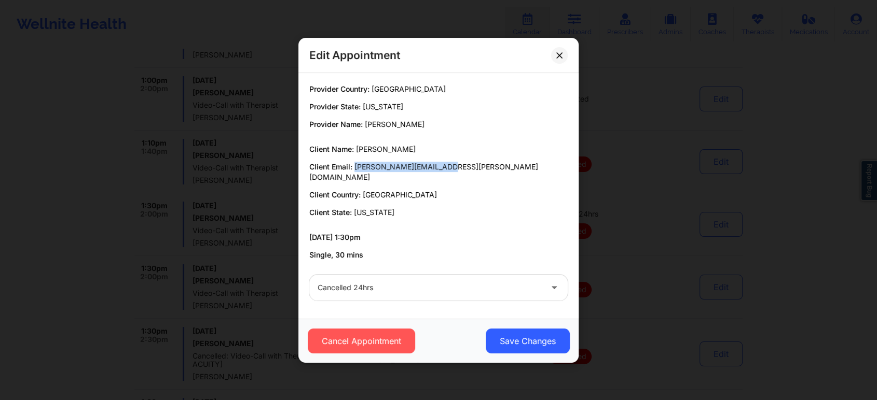
drag, startPoint x: 354, startPoint y: 172, endPoint x: 477, endPoint y: 174, distance: 123.0
click at [477, 174] on p "Client Email: lillia.tramel@yahoo.com" at bounding box center [438, 172] width 258 height 21
click at [558, 57] on button at bounding box center [559, 55] width 17 height 17
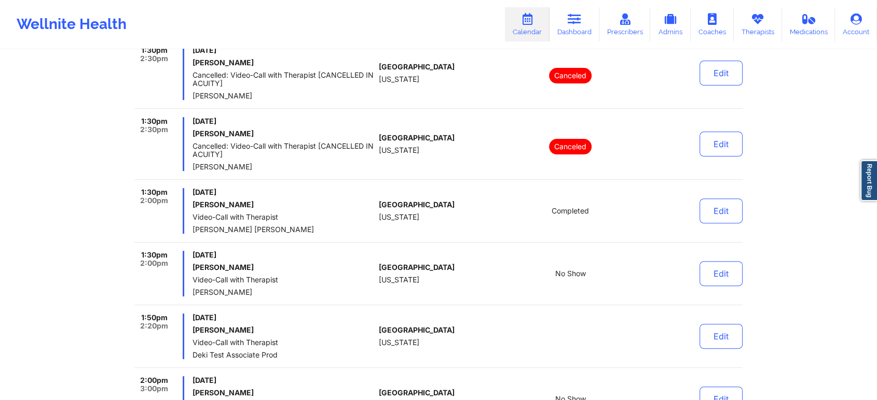
scroll to position [4262, 0]
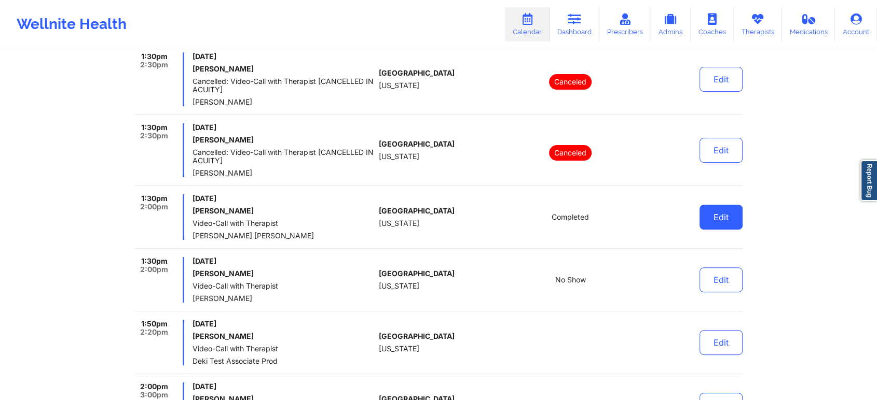
click at [735, 215] on button "Edit" at bounding box center [720, 217] width 43 height 25
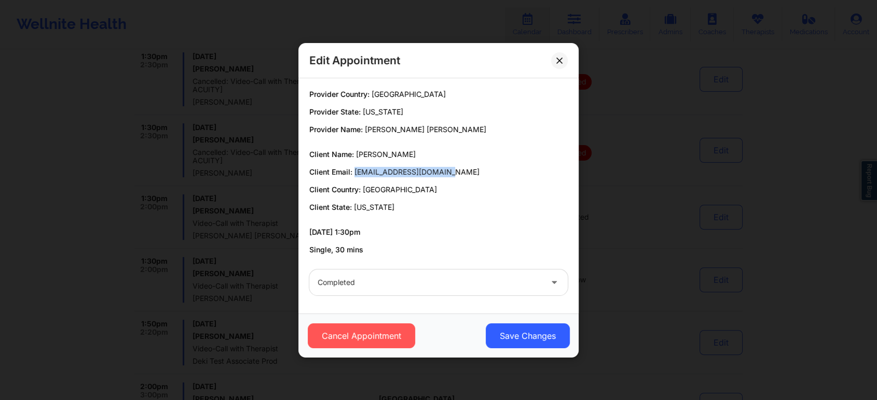
drag, startPoint x: 355, startPoint y: 172, endPoint x: 478, endPoint y: 165, distance: 123.7
click at [478, 165] on div "Client Name: Paul Magrino Client Email: paulmagrino@hotmail.com Client Country:…" at bounding box center [438, 180] width 258 height 63
click at [503, 339] on button "Save Changes" at bounding box center [528, 336] width 84 height 25
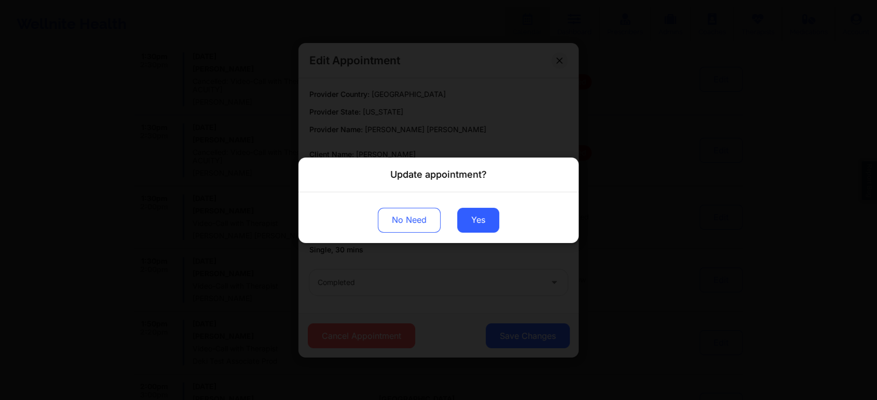
click at [464, 207] on div "No Need Yes" at bounding box center [438, 217] width 280 height 51
click at [467, 217] on button "Yes" at bounding box center [478, 220] width 42 height 25
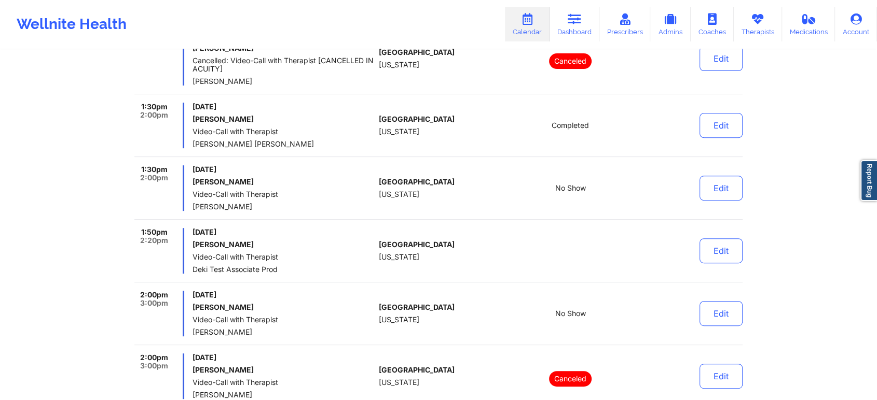
scroll to position [4377, 0]
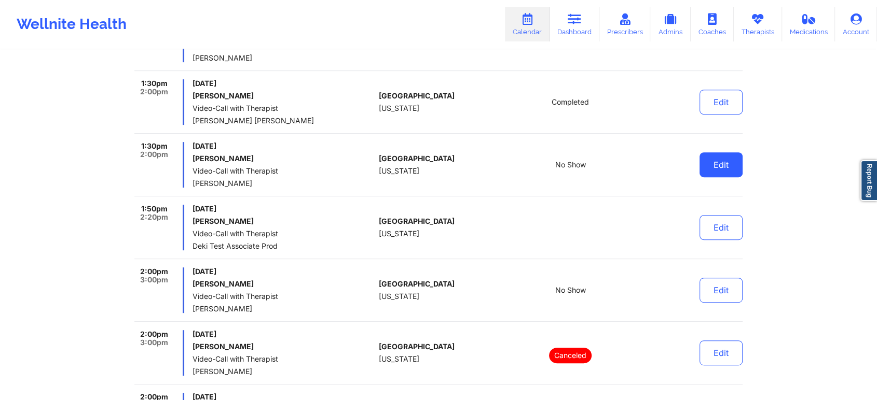
click at [730, 167] on button "Edit" at bounding box center [720, 165] width 43 height 25
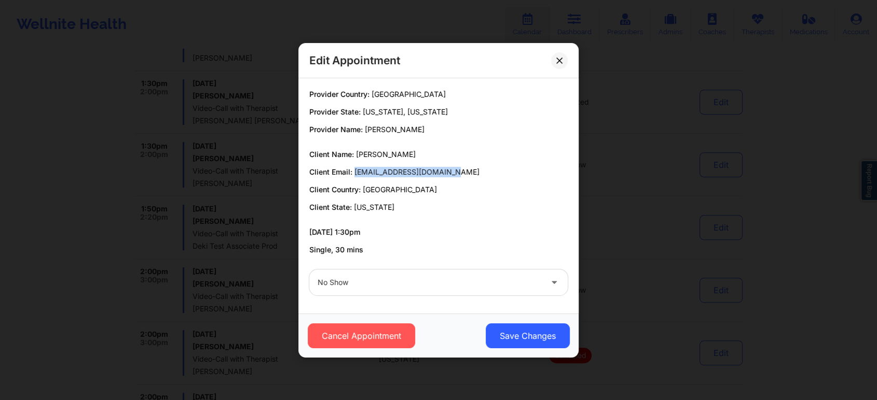
drag, startPoint x: 355, startPoint y: 173, endPoint x: 487, endPoint y: 175, distance: 131.3
click at [487, 175] on p "Client Email: mindypaniagua@icloud.com" at bounding box center [438, 172] width 258 height 10
click at [540, 324] on button "Save Changes" at bounding box center [528, 336] width 84 height 25
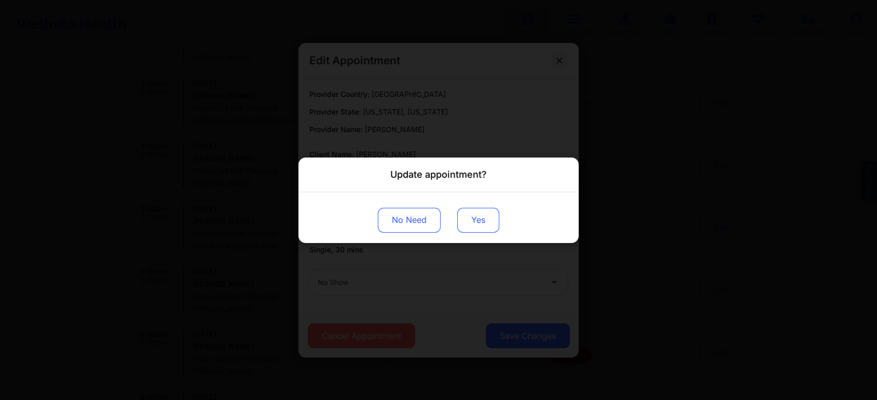
click at [477, 216] on button "Yes" at bounding box center [478, 220] width 42 height 25
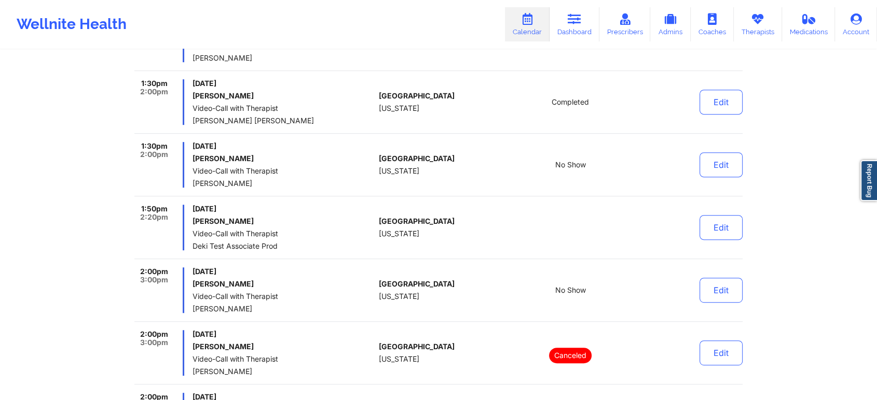
click at [739, 239] on div "Edit" at bounding box center [694, 228] width 96 height 46
click at [722, 230] on button "Edit" at bounding box center [720, 227] width 43 height 25
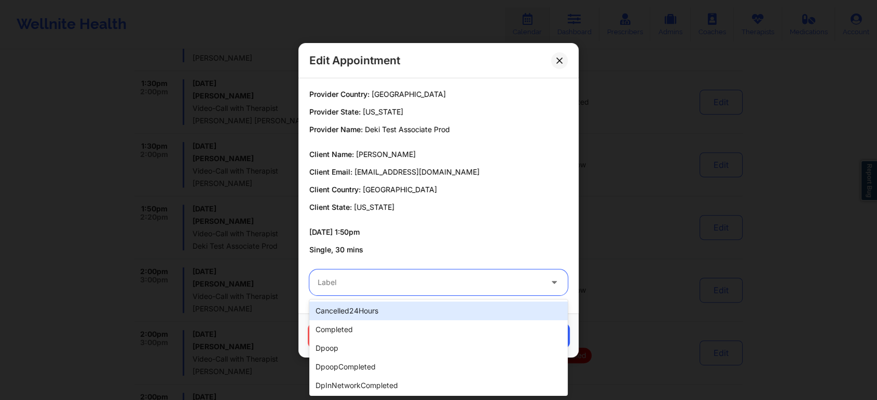
click at [394, 292] on div "Label" at bounding box center [425, 283] width 233 height 26
type input "test"
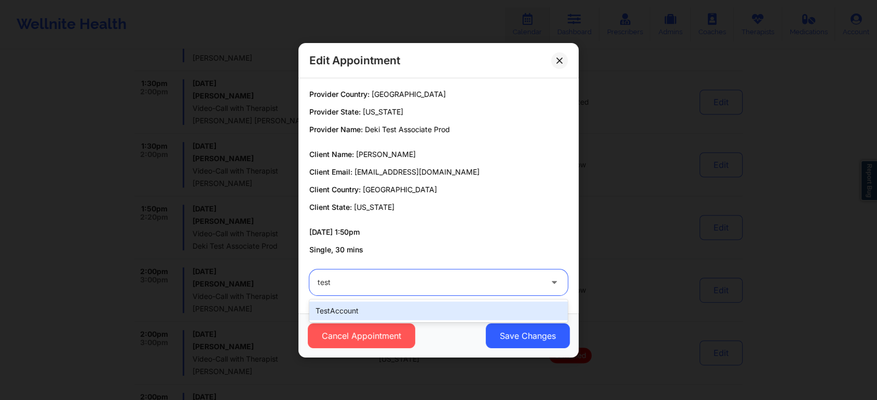
click at [479, 315] on div "testAccount" at bounding box center [438, 311] width 258 height 19
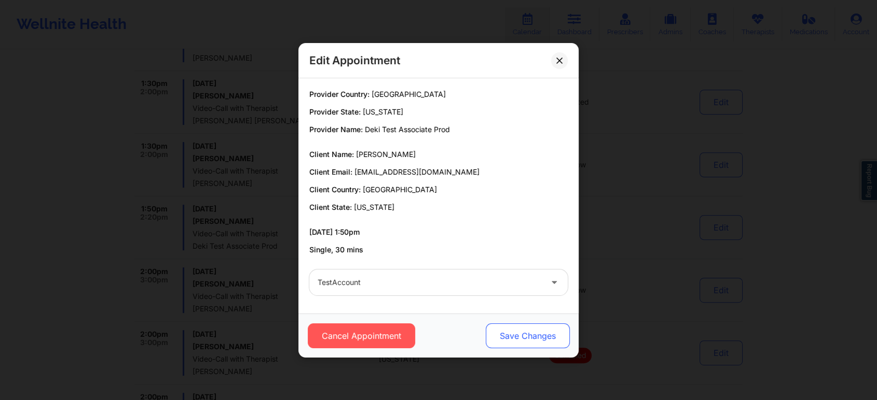
click at [550, 343] on button "Save Changes" at bounding box center [528, 336] width 84 height 25
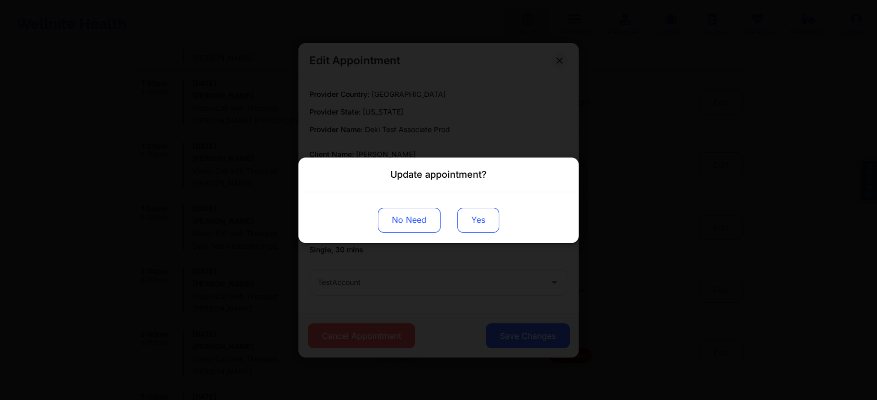
click at [483, 224] on button "Yes" at bounding box center [478, 220] width 42 height 25
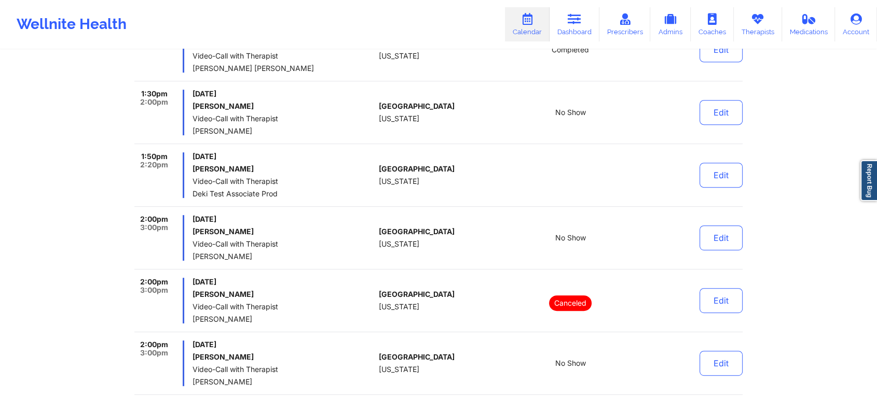
scroll to position [4438, 0]
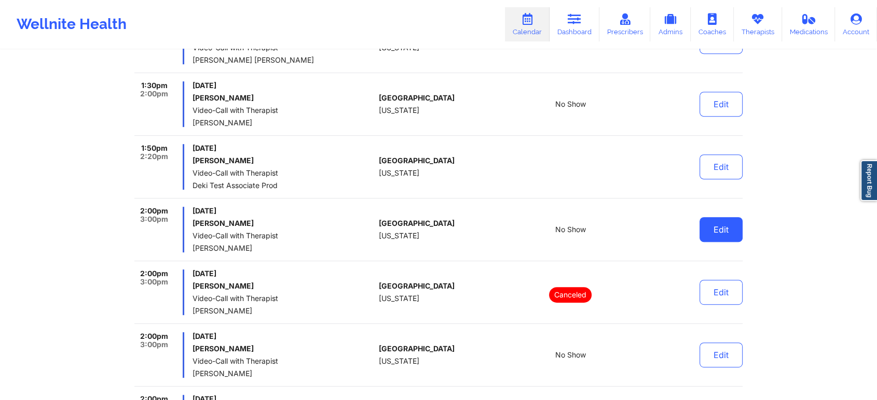
click at [710, 230] on button "Edit" at bounding box center [720, 229] width 43 height 25
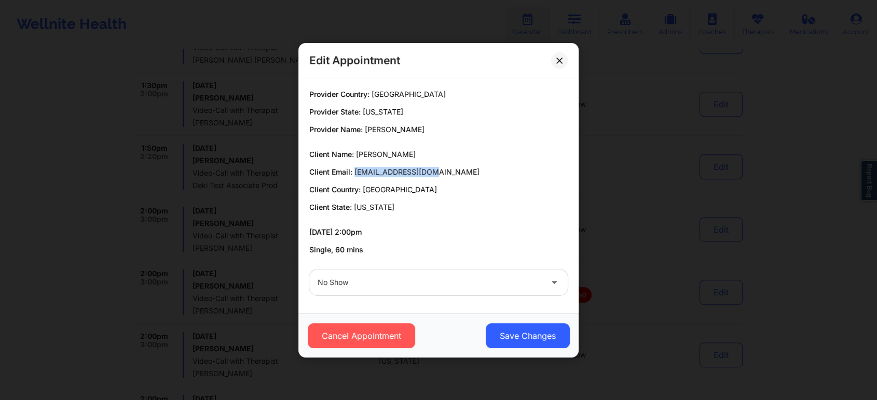
drag, startPoint x: 354, startPoint y: 173, endPoint x: 477, endPoint y: 165, distance: 122.7
click at [477, 165] on div "Client Name: Janice Wu Client Email: janicewwu@gmail.com Client Country: United…" at bounding box center [438, 180] width 258 height 63
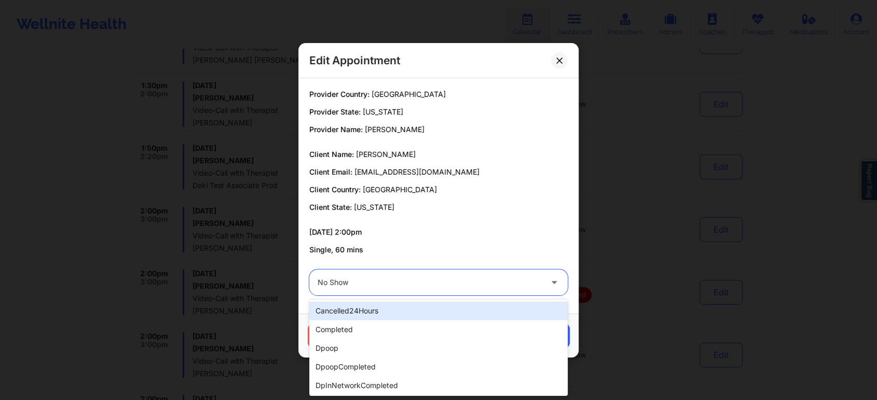
click at [378, 282] on div at bounding box center [429, 283] width 224 height 12
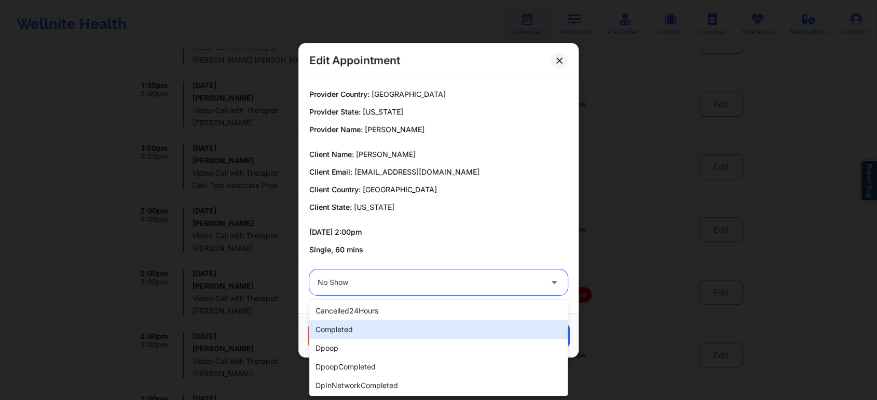
click at [353, 326] on div "completed" at bounding box center [438, 330] width 258 height 19
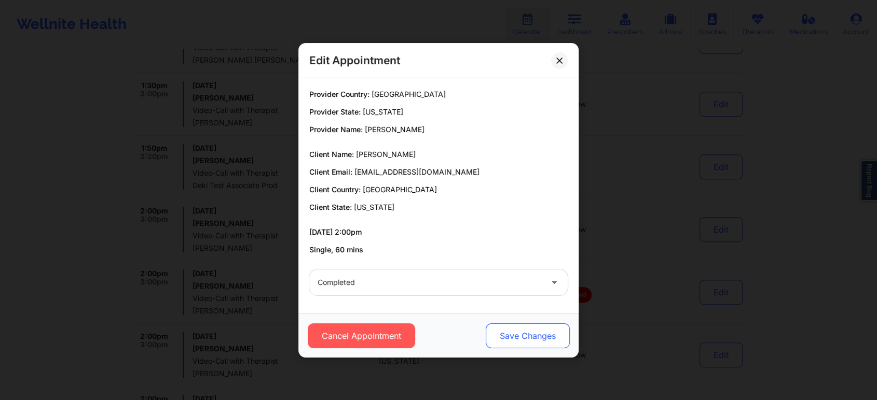
click at [502, 332] on button "Save Changes" at bounding box center [528, 336] width 84 height 25
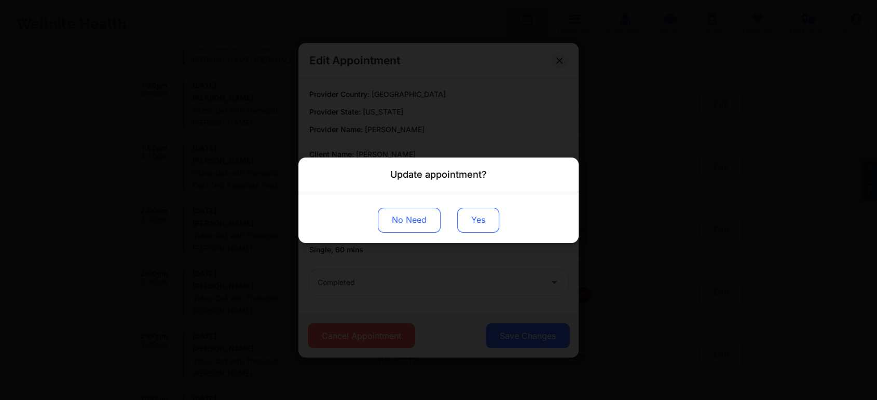
click at [476, 223] on button "Yes" at bounding box center [478, 220] width 42 height 25
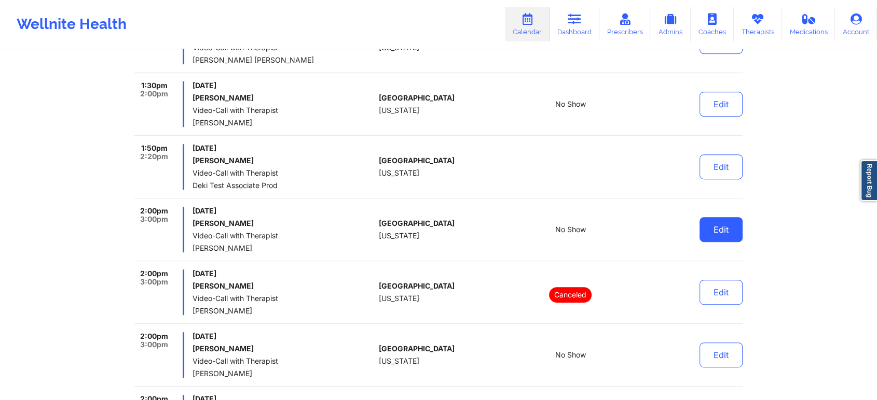
click at [717, 225] on button "Edit" at bounding box center [720, 229] width 43 height 25
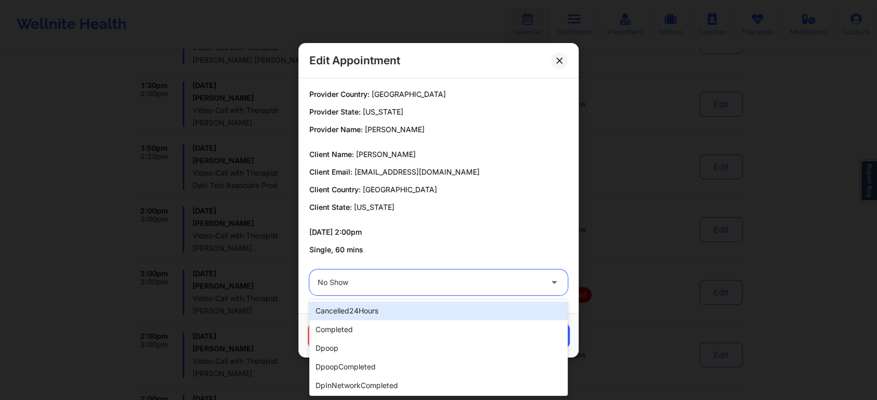
click at [414, 277] on div at bounding box center [429, 283] width 224 height 12
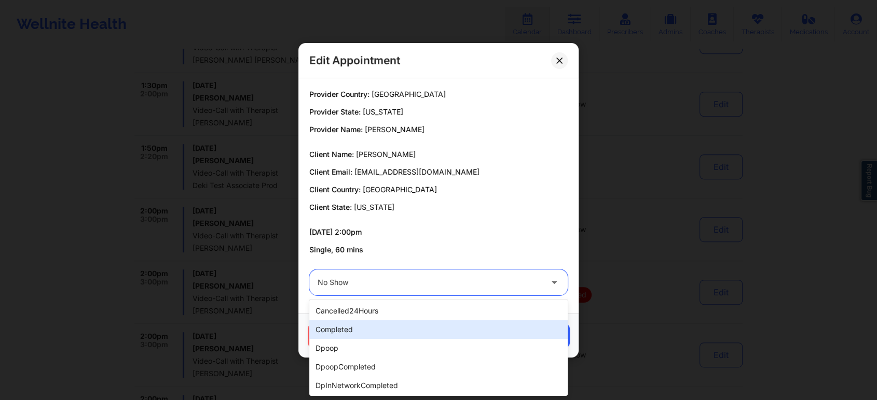
click at [364, 323] on div "completed" at bounding box center [438, 330] width 258 height 19
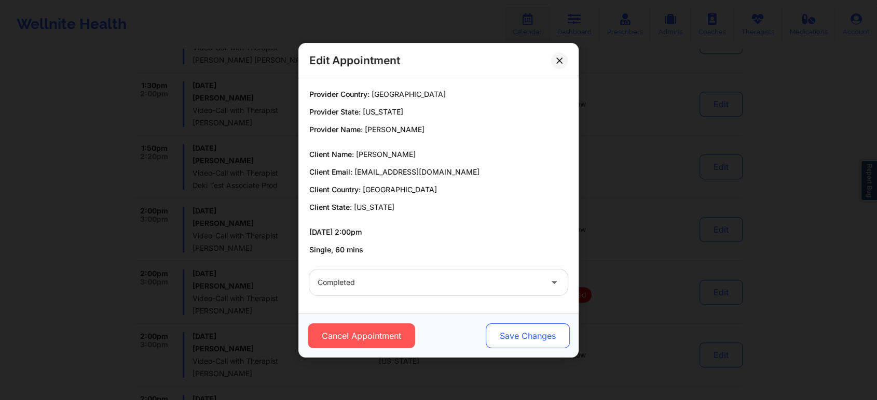
click at [504, 324] on button "Save Changes" at bounding box center [528, 336] width 84 height 25
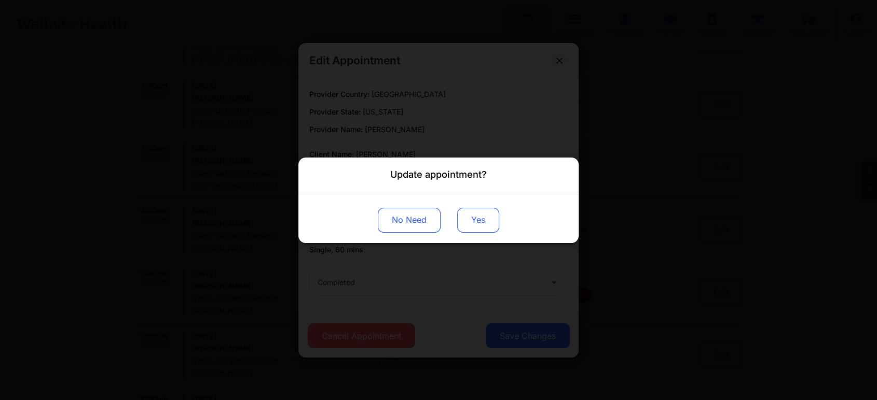
click at [472, 229] on button "Yes" at bounding box center [478, 220] width 42 height 25
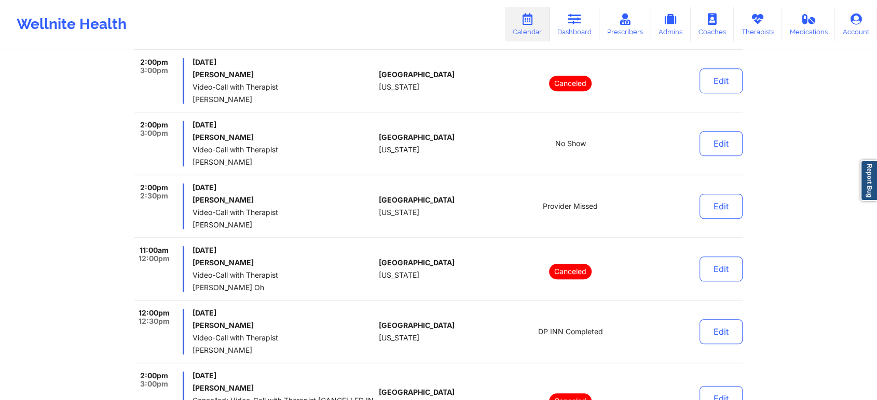
scroll to position [4682, 0]
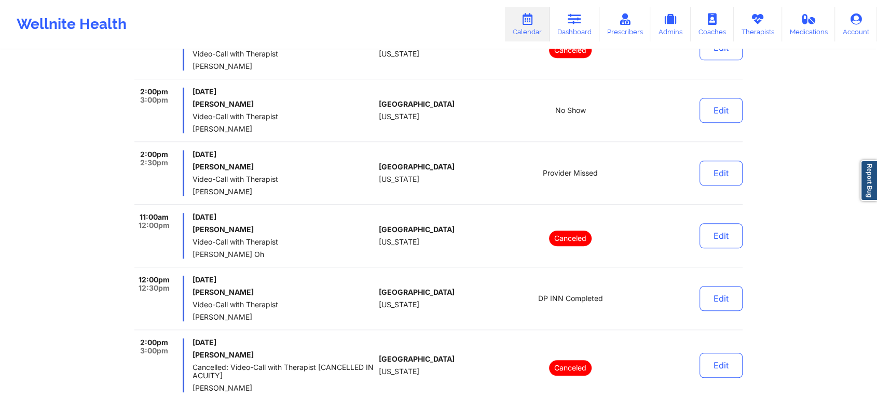
click at [719, 109] on button "Edit" at bounding box center [720, 110] width 43 height 25
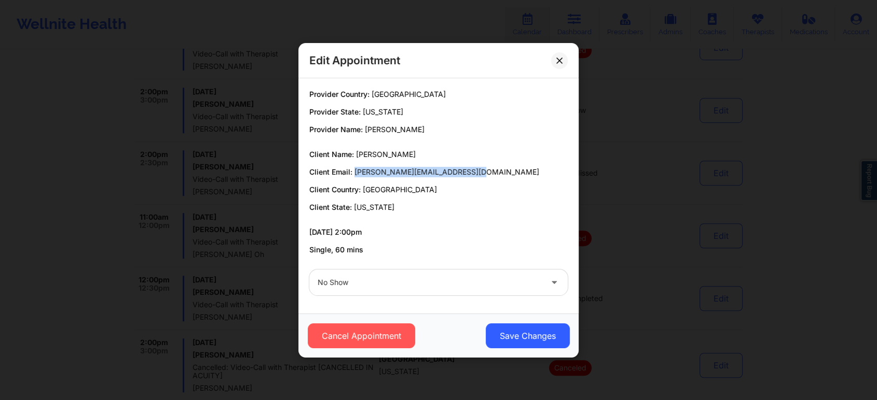
drag, startPoint x: 354, startPoint y: 174, endPoint x: 489, endPoint y: 164, distance: 134.7
click at [489, 164] on div "Client Name: Kimberly N Webster Client Email: nicole@advertisingproducts.net Cl…" at bounding box center [438, 180] width 258 height 63
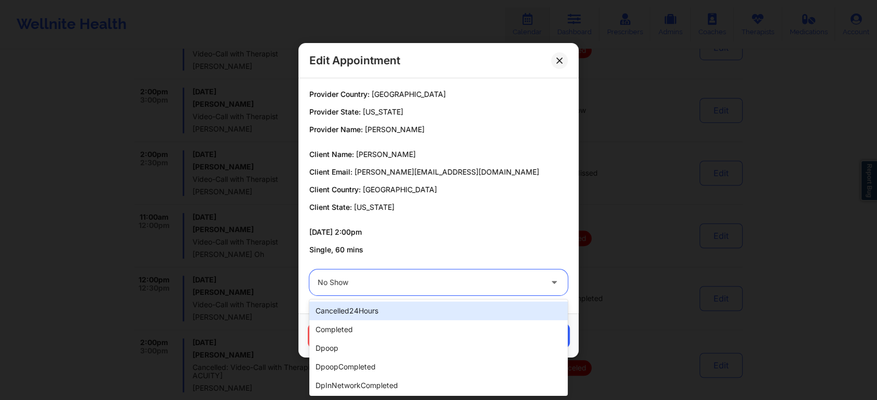
click at [425, 286] on div at bounding box center [429, 283] width 224 height 12
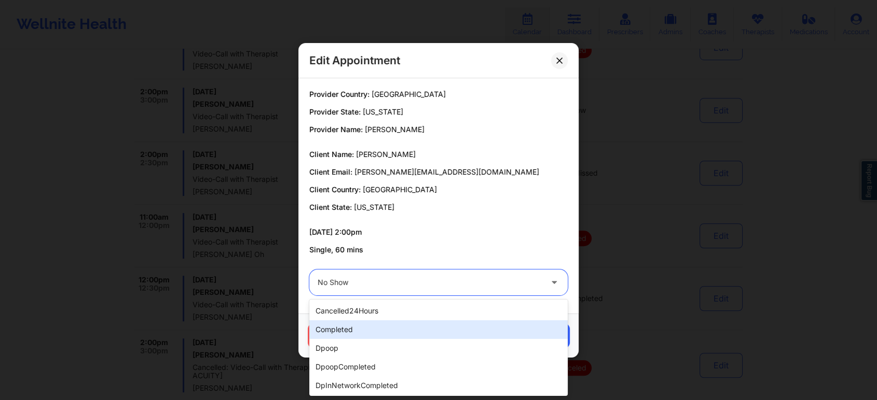
click at [364, 325] on div "completed" at bounding box center [438, 330] width 258 height 19
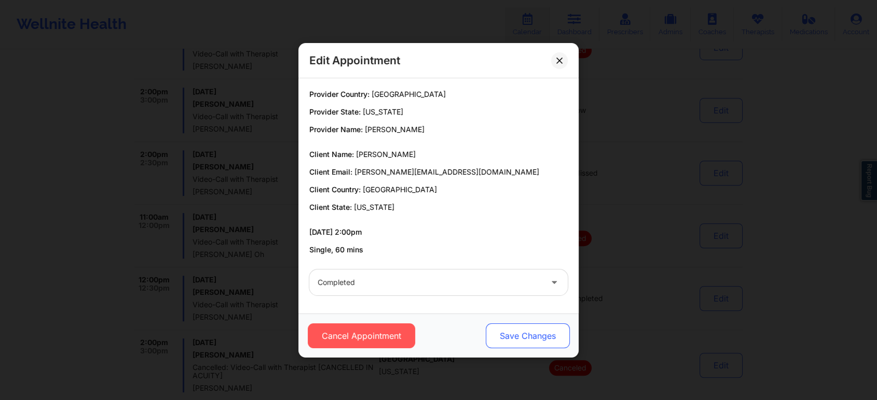
click at [491, 333] on button "Save Changes" at bounding box center [528, 336] width 84 height 25
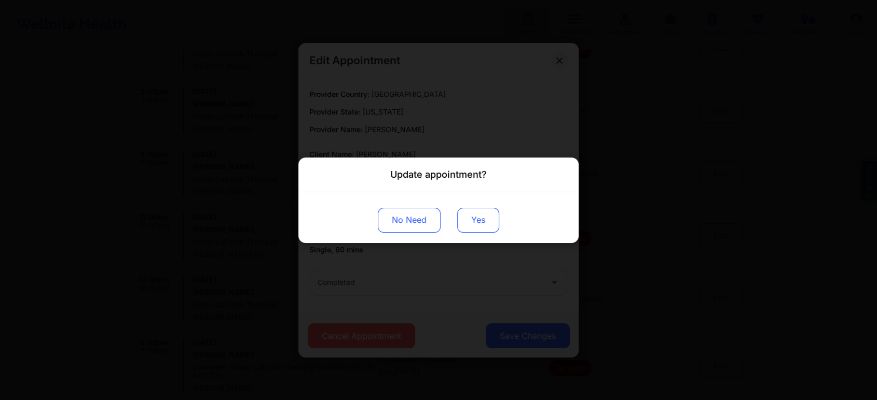
click at [468, 229] on button "Yes" at bounding box center [478, 220] width 42 height 25
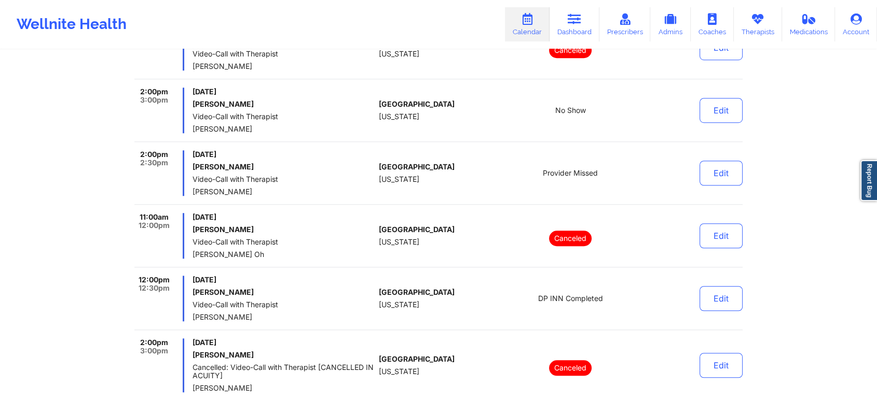
click at [515, 339] on div "Canceled" at bounding box center [570, 366] width 144 height 54
click at [714, 119] on div "Edit" at bounding box center [694, 111] width 96 height 46
click at [732, 108] on button "Edit" at bounding box center [720, 110] width 43 height 25
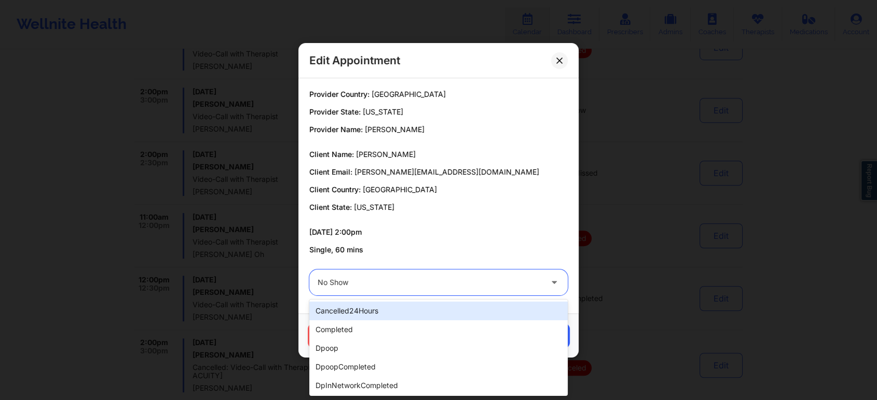
click at [468, 286] on div at bounding box center [429, 283] width 224 height 12
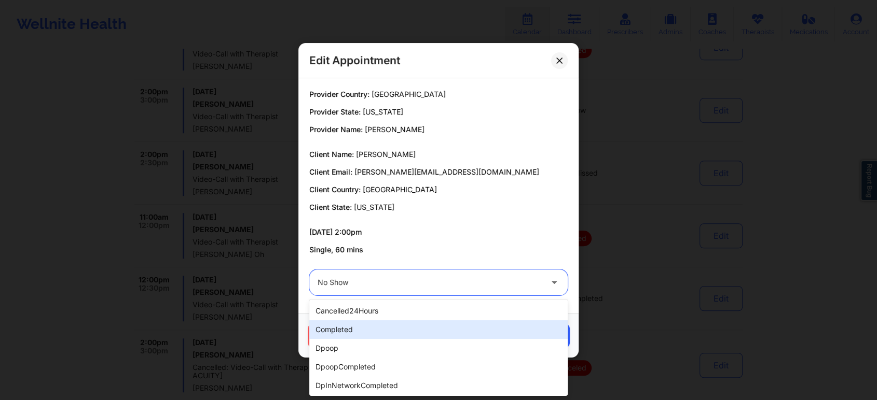
click at [390, 334] on div "completed" at bounding box center [438, 330] width 258 height 19
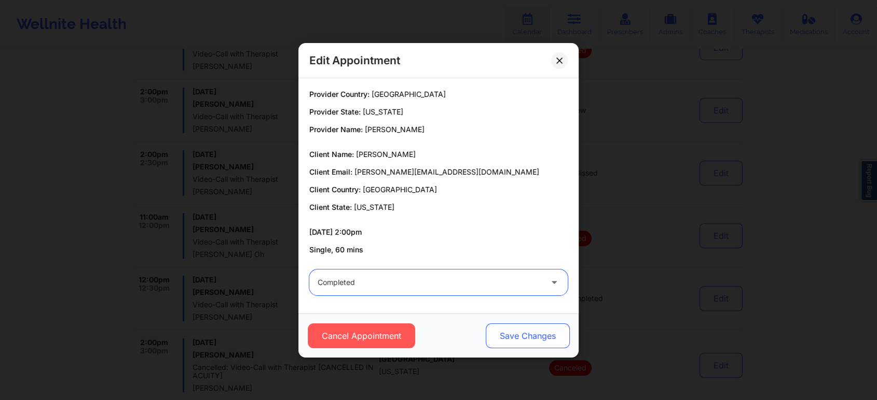
click at [527, 337] on button "Save Changes" at bounding box center [528, 336] width 84 height 25
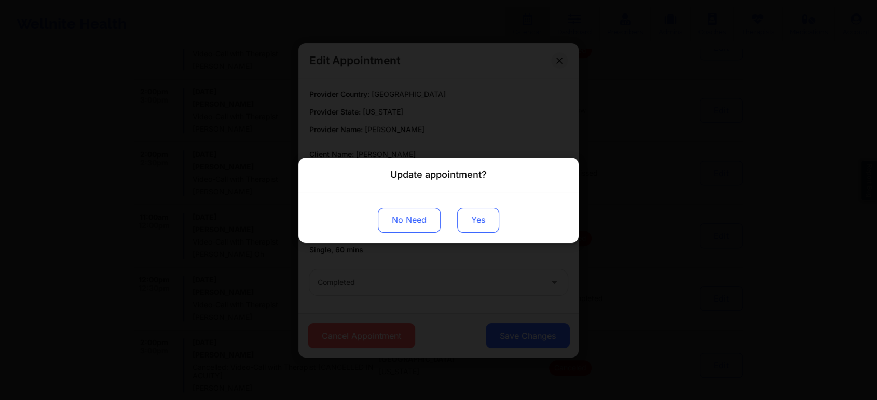
click at [475, 217] on button "Yes" at bounding box center [478, 220] width 42 height 25
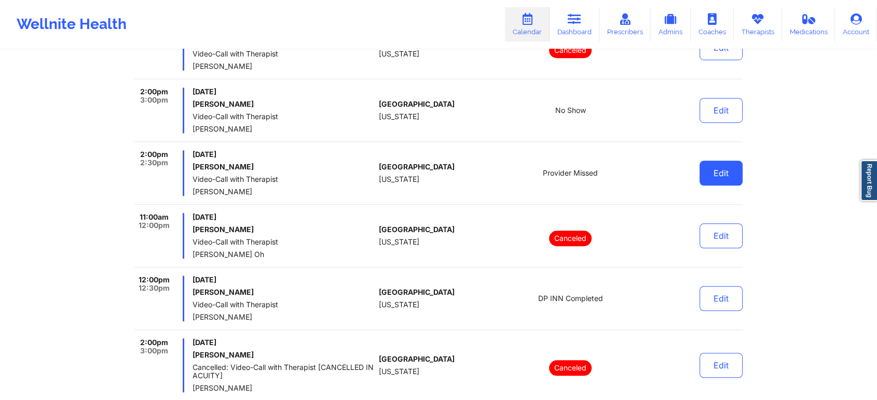
click at [704, 169] on button "Edit" at bounding box center [720, 173] width 43 height 25
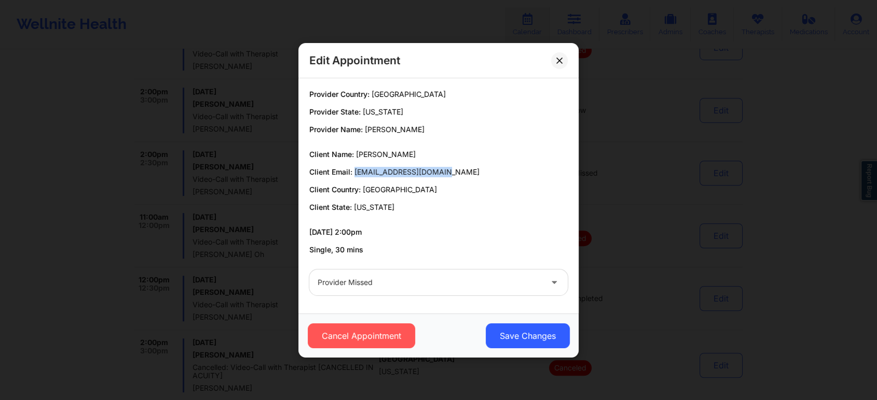
drag, startPoint x: 353, startPoint y: 170, endPoint x: 474, endPoint y: 166, distance: 120.9
click at [474, 166] on div "Client Name: Taehoon Kim Client Email: kimarumsan82@gmail.com Client Country: U…" at bounding box center [438, 180] width 258 height 63
click at [559, 54] on button at bounding box center [559, 60] width 17 height 17
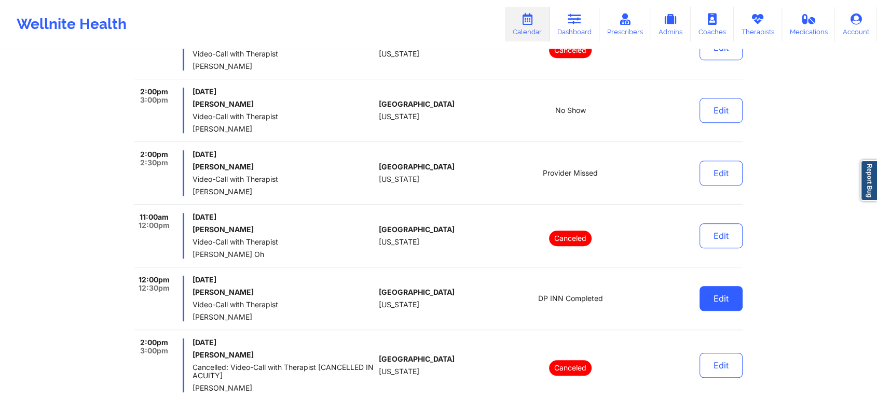
click at [727, 289] on button "Edit" at bounding box center [720, 298] width 43 height 25
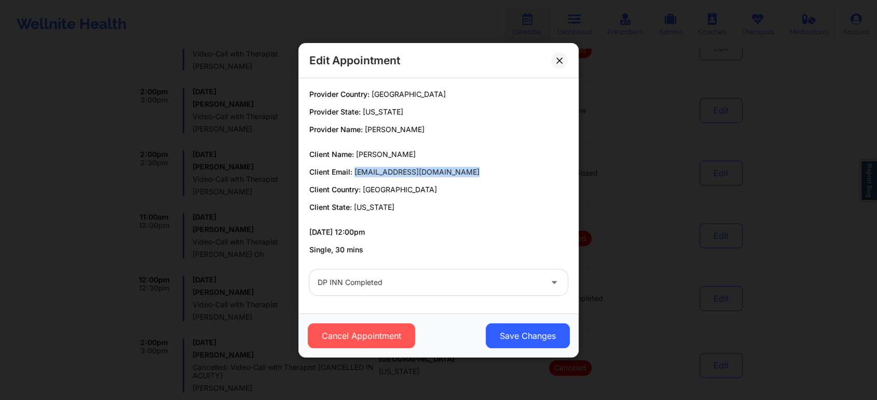
drag, startPoint x: 355, startPoint y: 173, endPoint x: 469, endPoint y: 165, distance: 113.9
click at [469, 165] on div "Client Name: Beatriz S Sanchez Client Email: sanchezsbeatriz.13@gmail.com Clien…" at bounding box center [438, 180] width 258 height 63
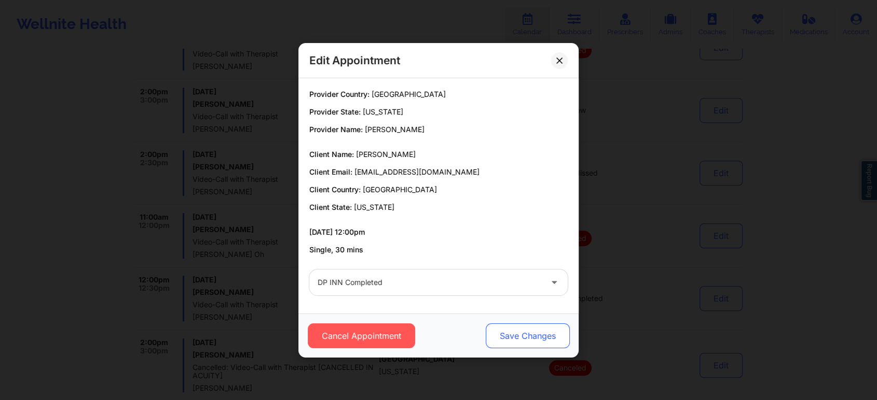
click at [509, 338] on button "Save Changes" at bounding box center [528, 336] width 84 height 25
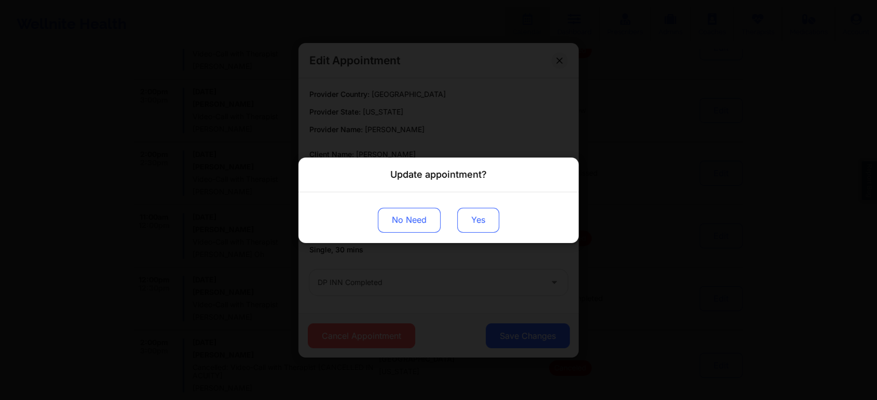
click at [458, 210] on button "Yes" at bounding box center [478, 220] width 42 height 25
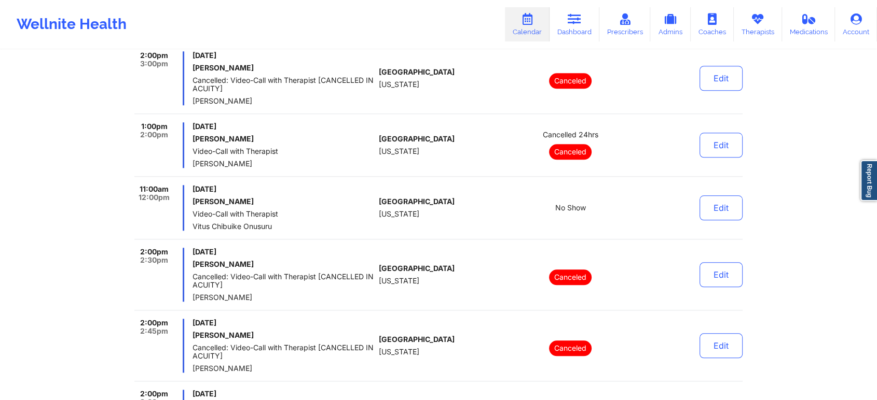
scroll to position [4995, 0]
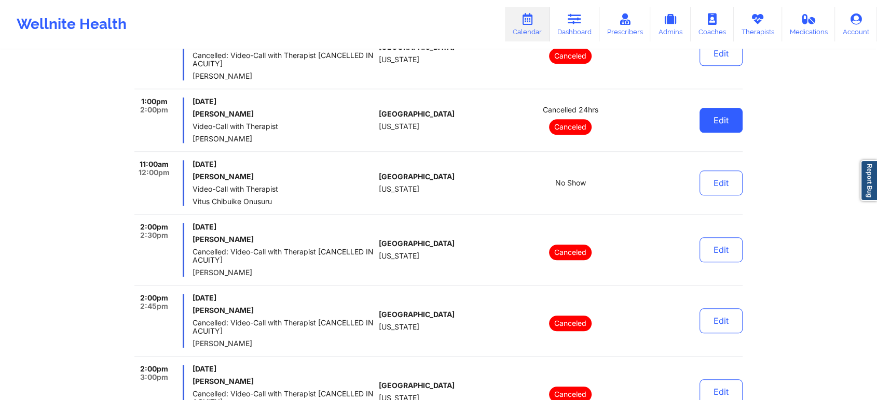
click at [714, 125] on button "Edit" at bounding box center [720, 120] width 43 height 25
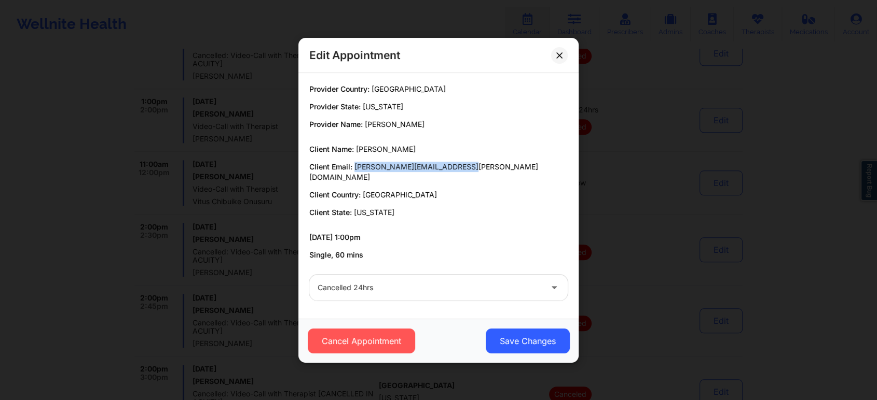
drag, startPoint x: 356, startPoint y: 170, endPoint x: 495, endPoint y: 171, distance: 139.6
click at [495, 171] on p "Client Email: marshall.knauf@cloudbeds.com" at bounding box center [438, 172] width 258 height 21
click at [556, 58] on icon at bounding box center [559, 55] width 6 height 6
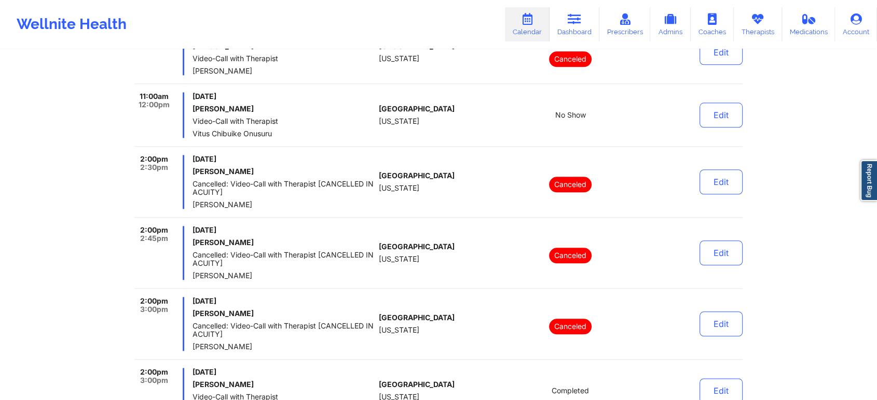
scroll to position [5064, 0]
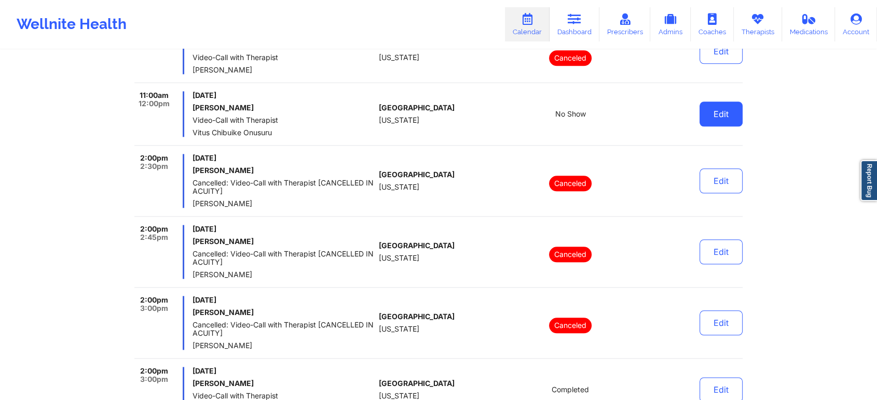
click at [735, 115] on button "Edit" at bounding box center [720, 114] width 43 height 25
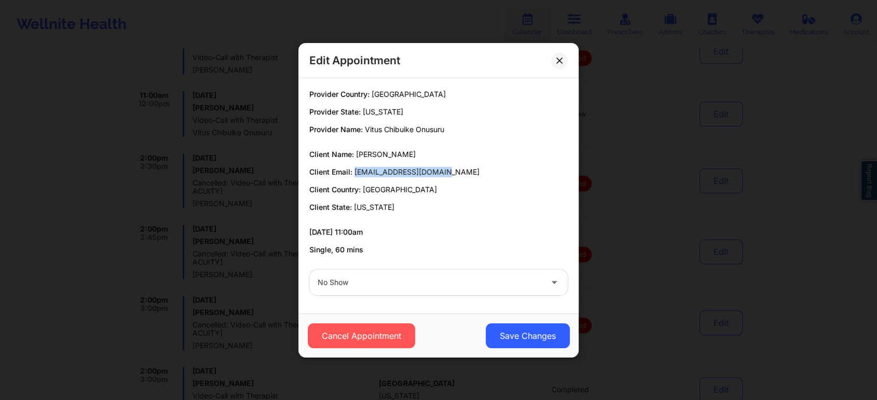
drag, startPoint x: 354, startPoint y: 172, endPoint x: 467, endPoint y: 174, distance: 113.1
click at [467, 174] on p "Client Email: correalino92@gmail.com" at bounding box center [438, 172] width 258 height 10
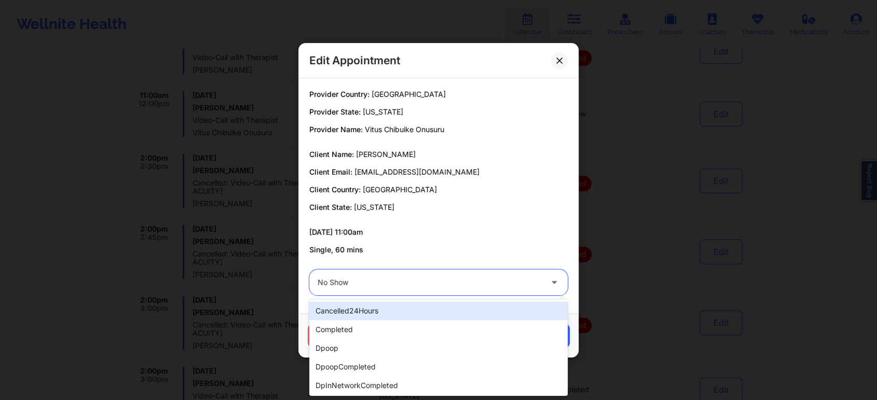
click at [350, 281] on div at bounding box center [429, 283] width 224 height 12
click at [410, 289] on div "No Show" at bounding box center [429, 283] width 224 height 26
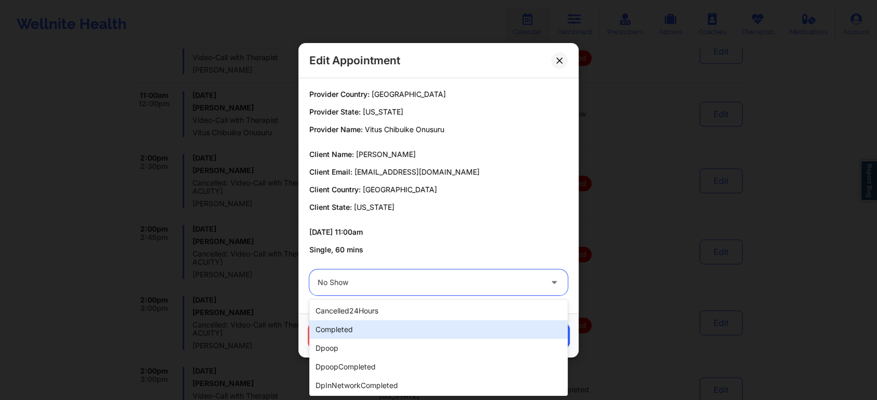
click at [383, 326] on div "completed" at bounding box center [438, 330] width 258 height 19
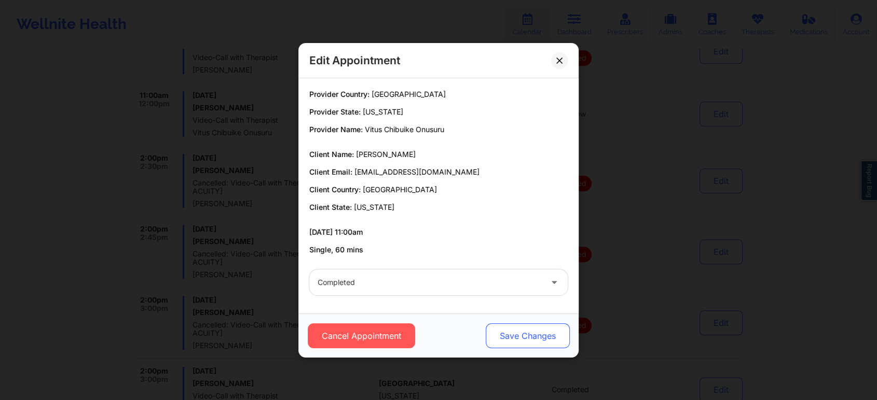
drag, startPoint x: 481, startPoint y: 333, endPoint x: 503, endPoint y: 334, distance: 21.8
click at [503, 334] on div "Cancel Appointment Save Changes" at bounding box center [439, 336] width 266 height 25
click at [503, 334] on button "Save Changes" at bounding box center [528, 336] width 84 height 25
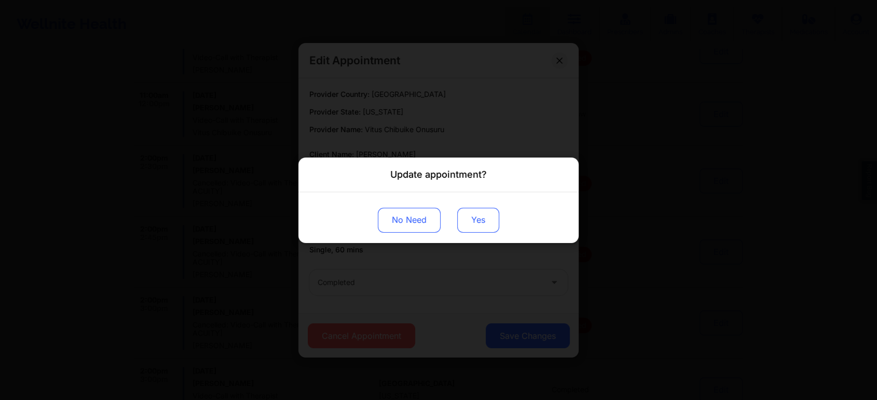
click at [475, 227] on button "Yes" at bounding box center [478, 220] width 42 height 25
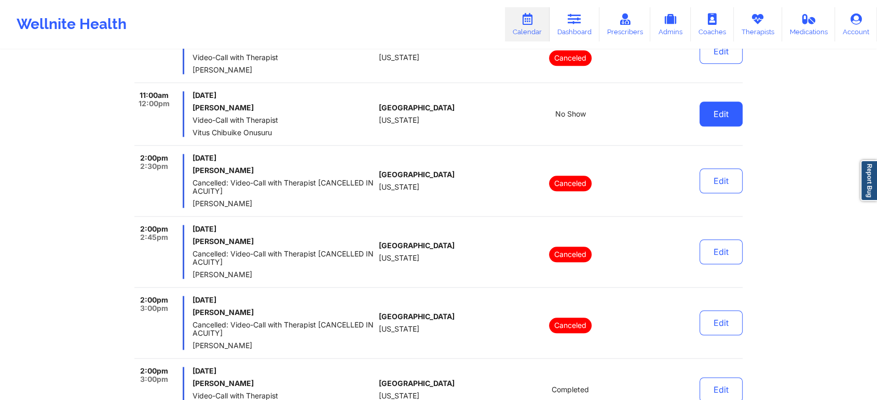
click at [722, 121] on button "Edit" at bounding box center [720, 114] width 43 height 25
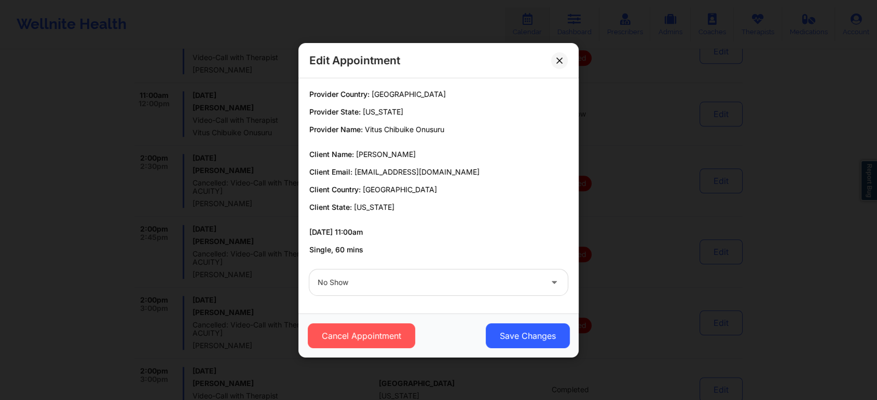
click at [432, 296] on div "No Show" at bounding box center [438, 282] width 273 height 40
click at [346, 297] on div "No Show" at bounding box center [438, 282] width 273 height 40
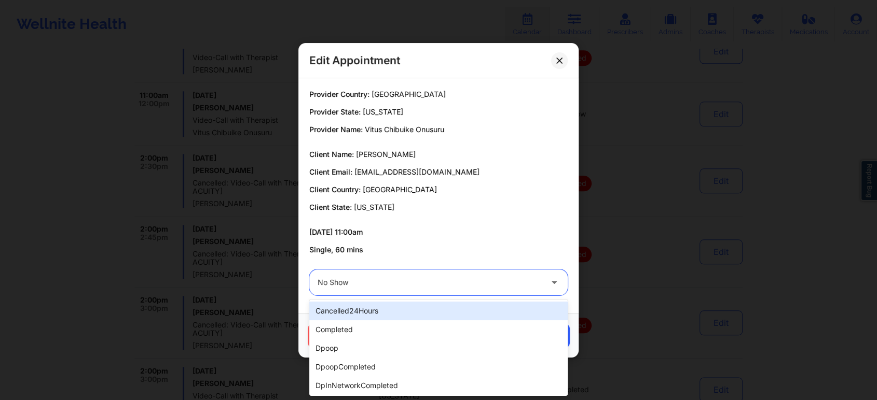
click at [362, 285] on div at bounding box center [429, 283] width 224 height 12
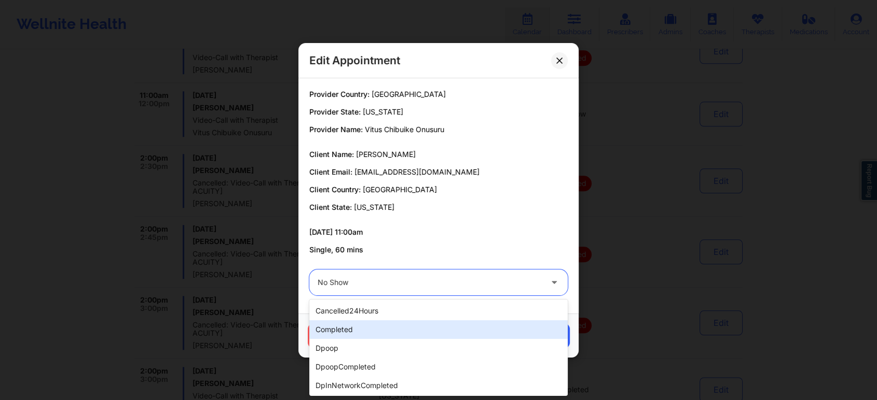
click at [357, 327] on div "completed" at bounding box center [438, 330] width 258 height 19
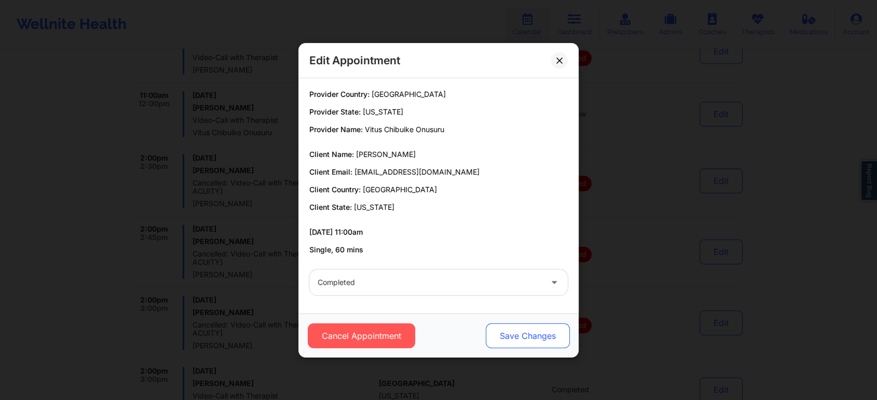
click at [513, 326] on button "Save Changes" at bounding box center [528, 336] width 84 height 25
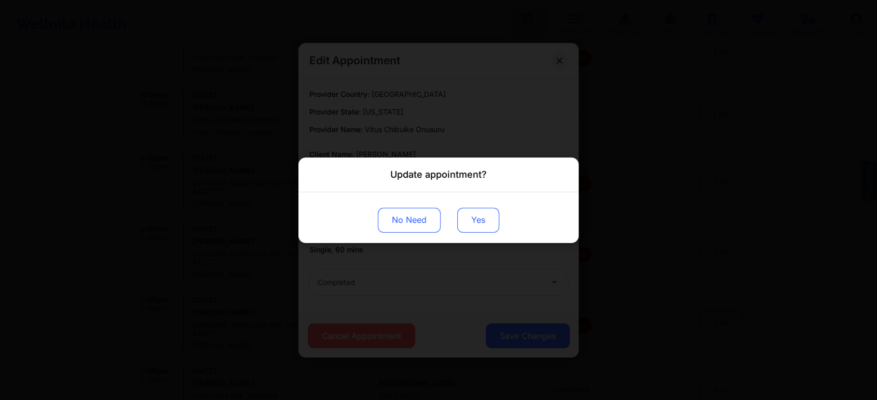
click at [468, 218] on button "Yes" at bounding box center [478, 220] width 42 height 25
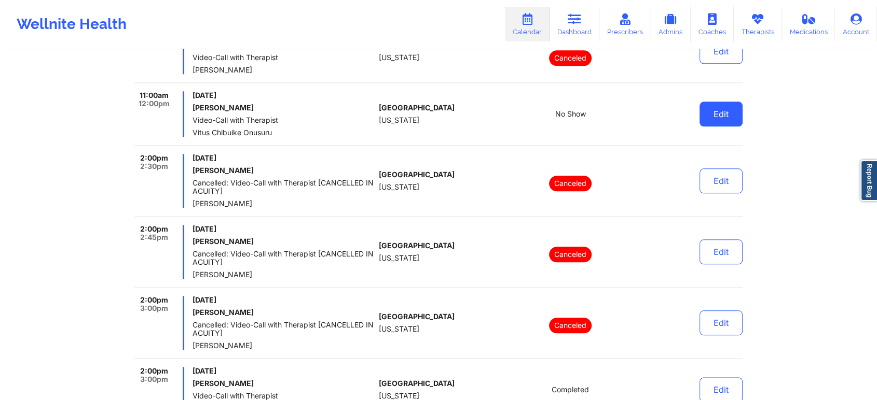
drag, startPoint x: 711, startPoint y: 92, endPoint x: 711, endPoint y: 109, distance: 17.1
click at [711, 109] on div "Edit" at bounding box center [694, 114] width 96 height 46
click at [711, 109] on button "Edit" at bounding box center [720, 114] width 43 height 25
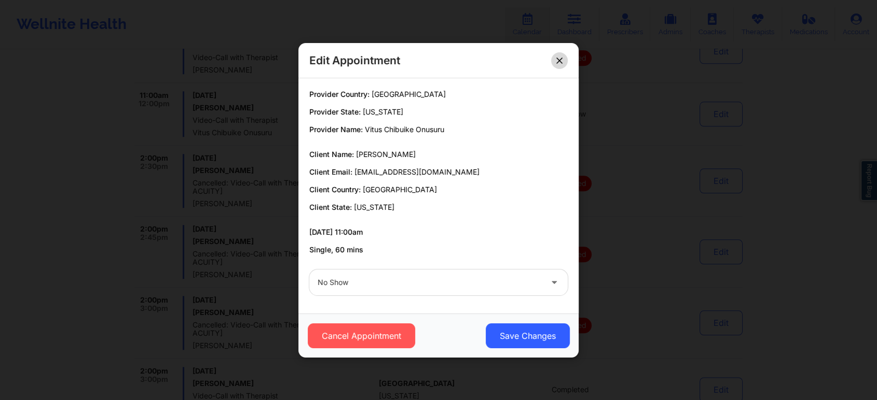
click at [563, 57] on button at bounding box center [559, 60] width 17 height 17
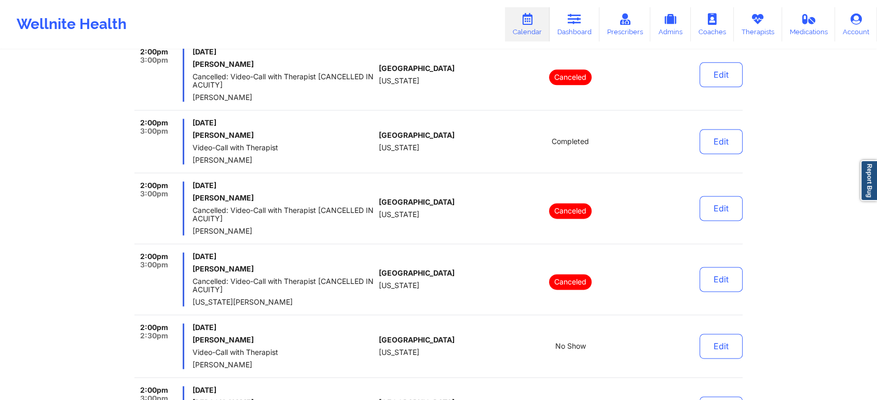
scroll to position [5317, 0]
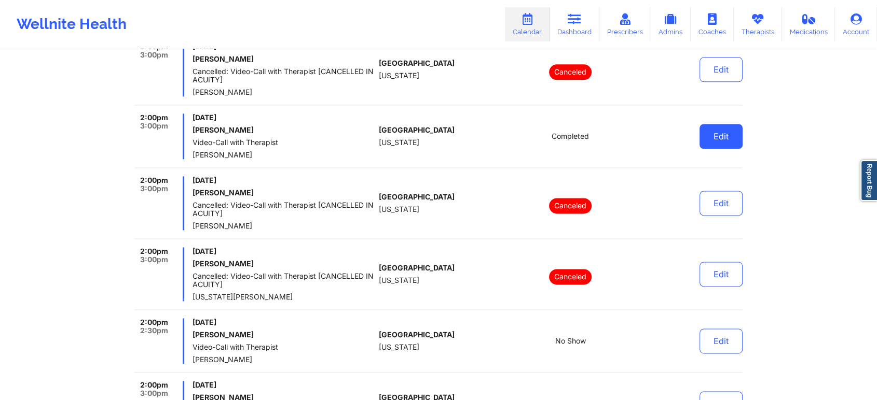
click at [730, 143] on button "Edit" at bounding box center [720, 136] width 43 height 25
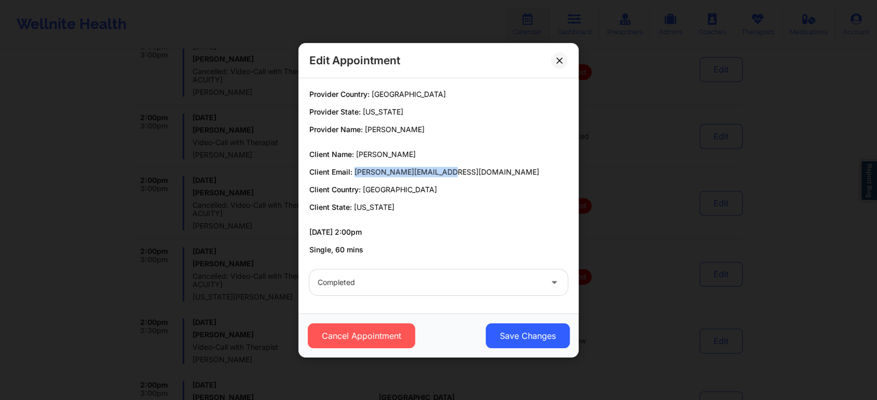
drag, startPoint x: 355, startPoint y: 171, endPoint x: 470, endPoint y: 169, distance: 115.2
click at [470, 169] on p "Client Email: raul.ponce1@hotmail.com" at bounding box center [438, 172] width 258 height 10
click at [532, 347] on button "Save Changes" at bounding box center [528, 336] width 84 height 25
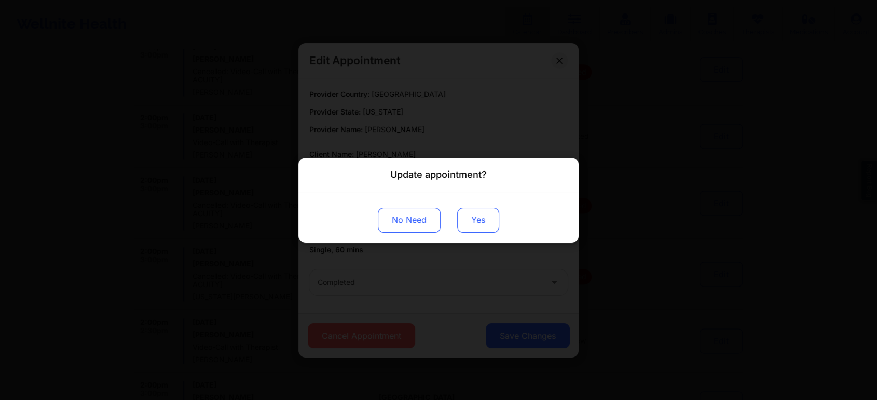
click at [490, 225] on button "Yes" at bounding box center [478, 220] width 42 height 25
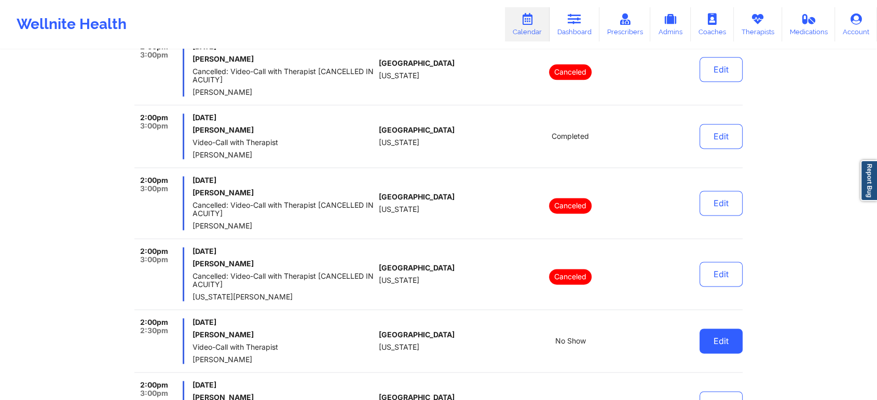
click at [717, 334] on button "Edit" at bounding box center [720, 341] width 43 height 25
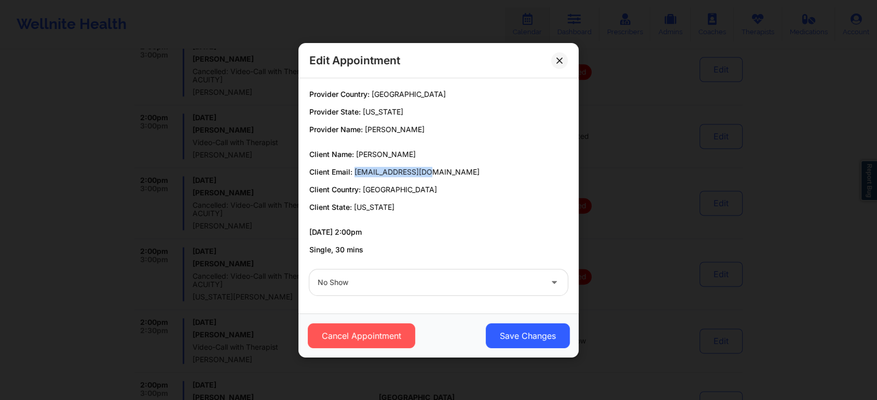
drag, startPoint x: 354, startPoint y: 173, endPoint x: 438, endPoint y: 171, distance: 83.6
click at [438, 171] on p "Client Email: zmedic16@gmail.com" at bounding box center [438, 172] width 258 height 10
click at [560, 59] on icon at bounding box center [559, 60] width 6 height 6
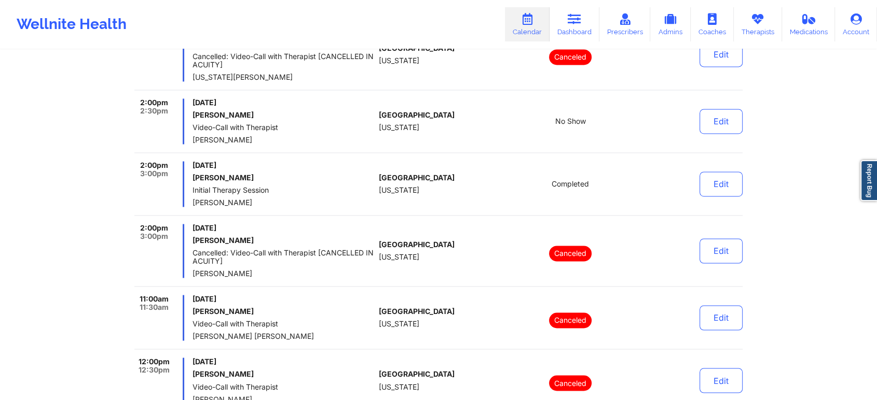
scroll to position [5571, 0]
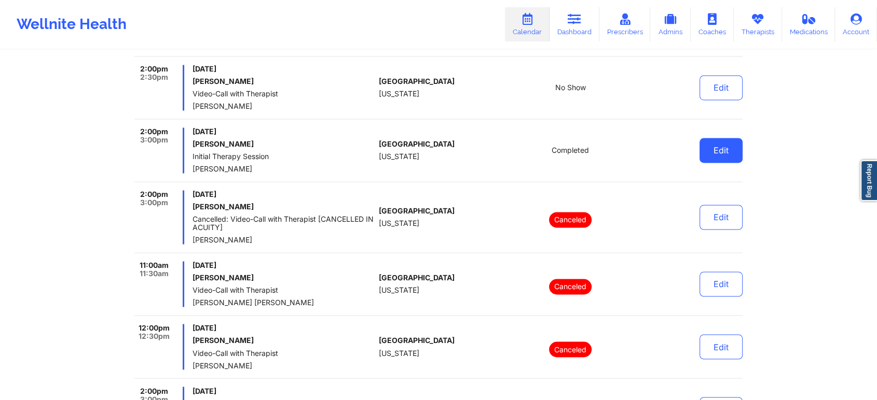
click at [718, 157] on button "Edit" at bounding box center [720, 150] width 43 height 25
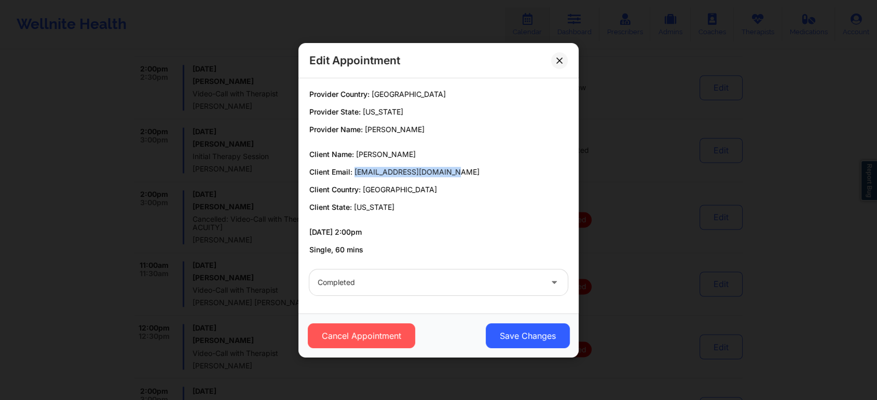
drag, startPoint x: 356, startPoint y: 172, endPoint x: 453, endPoint y: 173, distance: 97.5
click at [453, 173] on p "Client Email: michaelrmcneal@gmail.com" at bounding box center [438, 172] width 258 height 10
click at [565, 327] on button "Save Changes" at bounding box center [528, 336] width 84 height 25
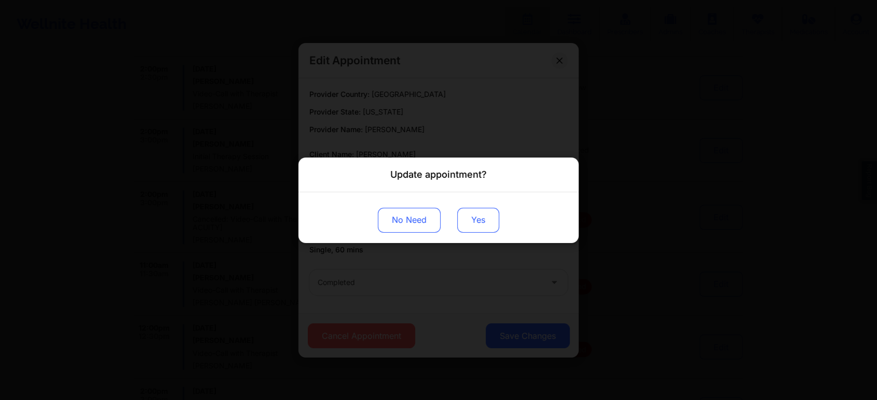
click at [475, 218] on button "Yes" at bounding box center [478, 220] width 42 height 25
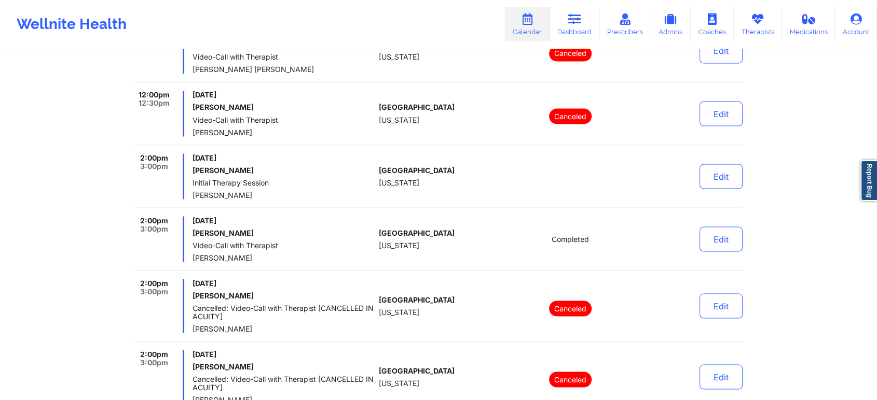
scroll to position [5825, 0]
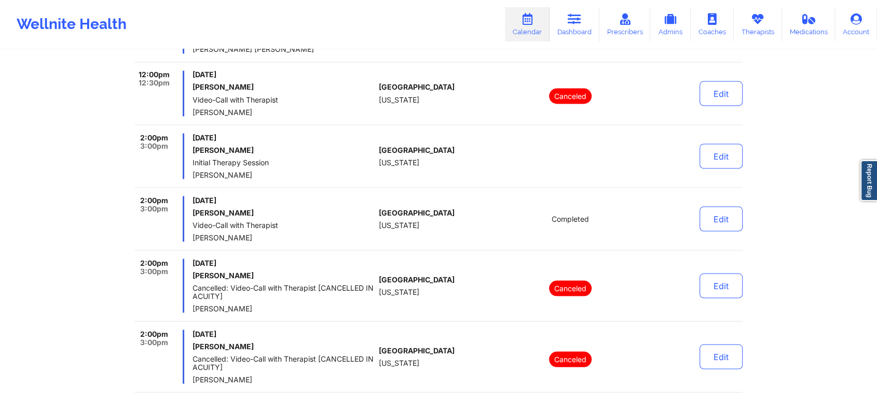
click at [721, 166] on div "Edit" at bounding box center [694, 156] width 96 height 46
click at [733, 148] on button "Edit" at bounding box center [720, 156] width 43 height 25
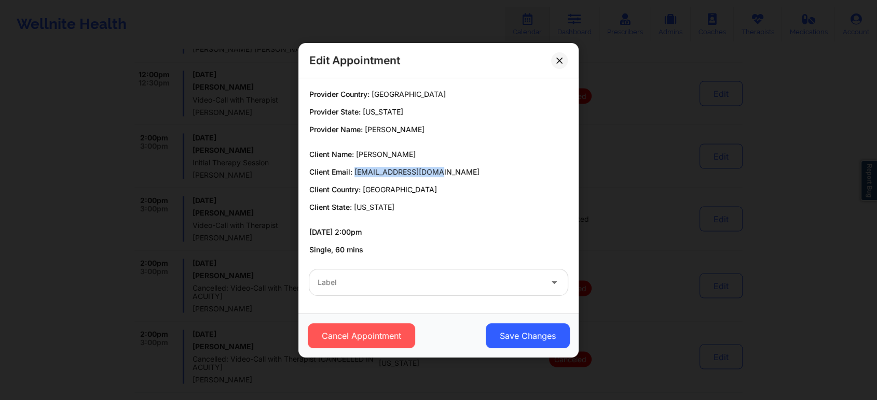
drag, startPoint x: 353, startPoint y: 169, endPoint x: 475, endPoint y: 176, distance: 122.6
click at [475, 176] on p "Client Email: vonzell93@icloud.com" at bounding box center [438, 172] width 258 height 10
click at [561, 65] on button at bounding box center [559, 60] width 17 height 17
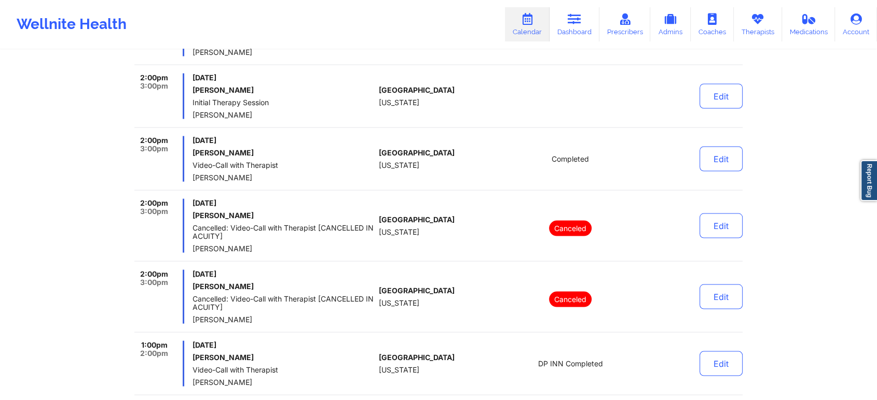
scroll to position [5894, 0]
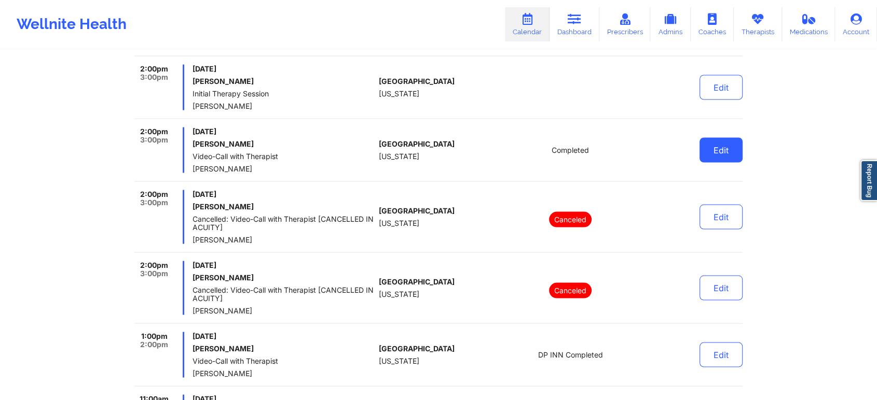
click at [727, 145] on button "Edit" at bounding box center [720, 149] width 43 height 25
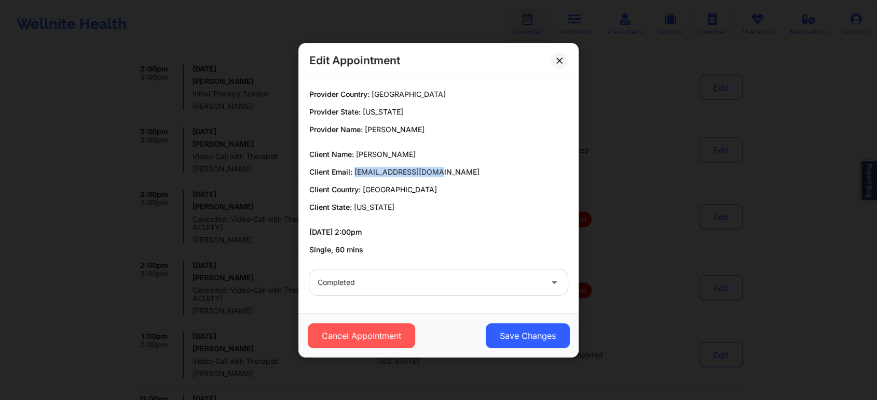
drag, startPoint x: 354, startPoint y: 172, endPoint x: 459, endPoint y: 168, distance: 105.4
click at [459, 168] on p "Client Email: circusdiem@gmail.com" at bounding box center [438, 172] width 258 height 10
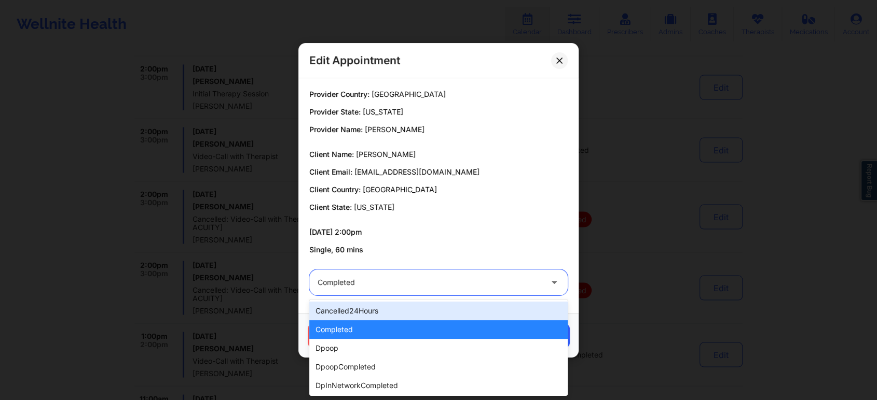
click at [441, 289] on div "Completed" at bounding box center [429, 283] width 224 height 26
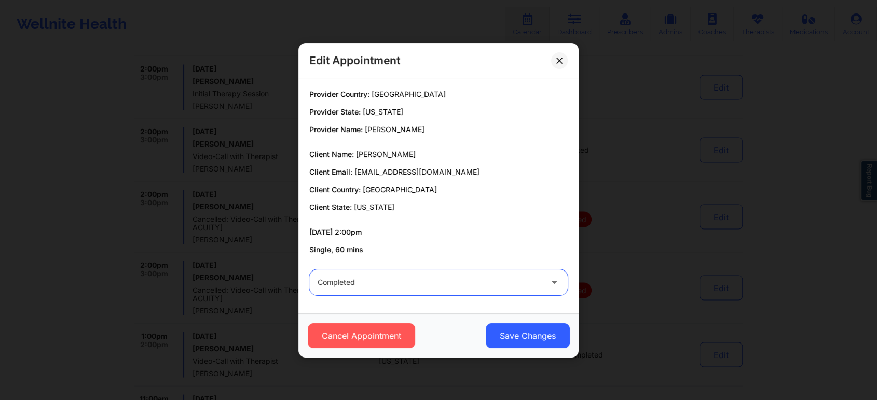
click at [441, 289] on div "Completed" at bounding box center [429, 283] width 224 height 26
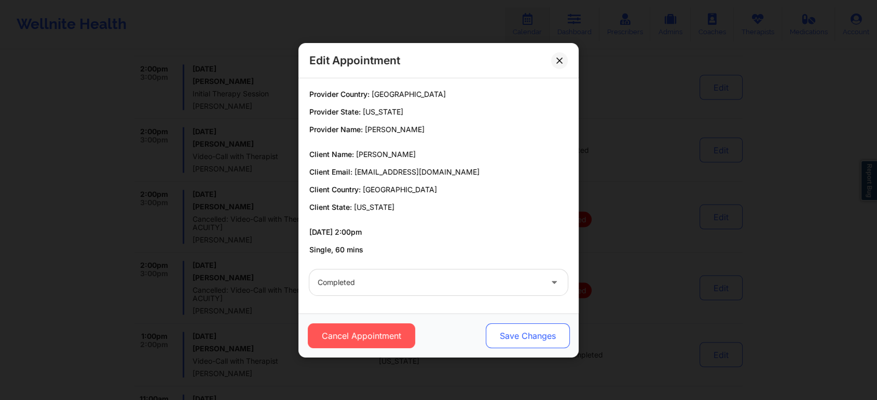
click at [499, 331] on button "Save Changes" at bounding box center [528, 336] width 84 height 25
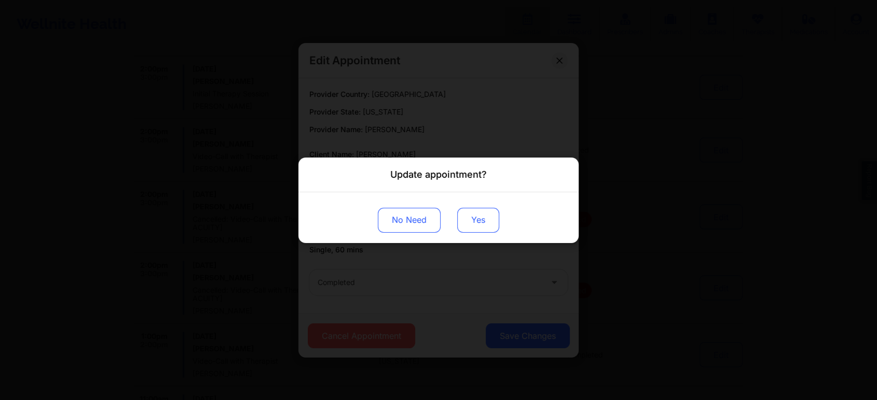
click at [467, 223] on button "Yes" at bounding box center [478, 220] width 42 height 25
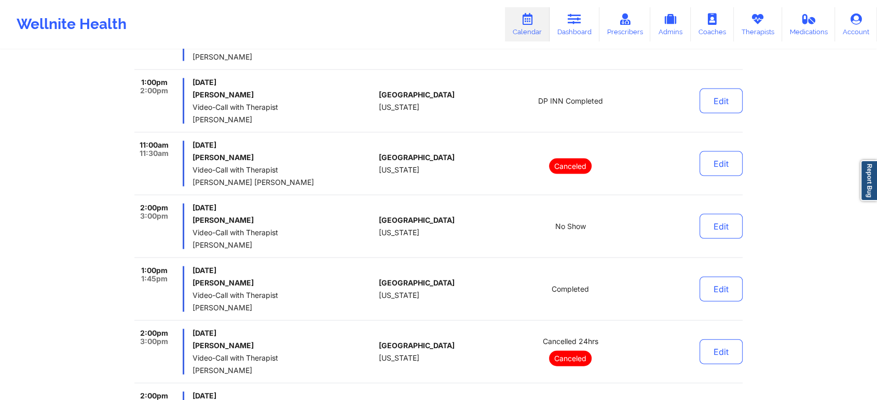
scroll to position [6122, 0]
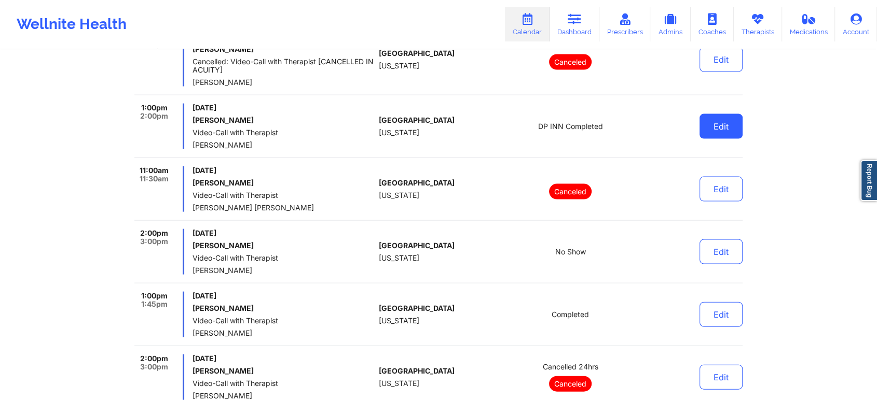
click at [722, 115] on button "Edit" at bounding box center [720, 126] width 43 height 25
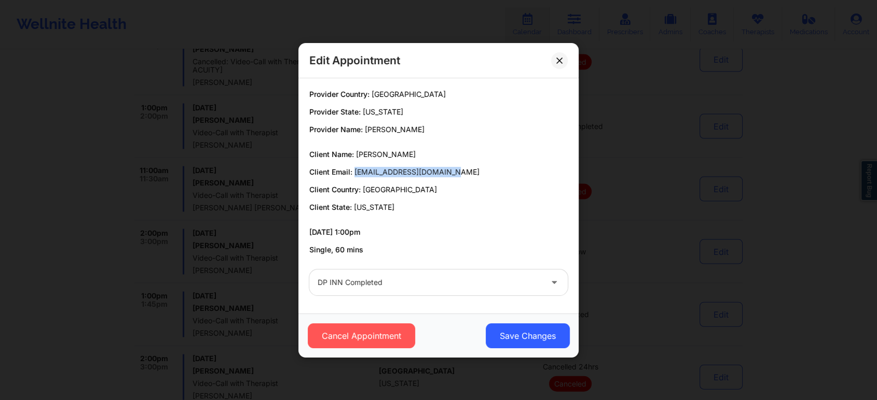
drag, startPoint x: 355, startPoint y: 176, endPoint x: 480, endPoint y: 173, distance: 125.6
click at [480, 173] on p "Client Email: anderson_dana1@yahoo.com" at bounding box center [438, 172] width 258 height 10
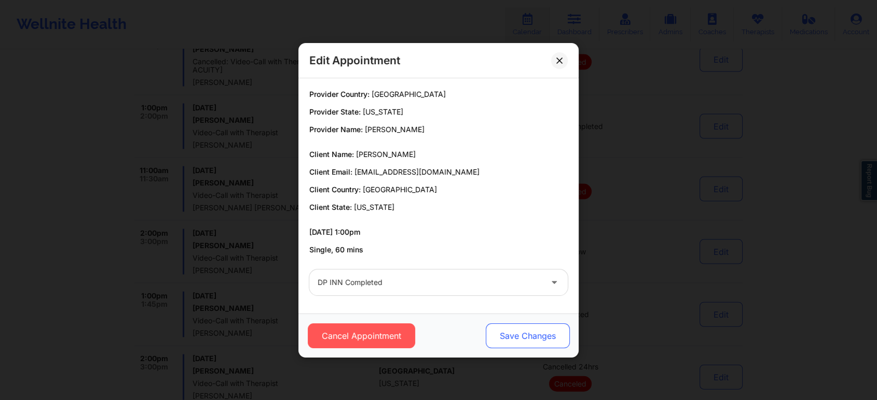
click at [532, 339] on button "Save Changes" at bounding box center [528, 336] width 84 height 25
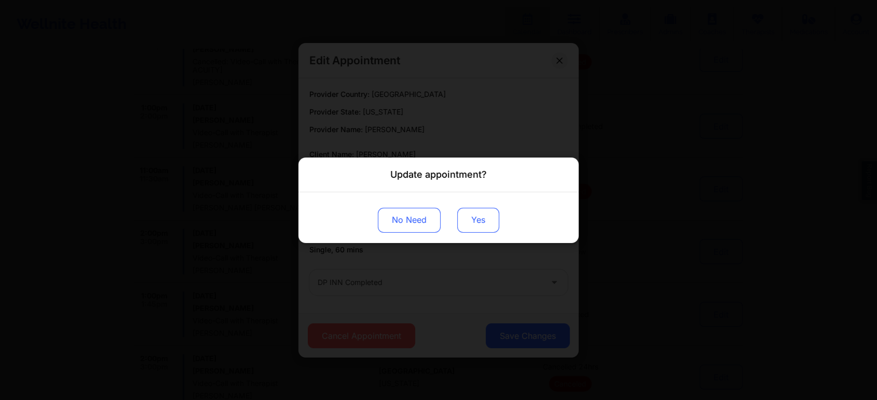
drag, startPoint x: 483, startPoint y: 237, endPoint x: 486, endPoint y: 217, distance: 19.9
click at [486, 217] on div "No Need Yes" at bounding box center [438, 217] width 280 height 51
click at [486, 217] on button "Yes" at bounding box center [478, 220] width 42 height 25
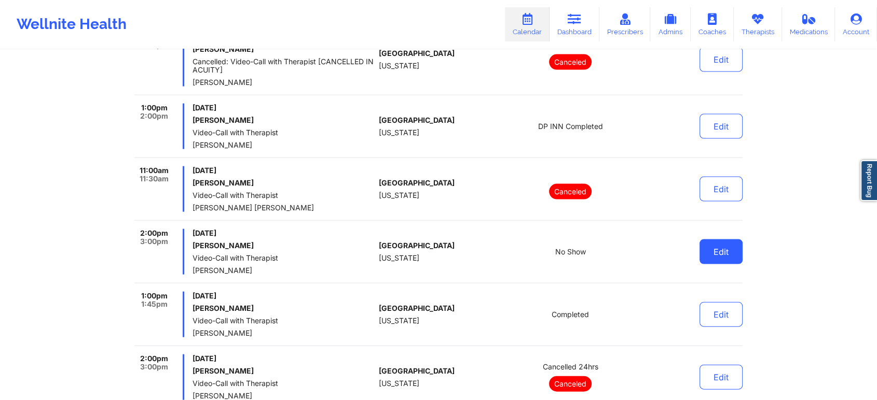
click at [720, 244] on button "Edit" at bounding box center [720, 252] width 43 height 25
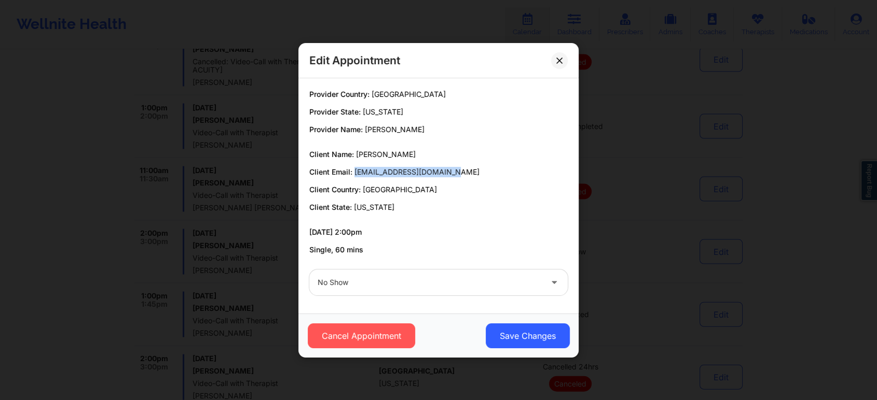
drag, startPoint x: 354, startPoint y: 171, endPoint x: 463, endPoint y: 167, distance: 109.0
click at [463, 167] on p "Client Email: tamarairons450@gmail.com" at bounding box center [438, 172] width 258 height 10
click at [549, 59] on div "Edit Appointment" at bounding box center [438, 60] width 280 height 35
click at [560, 59] on icon at bounding box center [559, 60] width 6 height 6
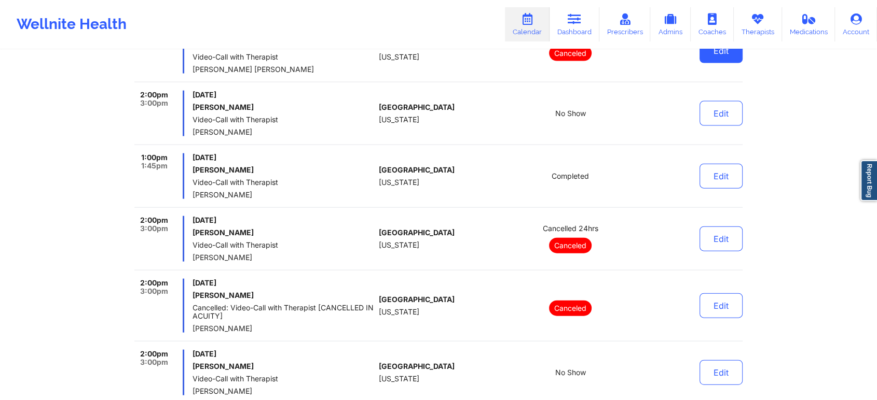
scroll to position [6283, 0]
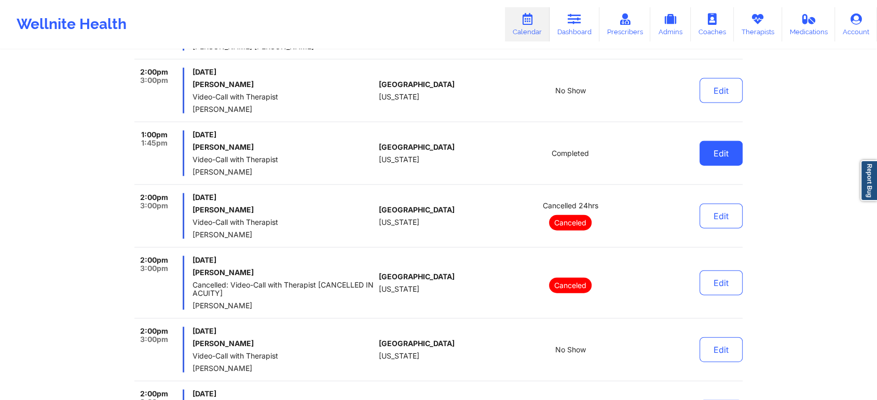
click at [726, 147] on button "Edit" at bounding box center [720, 153] width 43 height 25
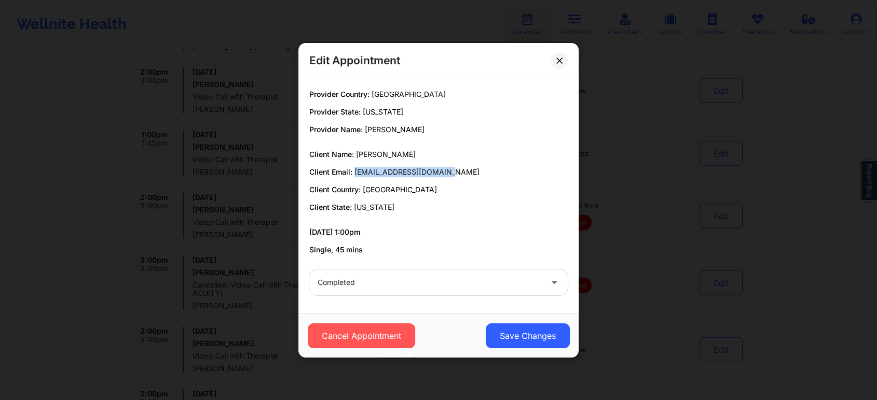
drag, startPoint x: 353, startPoint y: 172, endPoint x: 447, endPoint y: 171, distance: 93.9
click at [447, 171] on p "Client Email: jenniferluu70@gmail.com" at bounding box center [438, 172] width 258 height 10
drag, startPoint x: 565, startPoint y: 50, endPoint x: 560, endPoint y: 58, distance: 8.6
click at [560, 58] on div "Edit Appointment" at bounding box center [438, 60] width 280 height 35
click at [560, 58] on icon at bounding box center [559, 60] width 6 height 6
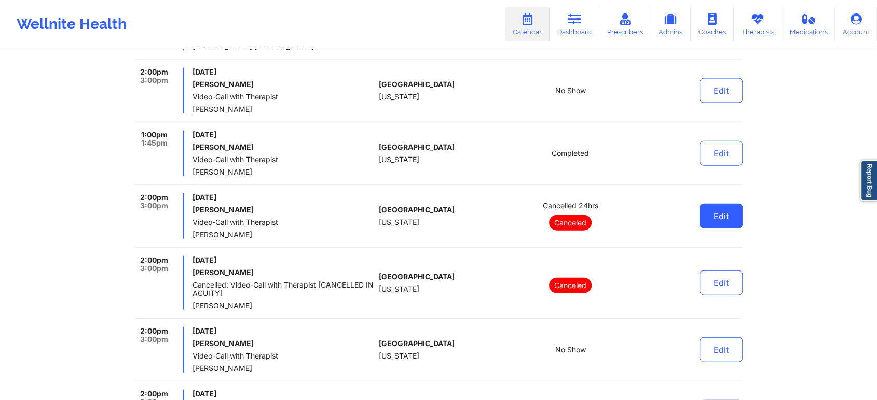
click at [730, 217] on button "Edit" at bounding box center [720, 216] width 43 height 25
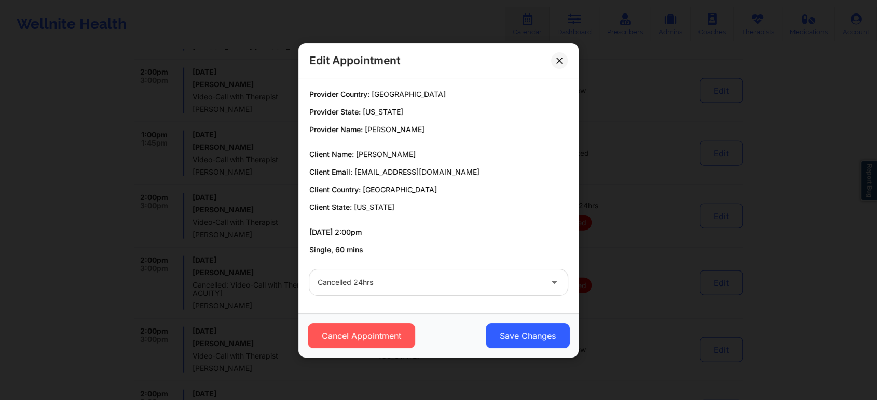
drag, startPoint x: 356, startPoint y: 175, endPoint x: 494, endPoint y: 175, distance: 137.5
click at [494, 175] on p "Client Email: chelsea.messinabills@outlook.com" at bounding box center [438, 172] width 258 height 10
click at [557, 64] on button at bounding box center [559, 60] width 17 height 17
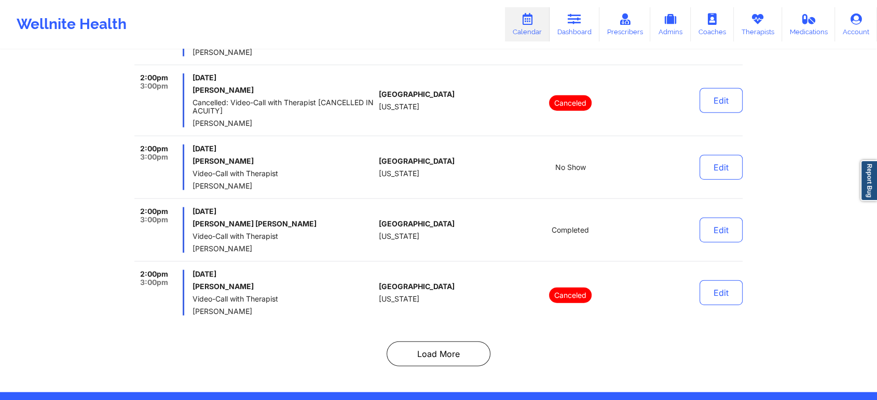
scroll to position [6468, 0]
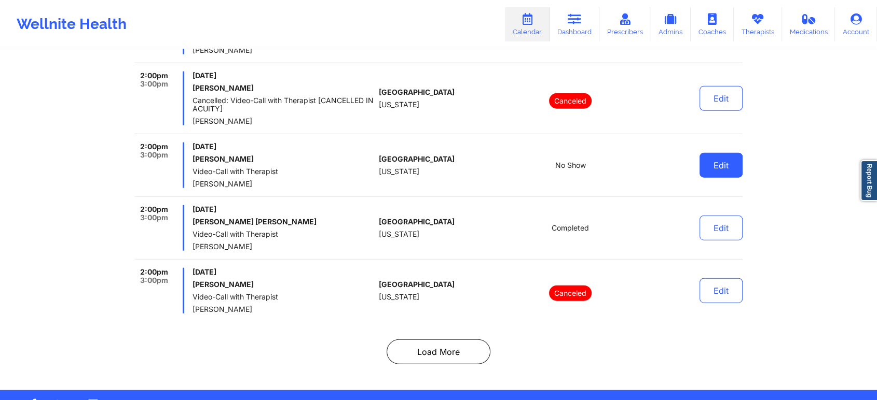
click at [711, 161] on button "Edit" at bounding box center [720, 165] width 43 height 25
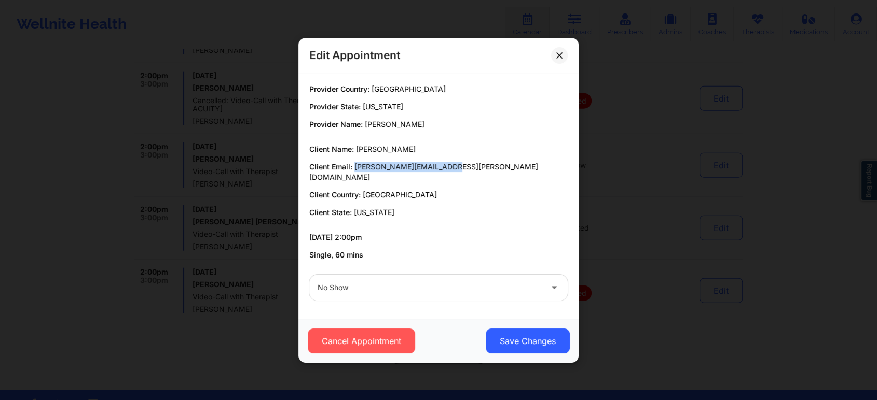
drag, startPoint x: 354, startPoint y: 171, endPoint x: 476, endPoint y: 171, distance: 121.9
click at [476, 171] on p "Client Email: leslee.shirley@yahoo.com" at bounding box center [438, 172] width 258 height 21
click at [559, 63] on button at bounding box center [559, 55] width 17 height 17
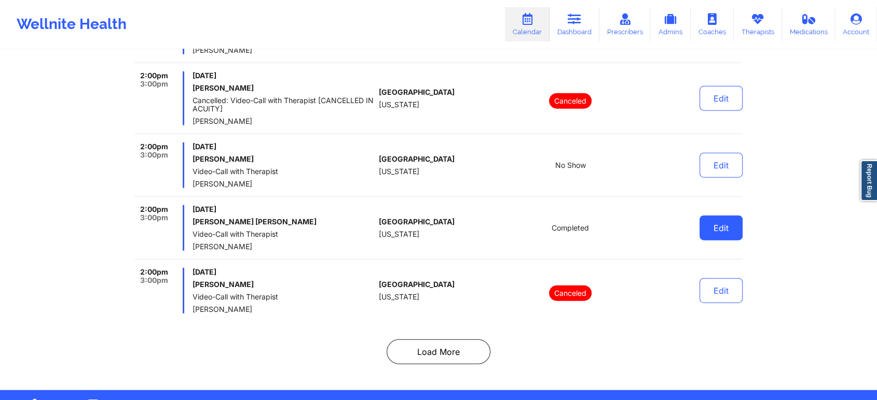
click at [709, 216] on button "Edit" at bounding box center [720, 228] width 43 height 25
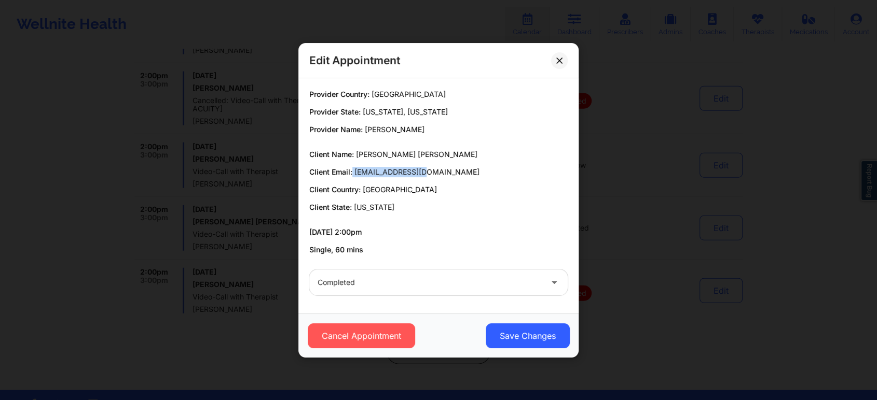
drag, startPoint x: 353, startPoint y: 173, endPoint x: 436, endPoint y: 173, distance: 83.0
click at [436, 173] on p "Client Email: camilodiaz@me.com" at bounding box center [438, 172] width 258 height 10
click at [552, 65] on button at bounding box center [559, 60] width 17 height 17
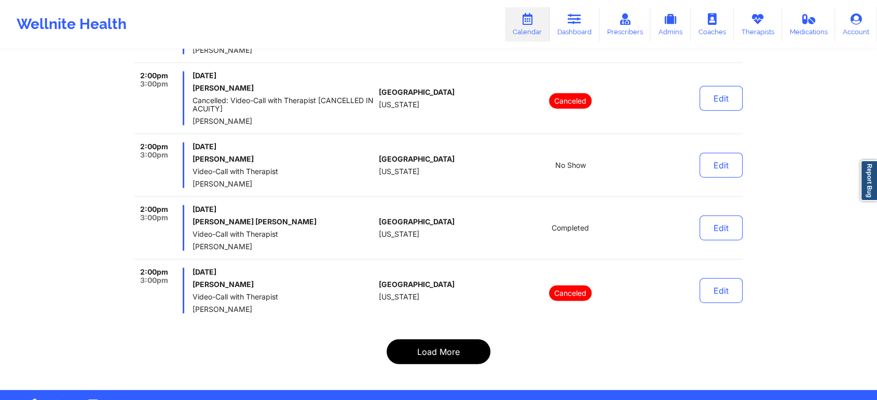
click at [444, 344] on button "Load More" at bounding box center [438, 352] width 104 height 25
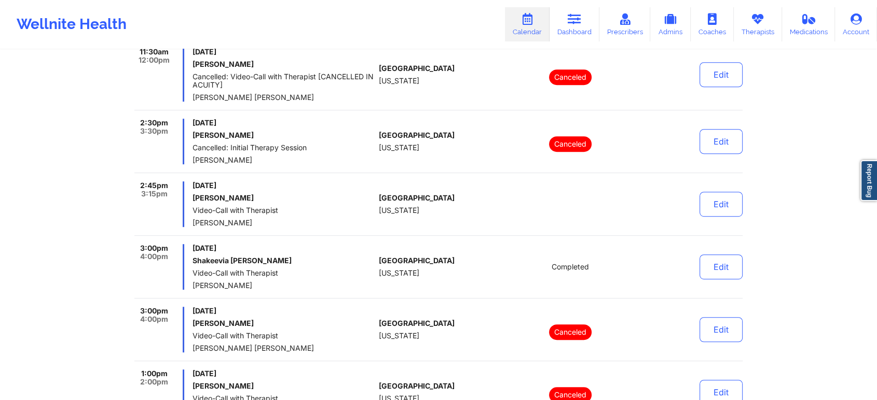
scroll to position [569, 0]
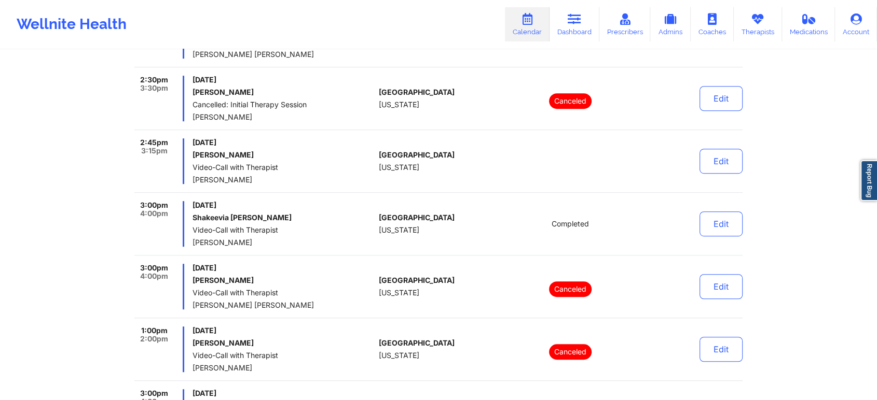
click at [730, 176] on div "Edit" at bounding box center [694, 162] width 96 height 46
click at [726, 160] on button "Edit" at bounding box center [720, 161] width 43 height 25
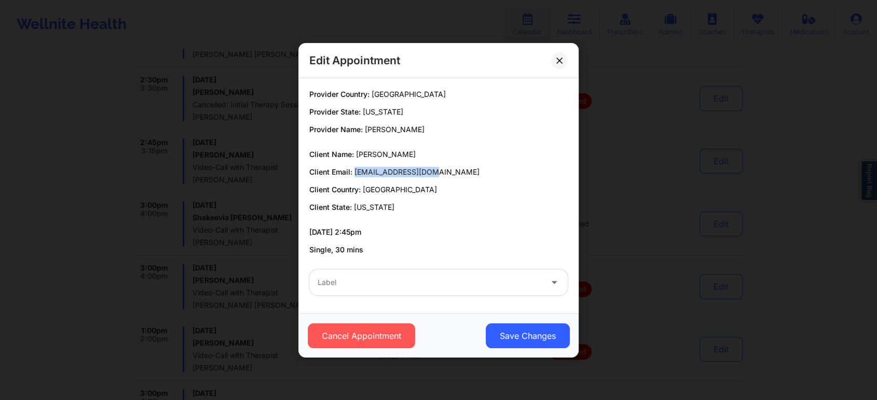
drag, startPoint x: 355, startPoint y: 174, endPoint x: 432, endPoint y: 176, distance: 76.8
click at [432, 176] on p "Client Email: snylisten@gmail.com" at bounding box center [438, 172] width 258 height 10
click at [562, 61] on icon at bounding box center [559, 60] width 6 height 6
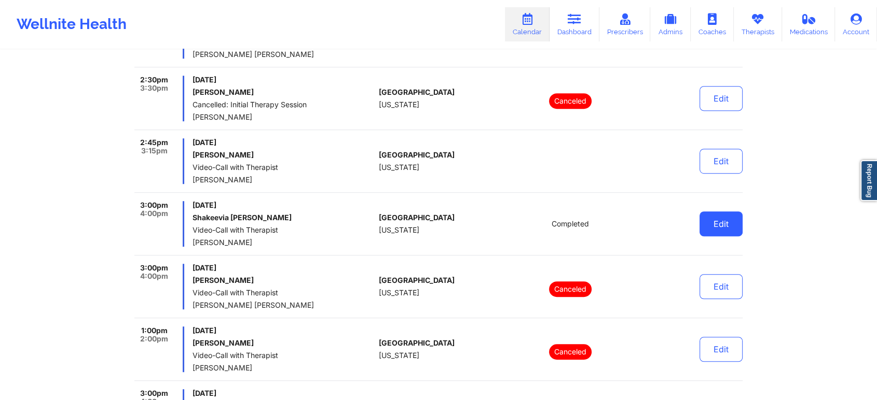
click at [727, 227] on button "Edit" at bounding box center [720, 224] width 43 height 25
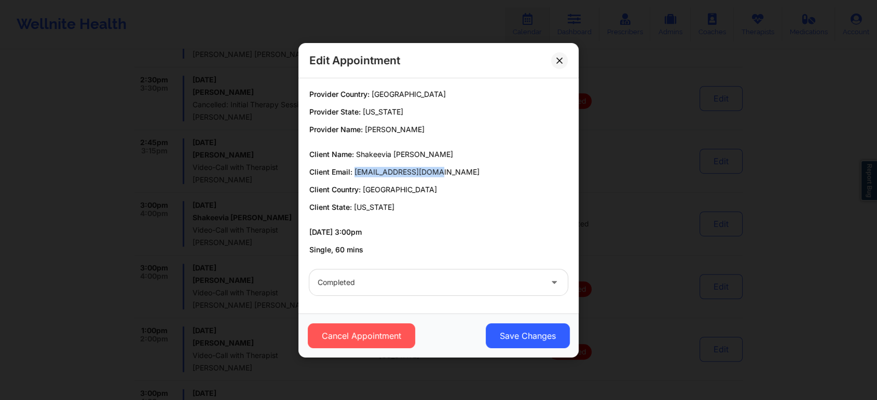
drag, startPoint x: 354, startPoint y: 172, endPoint x: 499, endPoint y: 176, distance: 144.8
click at [499, 176] on p "Client Email: shakeeviac@gmail.com" at bounding box center [438, 172] width 258 height 10
drag, startPoint x: 493, startPoint y: 323, endPoint x: 519, endPoint y: 348, distance: 36.0
click at [519, 348] on div "Cancel Appointment Save Changes" at bounding box center [438, 336] width 280 height 44
click at [519, 348] on button "Save Changes" at bounding box center [528, 336] width 84 height 25
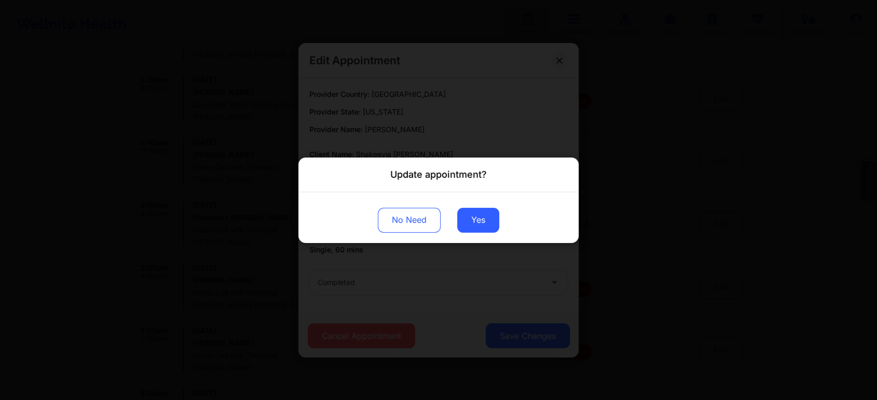
drag, startPoint x: 473, startPoint y: 197, endPoint x: 473, endPoint y: 206, distance: 9.9
click at [473, 206] on div "No Need Yes" at bounding box center [438, 217] width 280 height 51
click at [473, 217] on button "Yes" at bounding box center [478, 220] width 42 height 25
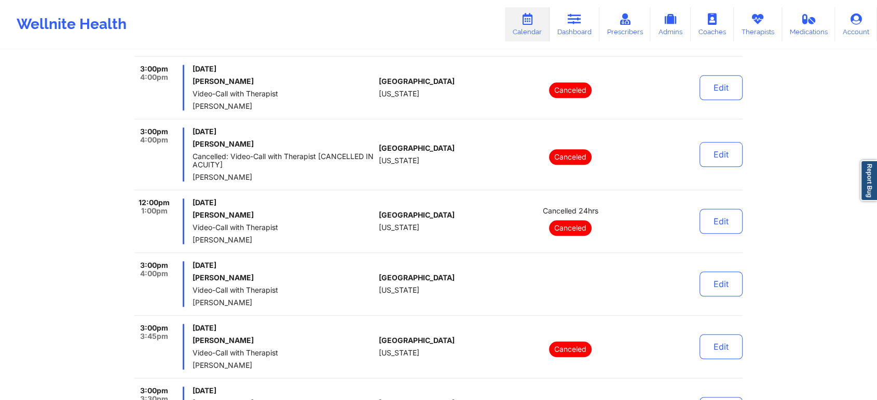
scroll to position [1100, 0]
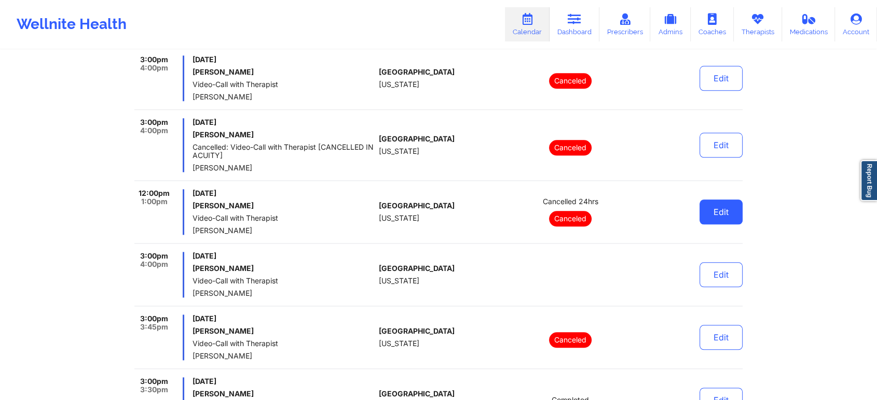
click at [716, 222] on button "Edit" at bounding box center [720, 212] width 43 height 25
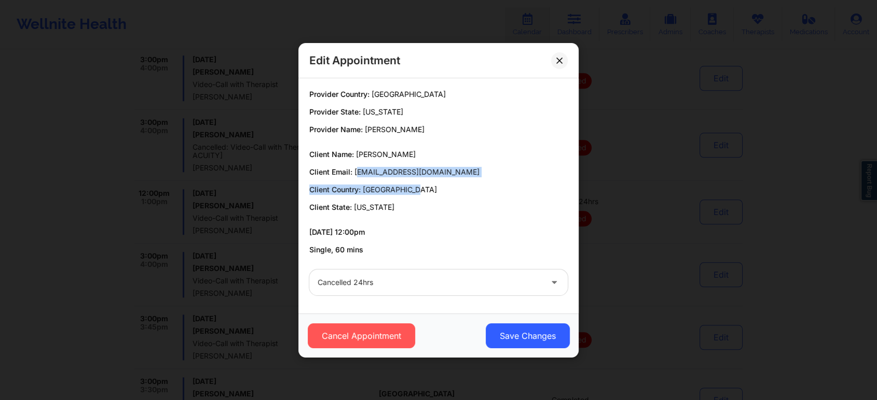
drag, startPoint x: 357, startPoint y: 171, endPoint x: 470, endPoint y: 177, distance: 113.3
click at [470, 177] on div "Client Name: Meegan Barahona Client Email: mljustice18@gmail.com Client Country…" at bounding box center [438, 180] width 258 height 63
drag, startPoint x: 354, startPoint y: 171, endPoint x: 472, endPoint y: 169, distance: 118.3
click at [472, 169] on p "Client Email: mljustice18@gmail.com" at bounding box center [438, 172] width 258 height 10
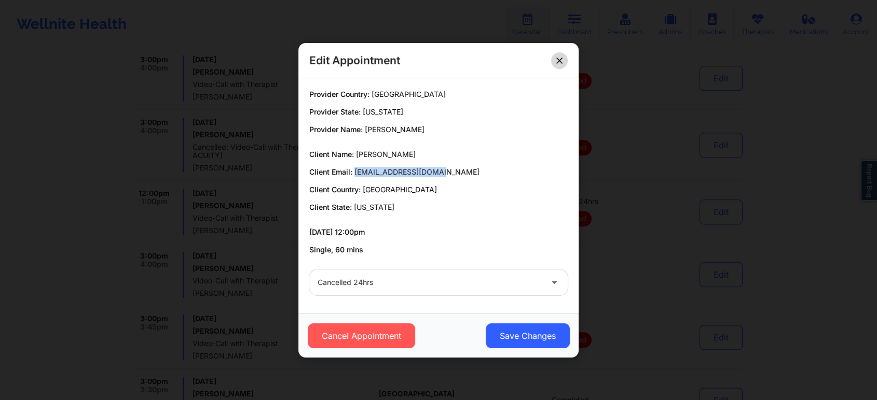
click at [555, 59] on button at bounding box center [559, 60] width 17 height 17
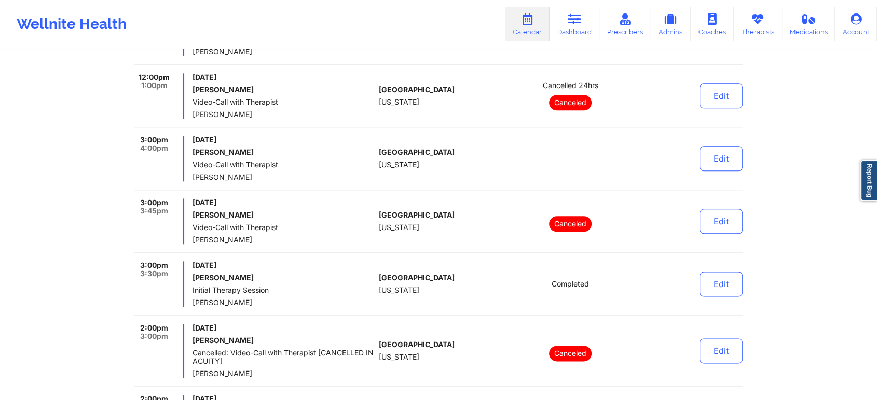
scroll to position [1261, 0]
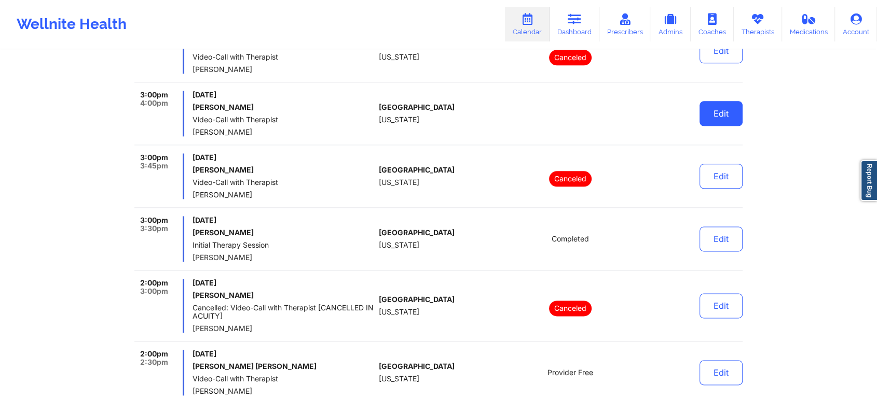
click at [732, 107] on button "Edit" at bounding box center [720, 113] width 43 height 25
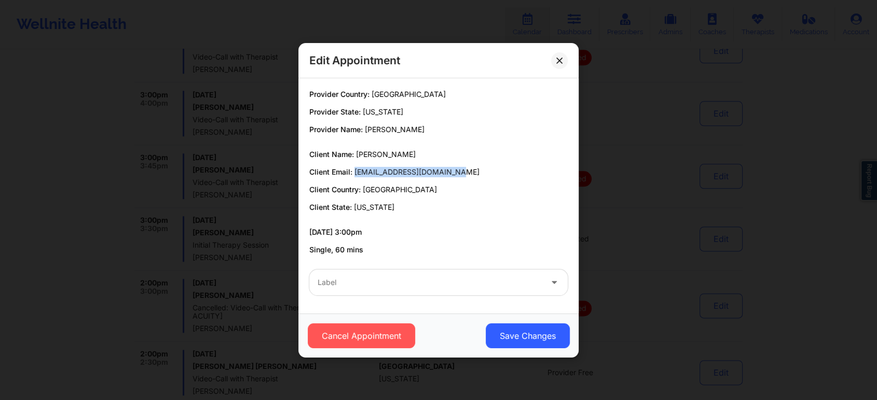
drag, startPoint x: 354, startPoint y: 173, endPoint x: 463, endPoint y: 171, distance: 109.0
click at [463, 171] on p "Client Email: kareemabryant01@gmail.com" at bounding box center [438, 172] width 258 height 10
click at [426, 281] on div at bounding box center [429, 283] width 224 height 12
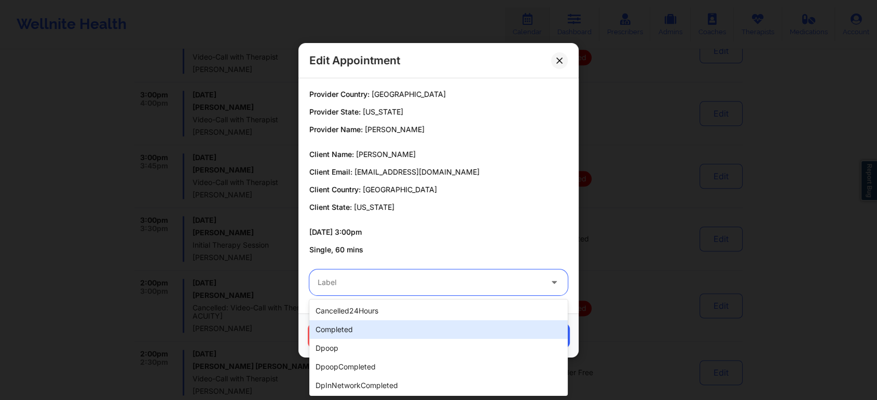
click at [386, 328] on div "completed" at bounding box center [438, 330] width 258 height 19
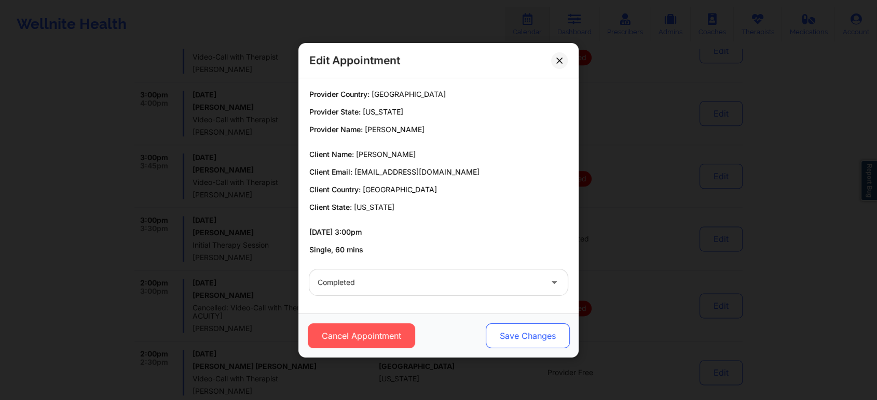
click at [531, 343] on button "Save Changes" at bounding box center [528, 336] width 84 height 25
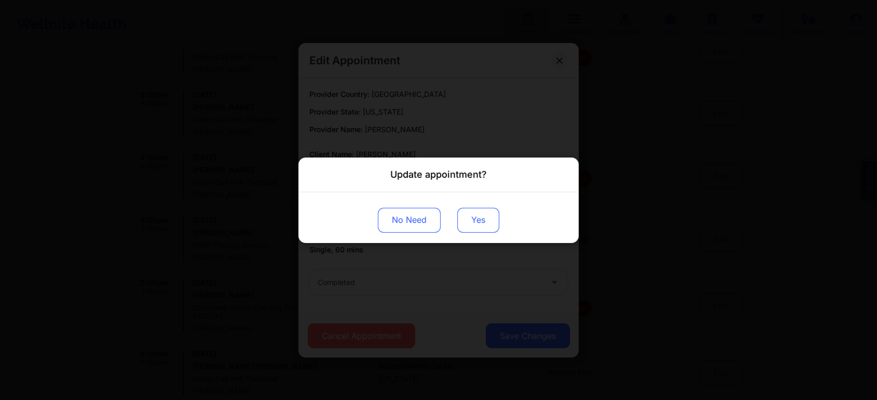
click at [473, 219] on button "Yes" at bounding box center [478, 220] width 42 height 25
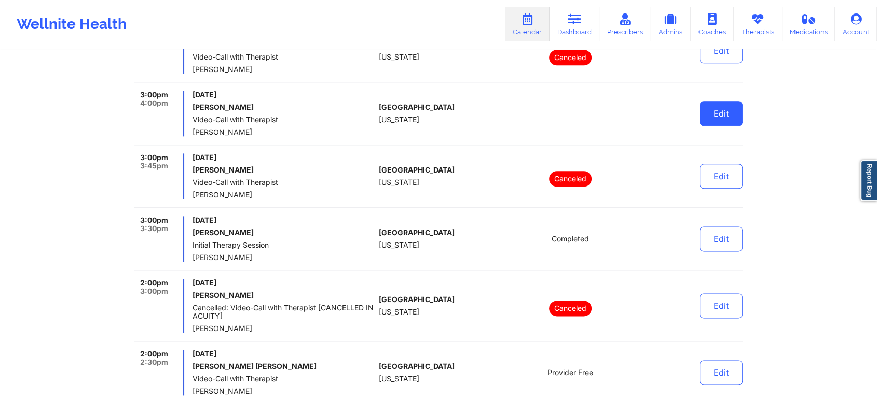
click at [717, 107] on button "Edit" at bounding box center [720, 113] width 43 height 25
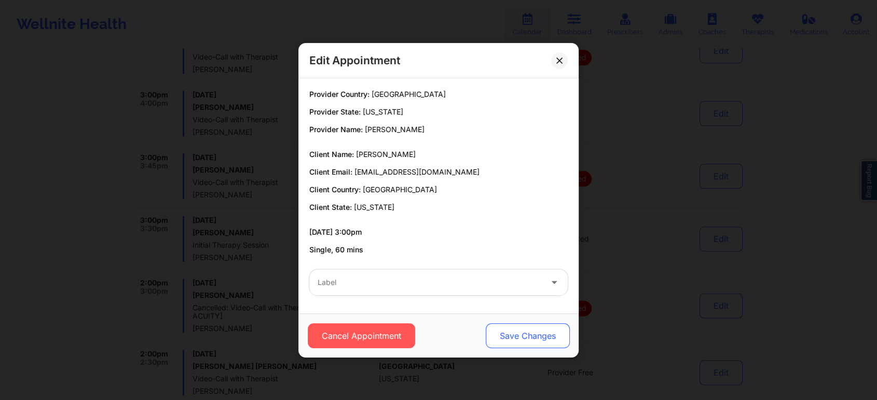
click at [513, 332] on button "Save Changes" at bounding box center [528, 336] width 84 height 25
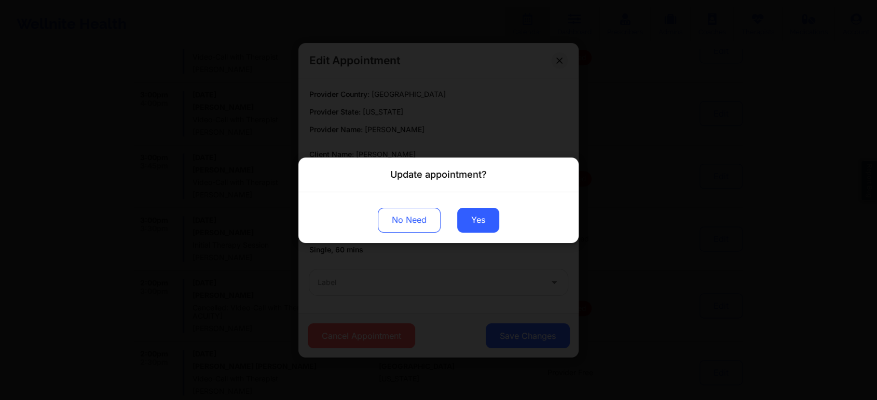
click at [439, 268] on div "Update appointment? No Need Yes" at bounding box center [438, 200] width 877 height 400
drag, startPoint x: 532, startPoint y: 240, endPoint x: 676, endPoint y: 251, distance: 144.1
click at [676, 251] on div "Update appointment? No Need Yes" at bounding box center [438, 200] width 877 height 400
drag, startPoint x: 676, startPoint y: 251, endPoint x: 388, endPoint y: 213, distance: 290.9
click at [388, 213] on div "Update appointment? No Need Yes" at bounding box center [438, 200] width 877 height 400
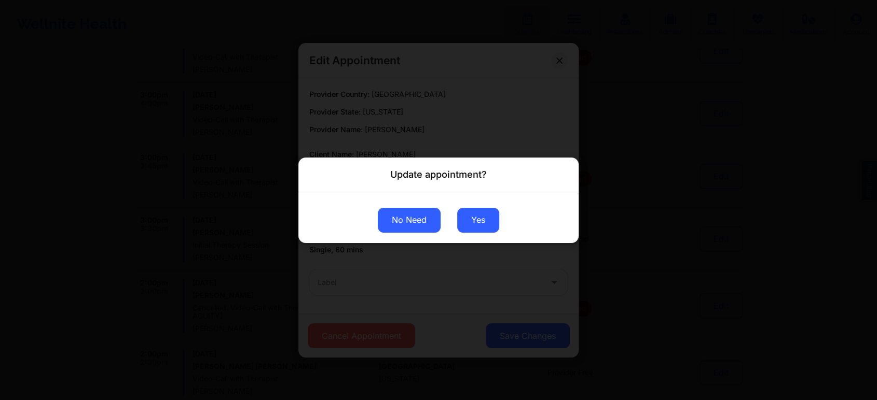
click at [388, 213] on button "No Need" at bounding box center [409, 220] width 63 height 25
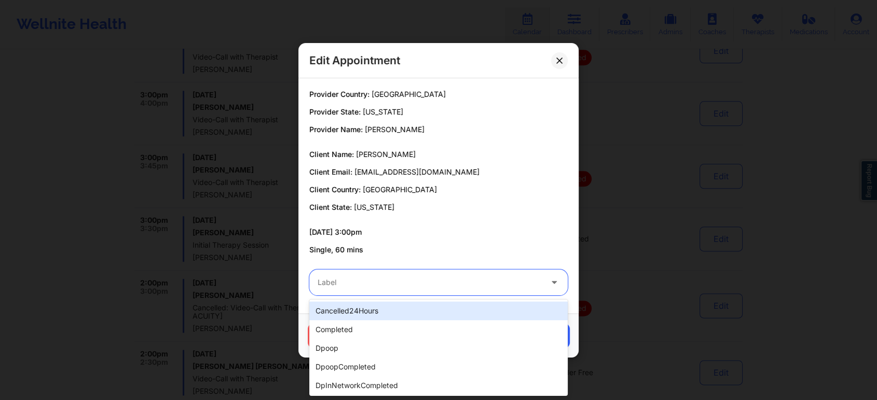
click at [439, 295] on div "Label" at bounding box center [425, 283] width 233 height 26
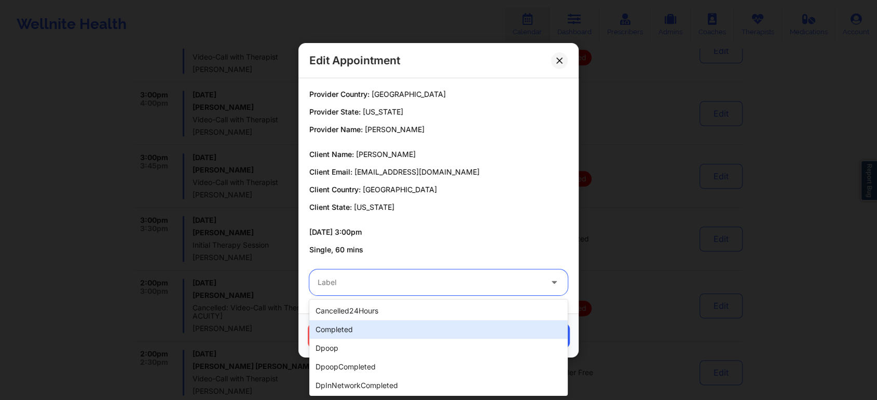
click at [372, 321] on div "completed" at bounding box center [438, 330] width 258 height 19
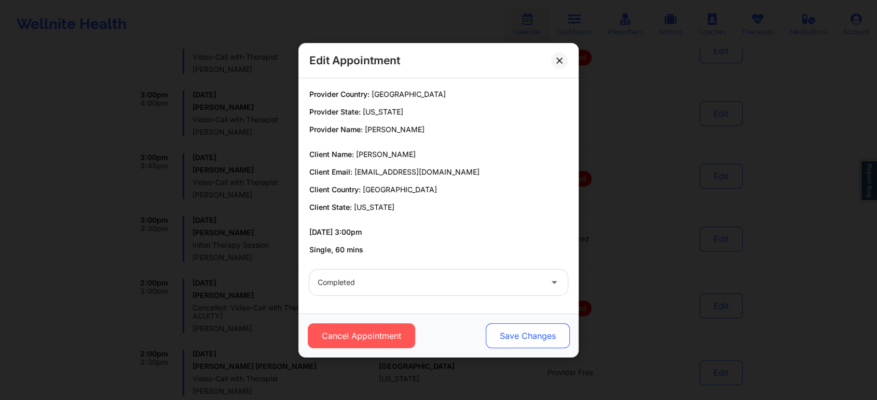
click at [506, 337] on button "Save Changes" at bounding box center [528, 336] width 84 height 25
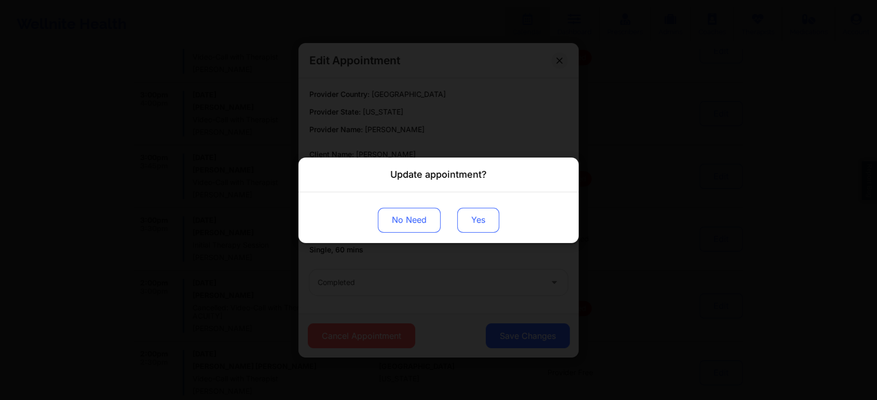
click at [480, 211] on button "Yes" at bounding box center [478, 220] width 42 height 25
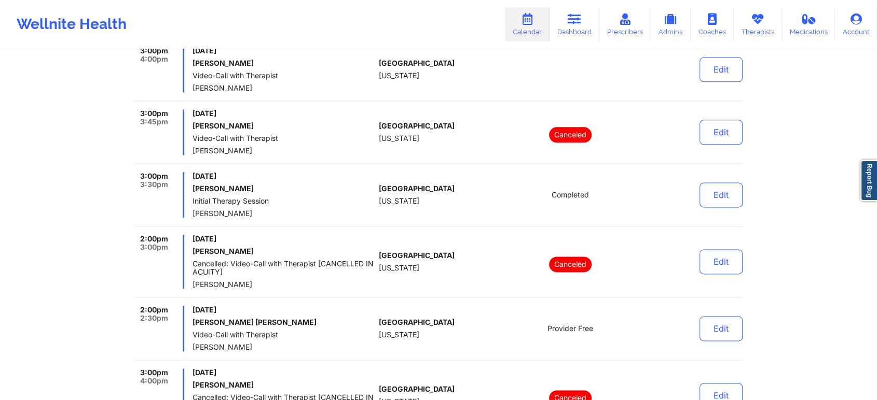
scroll to position [1284, 0]
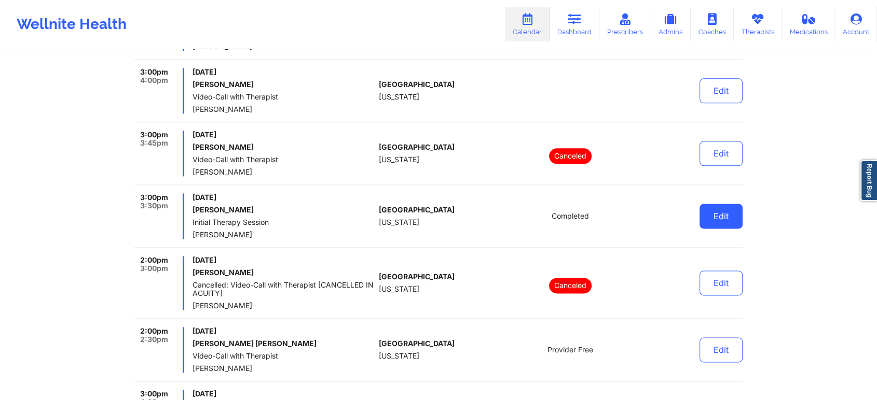
click at [729, 223] on button "Edit" at bounding box center [720, 216] width 43 height 25
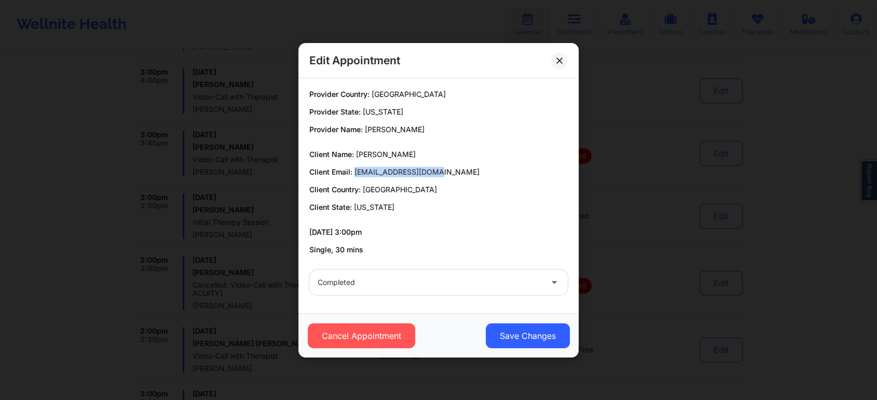
drag, startPoint x: 354, startPoint y: 172, endPoint x: 452, endPoint y: 163, distance: 98.4
click at [452, 163] on div "Client Name: sharon smith Client Email: ellamydog5@gmail.com Client Country: Un…" at bounding box center [438, 180] width 258 height 63
click at [512, 343] on button "Save Changes" at bounding box center [528, 336] width 84 height 25
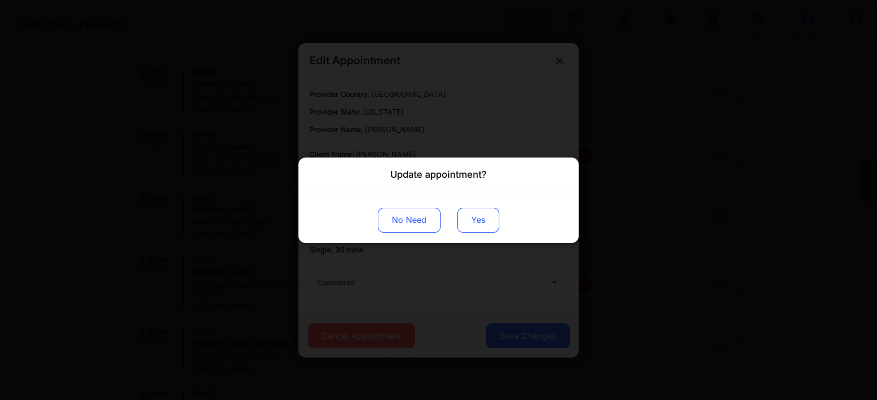
click at [487, 231] on button "Yes" at bounding box center [478, 220] width 42 height 25
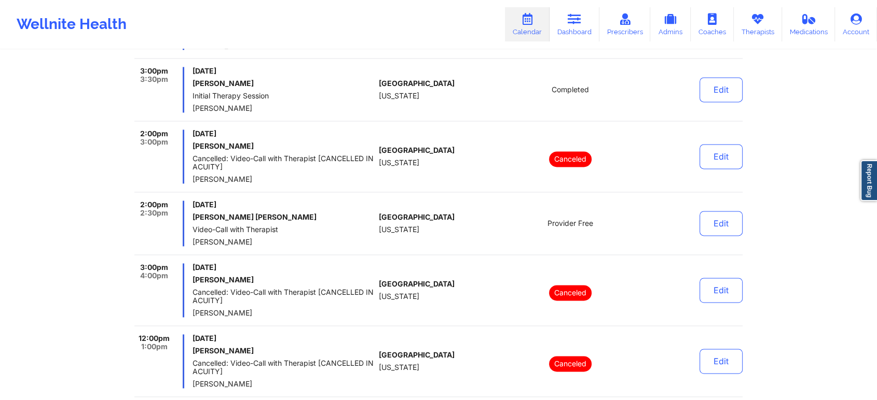
scroll to position [1515, 0]
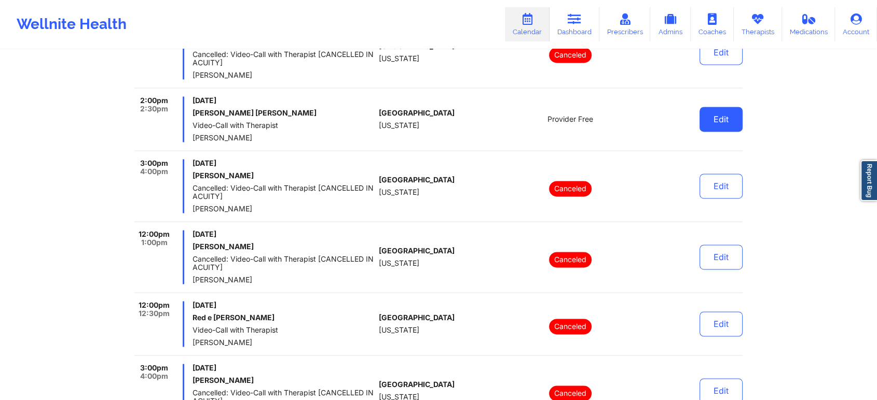
click at [719, 113] on button "Edit" at bounding box center [720, 119] width 43 height 25
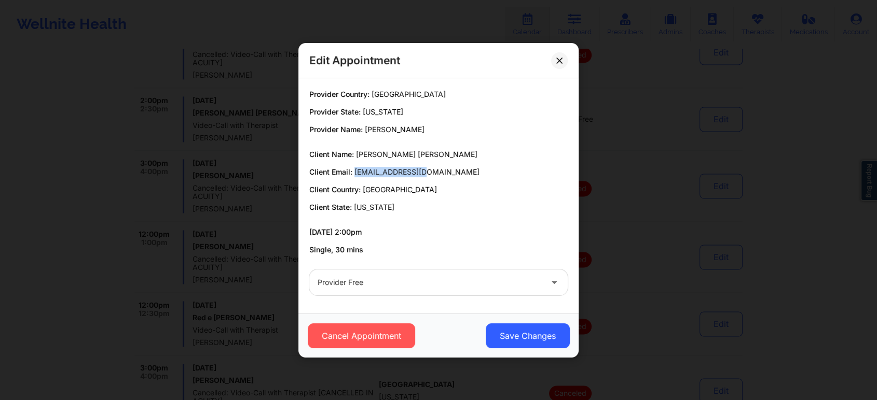
drag, startPoint x: 355, startPoint y: 169, endPoint x: 439, endPoint y: 169, distance: 84.6
click at [439, 169] on p "Client Email: rymndlp@gmail.com" at bounding box center [438, 172] width 258 height 10
click at [411, 285] on div at bounding box center [429, 283] width 224 height 12
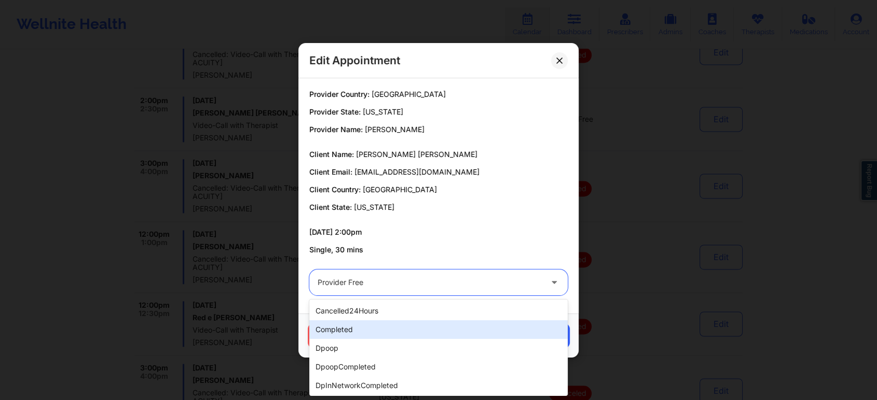
click at [357, 325] on div "completed" at bounding box center [438, 330] width 258 height 19
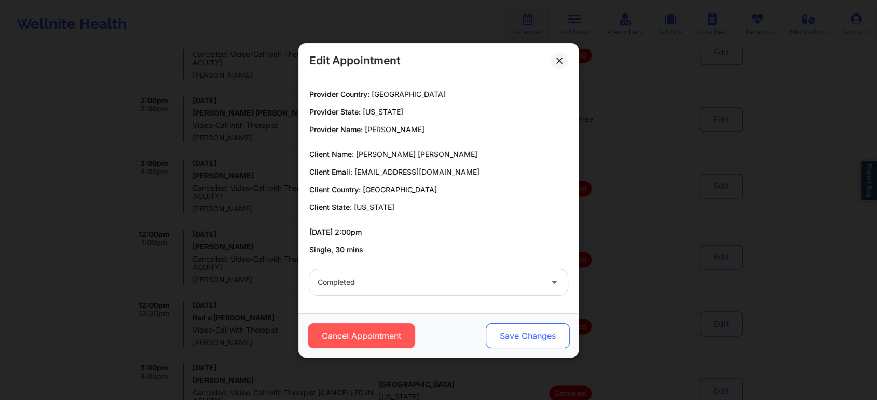
click at [520, 334] on button "Save Changes" at bounding box center [528, 336] width 84 height 25
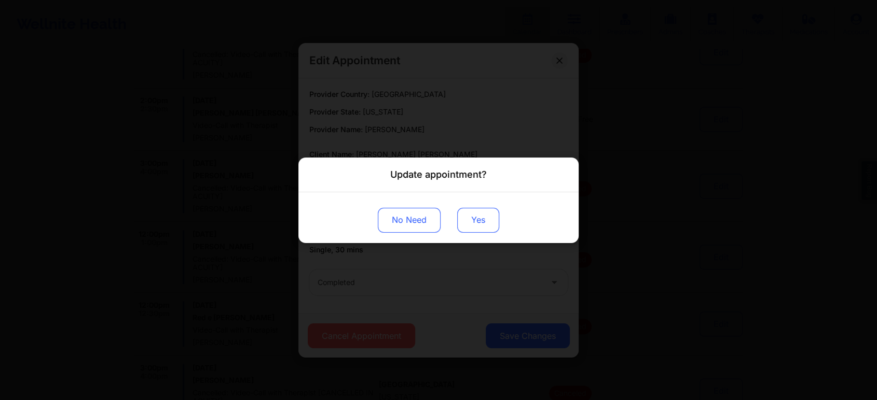
drag, startPoint x: 456, startPoint y: 209, endPoint x: 462, endPoint y: 216, distance: 9.2
click at [462, 216] on div "No Need Yes" at bounding box center [438, 217] width 280 height 51
click at [462, 216] on button "Yes" at bounding box center [478, 220] width 42 height 25
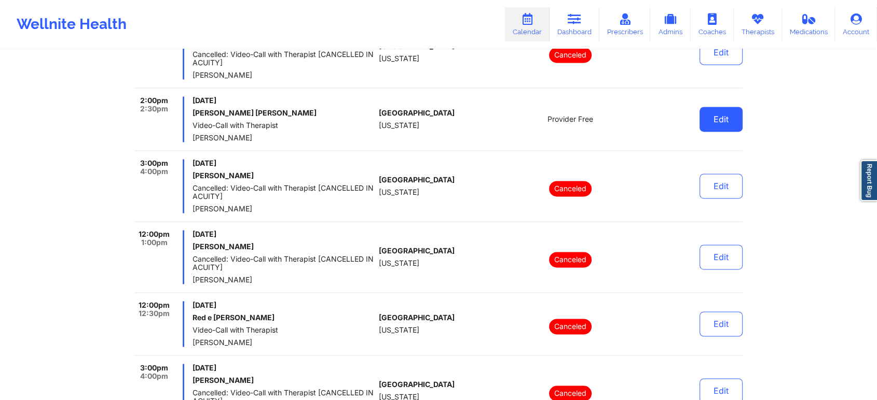
drag, startPoint x: 725, startPoint y: 135, endPoint x: 728, endPoint y: 123, distance: 12.3
click at [728, 123] on div "Edit" at bounding box center [694, 119] width 96 height 46
click at [728, 123] on button "Edit" at bounding box center [720, 119] width 43 height 25
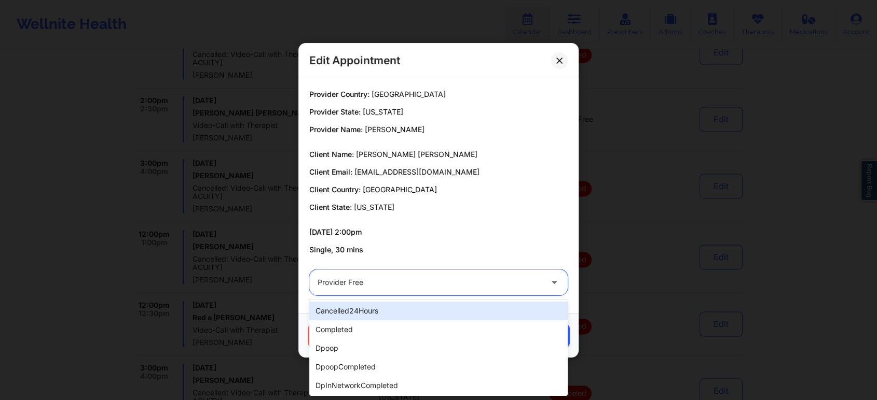
click at [451, 277] on div at bounding box center [429, 283] width 224 height 12
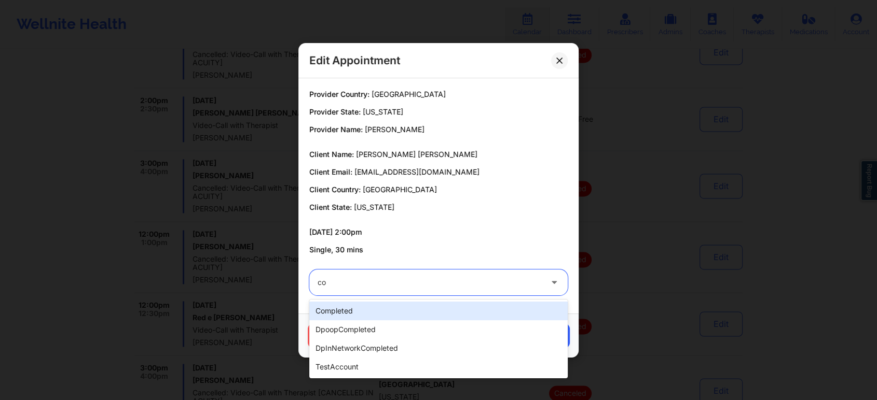
type input "com"
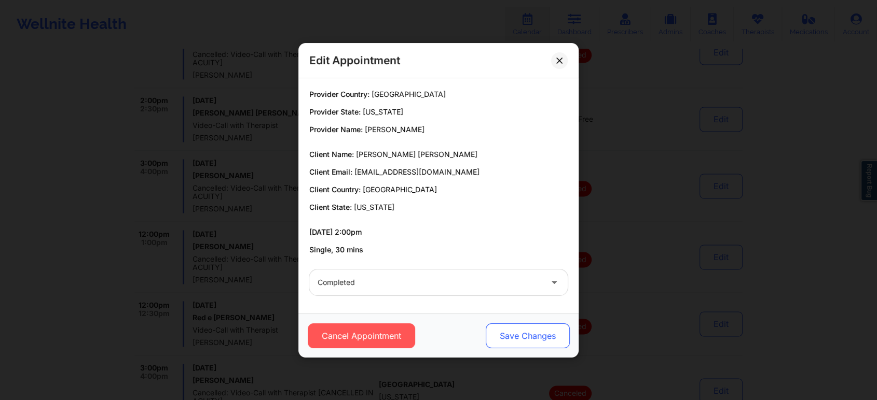
click at [515, 342] on button "Save Changes" at bounding box center [528, 336] width 84 height 25
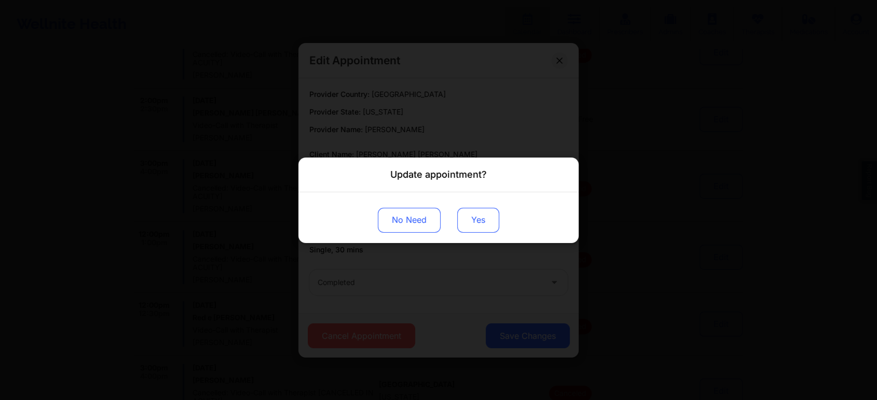
drag, startPoint x: 481, startPoint y: 239, endPoint x: 481, endPoint y: 215, distance: 24.4
click at [481, 215] on div "No Need Yes" at bounding box center [438, 217] width 280 height 51
click at [481, 215] on button "Yes" at bounding box center [478, 220] width 42 height 25
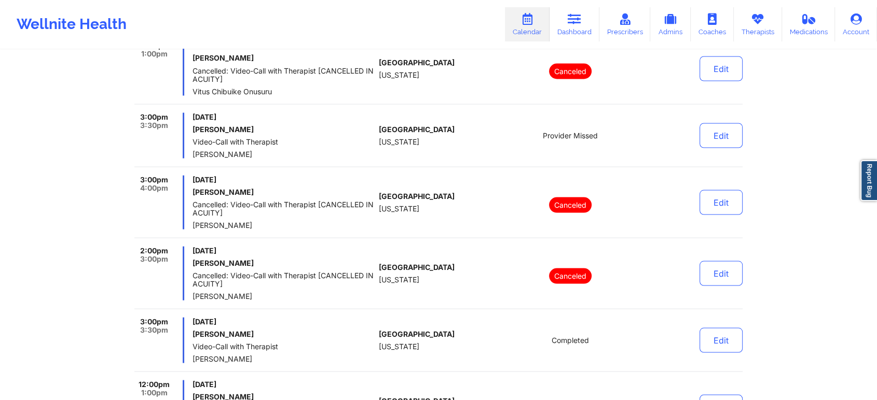
scroll to position [1906, 0]
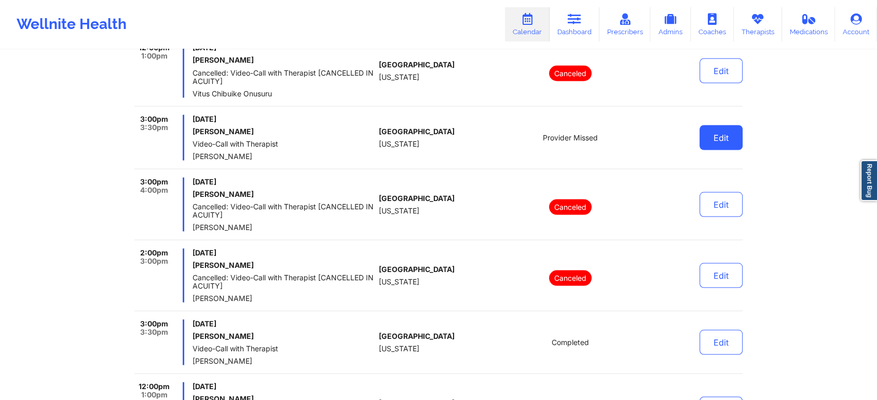
click at [730, 136] on button "Edit" at bounding box center [720, 137] width 43 height 25
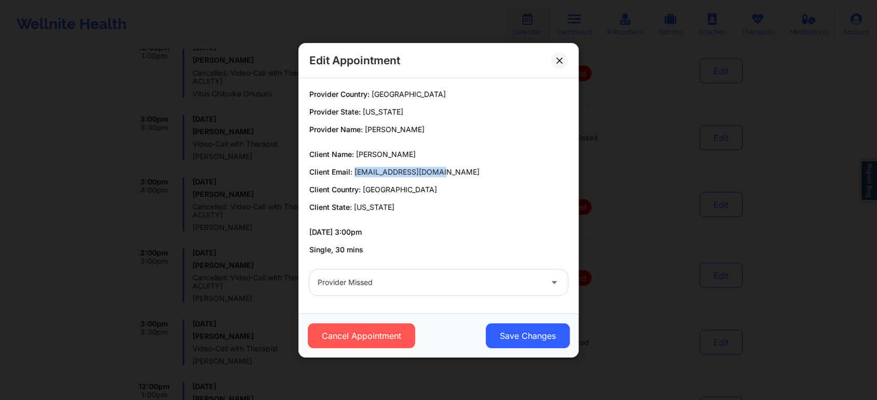
drag, startPoint x: 353, startPoint y: 173, endPoint x: 457, endPoint y: 166, distance: 104.0
click at [457, 166] on div "Client Name: Daylee Schifcar Client Email: asjones1016@yahoo.com Client Country…" at bounding box center [438, 180] width 258 height 63
drag, startPoint x: 552, startPoint y: 67, endPoint x: 559, endPoint y: 58, distance: 11.5
click at [559, 58] on div "Edit Appointment" at bounding box center [438, 60] width 280 height 35
click at [559, 58] on icon at bounding box center [559, 60] width 6 height 6
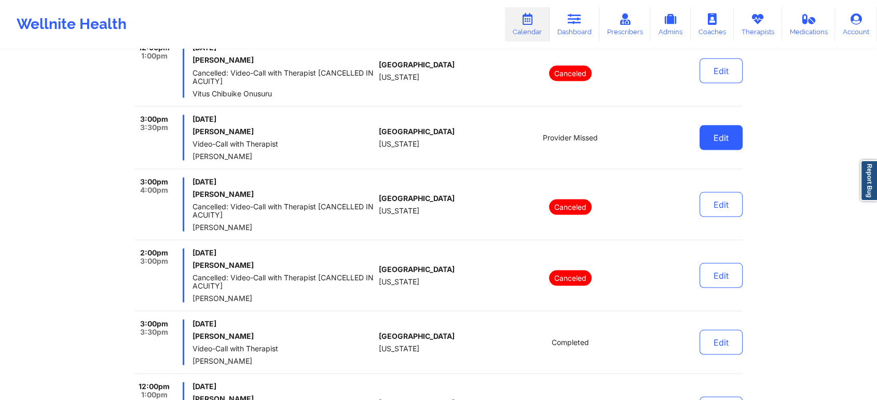
click at [725, 135] on button "Edit" at bounding box center [720, 137] width 43 height 25
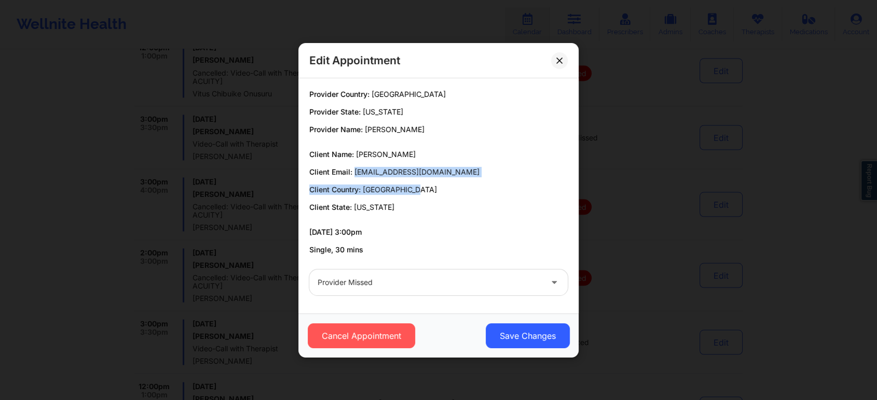
drag, startPoint x: 355, startPoint y: 171, endPoint x: 445, endPoint y: 177, distance: 90.5
click at [445, 177] on div "Client Name: Daylee Schifcar Client Email: asjones1016@yahoo.com Client Country…" at bounding box center [438, 180] width 258 height 63
drag, startPoint x: 447, startPoint y: 171, endPoint x: 355, endPoint y: 168, distance: 91.9
click at [355, 168] on p "Client Email: asjones1016@yahoo.com" at bounding box center [438, 172] width 258 height 10
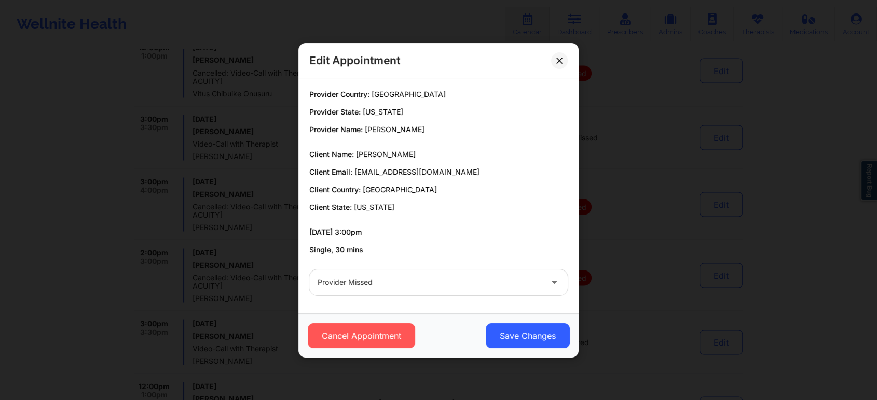
click at [552, 52] on div "Edit Appointment" at bounding box center [438, 60] width 280 height 35
click at [557, 62] on icon at bounding box center [559, 60] width 6 height 6
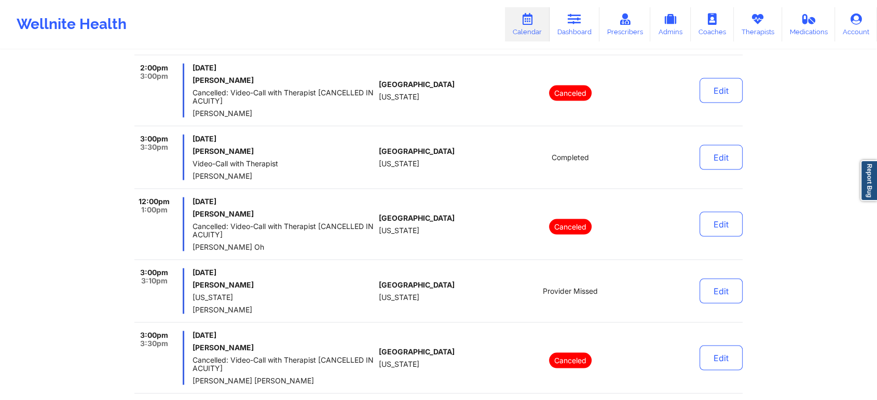
scroll to position [2114, 0]
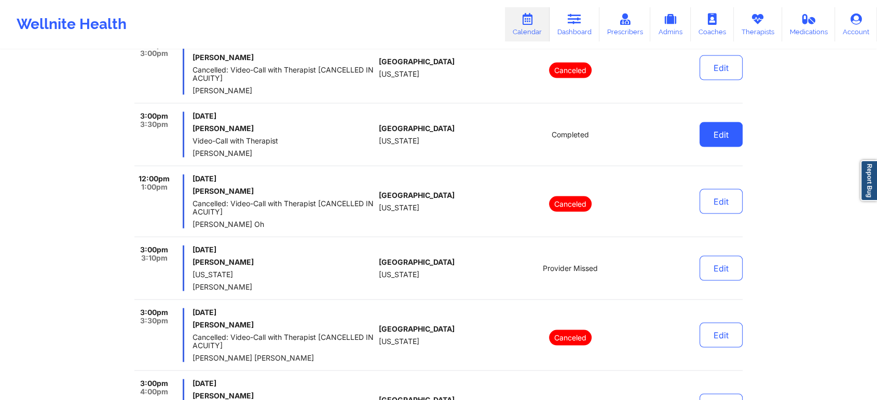
click at [704, 131] on button "Edit" at bounding box center [720, 134] width 43 height 25
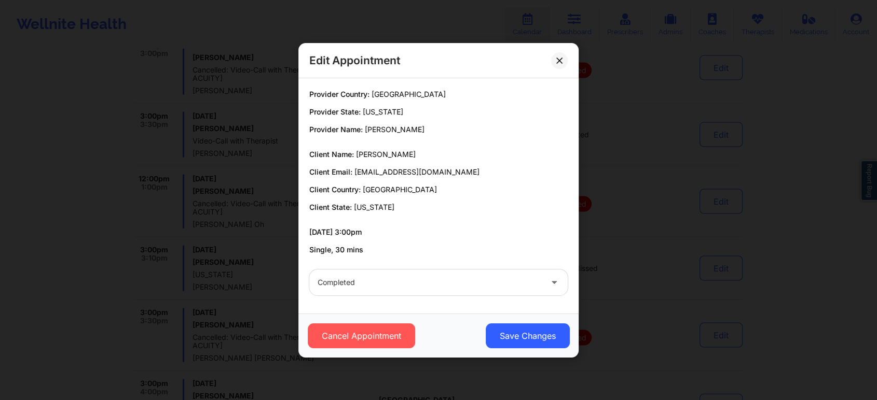
click at [353, 170] on p "Client Email: ll.psych@email.com" at bounding box center [438, 172] width 258 height 10
drag, startPoint x: 446, startPoint y: 169, endPoint x: 353, endPoint y: 171, distance: 92.9
click at [353, 171] on p "Client Email: ll.psych@email.com" at bounding box center [438, 172] width 258 height 10
click at [537, 340] on button "Save Changes" at bounding box center [528, 336] width 84 height 25
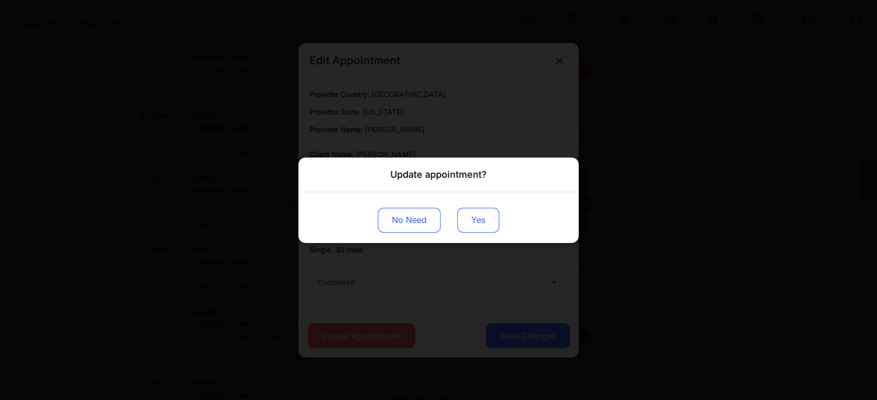
click at [473, 218] on button "Yes" at bounding box center [478, 220] width 42 height 25
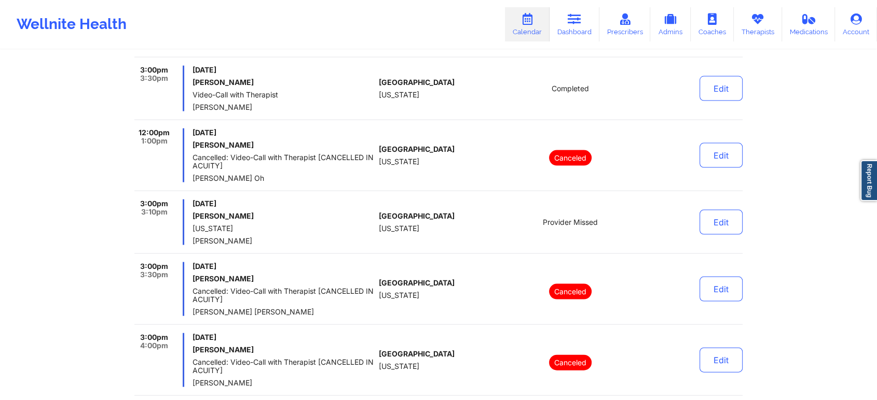
scroll to position [2137, 0]
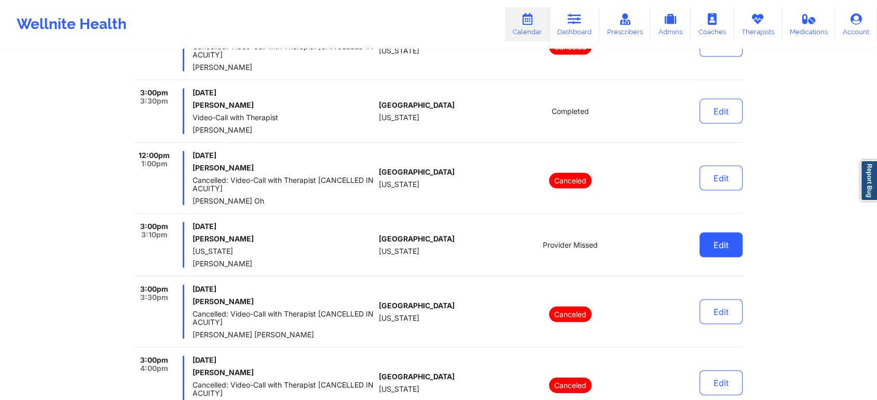
click at [716, 245] on button "Edit" at bounding box center [720, 245] width 43 height 25
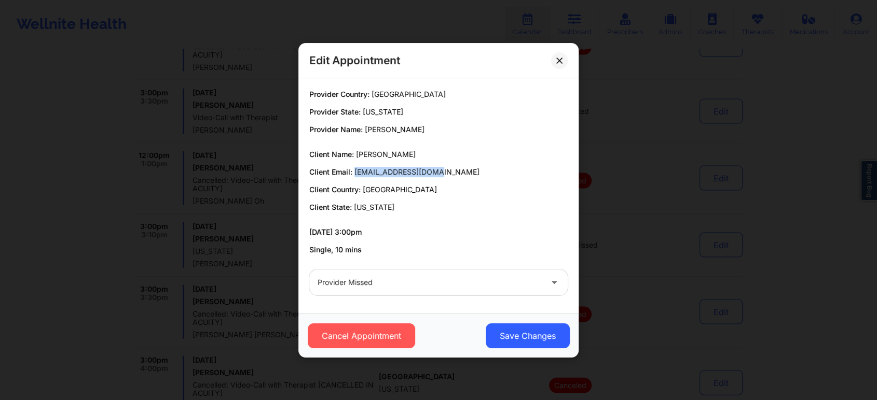
drag, startPoint x: 353, startPoint y: 169, endPoint x: 449, endPoint y: 161, distance: 96.3
click at [449, 161] on div "Client Name: Kayleigh Sandlin Client Email: artsandkay@gmail.com Client Country…" at bounding box center [438, 180] width 258 height 63
click at [524, 334] on button "Save Changes" at bounding box center [528, 336] width 84 height 25
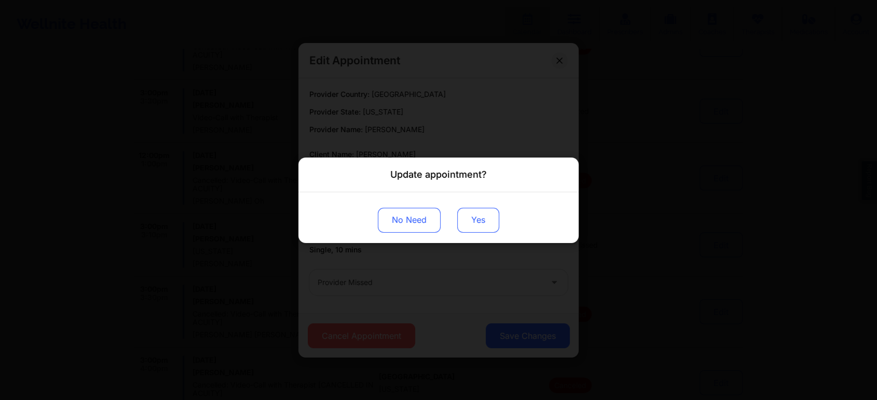
click at [487, 219] on button "Yes" at bounding box center [478, 220] width 42 height 25
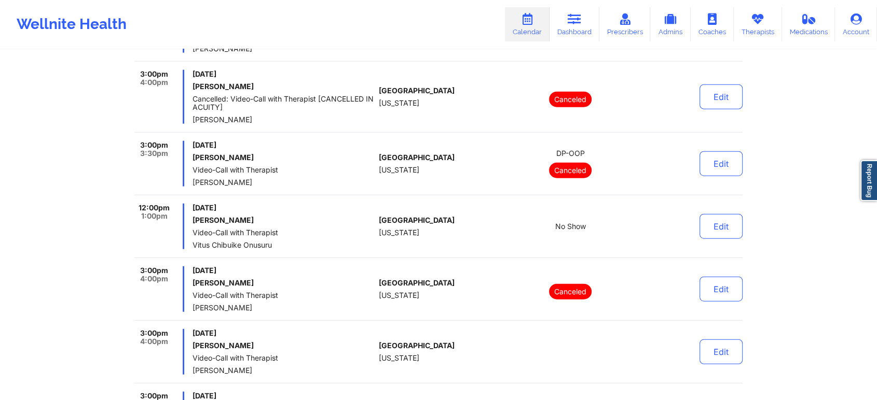
scroll to position [2518, 0]
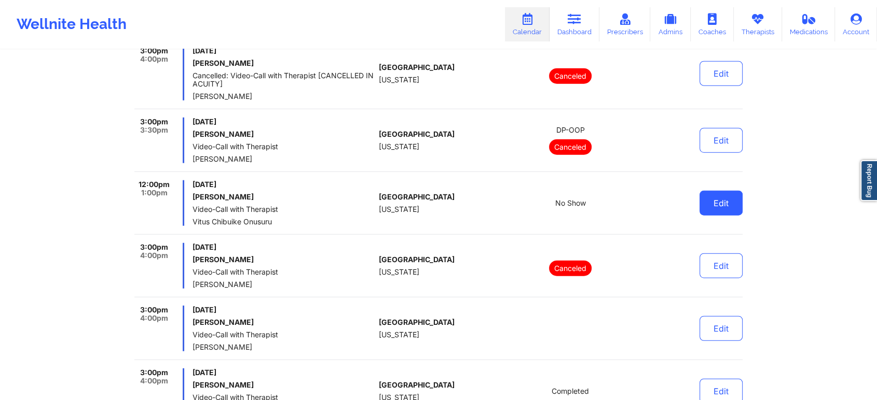
click at [722, 197] on button "Edit" at bounding box center [720, 203] width 43 height 25
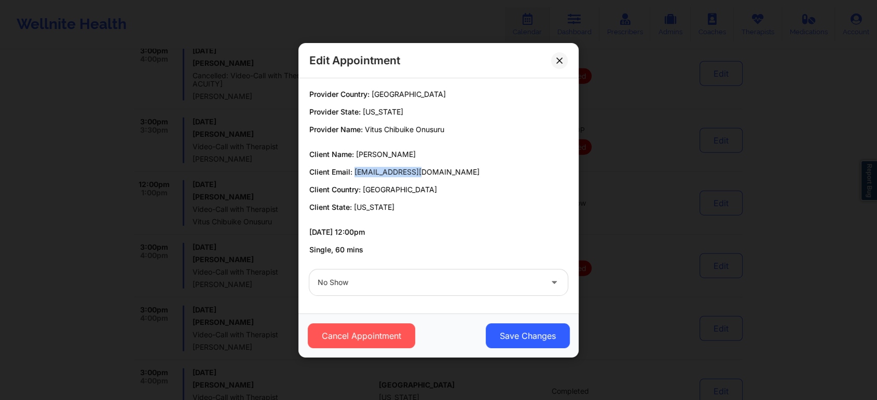
drag, startPoint x: 355, startPoint y: 171, endPoint x: 441, endPoint y: 170, distance: 85.6
click at [441, 170] on p "Client Email: ytarpley@att.net" at bounding box center [438, 172] width 258 height 10
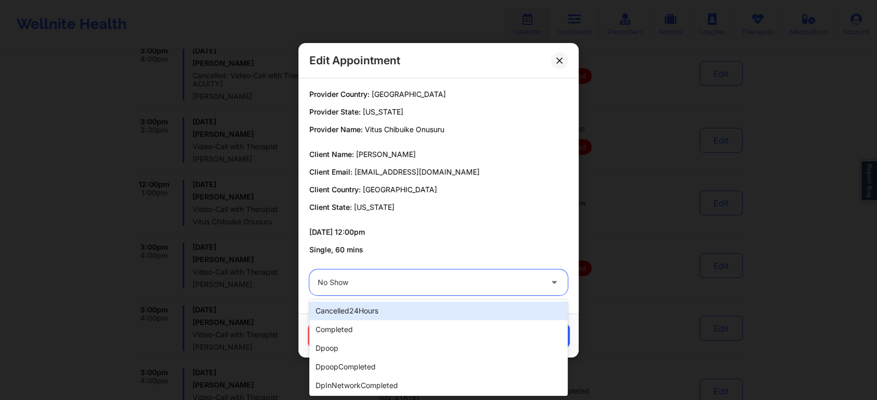
click at [357, 286] on div at bounding box center [429, 283] width 224 height 12
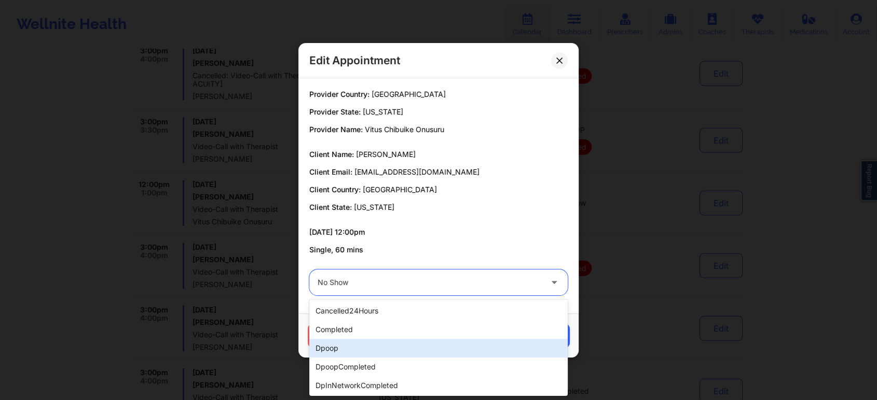
drag, startPoint x: 350, startPoint y: 339, endPoint x: 378, endPoint y: 319, distance: 34.1
click at [378, 319] on div "cancelled24Hours completed dpoop dpoopCompleted dpInNetworkCompleted freeNoShow…" at bounding box center [438, 348] width 258 height 96
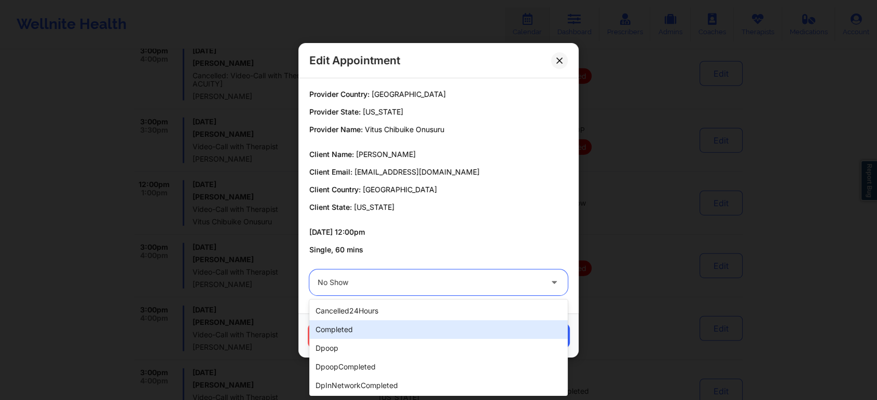
click at [375, 333] on div "completed" at bounding box center [438, 330] width 258 height 19
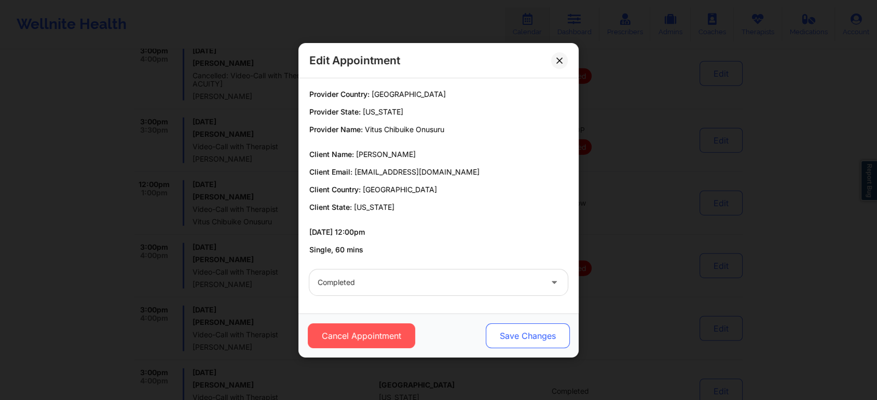
click at [563, 330] on button "Save Changes" at bounding box center [528, 336] width 84 height 25
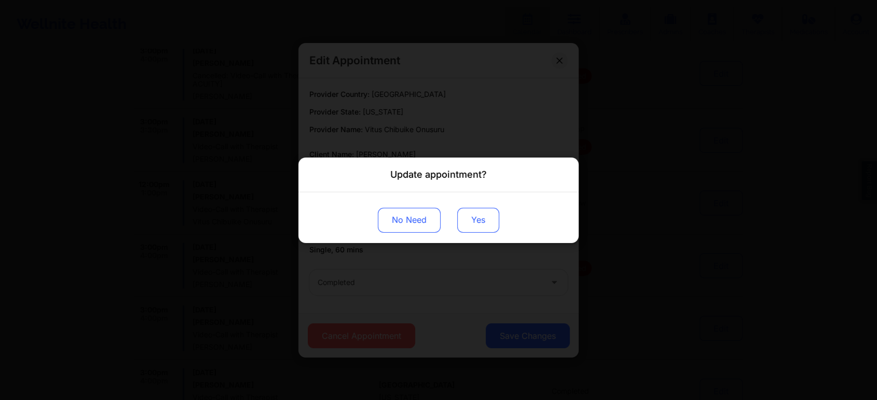
click at [478, 224] on button "Yes" at bounding box center [478, 220] width 42 height 25
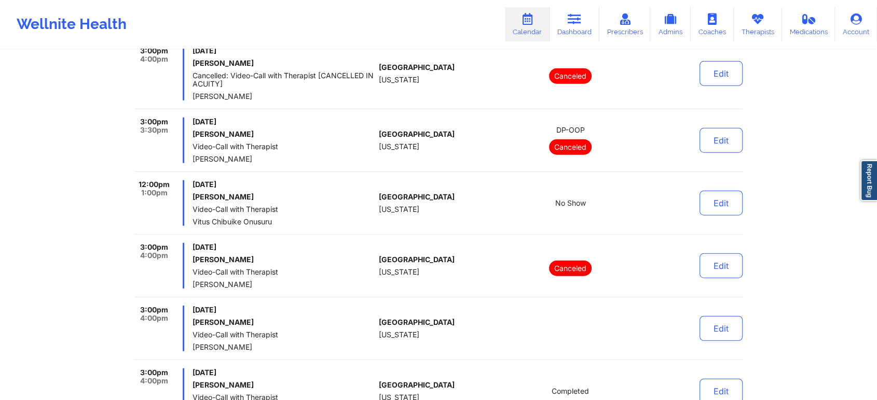
click at [708, 215] on div "Edit" at bounding box center [694, 204] width 96 height 46
click at [723, 201] on button "Edit" at bounding box center [720, 203] width 43 height 25
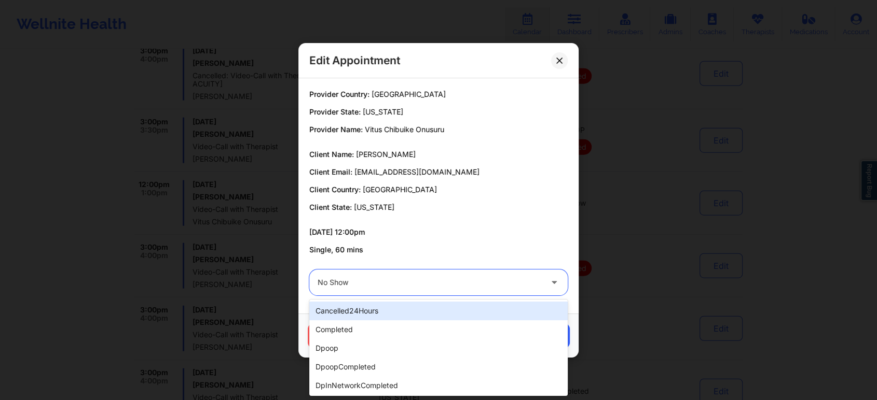
click at [429, 282] on div at bounding box center [429, 283] width 224 height 12
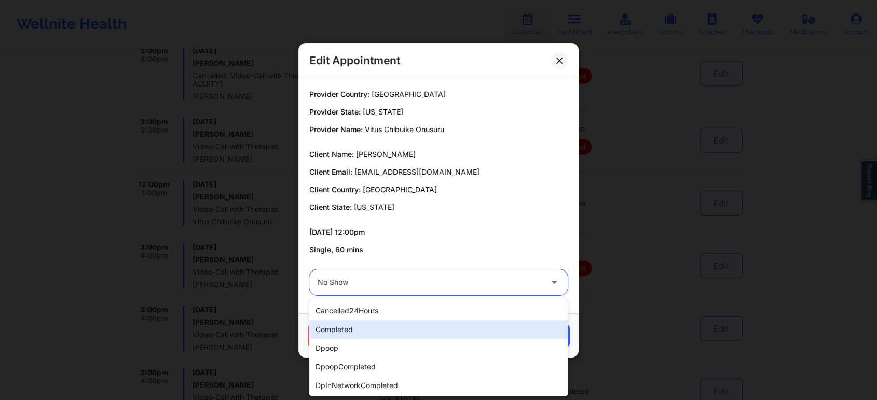
click at [370, 327] on div "completed" at bounding box center [438, 330] width 258 height 19
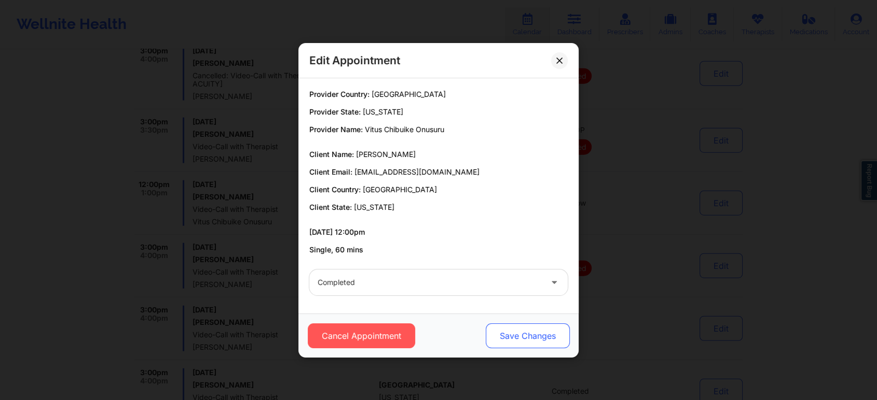
click at [522, 346] on button "Save Changes" at bounding box center [528, 336] width 84 height 25
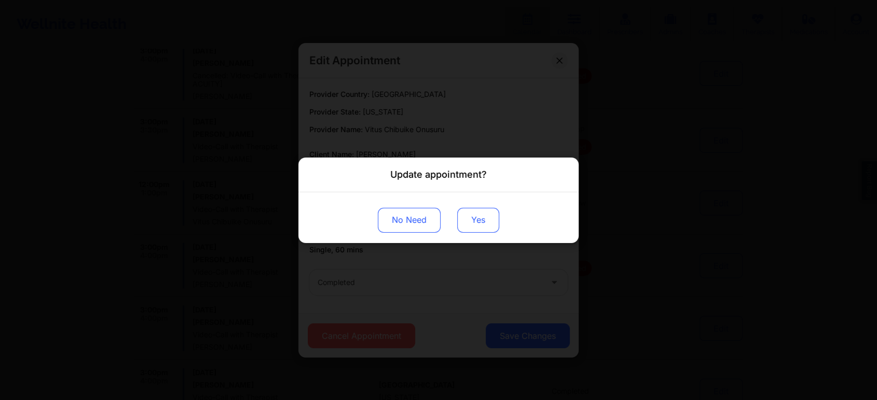
click at [474, 218] on button "Yes" at bounding box center [478, 220] width 42 height 25
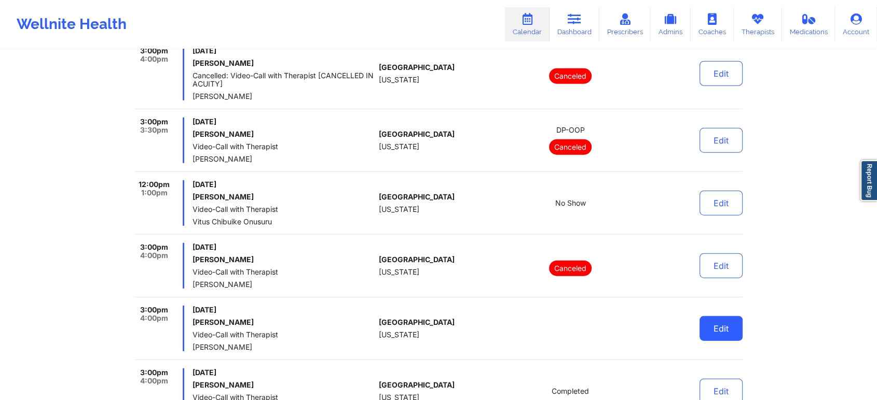
click at [717, 318] on button "Edit" at bounding box center [720, 328] width 43 height 25
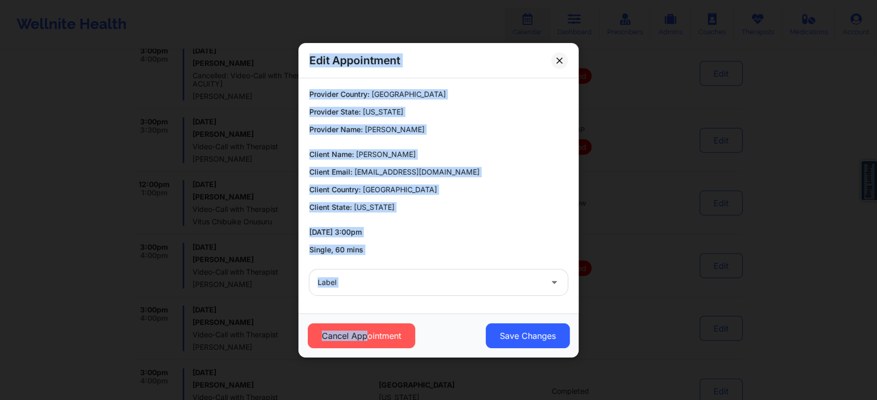
drag, startPoint x: 365, startPoint y: 336, endPoint x: 405, endPoint y: 427, distance: 99.9
click at [340, 339] on button "Cancel Appointment" at bounding box center [361, 336] width 107 height 25
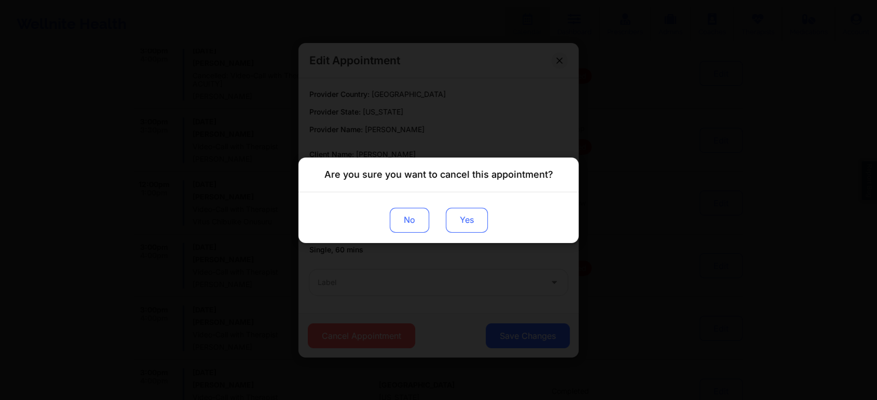
click at [457, 221] on button "Yes" at bounding box center [467, 220] width 42 height 25
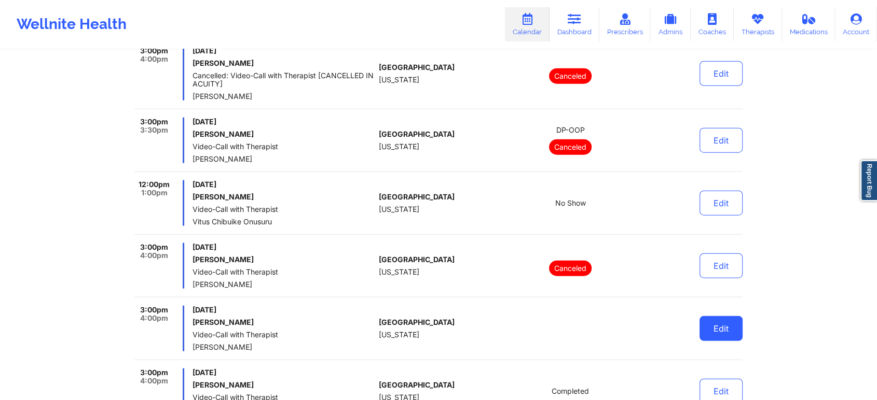
click at [726, 330] on button "Edit" at bounding box center [720, 328] width 43 height 25
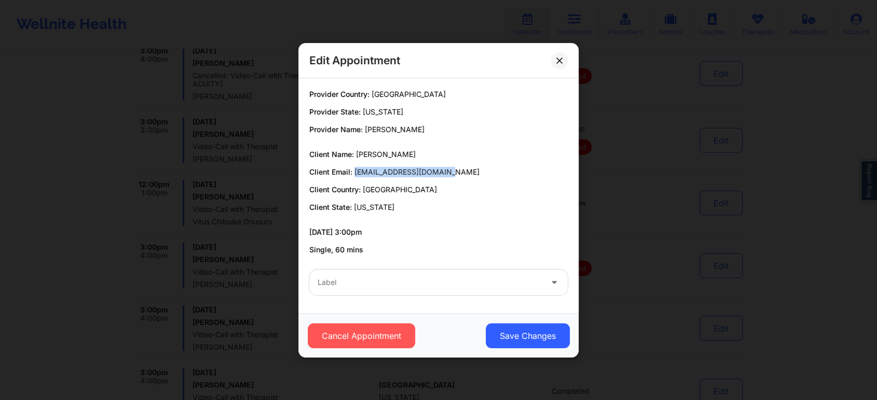
drag, startPoint x: 354, startPoint y: 171, endPoint x: 450, endPoint y: 176, distance: 96.1
click at [450, 176] on p "Client Email: lawlegalapril@gmail.com" at bounding box center [438, 172] width 258 height 10
click at [556, 65] on button at bounding box center [559, 60] width 17 height 17
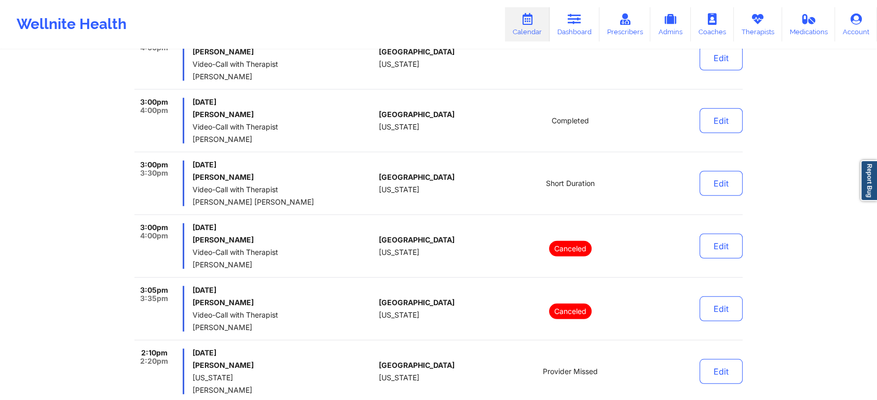
scroll to position [2795, 0]
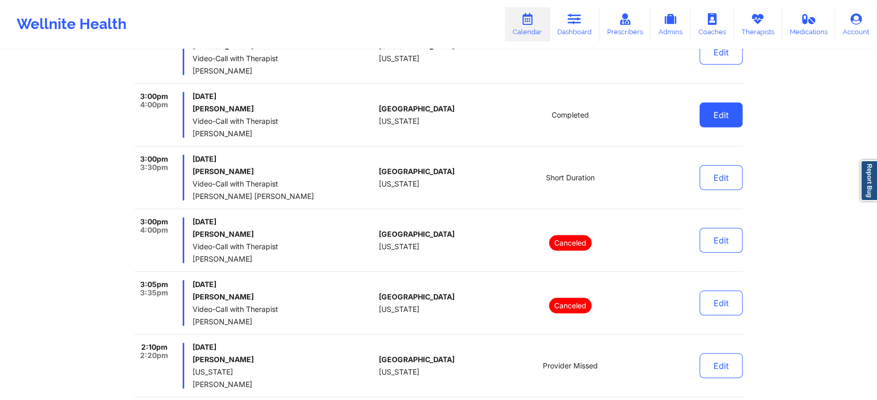
click at [709, 115] on button "Edit" at bounding box center [720, 115] width 43 height 25
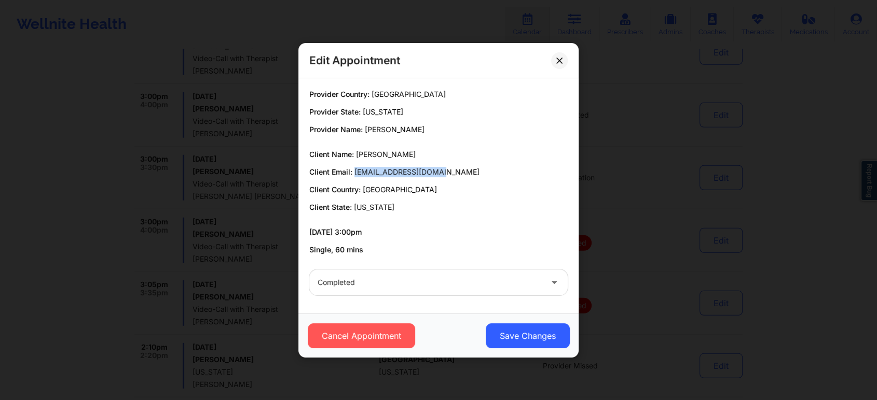
drag, startPoint x: 354, startPoint y: 173, endPoint x: 465, endPoint y: 171, distance: 111.0
click at [465, 171] on p "Client Email: agamble0215@gmail.com" at bounding box center [438, 172] width 258 height 10
click at [513, 328] on button "Save Changes" at bounding box center [528, 336] width 84 height 25
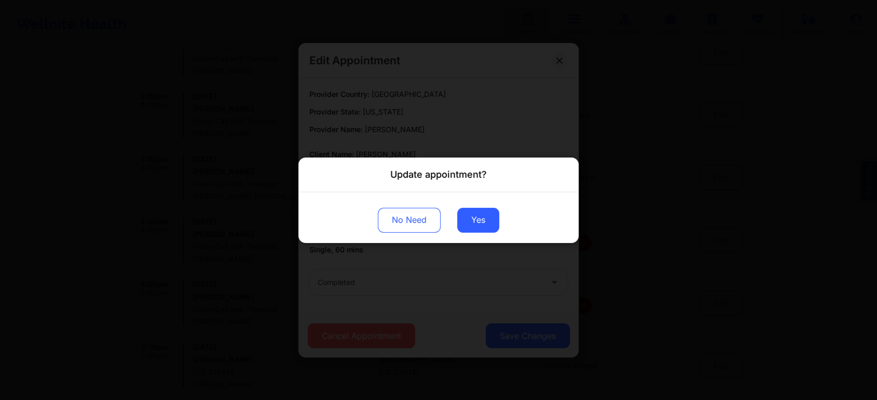
click at [458, 203] on div "No Need Yes" at bounding box center [438, 217] width 280 height 51
click at [464, 210] on button "Yes" at bounding box center [478, 220] width 42 height 25
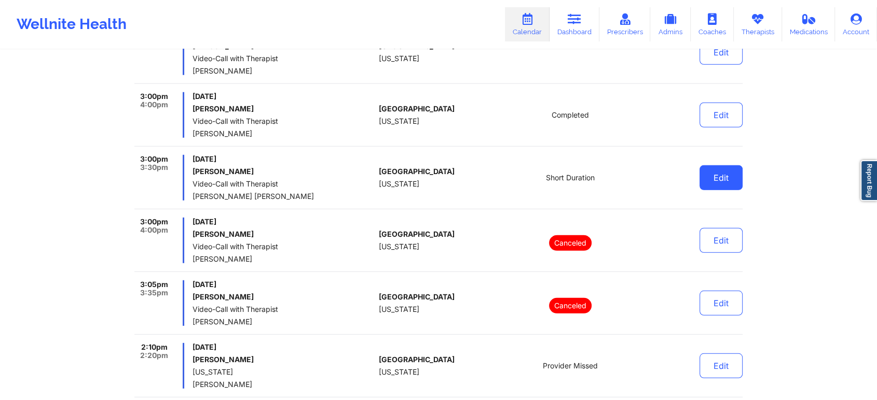
click at [706, 182] on button "Edit" at bounding box center [720, 177] width 43 height 25
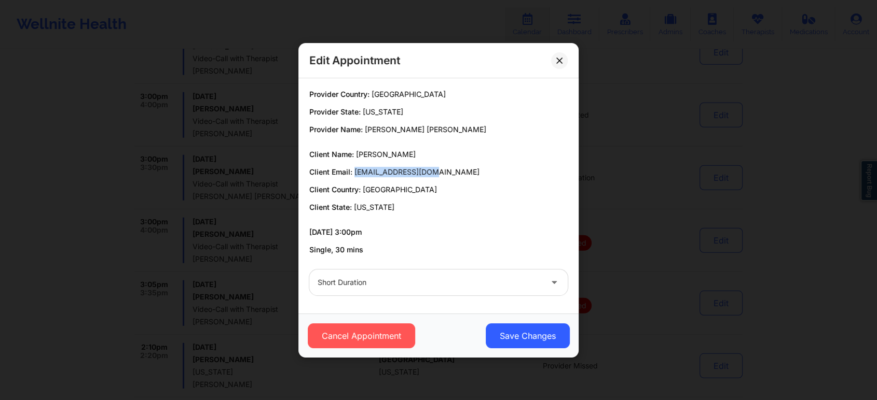
drag, startPoint x: 354, startPoint y: 171, endPoint x: 451, endPoint y: 172, distance: 96.5
click at [451, 172] on p "Client Email: ronniecem@gmail.com" at bounding box center [438, 172] width 258 height 10
